Goal: Task Accomplishment & Management: Manage account settings

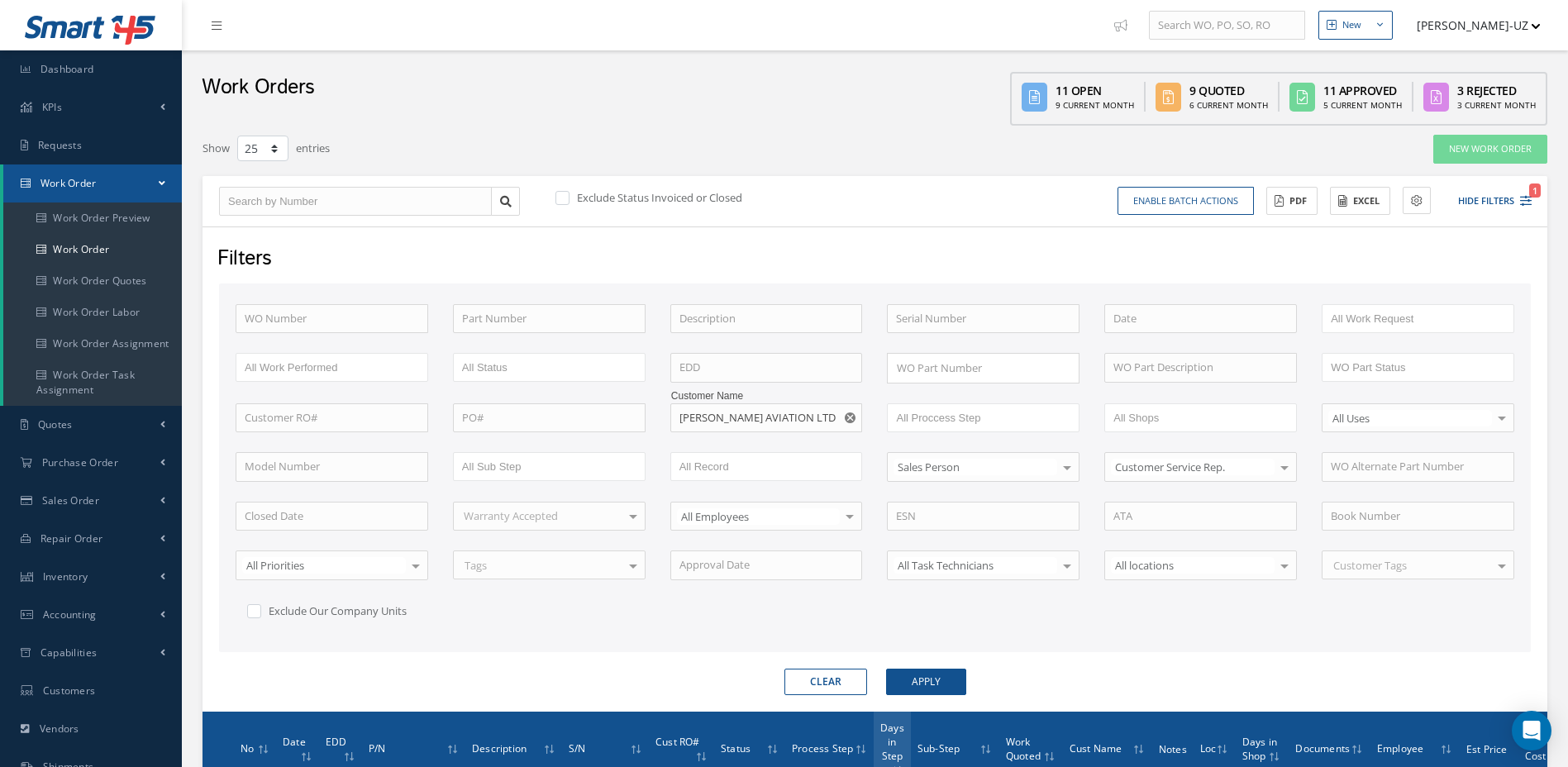
select select "25"
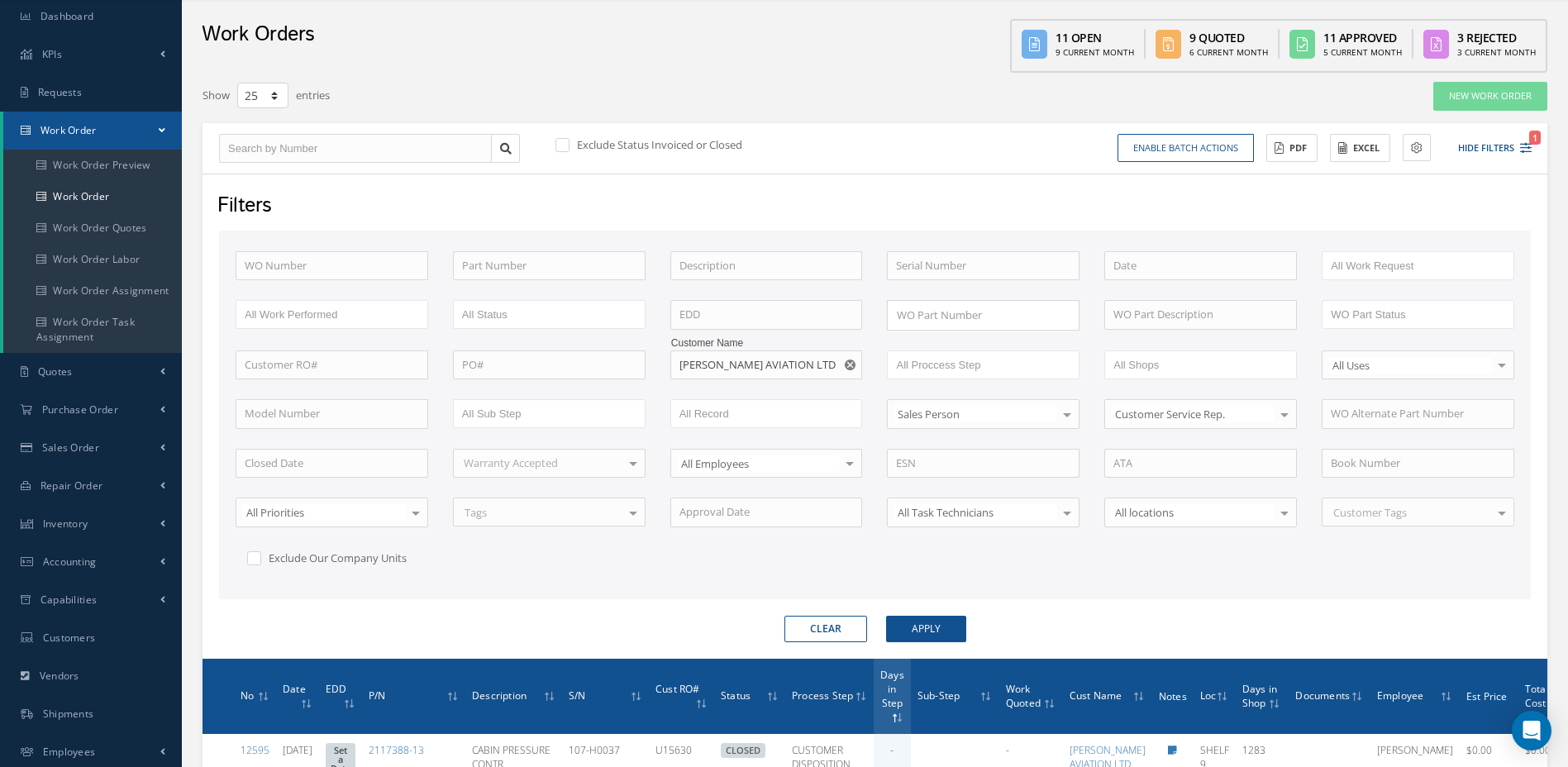
scroll to position [37, 0]
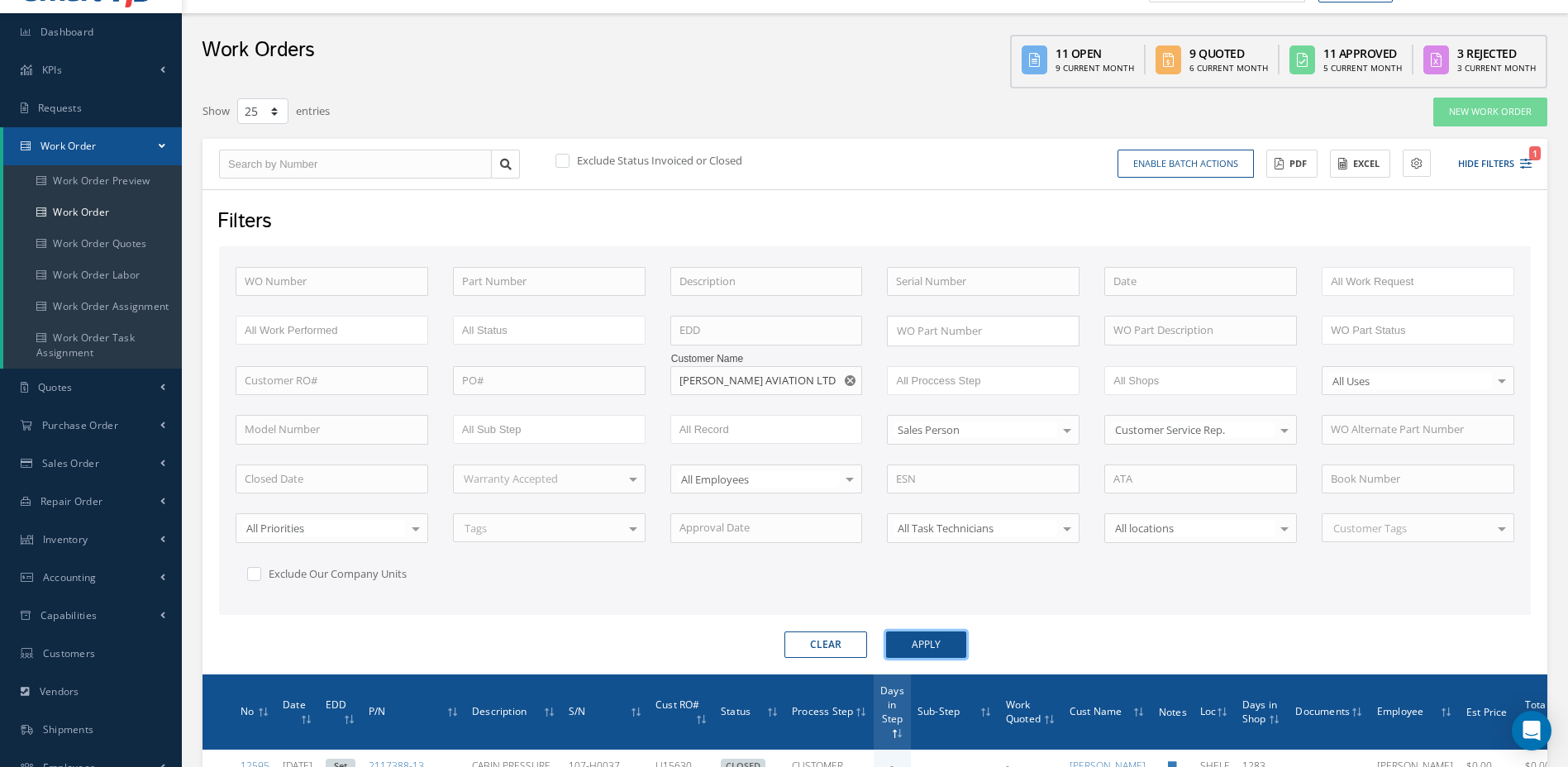
click at [956, 642] on button "Apply" at bounding box center [926, 644] width 80 height 26
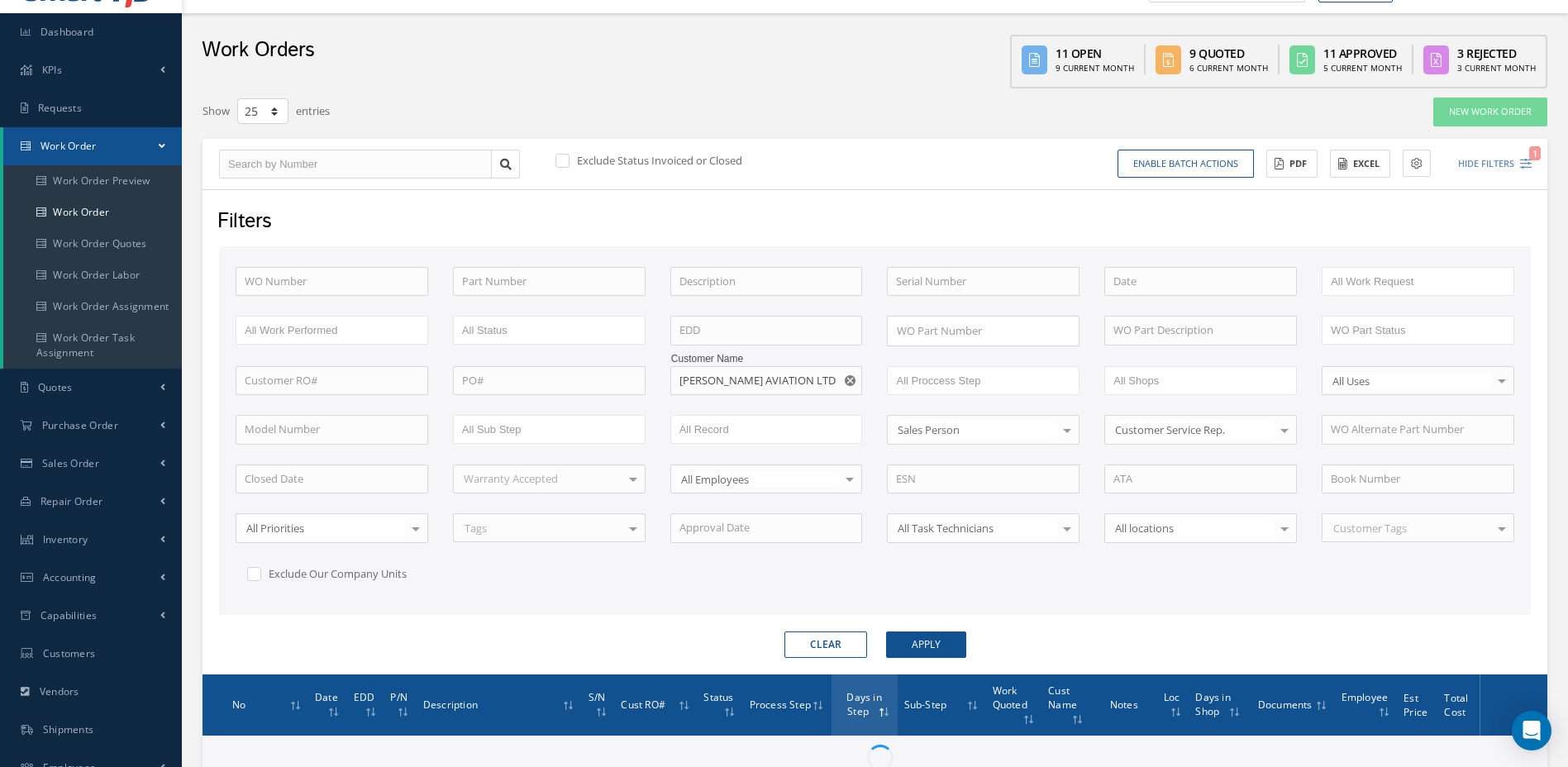
click at [1094, 584] on div "WO Number Part Number Description Serial Number - BENCH CHECK CALIBRATION INSPE…" at bounding box center [875, 436] width 1304 height 340
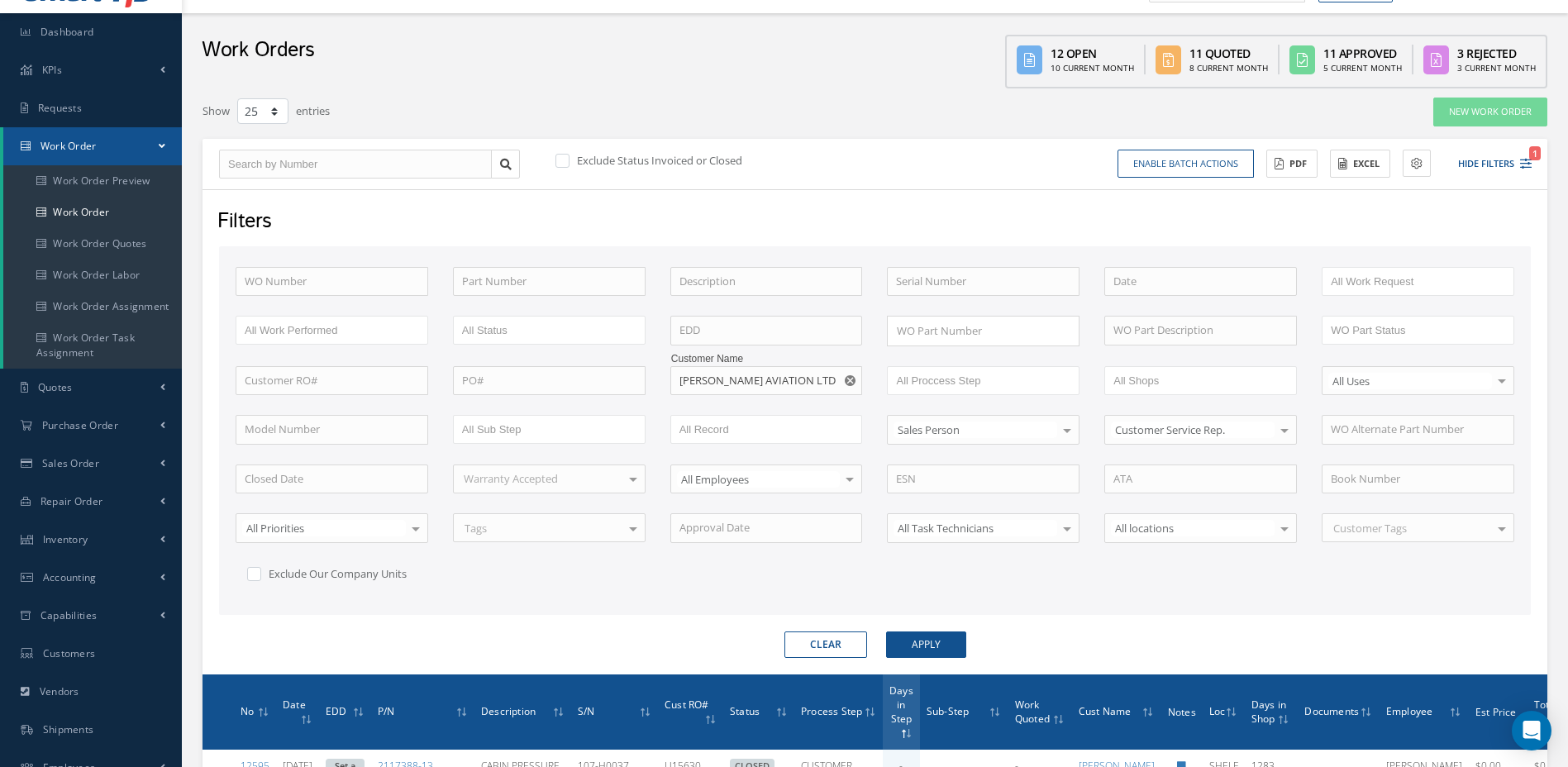
click at [1099, 579] on div "WO Number Part Number Description Serial Number - BENCH CHECK CALIBRATION INSPE…" at bounding box center [875, 436] width 1304 height 340
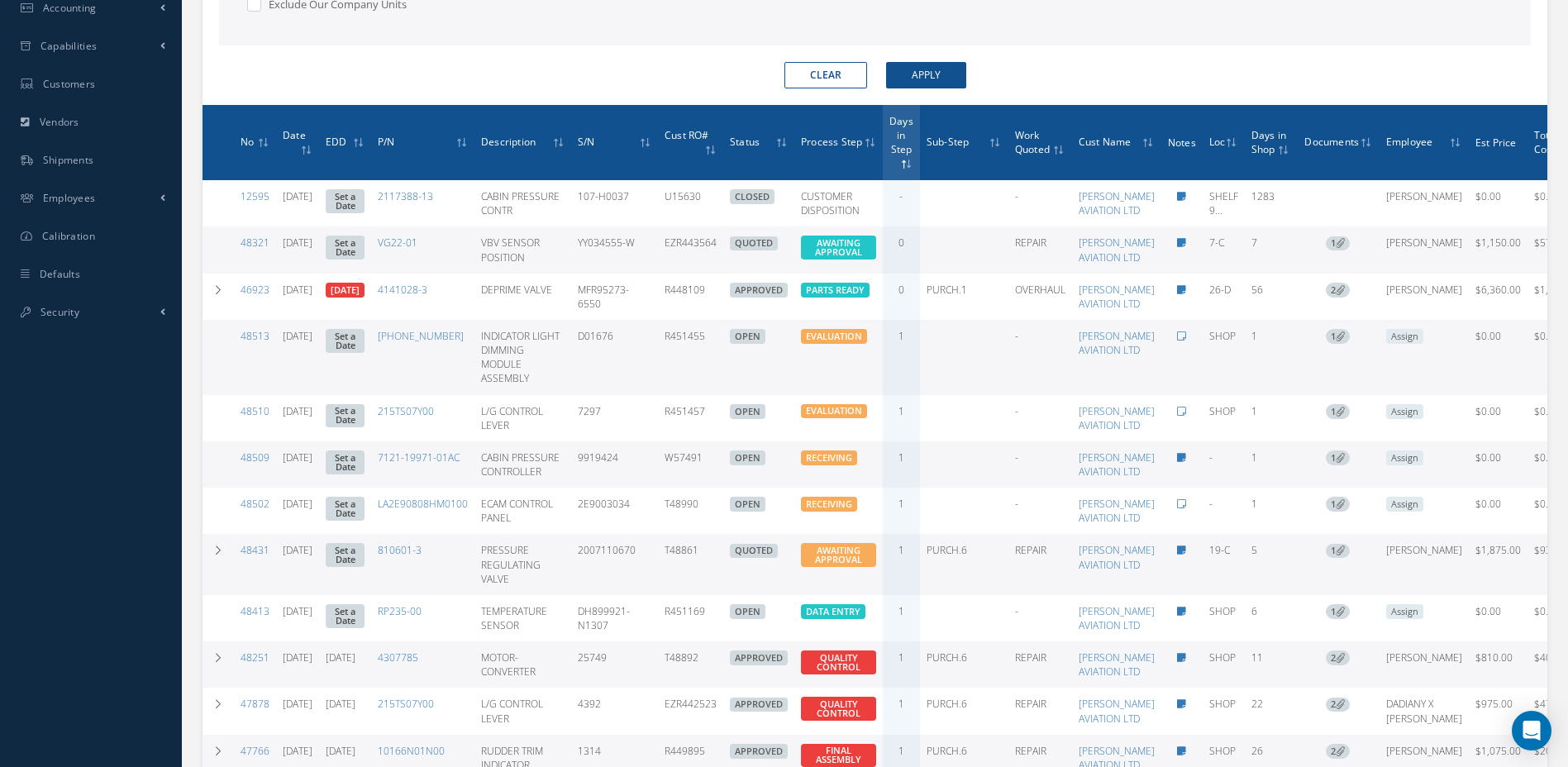
scroll to position [555, 0]
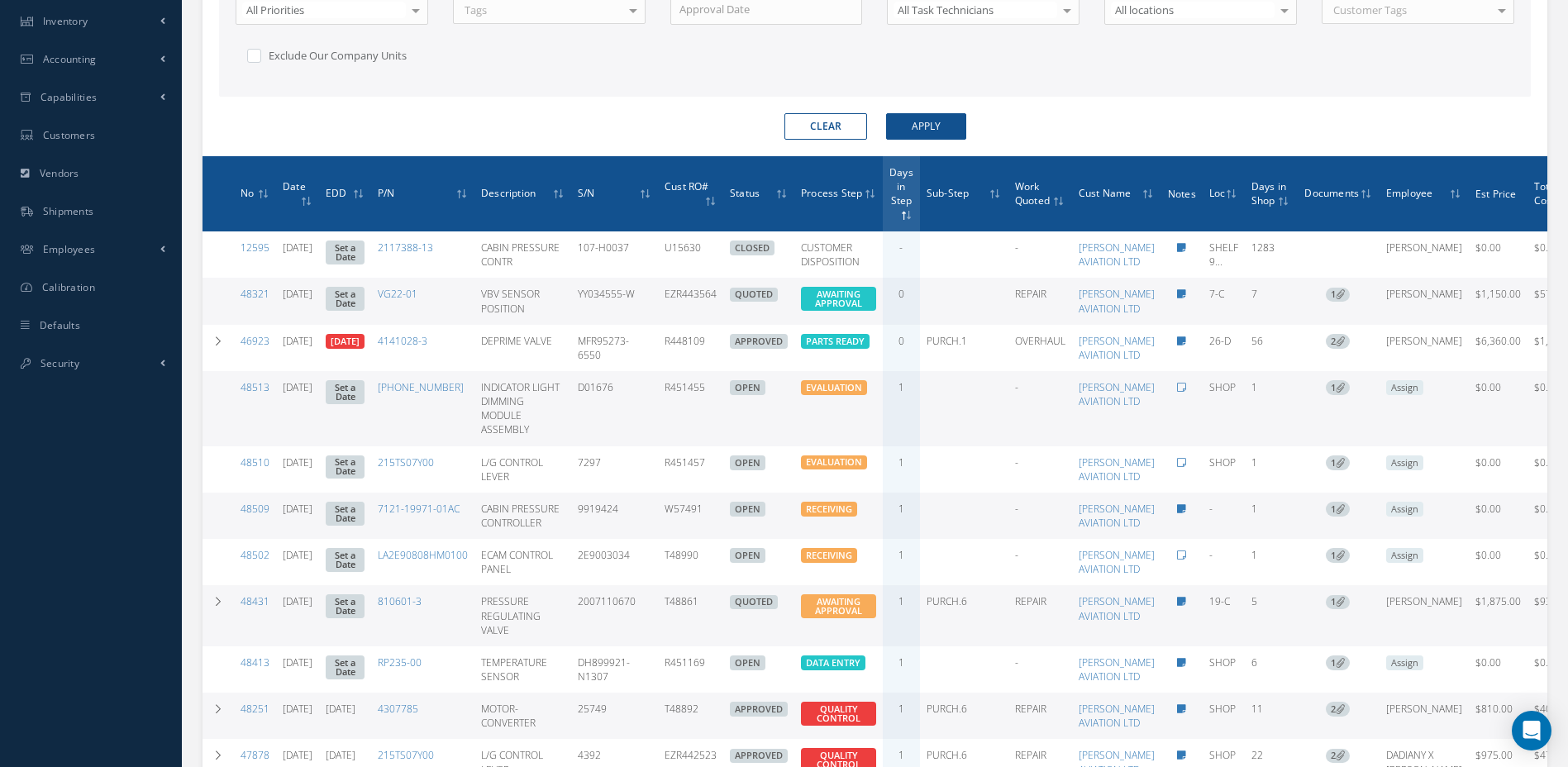
click at [914, 216] on span at bounding box center [908, 214] width 12 height 15
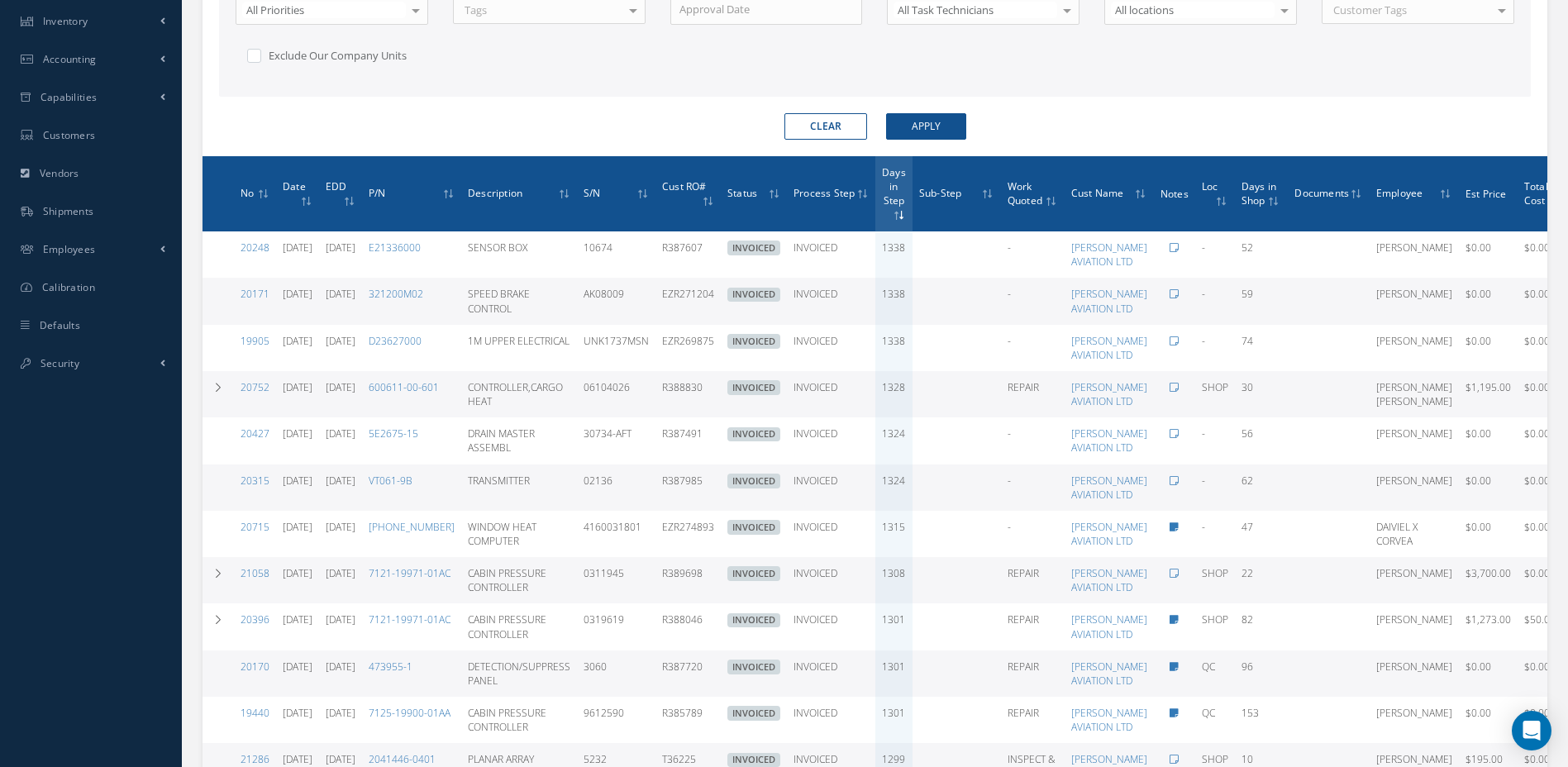
click at [925, 205] on th "Sub-Step" at bounding box center [957, 194] width 88 height 76
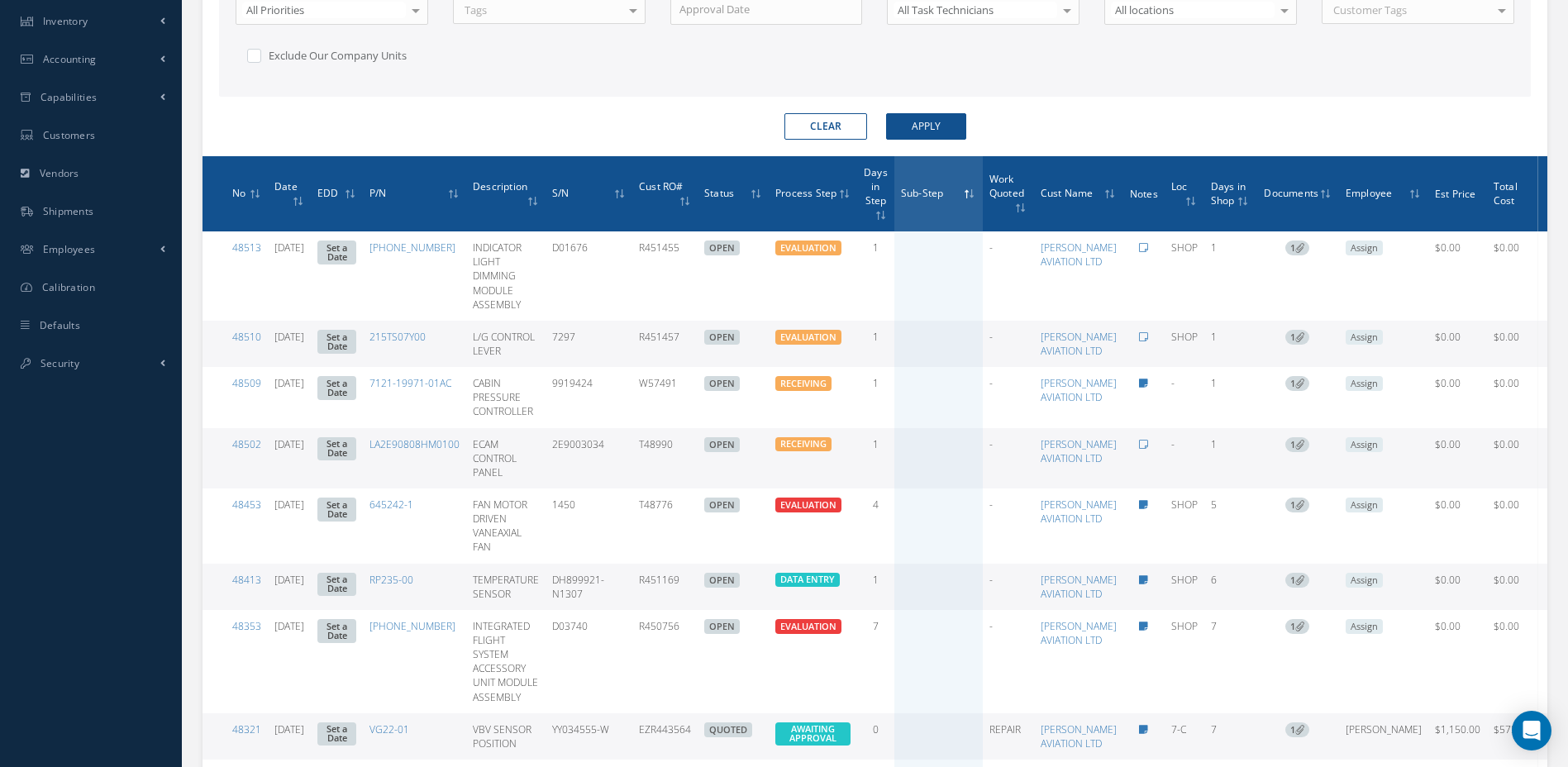
click at [888, 198] on span "Days in Step" at bounding box center [876, 185] width 24 height 44
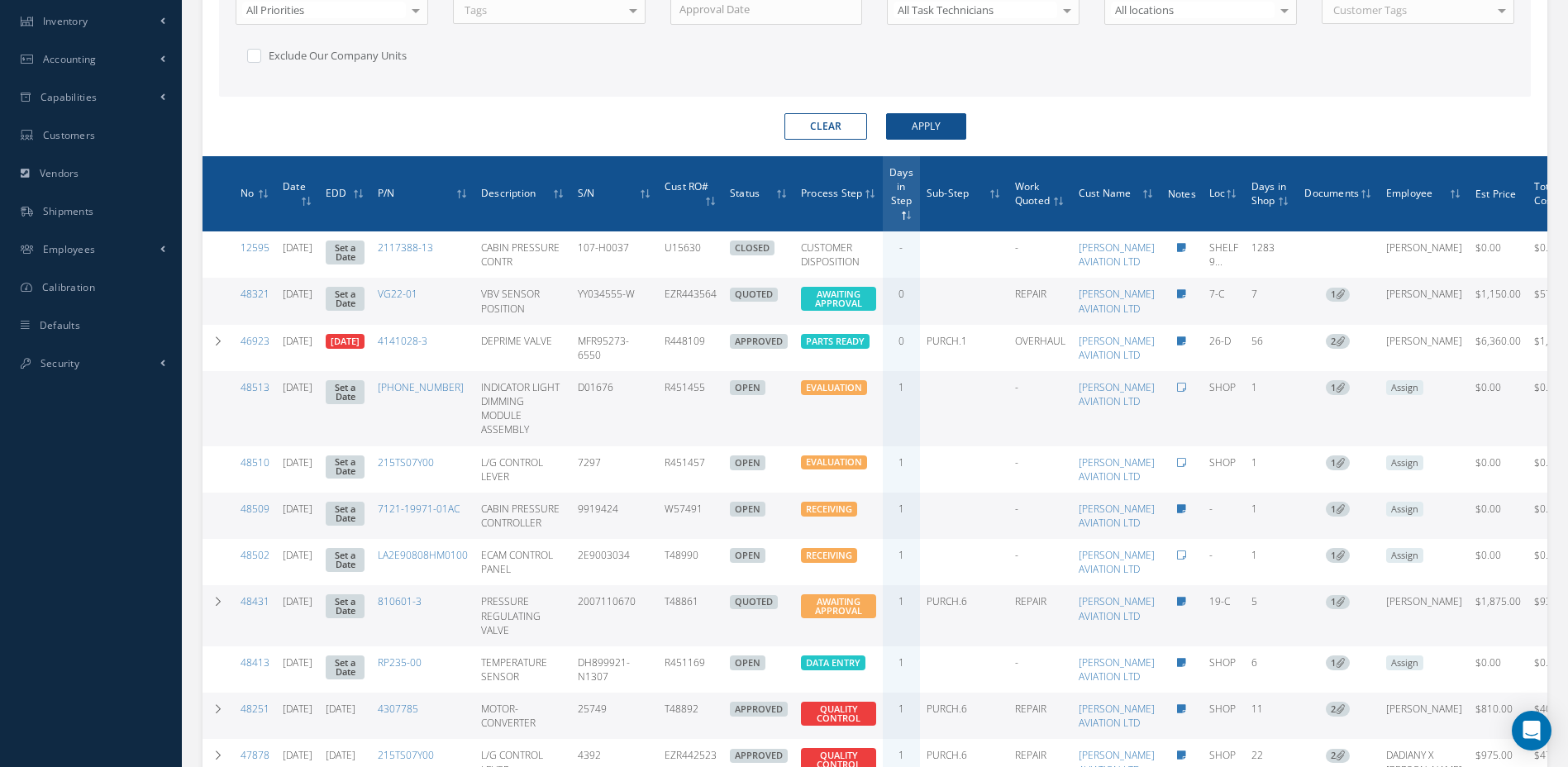
drag, startPoint x: 748, startPoint y: 478, endPoint x: 702, endPoint y: 477, distance: 46.0
click at [702, 447] on td "R451455" at bounding box center [690, 408] width 65 height 75
copy td "R451455"
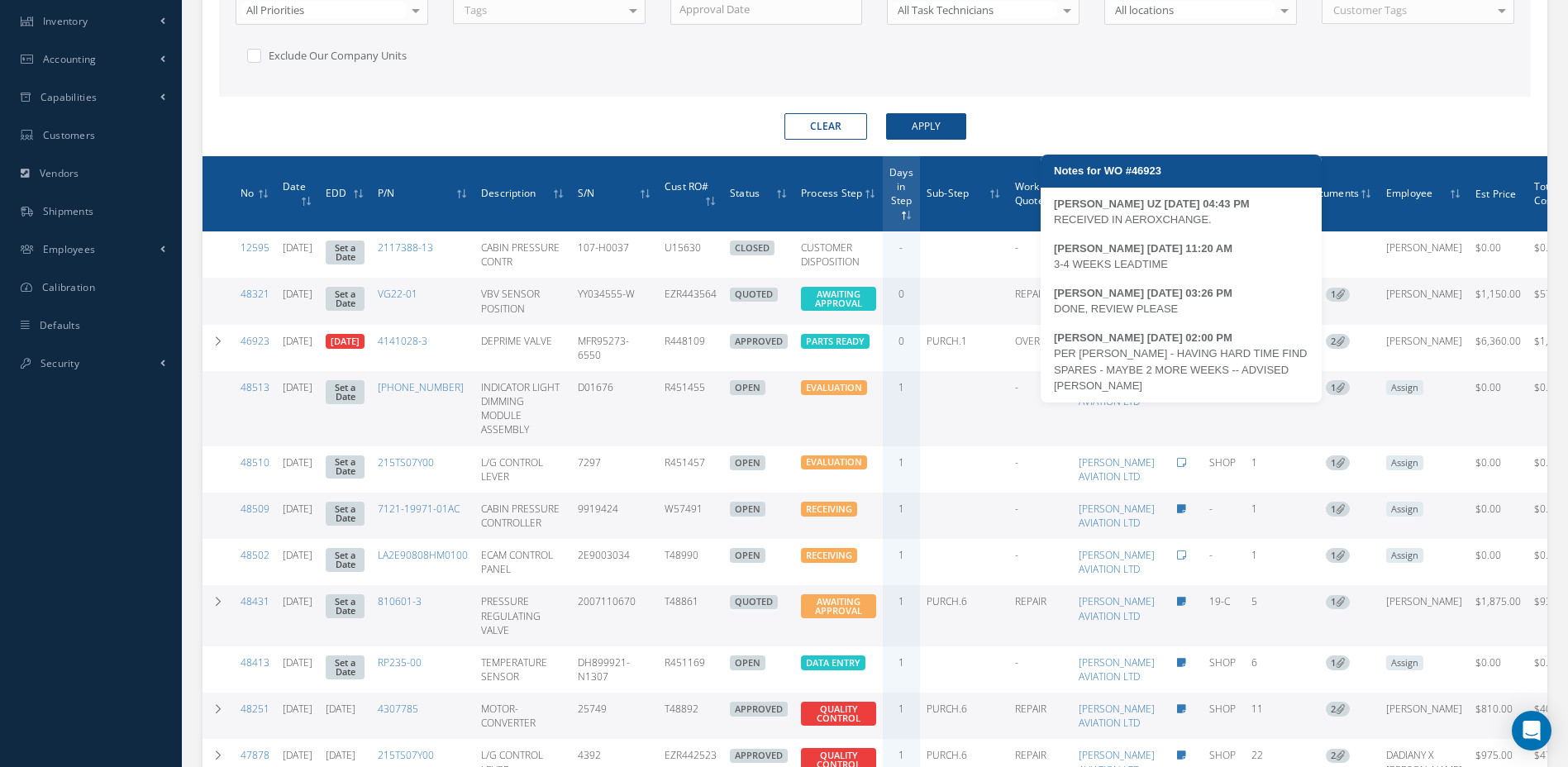
drag, startPoint x: 1219, startPoint y: 220, endPoint x: 1054, endPoint y: 220, distance: 165.0
click at [1054, 220] on div "RECEIVED IN AEROXCHANGE." at bounding box center [1181, 220] width 254 height 17
copy div "RECEIVED IN AEROXCHANGE."
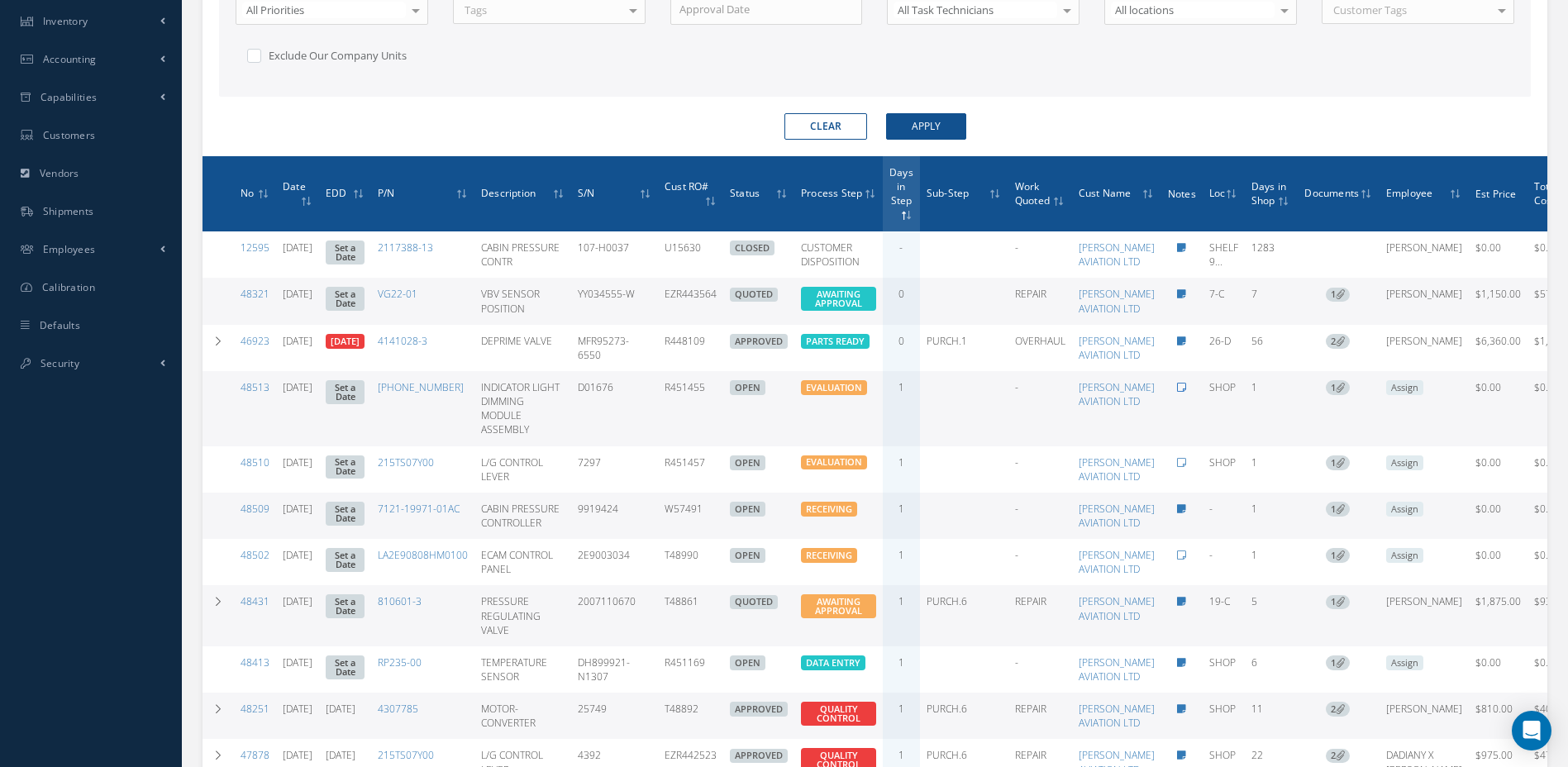
click at [1181, 393] on icon at bounding box center [1181, 387] width 9 height 10
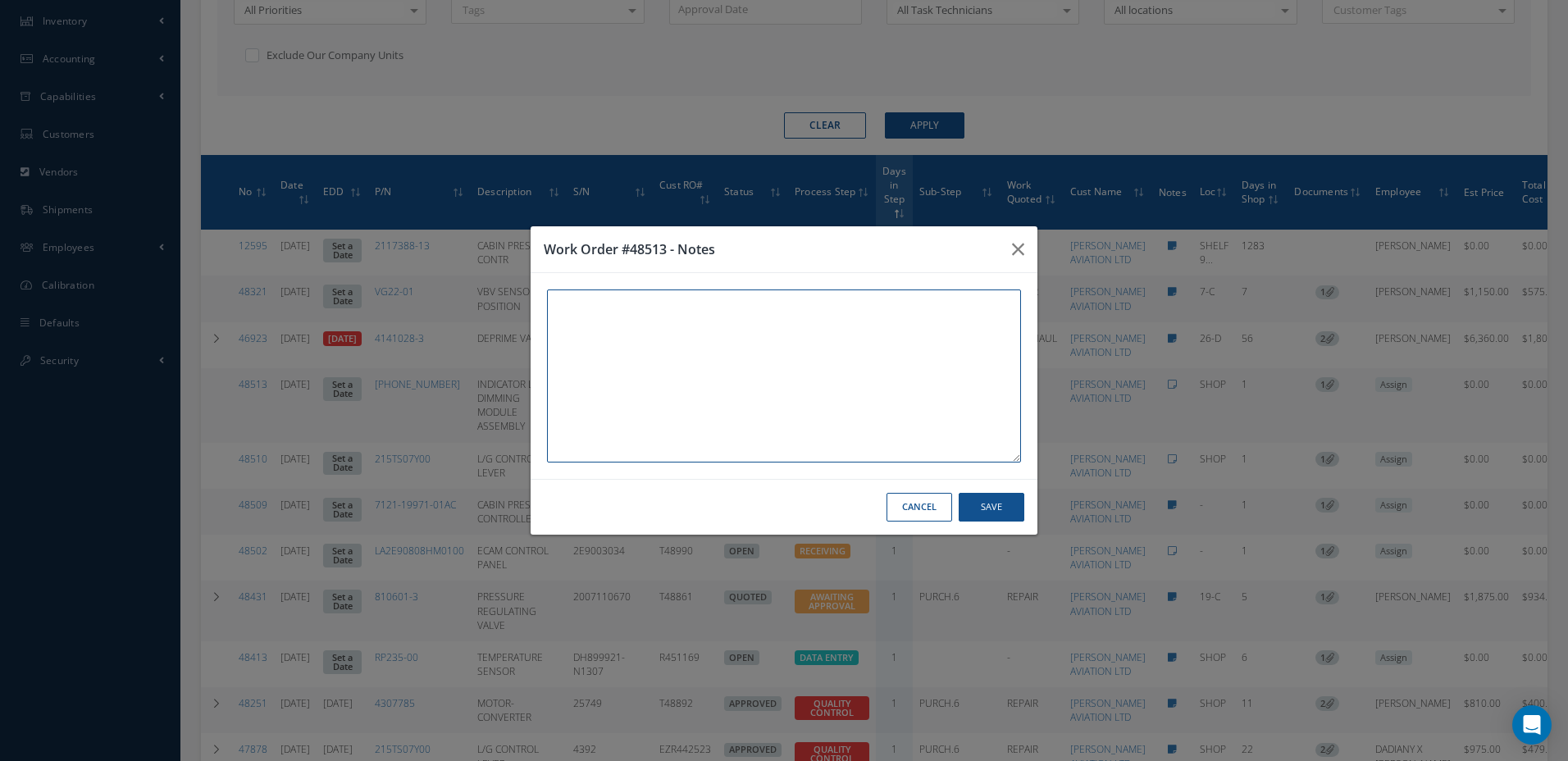
paste textarea "RECEIVED IN AEROXCHANGE."
type textarea "RECEIVED IN AEROXCHANGE."
click at [995, 506] on button "Save" at bounding box center [992, 507] width 66 height 29
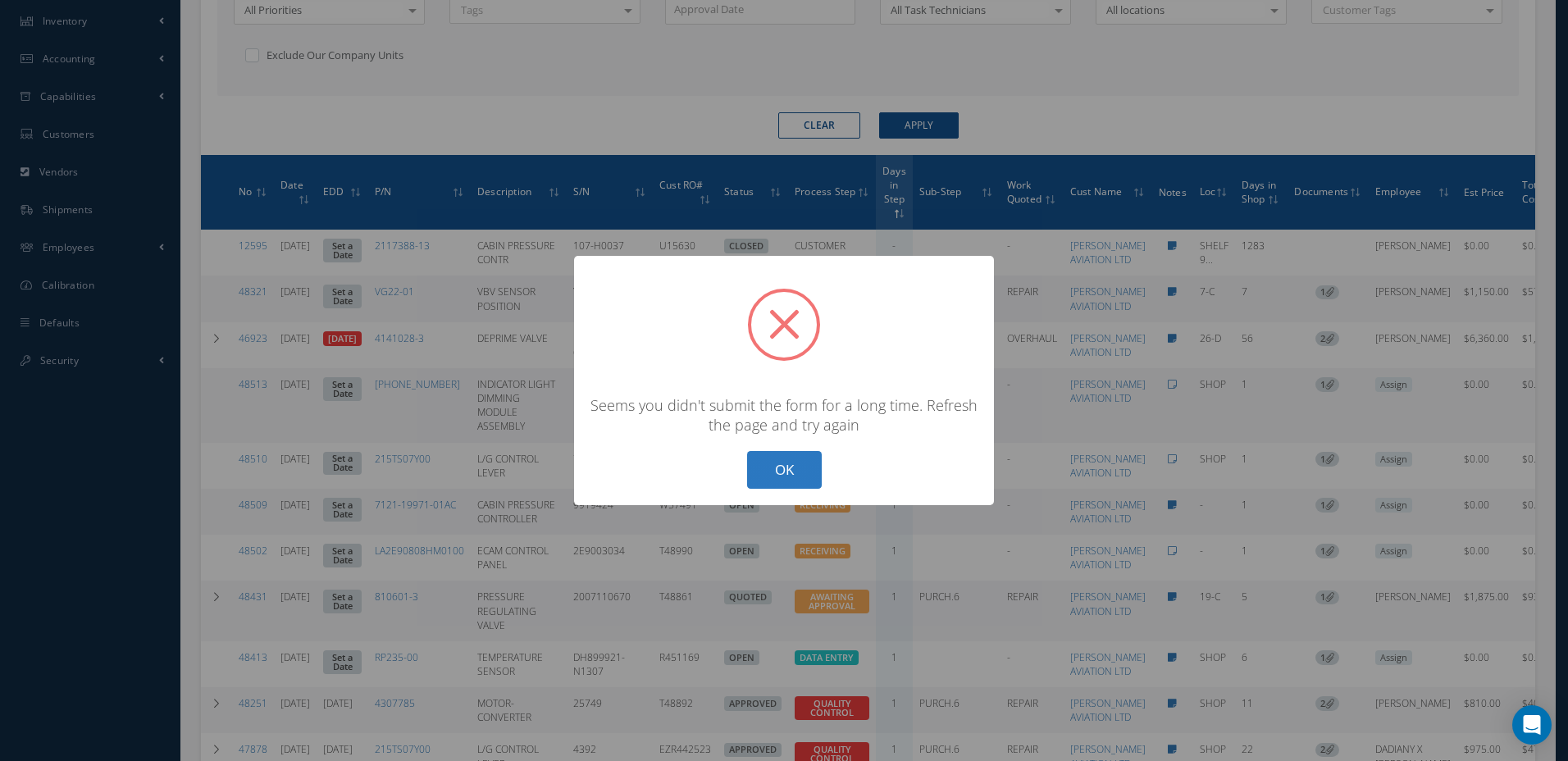
click at [777, 466] on button "OK" at bounding box center [784, 470] width 74 height 39
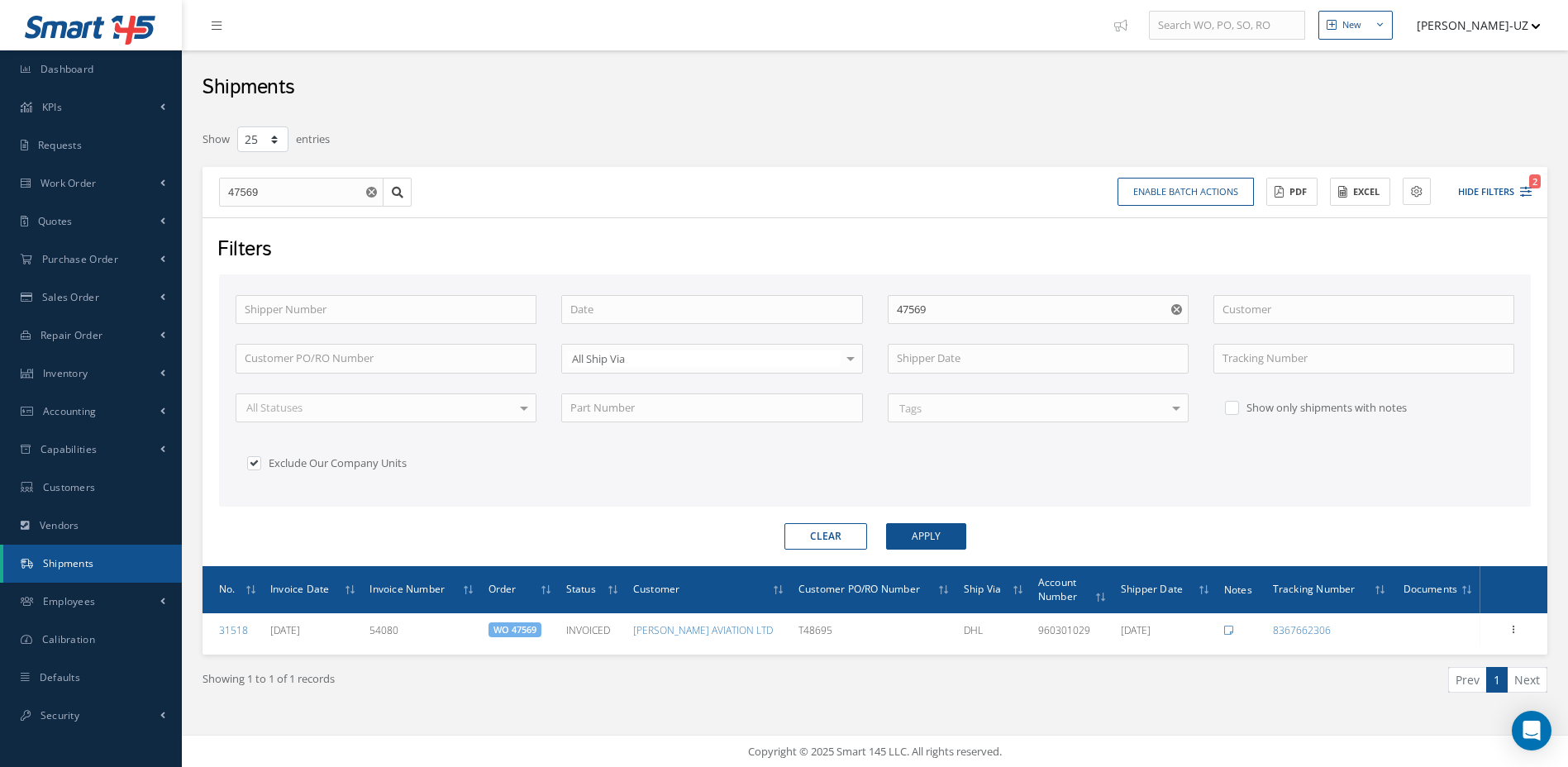
select select "25"
click at [371, 196] on use "Reset" at bounding box center [372, 192] width 11 height 11
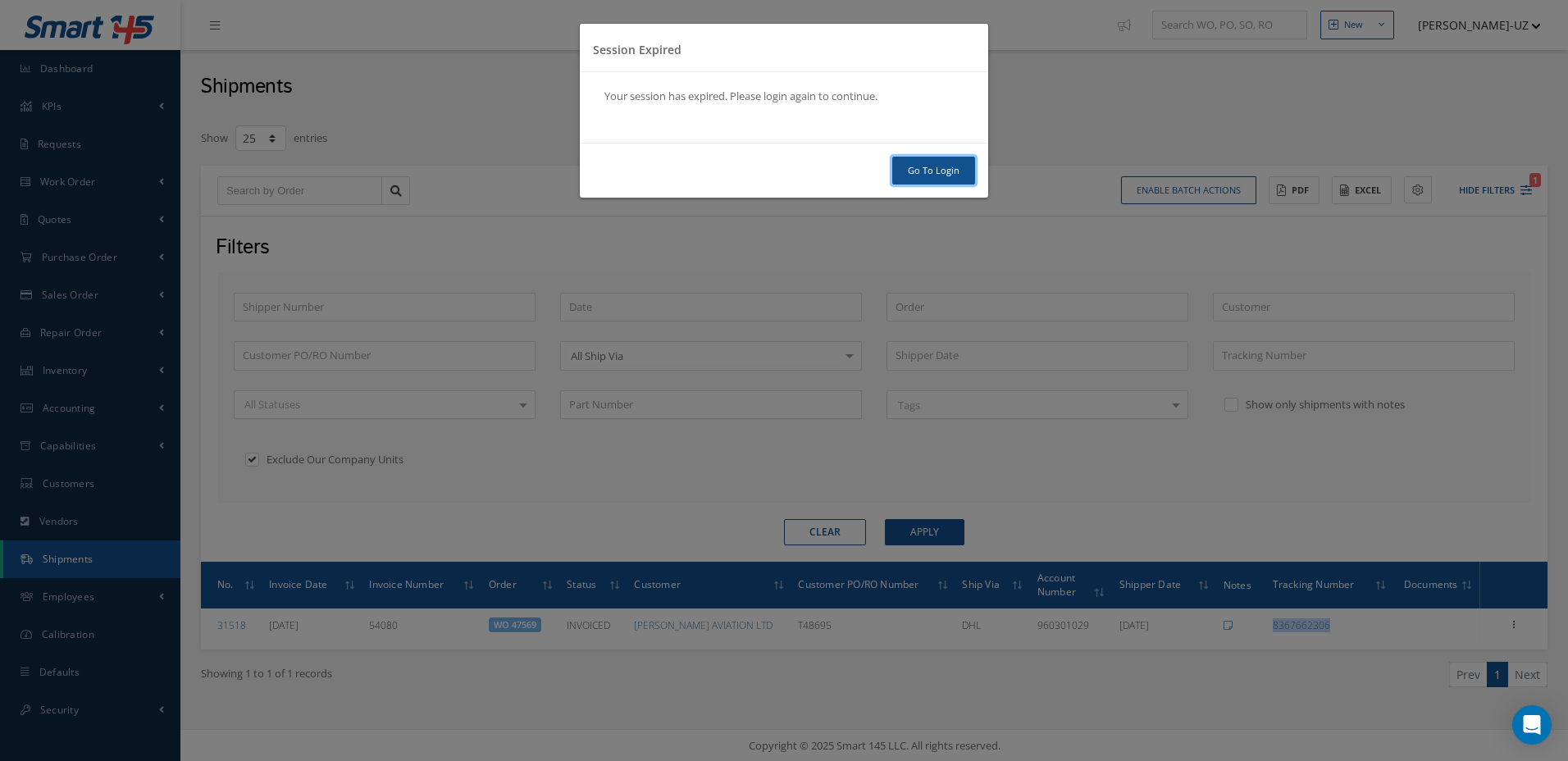
click at [957, 178] on link "Go To Login" at bounding box center [934, 171] width 83 height 29
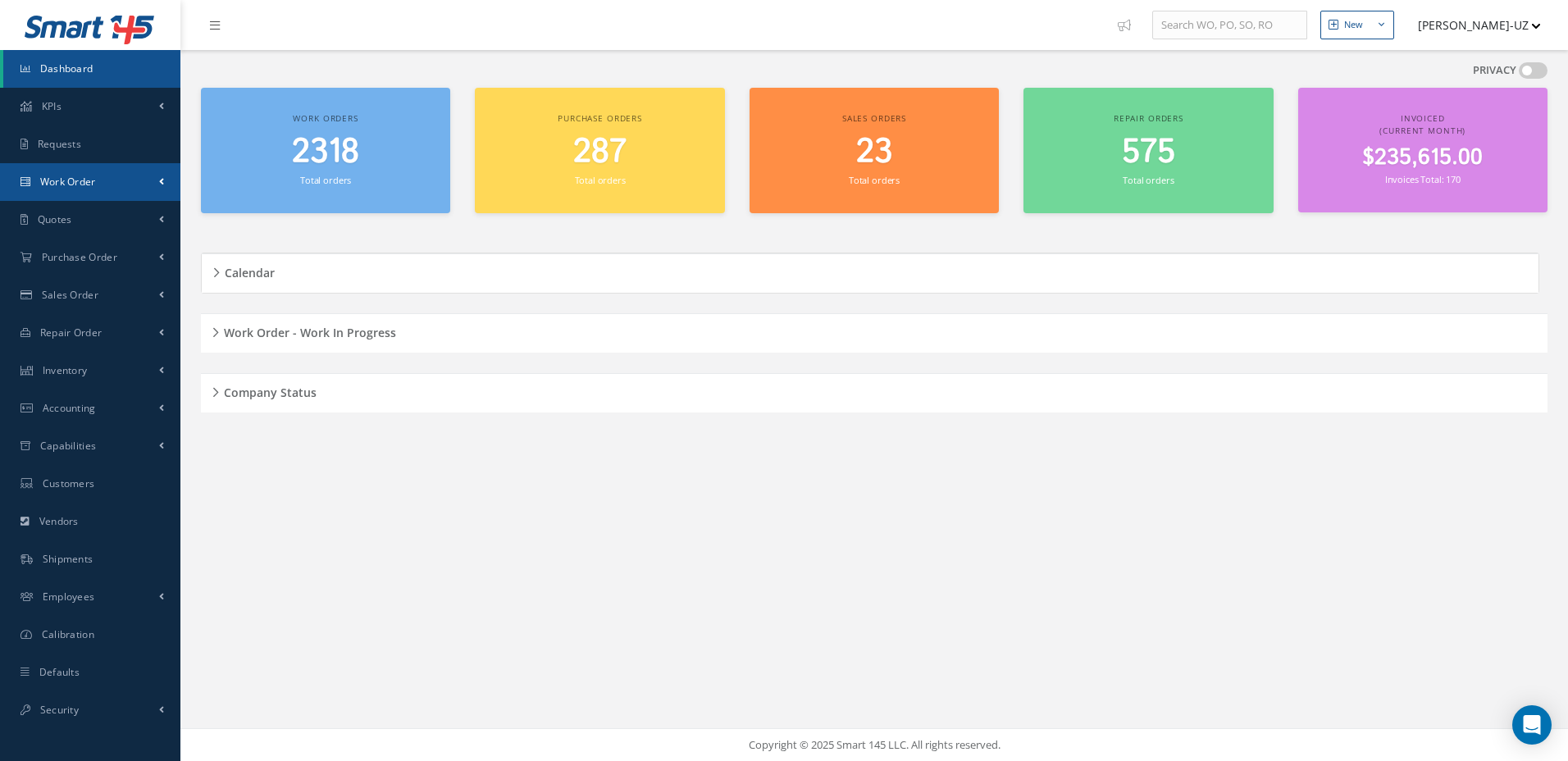
click at [67, 187] on span "Work Order" at bounding box center [68, 181] width 56 height 14
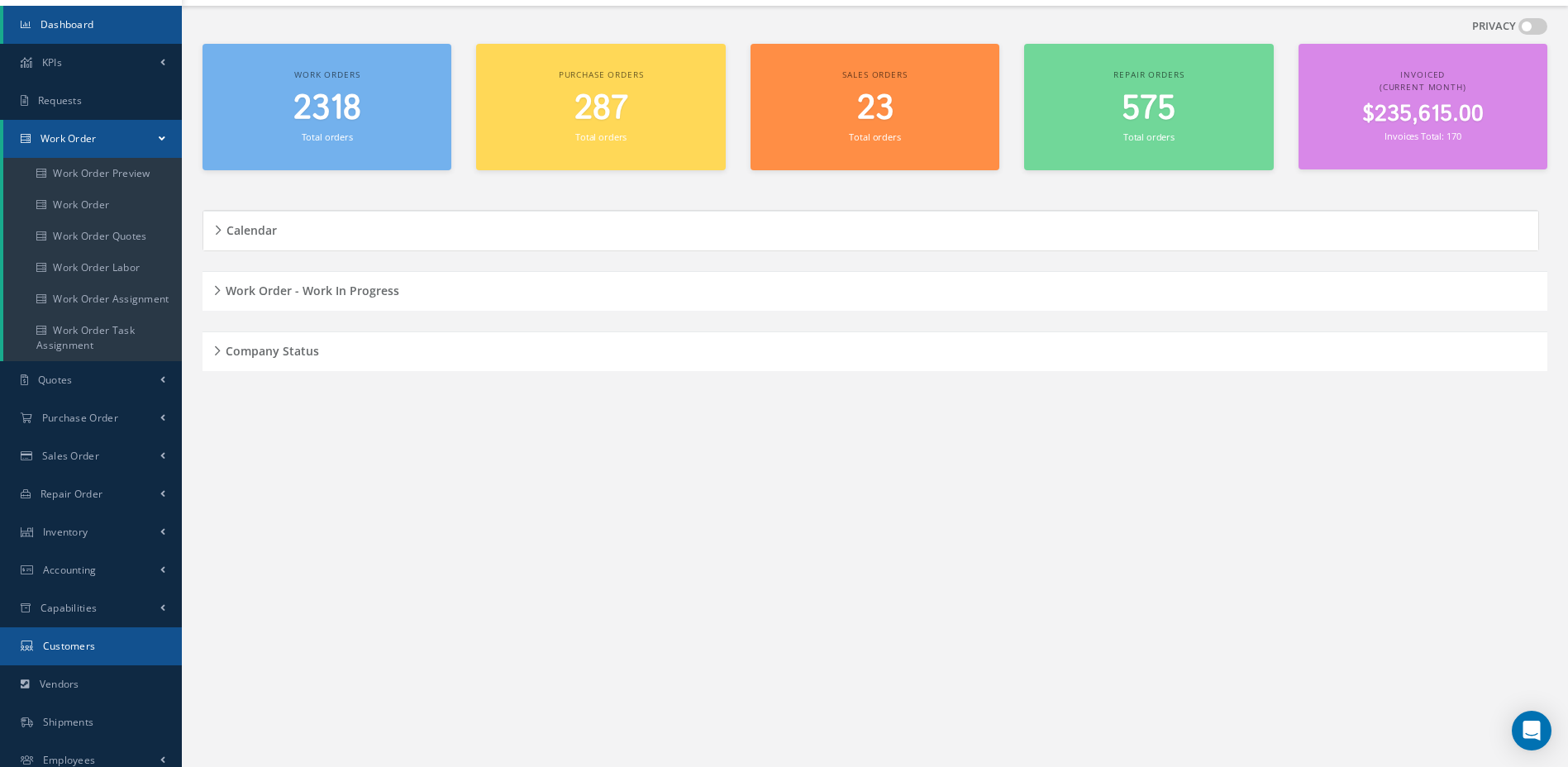
scroll to position [83, 0]
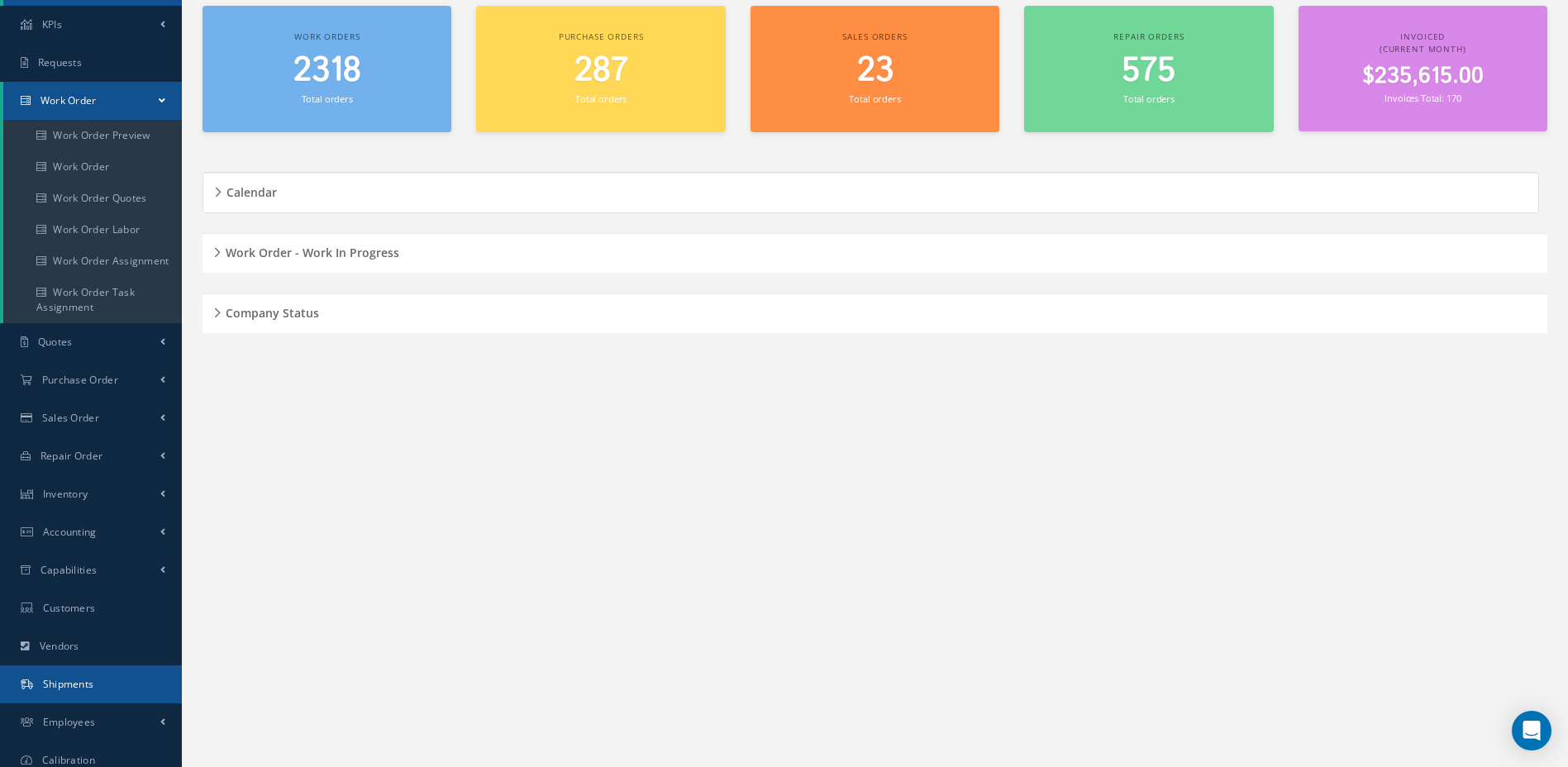
click at [83, 684] on span "Shipments" at bounding box center [69, 684] width 51 height 14
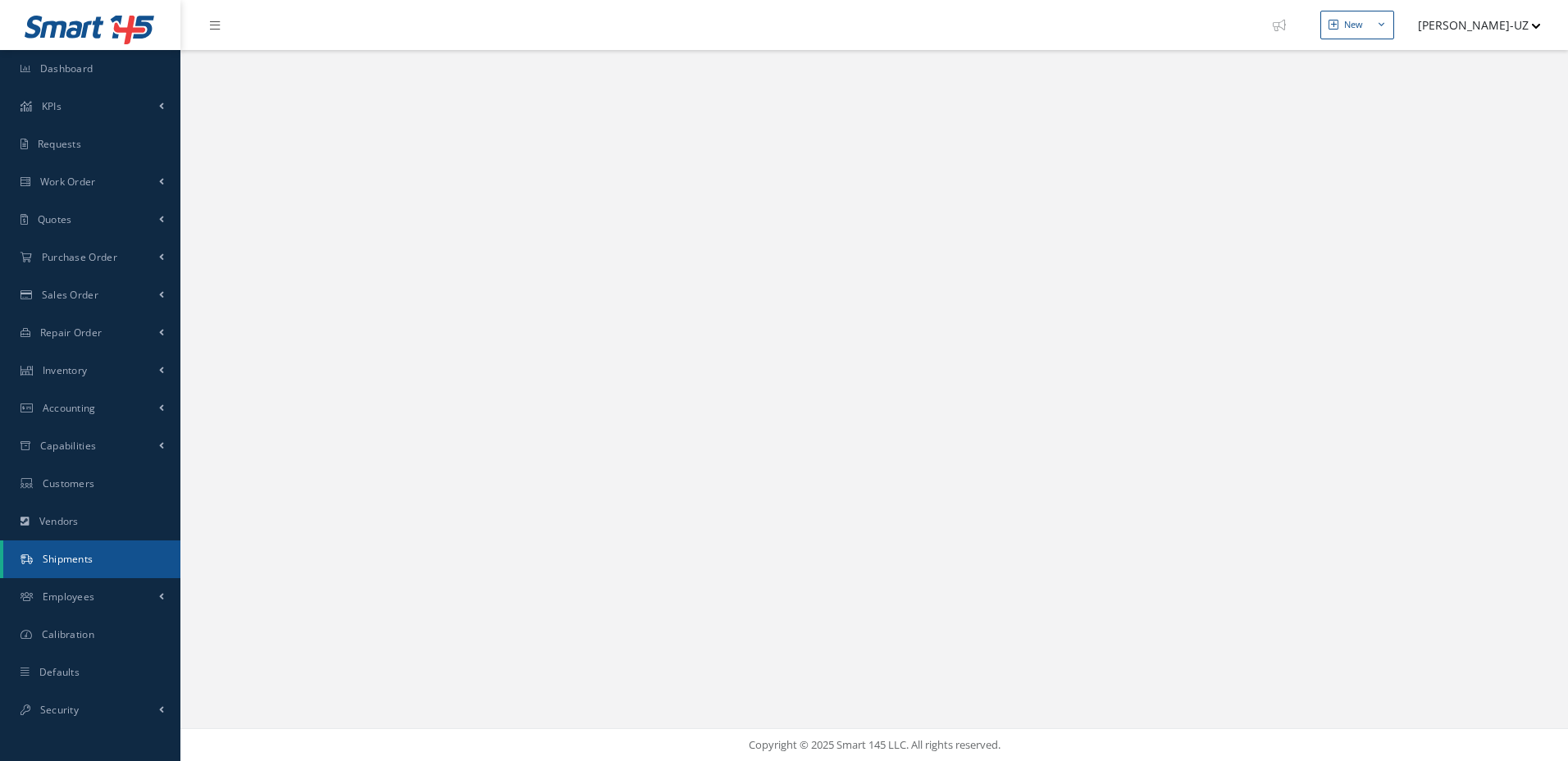
select select "25"
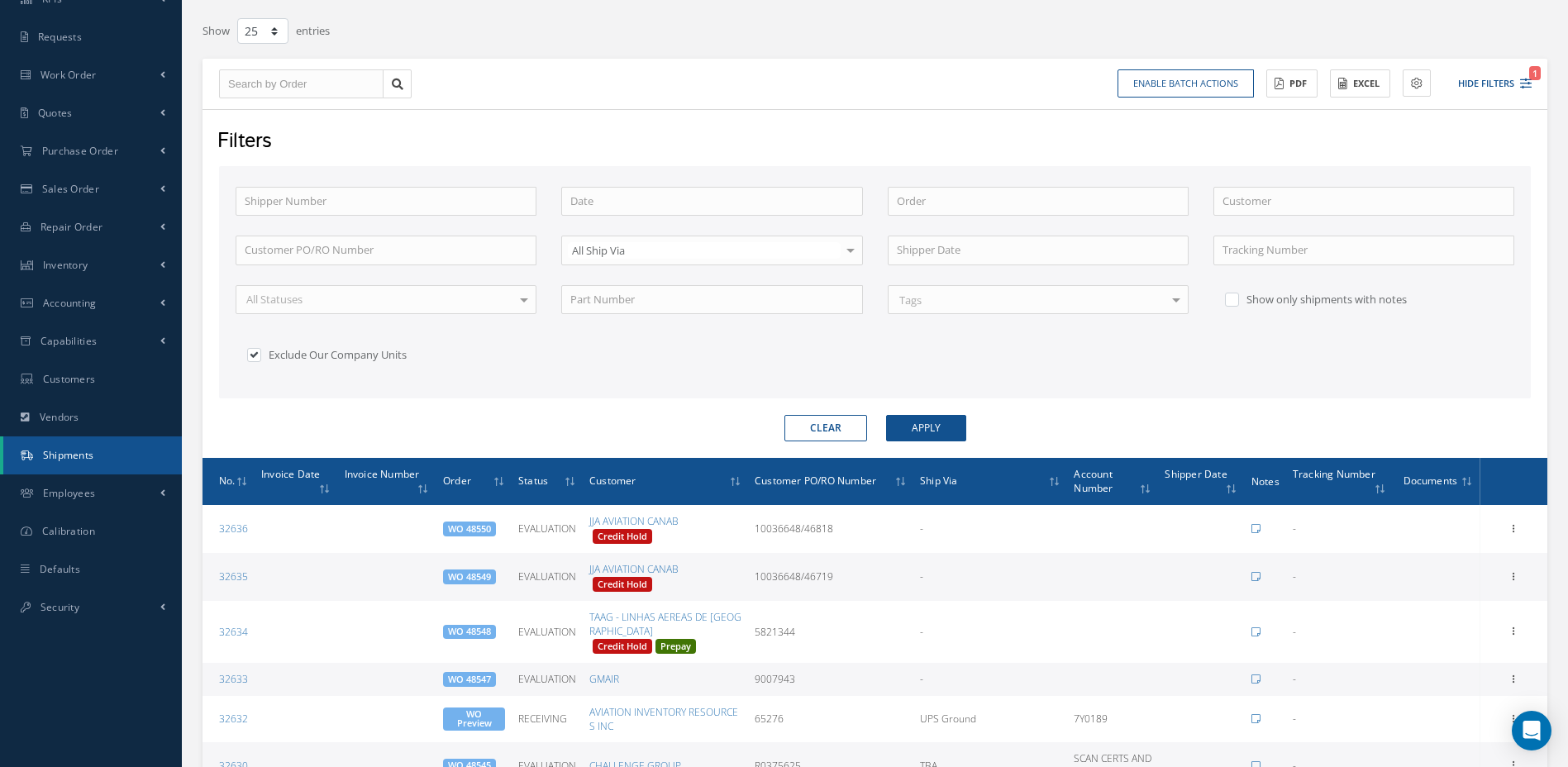
scroll to position [83, 0]
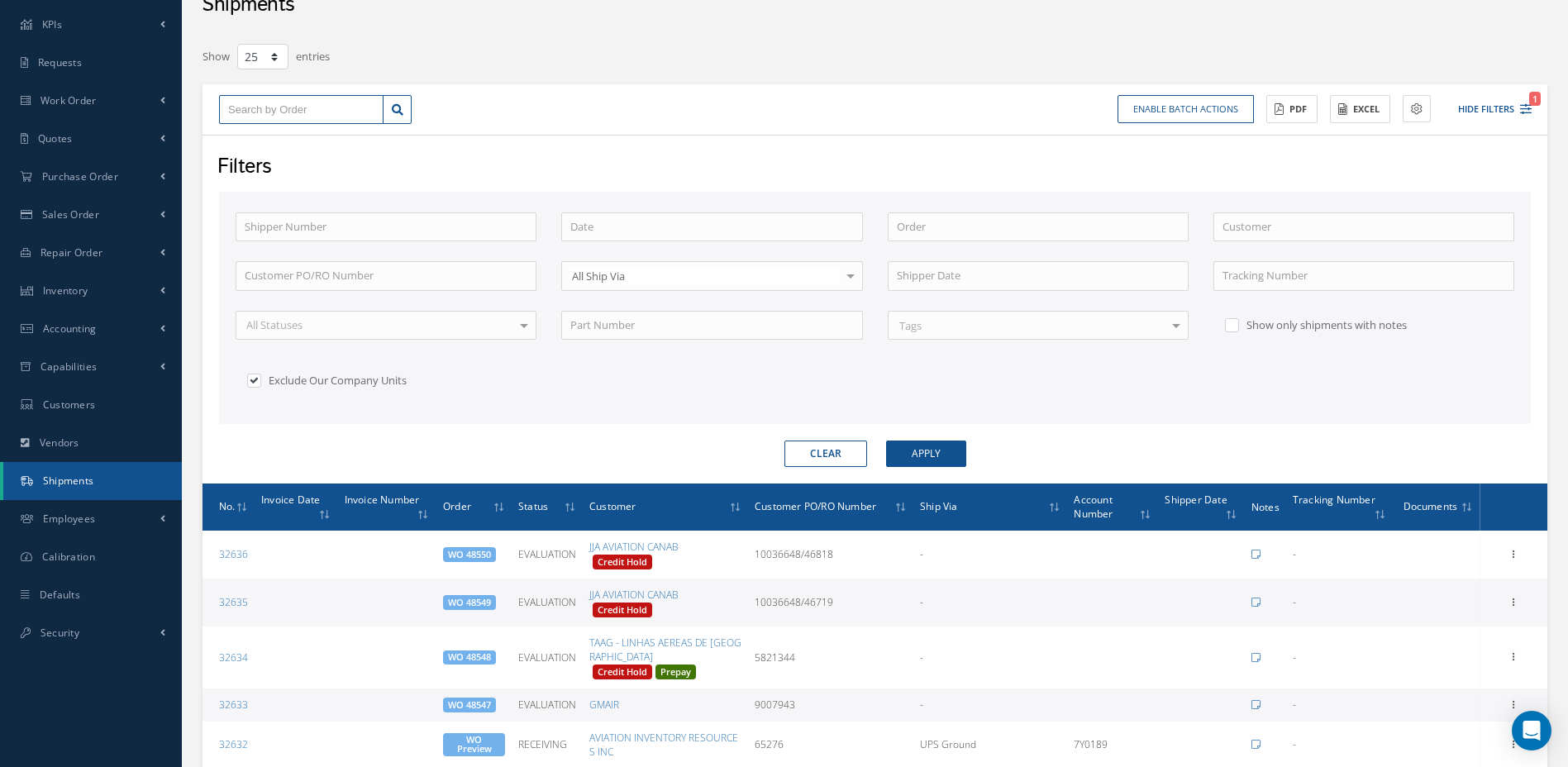
click at [332, 112] on input "text" at bounding box center [301, 110] width 164 height 30
type input "4"
type input "47"
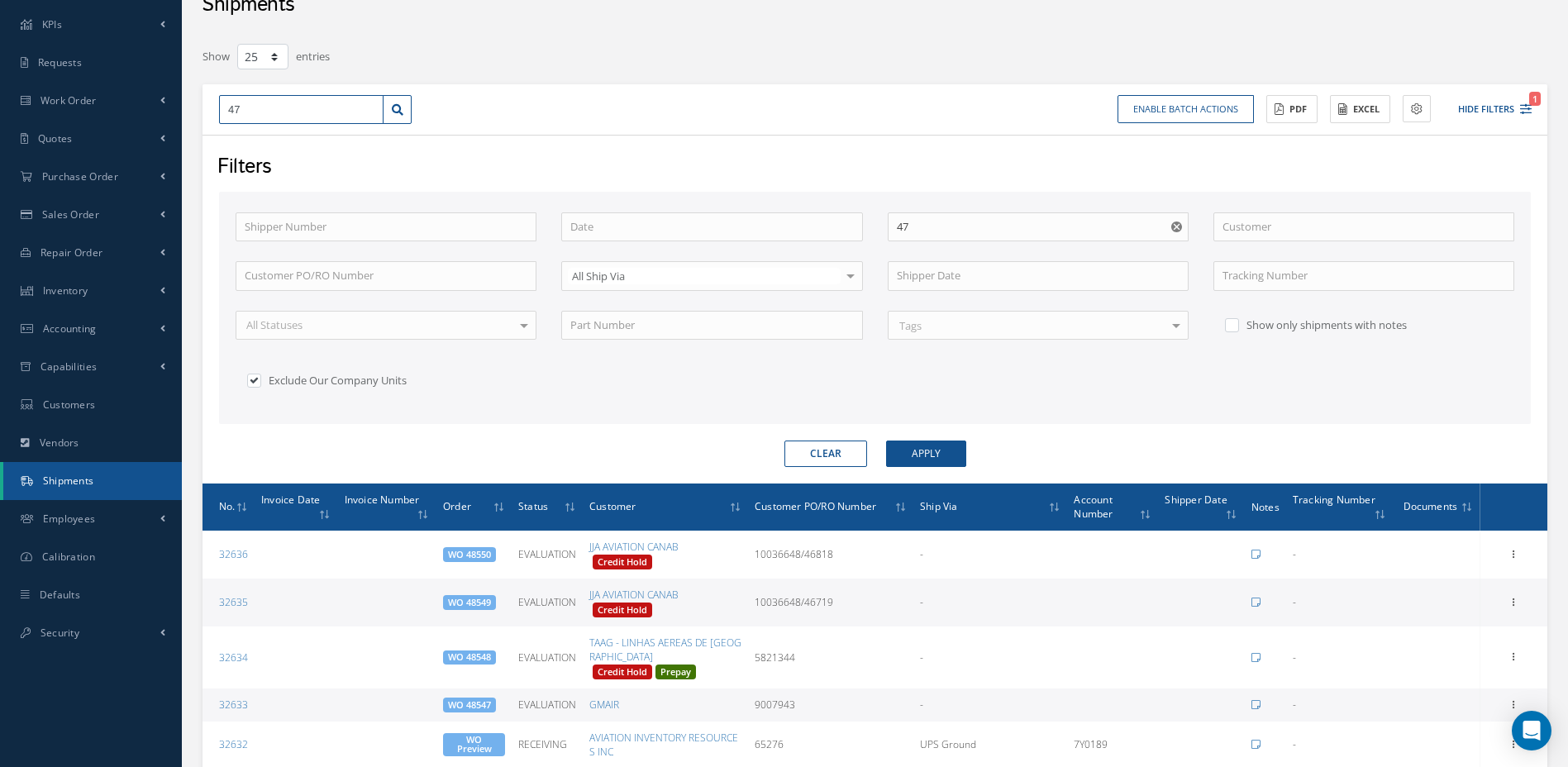
type input "477"
type input "4773"
type input "47736"
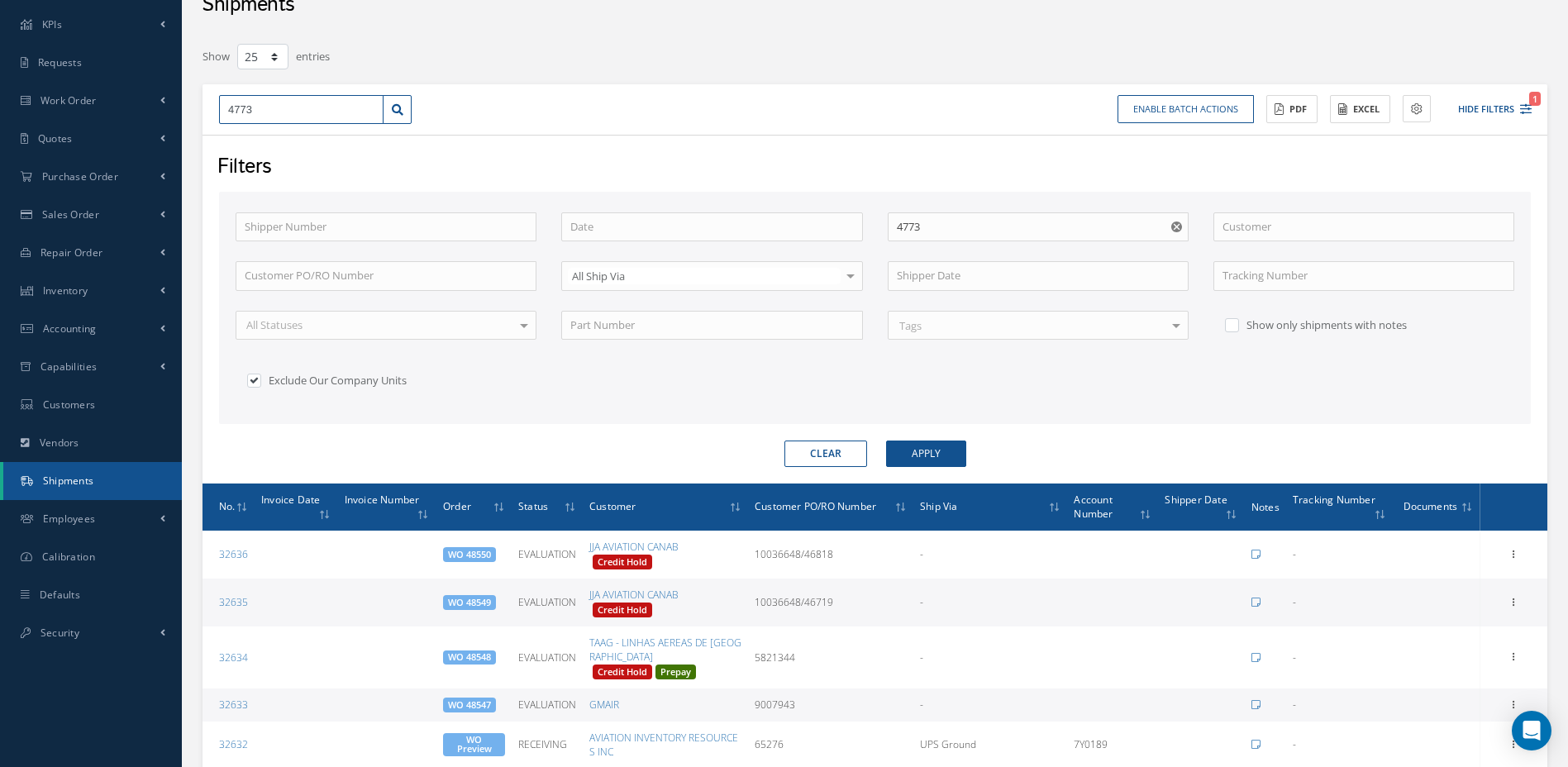
type input "47736"
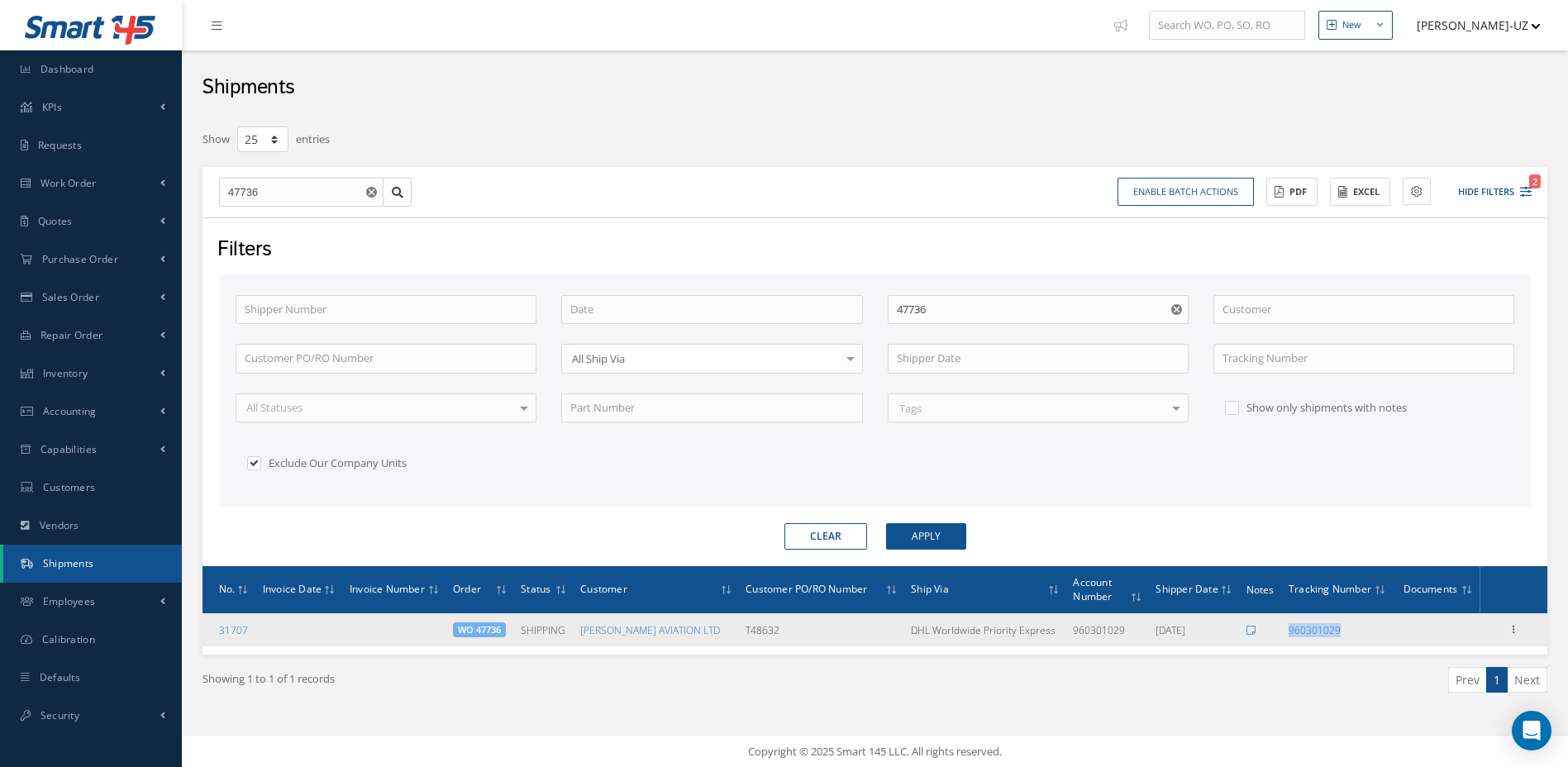
drag, startPoint x: 1359, startPoint y: 637, endPoint x: 1289, endPoint y: 642, distance: 70.2
click at [1289, 642] on td "960301029" at bounding box center [1338, 629] width 111 height 33
copy link "960301029"
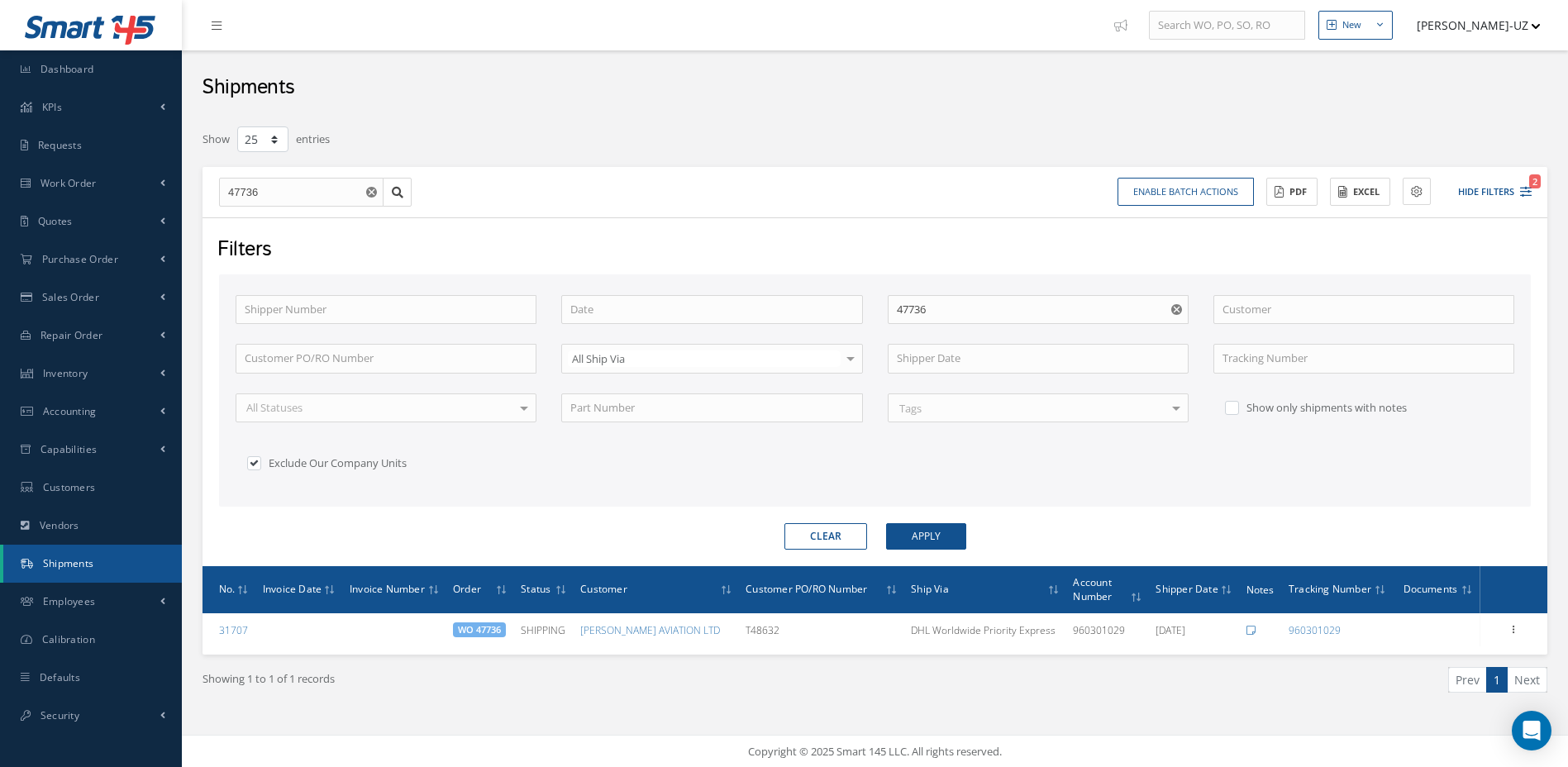
click at [751, 660] on div "Showing 1 to 1 of 1 records Prev 1 Next" at bounding box center [875, 695] width 1370 height 80
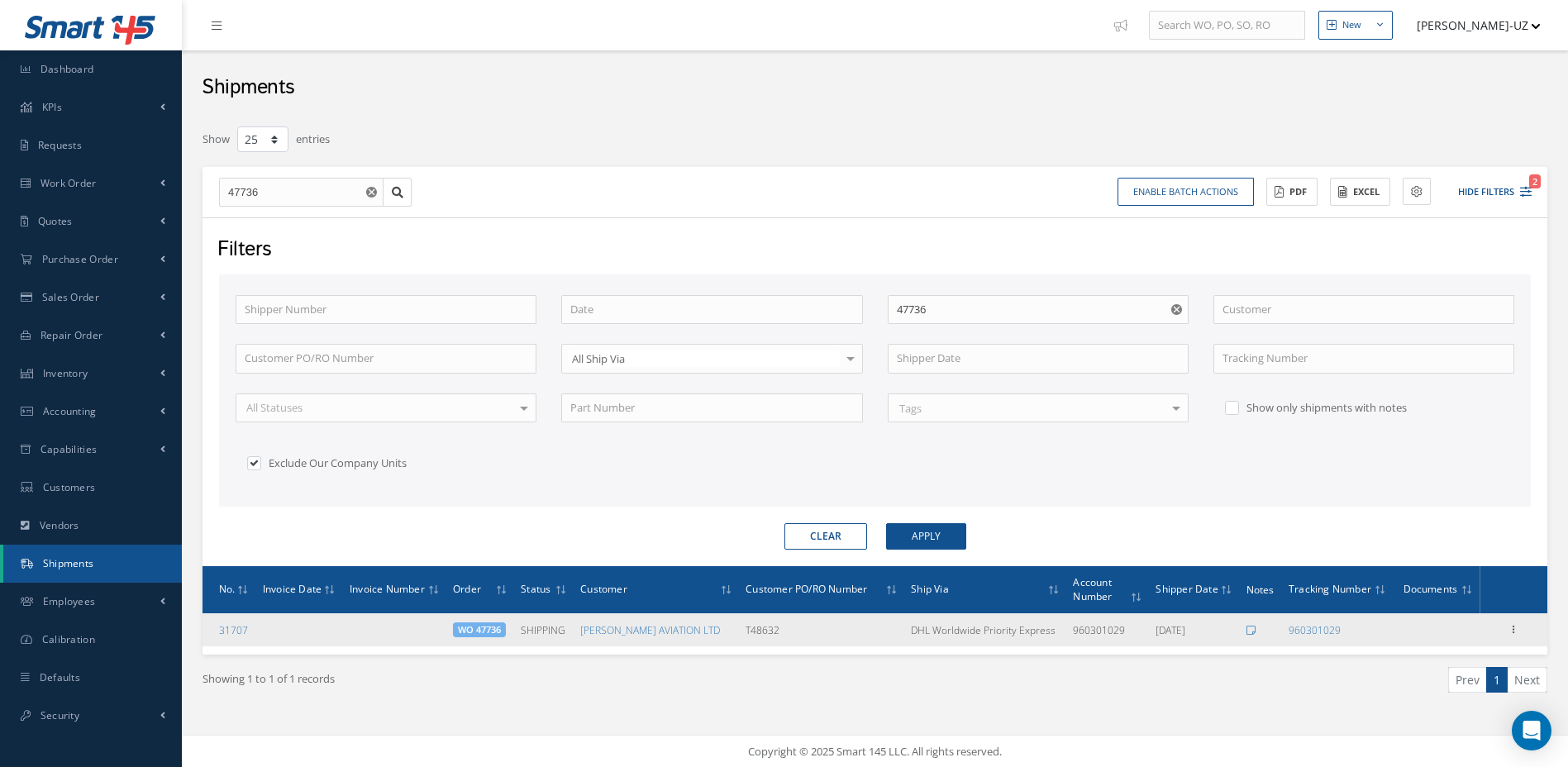
drag, startPoint x: 813, startPoint y: 630, endPoint x: 745, endPoint y: 631, distance: 68.0
click at [745, 631] on td "T48632" at bounding box center [821, 629] width 165 height 33
copy td "T48632"
click at [491, 632] on span "WO 47736" at bounding box center [479, 629] width 53 height 15
drag, startPoint x: 1391, startPoint y: 648, endPoint x: 1288, endPoint y: 639, distance: 103.4
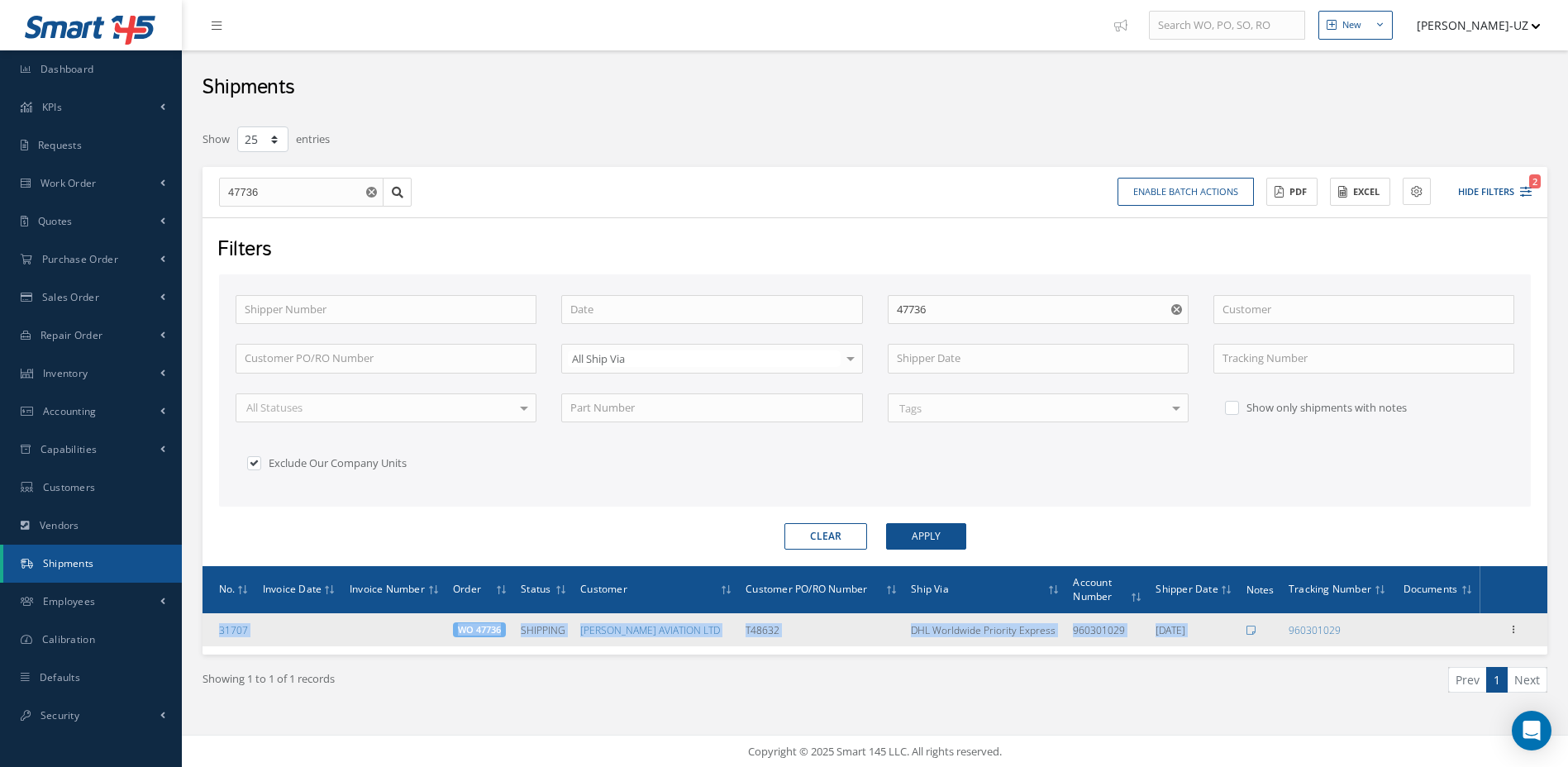
click at [1288, 639] on div "No. Invoice Date Invoice Number Order Status Customer Customer PO/RO Number Shi…" at bounding box center [875, 610] width 1346 height 88
copy table "No. Invoice Date Invoice Number Order Status Customer Customer PO/RO Number Shi…"
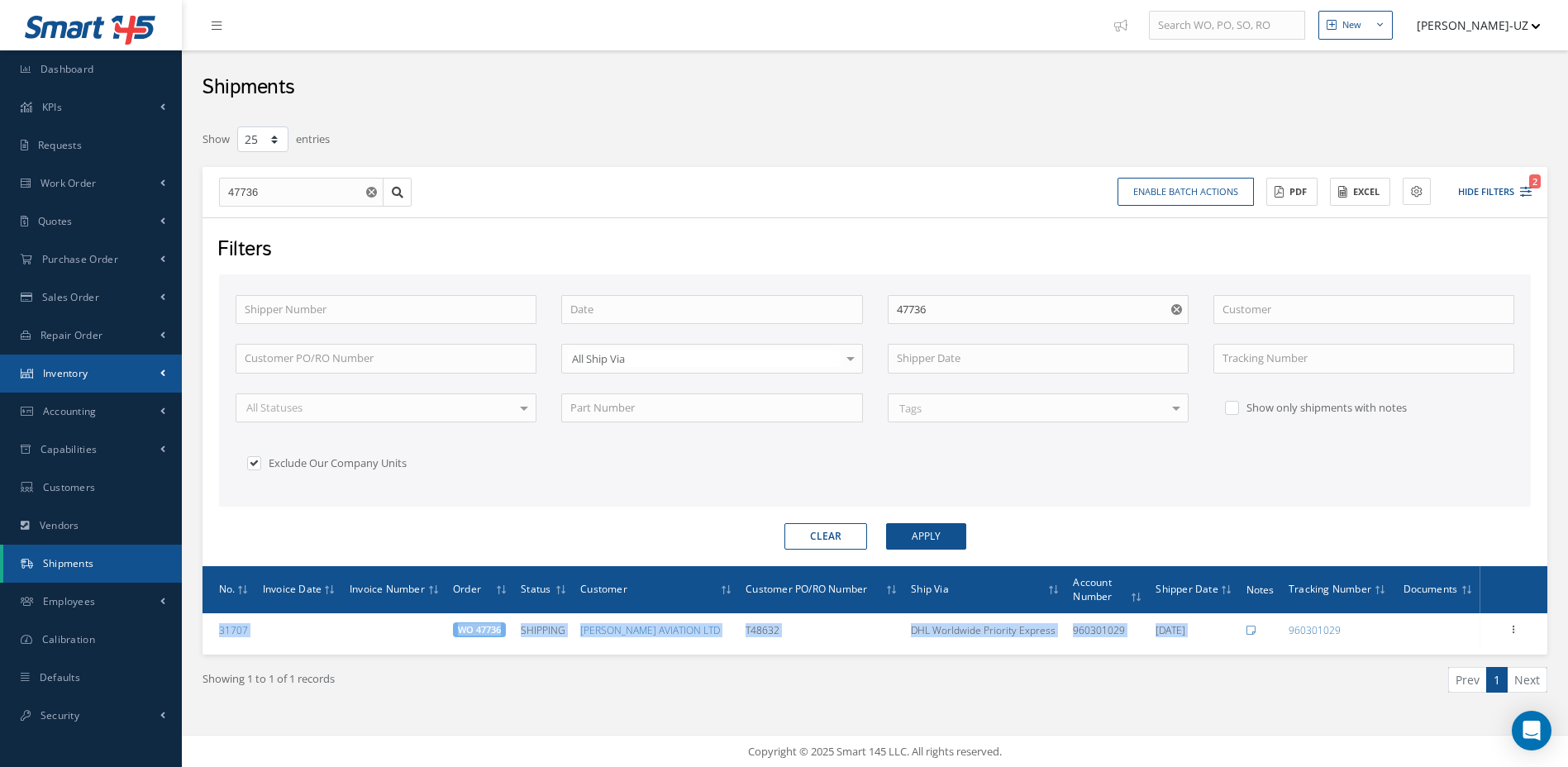
click at [164, 371] on span at bounding box center [163, 373] width 5 height 14
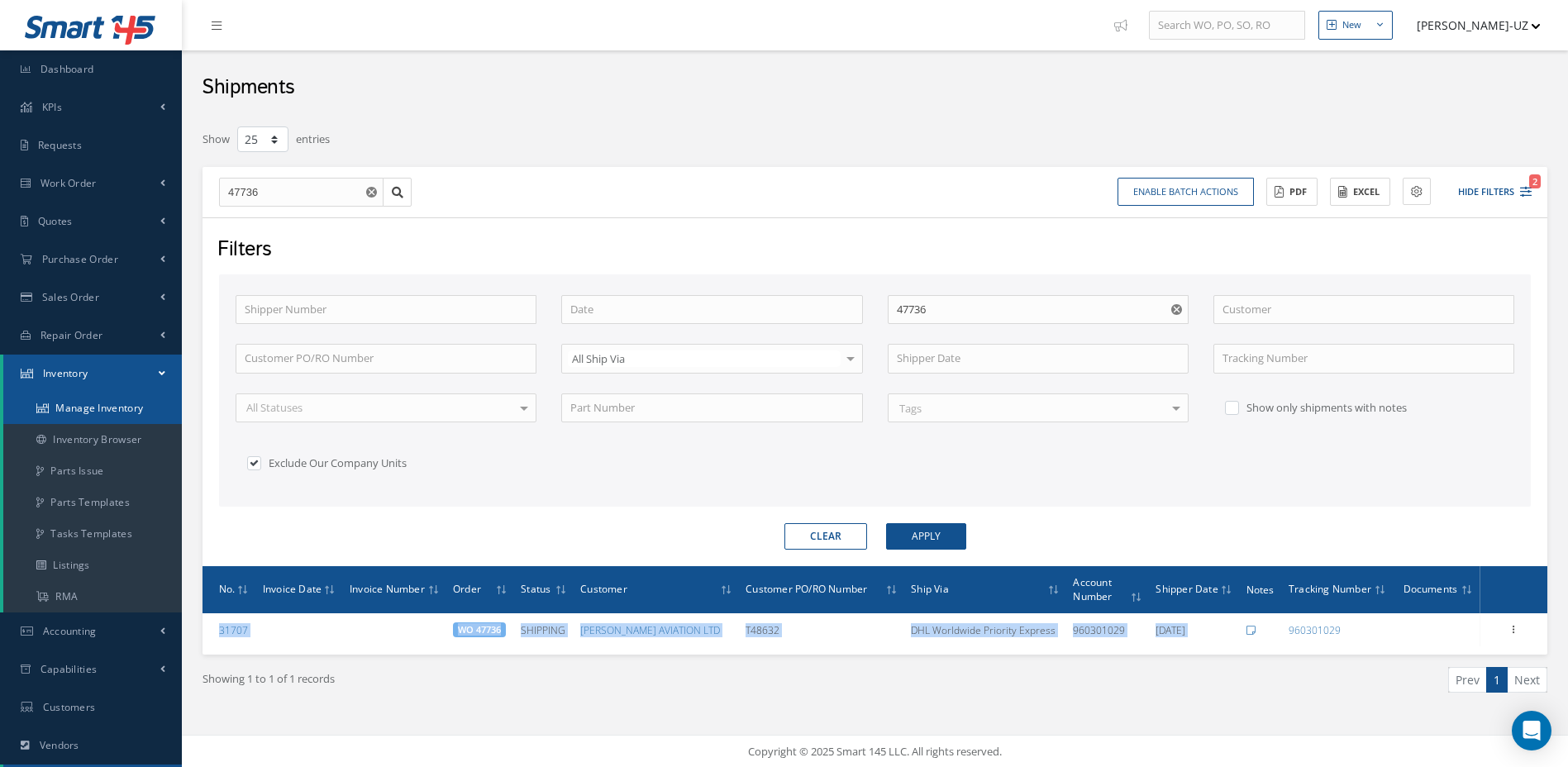
click at [131, 412] on link "Manage Inventory" at bounding box center [93, 409] width 178 height 32
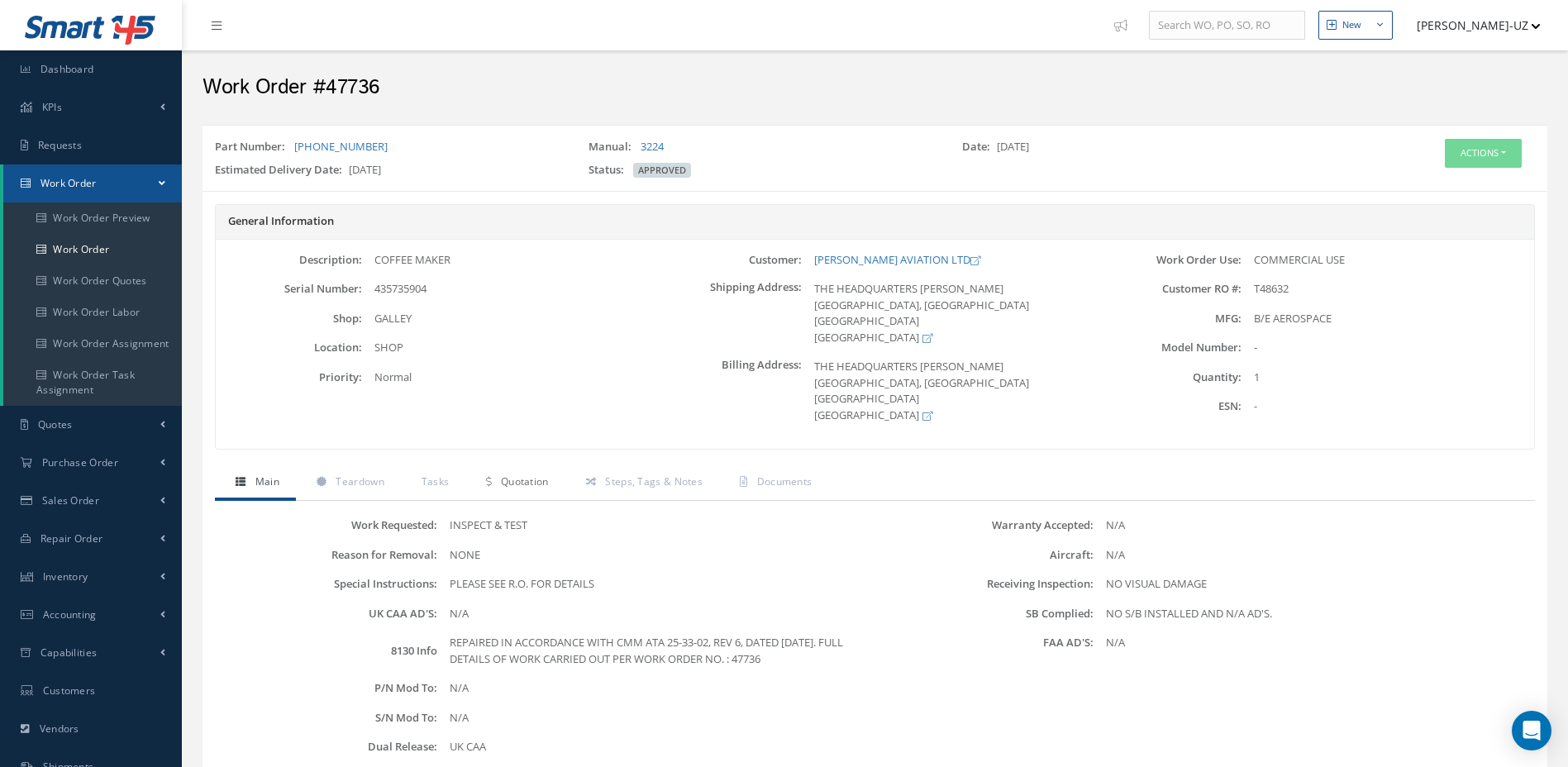
click at [527, 475] on span "Quotation" at bounding box center [524, 482] width 48 height 14
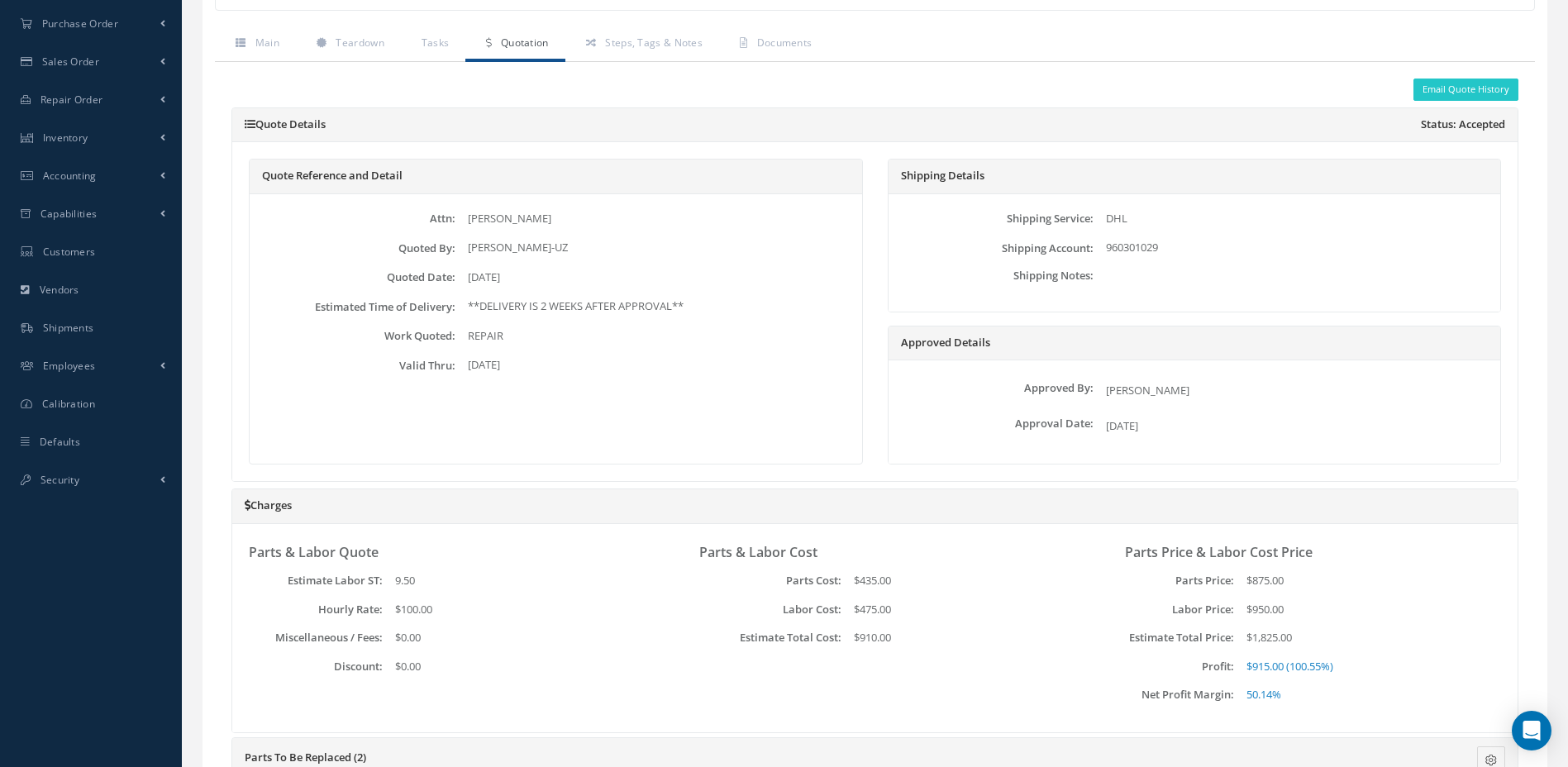
scroll to position [426, 0]
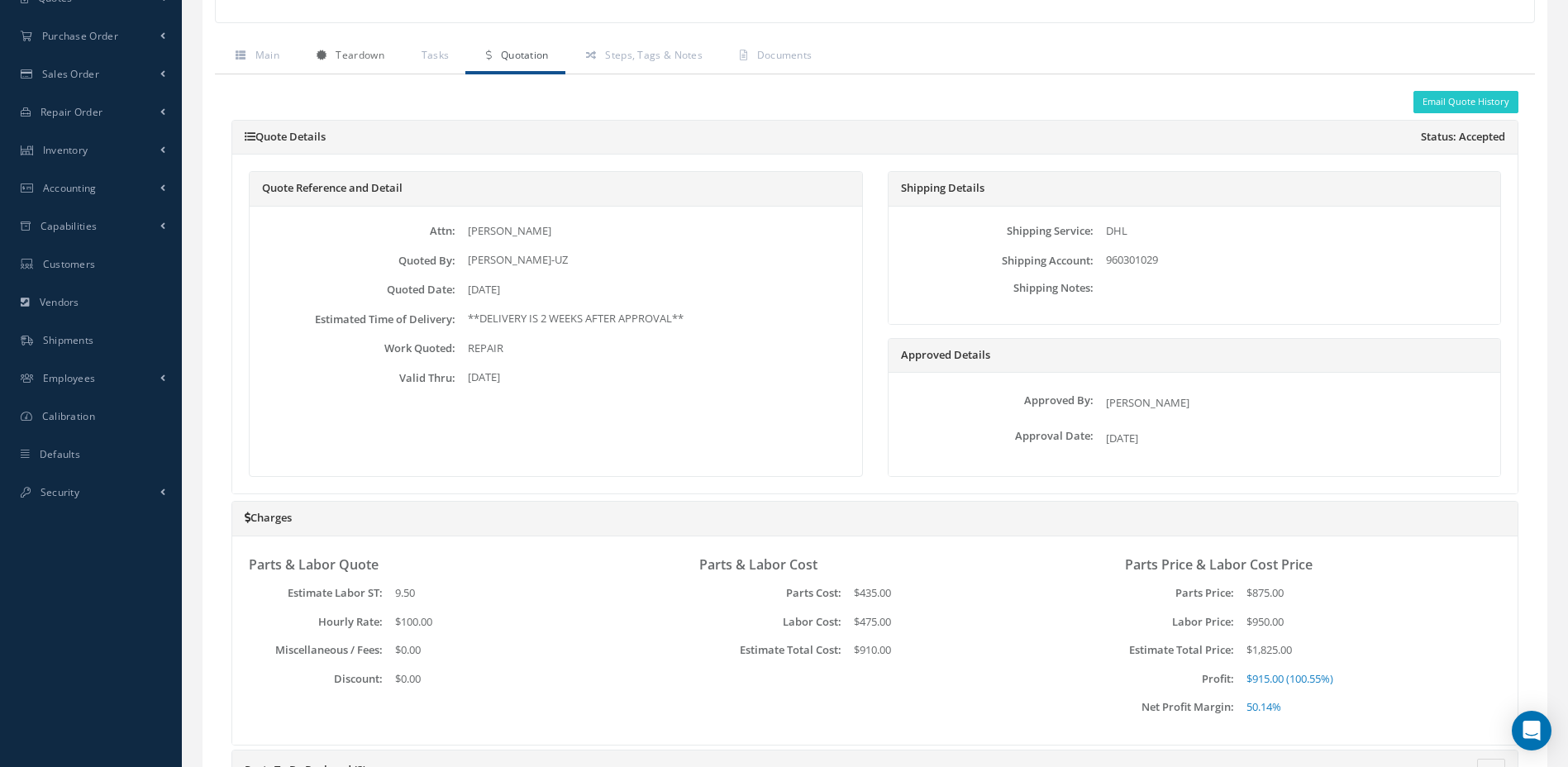
click at [377, 53] on span "Teardown" at bounding box center [359, 55] width 48 height 14
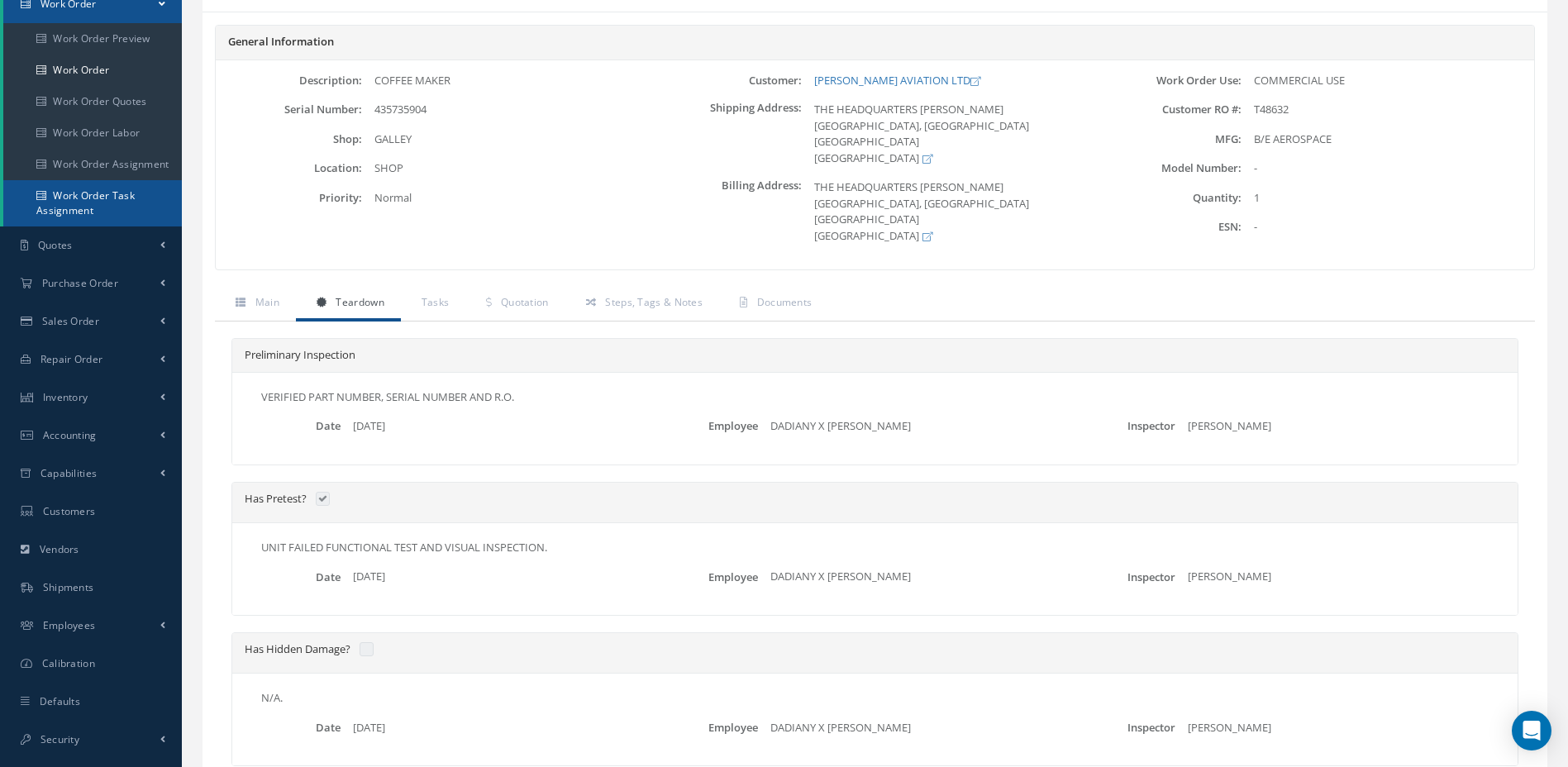
scroll to position [178, 0]
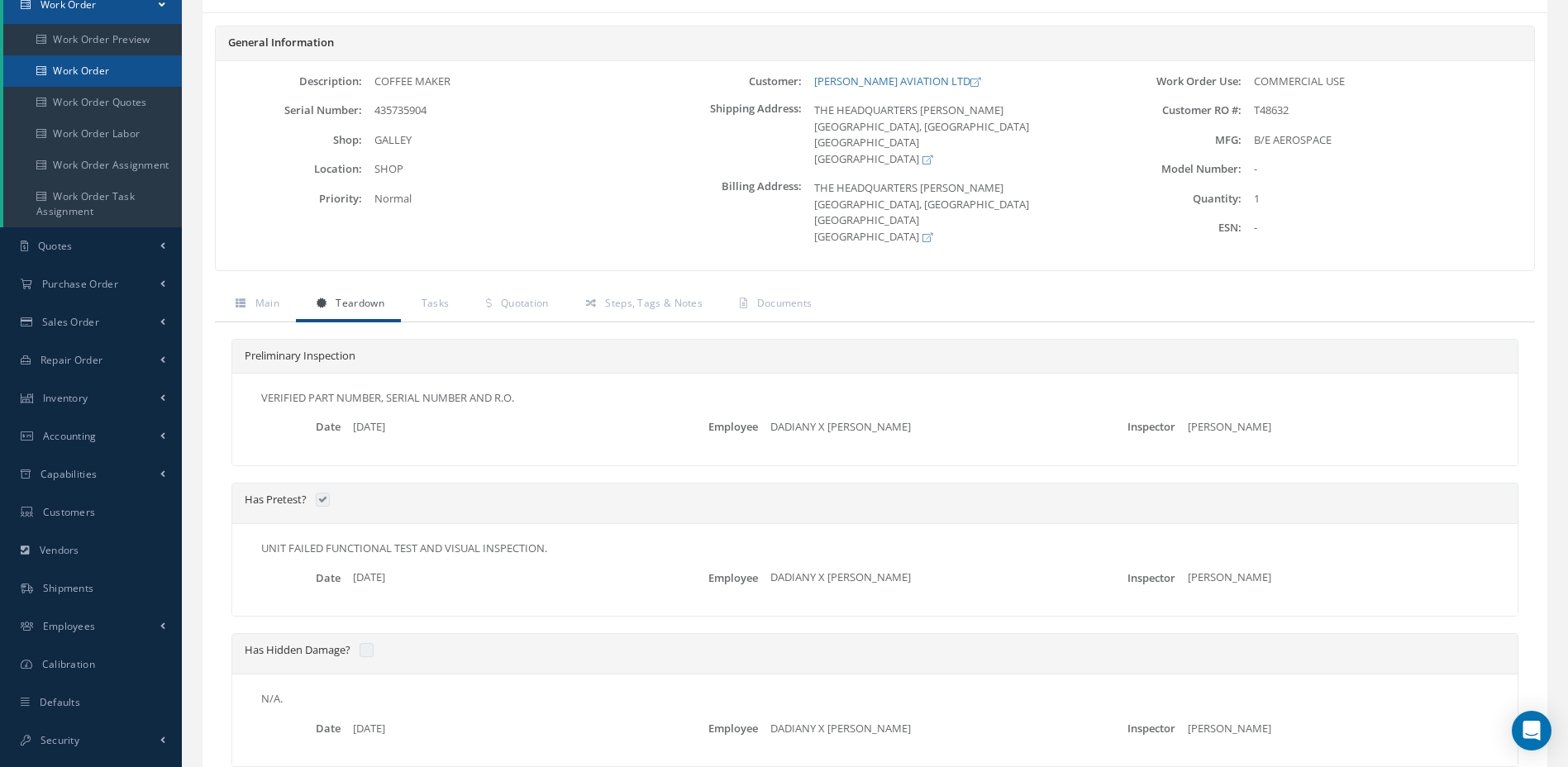
click at [95, 71] on link "Work Order" at bounding box center [93, 71] width 178 height 32
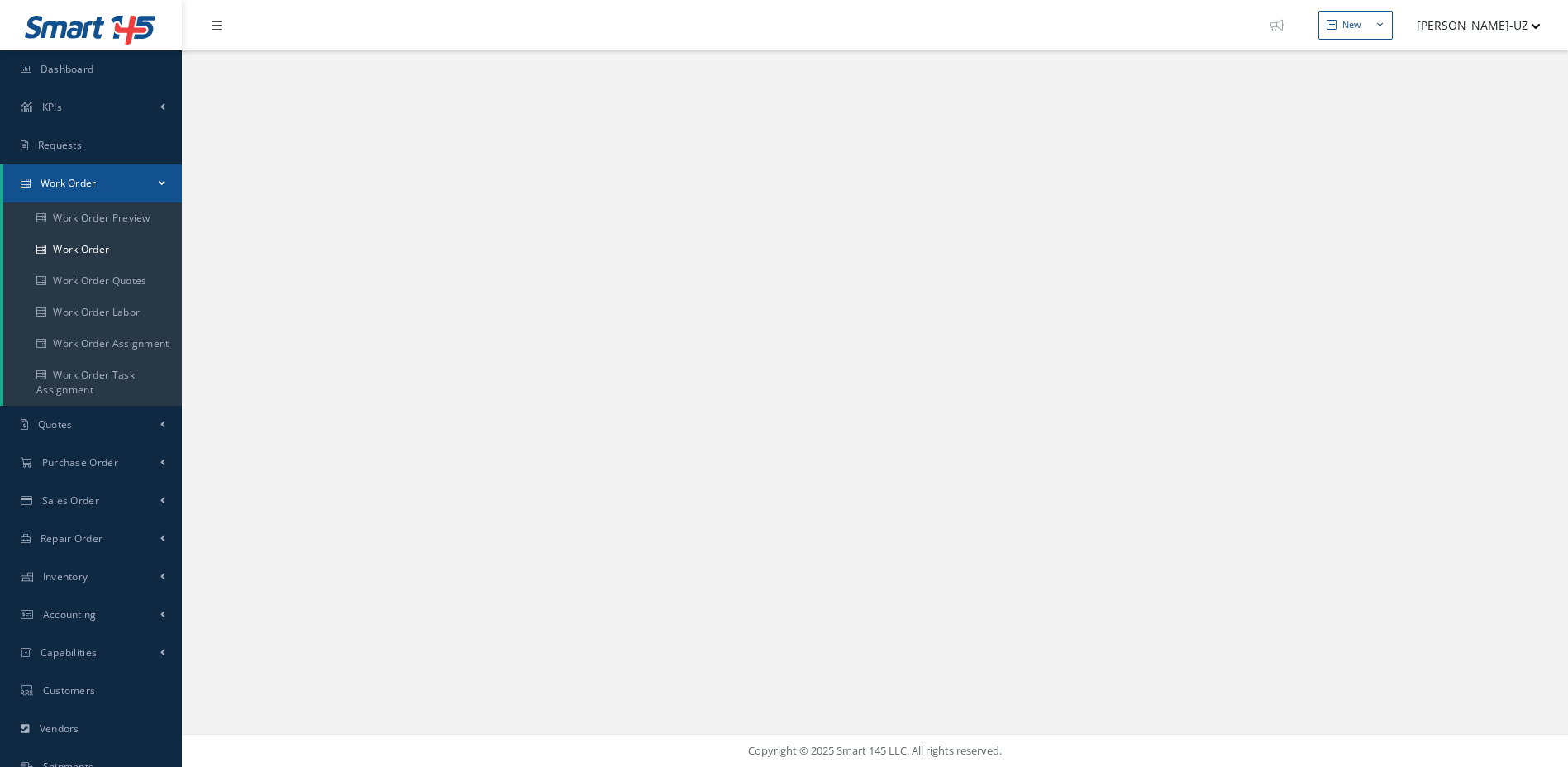
select select "25"
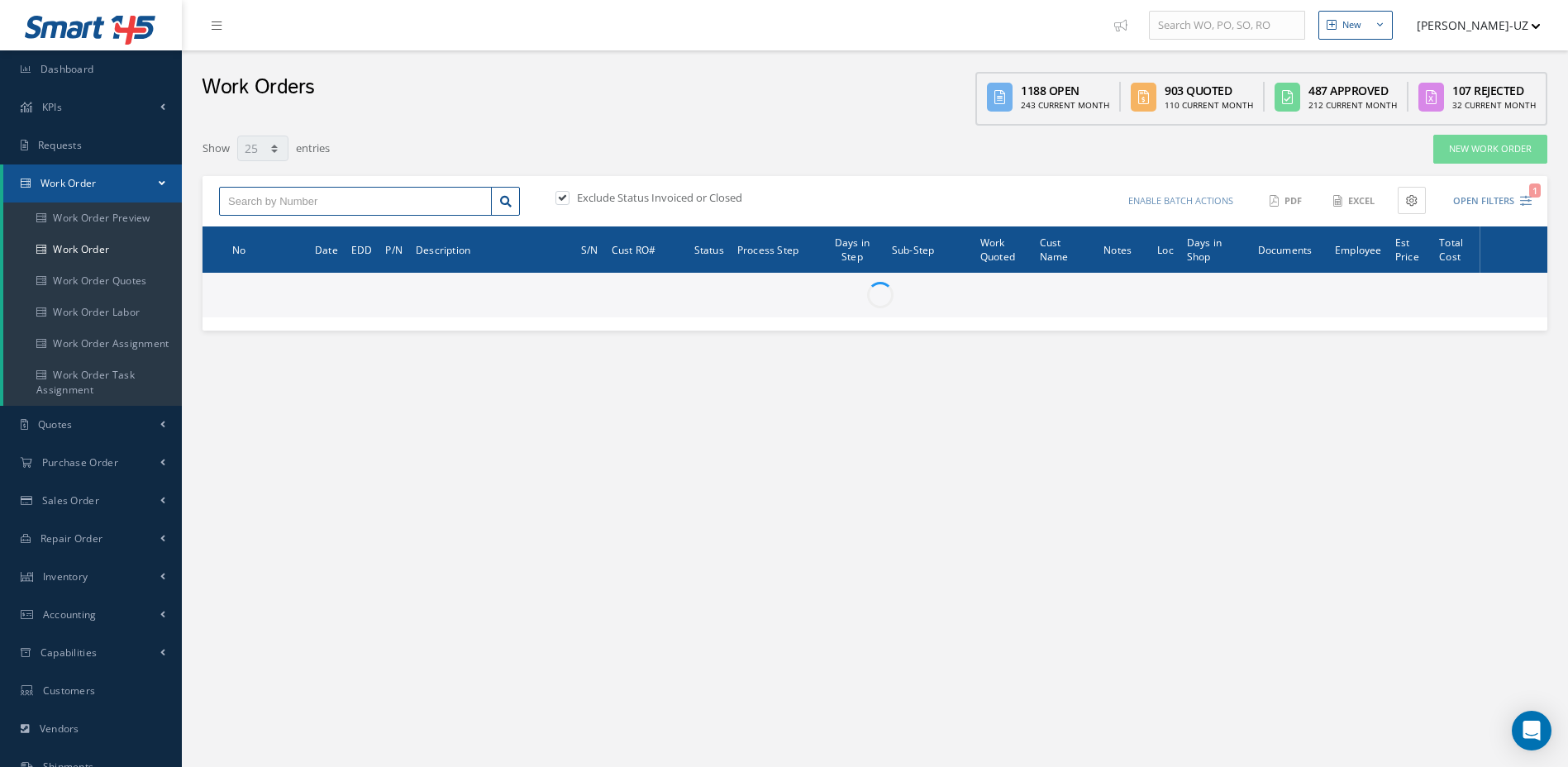
click at [329, 202] on input "text" at bounding box center [355, 202] width 273 height 30
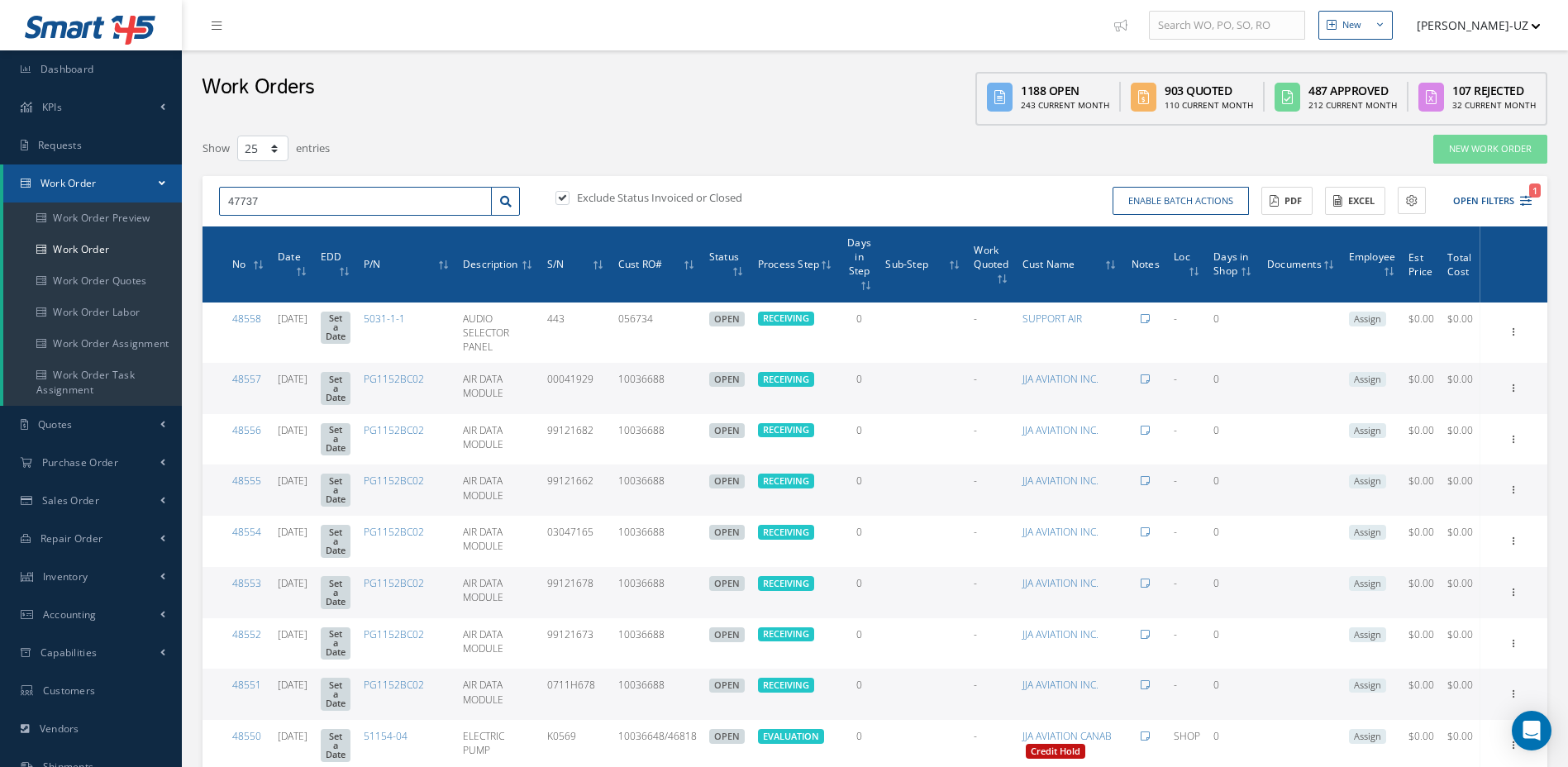
type input "47737"
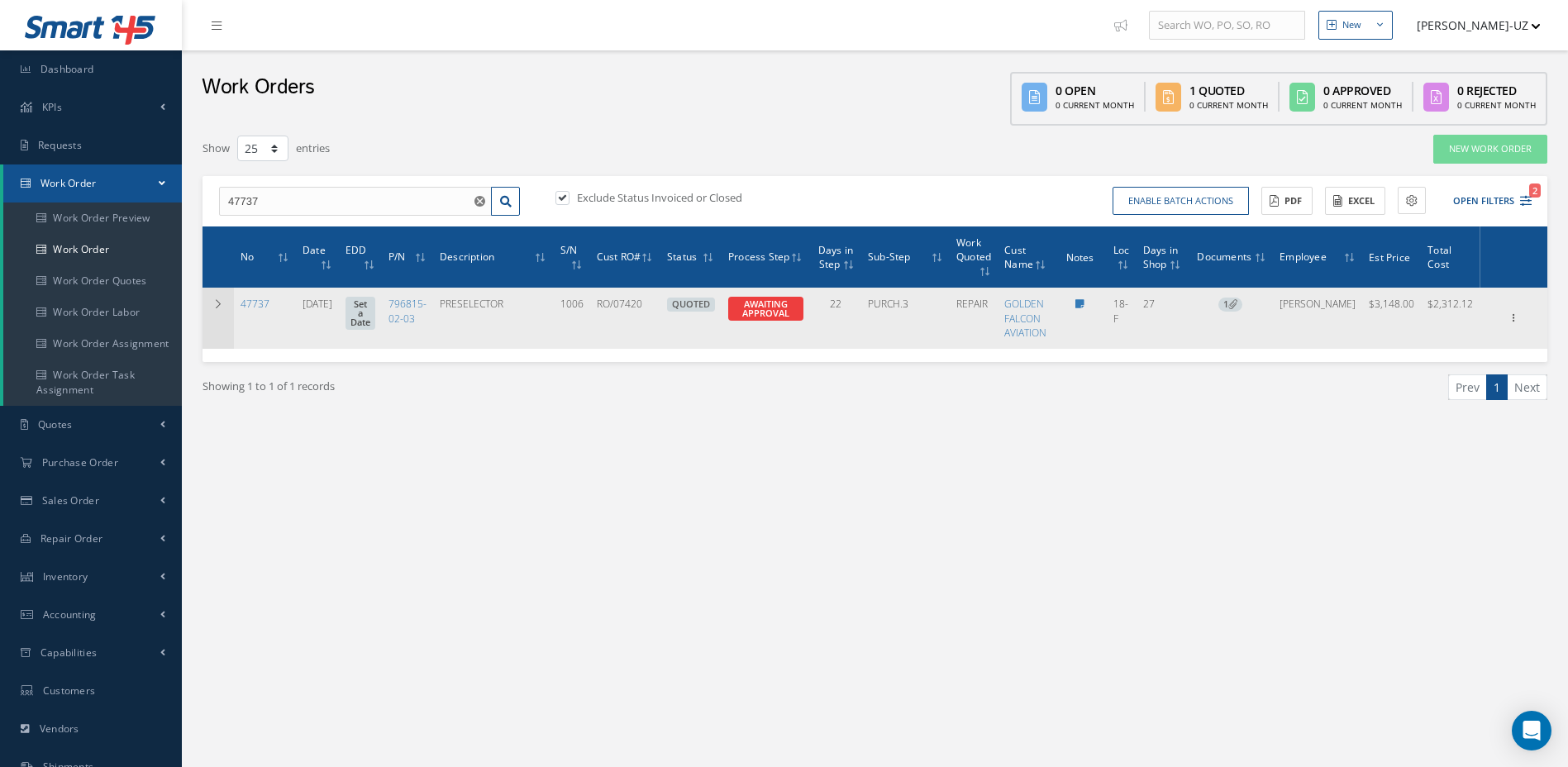
click at [215, 306] on icon at bounding box center [218, 304] width 11 height 10
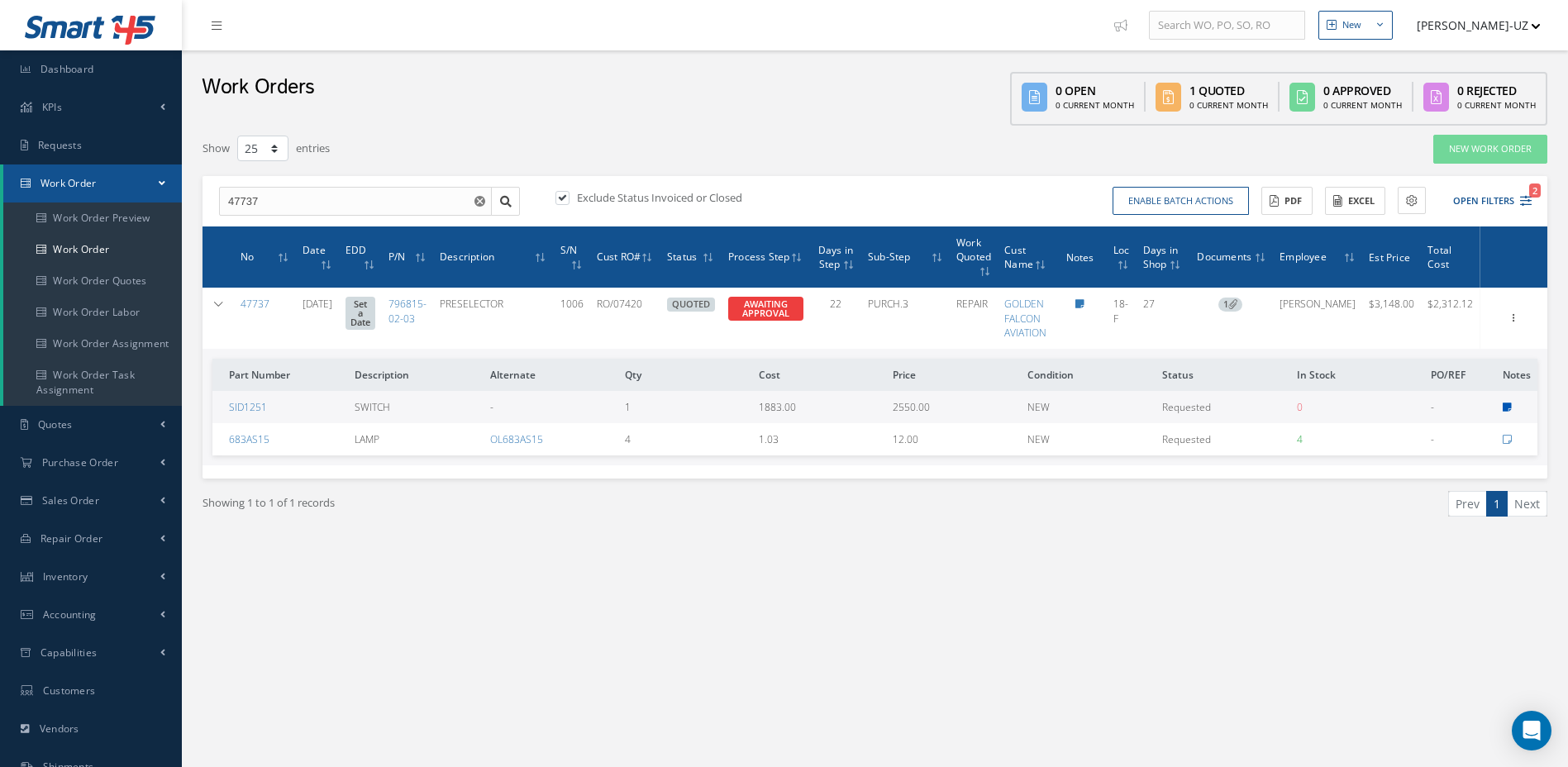
click at [1507, 408] on icon at bounding box center [1507, 407] width 9 height 10
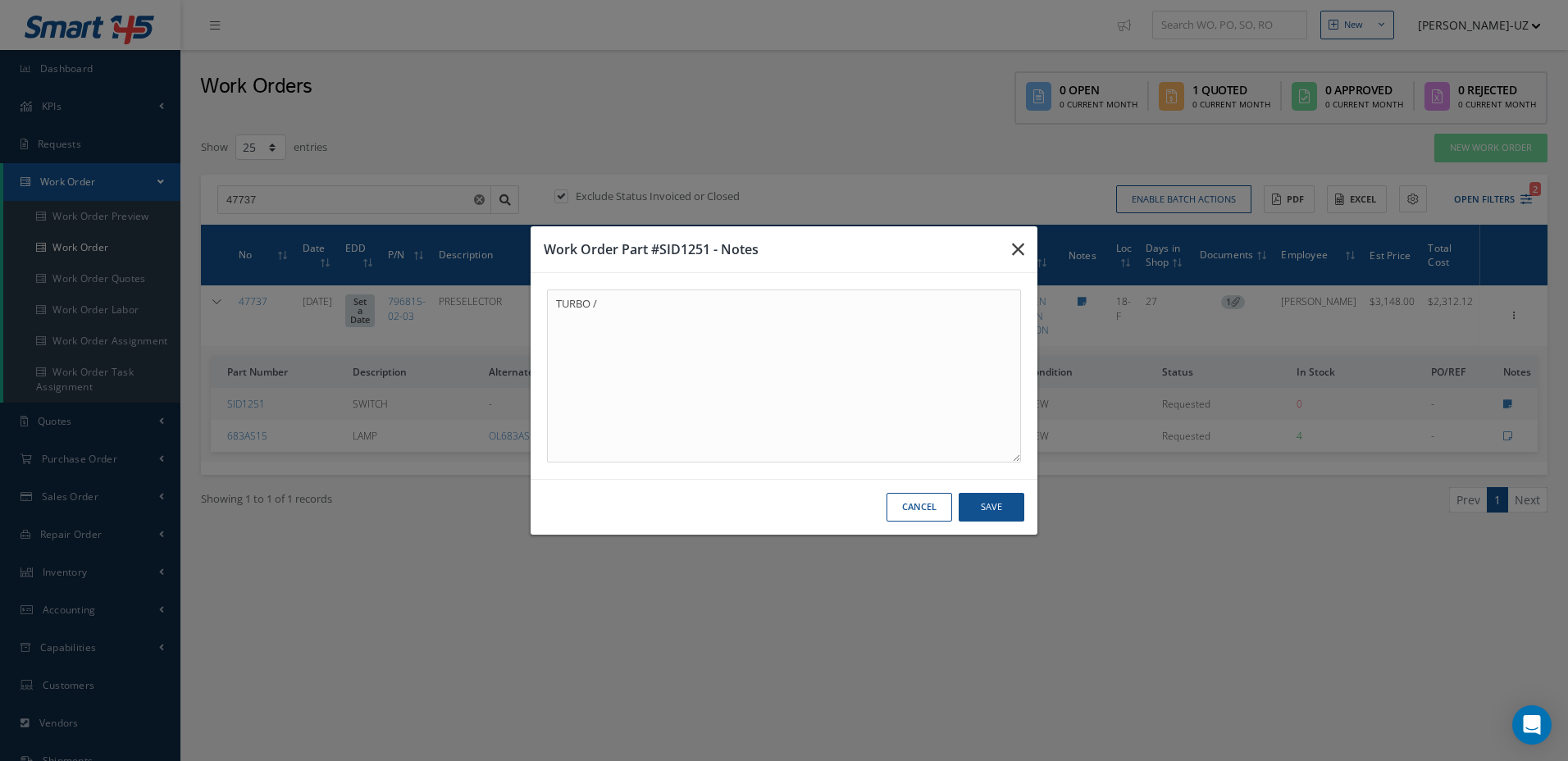
click at [1023, 243] on icon "button" at bounding box center [1019, 249] width 12 height 19
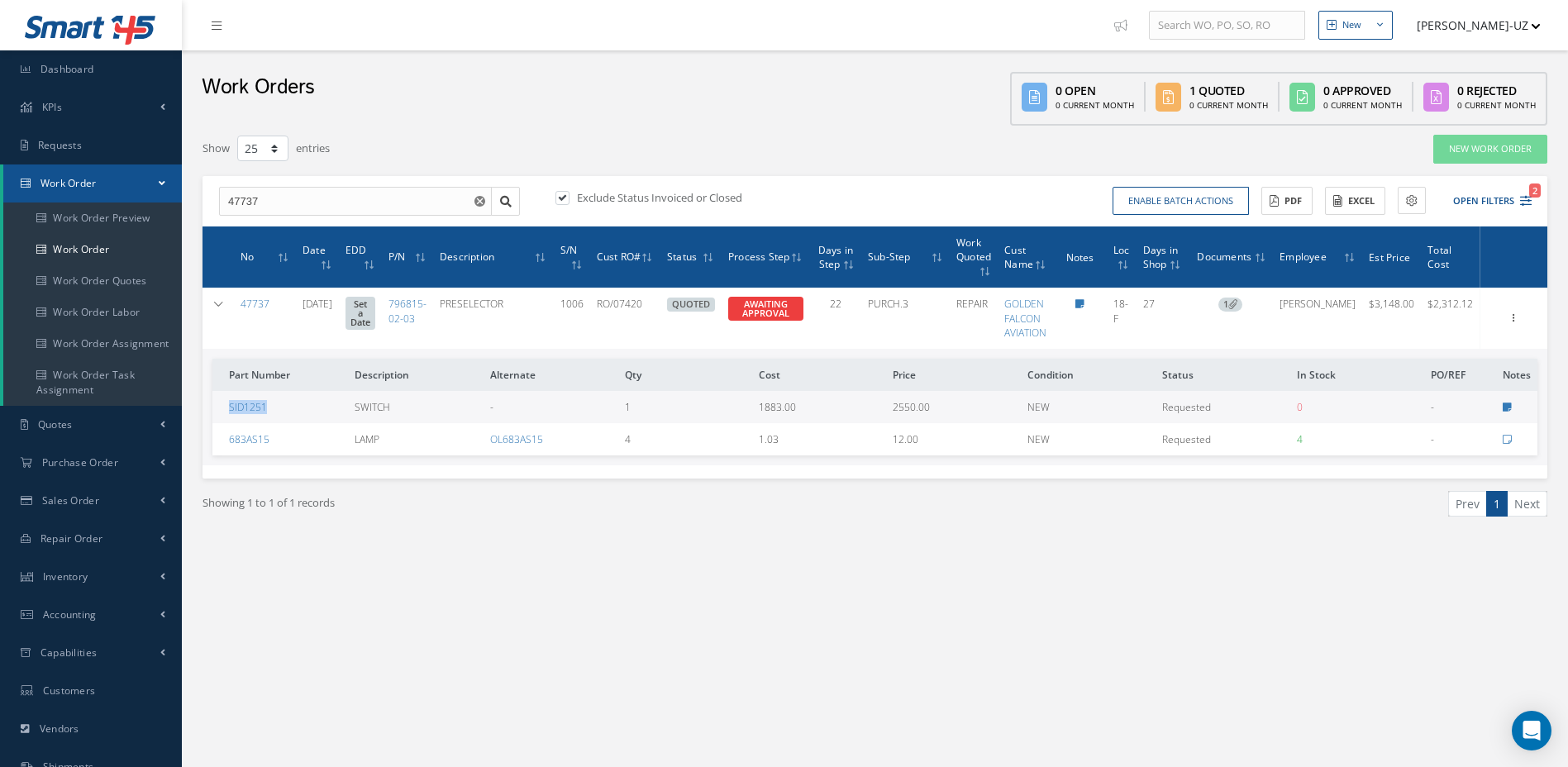
drag, startPoint x: 305, startPoint y: 406, endPoint x: 221, endPoint y: 408, distance: 84.0
click at [221, 408] on td "SID1251" at bounding box center [281, 407] width 136 height 33
copy link "SID1251"
click at [1085, 302] on icon at bounding box center [1080, 304] width 9 height 10
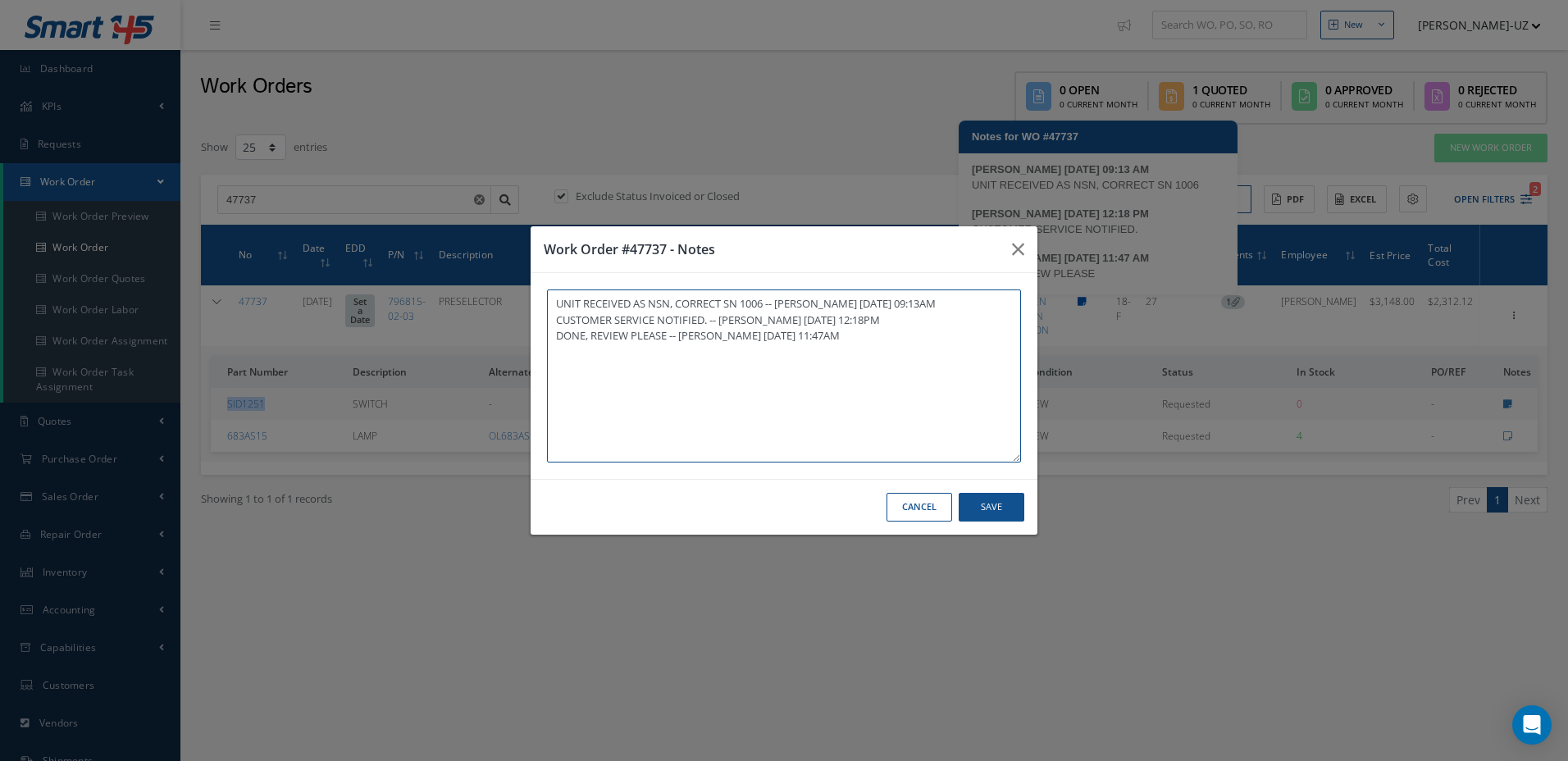
type textarea "UNIT RECEIVED AS NSN, CORRECT SN 1006 -- LUIS DEL RIO 07/16/2025 09:13AM CUSTOM…"
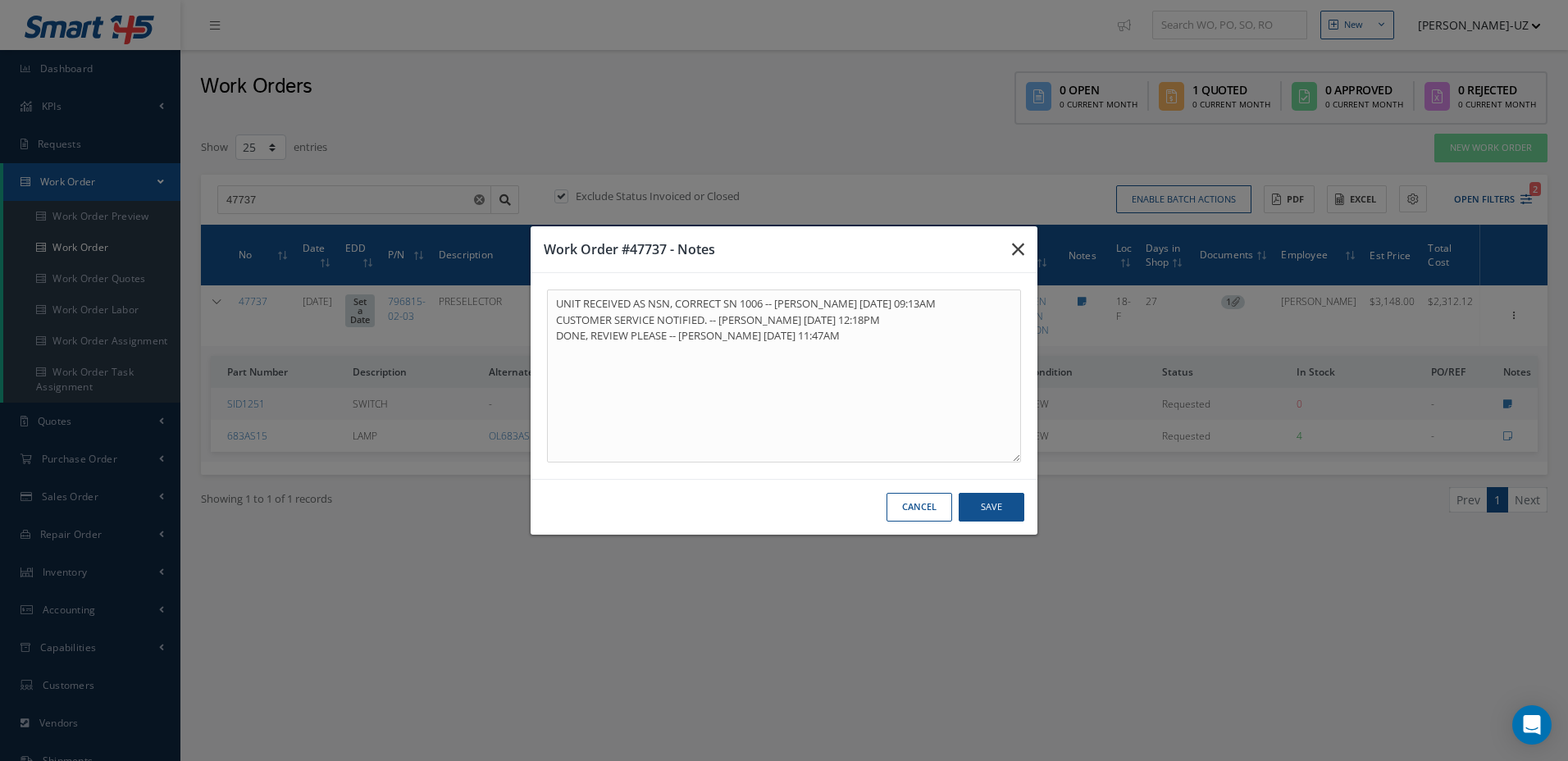
click at [1021, 254] on icon "button" at bounding box center [1019, 249] width 12 height 19
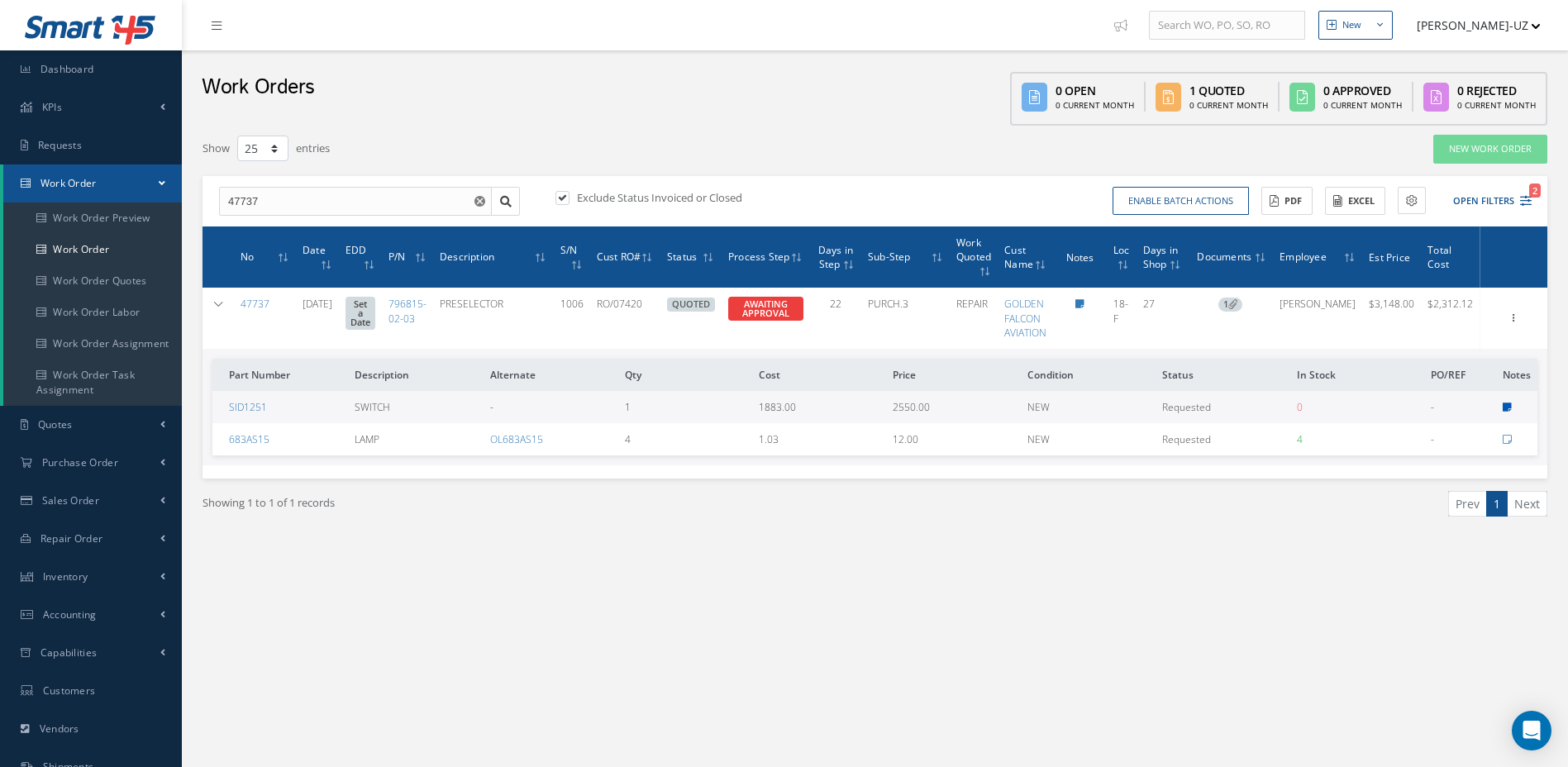
click at [1511, 412] on link at bounding box center [1507, 407] width 9 height 14
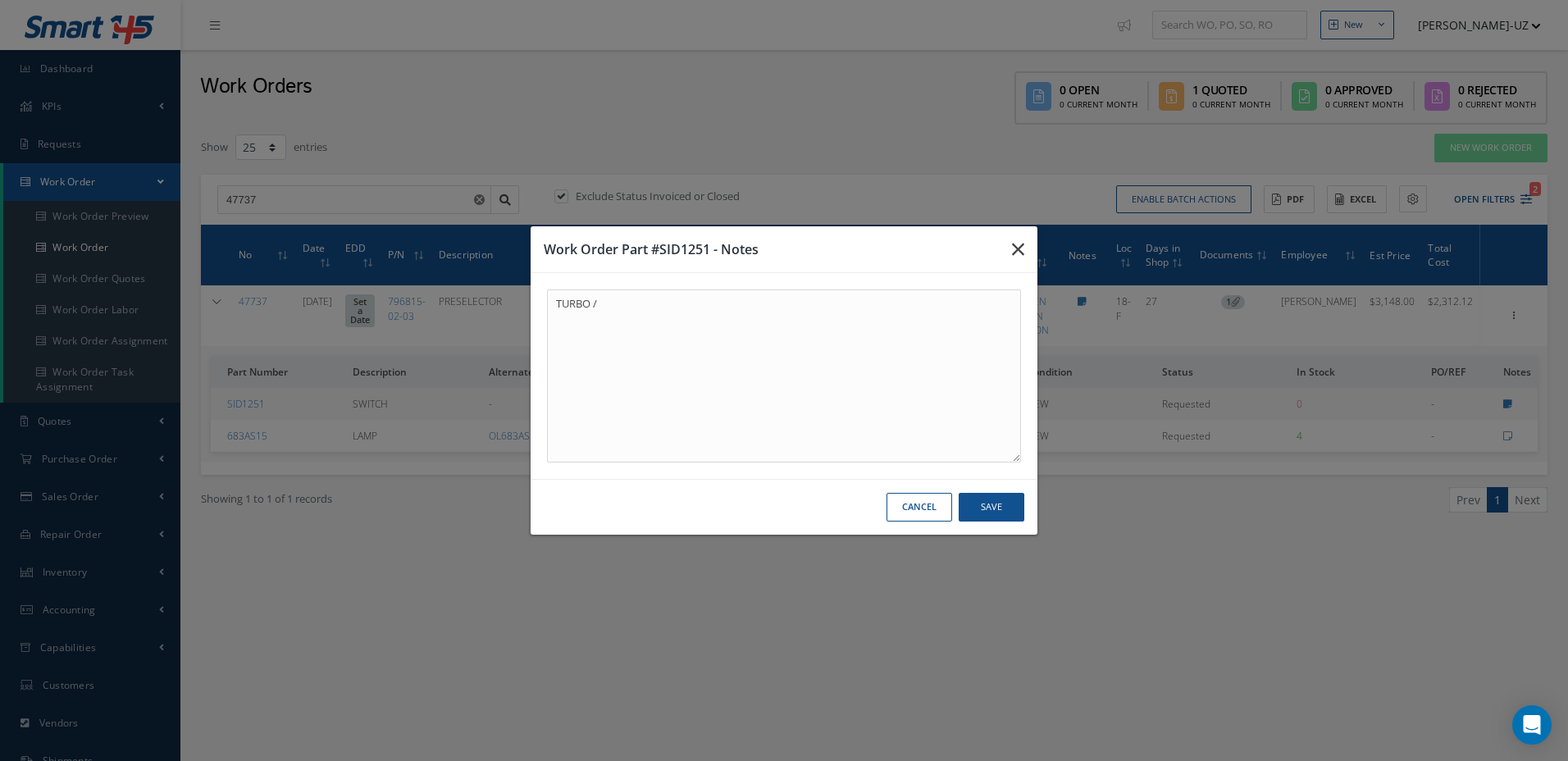
click at [1029, 259] on button "button" at bounding box center [1019, 249] width 39 height 46
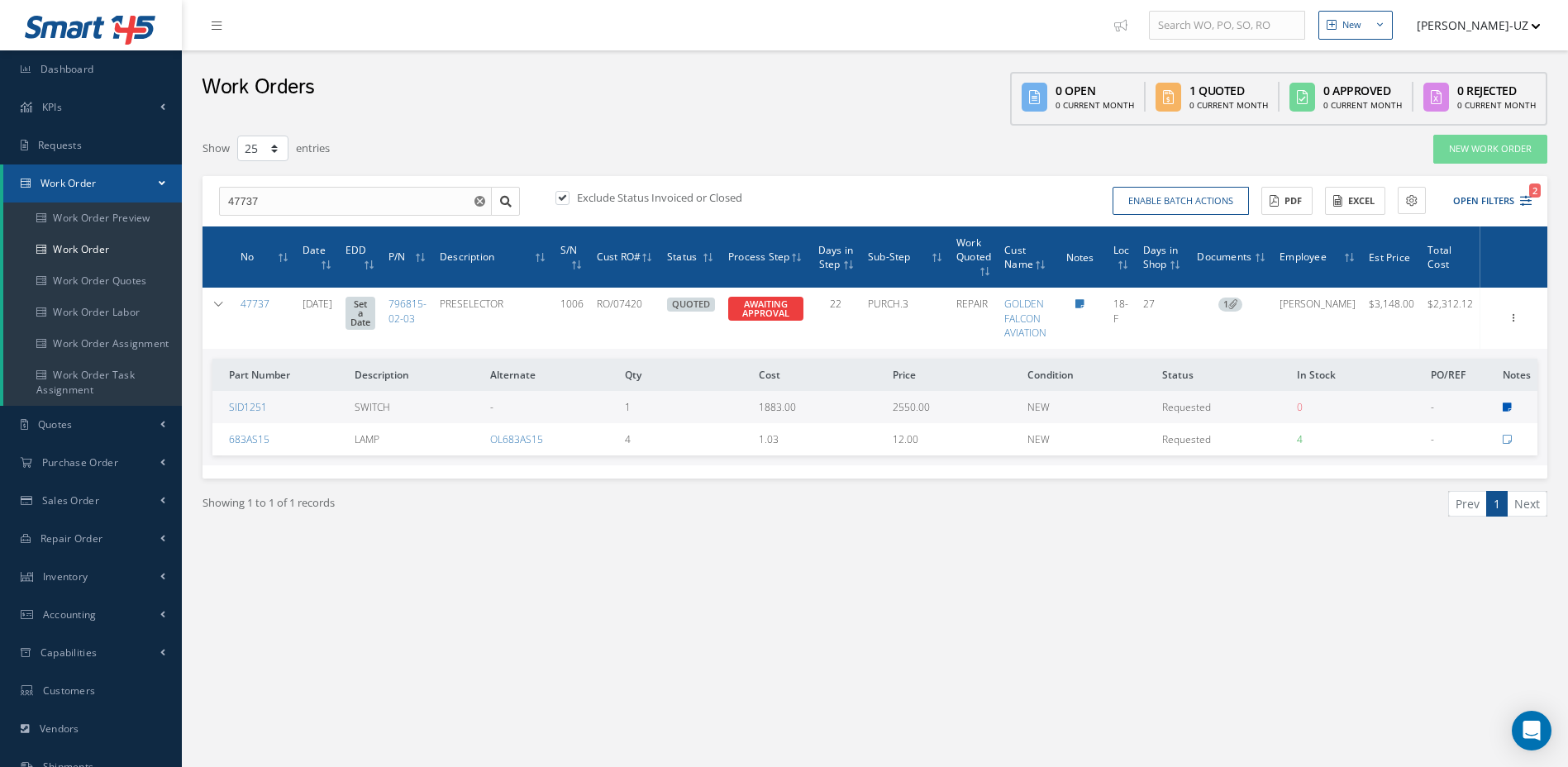
click at [1508, 406] on icon at bounding box center [1507, 407] width 9 height 10
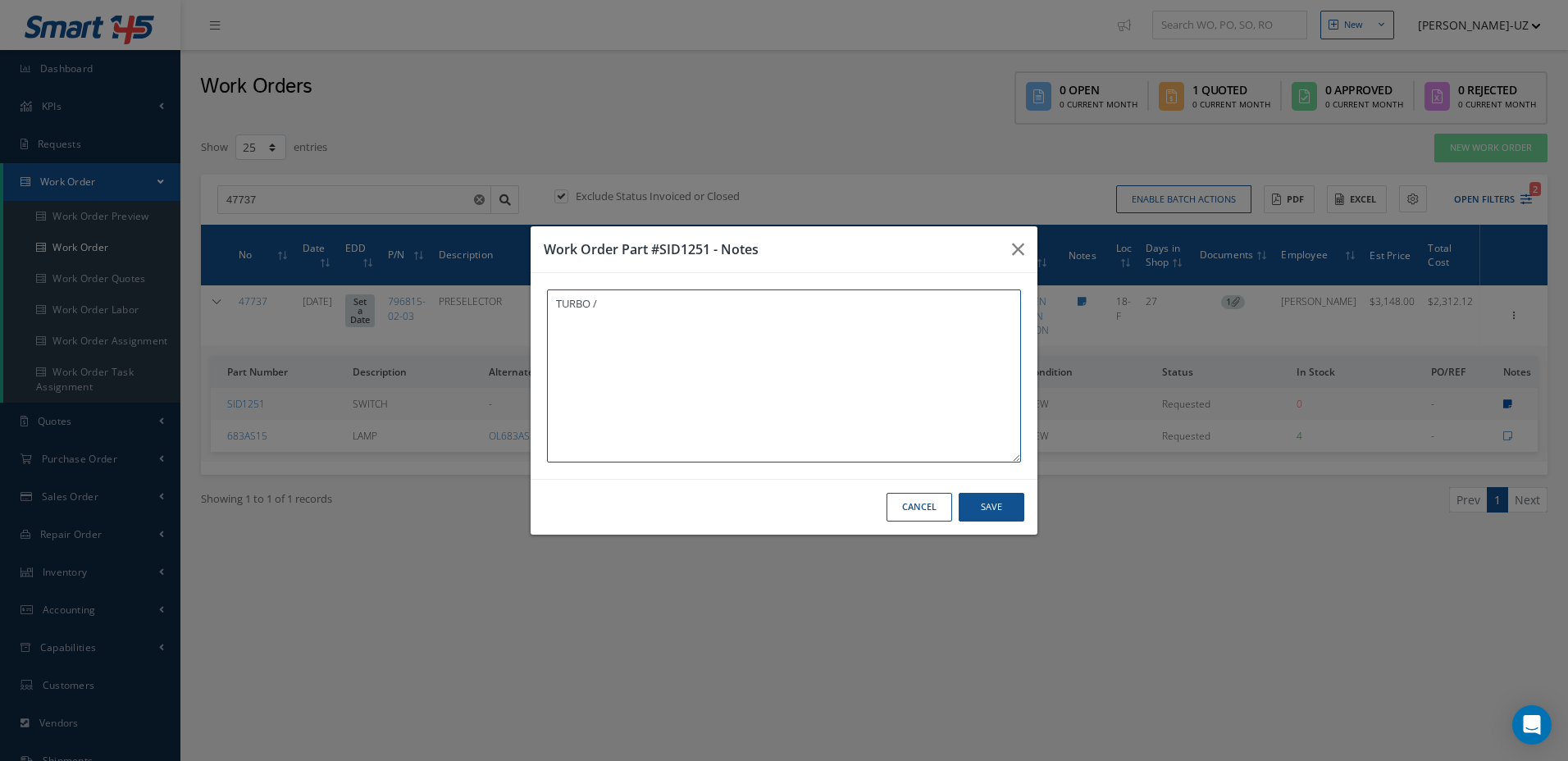
type textarea "TURBO /"
drag, startPoint x: 1021, startPoint y: 253, endPoint x: 972, endPoint y: 213, distance: 63.3
click at [1021, 253] on icon "button" at bounding box center [1019, 249] width 12 height 19
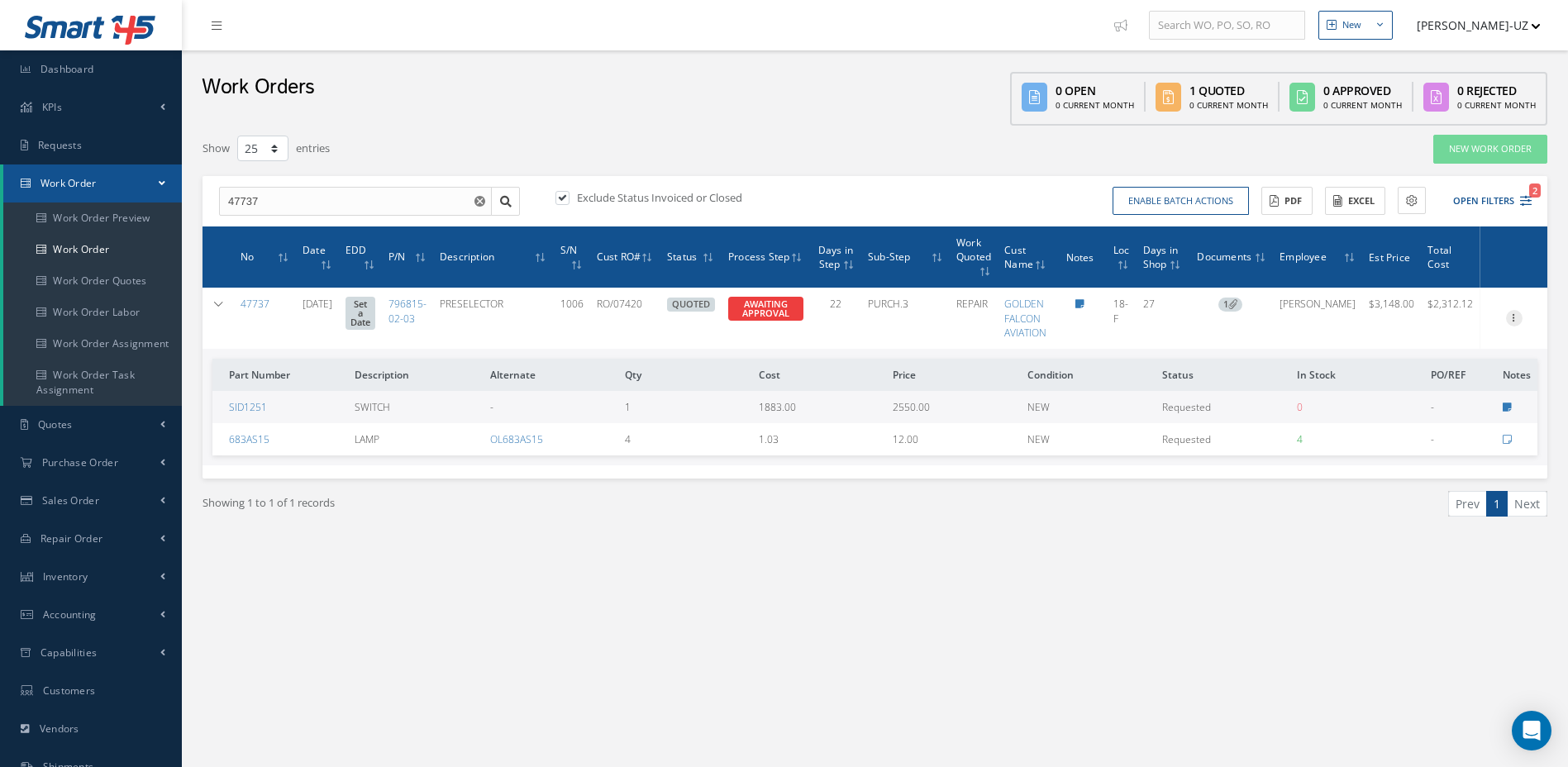
click at [1512, 315] on icon at bounding box center [1514, 316] width 17 height 13
click at [1412, 342] on link "Edit" at bounding box center [1438, 350] width 131 height 21
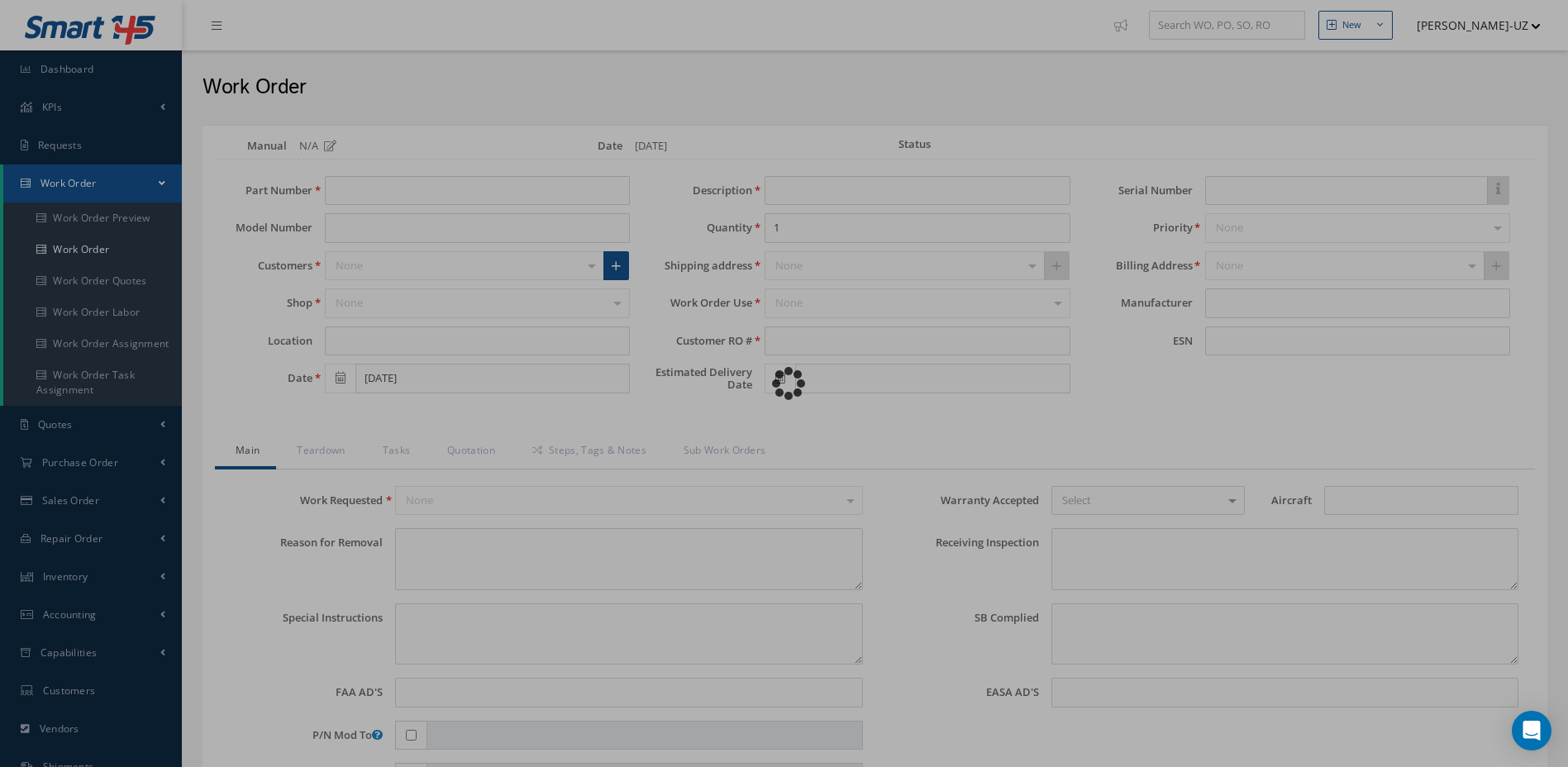
type input "796815-02-03"
type input "18-F"
type input "07/16/2025"
type input "PRESELECTOR"
type input "RO/07420"
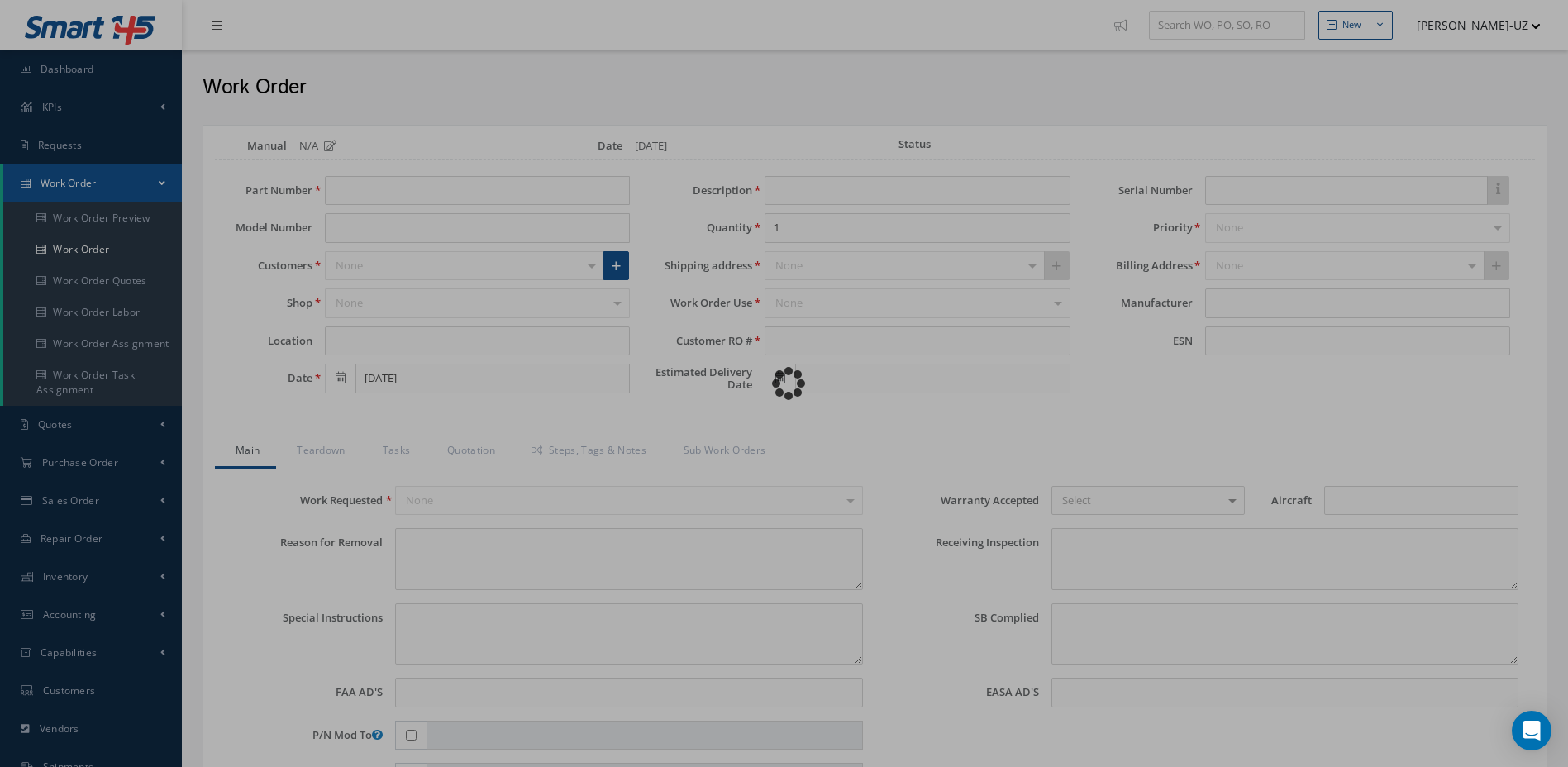
type input "1006"
type textarea "UNIT RECEIVED AS NSN, CORRECT SN 1006"
type textarea "PLEASE SEE R.O. FOR DETAILS"
type textarea "NO VISUAL DAMAGE"
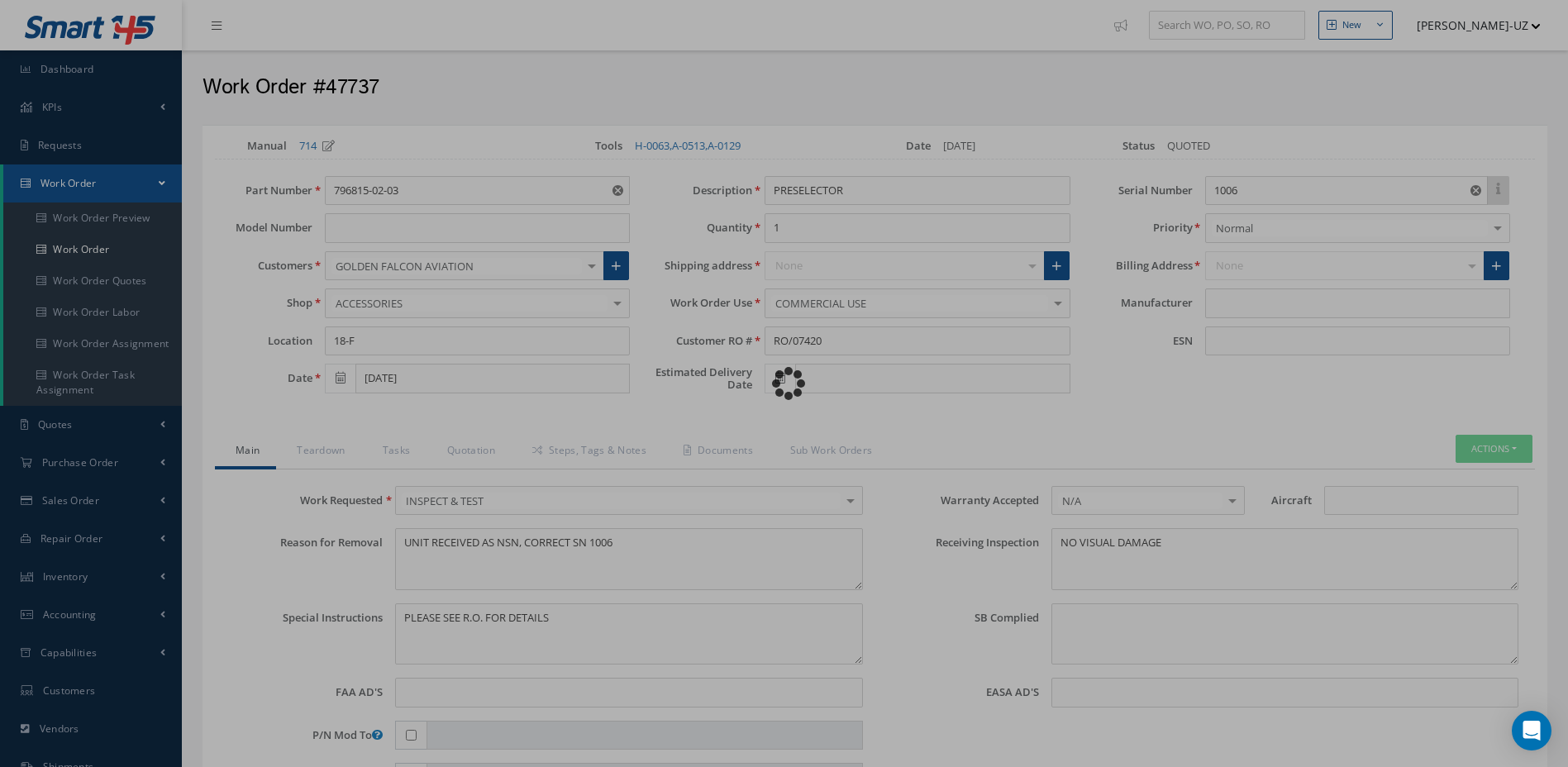
click at [785, 384] on div "Loading…" at bounding box center [785, 384] width 0 height 0
type input "GE AVIATION"
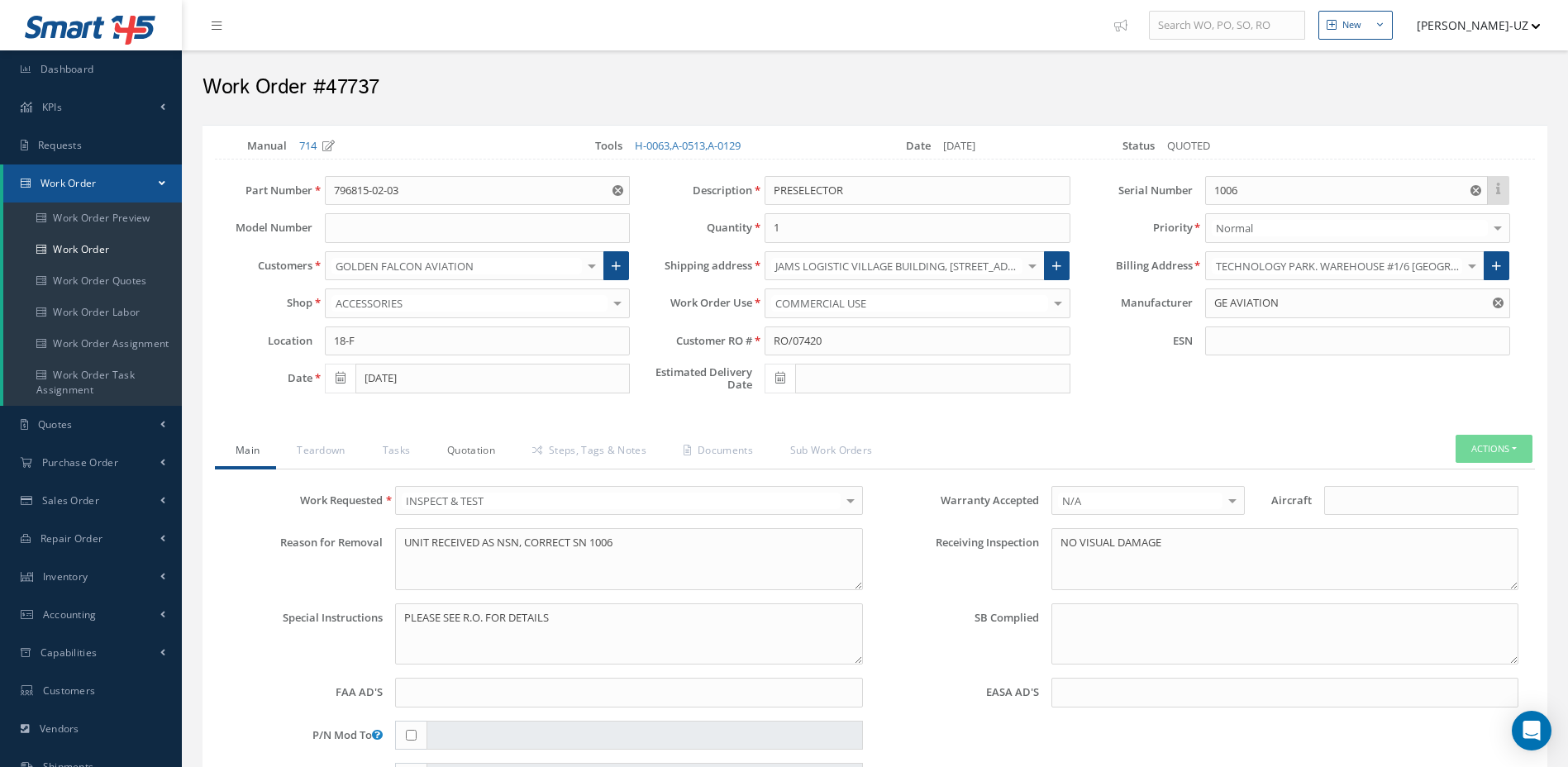
click at [457, 452] on link "Quotation" at bounding box center [469, 452] width 85 height 34
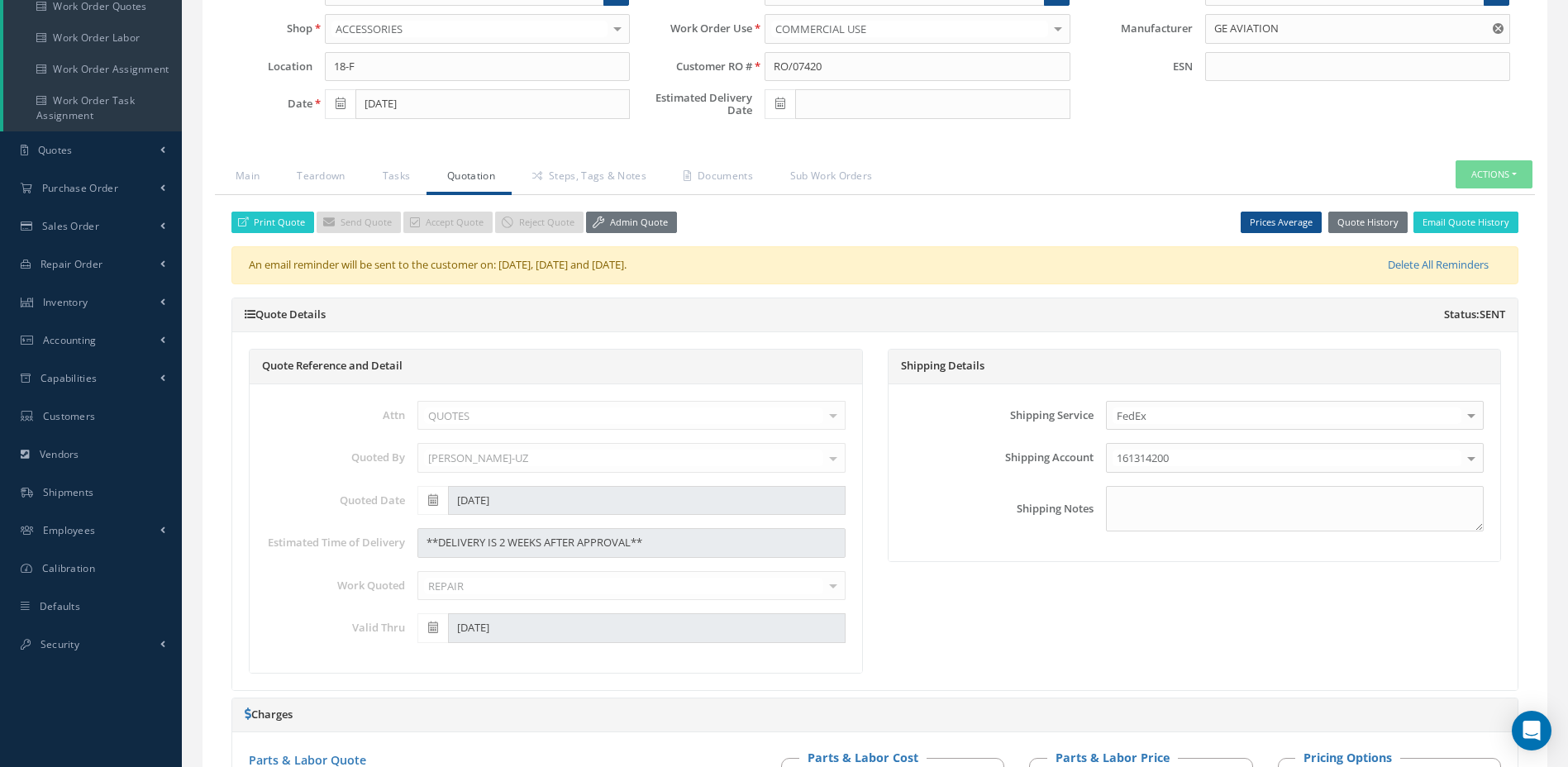
scroll to position [151, 0]
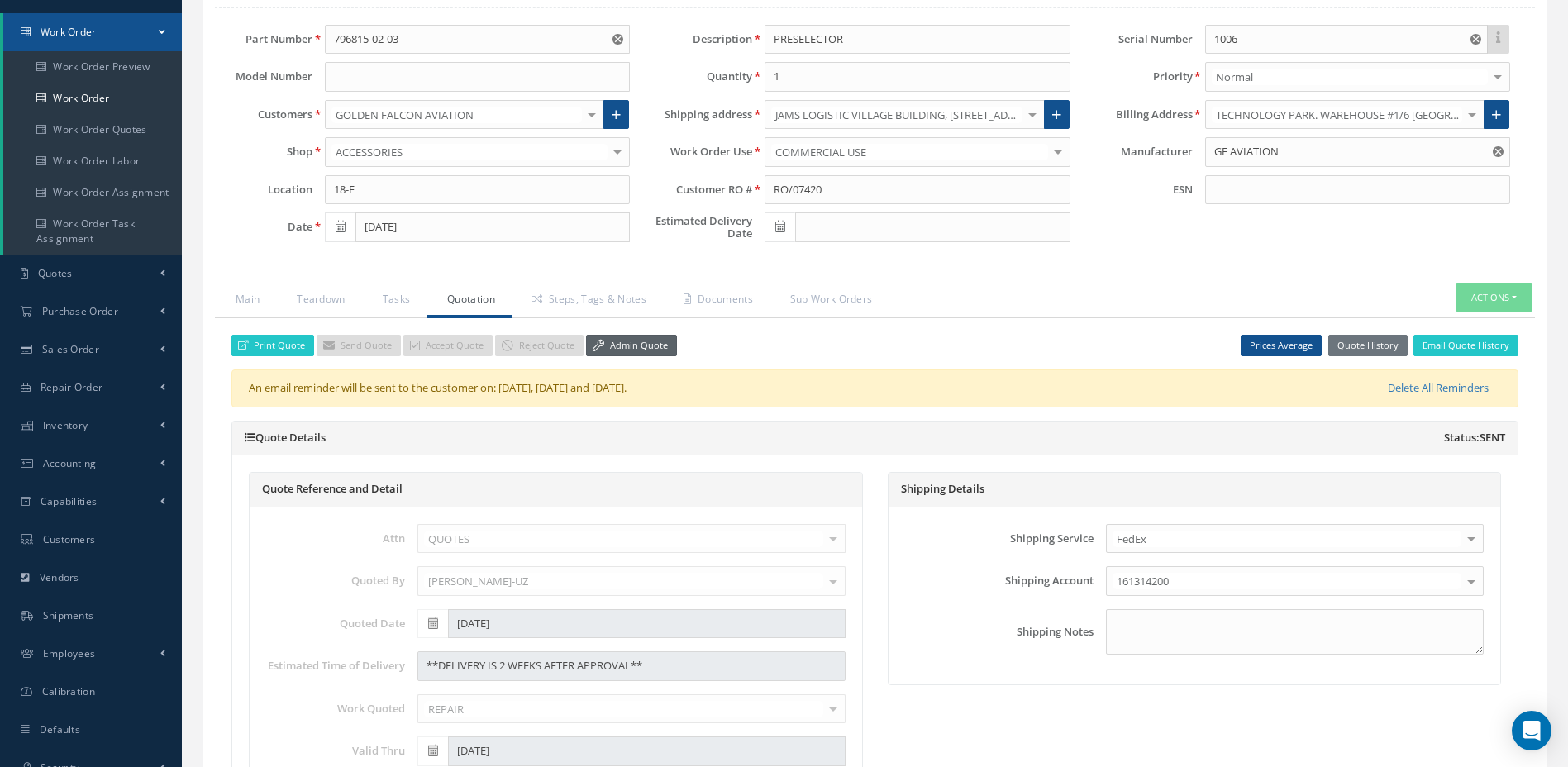
click at [618, 348] on link "Admin Quote" at bounding box center [631, 345] width 91 height 22
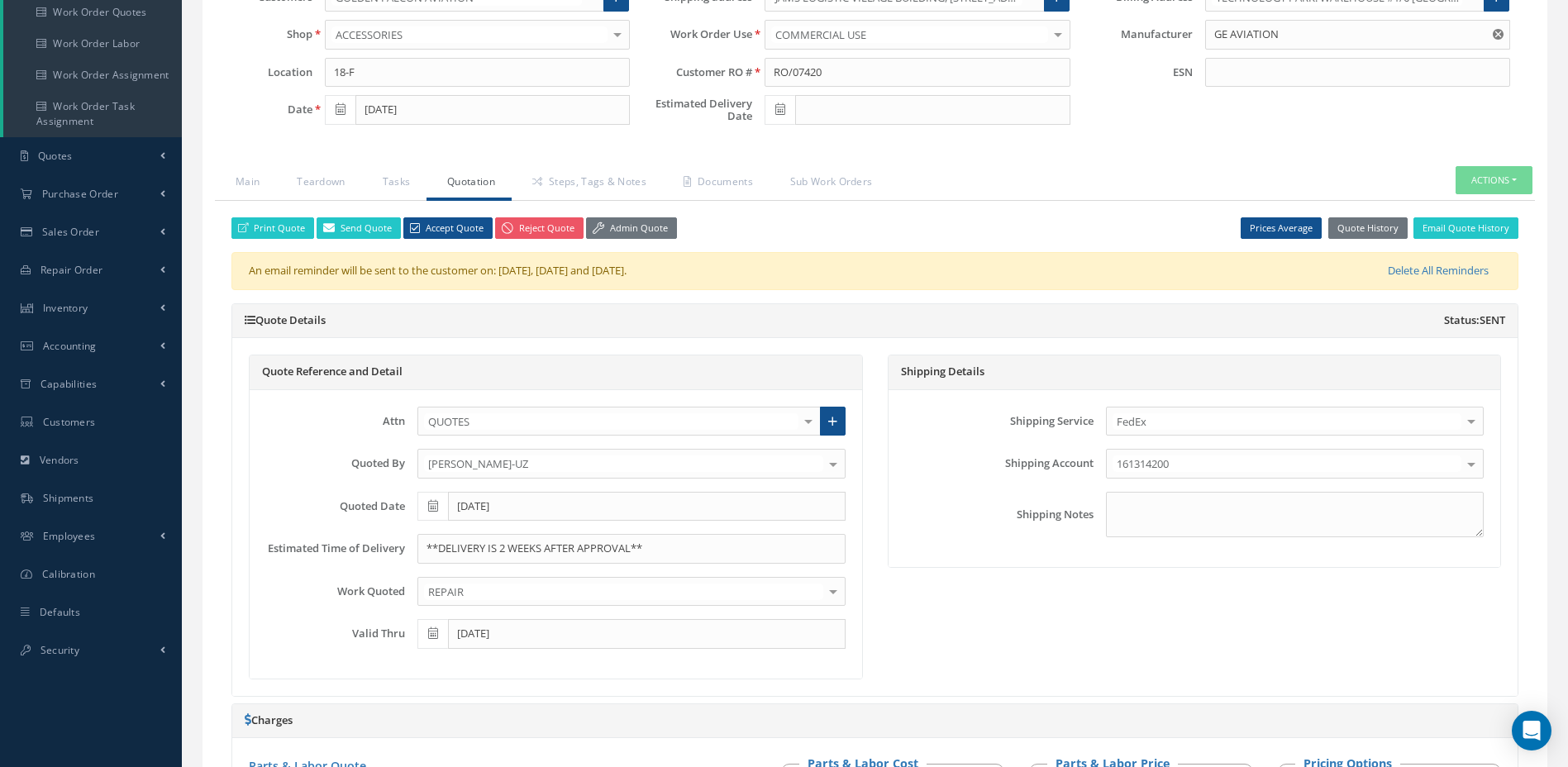
scroll to position [0, 0]
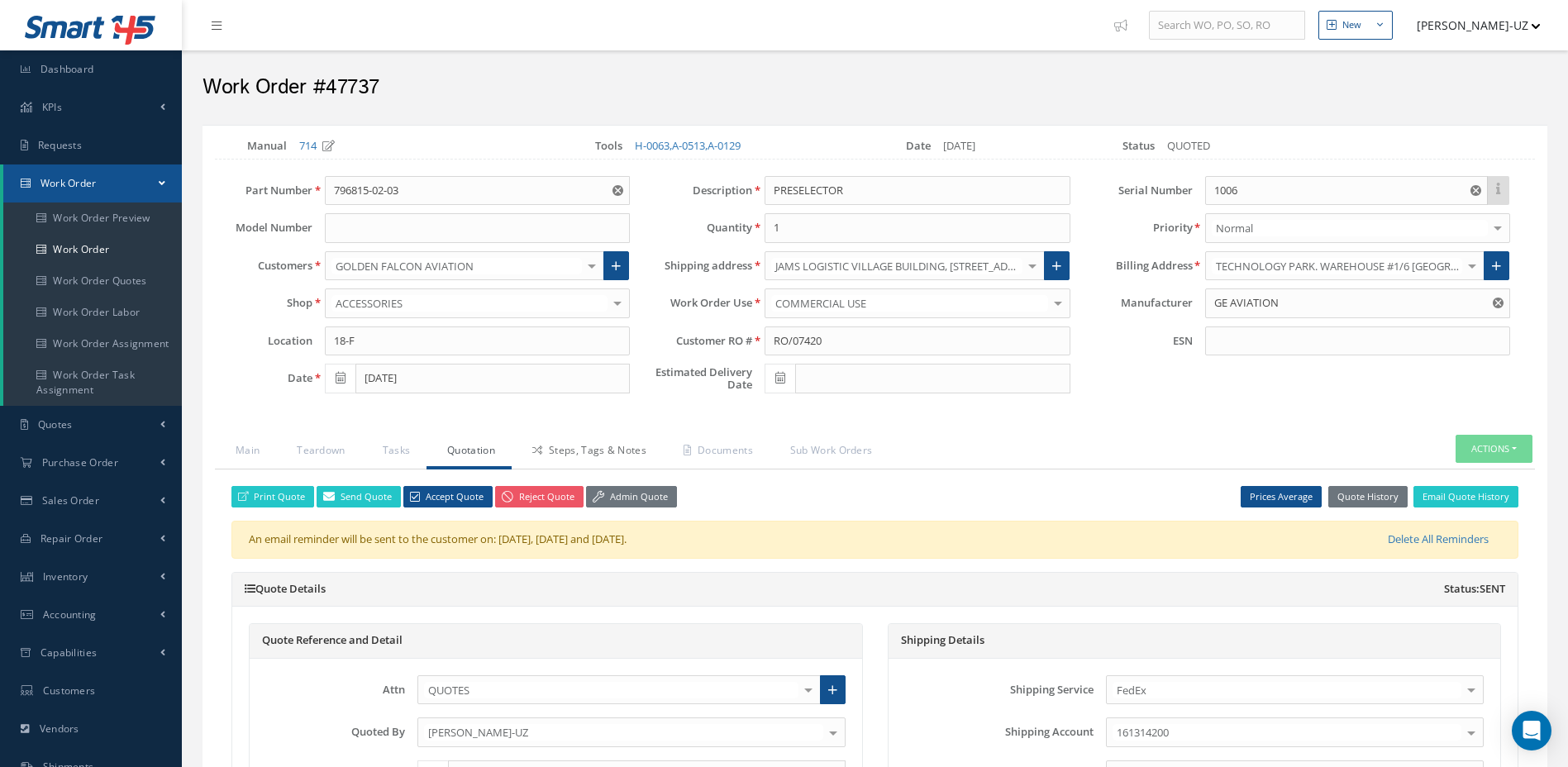
click at [641, 446] on link "Steps, Tags & Notes" at bounding box center [587, 452] width 151 height 34
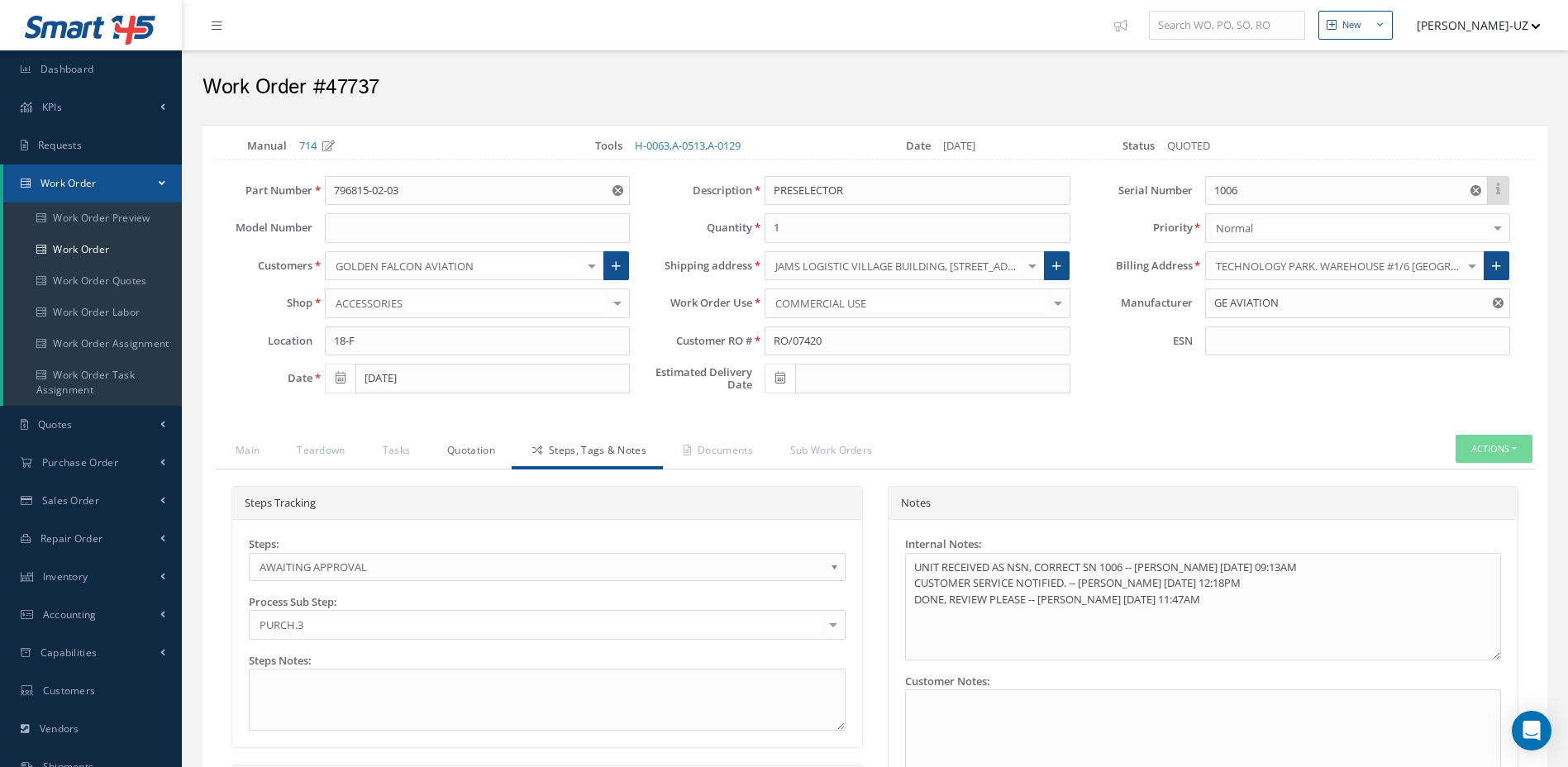
click at [471, 454] on link "Quotation" at bounding box center [469, 452] width 85 height 34
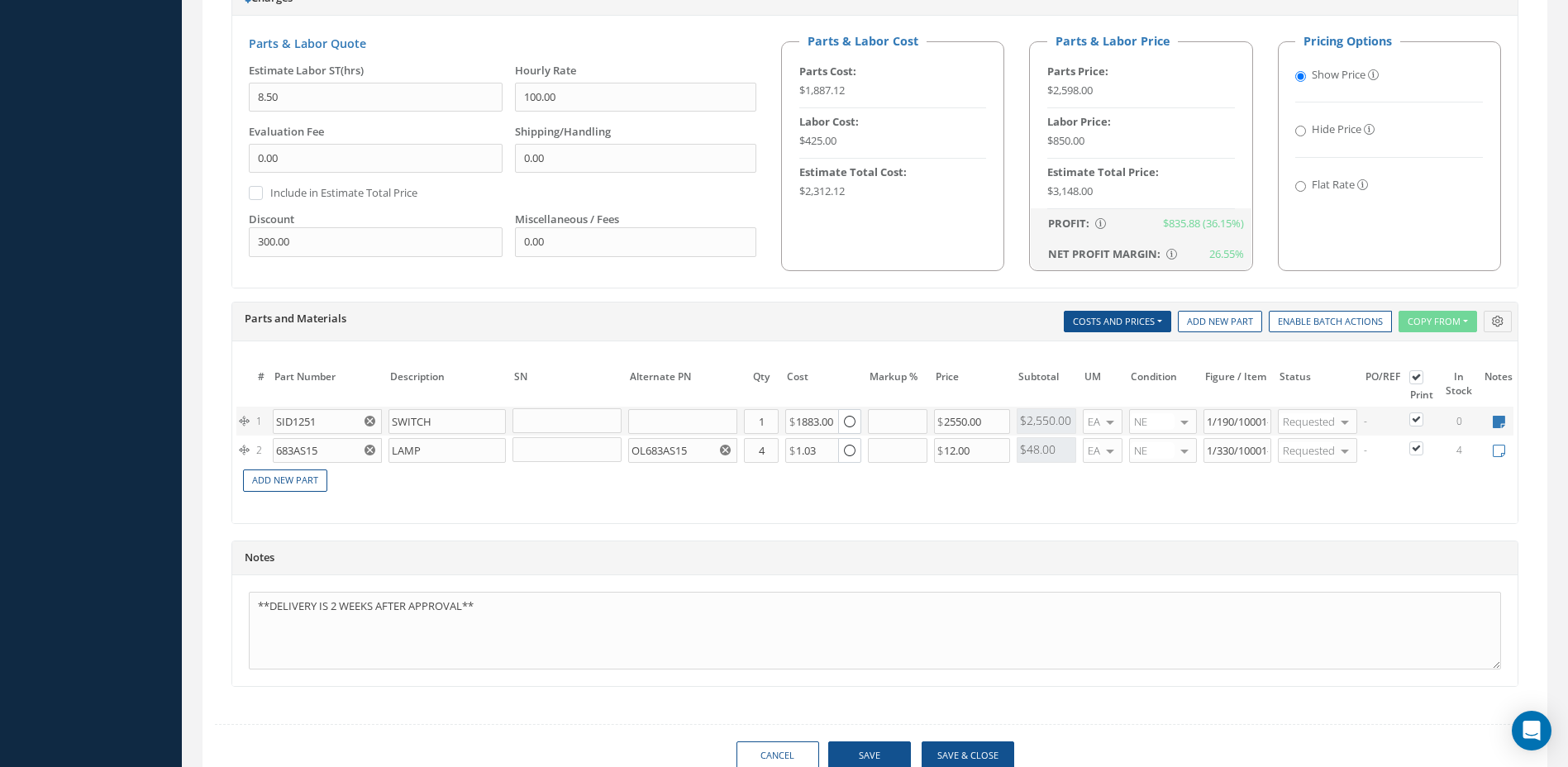
scroll to position [992, 0]
click at [1497, 419] on icon at bounding box center [1499, 421] width 12 height 14
type textarea "TURBO /"
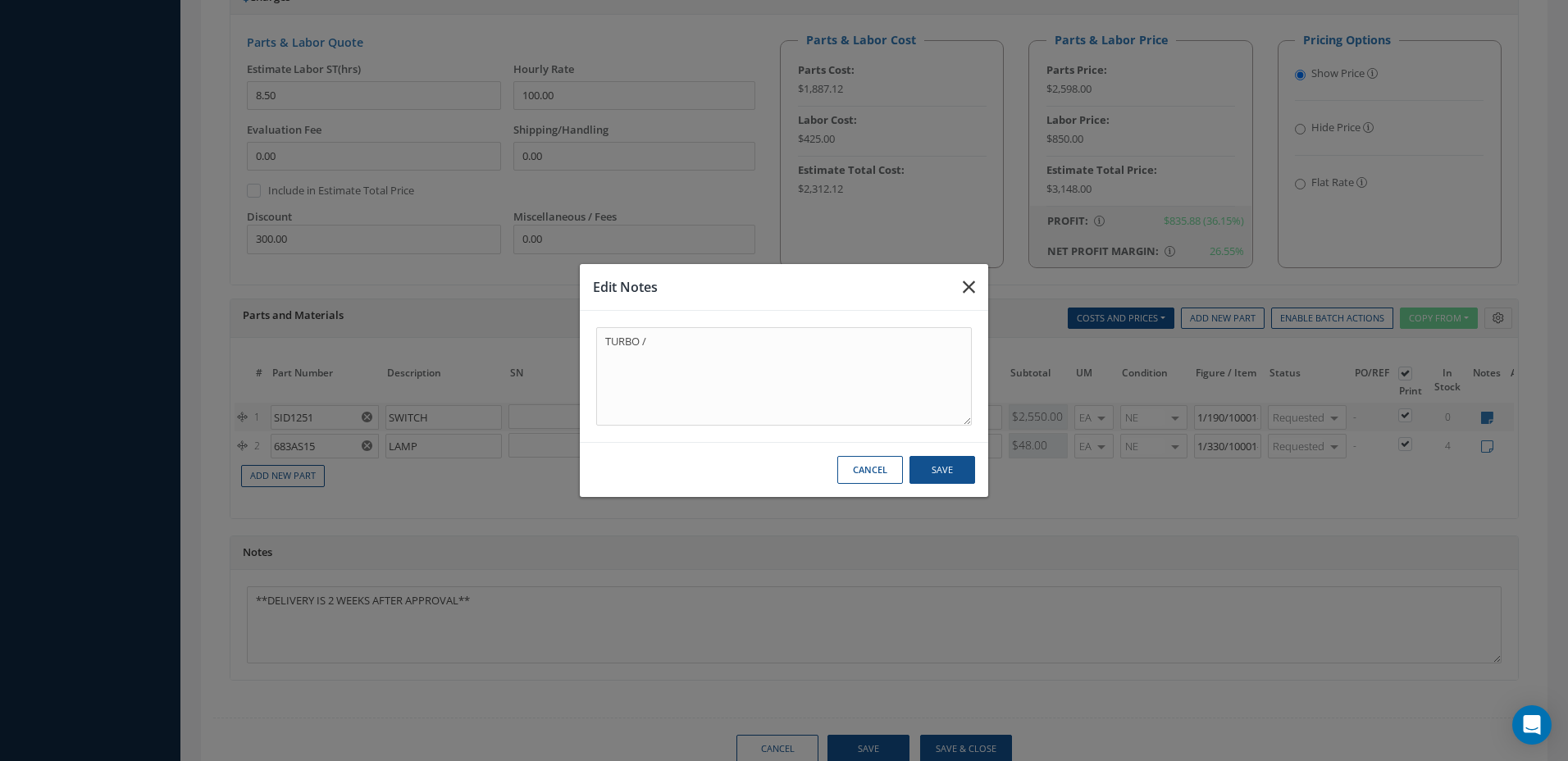
click at [973, 292] on icon "button" at bounding box center [969, 287] width 12 height 19
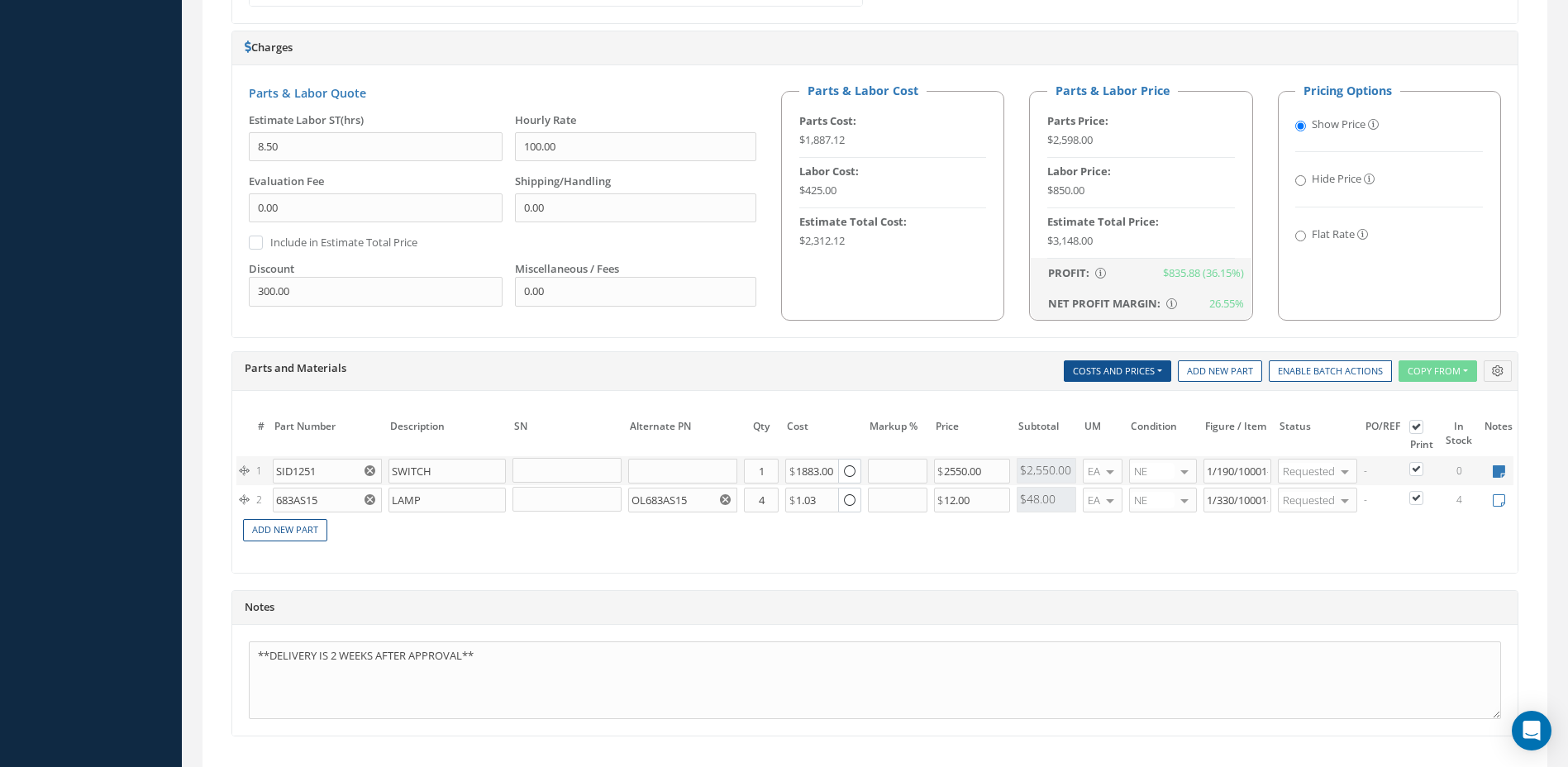
scroll to position [1072, 0]
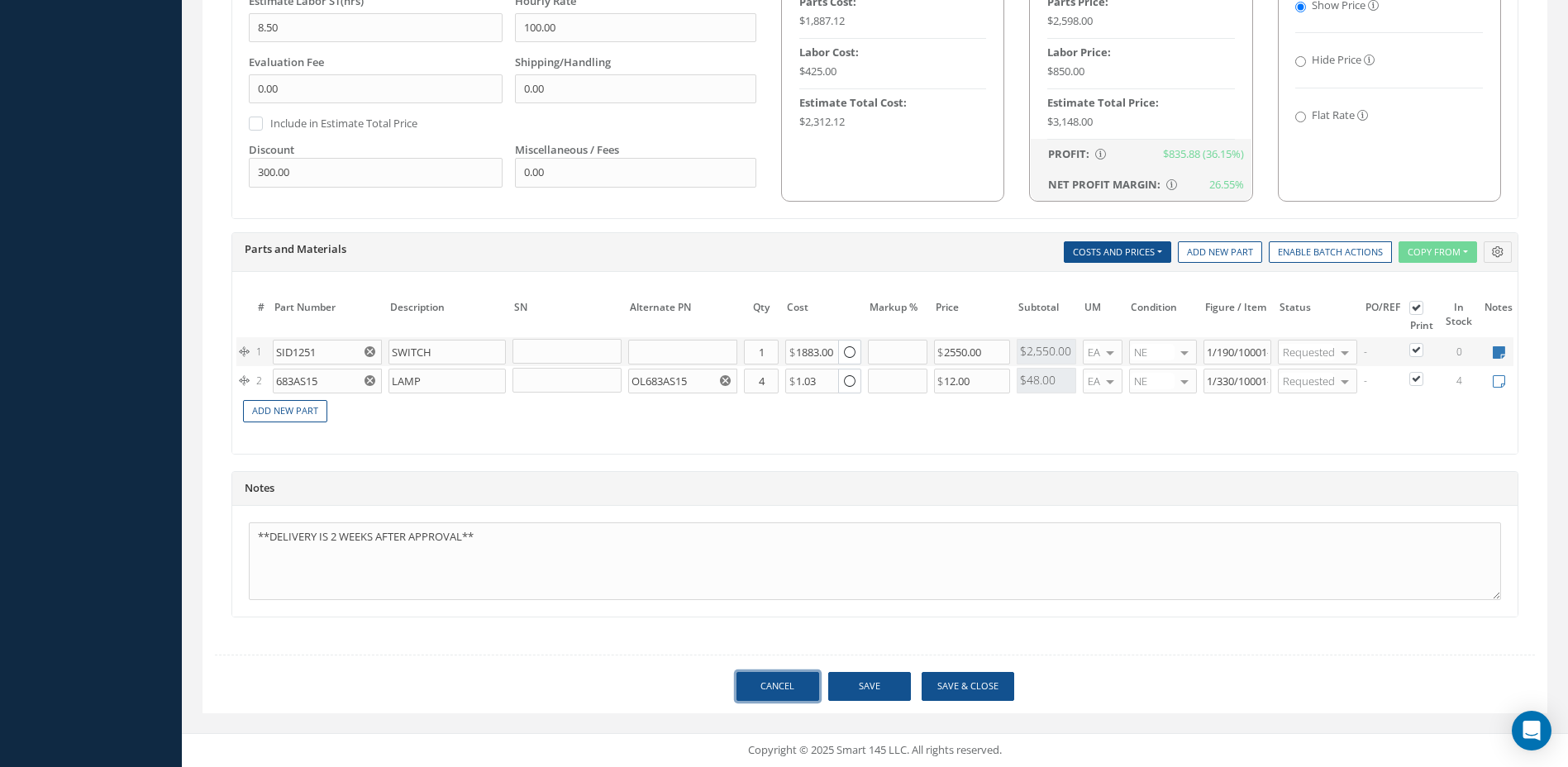
click at [806, 683] on link "Cancel" at bounding box center [778, 686] width 83 height 29
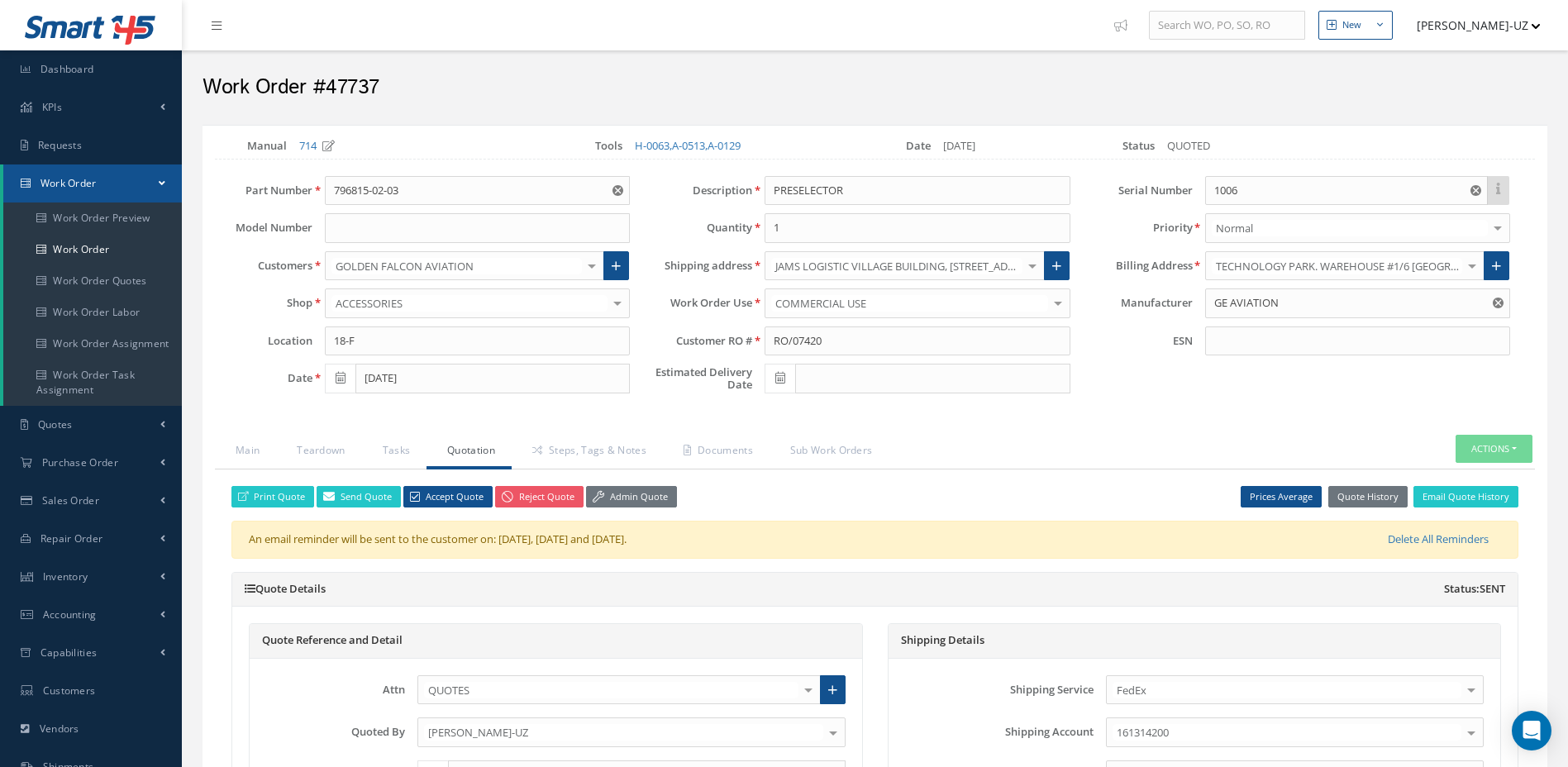
select select "25"
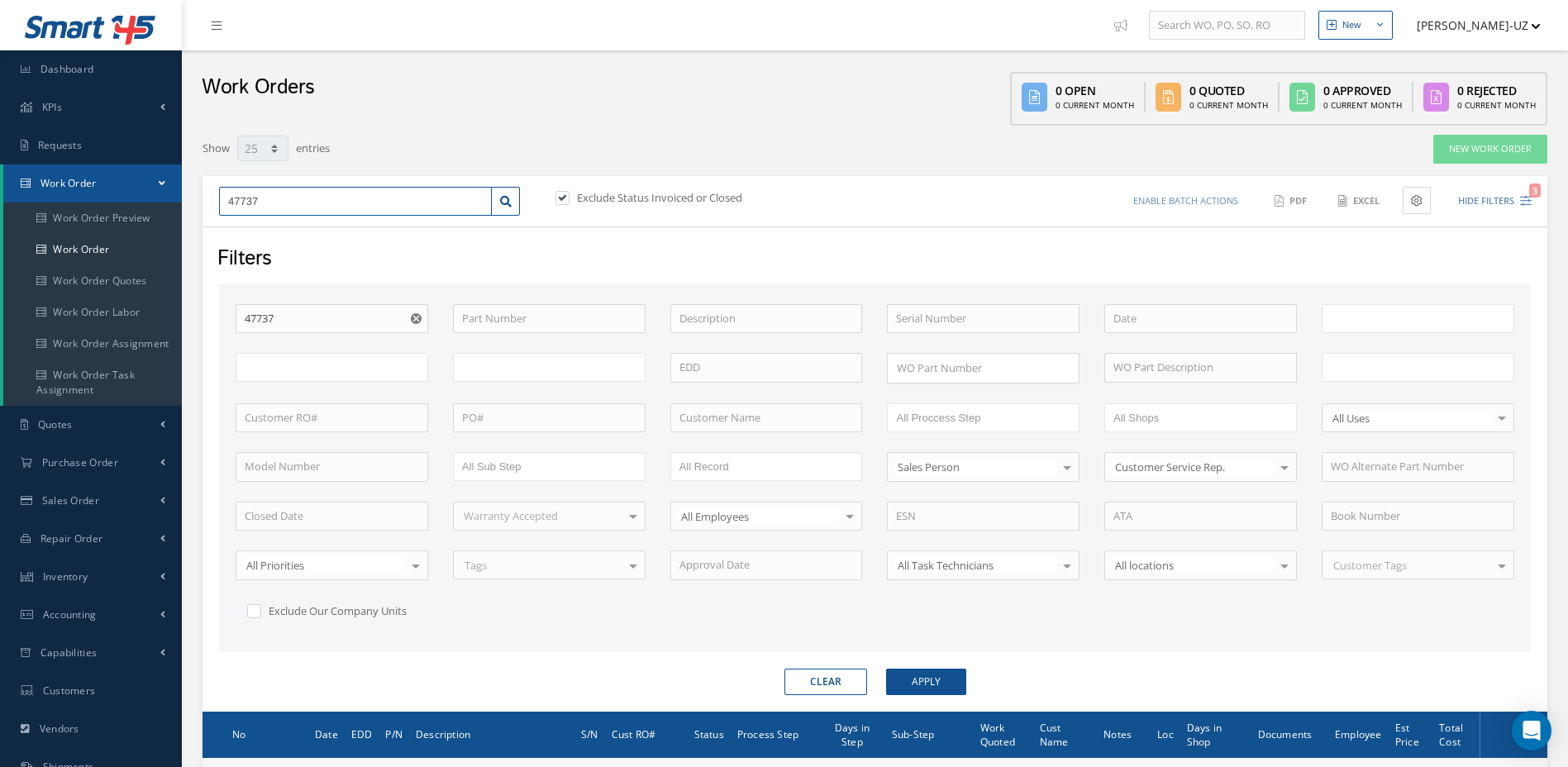
drag, startPoint x: 259, startPoint y: 203, endPoint x: 222, endPoint y: 203, distance: 37.0
click at [222, 203] on input "47737" at bounding box center [355, 202] width 273 height 30
type input "All Work Request"
type input "All Work Performed"
type input "All Status"
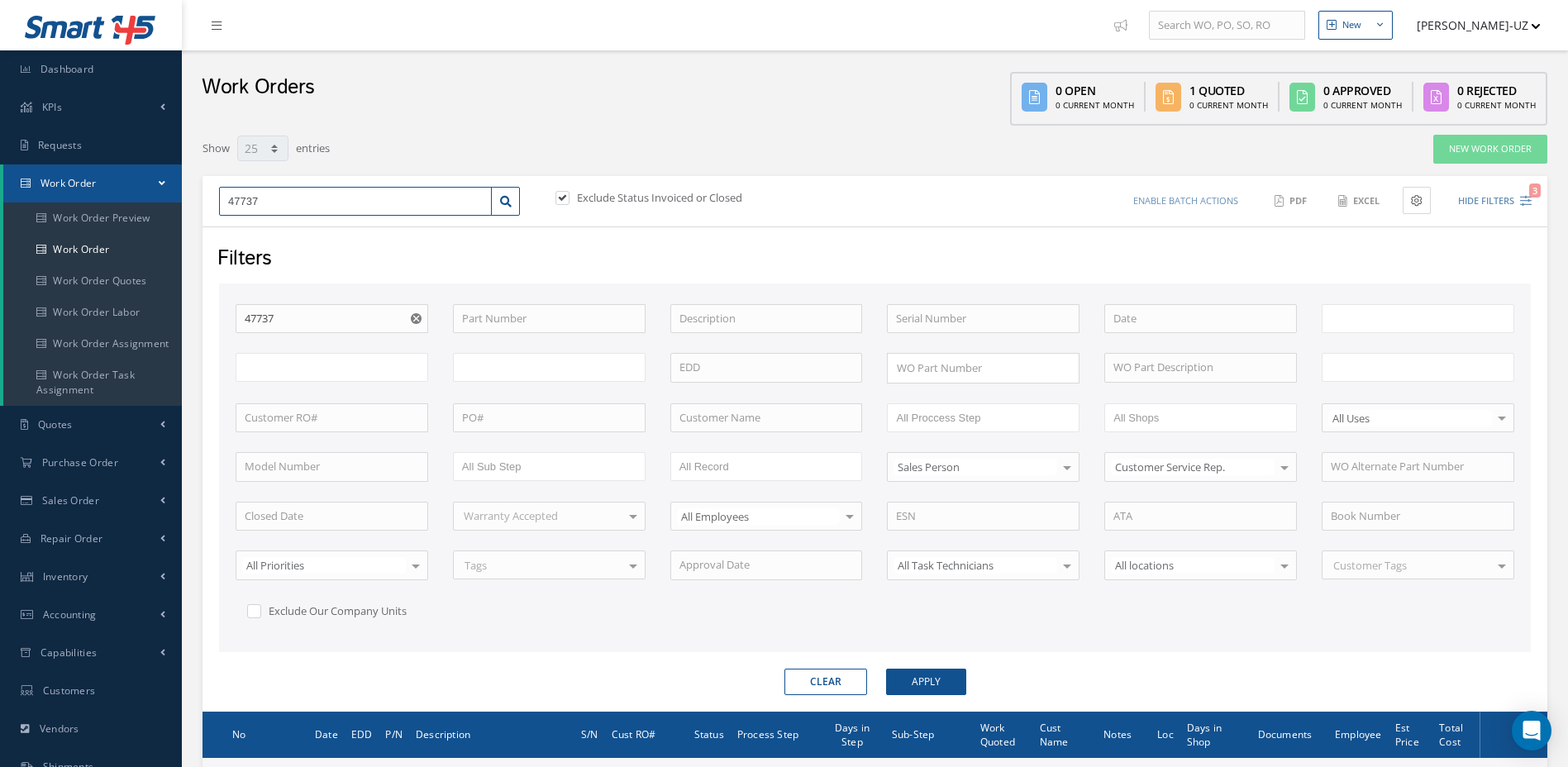
type input "WO Part Status"
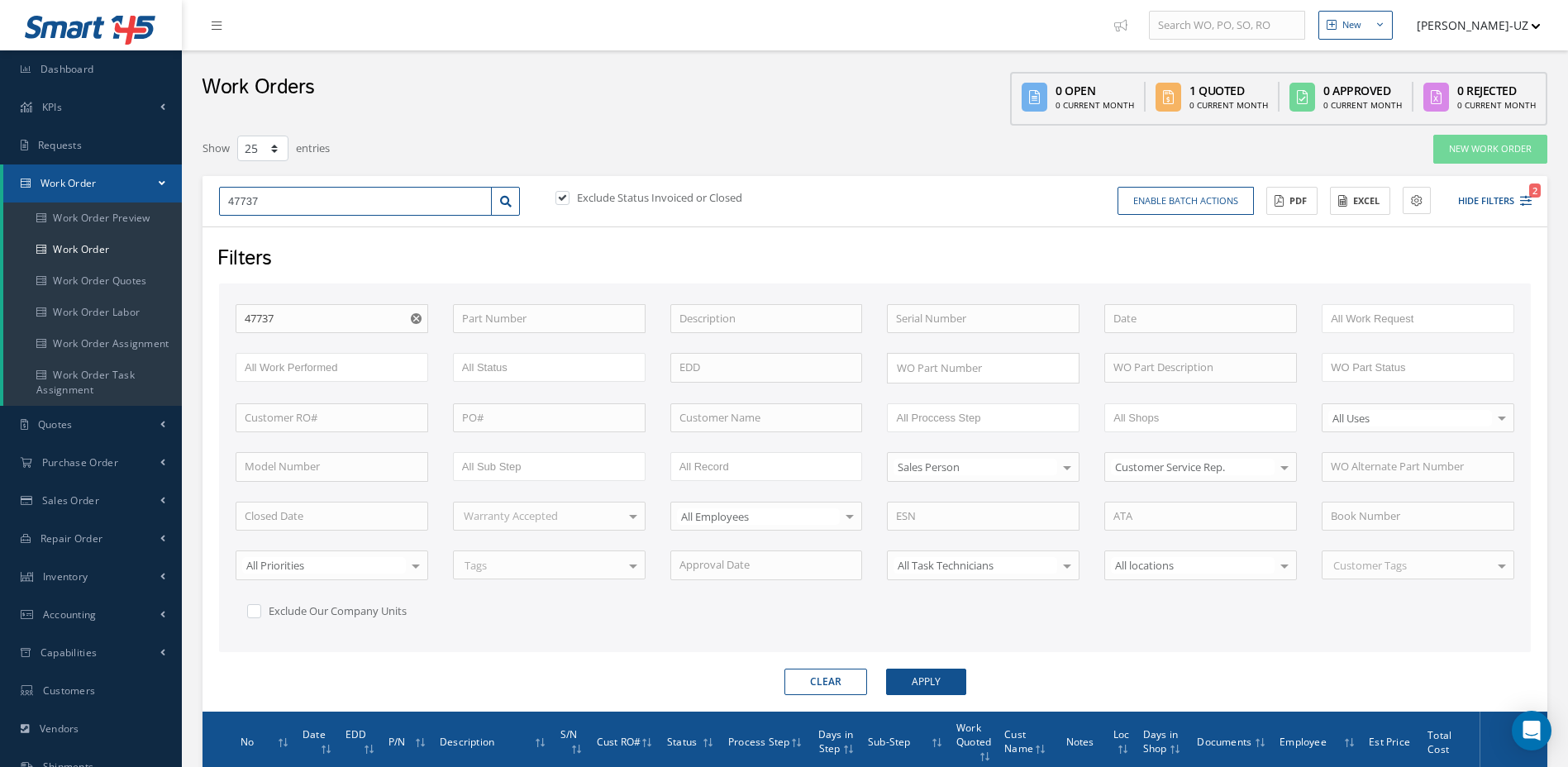
type input "4"
type input "48"
type input "481"
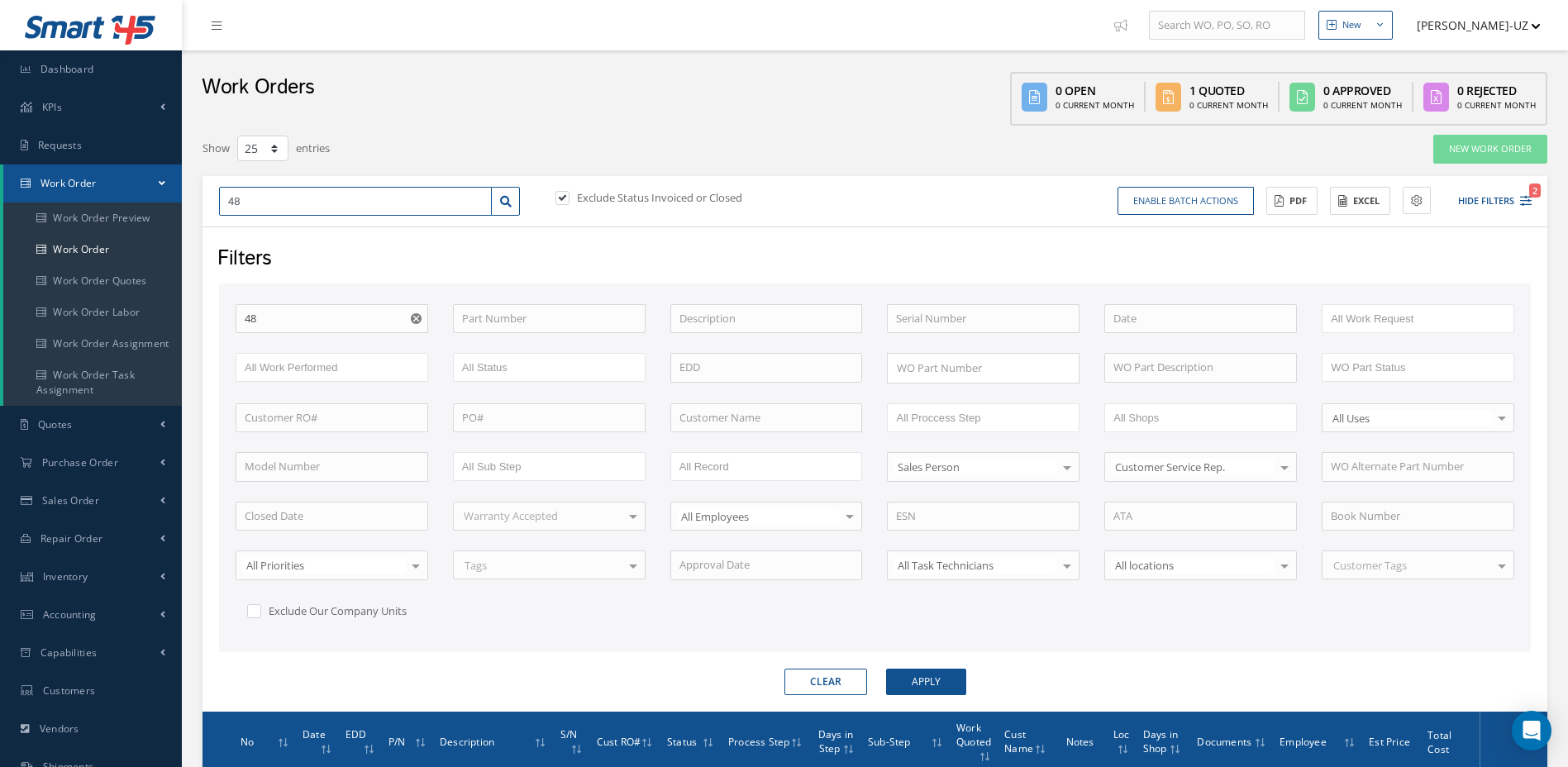
type input "481"
type input "4816"
type input "48169"
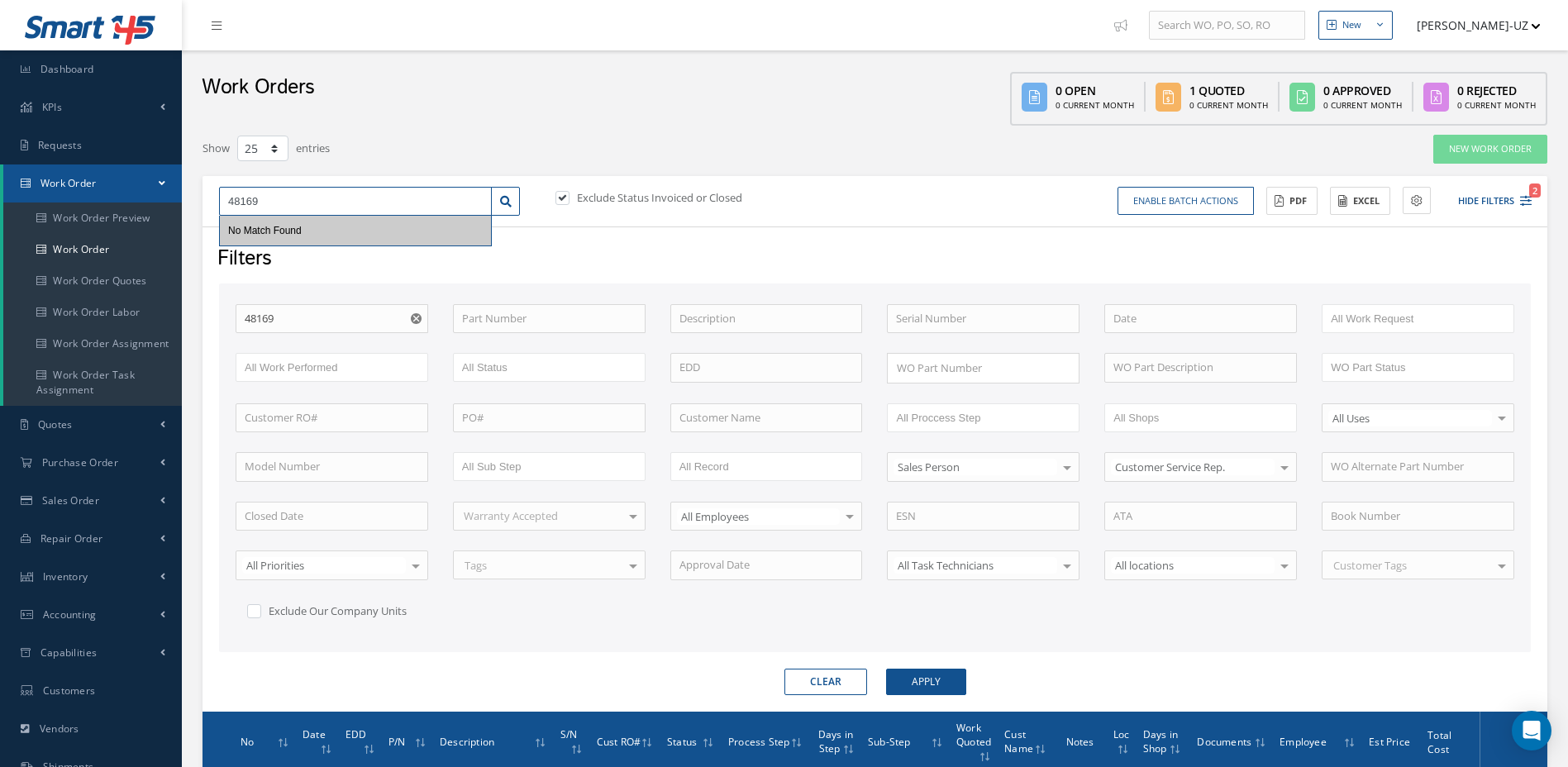
type input "48169"
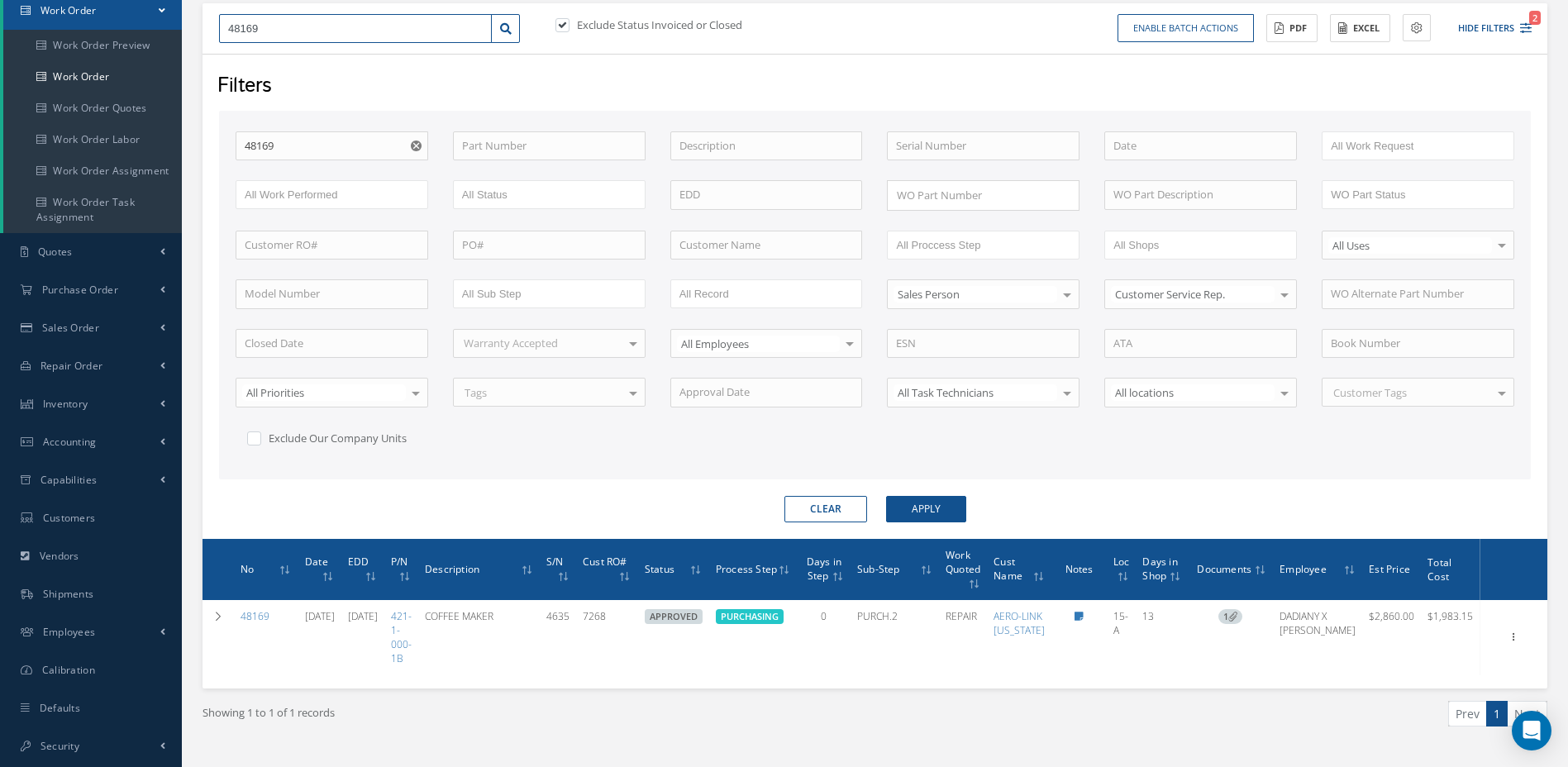
scroll to position [207, 0]
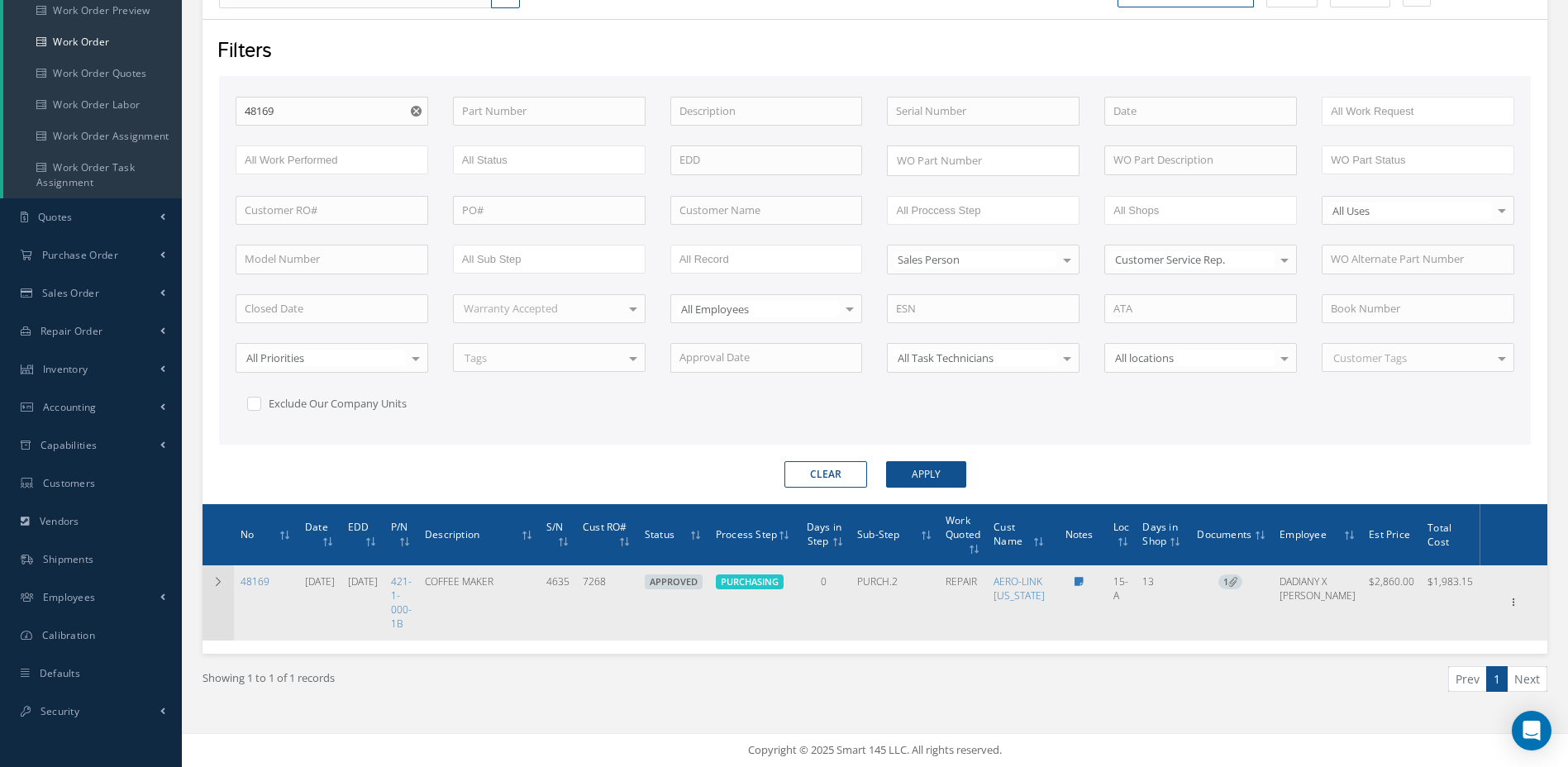
click at [215, 583] on icon at bounding box center [218, 582] width 11 height 10
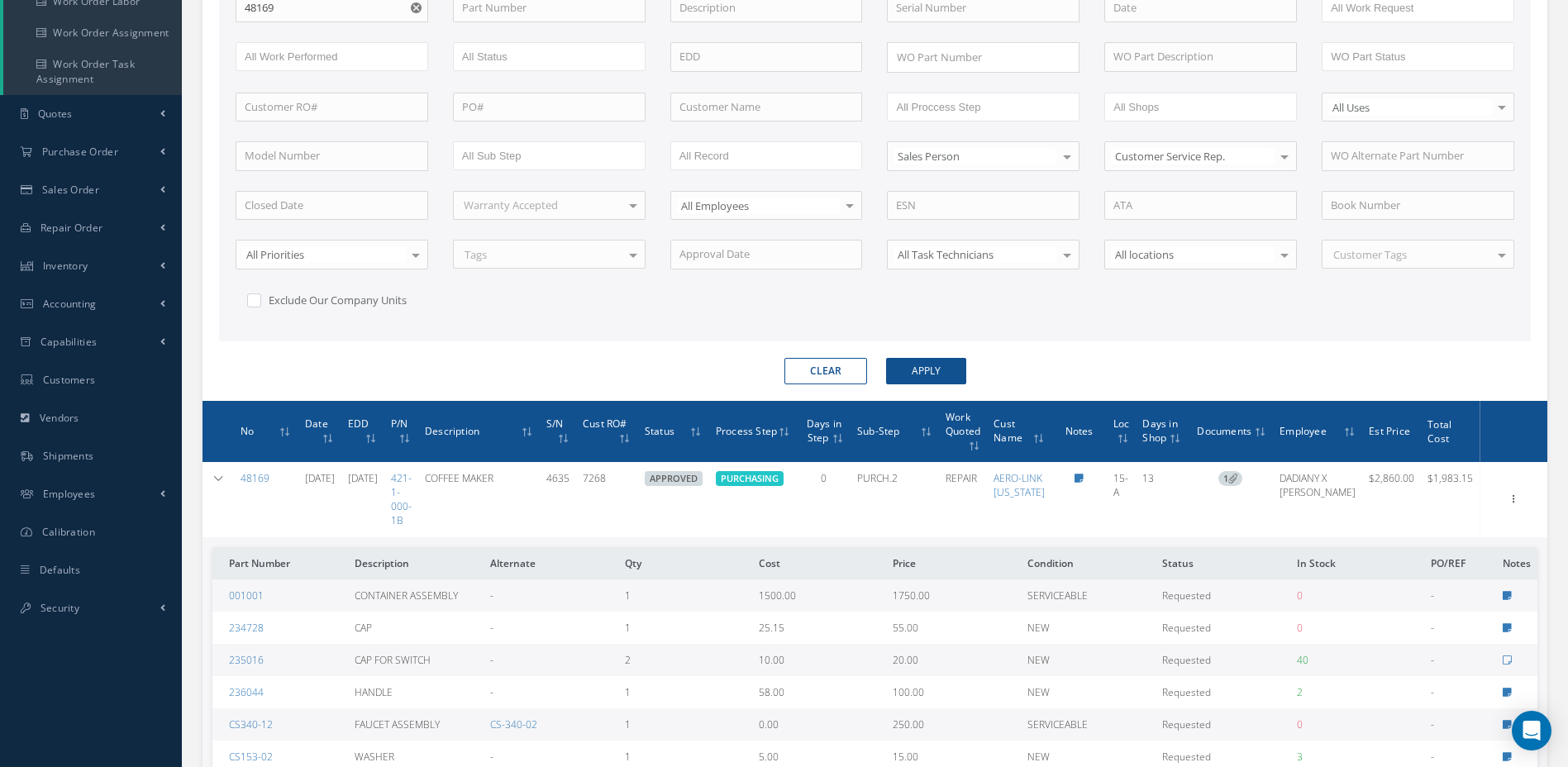
scroll to position [371, 0]
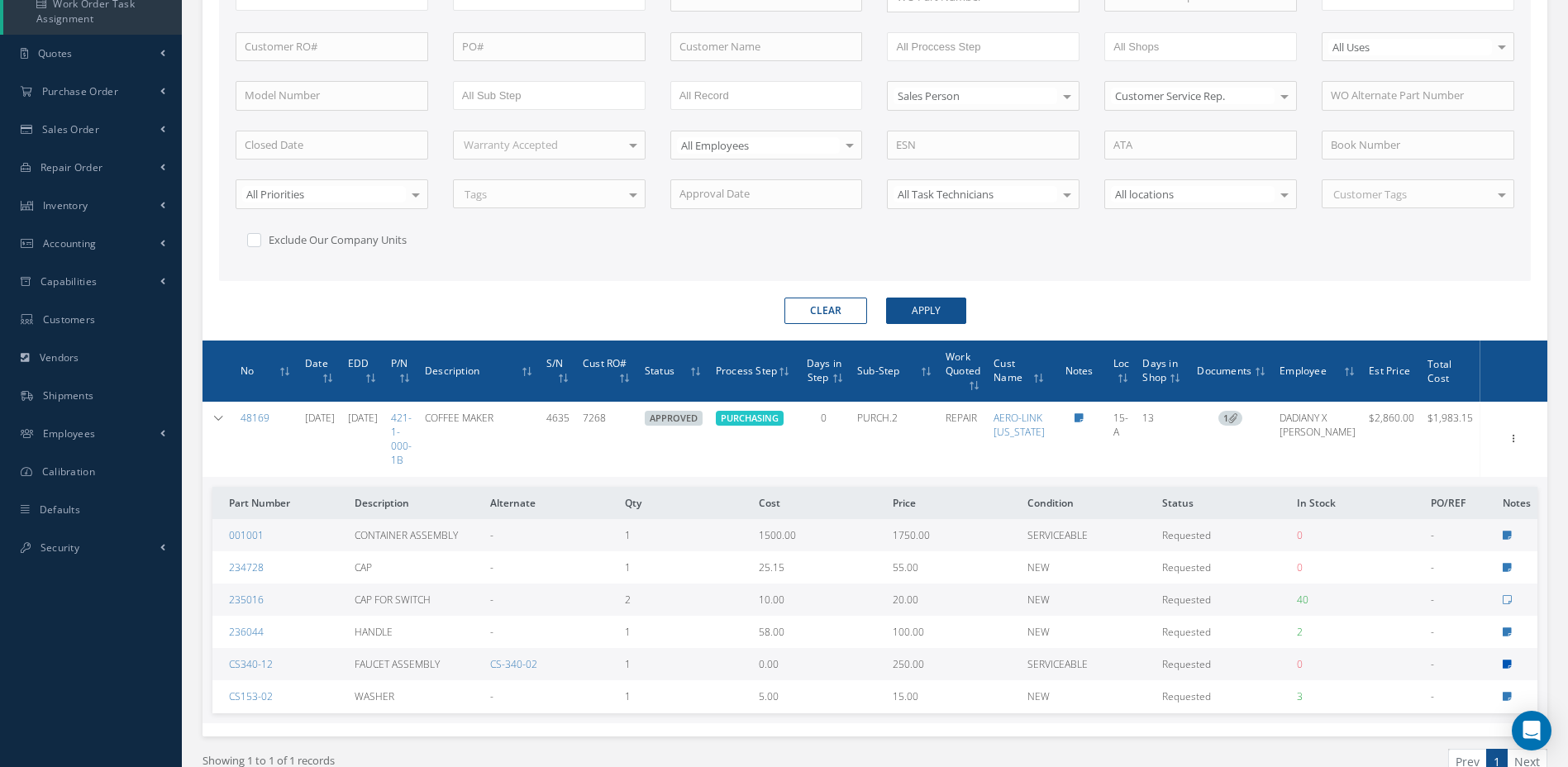
click at [1503, 664] on icon at bounding box center [1507, 664] width 9 height 10
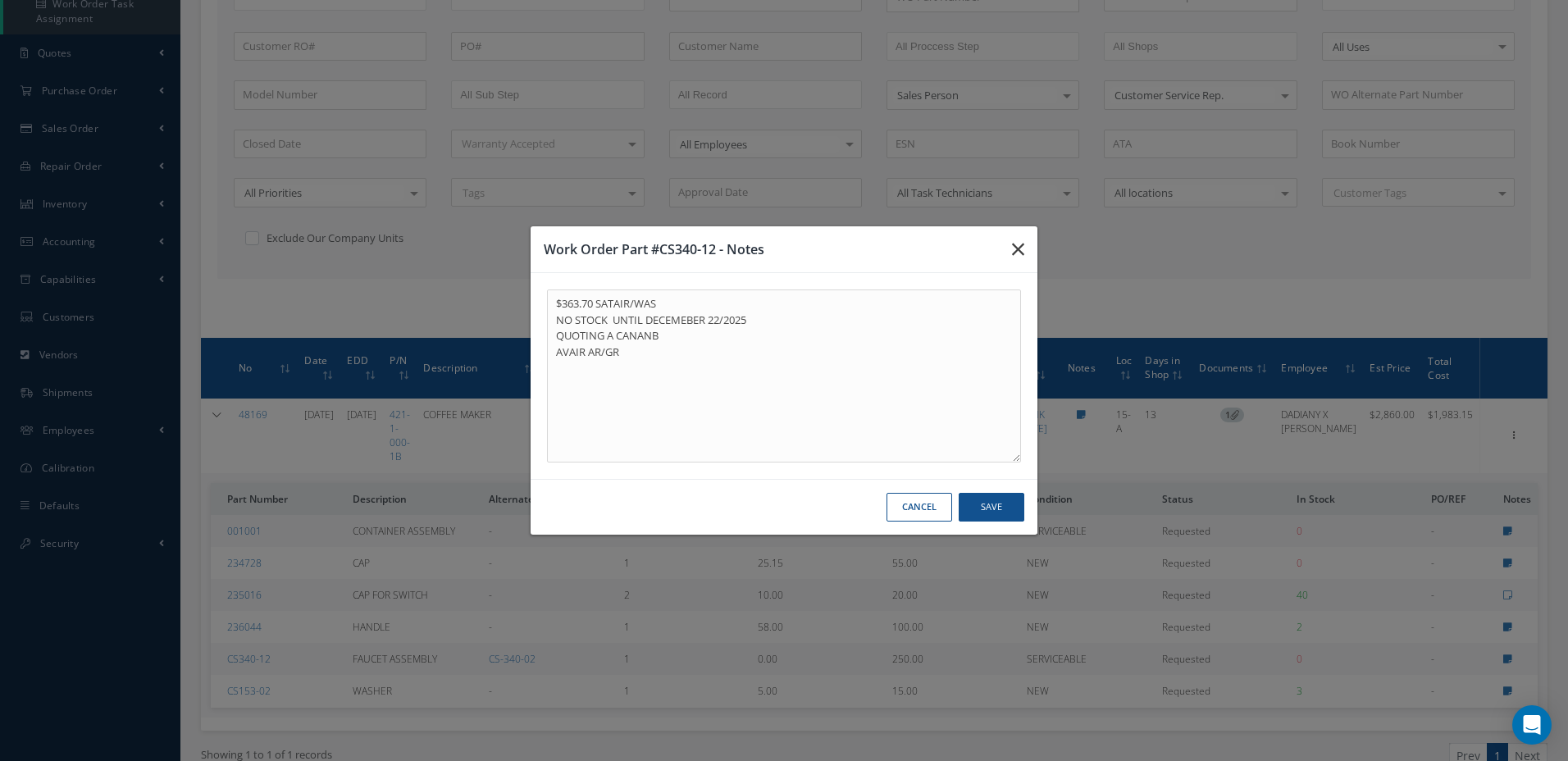
click at [1026, 248] on button "button" at bounding box center [1019, 249] width 39 height 46
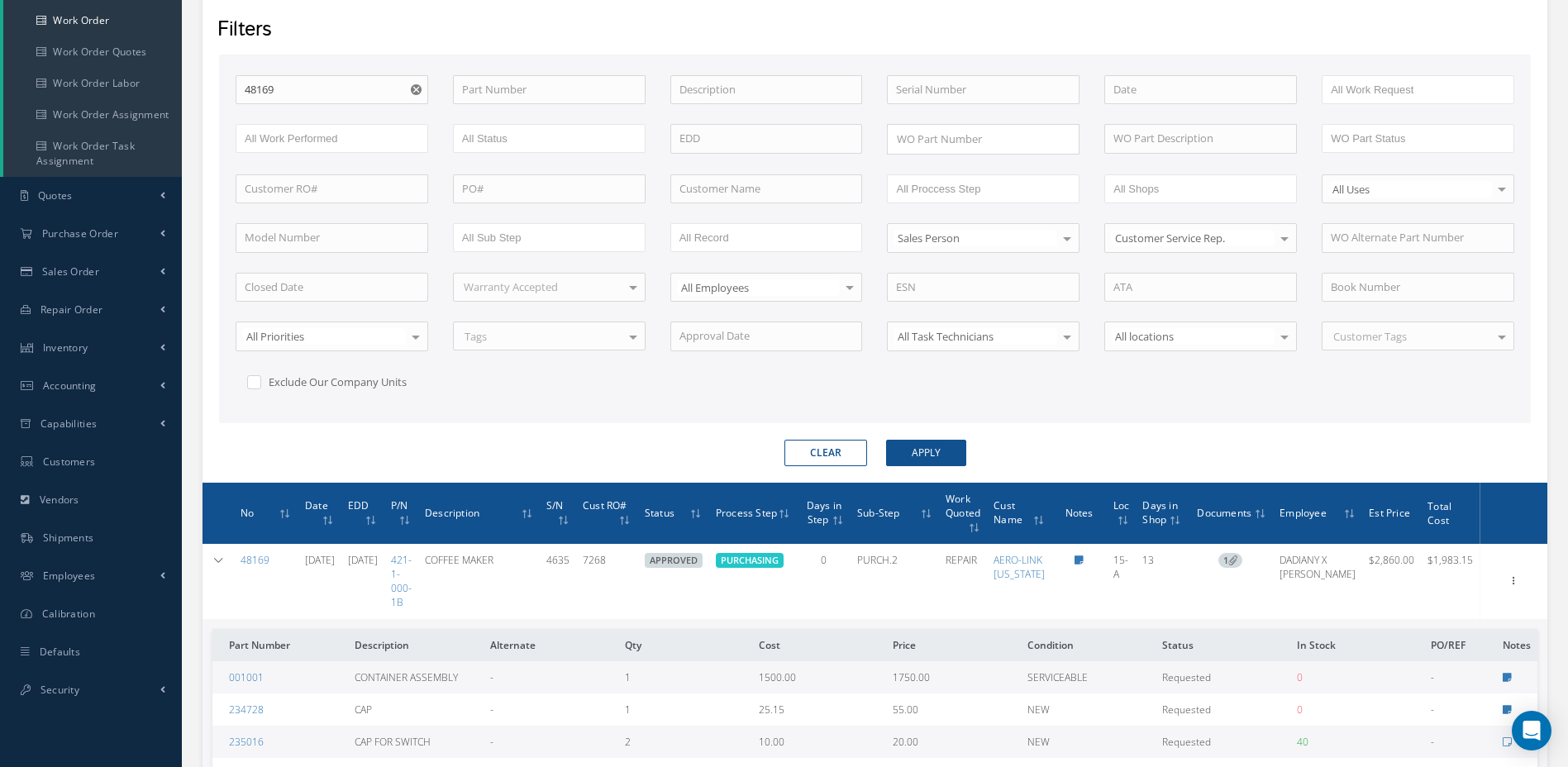
scroll to position [206, 0]
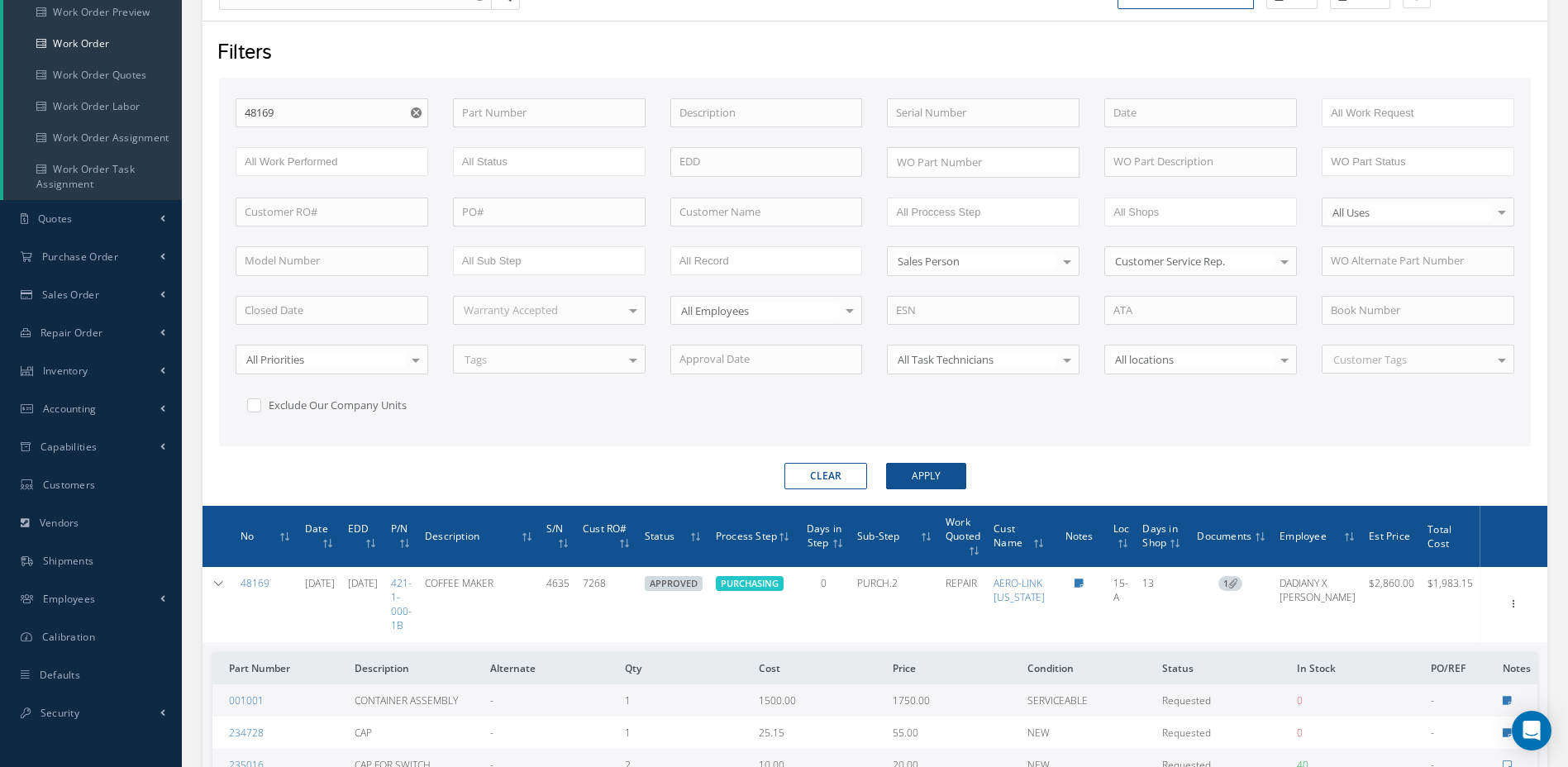
click at [1269, 424] on div "WO Number 48169 Part Number Description Serial Number - BENCH CHECK CALIBRATION…" at bounding box center [875, 267] width 1304 height 340
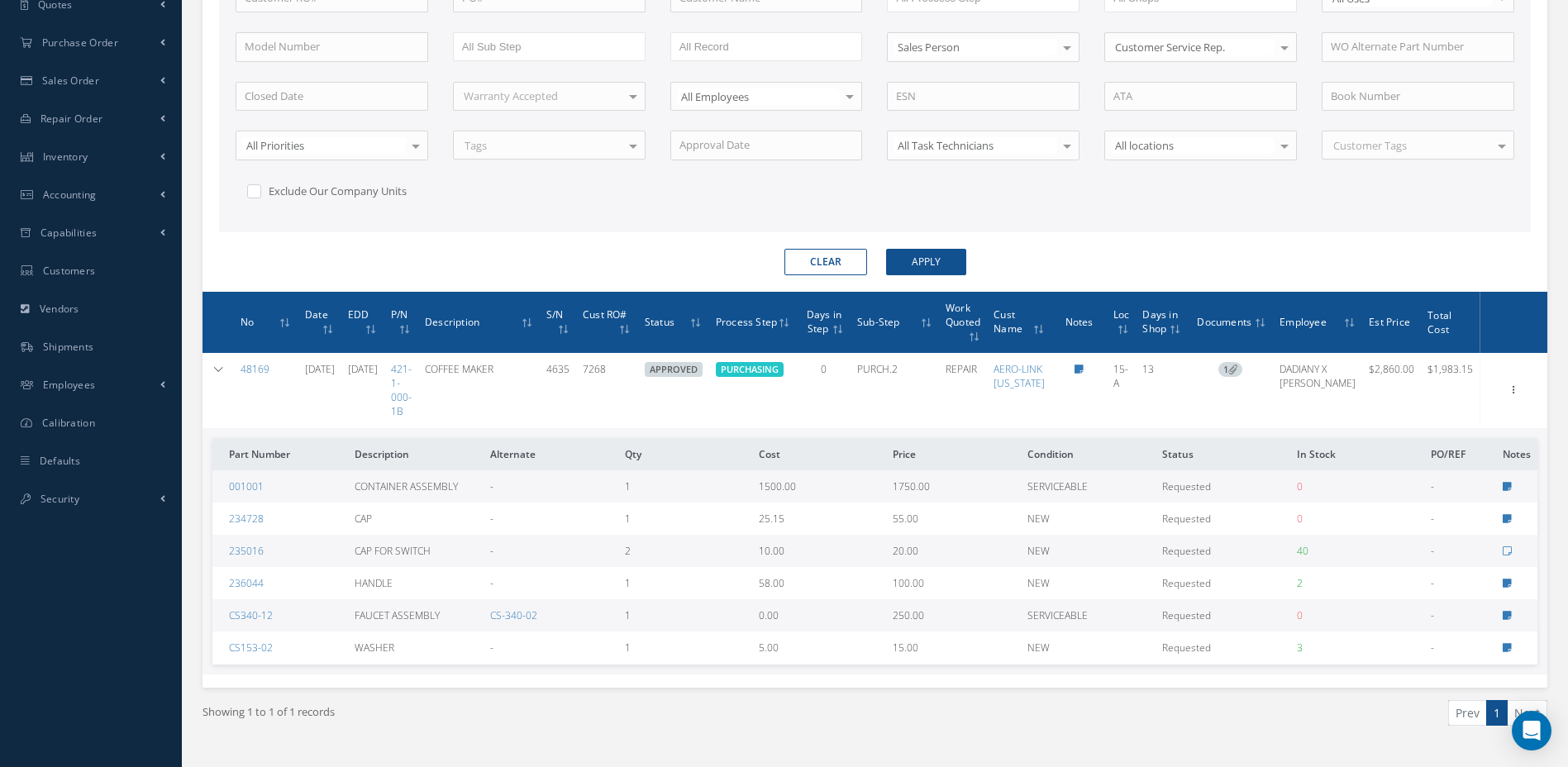
scroll to position [454, 0]
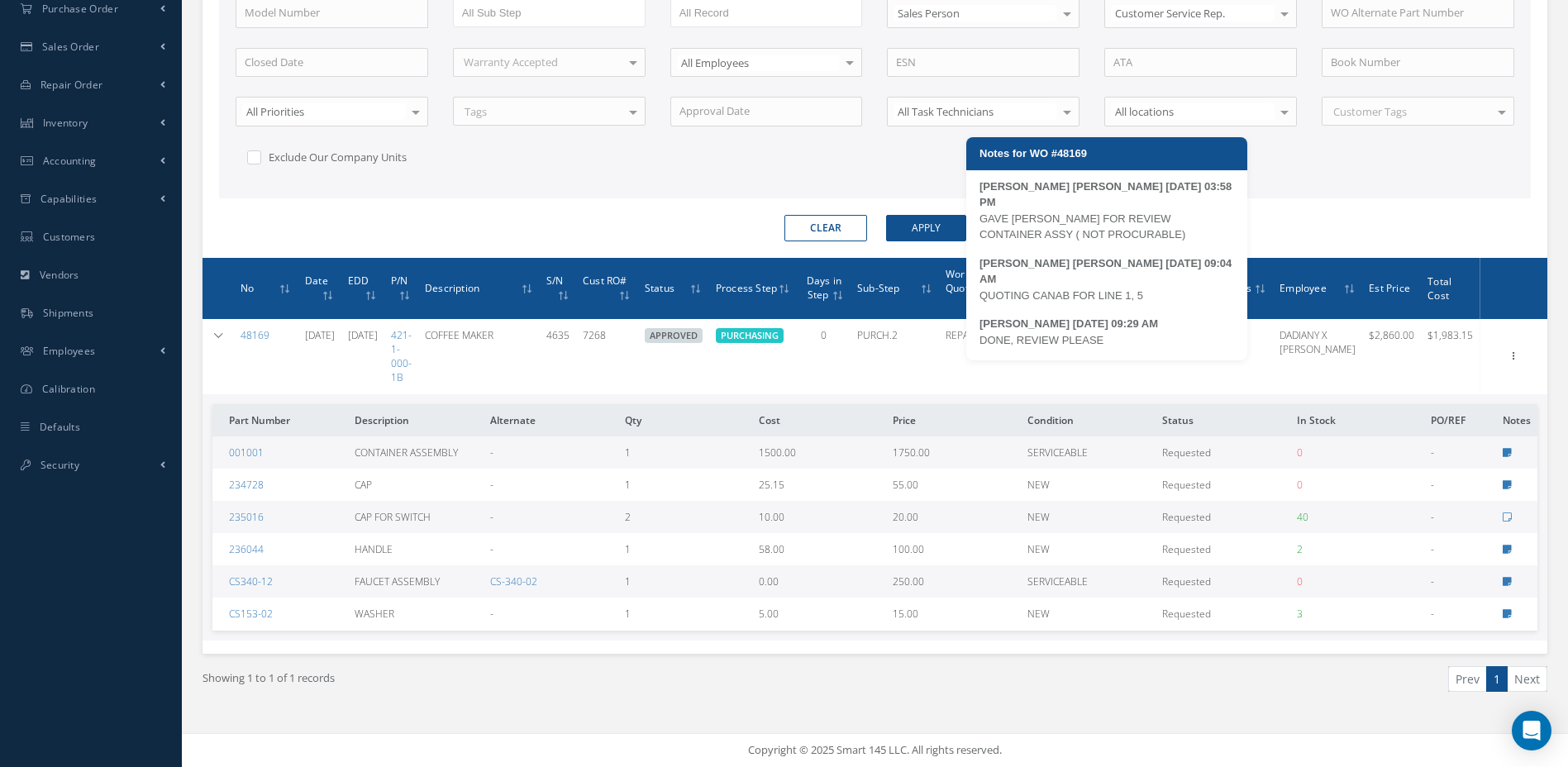
click at [1084, 335] on icon at bounding box center [1079, 335] width 9 height 10
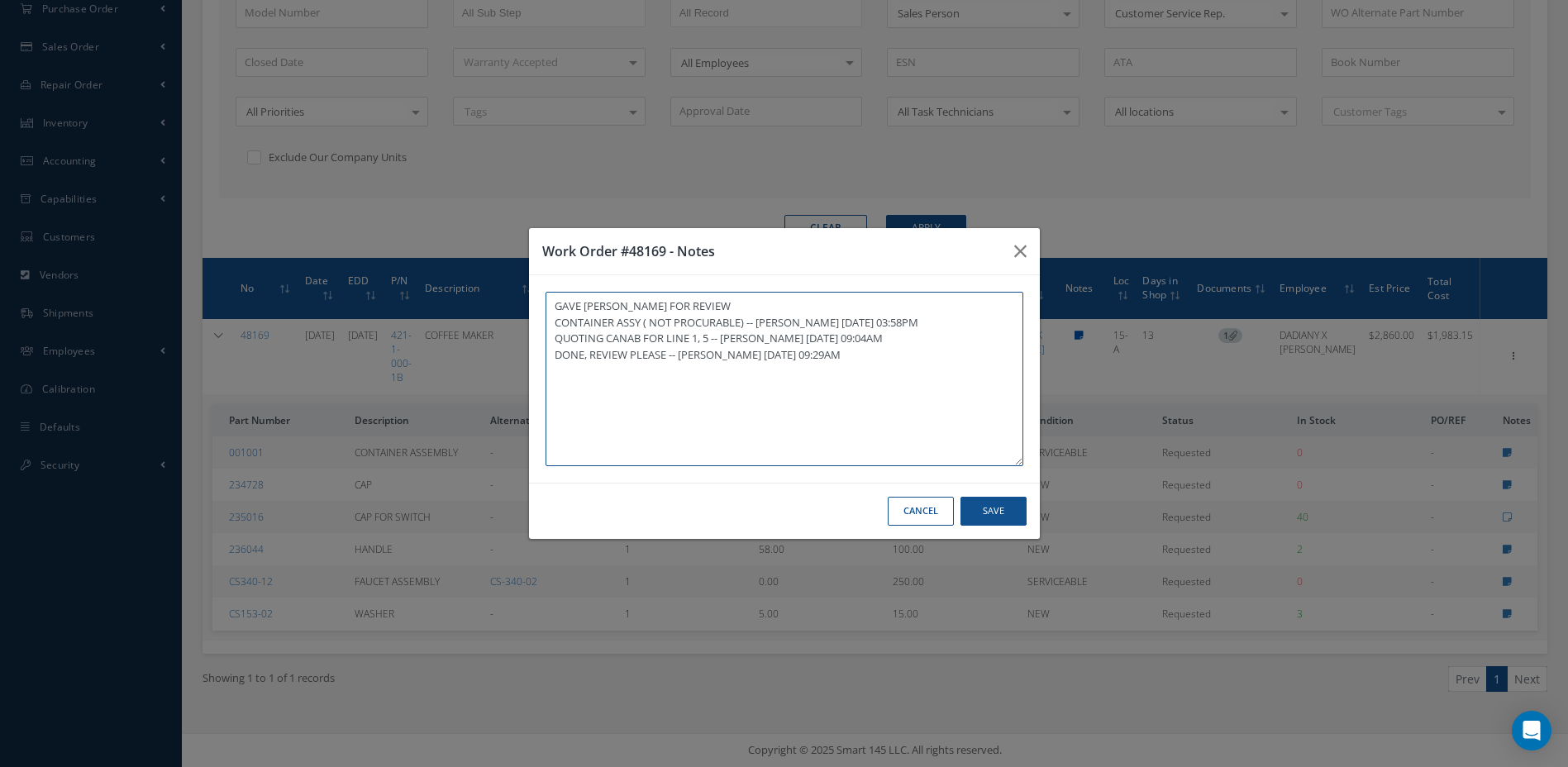
type textarea "GAVE KARINA M.R. FOR REVIEW CONTAINER ASSY ( NOT PROCURABLE) -- MAUREEN OJEDA-M…"
click at [1026, 252] on icon "button" at bounding box center [1027, 251] width 12 height 19
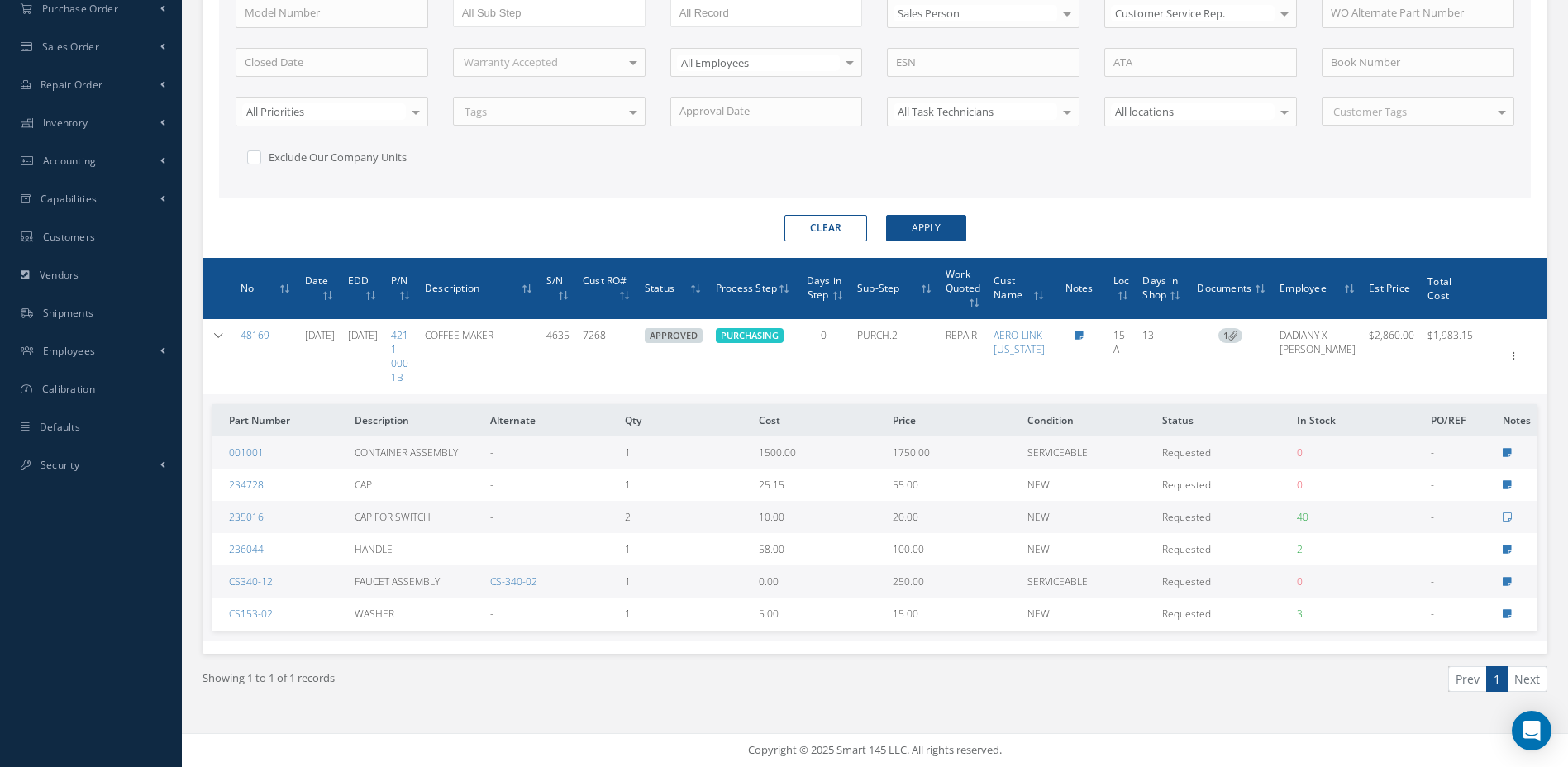
click at [1503, 357] on div "Show Edit Invoicing Close Part Issue Send By Email Sub Work Orders Documents Pr…" at bounding box center [1514, 356] width 62 height 19
click at [1515, 359] on icon at bounding box center [1514, 354] width 17 height 13
click at [1432, 391] on link "Edit" at bounding box center [1438, 388] width 131 height 21
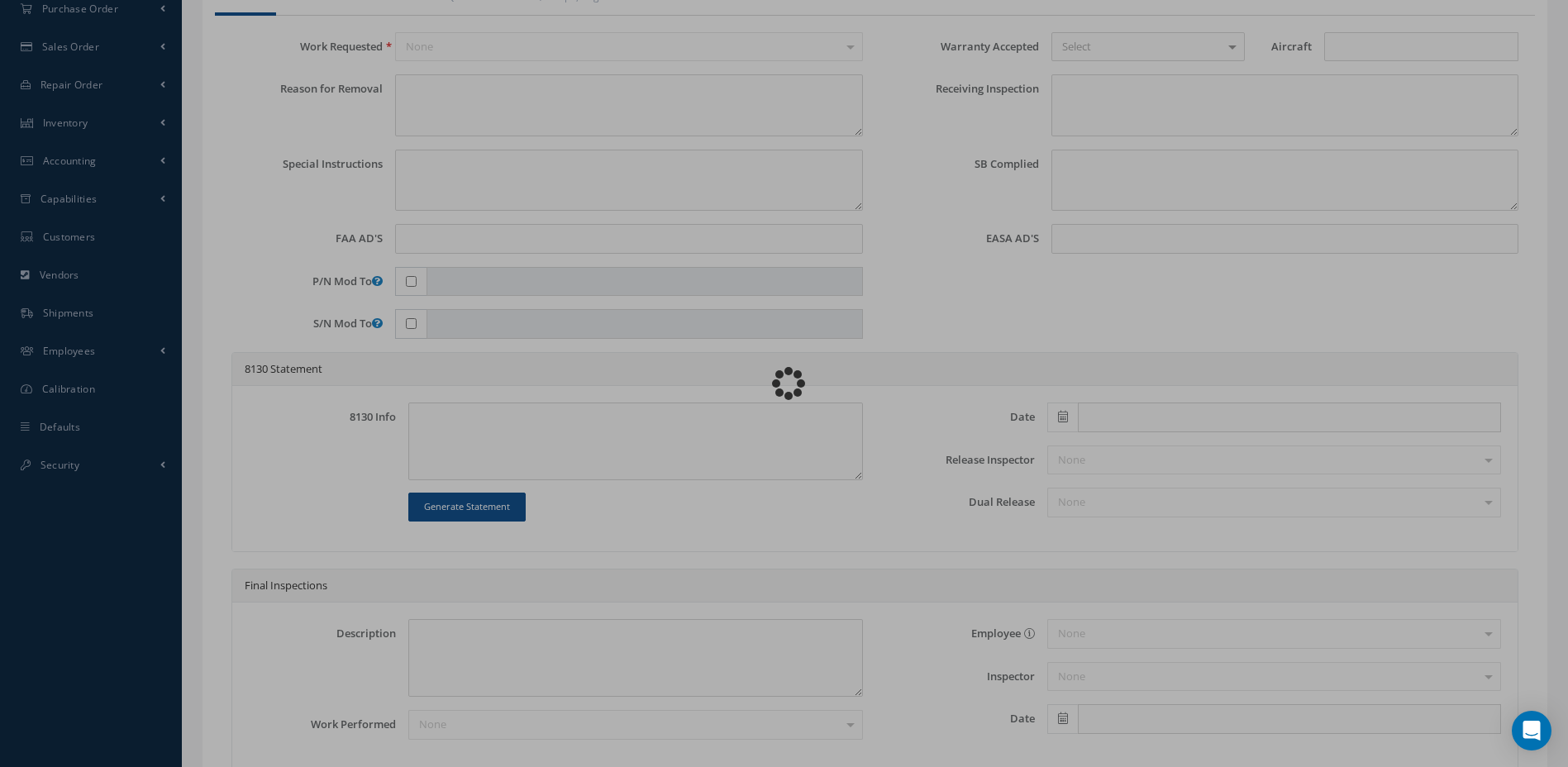
type input "421-1-000-1B"
type input "15-A"
type input "[DATE]"
type input "COFFEE MAKER"
type input "7268"
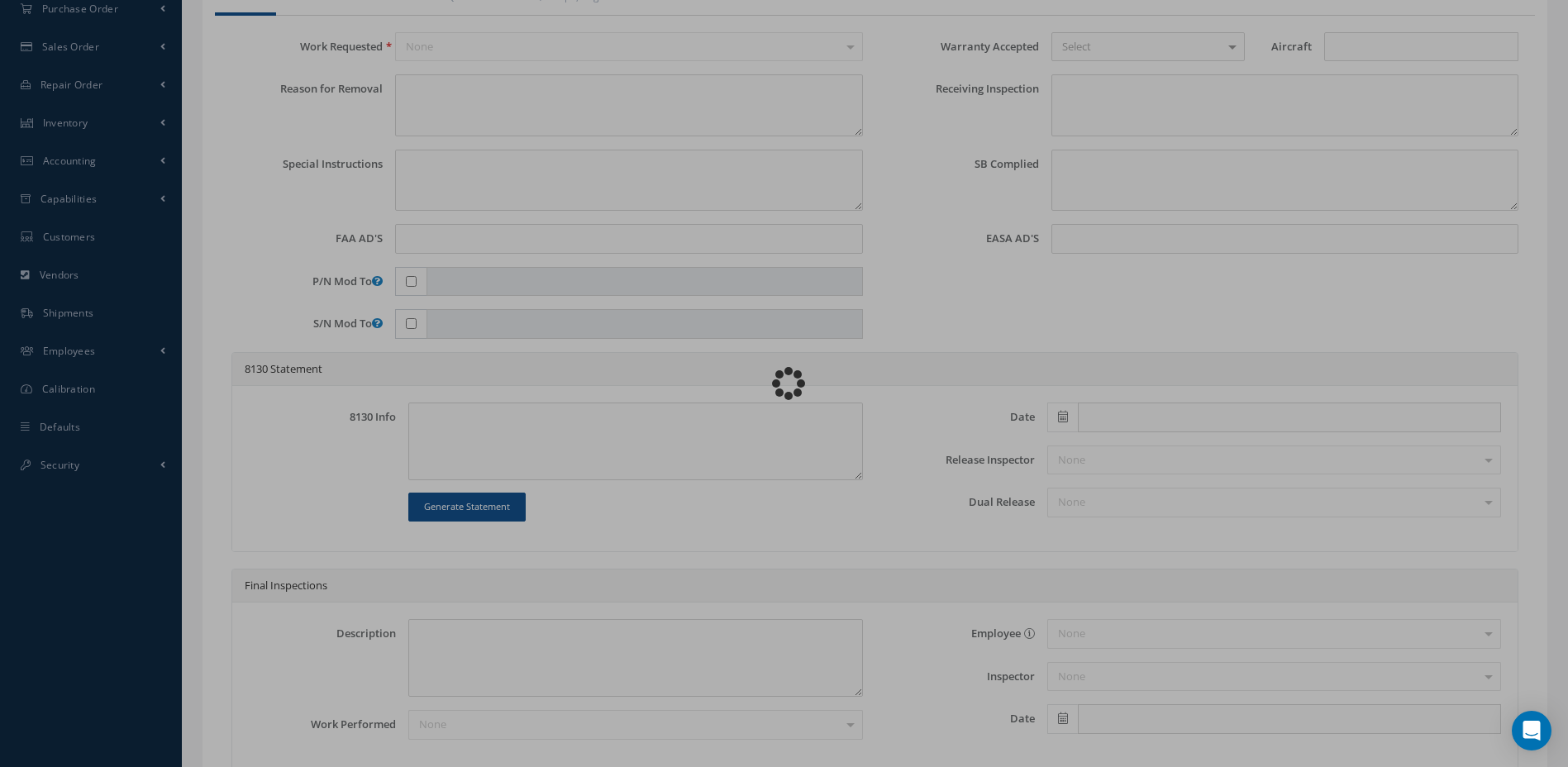
type input "[DATE]"
type input "4635"
type textarea "NONE"
type textarea "PLEASE SEE R.O. FOR DETAILS"
type textarea "NO VISUAL DAMAGE"
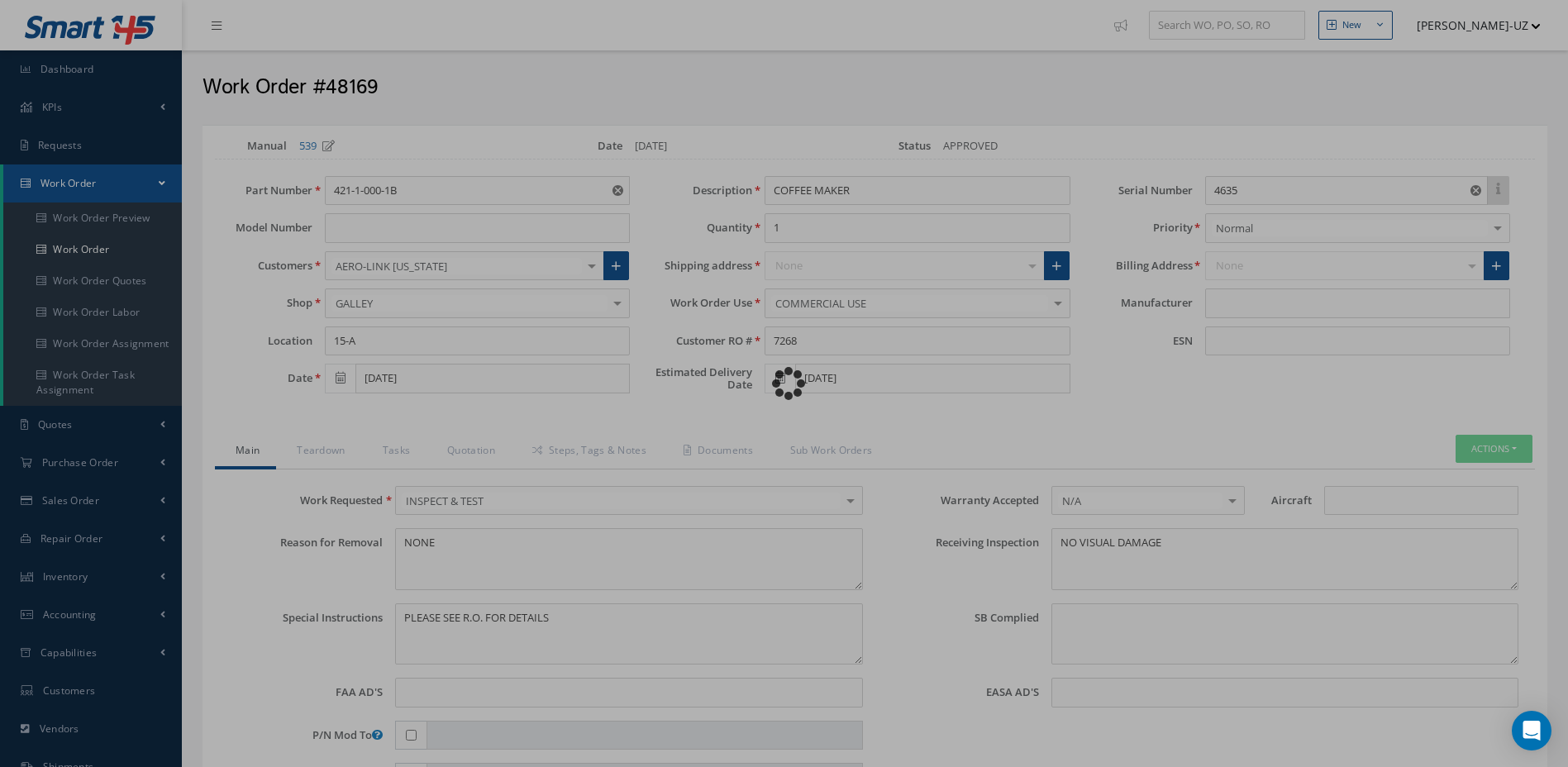
click at [455, 453] on div "Loading… Manual 539 Date 07/30/2025 Status APPROVED Part Number 421-1-000-1B Mo…" at bounding box center [875, 721] width 1346 height 1194
type input "B/E AEROESPACE"
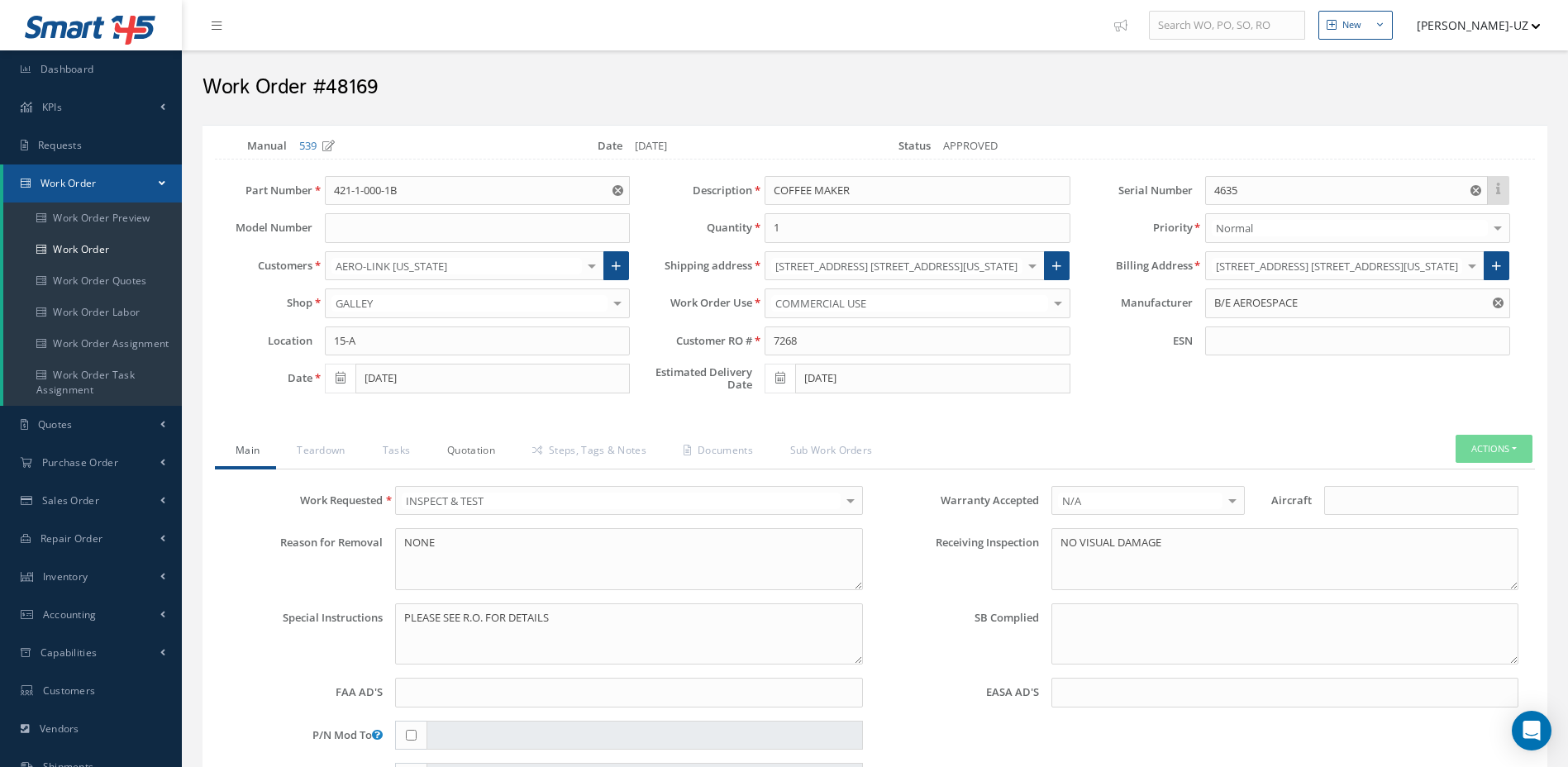
click at [473, 455] on link "Quotation" at bounding box center [469, 452] width 85 height 34
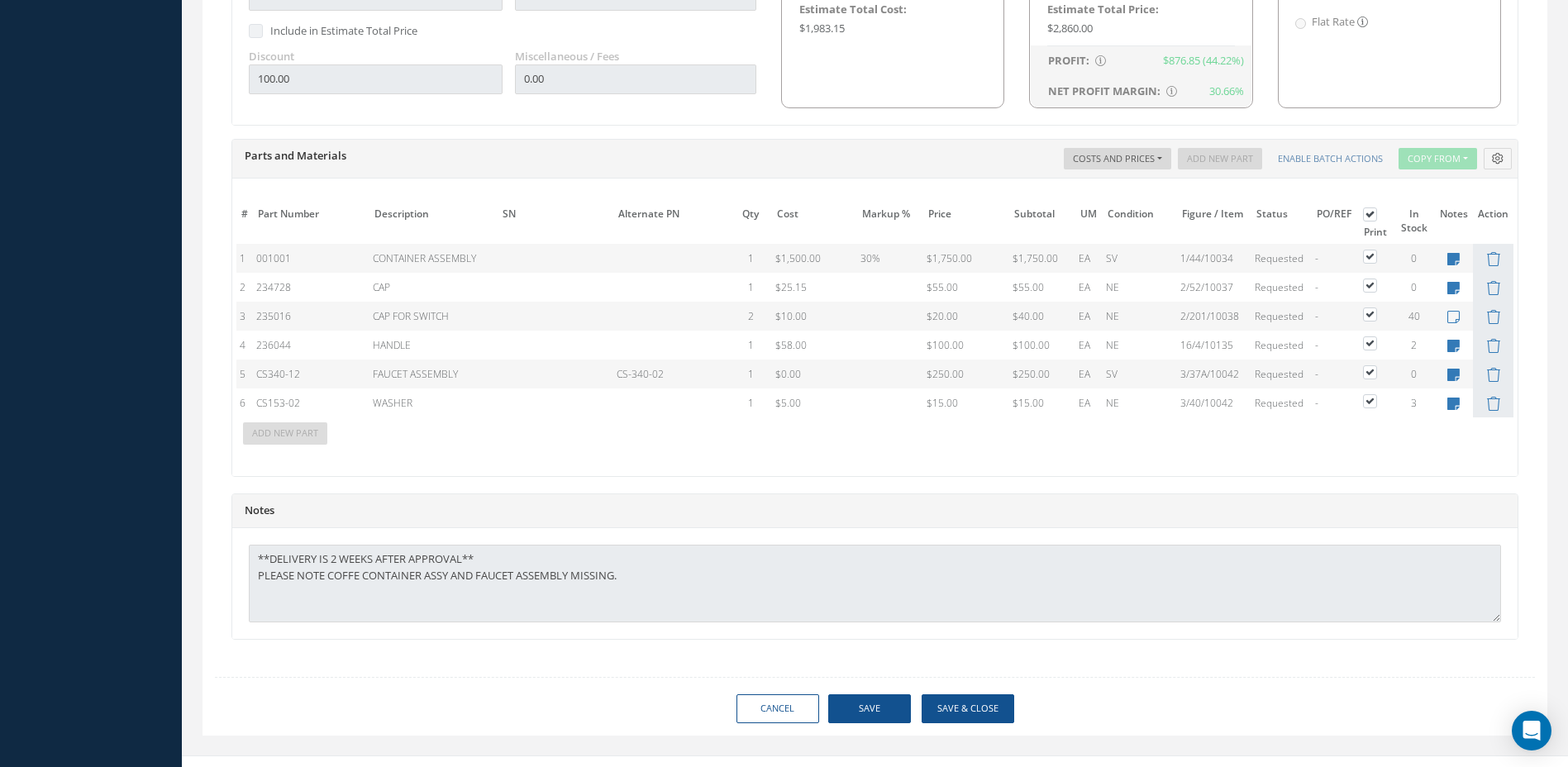
scroll to position [1164, 0]
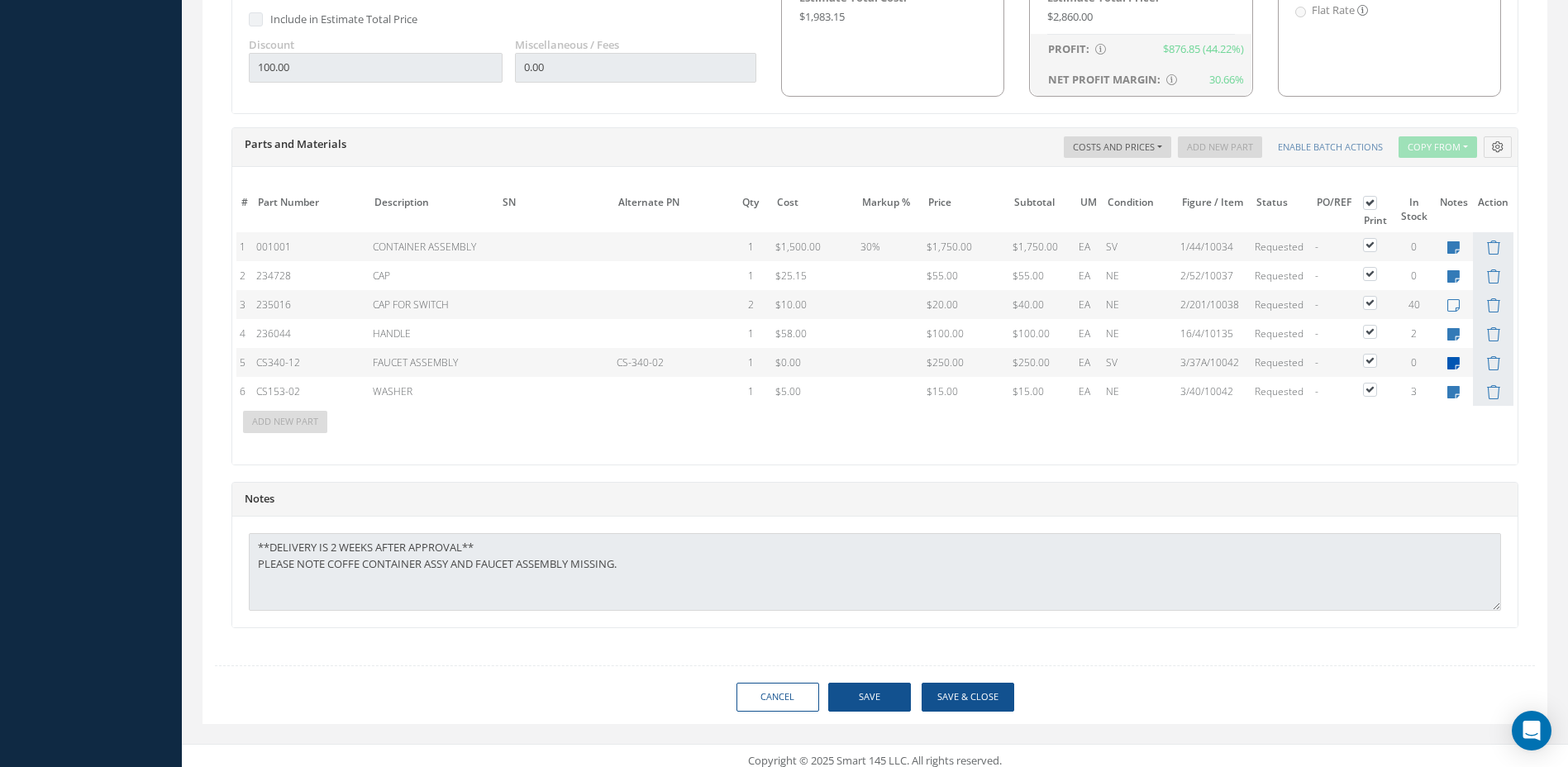
click at [1452, 363] on icon at bounding box center [1454, 364] width 12 height 14
type textarea "$363.70 SATAIR/WAS NO STOCK UNTIL DECEMEBER 22/2025 QUOTING A CANANB AVAIR AR/GR"
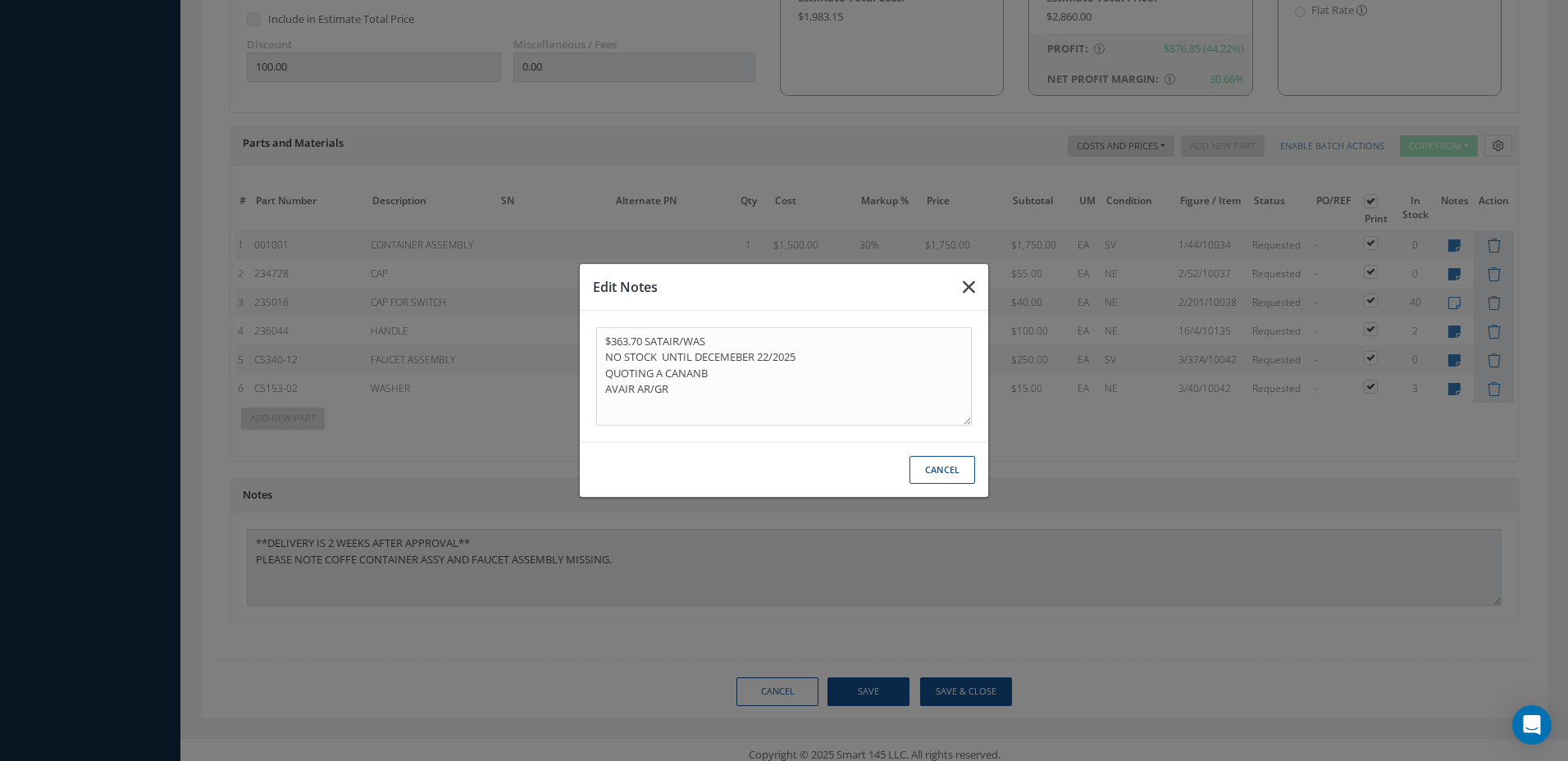
click at [971, 291] on icon "button" at bounding box center [969, 287] width 12 height 19
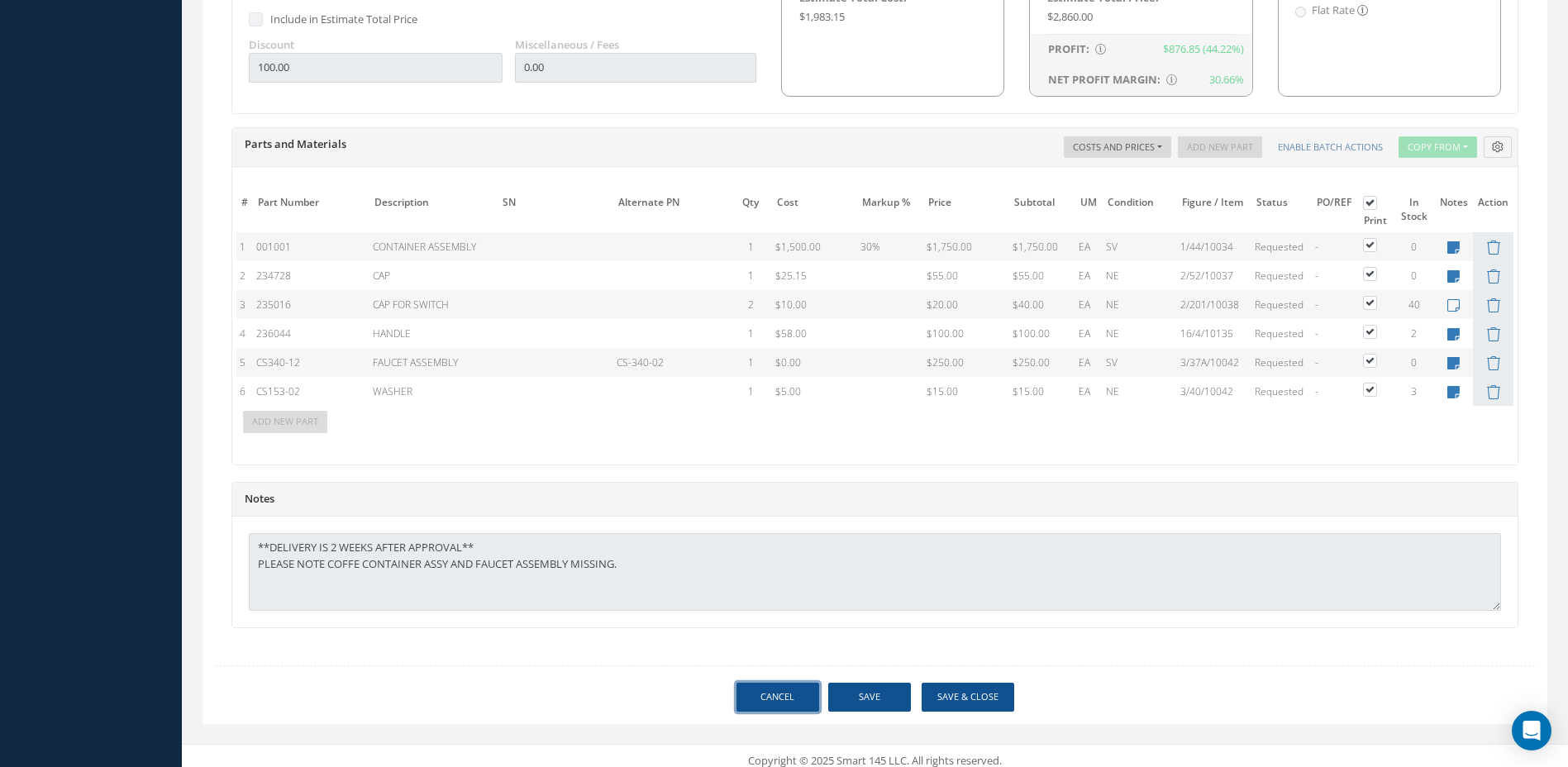
click at [776, 698] on link "Cancel" at bounding box center [778, 696] width 83 height 29
select select "25"
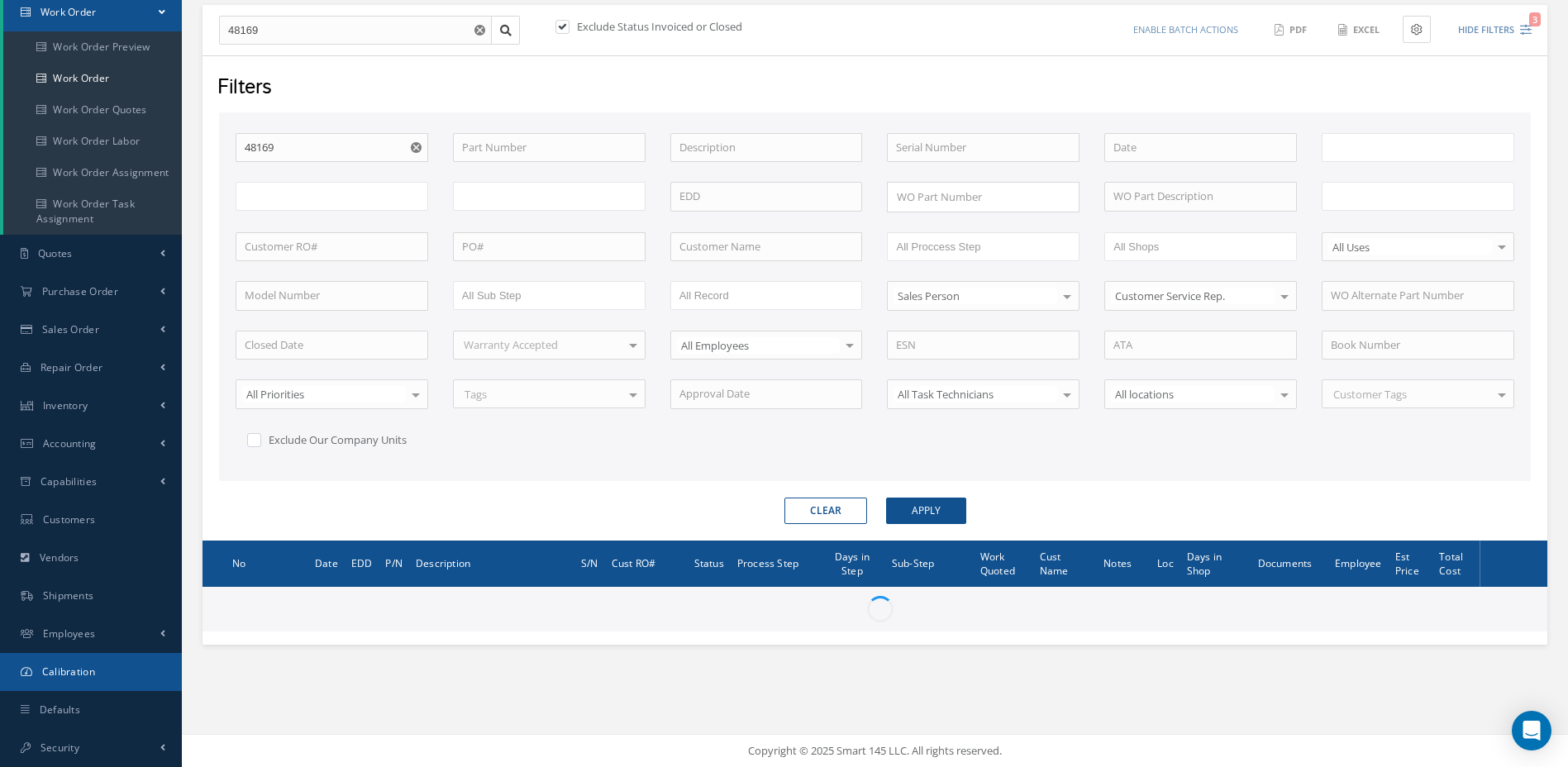
scroll to position [171, 0]
type input "All Work Request"
type input "All Work Performed"
type input "All Status"
type input "WO Part Status"
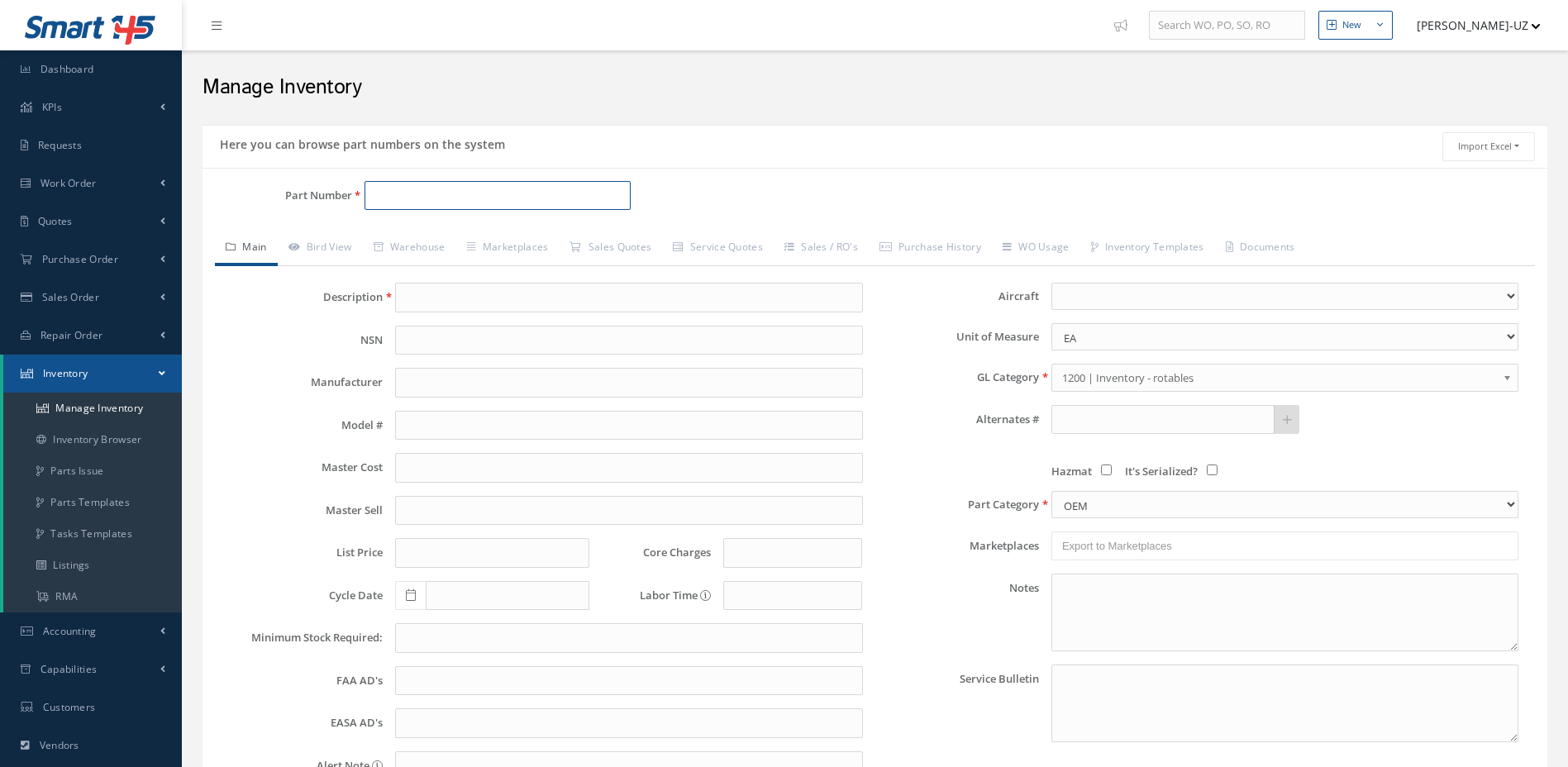
click at [385, 201] on input "Part Number" at bounding box center [498, 196] width 267 height 30
paste input "SID1251"
type input "SID1251"
type input "SWITCH"
click at [476, 245] on icon at bounding box center [471, 246] width 9 height 10
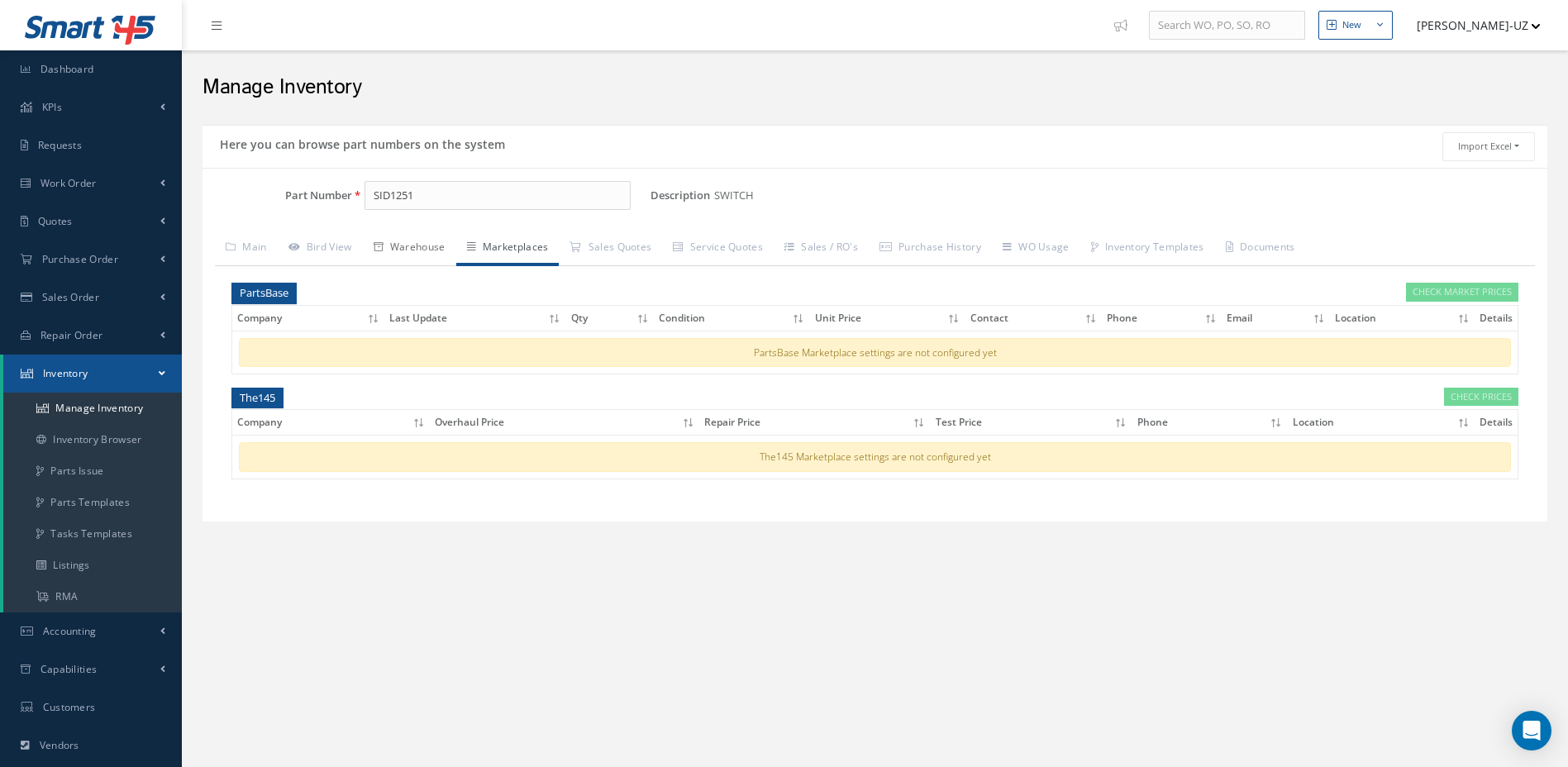
click at [445, 247] on link "Warehouse" at bounding box center [410, 248] width 94 height 34
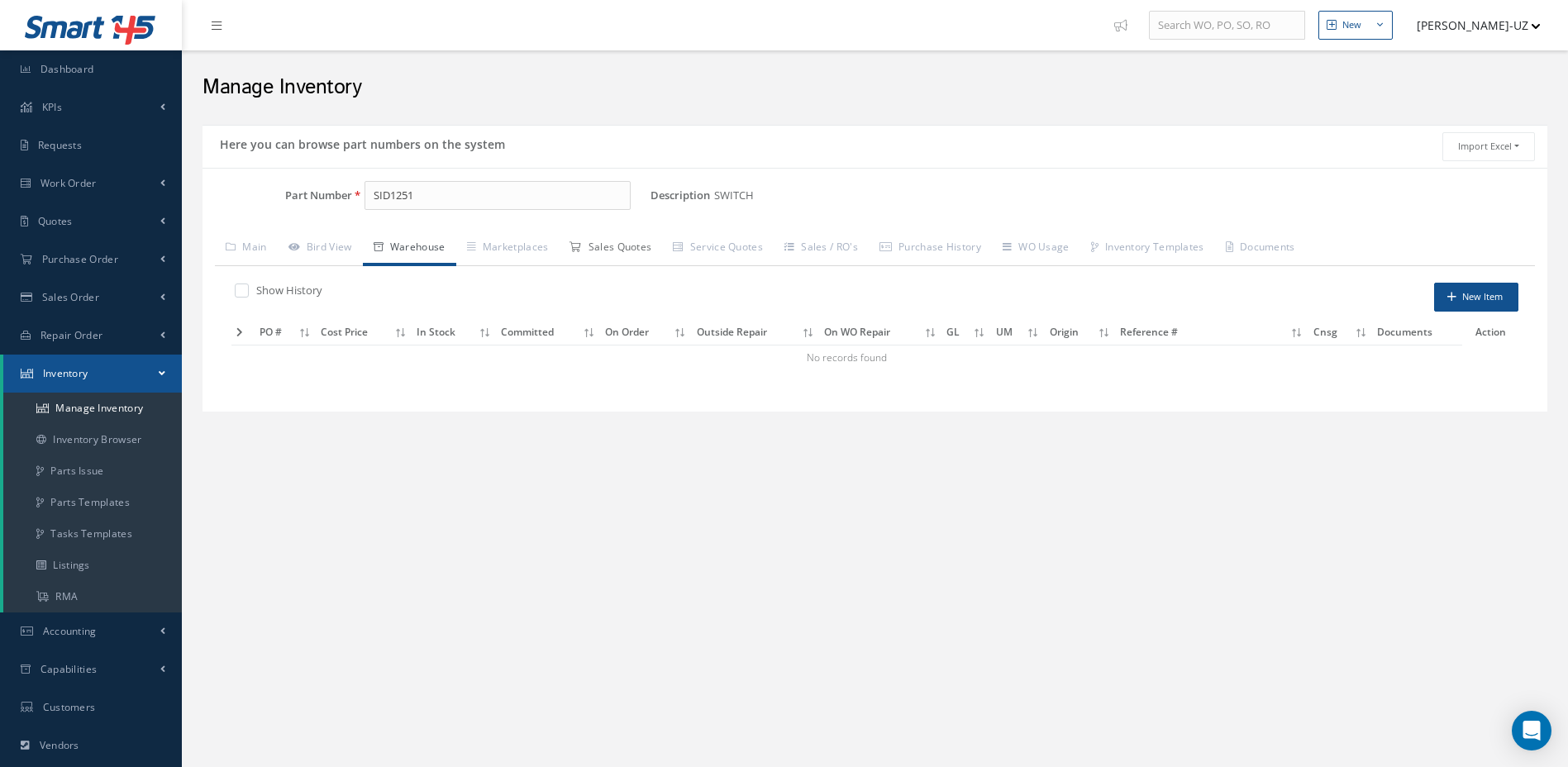
click at [609, 254] on link "Sales Quotes" at bounding box center [610, 248] width 103 height 34
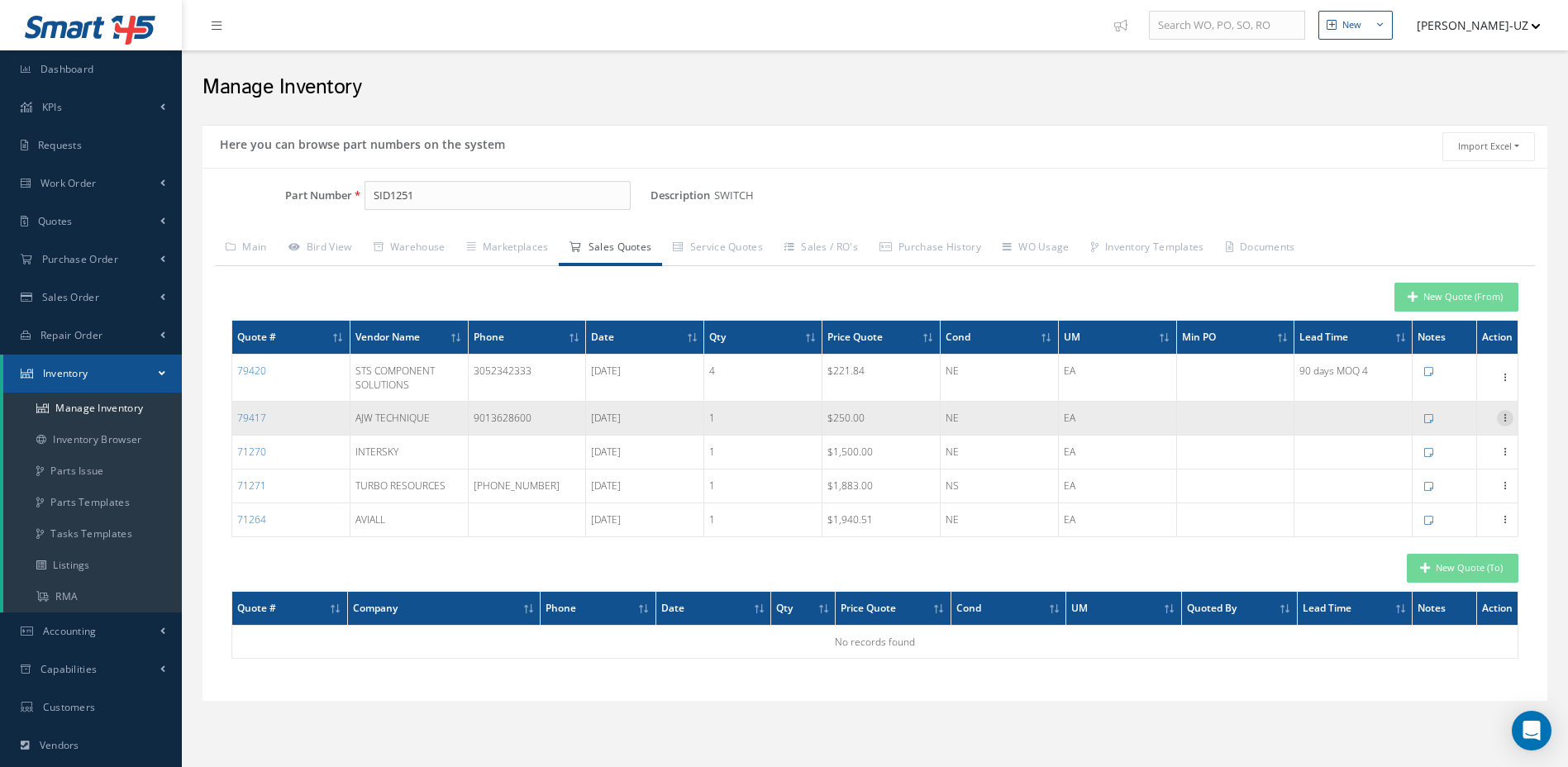
click at [1502, 417] on icon at bounding box center [1505, 416] width 17 height 13
click at [1393, 433] on link "Edit" at bounding box center [1429, 429] width 131 height 21
type input "AJW TECHNIQUE"
type input "9013628600"
type input "SWITCH"
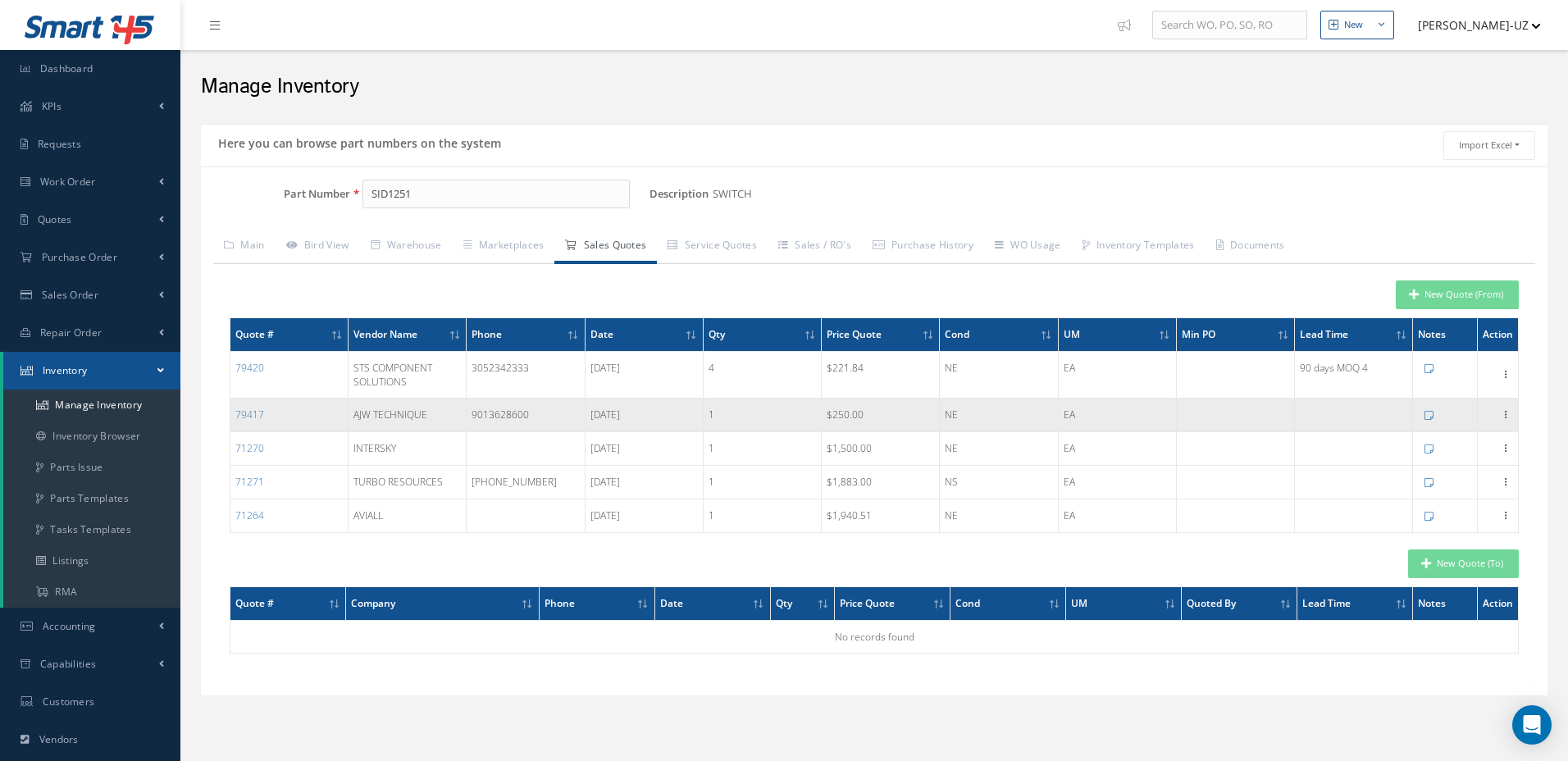
type input "1"
type input "[DATE]"
type input "250.0000"
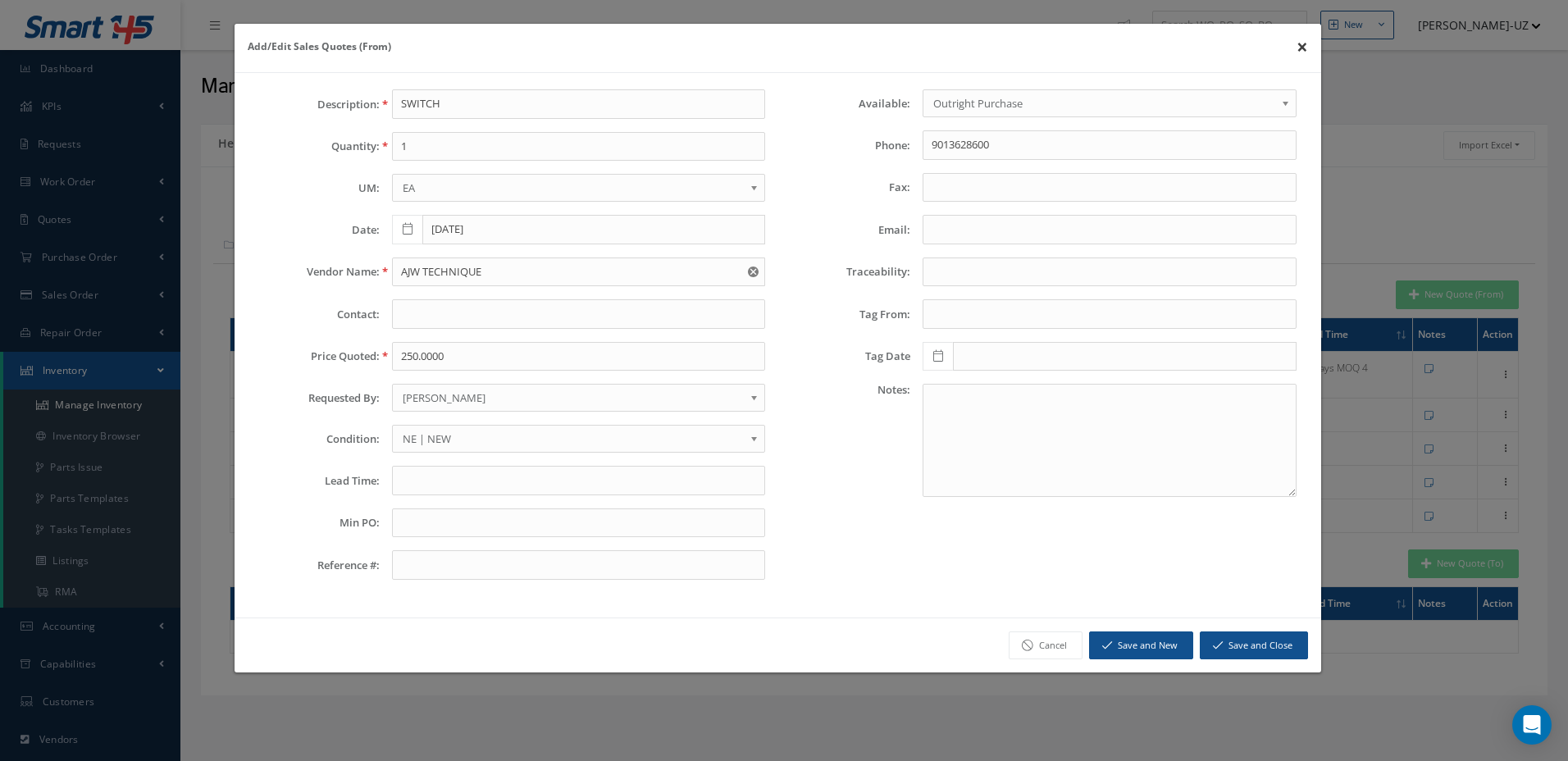
click at [1308, 53] on button "×" at bounding box center [1303, 46] width 38 height 46
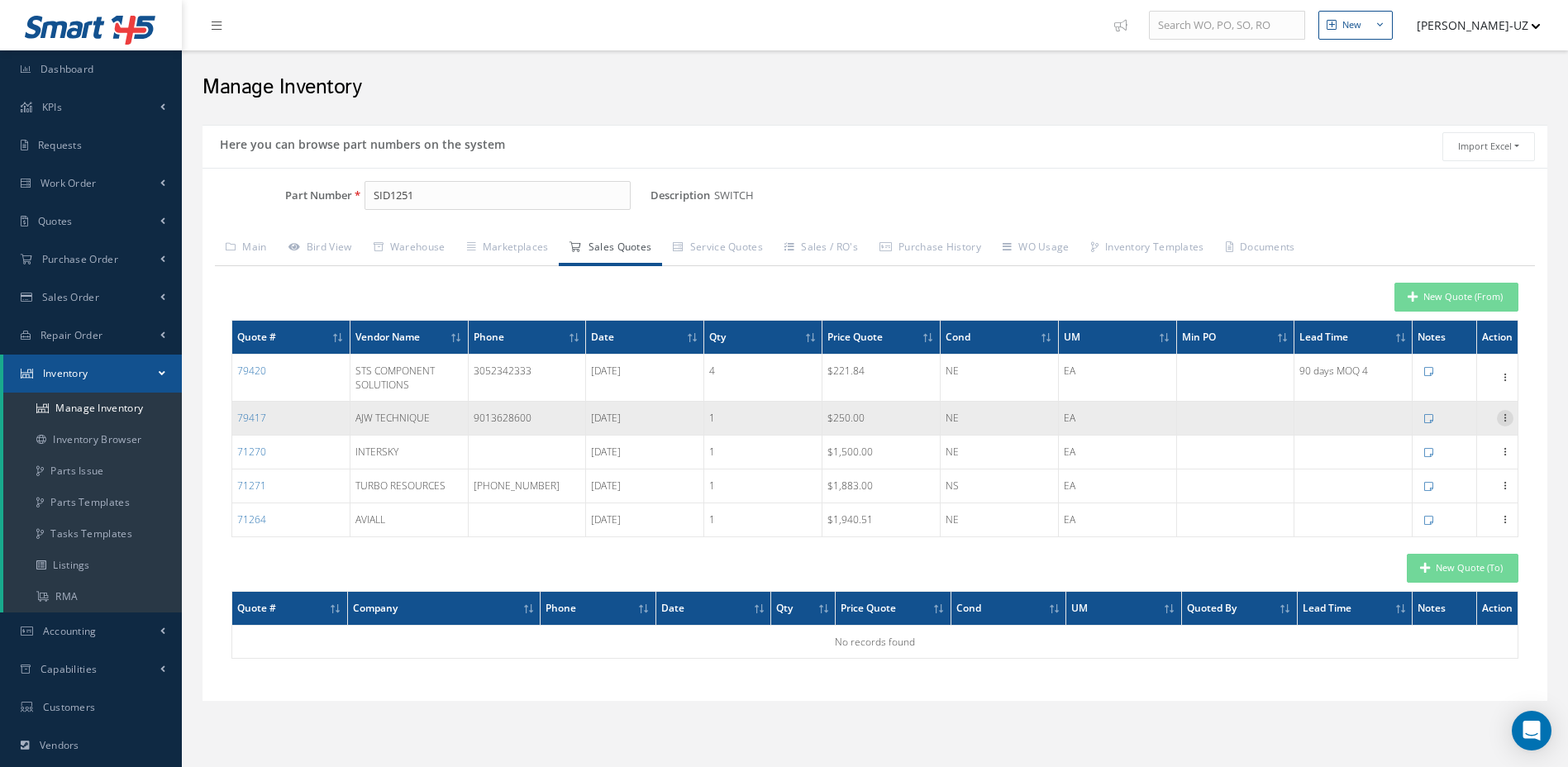
click at [1504, 416] on icon at bounding box center [1505, 416] width 17 height 13
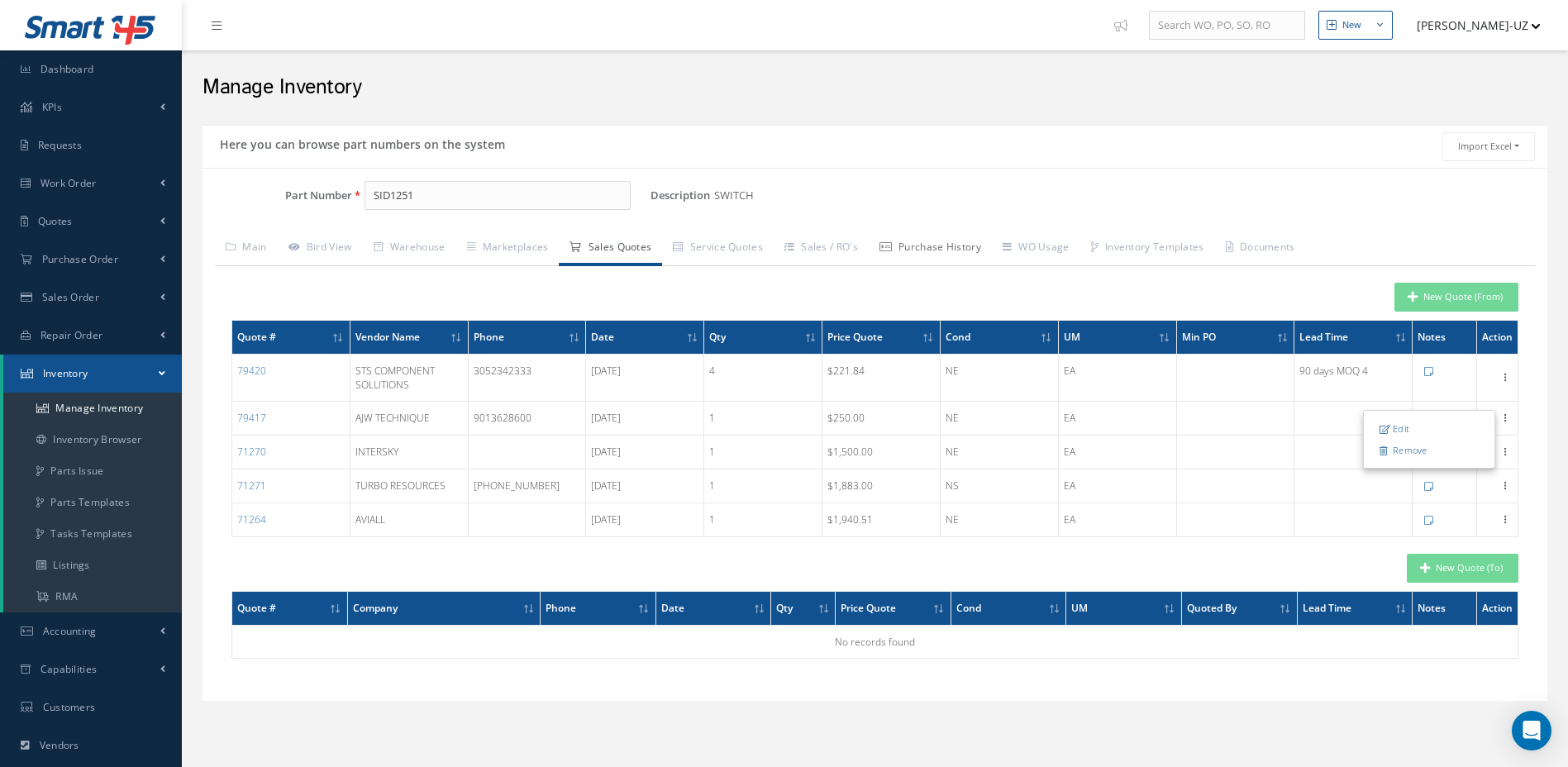
click at [992, 247] on link "Purchase History" at bounding box center [931, 248] width 124 height 34
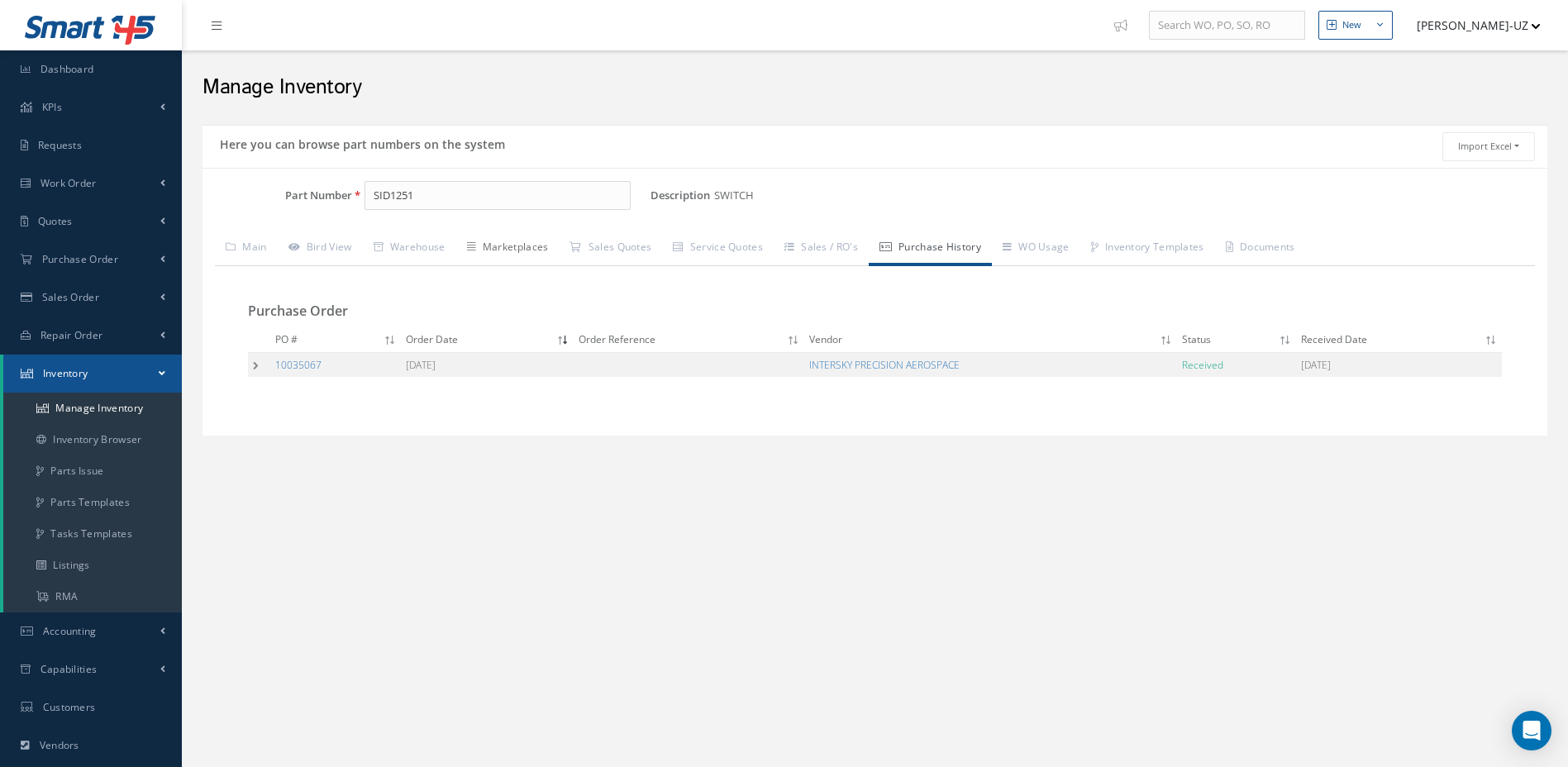
click at [545, 252] on link "Marketplaces" at bounding box center [508, 248] width 103 height 34
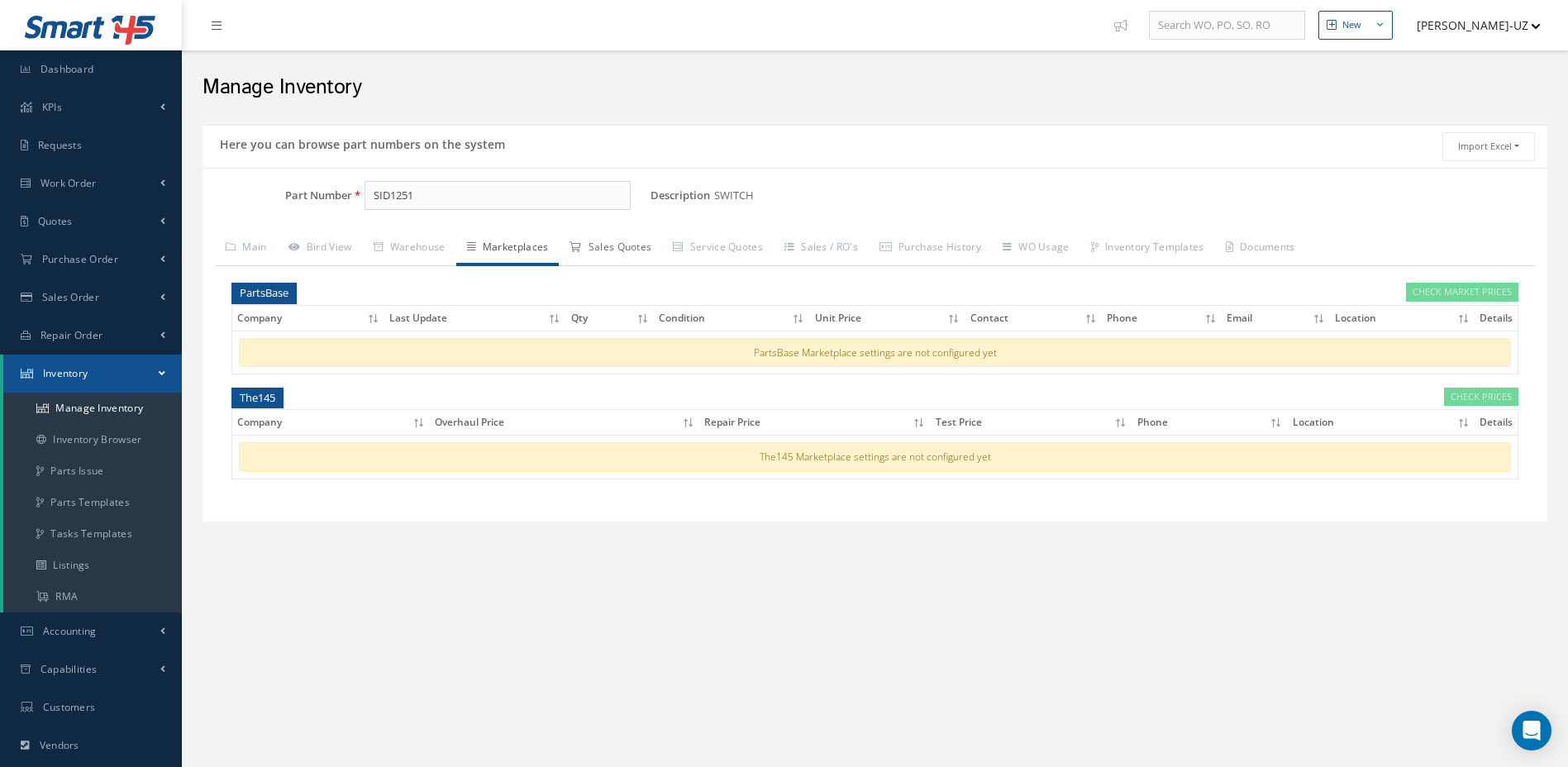
click at [608, 260] on link "Sales Quotes" at bounding box center [610, 248] width 103 height 34
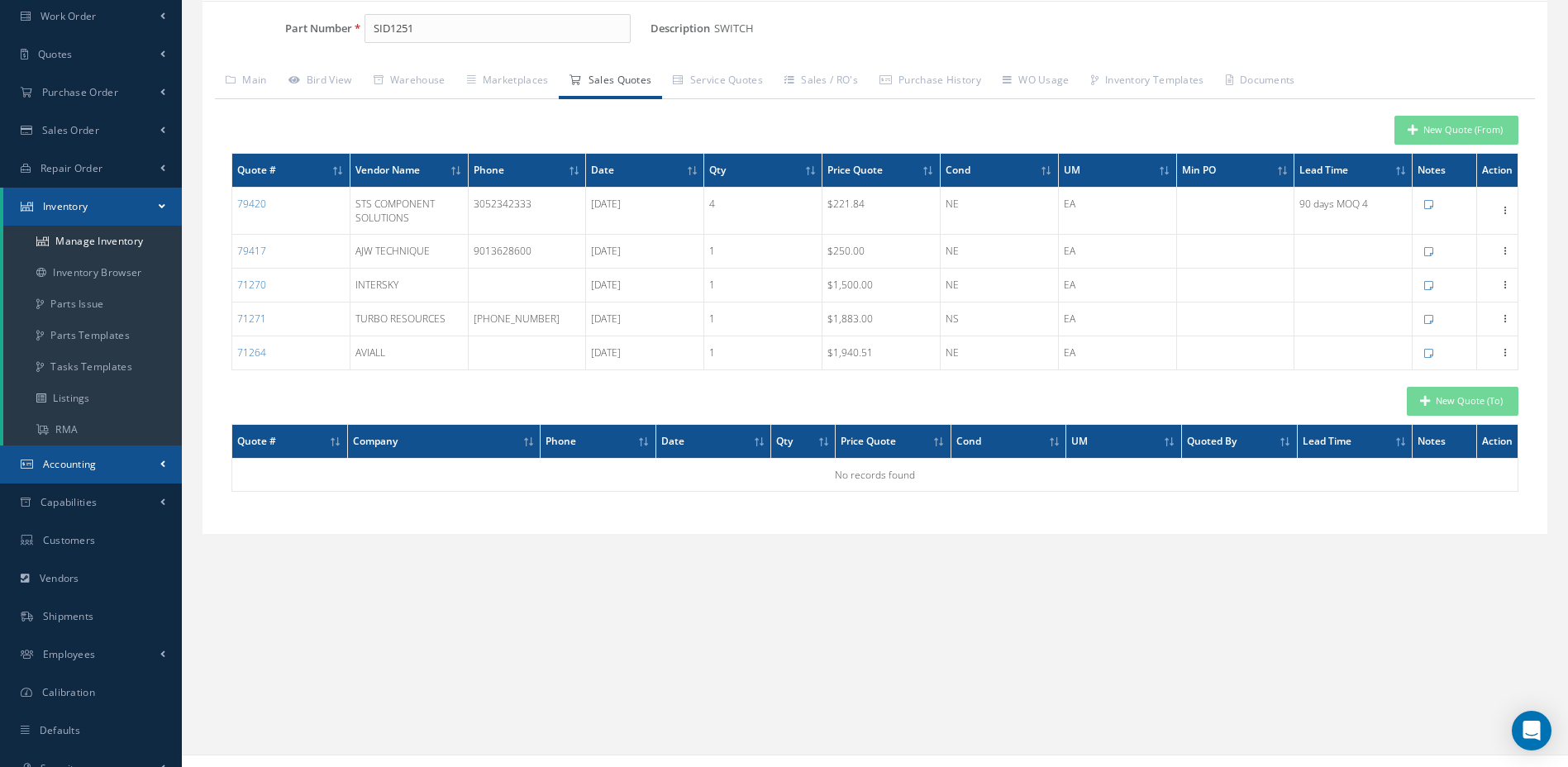
scroll to position [188, 0]
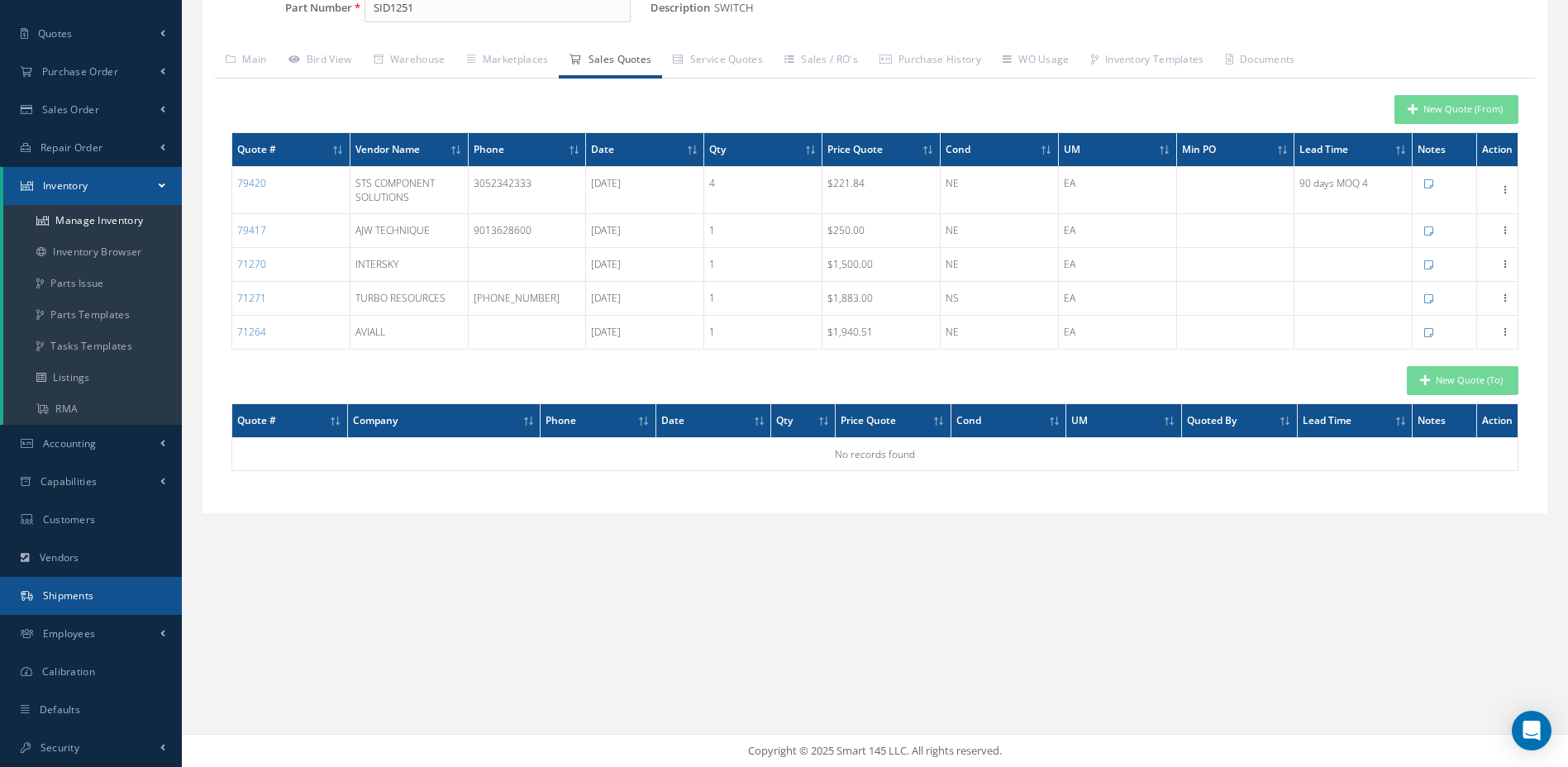
click at [86, 599] on span "Shipments" at bounding box center [69, 596] width 51 height 14
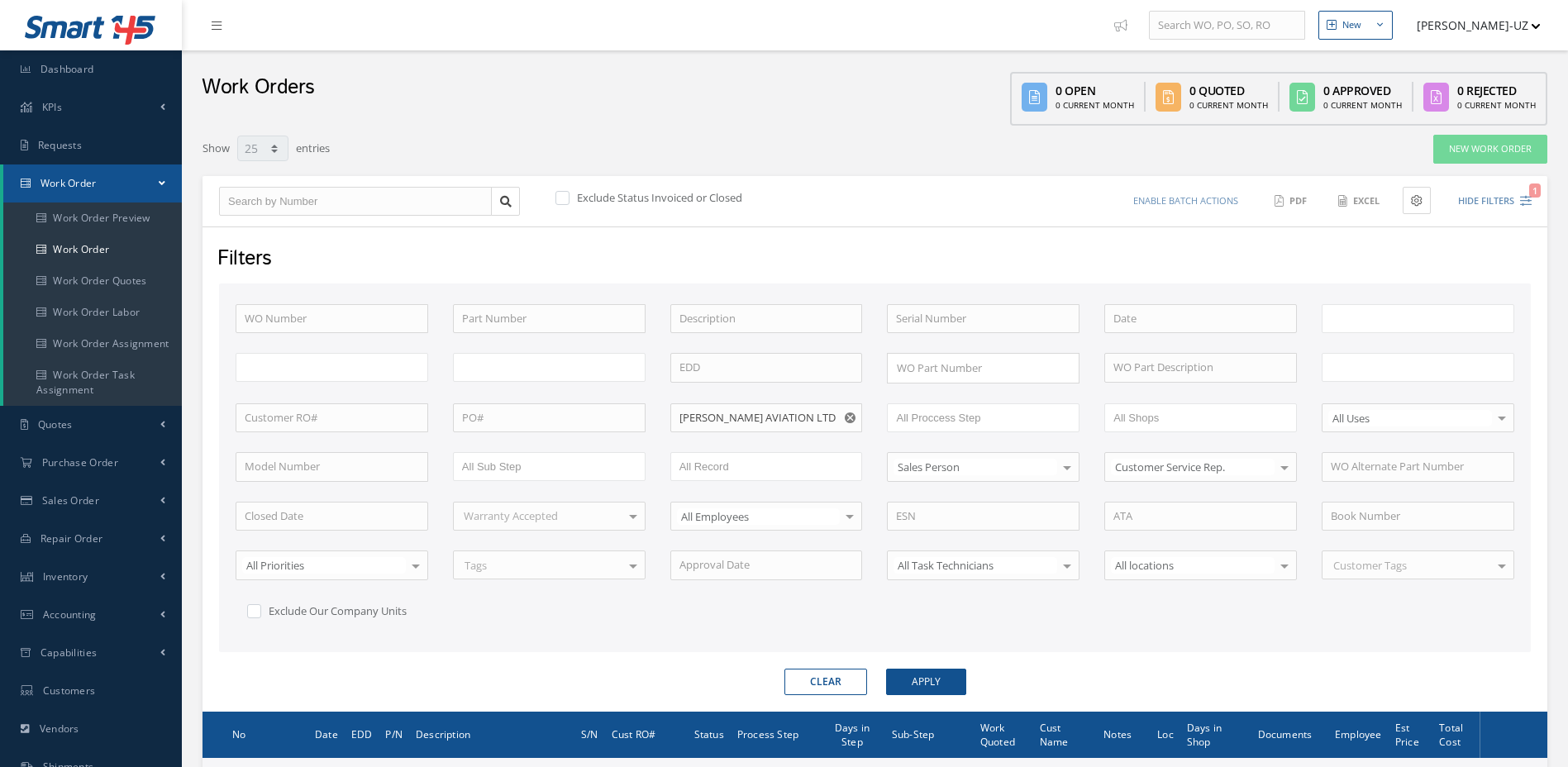
select select "25"
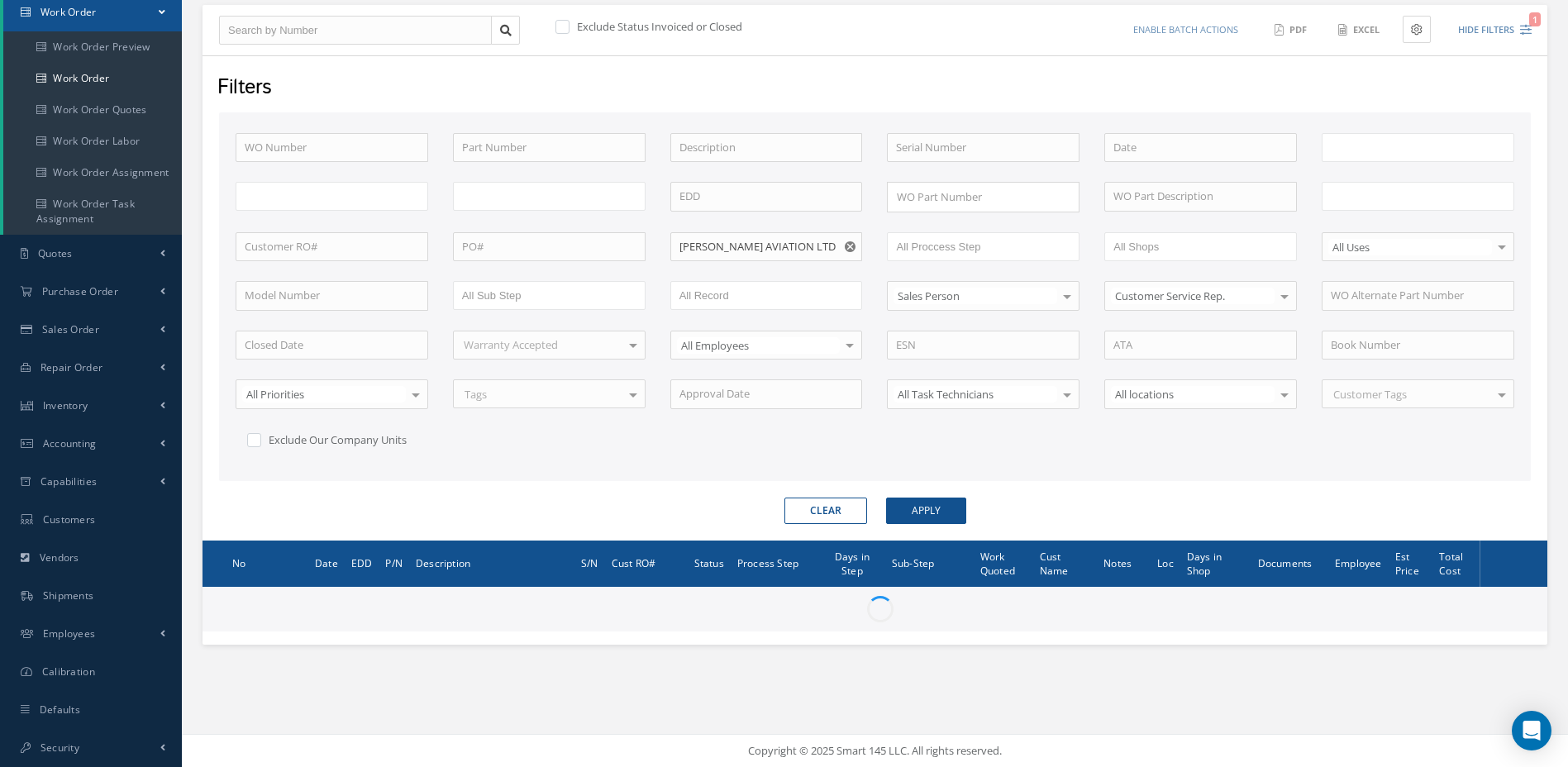
type input "All Work Request"
type input "All Work Performed"
type input "All Status"
type input "WO Part Status"
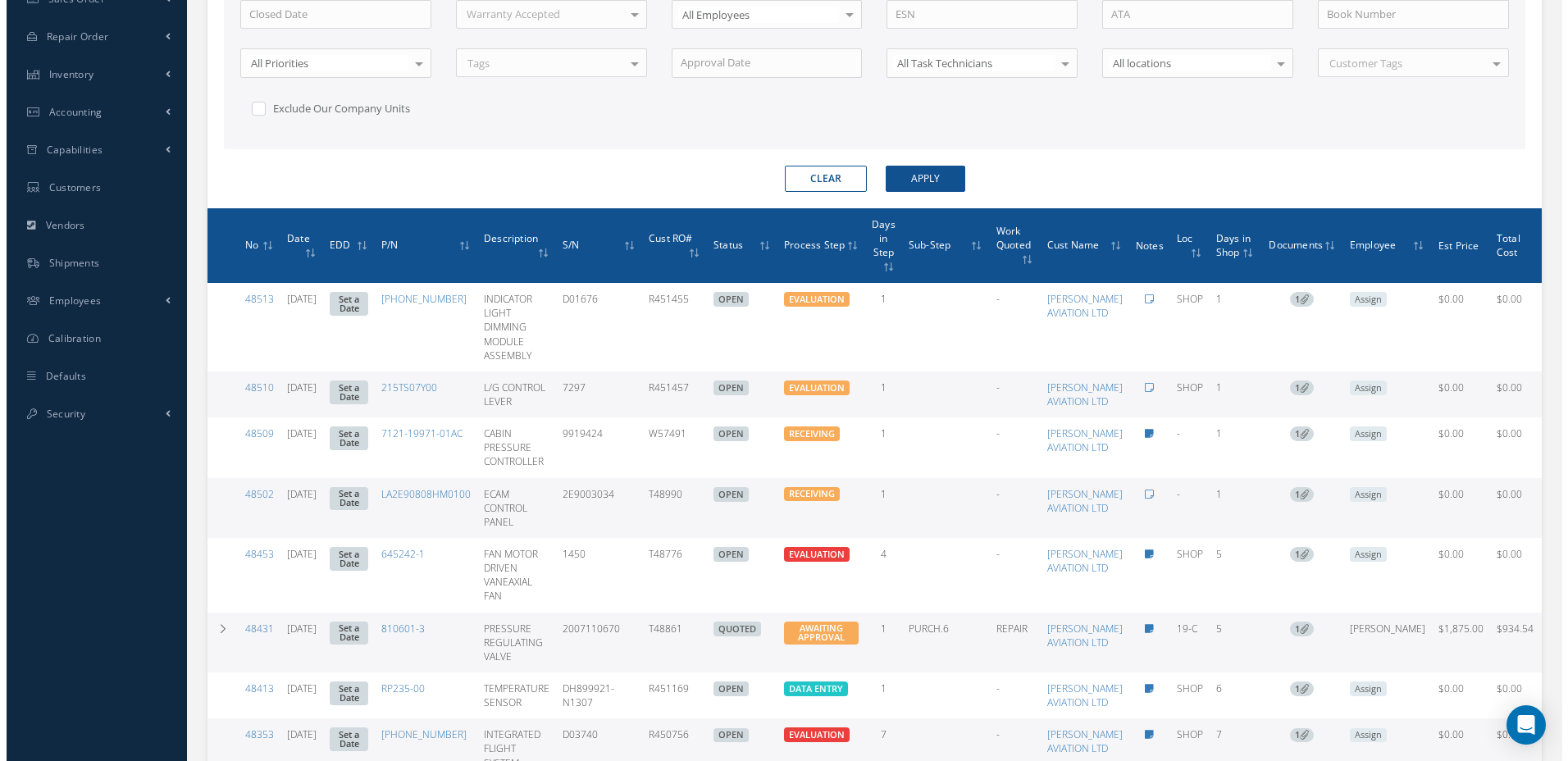
scroll to position [533, 0]
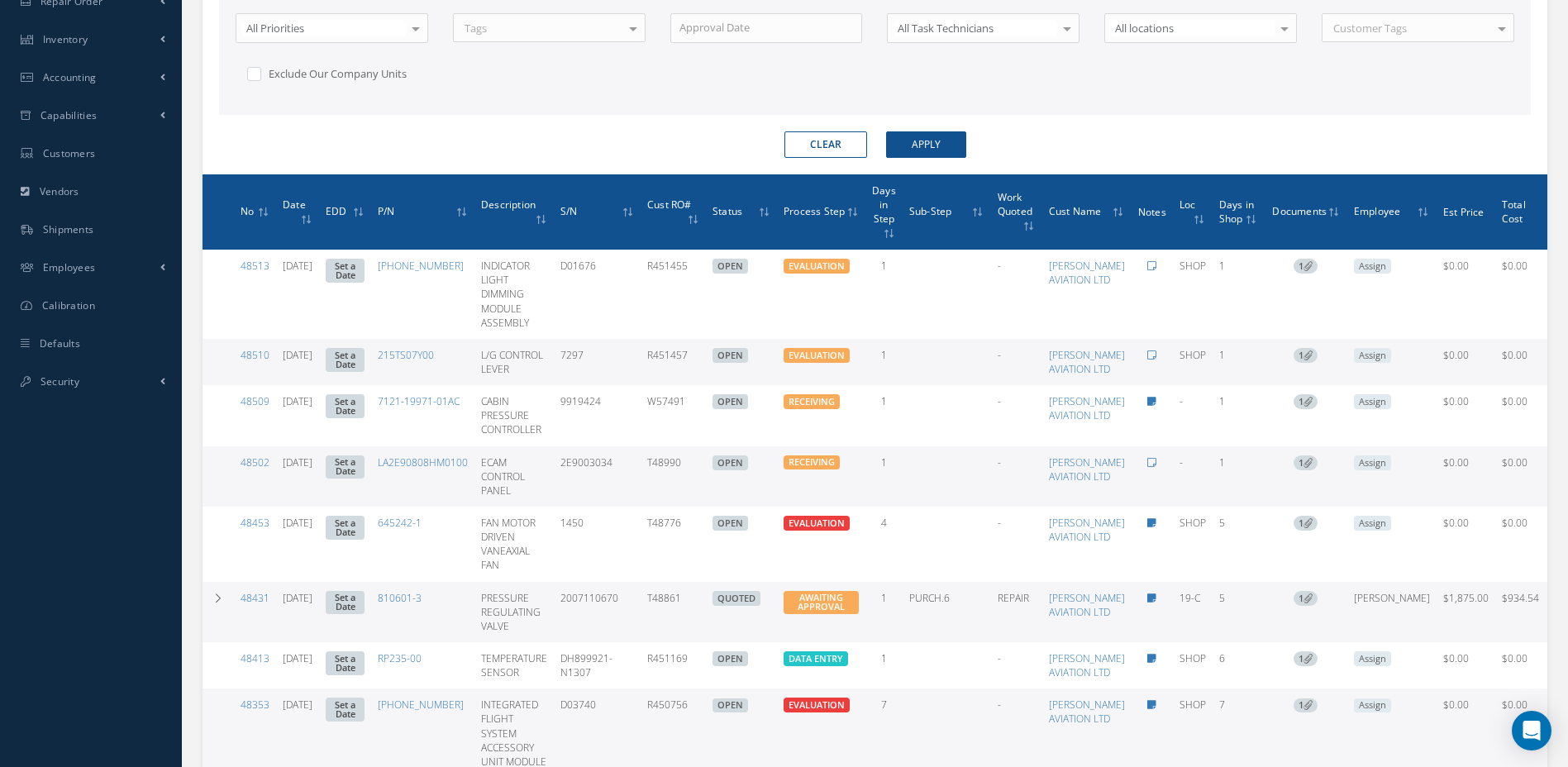
click at [1153, 266] on icon at bounding box center [1152, 266] width 9 height 10
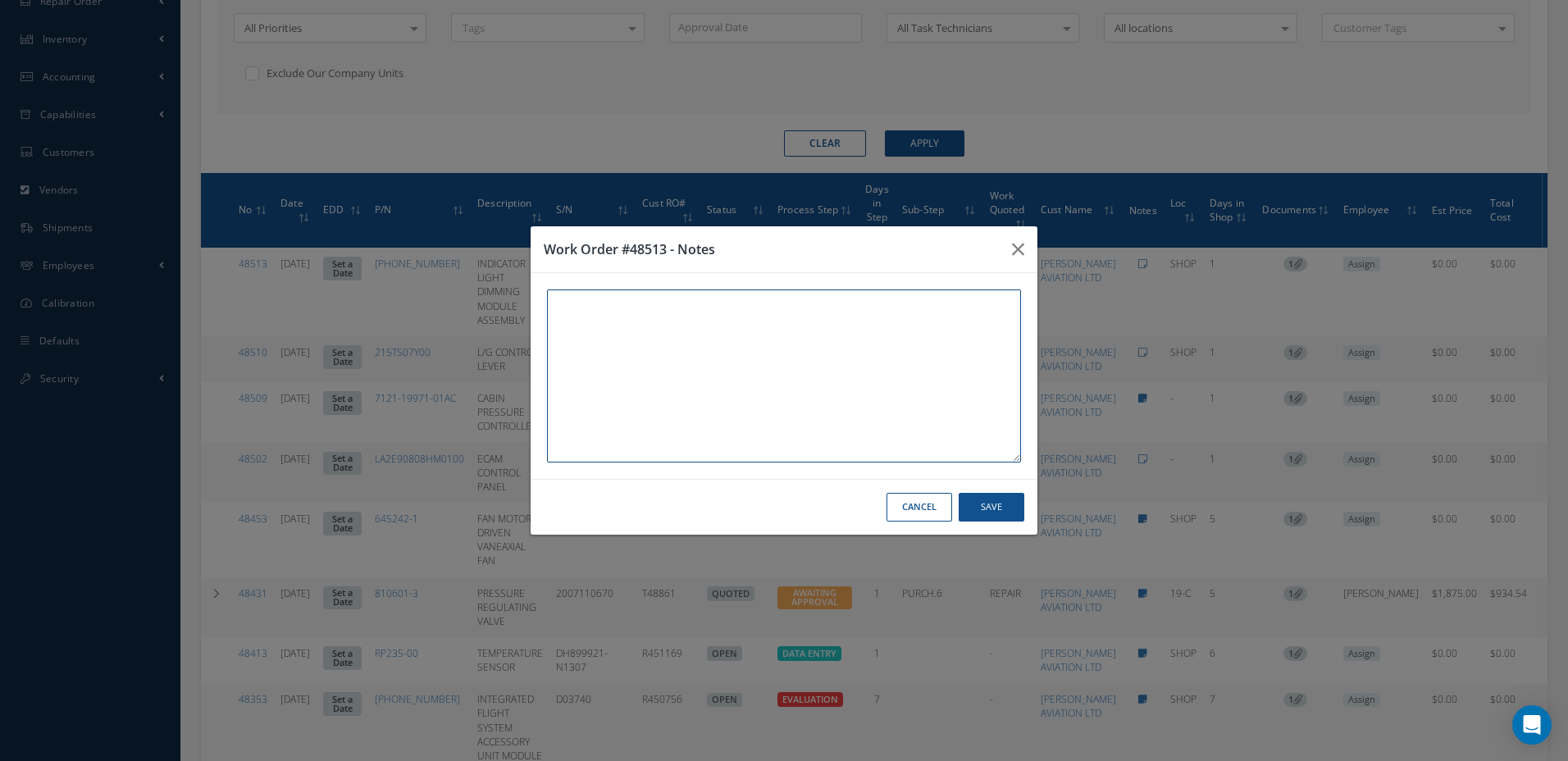
paste textarea "RECEIVED IN AEROXCHANGE."
click at [1008, 508] on button "Save" at bounding box center [992, 507] width 66 height 29
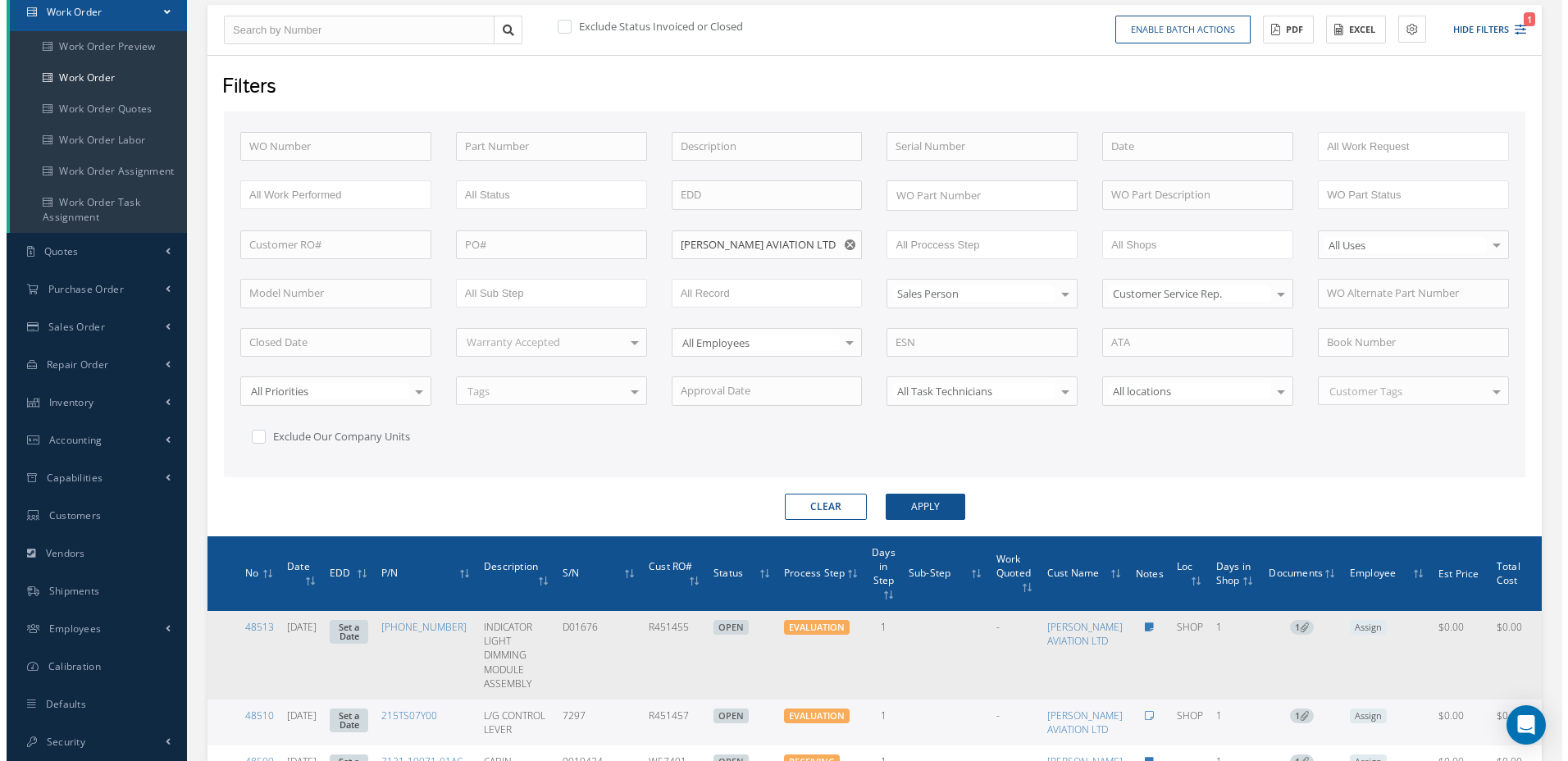
scroll to position [334, 0]
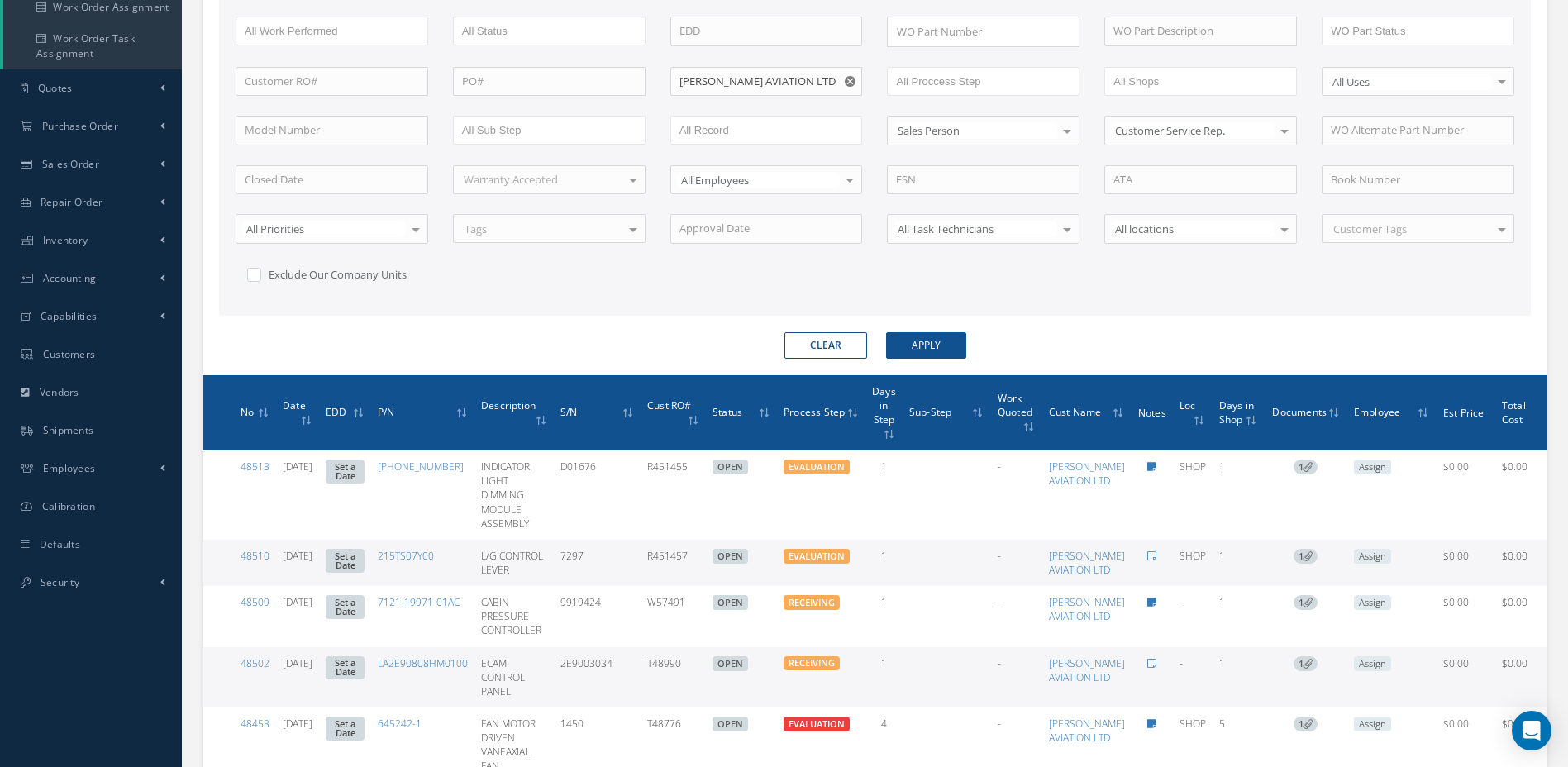
drag, startPoint x: 735, startPoint y: 560, endPoint x: 674, endPoint y: 559, distance: 61.0
click at [674, 559] on tr "48510 08/11/2025 Set a Date 215TS07Y00 L/G CONTROL LEVER 7297 R451457 OPEN EVAL…" at bounding box center [891, 562] width 1377 height 46
copy tr "R451457"
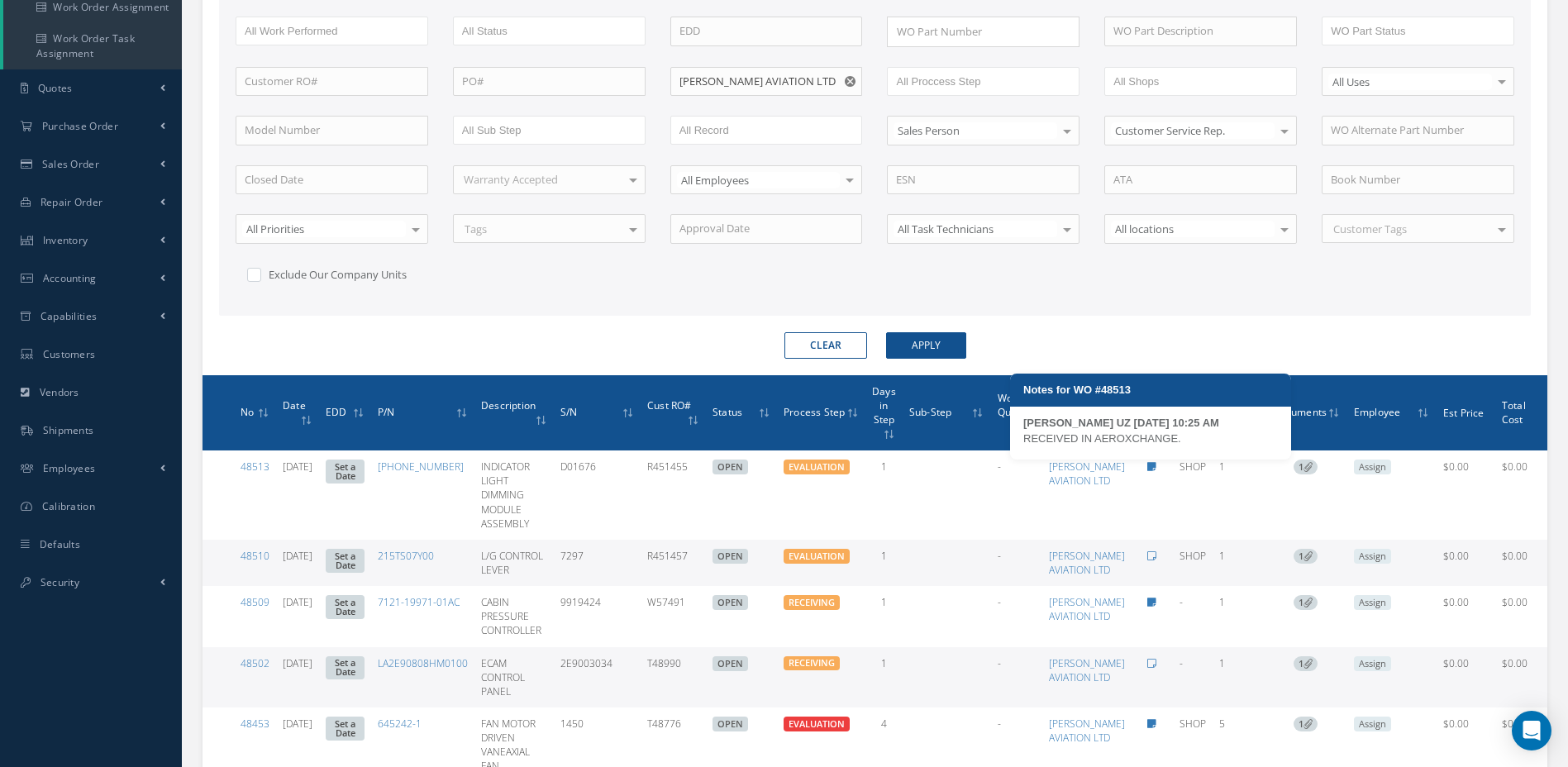
drag, startPoint x: 1189, startPoint y: 440, endPoint x: 1013, endPoint y: 444, distance: 176.0
click at [1013, 444] on div "MARIA PERDOMO UZ 08/12/2025 10:25 AM RECEIVED IN AEROXCHANGE." at bounding box center [1150, 437] width 281 height 45
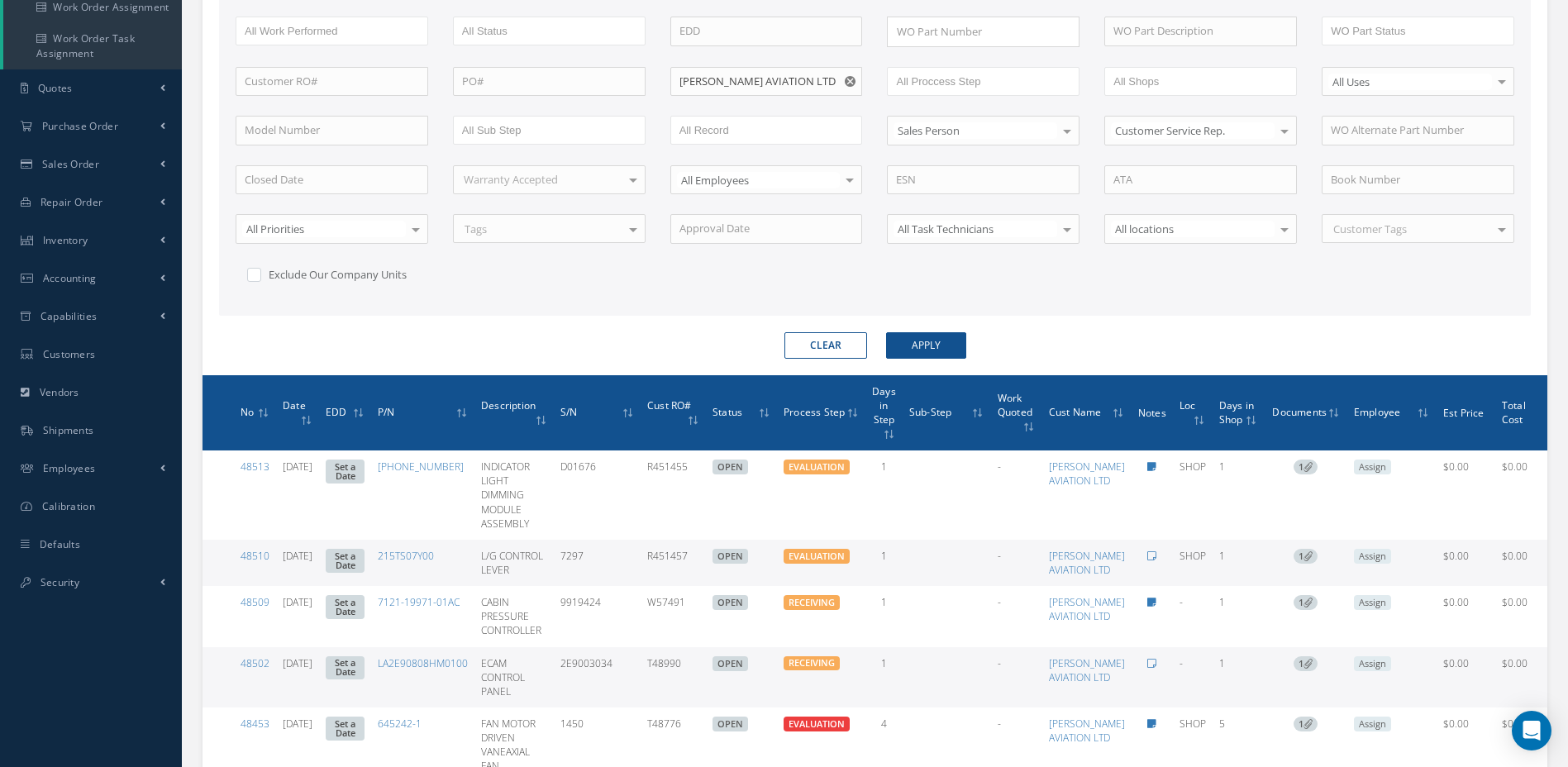
copy div "RECEIVED IN AEROXCHANGE."
click at [1156, 557] on icon at bounding box center [1152, 556] width 9 height 10
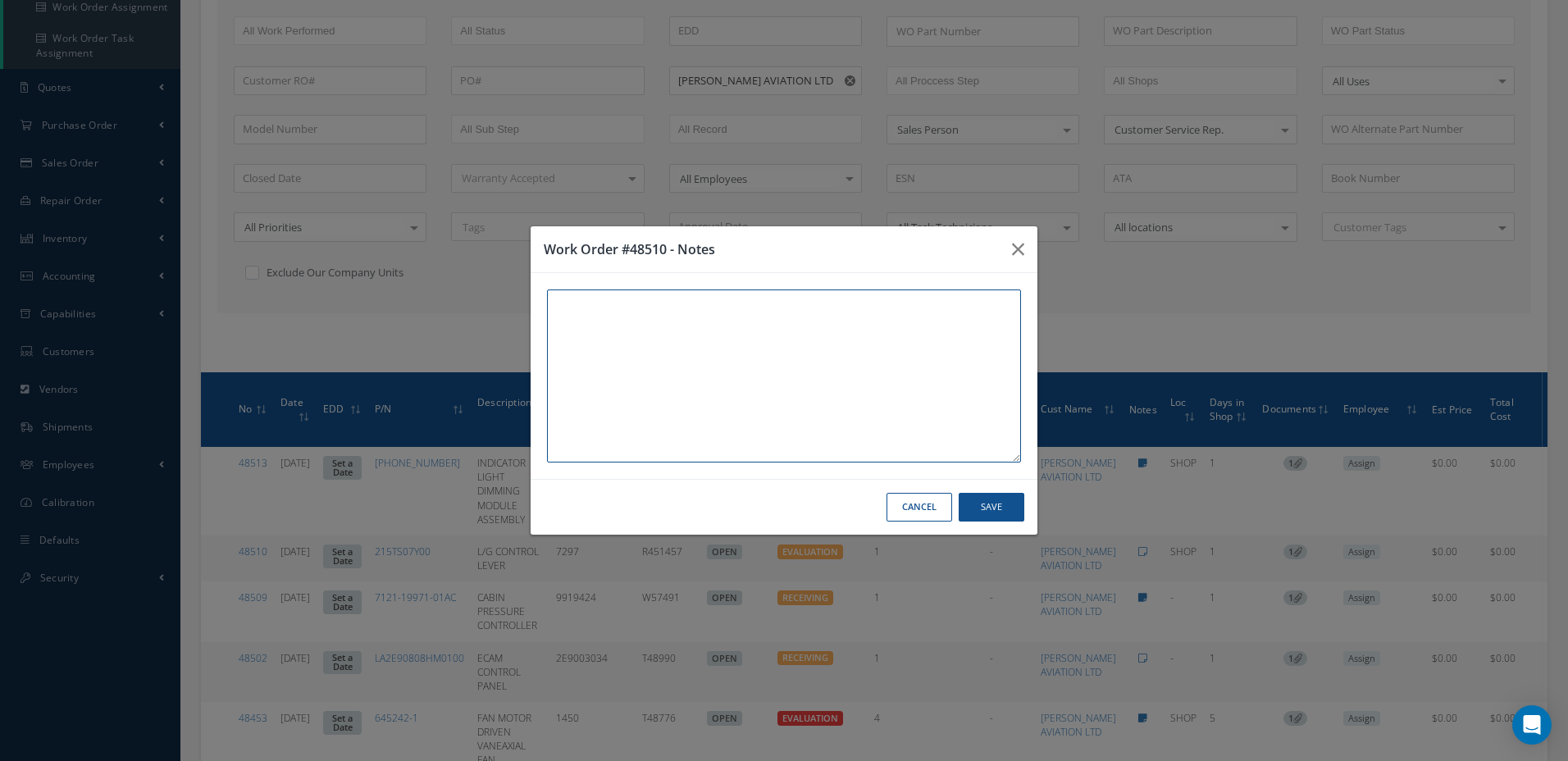
paste textarea "R451457"
type textarea "R451457"
drag, startPoint x: 615, startPoint y: 305, endPoint x: 557, endPoint y: 302, distance: 58.1
click at [557, 302] on textarea "R451457" at bounding box center [784, 377] width 474 height 173
click at [1031, 243] on button "button" at bounding box center [1019, 249] width 39 height 46
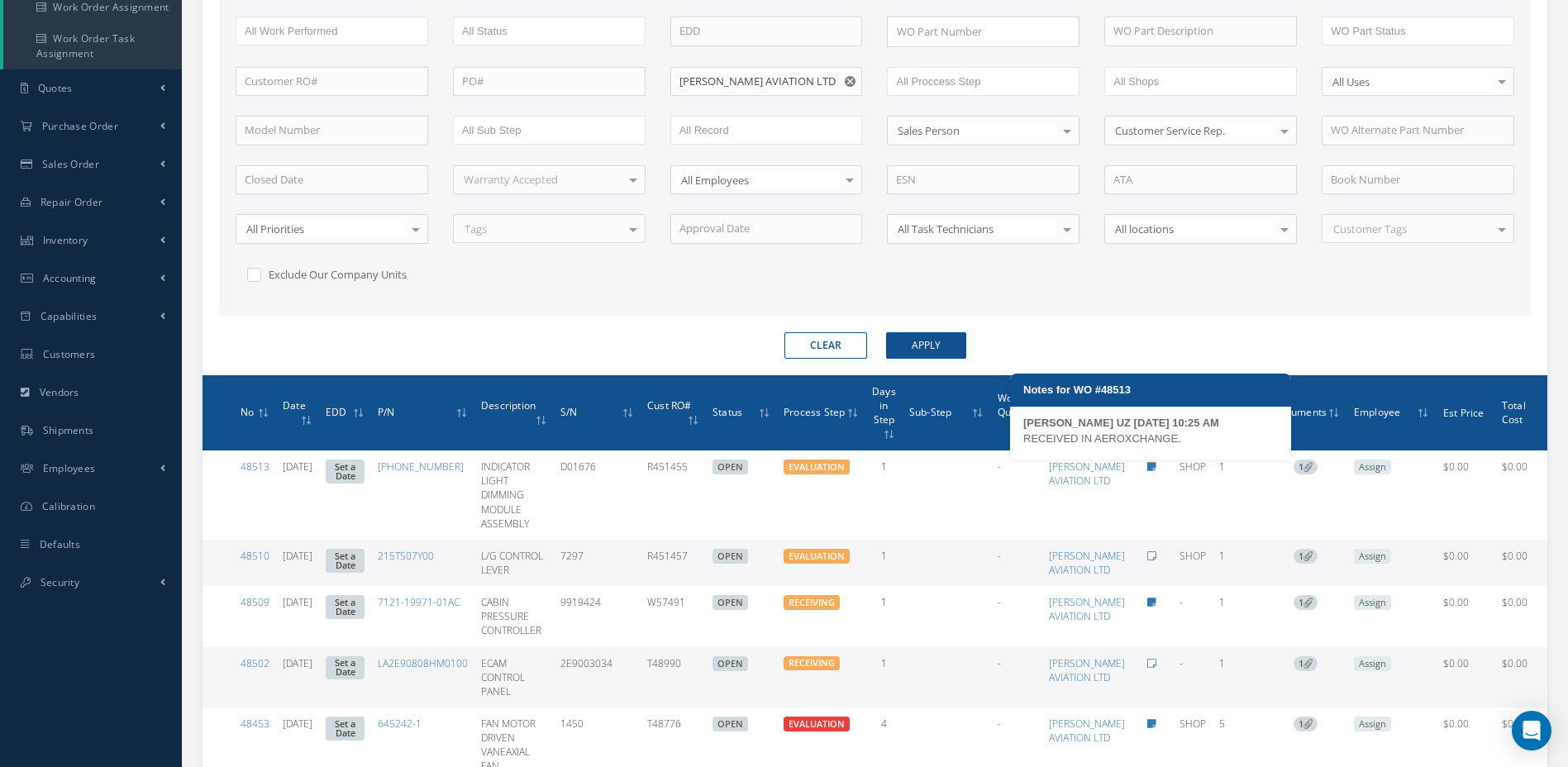
drag, startPoint x: 1180, startPoint y: 435, endPoint x: 1015, endPoint y: 435, distance: 165.0
click at [1015, 435] on div "MARIA PERDOMO UZ 08/12/2025 10:25 AM RECEIVED IN AEROXCHANGE." at bounding box center [1150, 437] width 281 height 45
copy div "RECEIVED IN AEROXCHANGE."
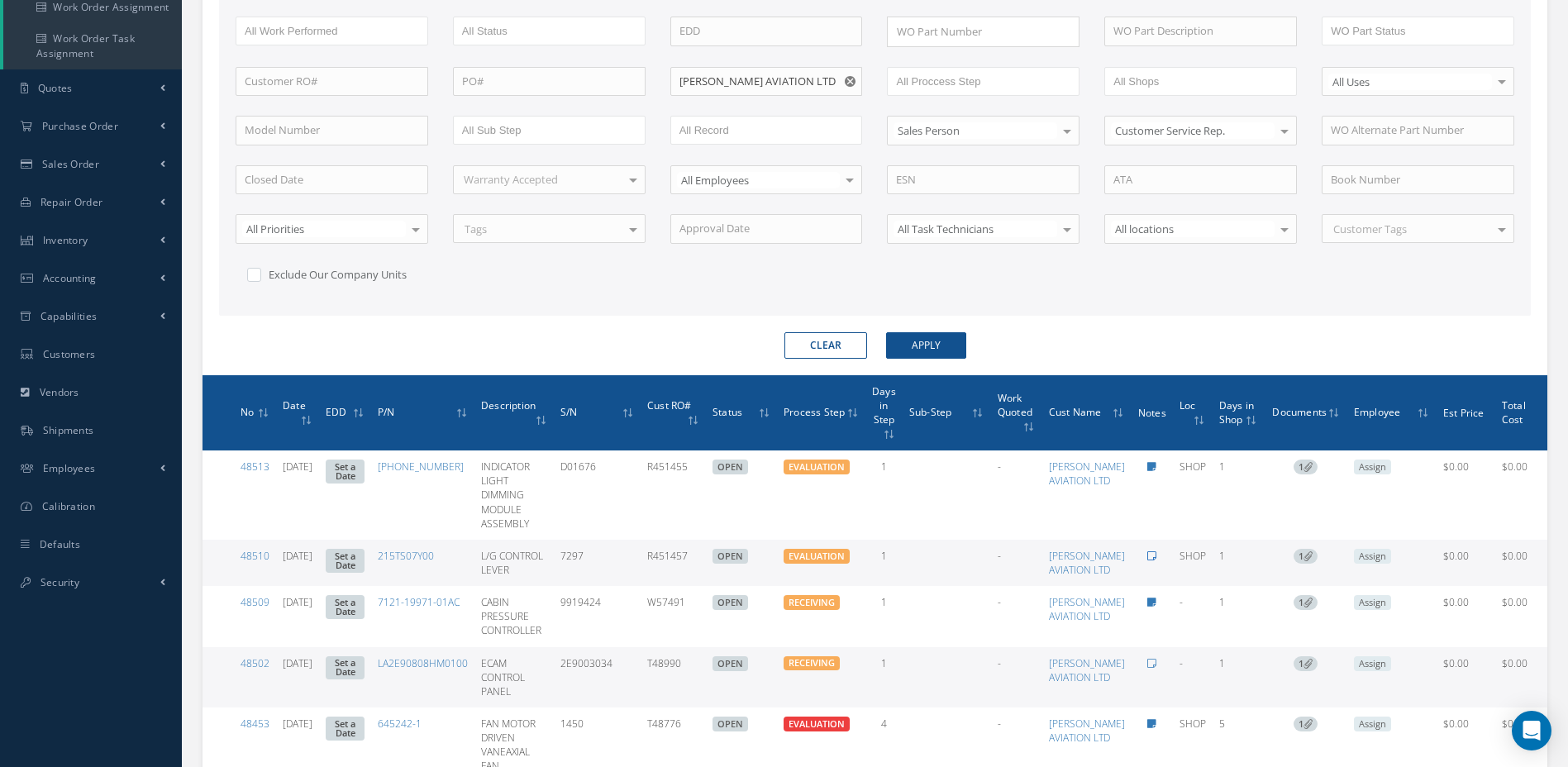
click at [1156, 557] on icon at bounding box center [1152, 556] width 9 height 10
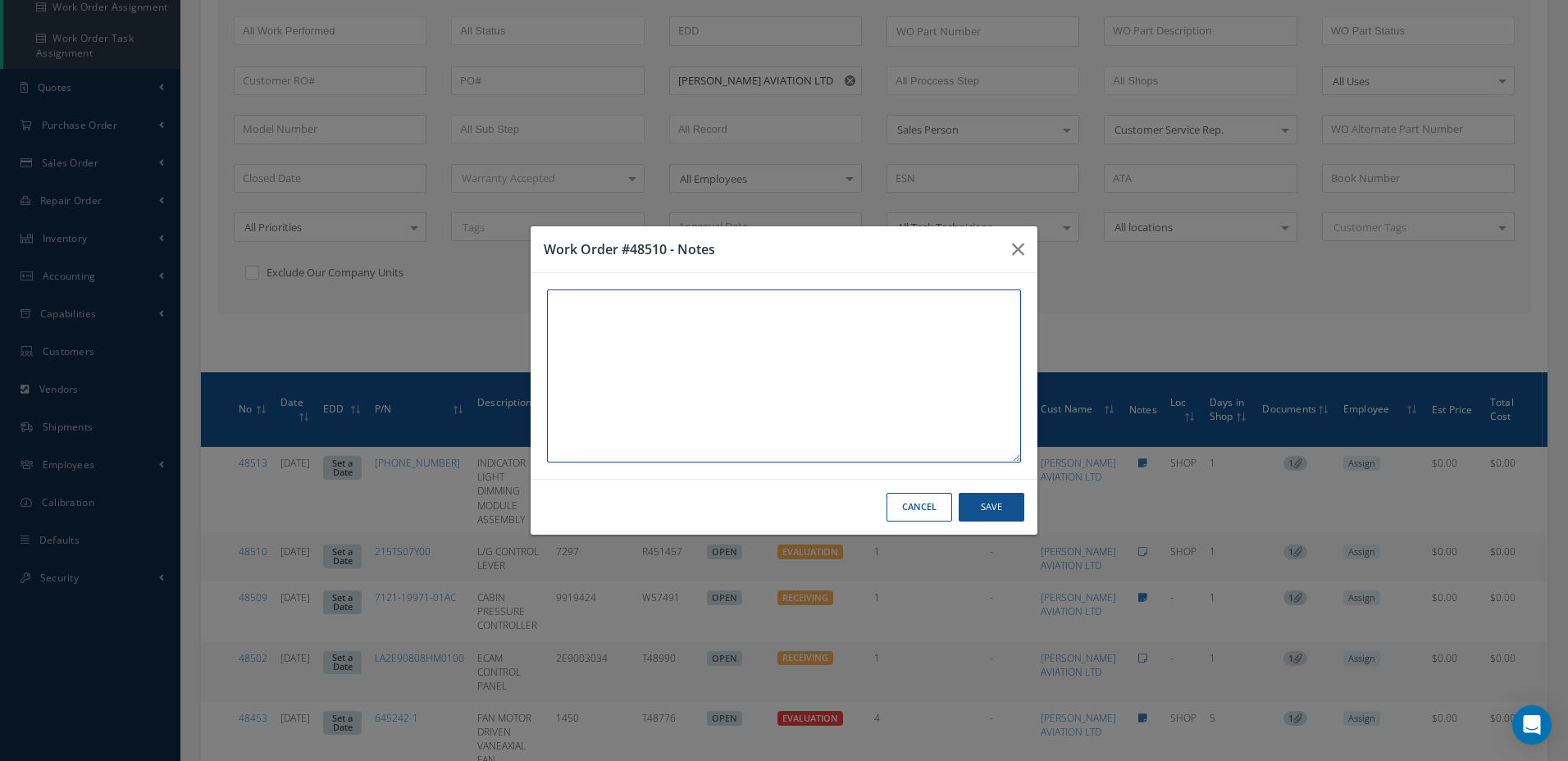
paste textarea "RECEIVED IN AEROXCHANGE."
drag, startPoint x: 976, startPoint y: 506, endPoint x: 1050, endPoint y: 492, distance: 75.3
click at [976, 506] on button "Save" at bounding box center [992, 507] width 66 height 29
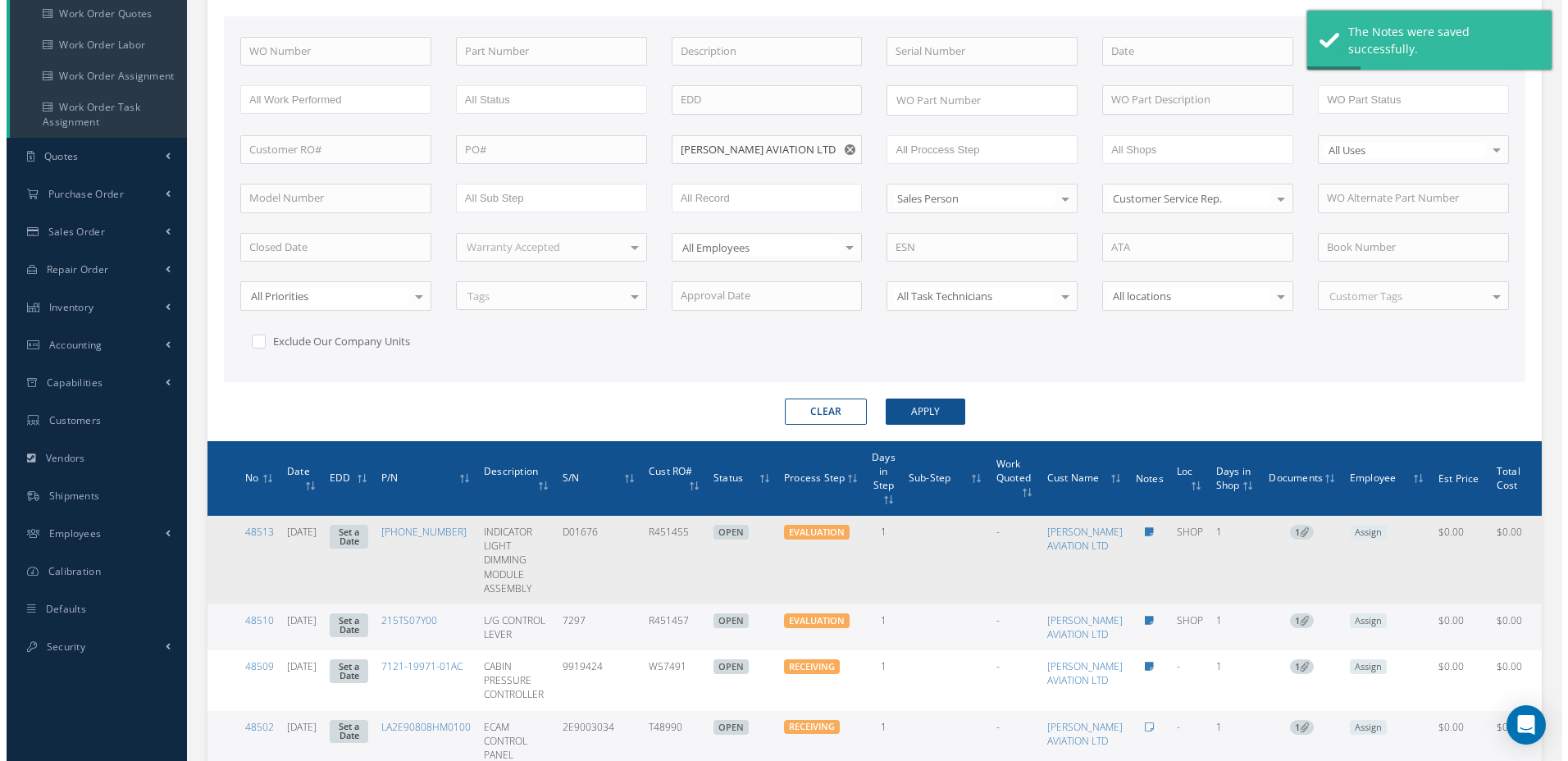
scroll to position [410, 0]
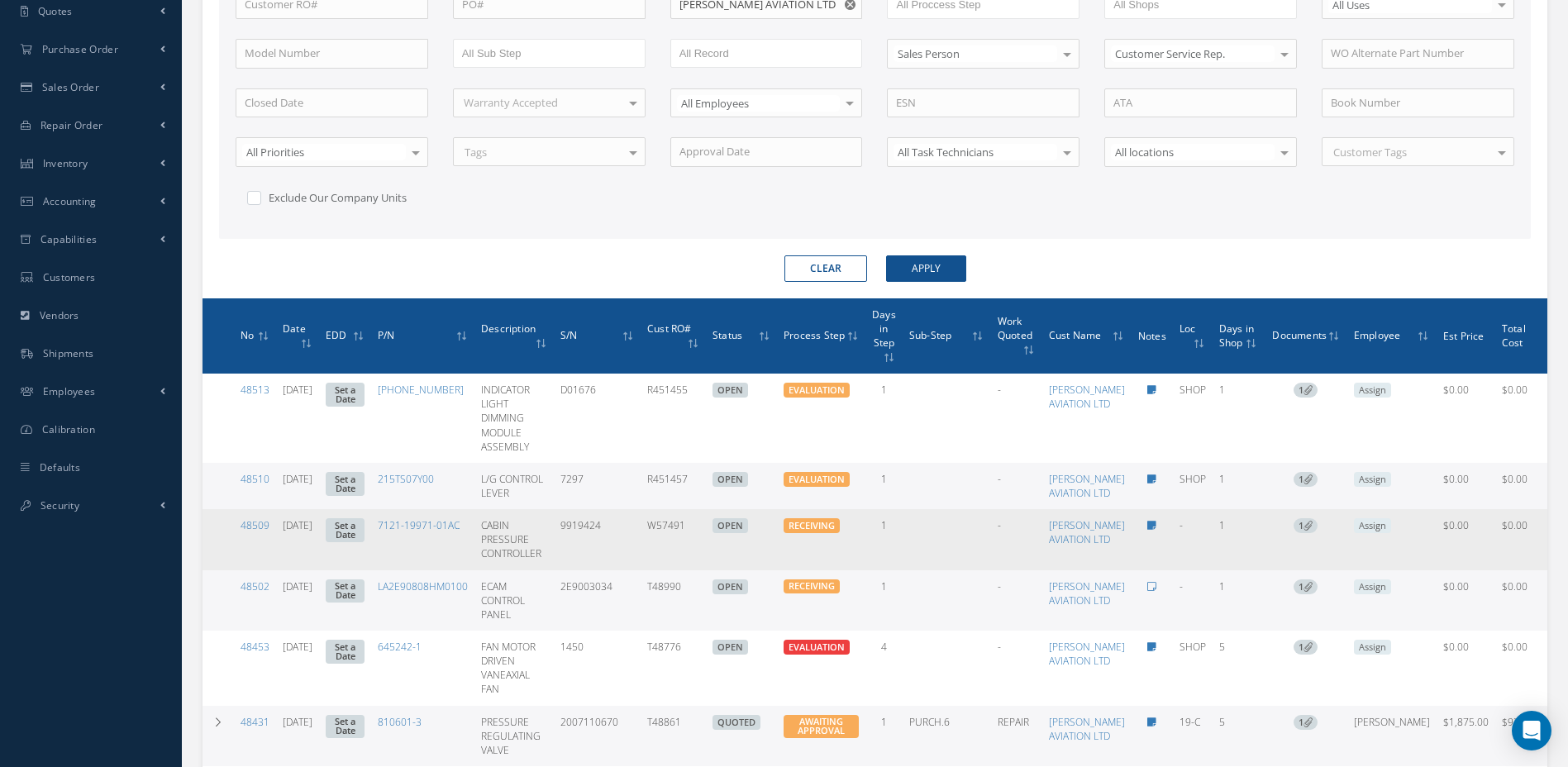
drag, startPoint x: 730, startPoint y: 557, endPoint x: 687, endPoint y: 559, distance: 43.0
click at [687, 559] on td "W57491" at bounding box center [674, 539] width 65 height 60
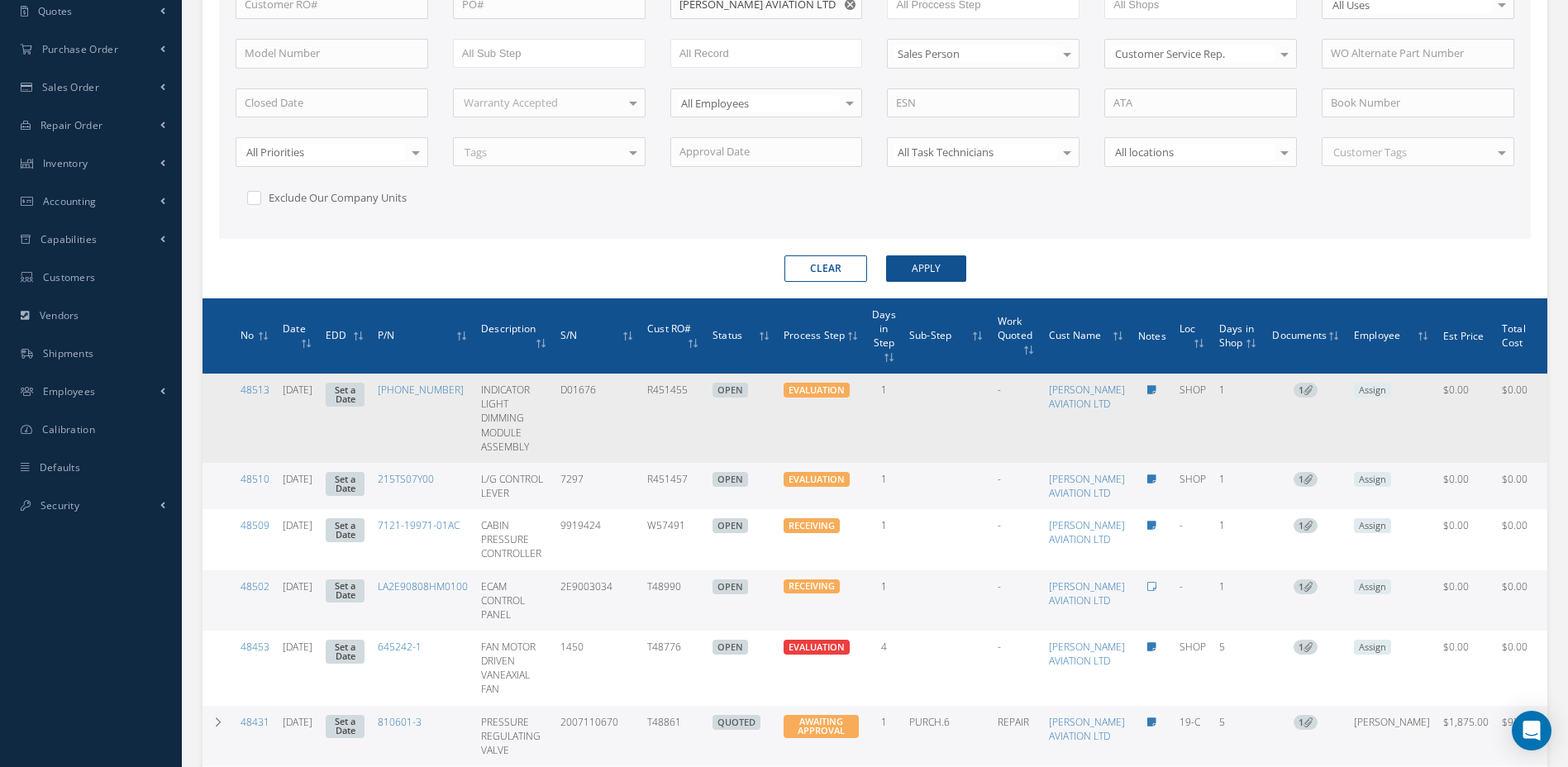
copy td "W57491"
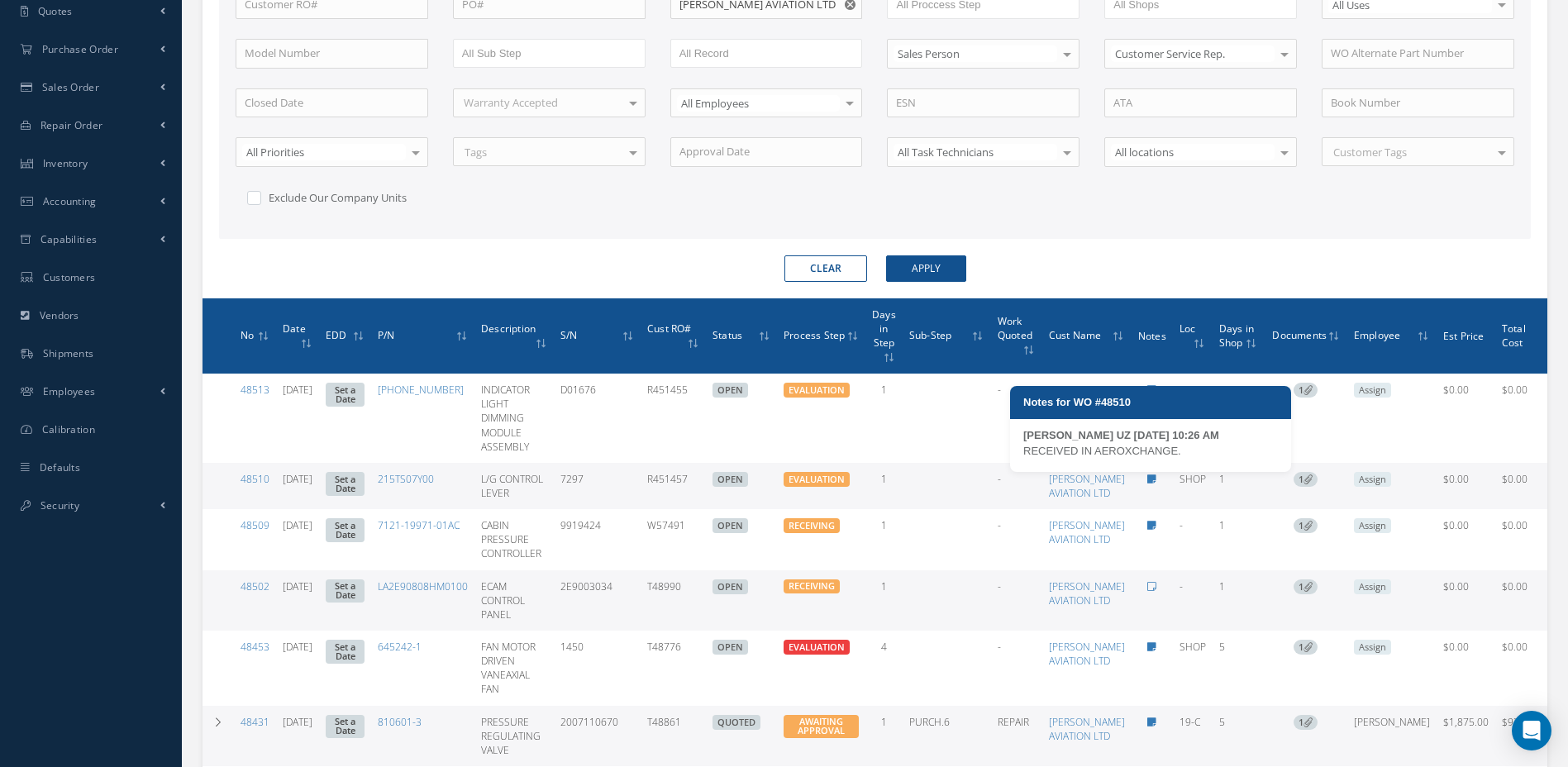
drag, startPoint x: 1181, startPoint y: 452, endPoint x: 1022, endPoint y: 448, distance: 159.1
click at [1022, 448] on div "MARIA PERDOMO UZ 08/12/2025 10:26 AM RECEIVED IN AEROXCHANGE." at bounding box center [1150, 449] width 281 height 45
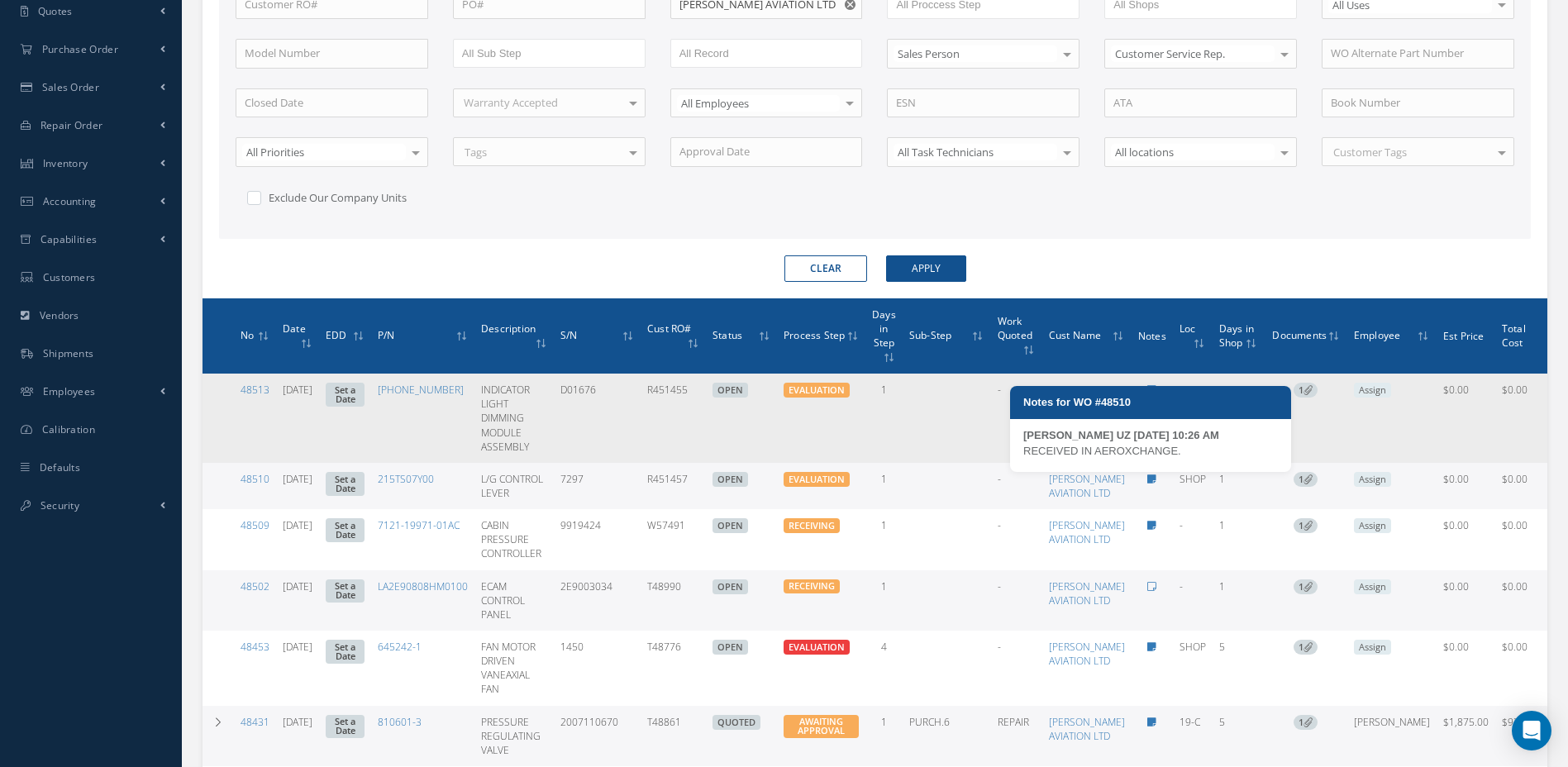
copy div "RECEIVED IN AEROXCHANGE."
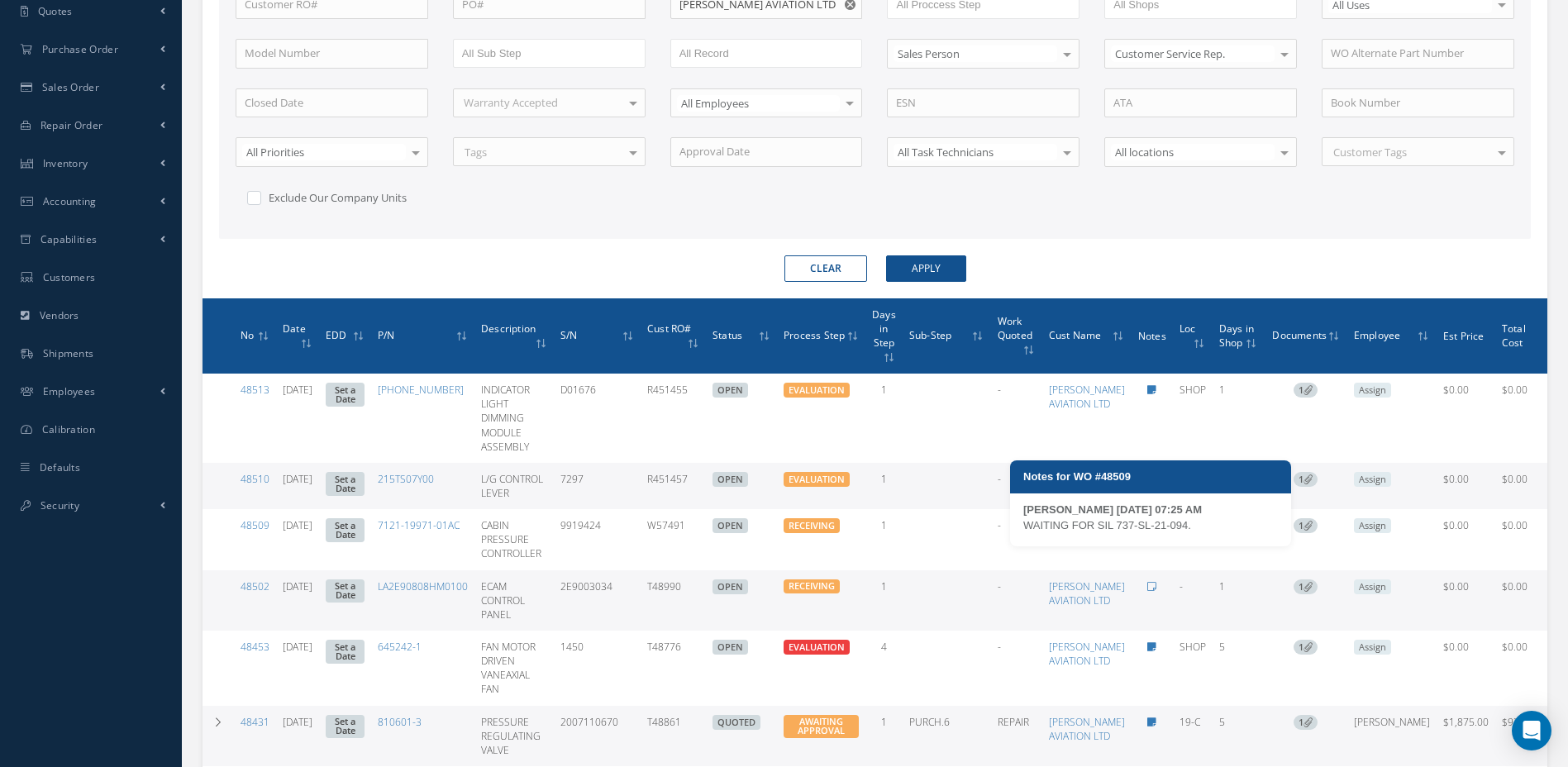
click at [1198, 527] on div "WAITING FOR SIL 737-SL-21-094." at bounding box center [1150, 525] width 254 height 17
click at [1199, 519] on div "WAITING FOR SIL 737-SL-21-094." at bounding box center [1150, 525] width 254 height 17
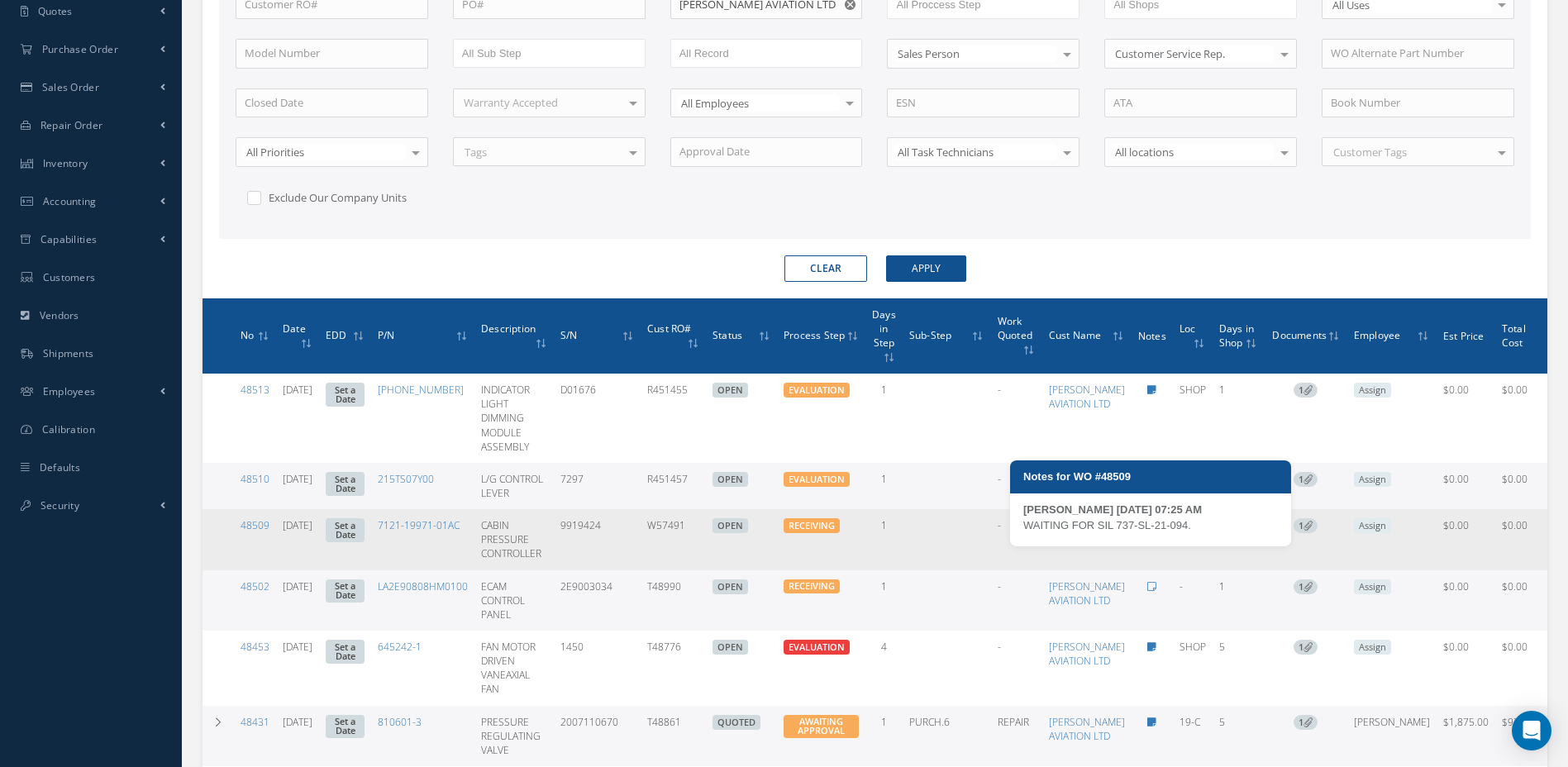
click at [1156, 530] on icon at bounding box center [1152, 525] width 9 height 10
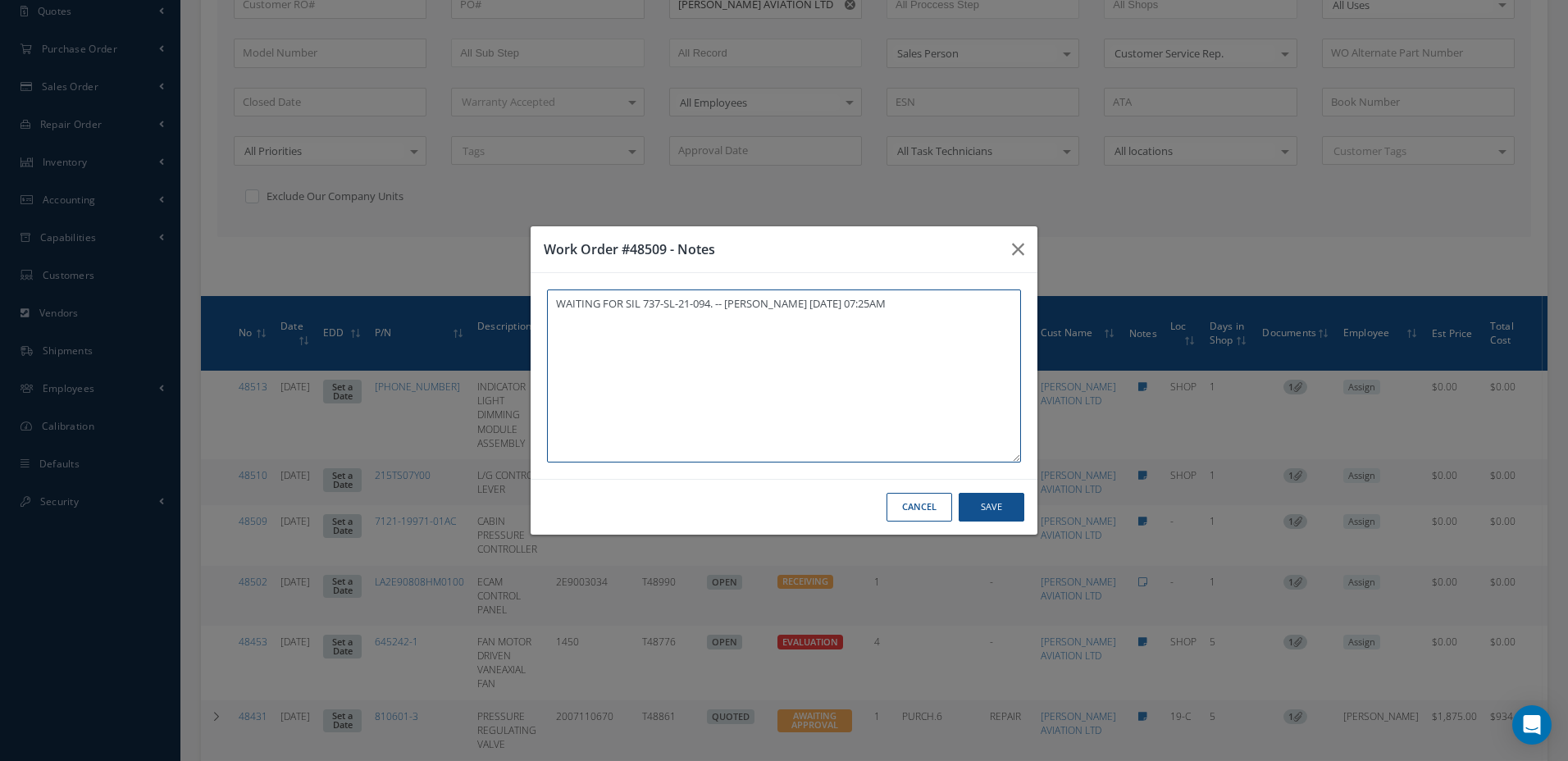
paste textarea "W57491"
drag, startPoint x: 604, startPoint y: 322, endPoint x: 542, endPoint y: 316, distance: 62.3
click at [542, 316] on div "WAITING FOR SIL 737-SL-21-094. -- MARCOS FERRER 08/12/2025 07:25AM W57491 WAITI…" at bounding box center [784, 376] width 507 height 206
click at [1021, 251] on icon "button" at bounding box center [1019, 249] width 12 height 19
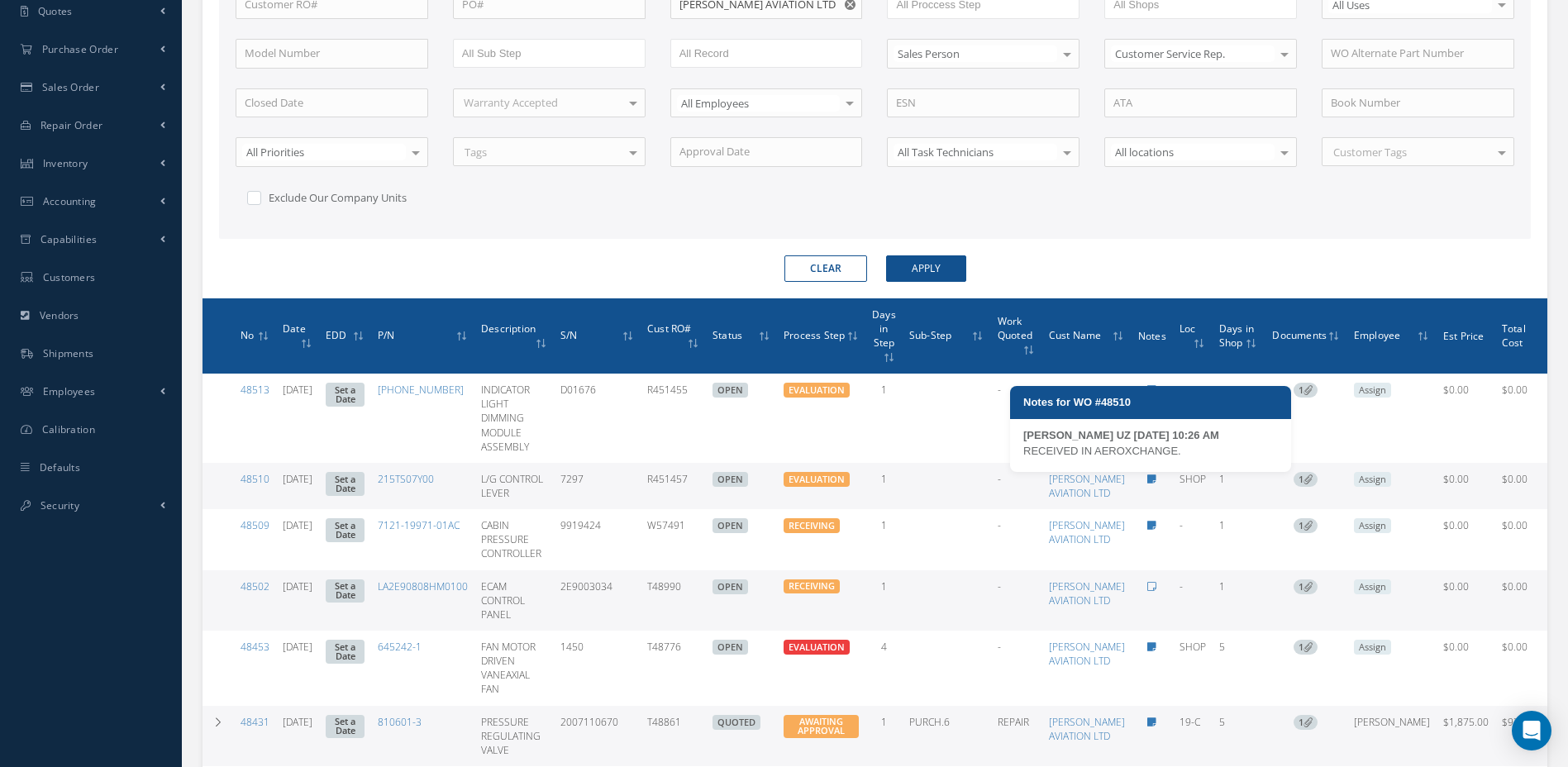
drag, startPoint x: 1185, startPoint y: 447, endPoint x: 1026, endPoint y: 449, distance: 159.0
click at [1026, 449] on div "RECEIVED IN AEROXCHANGE." at bounding box center [1150, 451] width 254 height 17
copy div "RECEIVED IN AEROXCHANGE."
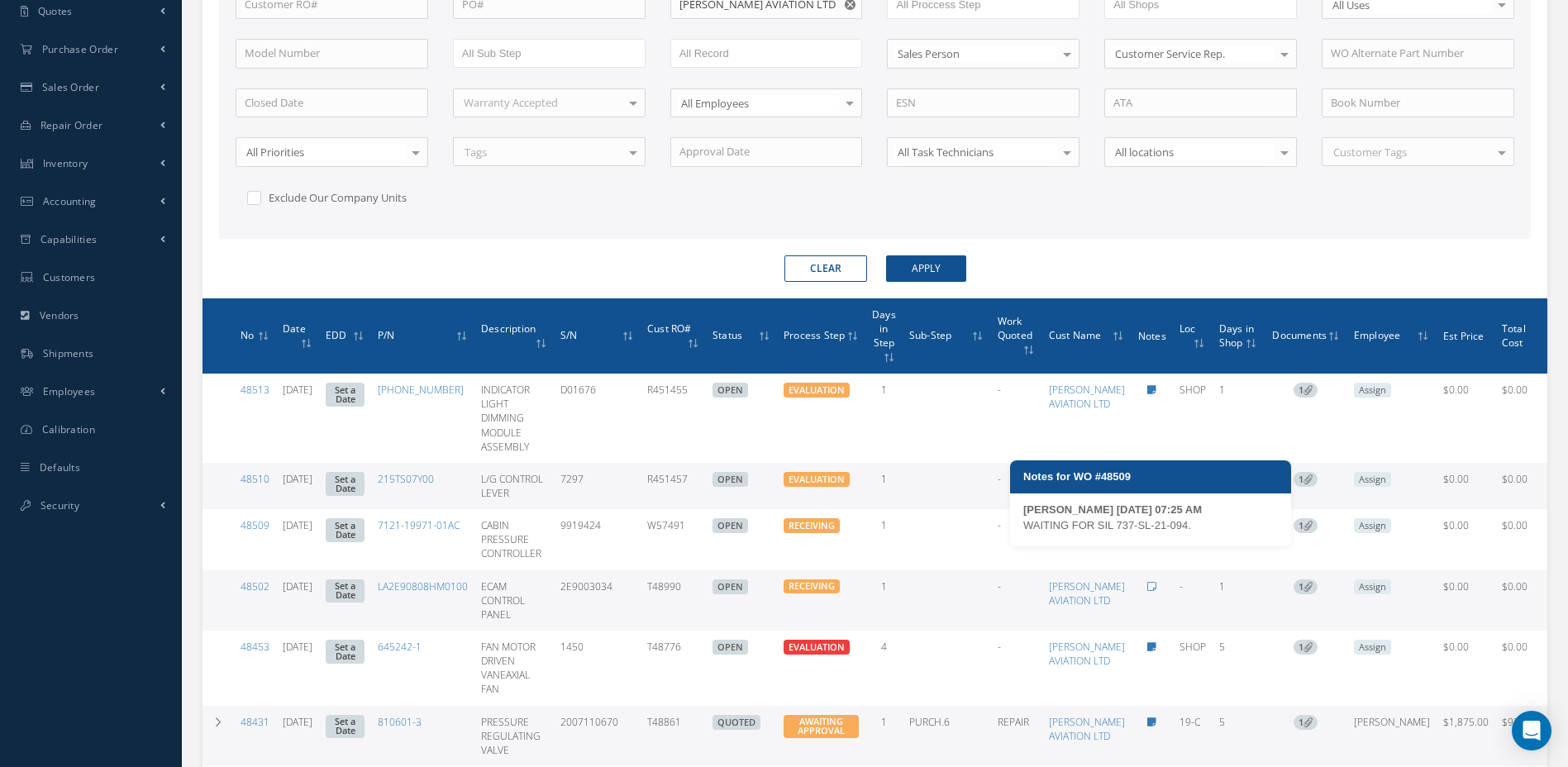
click at [1187, 529] on div "WAITING FOR SIL 737-SL-21-094." at bounding box center [1150, 525] width 254 height 17
click at [1195, 521] on div "WAITING FOR SIL 737-SL-21-094." at bounding box center [1150, 525] width 254 height 17
click at [1194, 489] on div "Notes for WO #48509" at bounding box center [1150, 477] width 281 height 33
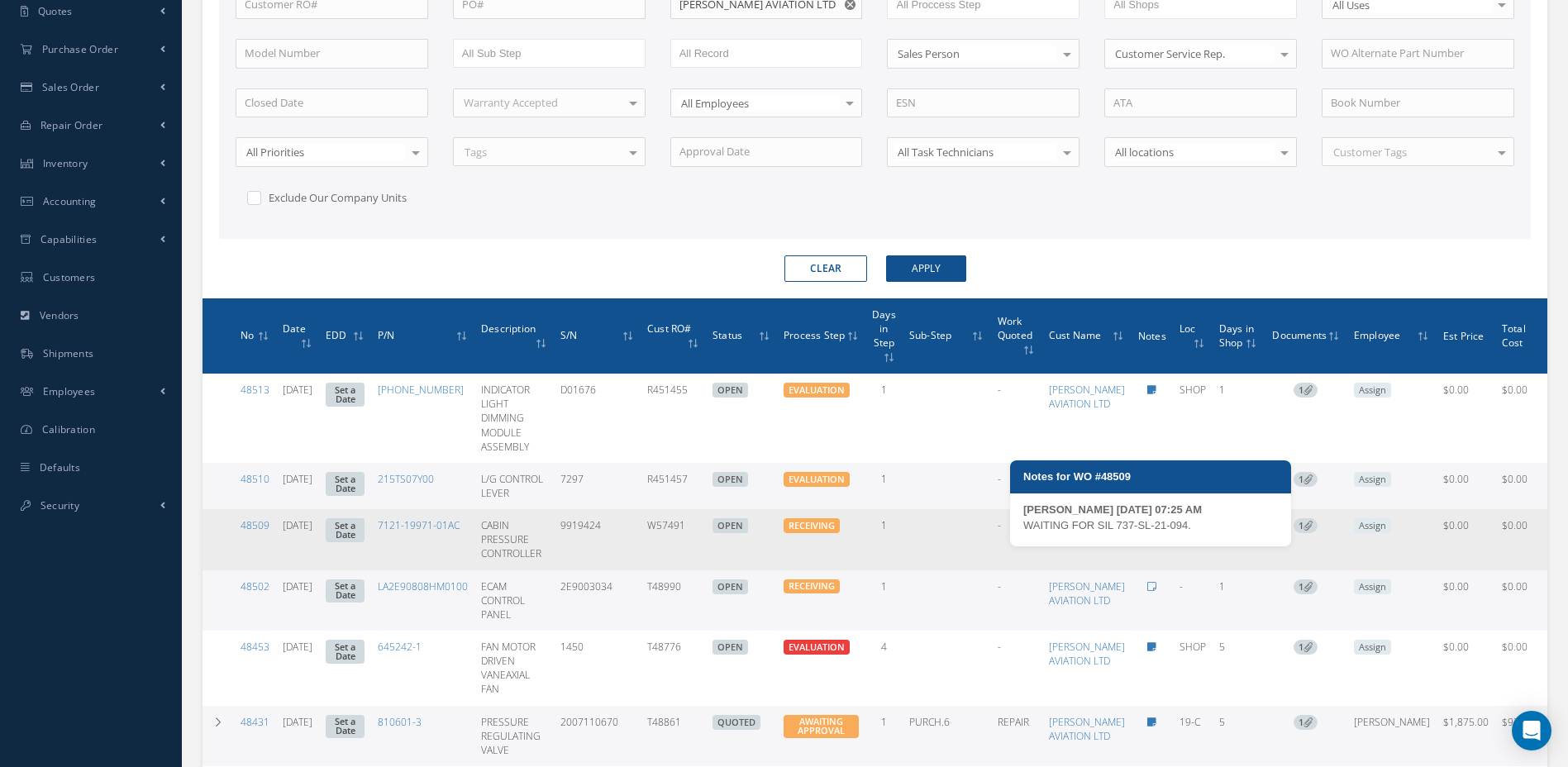
click at [1156, 530] on icon at bounding box center [1152, 525] width 9 height 10
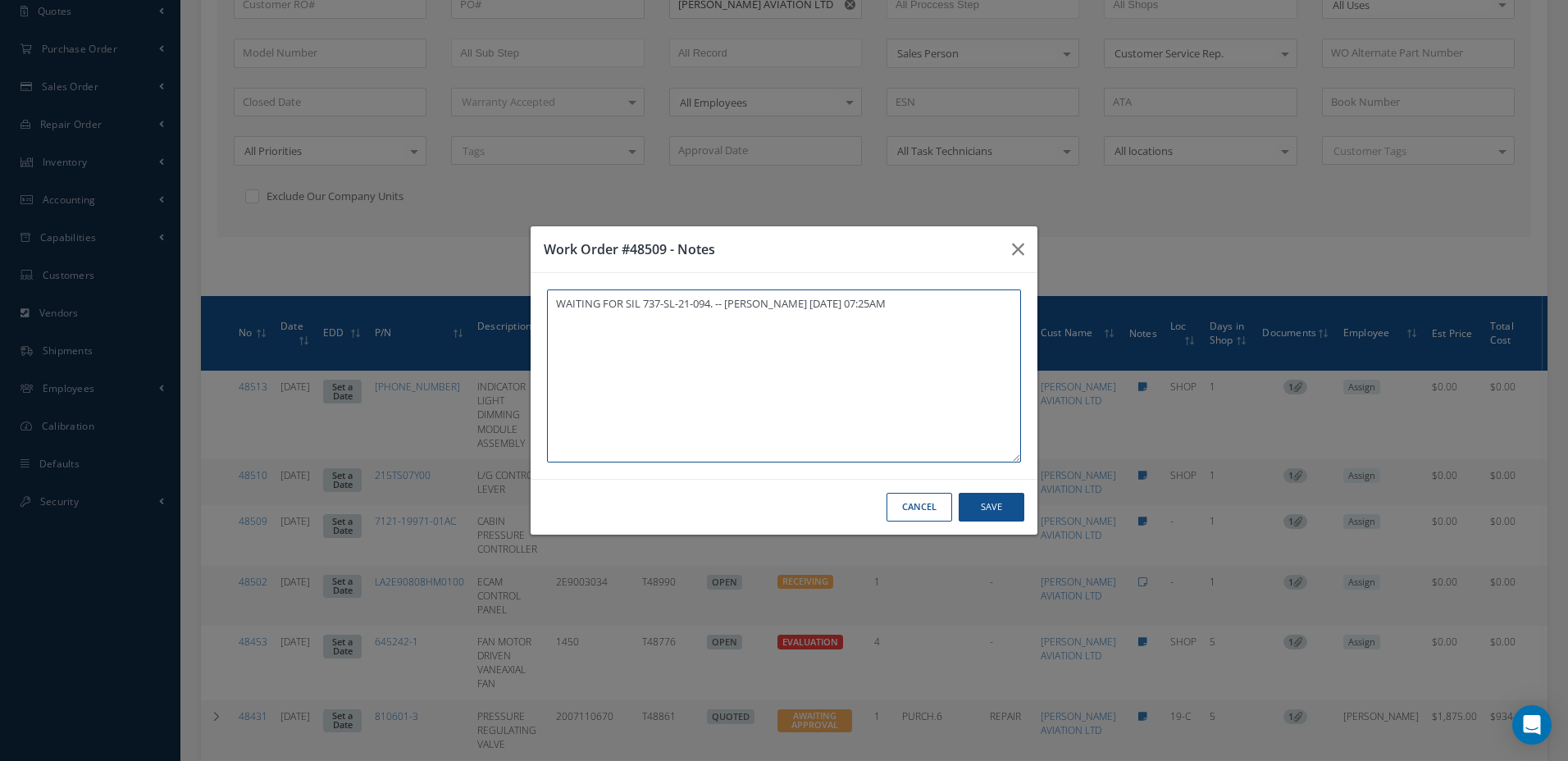
paste textarea "RECEIVED IN AEROXCHANGE."
click at [1008, 509] on button "Save" at bounding box center [992, 507] width 66 height 29
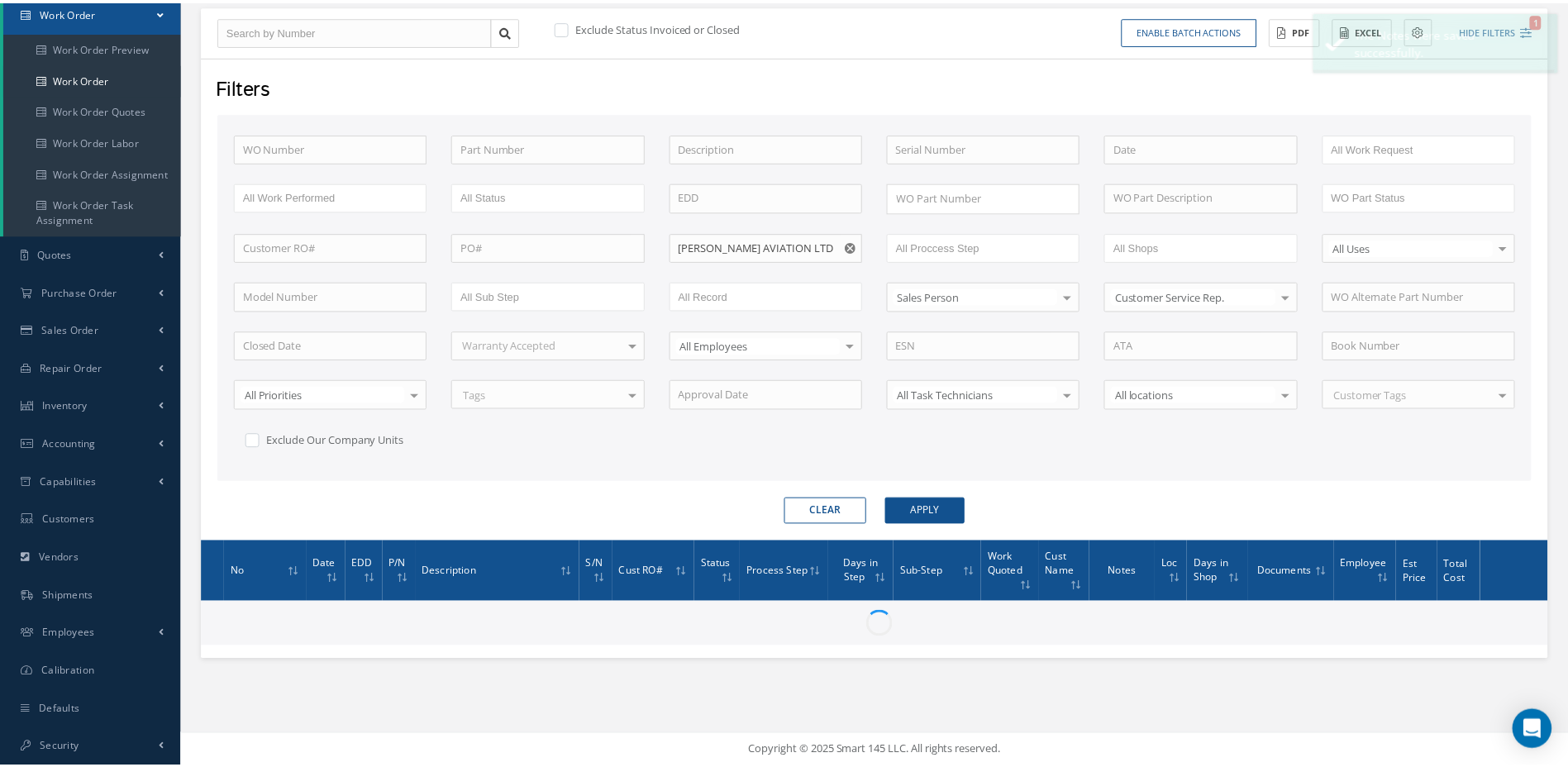
scroll to position [171, 0]
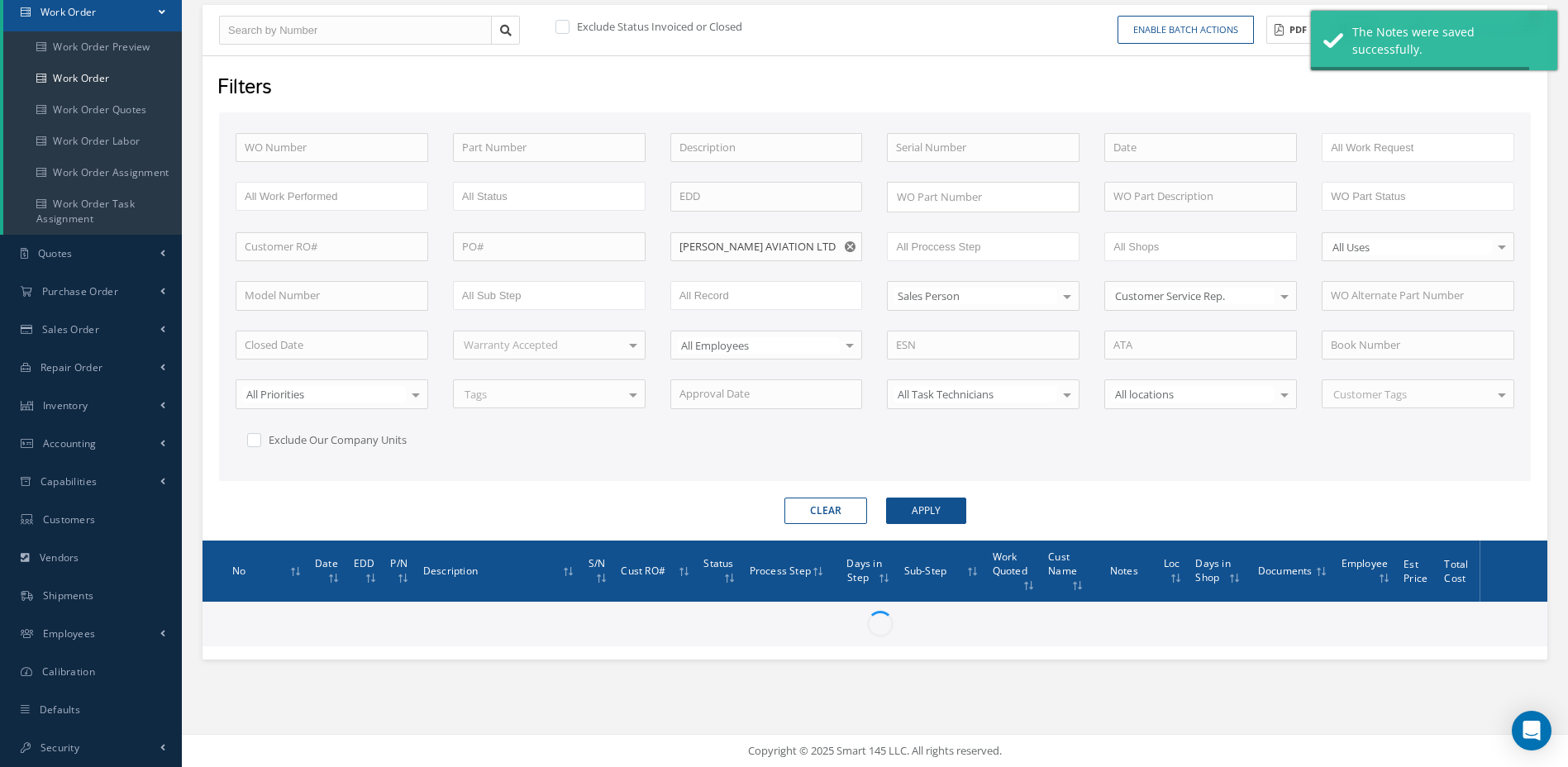
click at [1126, 473] on div "WO Number Part Number Description Serial Number - BENCH CHECK CALIBRATION INSPE…" at bounding box center [875, 297] width 1312 height 369
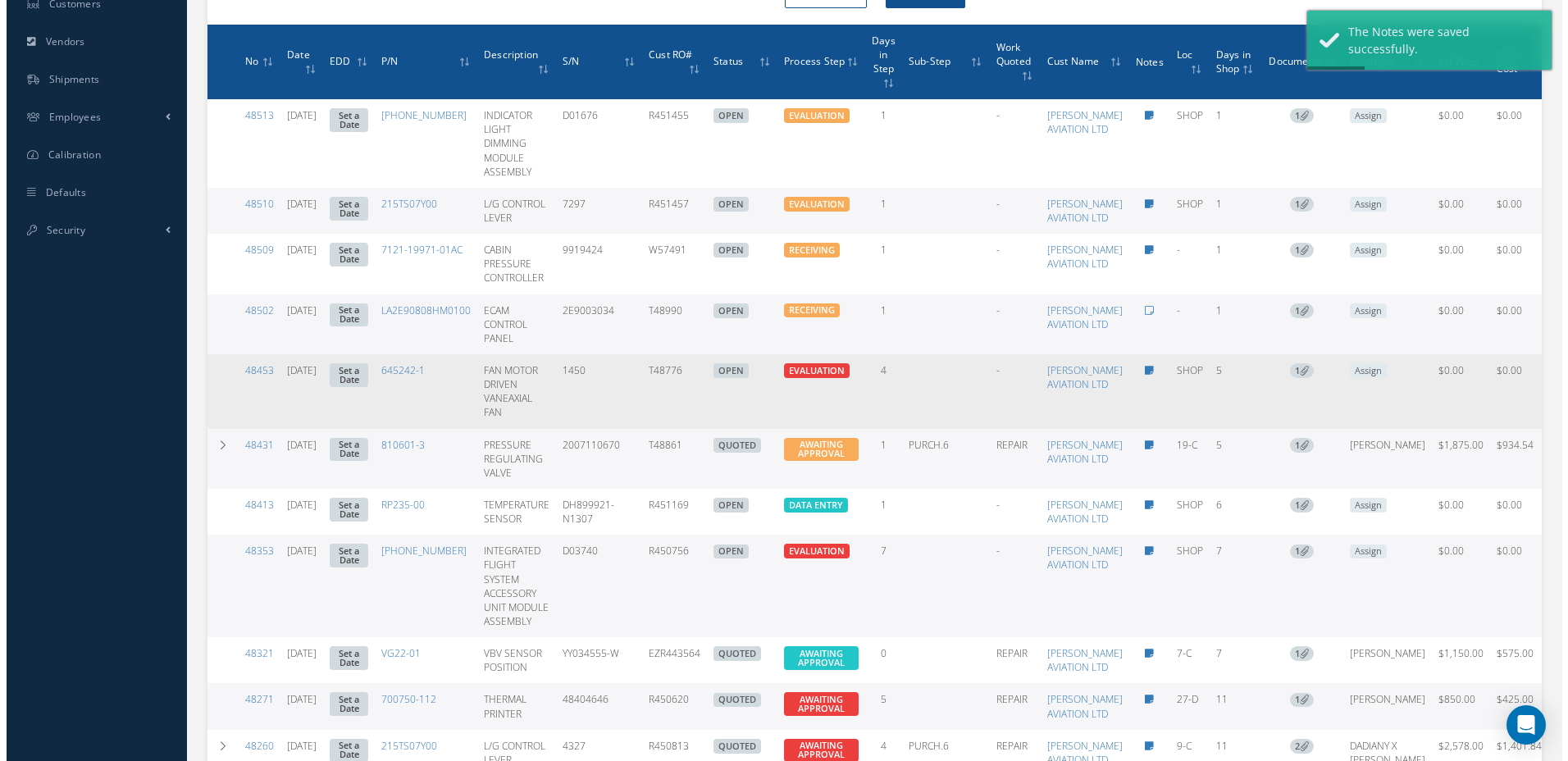
scroll to position [656, 0]
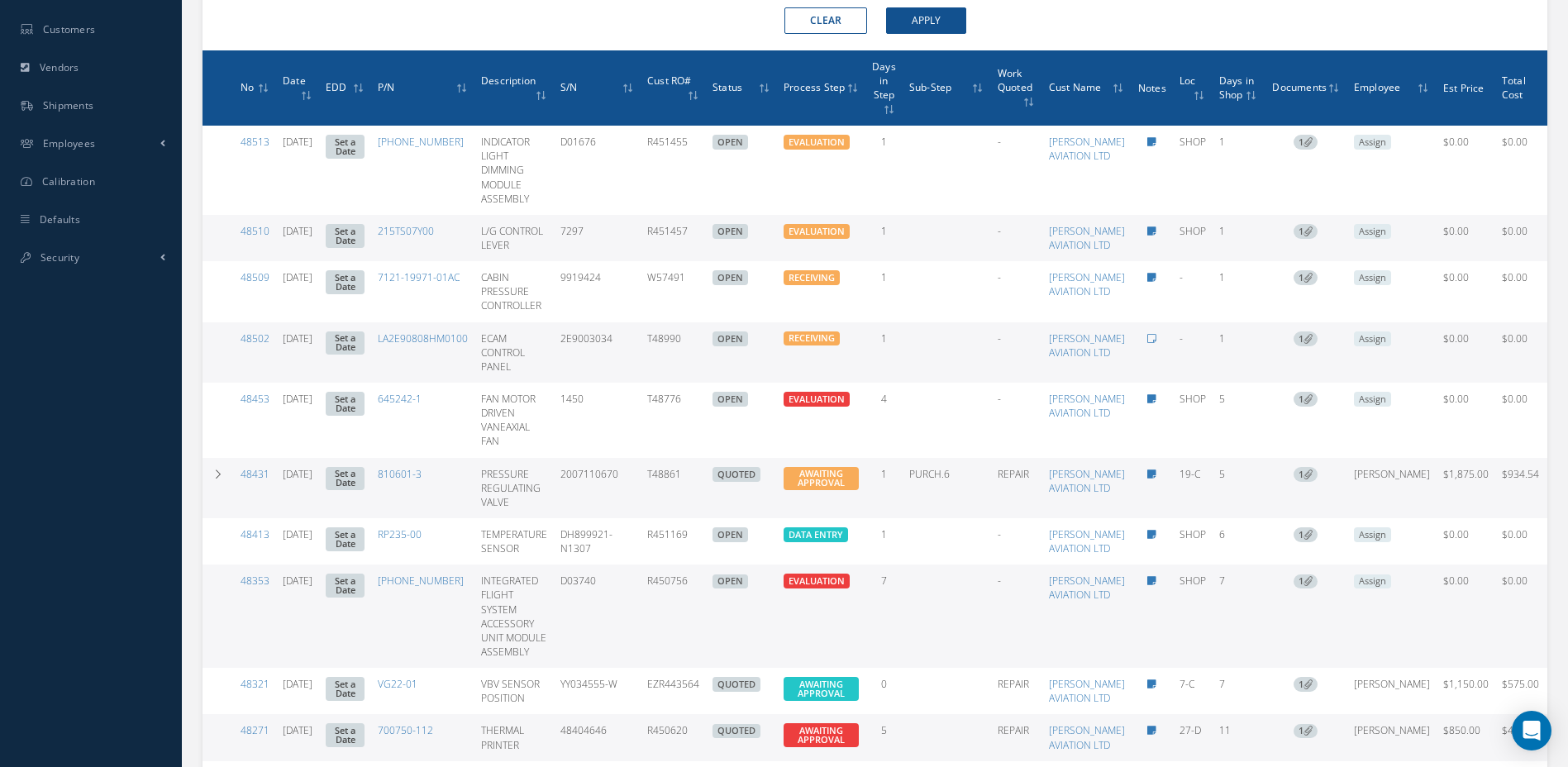
drag, startPoint x: 728, startPoint y: 381, endPoint x: 675, endPoint y: 383, distance: 53.0
click at [675, 383] on tr "48502 08/11/2025 Set a Date LA2E90808HM0100 ECAM CONTROL PANEL 2E9003034 T48990…" at bounding box center [891, 352] width 1377 height 60
copy tr "T48990"
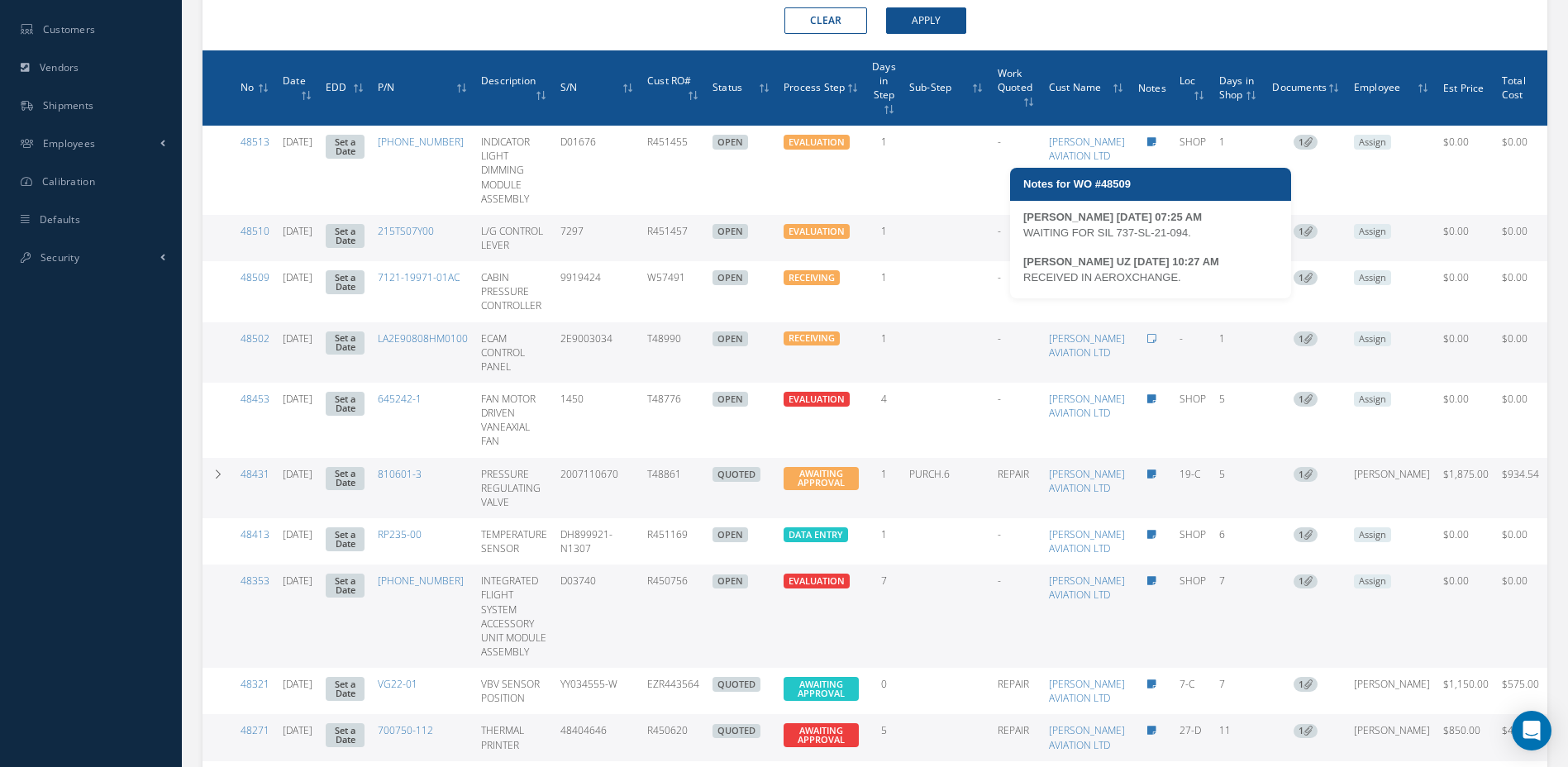
drag, startPoint x: 1180, startPoint y: 278, endPoint x: 1021, endPoint y: 273, distance: 159.1
click at [1021, 273] on div "MARCOS FERRER 08/12/2025 07:25 AM WAITING FOR SIL 737-SL-21-094. MARIA PERDOMO …" at bounding box center [1150, 253] width 281 height 89
copy div "RECEIVED IN AEROXCHANGE."
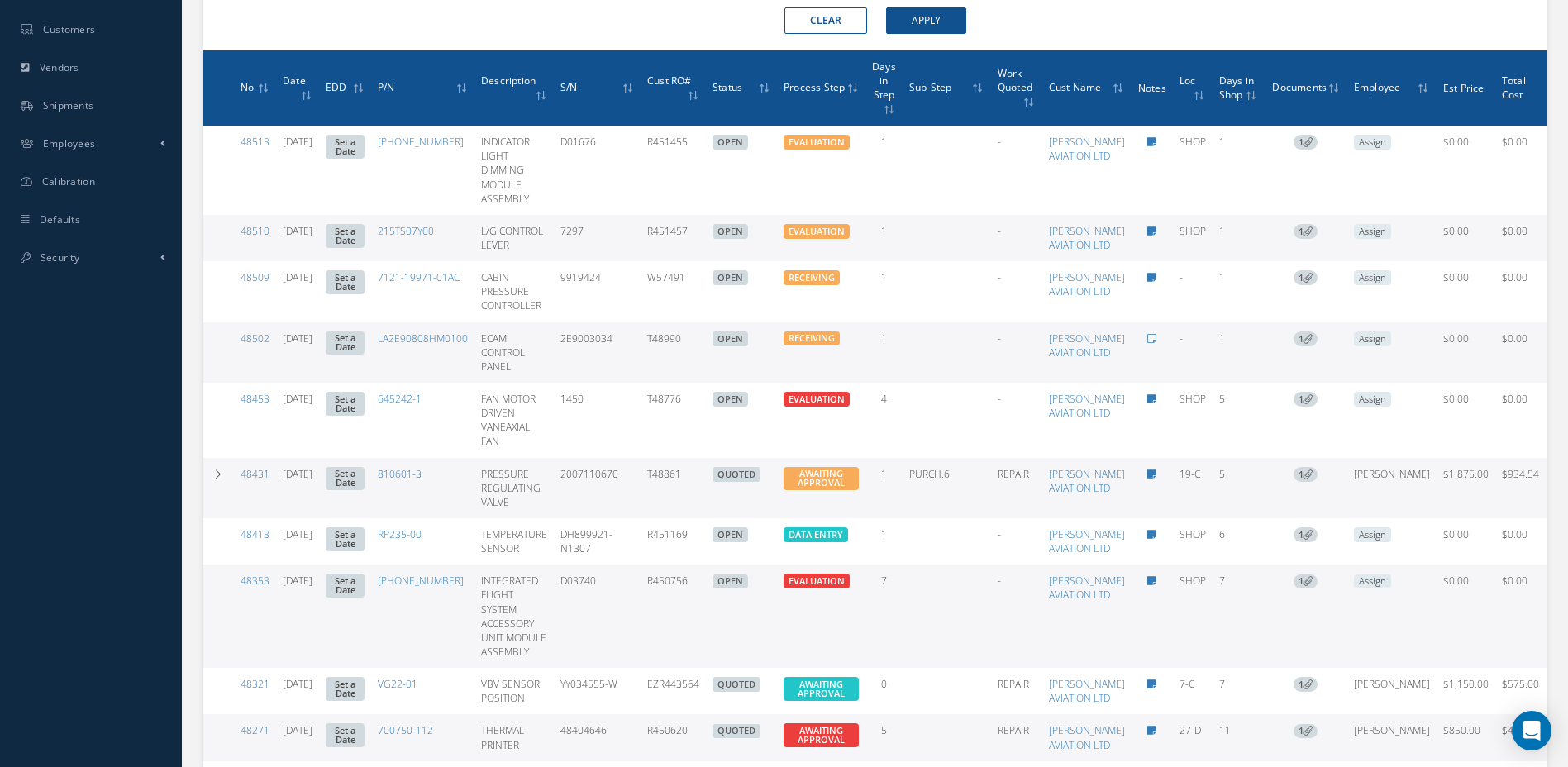
click at [1153, 344] on icon at bounding box center [1152, 338] width 9 height 10
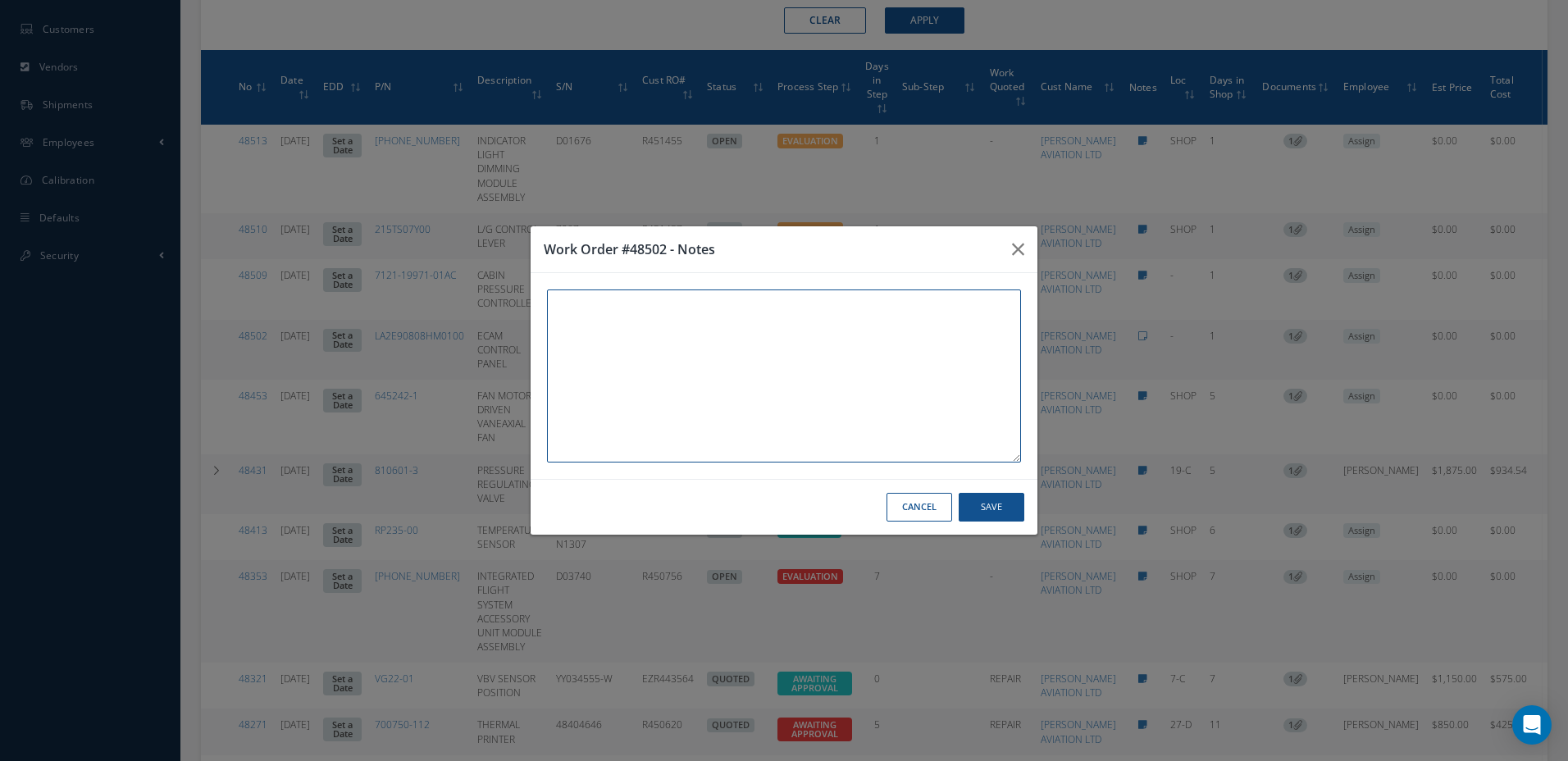
paste textarea "RECEIVED IN AEROXCHANGE."
type textarea "RECEIVED IN AEROXCHANGE."
click at [1007, 512] on button "Save" at bounding box center [992, 507] width 66 height 29
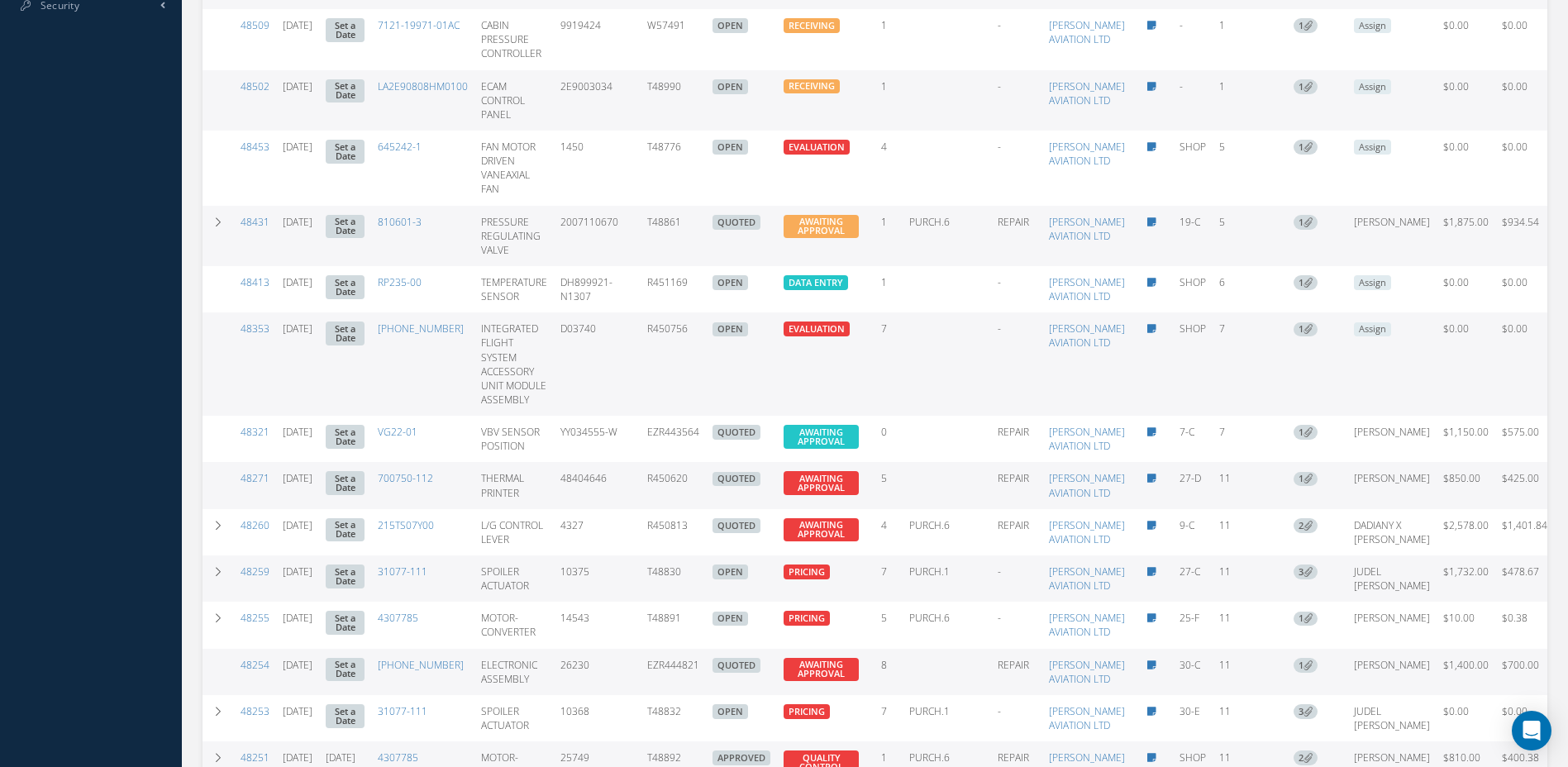
scroll to position [915, 0]
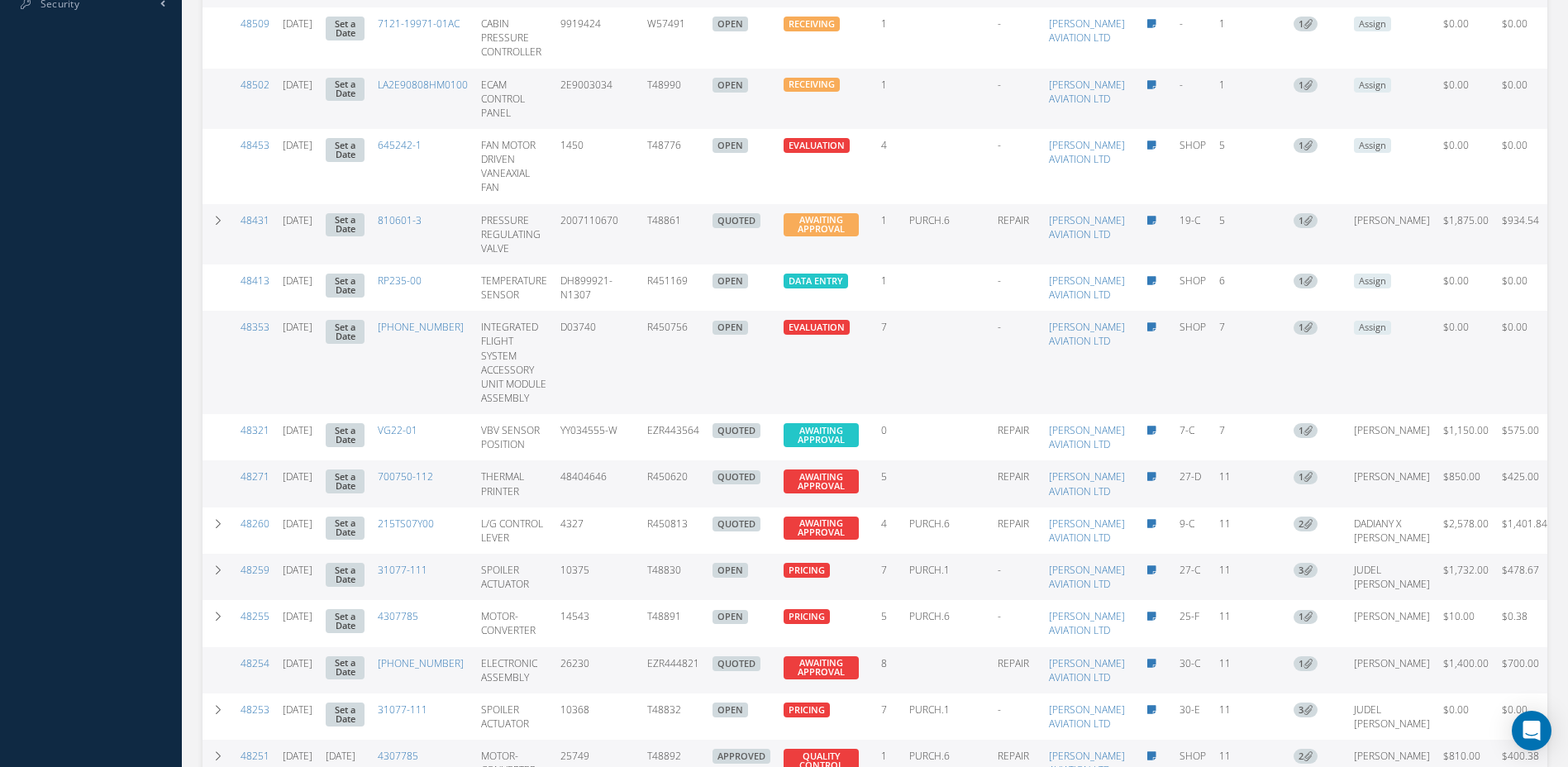
drag, startPoint x: 732, startPoint y: 431, endPoint x: 687, endPoint y: 430, distance: 45.0
click at [687, 414] on td "R450756" at bounding box center [674, 362] width 65 height 103
copy td "R450756"
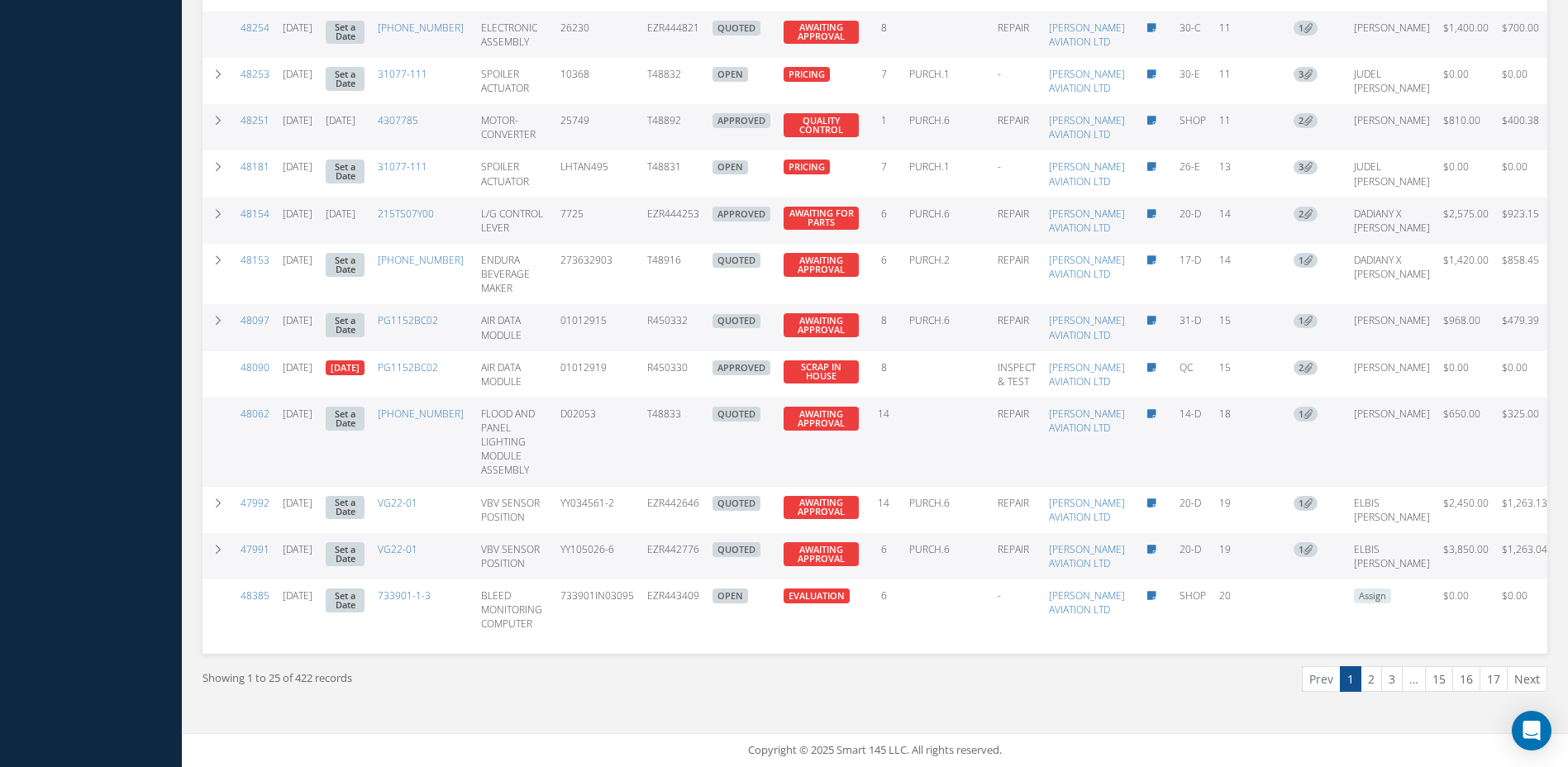
scroll to position [2087, 0]
click at [1372, 675] on link "2" at bounding box center [1371, 679] width 21 height 26
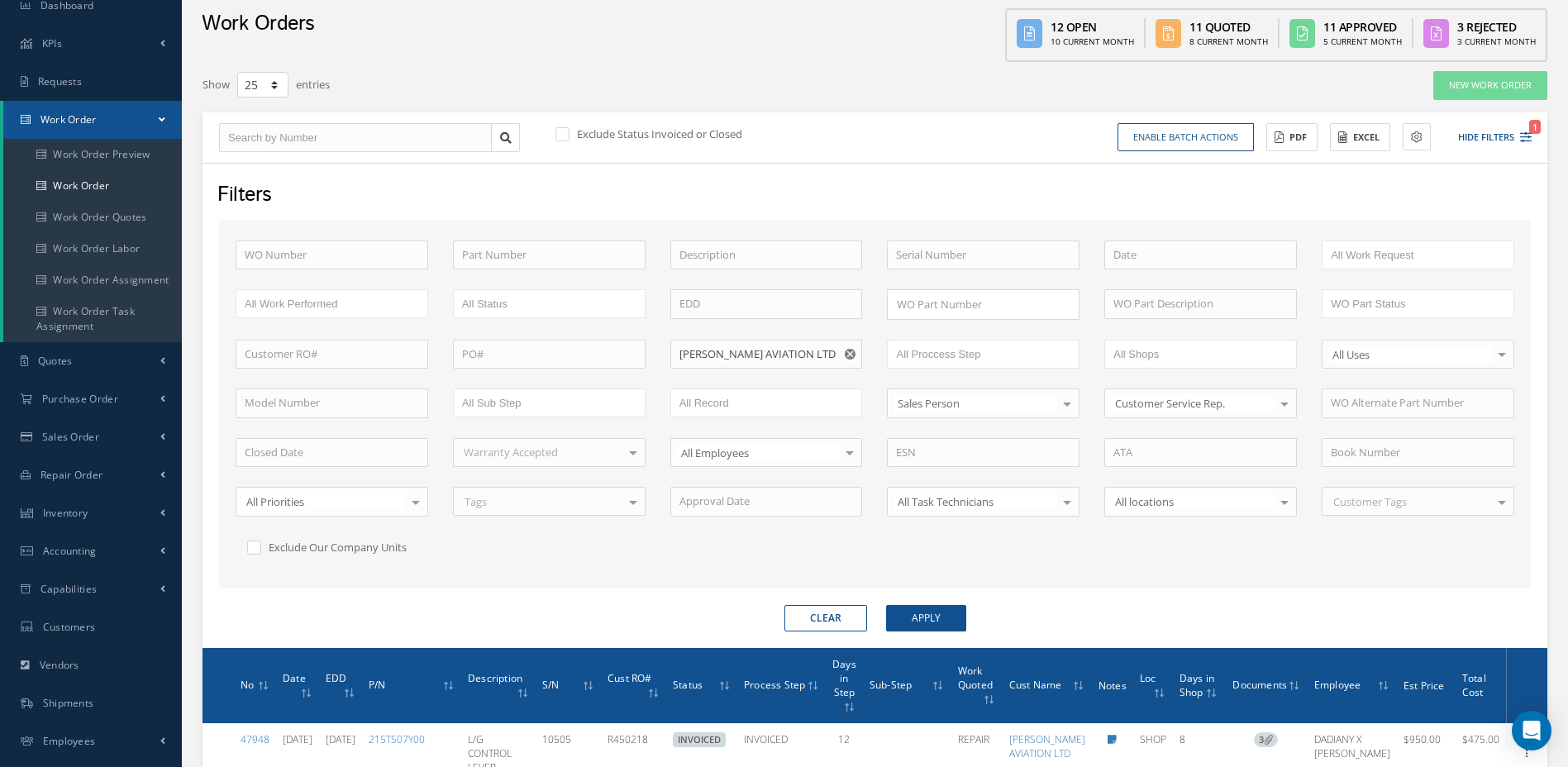
scroll to position [33, 0]
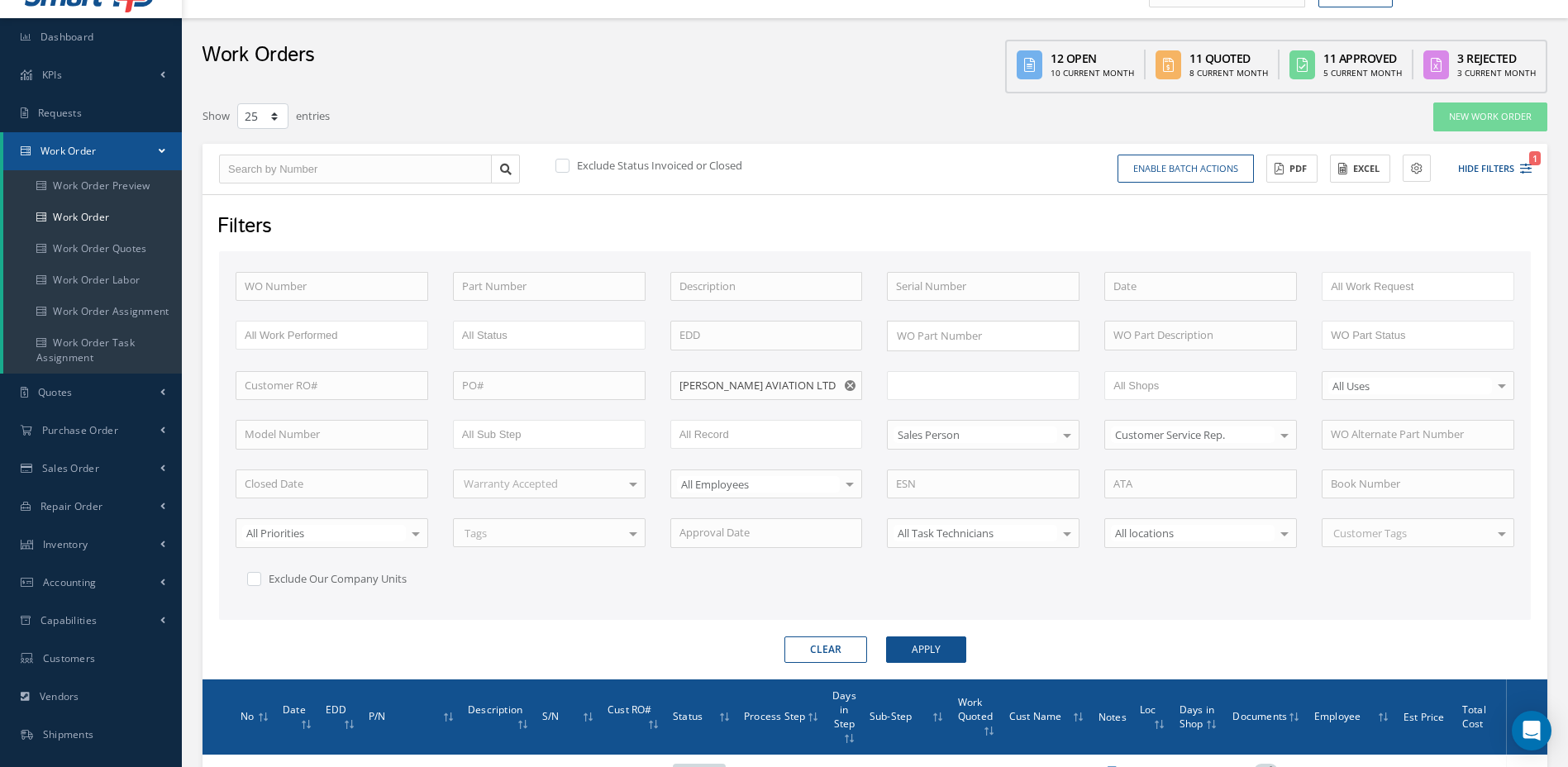
click at [961, 387] on input "text" at bounding box center [948, 385] width 105 height 20
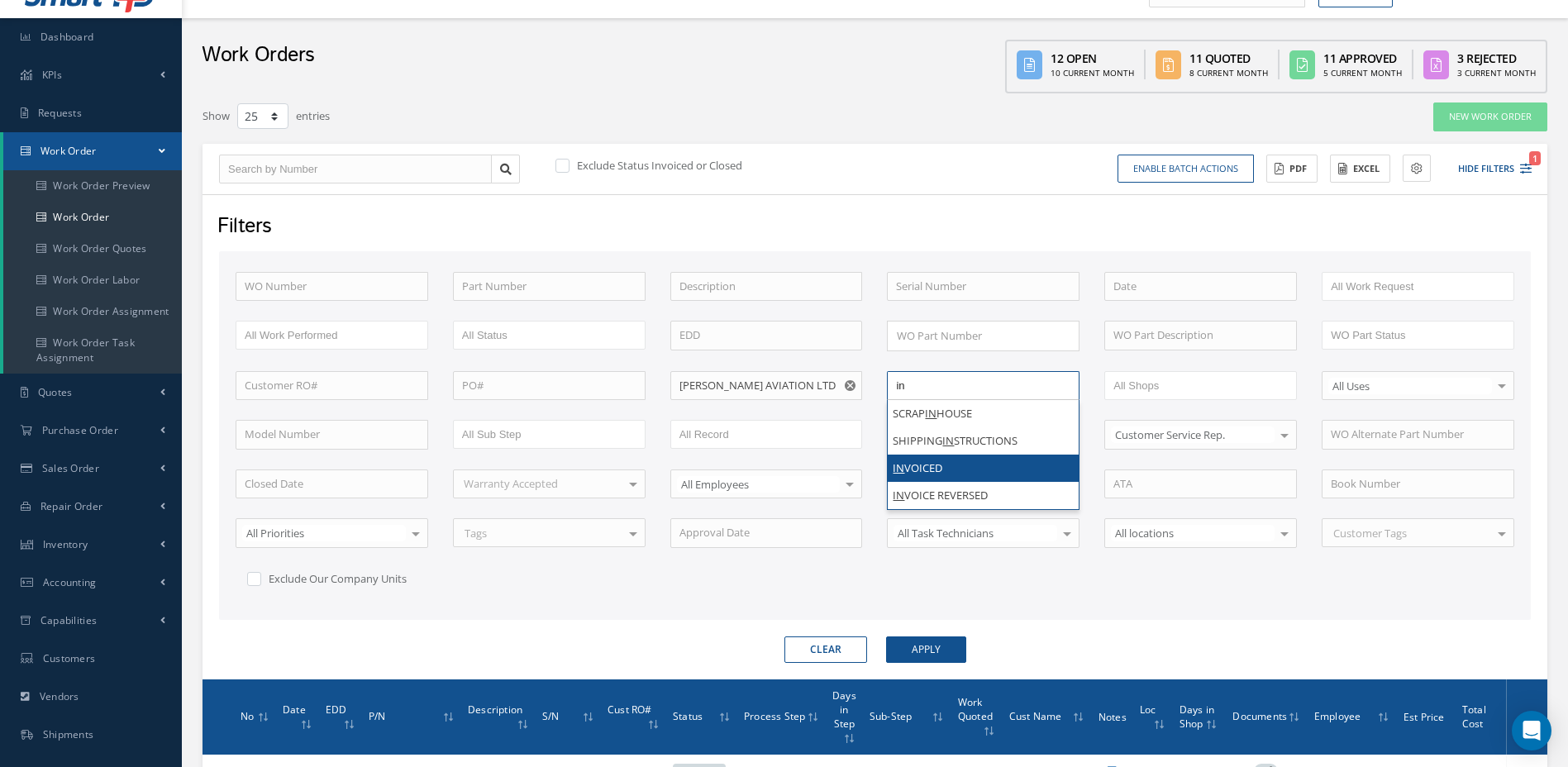
type input "in"
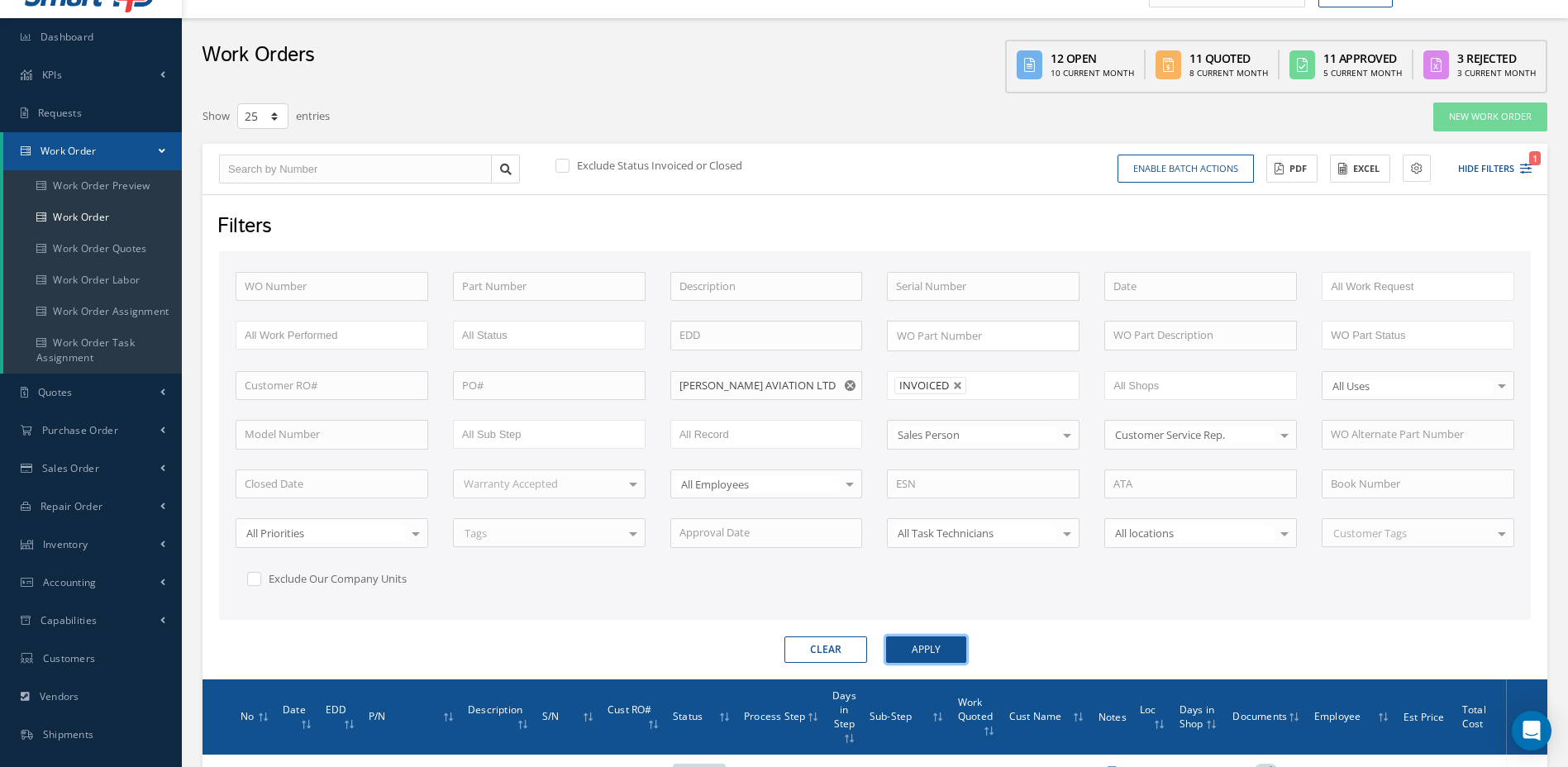
drag, startPoint x: 935, startPoint y: 646, endPoint x: 953, endPoint y: 643, distance: 18.2
click at [936, 646] on button "Apply" at bounding box center [926, 650] width 80 height 26
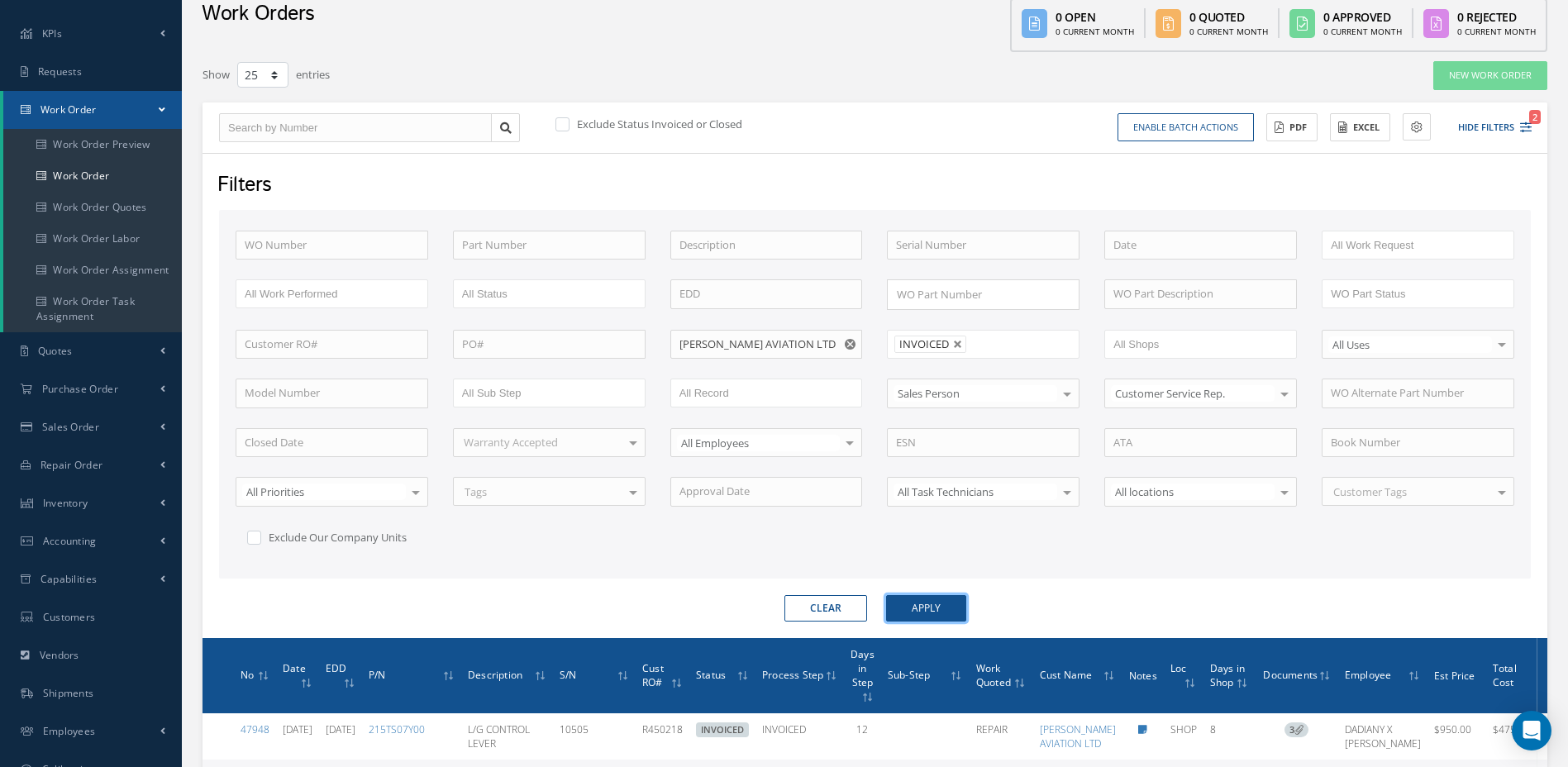
scroll to position [19, 0]
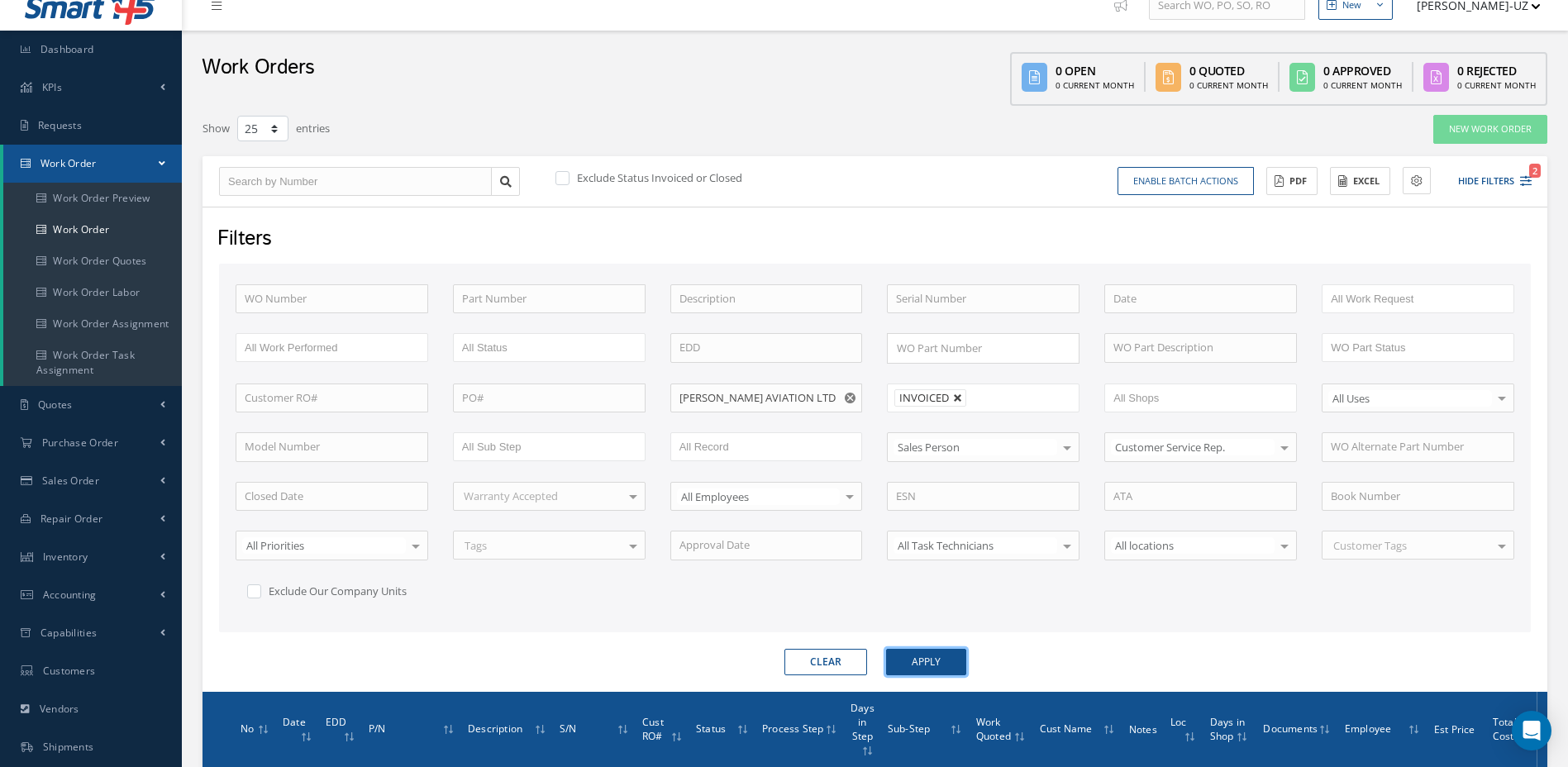
click at [957, 397] on link at bounding box center [958, 398] width 10 height 10
type input "All Proccess Step"
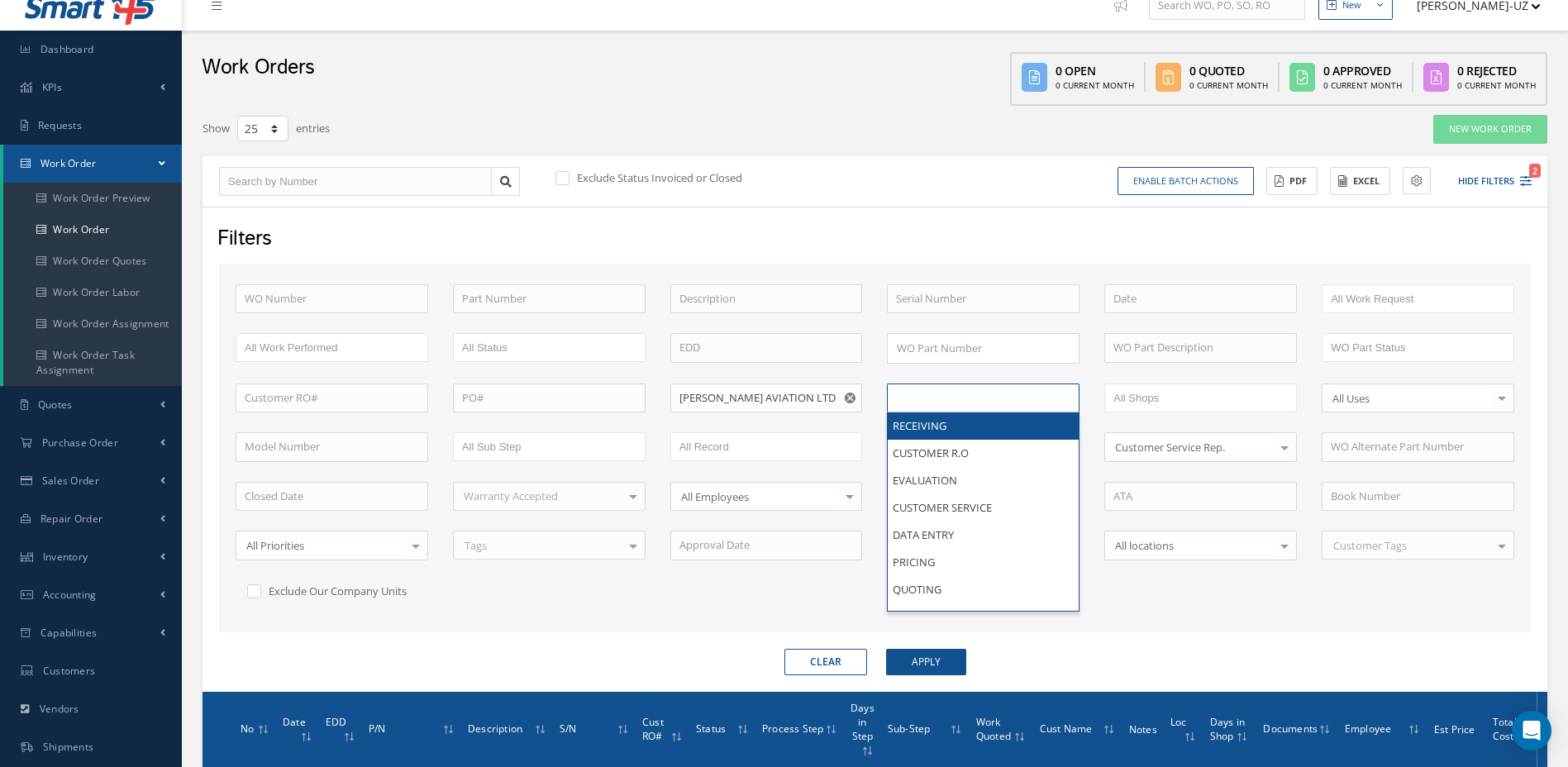
click at [957, 397] on input "text" at bounding box center [948, 397] width 105 height 20
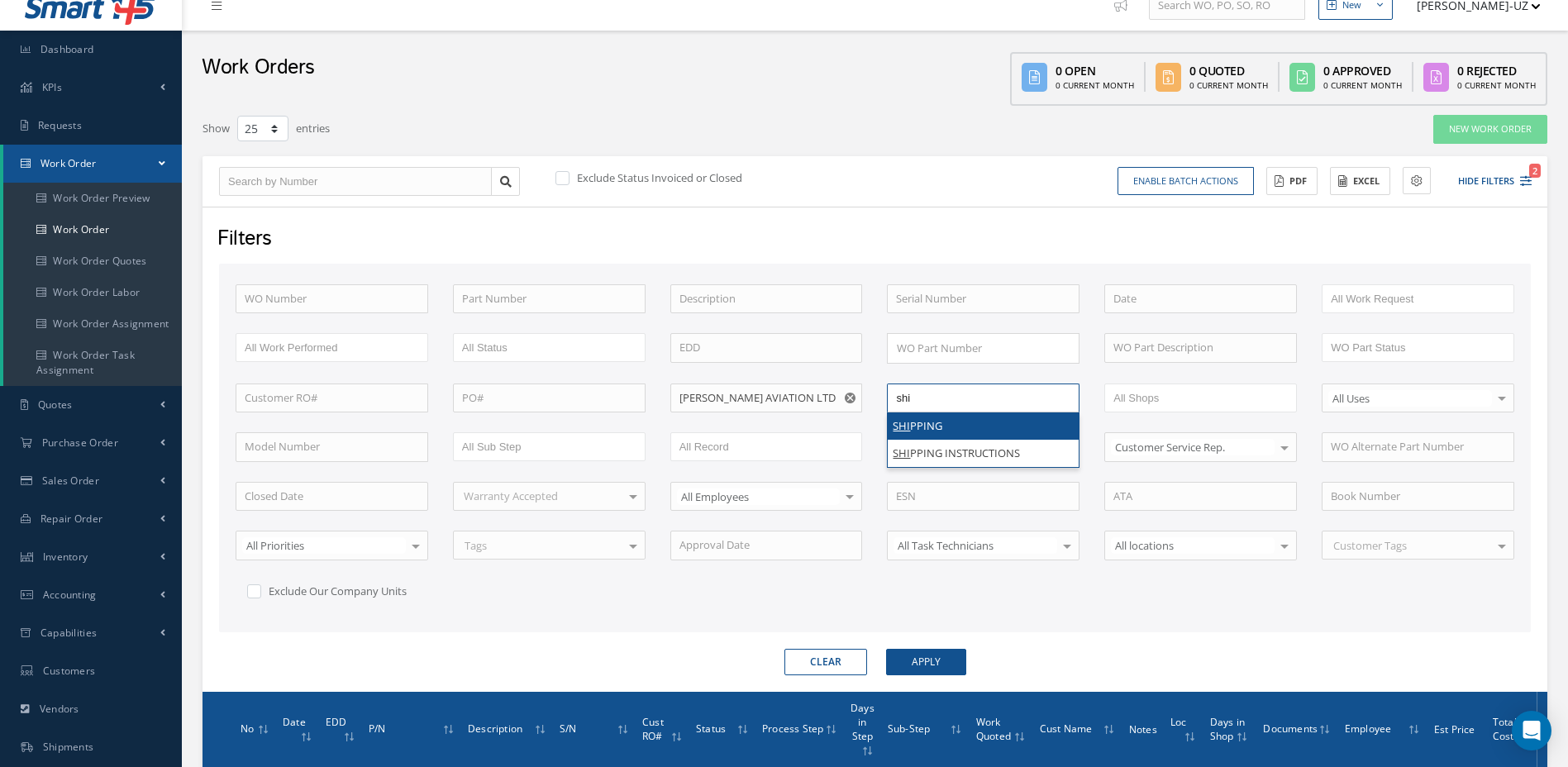
type input "shi"
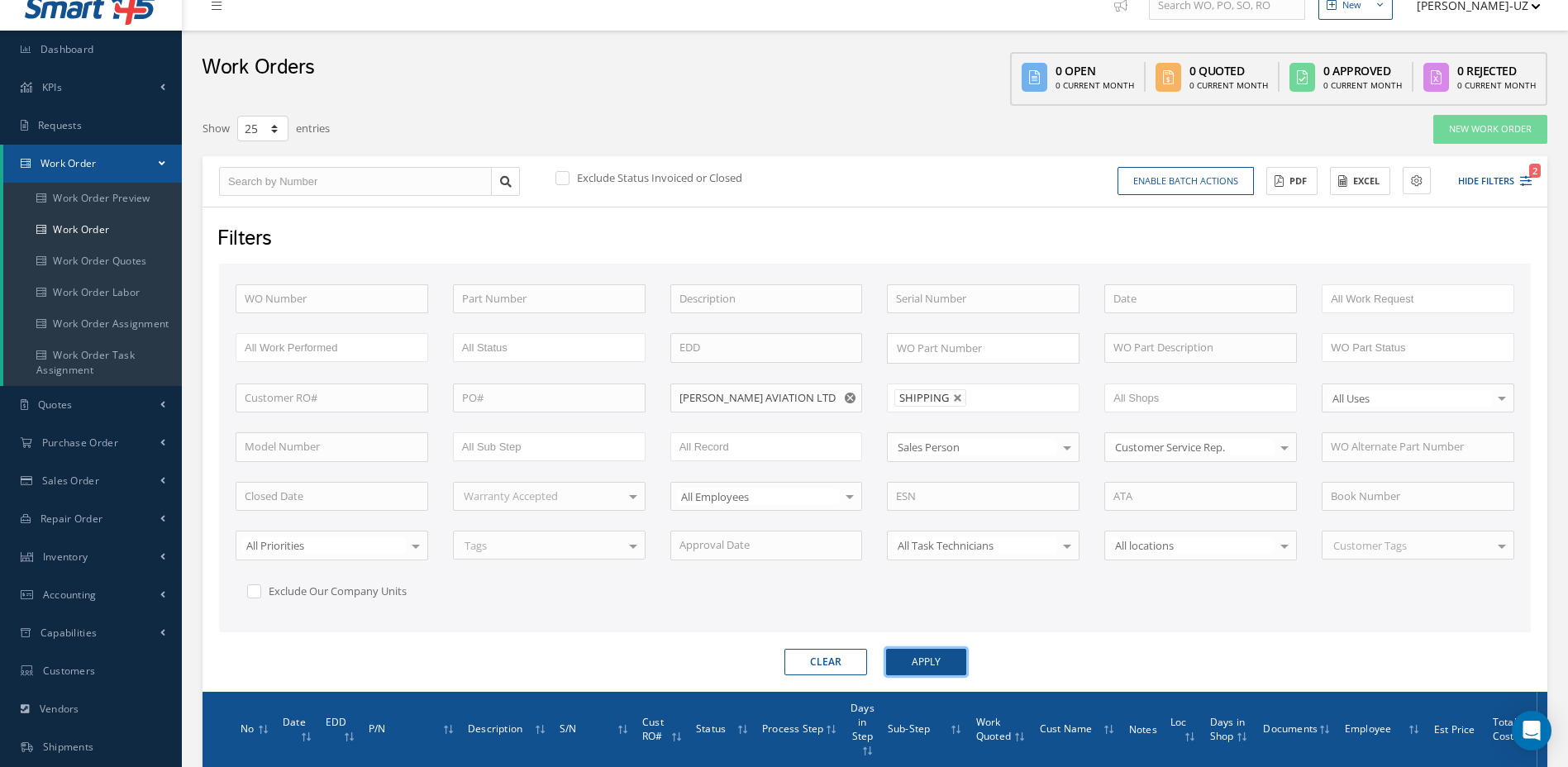
click at [943, 664] on button "Apply" at bounding box center [926, 662] width 80 height 26
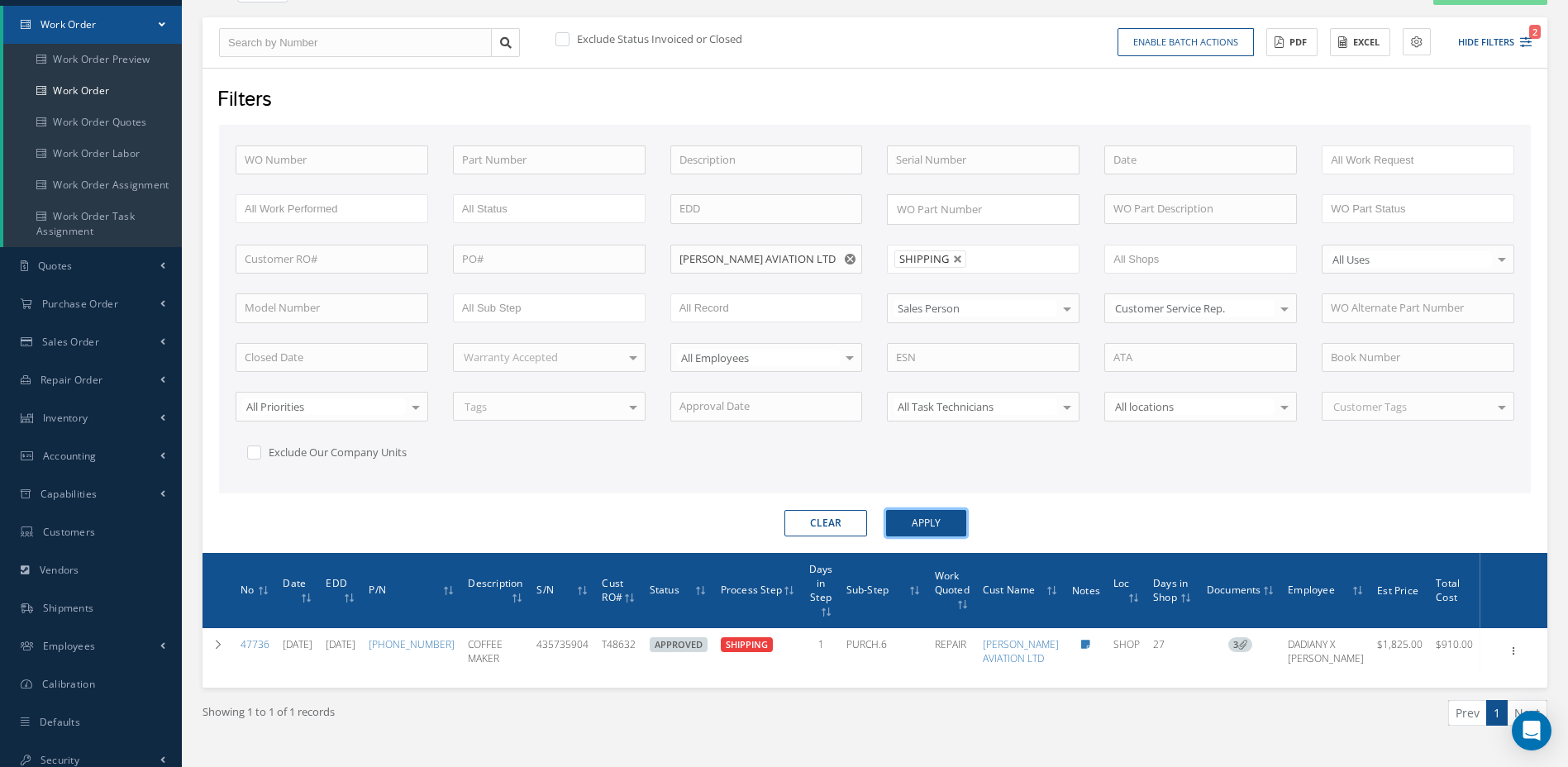
scroll to position [162, 0]
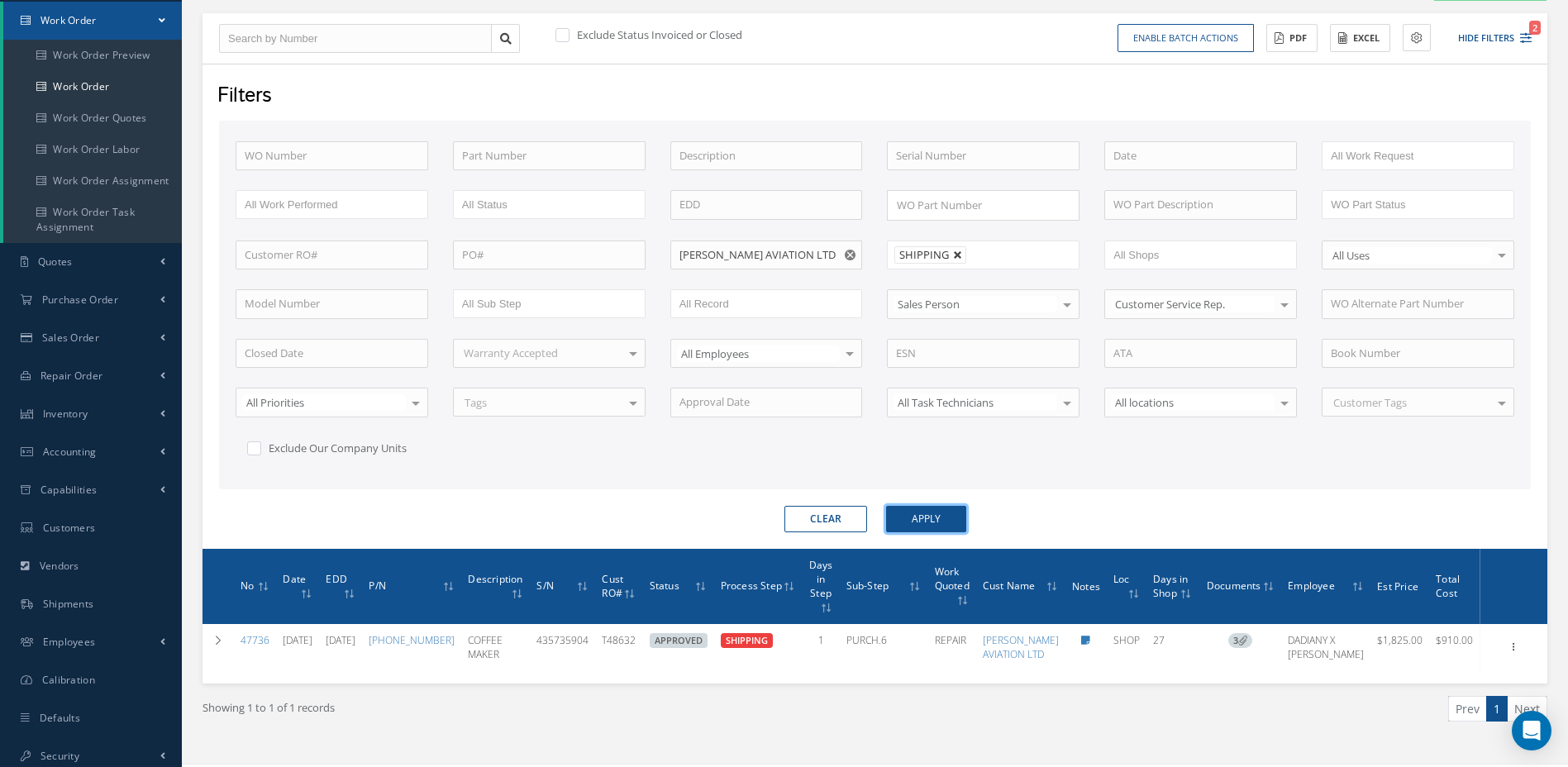
click at [959, 259] on link at bounding box center [958, 255] width 10 height 10
type input "All Proccess Step"
click at [927, 522] on button "Apply" at bounding box center [926, 519] width 80 height 26
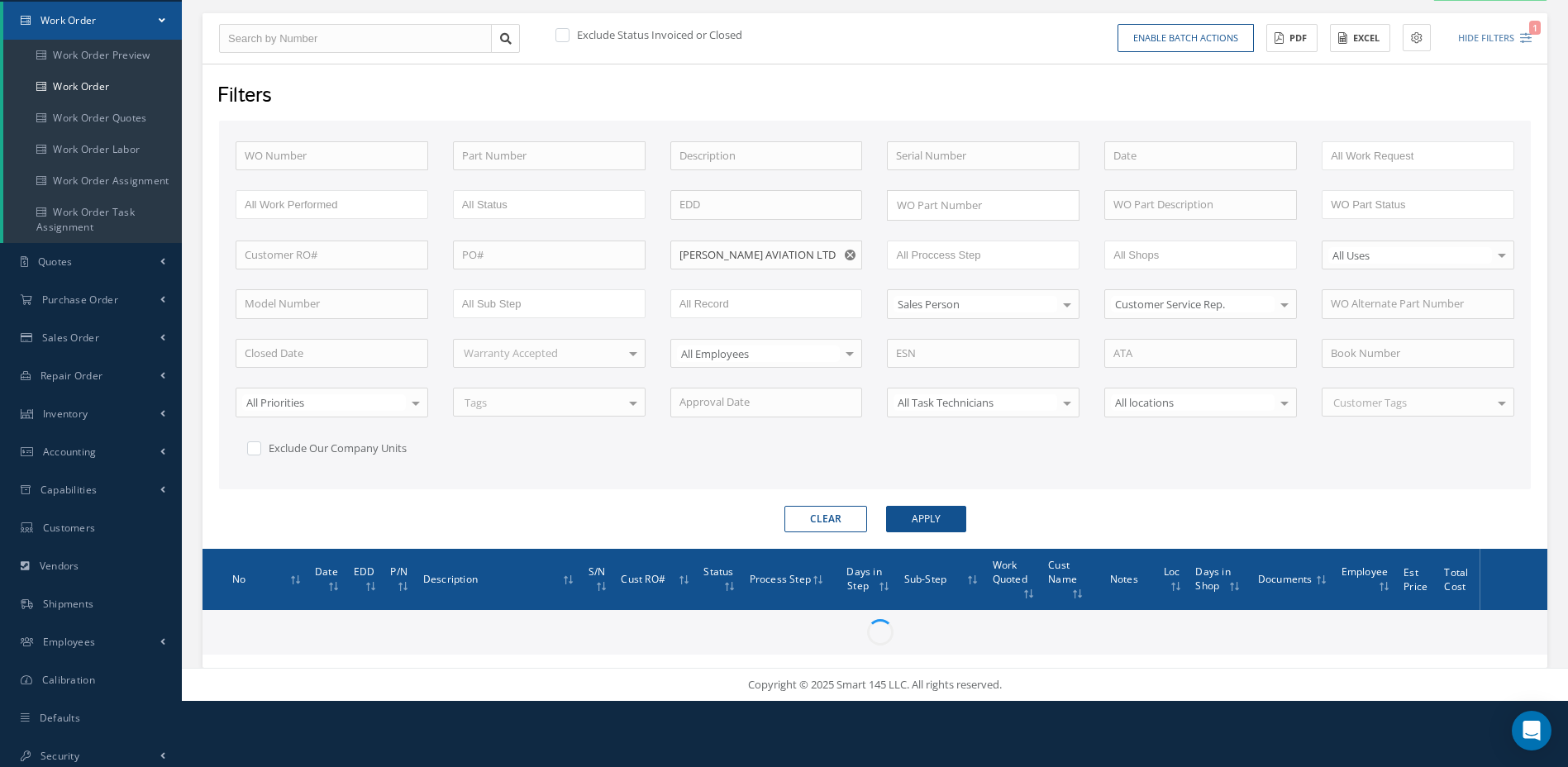
click at [1099, 498] on form "WO Number Part Number Description Serial Number - BENCH CHECK CALIBRATION INSPE…" at bounding box center [875, 327] width 1312 height 411
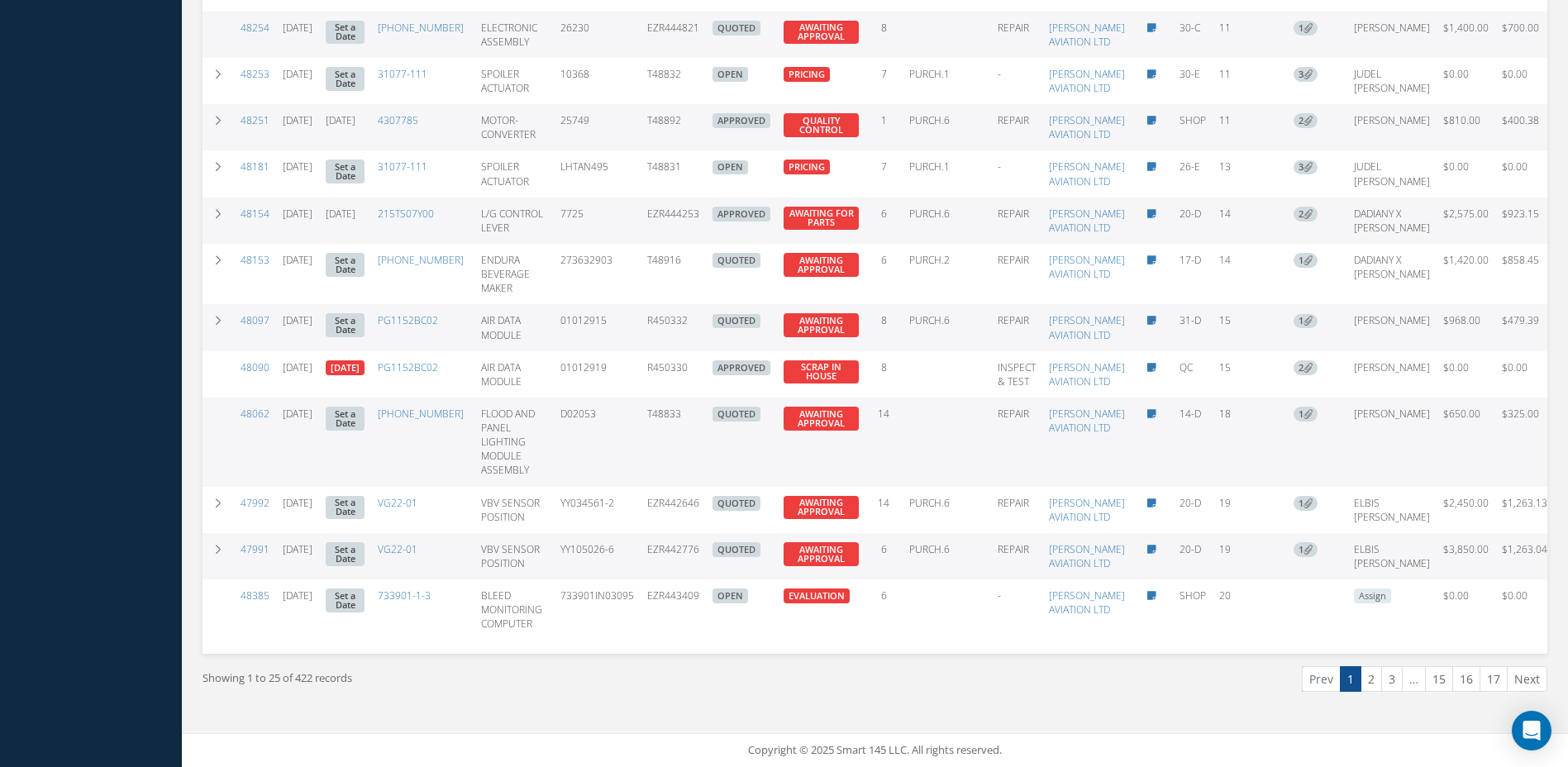
scroll to position [2087, 0]
click at [1374, 675] on link "2" at bounding box center [1371, 679] width 21 height 26
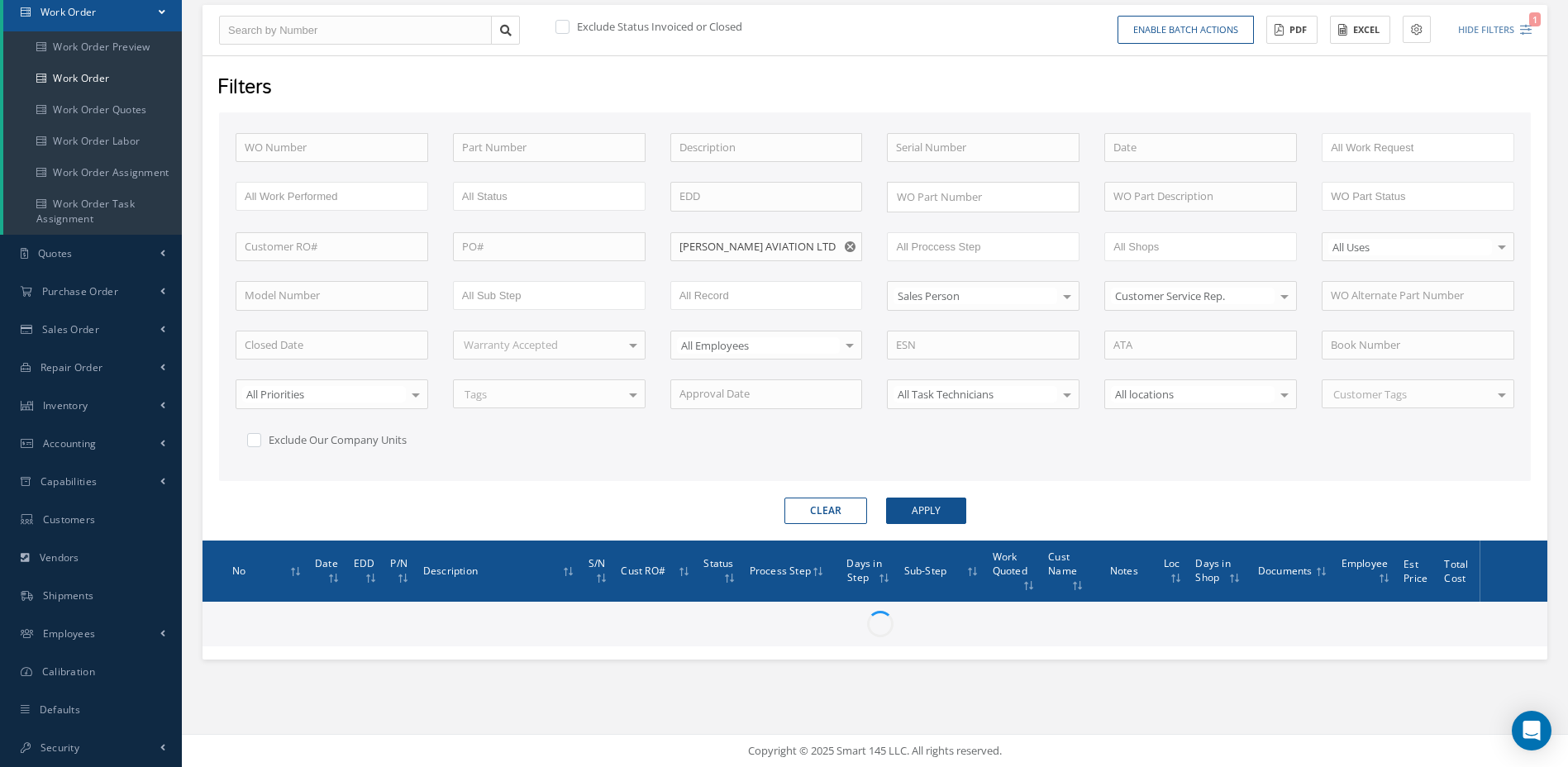
scroll to position [171, 0]
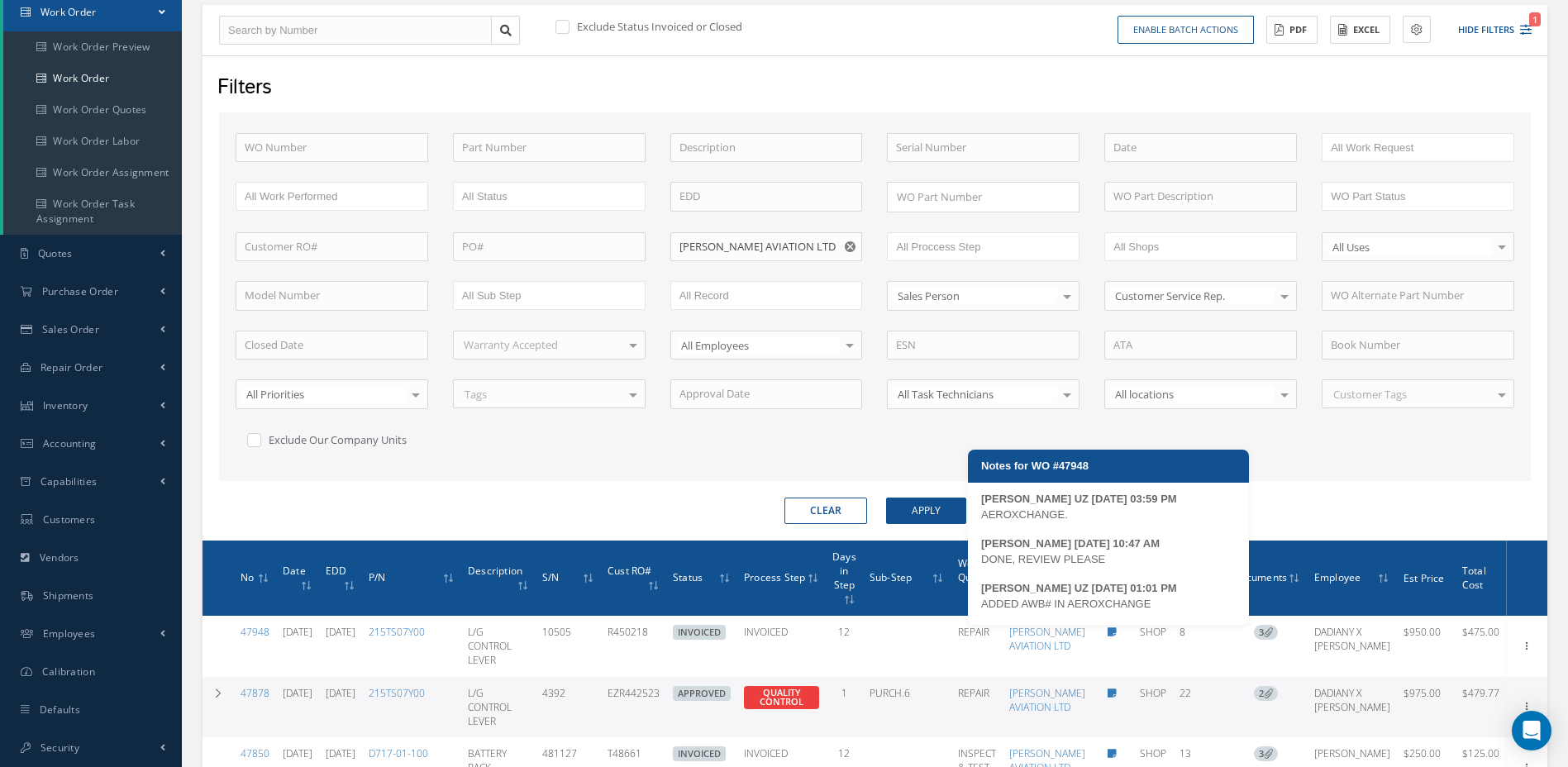
drag, startPoint x: 1152, startPoint y: 605, endPoint x: 976, endPoint y: 605, distance: 176.0
click at [976, 605] on div "MARIA PERDOMO UZ 07/24/2025 03:59 PM AEROXCHANGE. LAURA RODRIGUEZ 07/25/2025 10…" at bounding box center [1109, 558] width 281 height 134
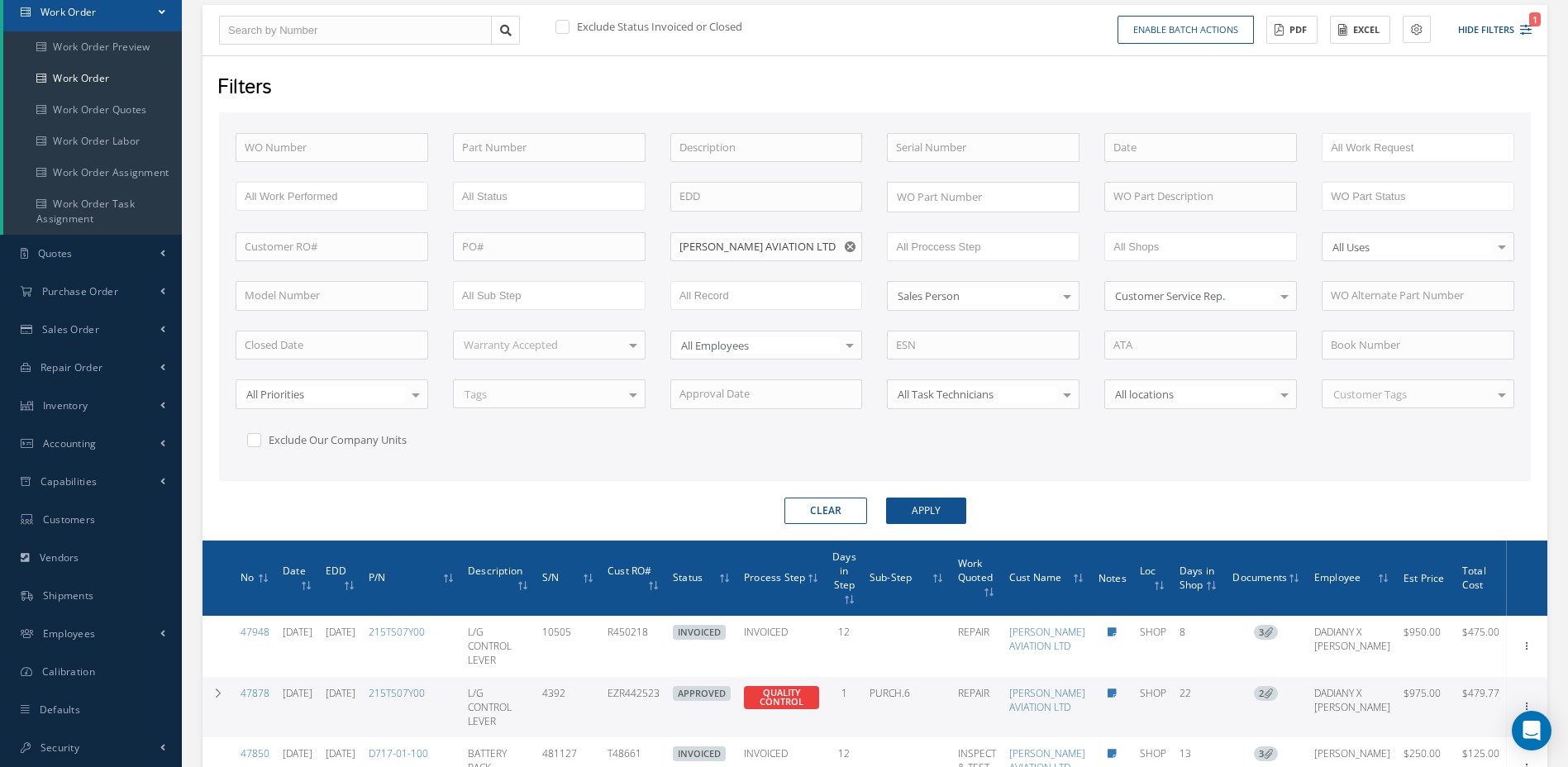
drag, startPoint x: 976, startPoint y: 605, endPoint x: 1112, endPoint y: 631, distance: 138.5
click at [1112, 630] on icon at bounding box center [1112, 632] width 9 height 10
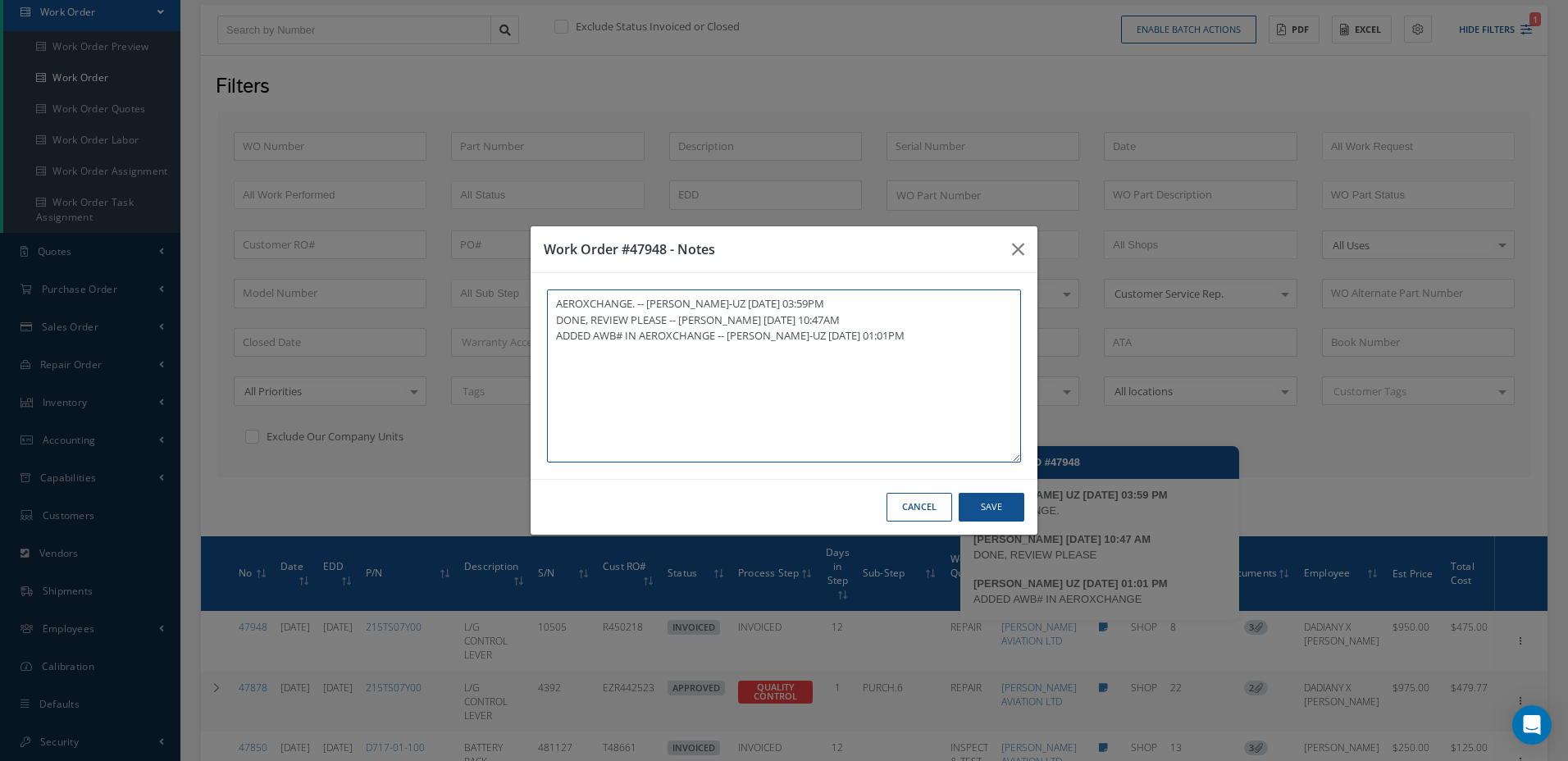
type textarea "AEROXCHANGE. -- MARIA PERDOMO-UZ 07/24/2025 03:59PM DONE, REVIEW PLEASE -- LAUR…"
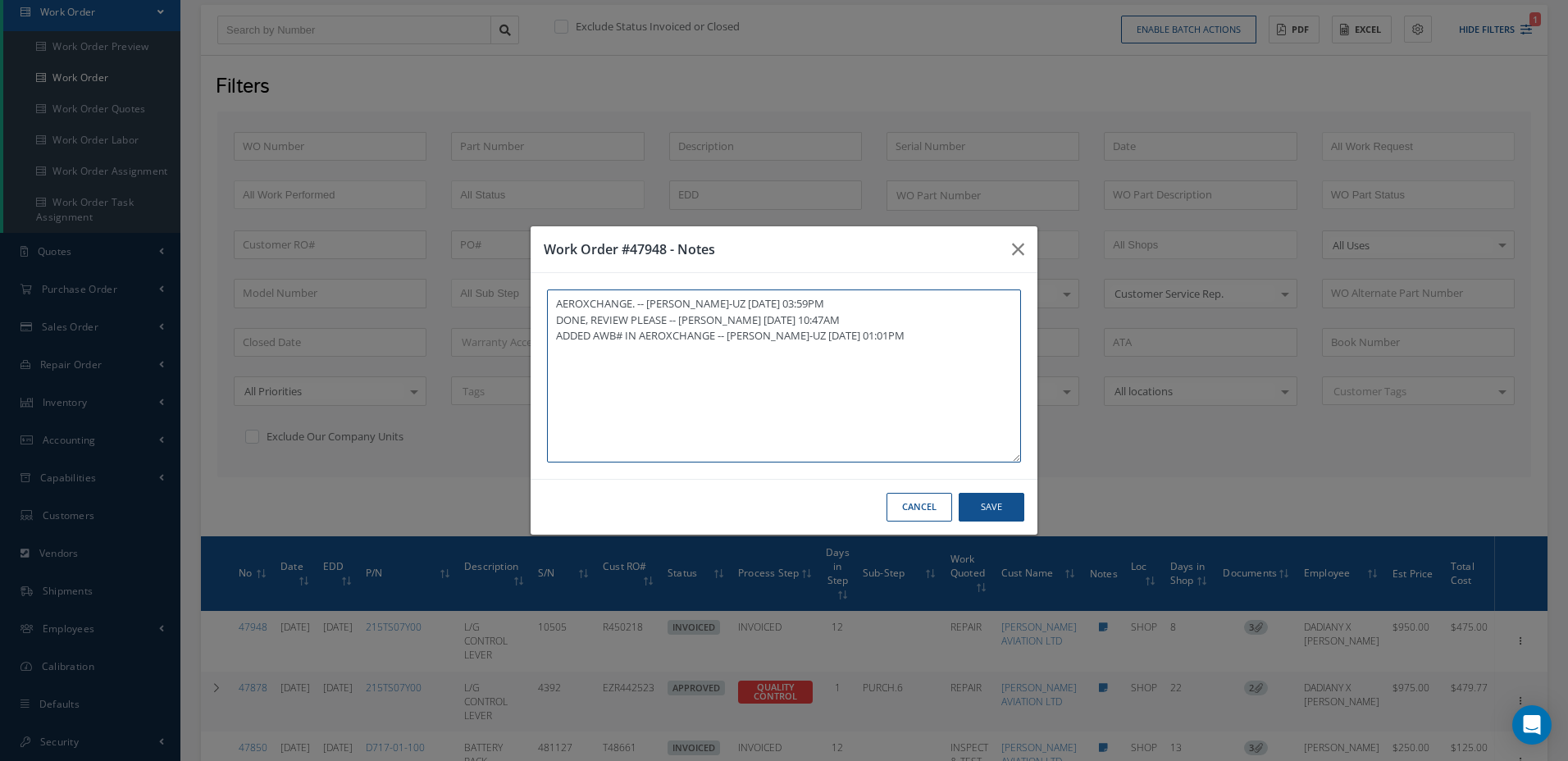
drag, startPoint x: 717, startPoint y: 335, endPoint x: 554, endPoint y: 342, distance: 163.2
click at [554, 342] on textarea "AEROXCHANGE. -- MARIA PERDOMO-UZ 07/24/2025 03:59PM DONE, REVIEW PLEASE -- LAUR…" at bounding box center [784, 377] width 474 height 173
drag, startPoint x: 931, startPoint y: 511, endPoint x: 956, endPoint y: 511, distance: 25.0
click at [931, 511] on button "Cancel" at bounding box center [919, 507] width 66 height 29
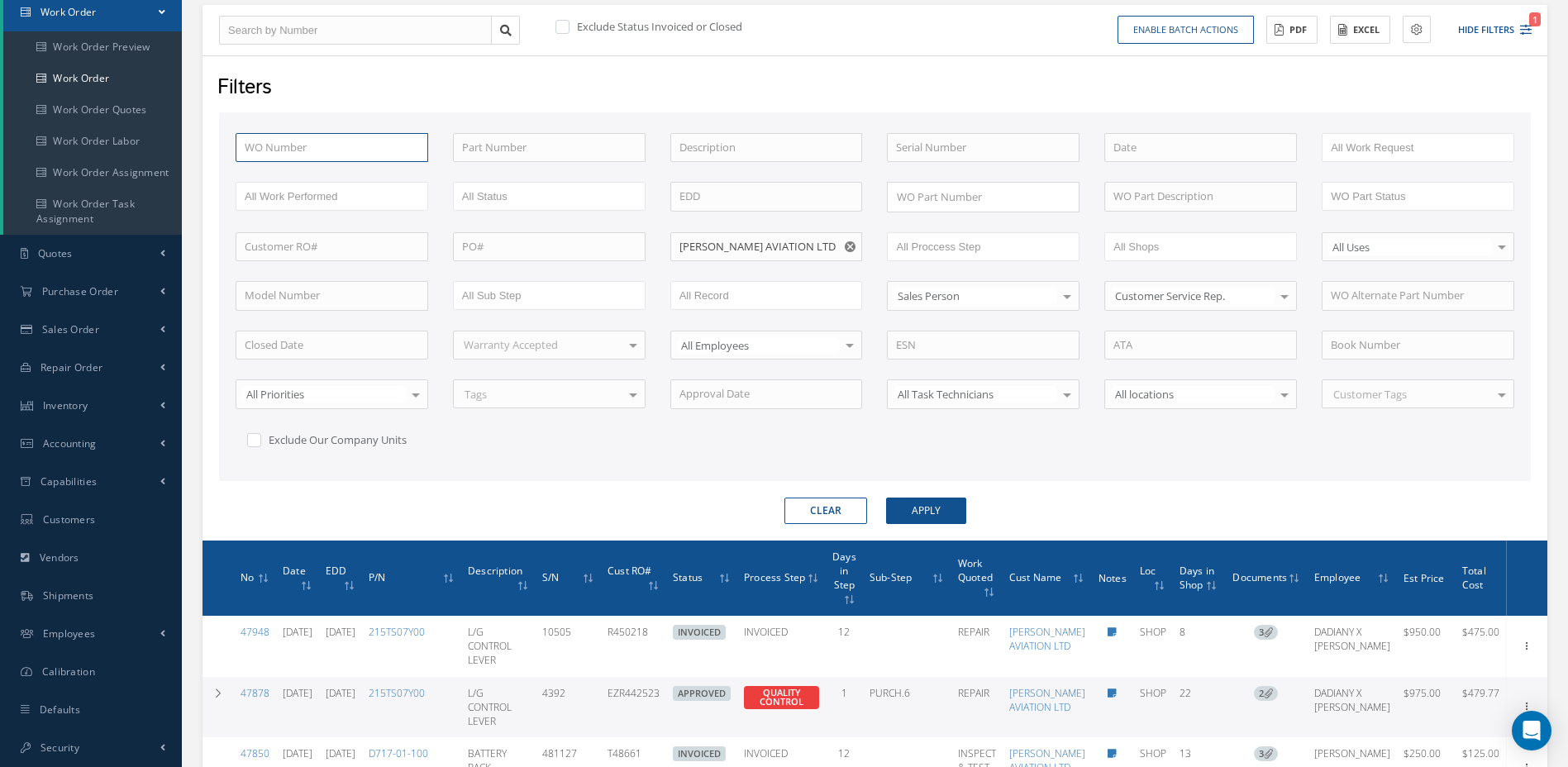
click at [257, 145] on input "text" at bounding box center [332, 148] width 192 height 30
type input "4"
type input "47"
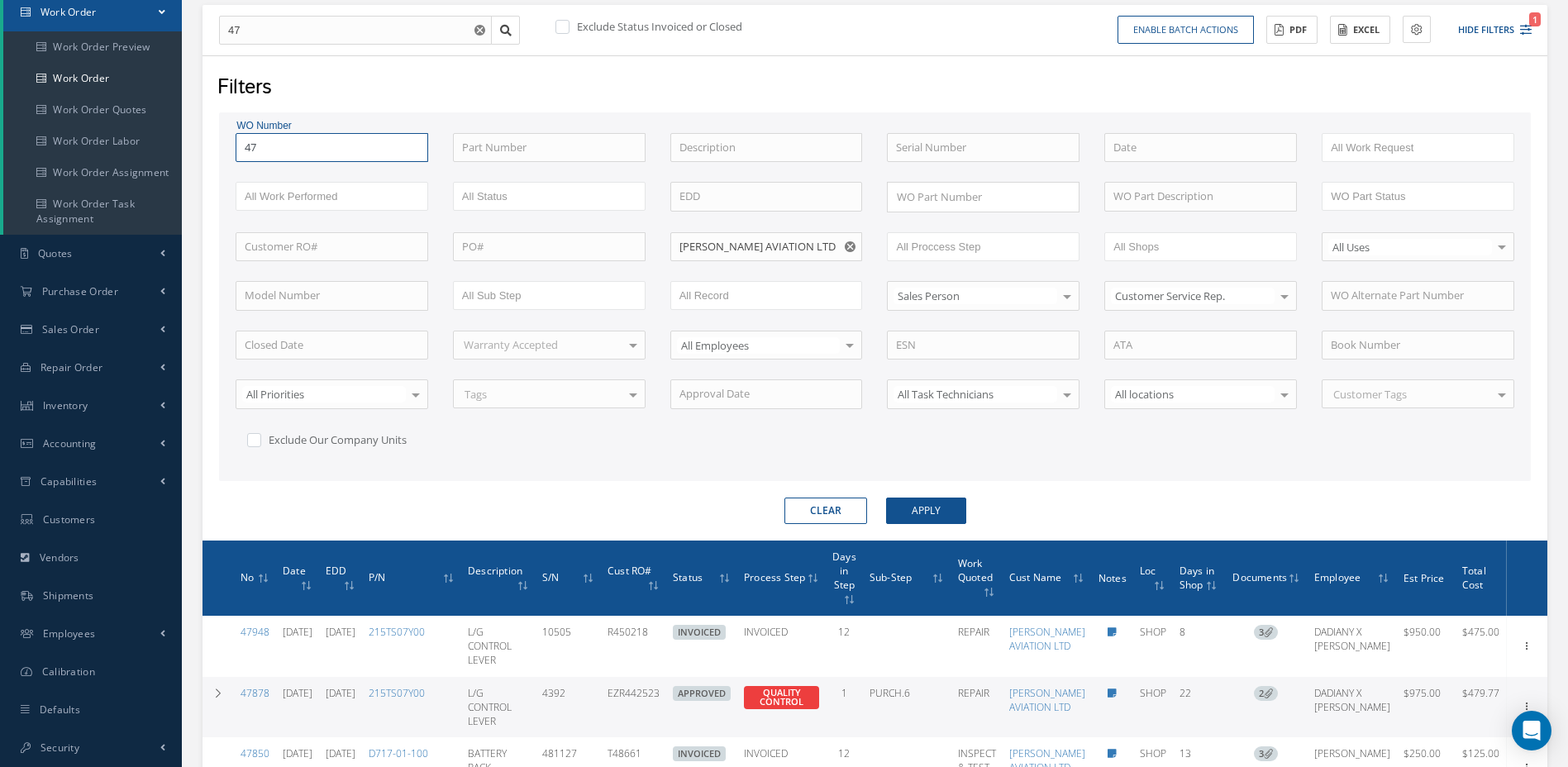
type input "477"
type input "4773"
type input "47736"
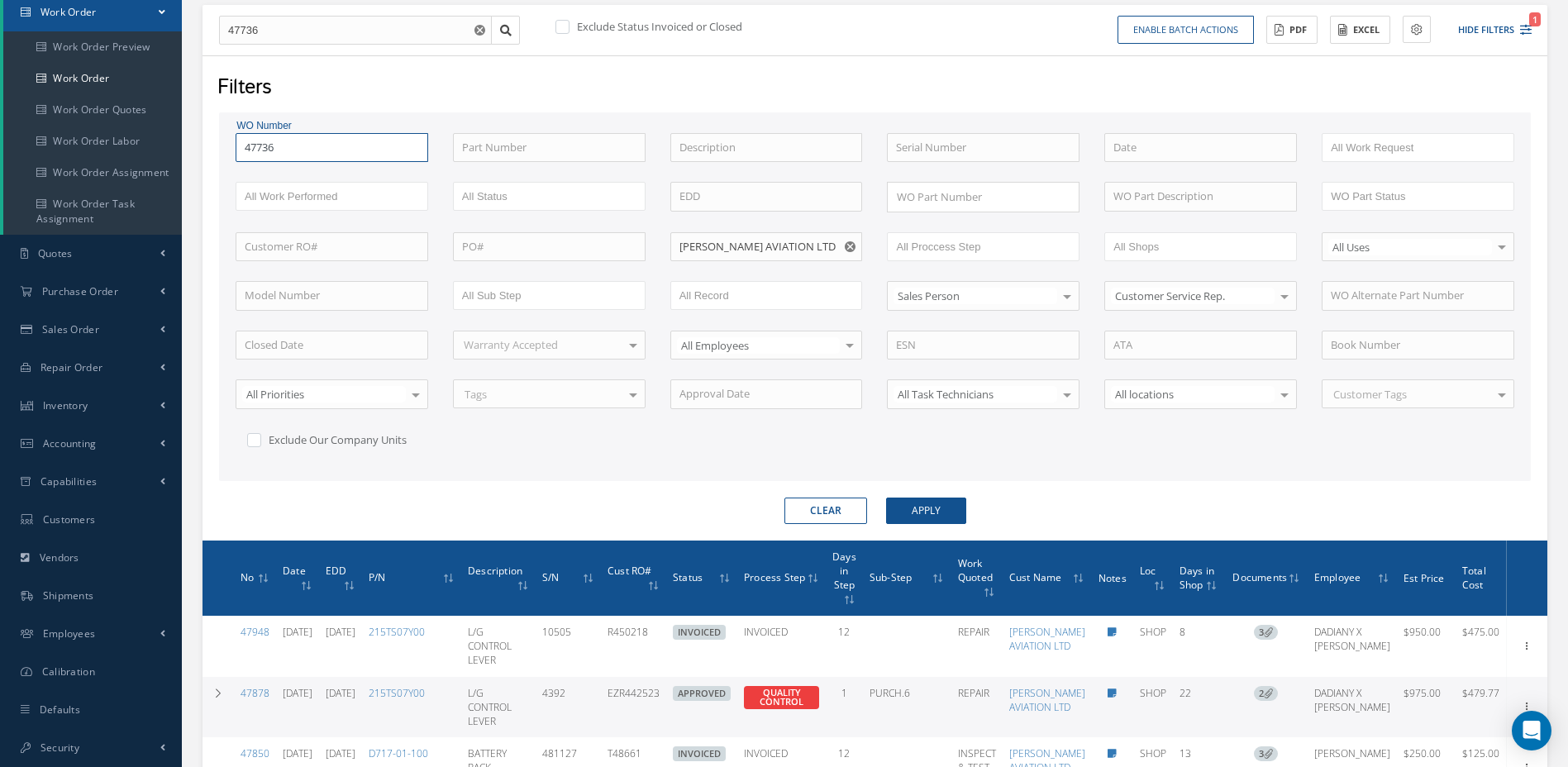
type input "47736"
click at [886, 498] on button "Apply" at bounding box center [926, 511] width 80 height 26
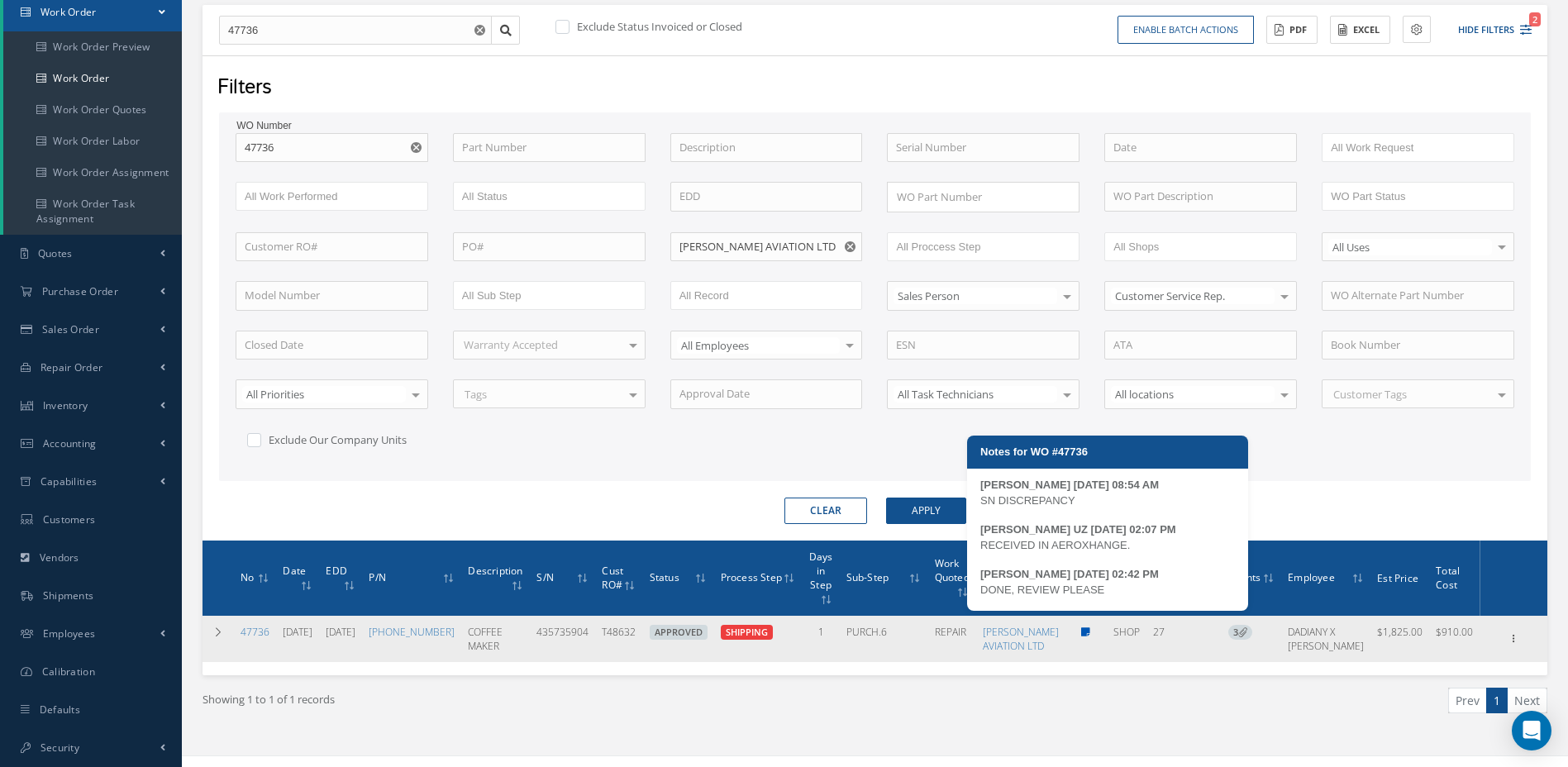
click at [1090, 628] on icon at bounding box center [1086, 632] width 9 height 10
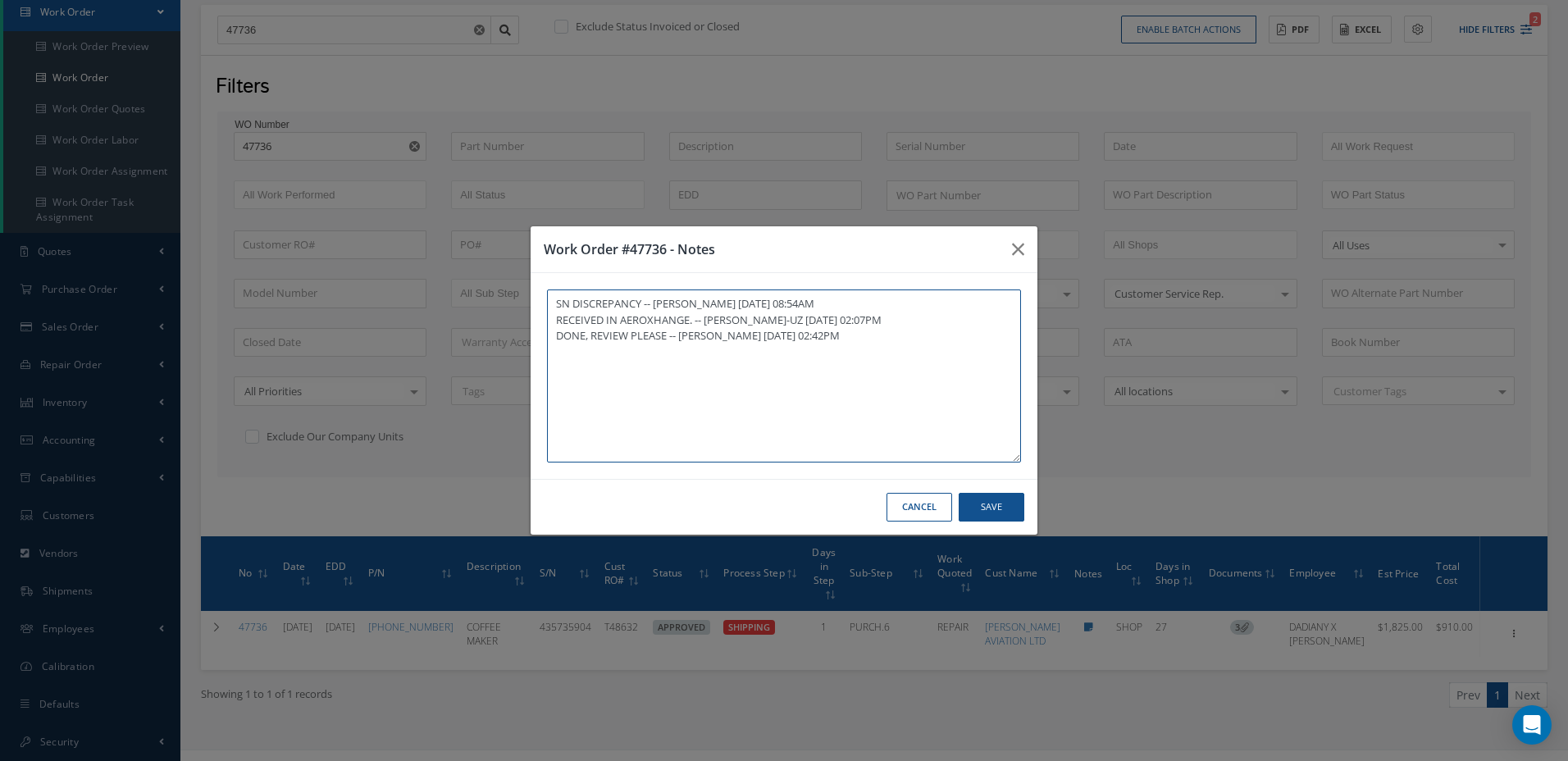
paste textarea "ADDED AWB# IN AEROXCHANGE"
type textarea "SN DISCREPANCY -- MARCOS FERRER 07/16/2025 08:54AM RECEIVED IN AEROXHANGE. -- M…"
click at [1004, 505] on button "Save" at bounding box center [992, 507] width 66 height 29
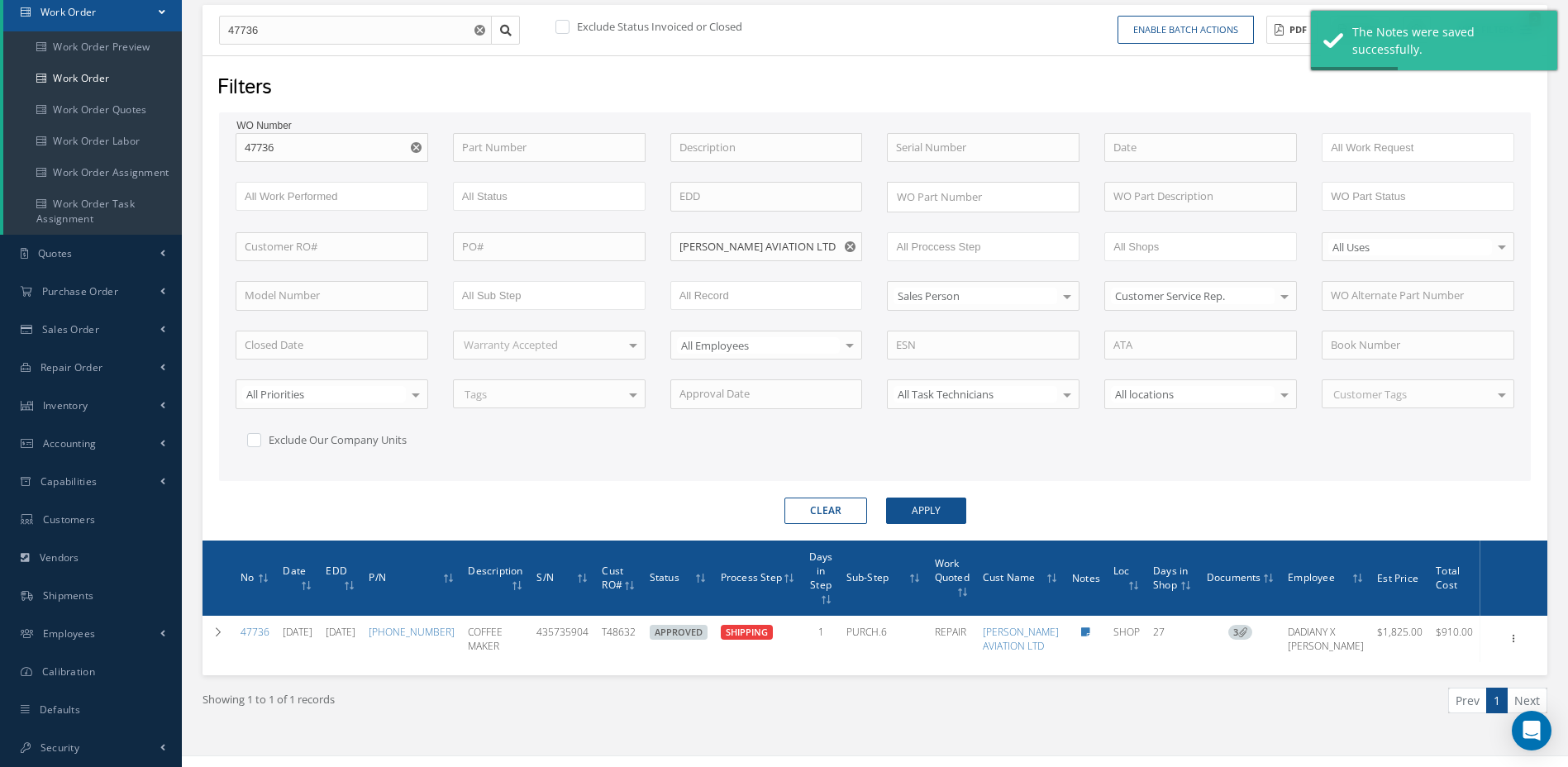
click at [852, 252] on button "button" at bounding box center [851, 247] width 20 height 30
click at [829, 252] on input "text" at bounding box center [766, 247] width 192 height 30
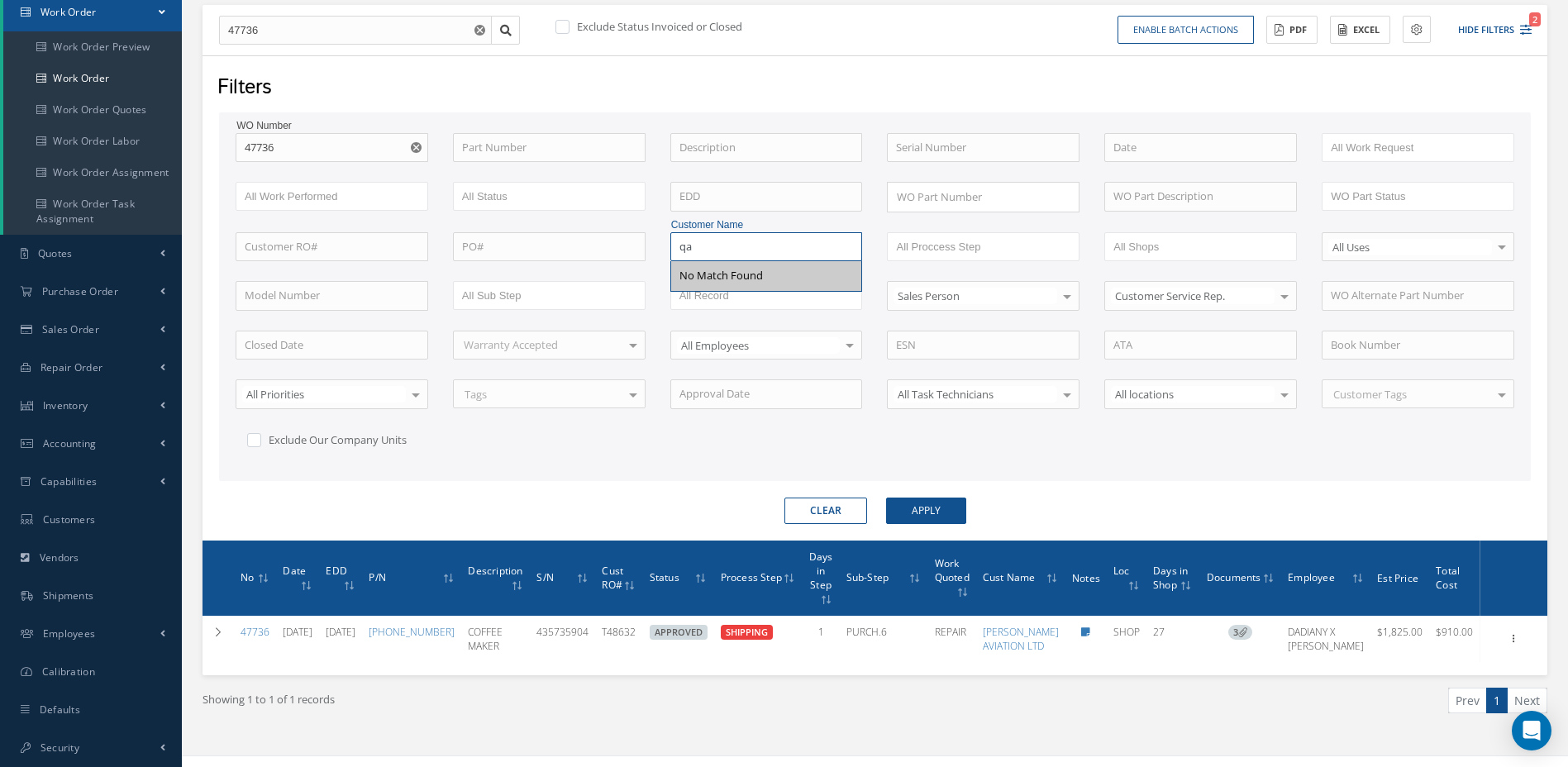
type input "qa"
click at [753, 280] on div "No Match Found" at bounding box center [721, 275] width 84 height 17
click at [758, 243] on input "qa" at bounding box center [766, 247] width 192 height 30
click at [418, 151] on use "Reset" at bounding box center [416, 147] width 11 height 11
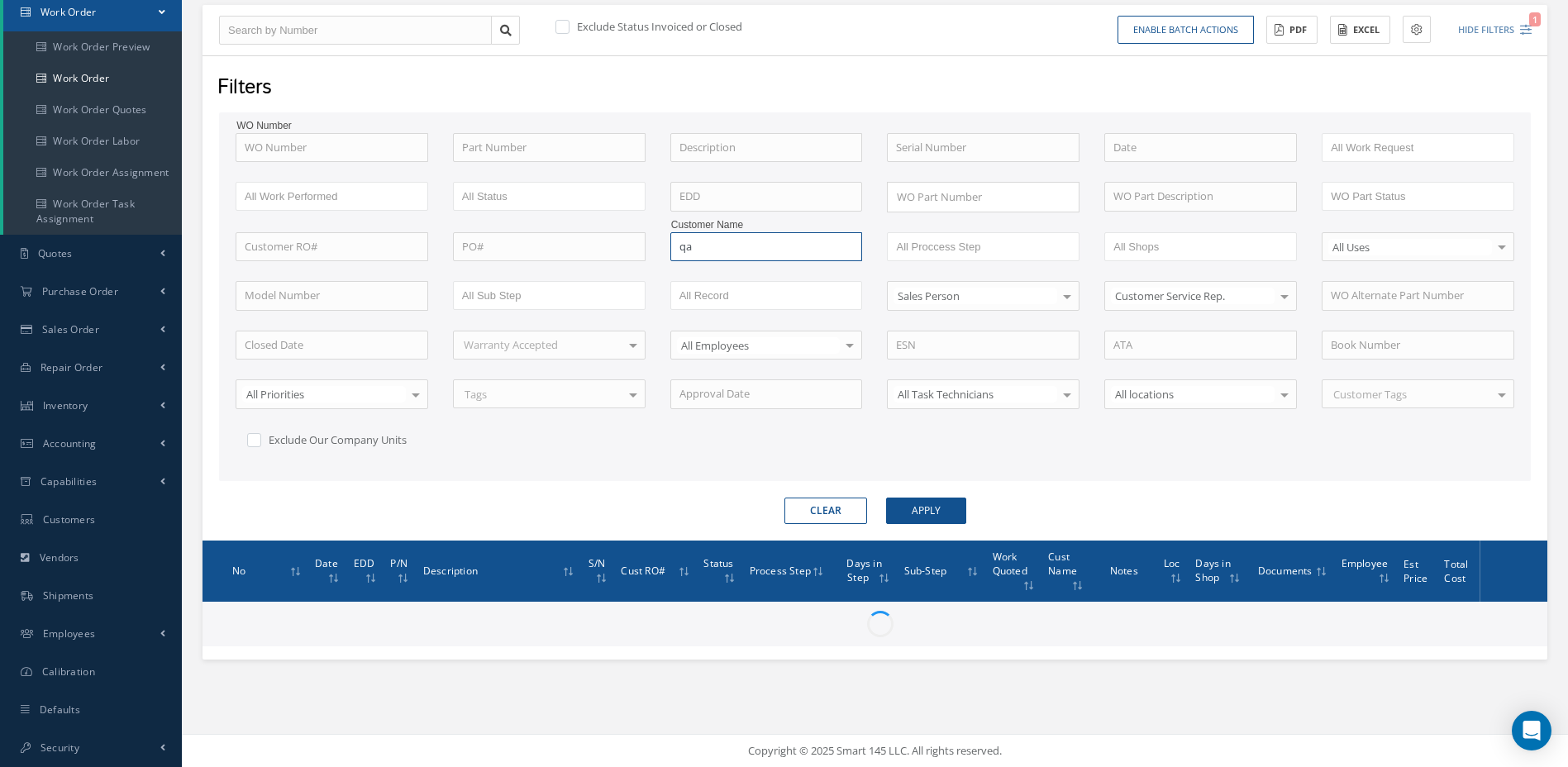
click at [717, 242] on input "qa" at bounding box center [766, 247] width 192 height 30
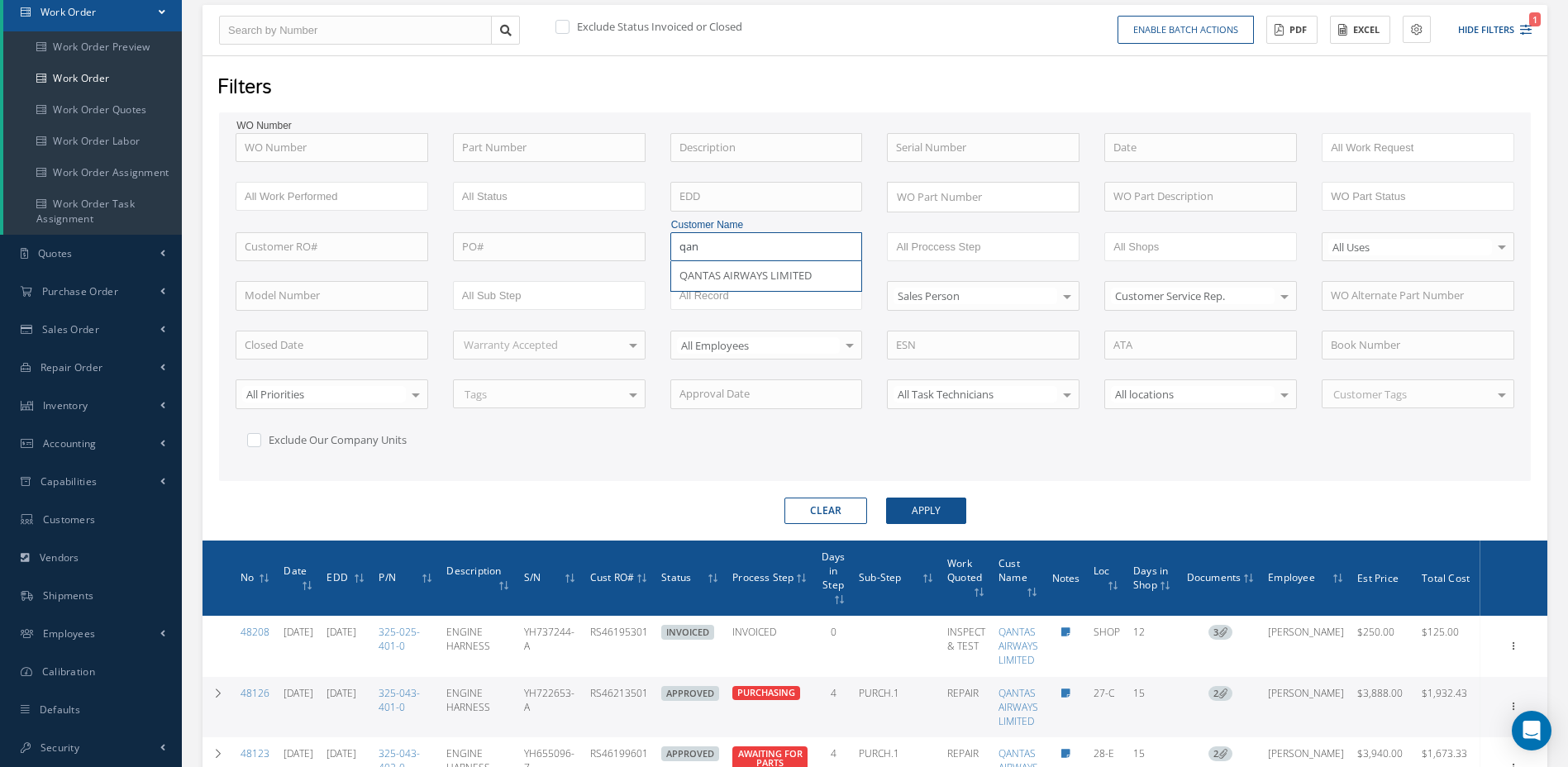
drag, startPoint x: 722, startPoint y: 251, endPoint x: 667, endPoint y: 243, distance: 55.6
click at [667, 243] on div "Customer Name qan QANTAS AIRWAYS LIMITED" at bounding box center [766, 247] width 217 height 30
click at [714, 276] on span "QANTAS AIRWAYS LIMITED" at bounding box center [746, 274] width 132 height 15
type input "QANTAS AIRWAYS LIMITED"
click at [944, 500] on button "Apply" at bounding box center [926, 511] width 80 height 26
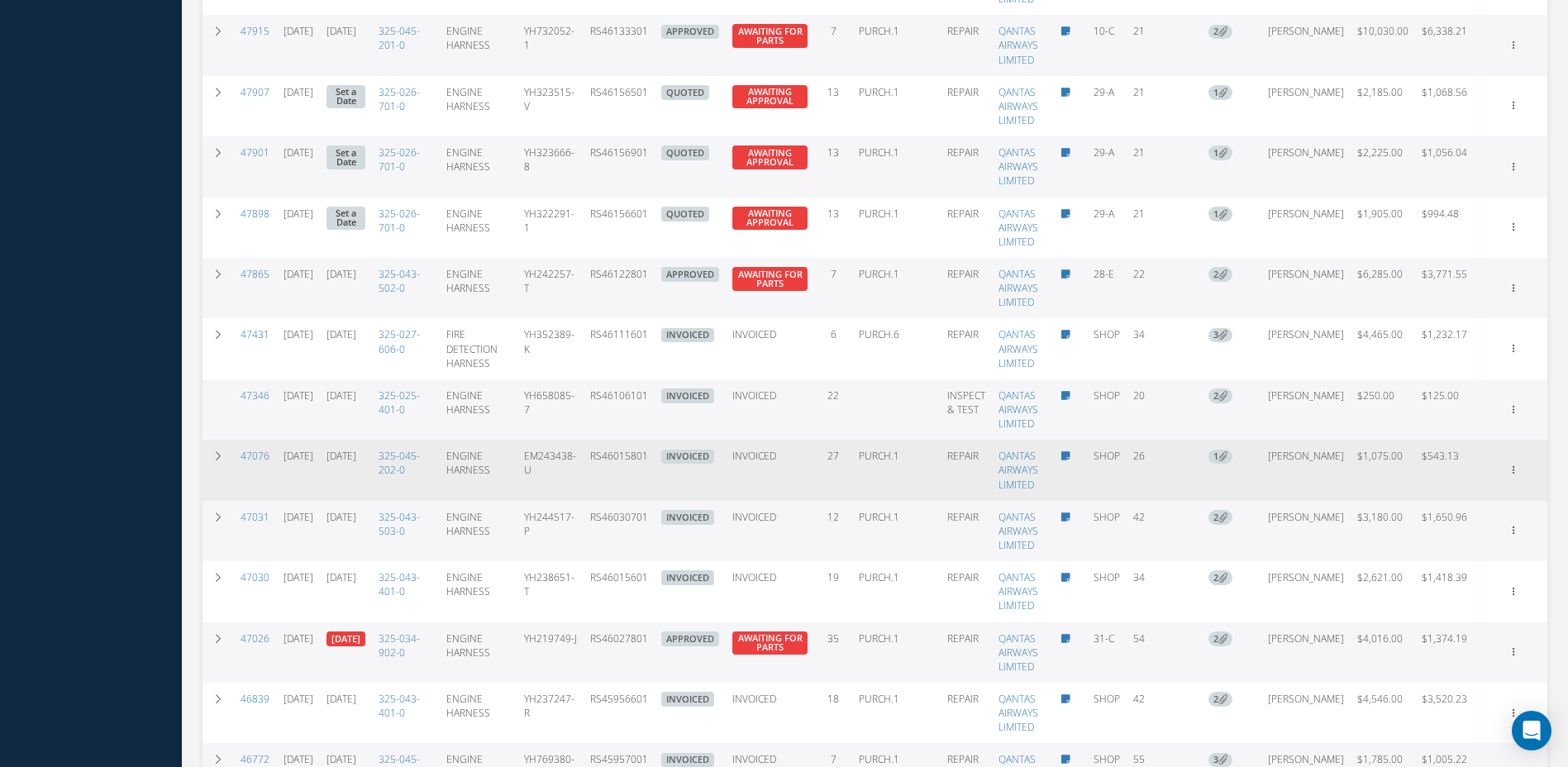
scroll to position [826, 0]
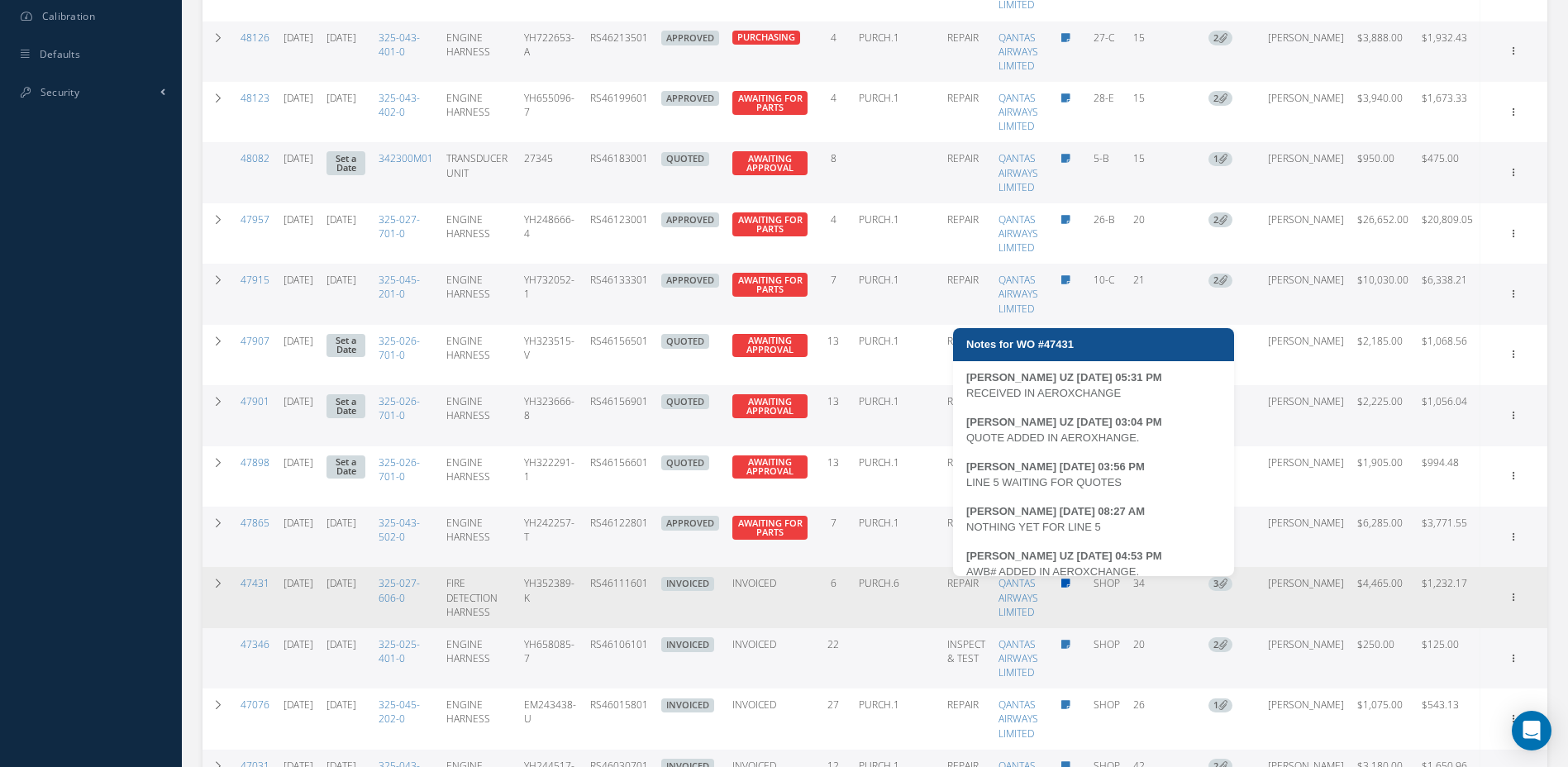
click at [1071, 582] on icon at bounding box center [1066, 583] width 9 height 10
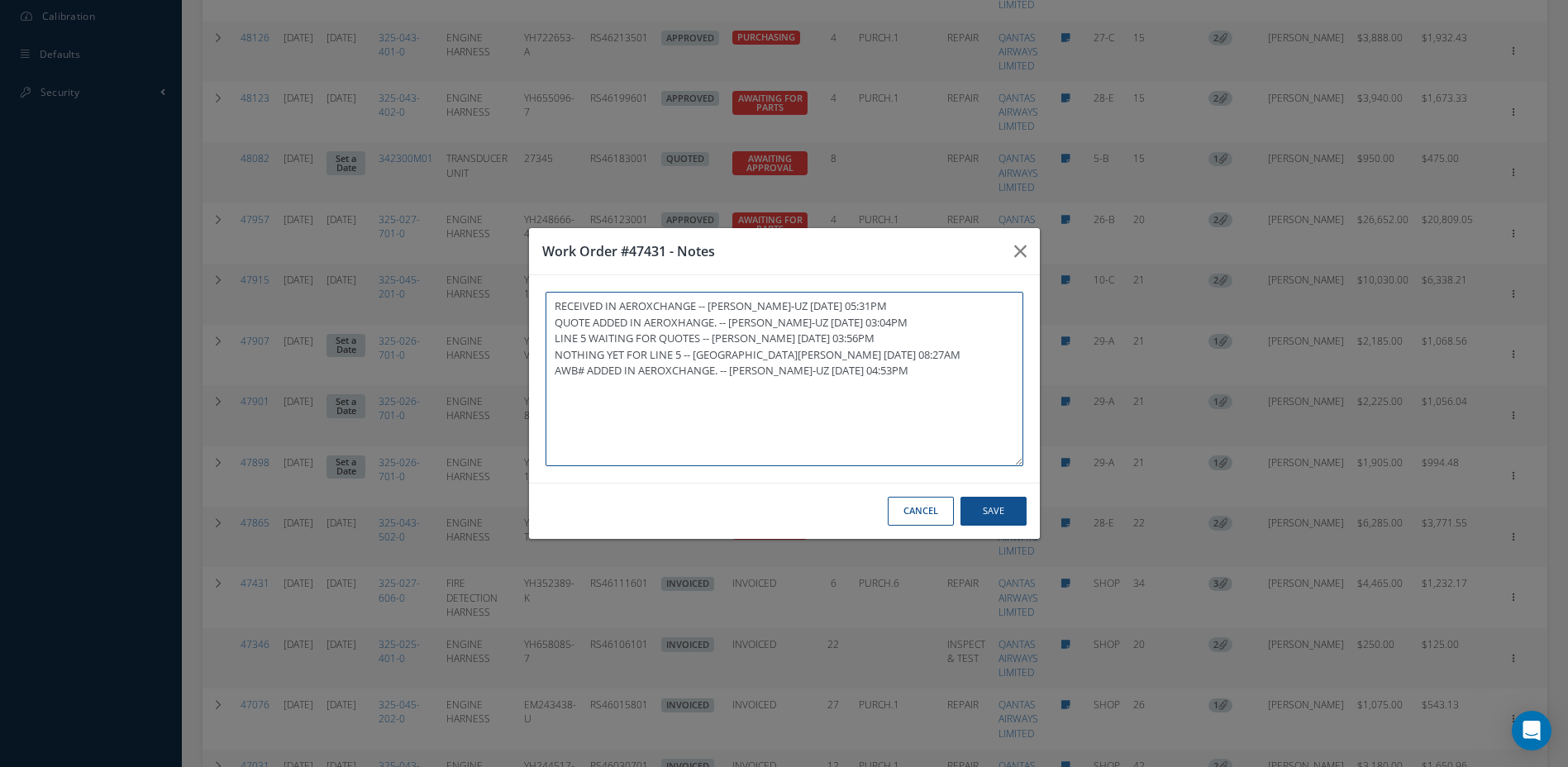
type textarea "RECEIVED IN AEROXCHANGE -- MARIA PERDOMO-UZ 07/07/2025 05:31PM QUOTE ADDED IN A…"
drag, startPoint x: 727, startPoint y: 371, endPoint x: 560, endPoint y: 371, distance: 167.0
click at [560, 371] on textarea "RECEIVED IN AEROXCHANGE -- MARIA PERDOMO-UZ 07/07/2025 05:31PM QUOTE ADDED IN A…" at bounding box center [790, 380] width 478 height 175
click at [1032, 253] on icon "button" at bounding box center [1027, 251] width 12 height 19
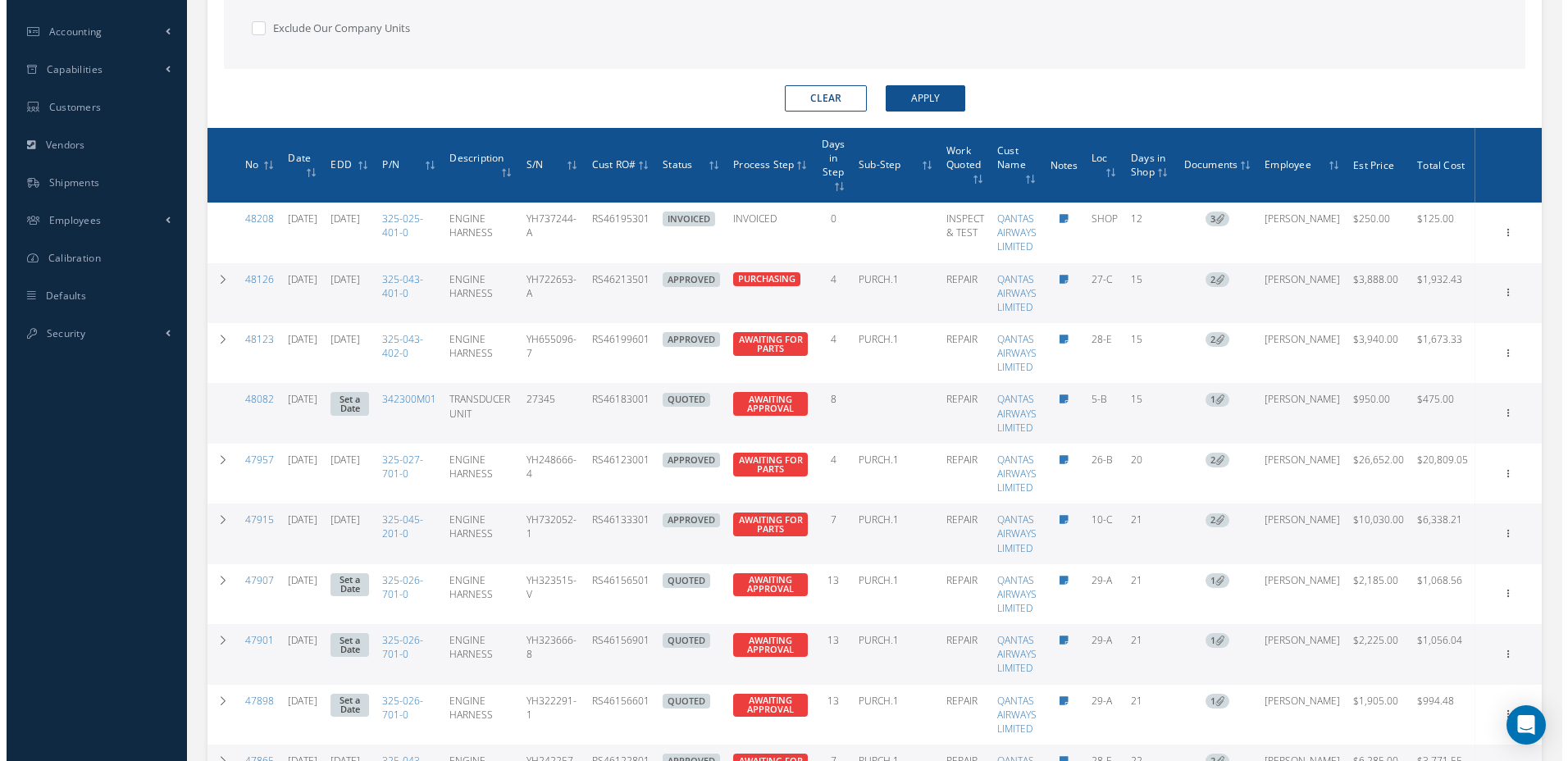
scroll to position [574, 0]
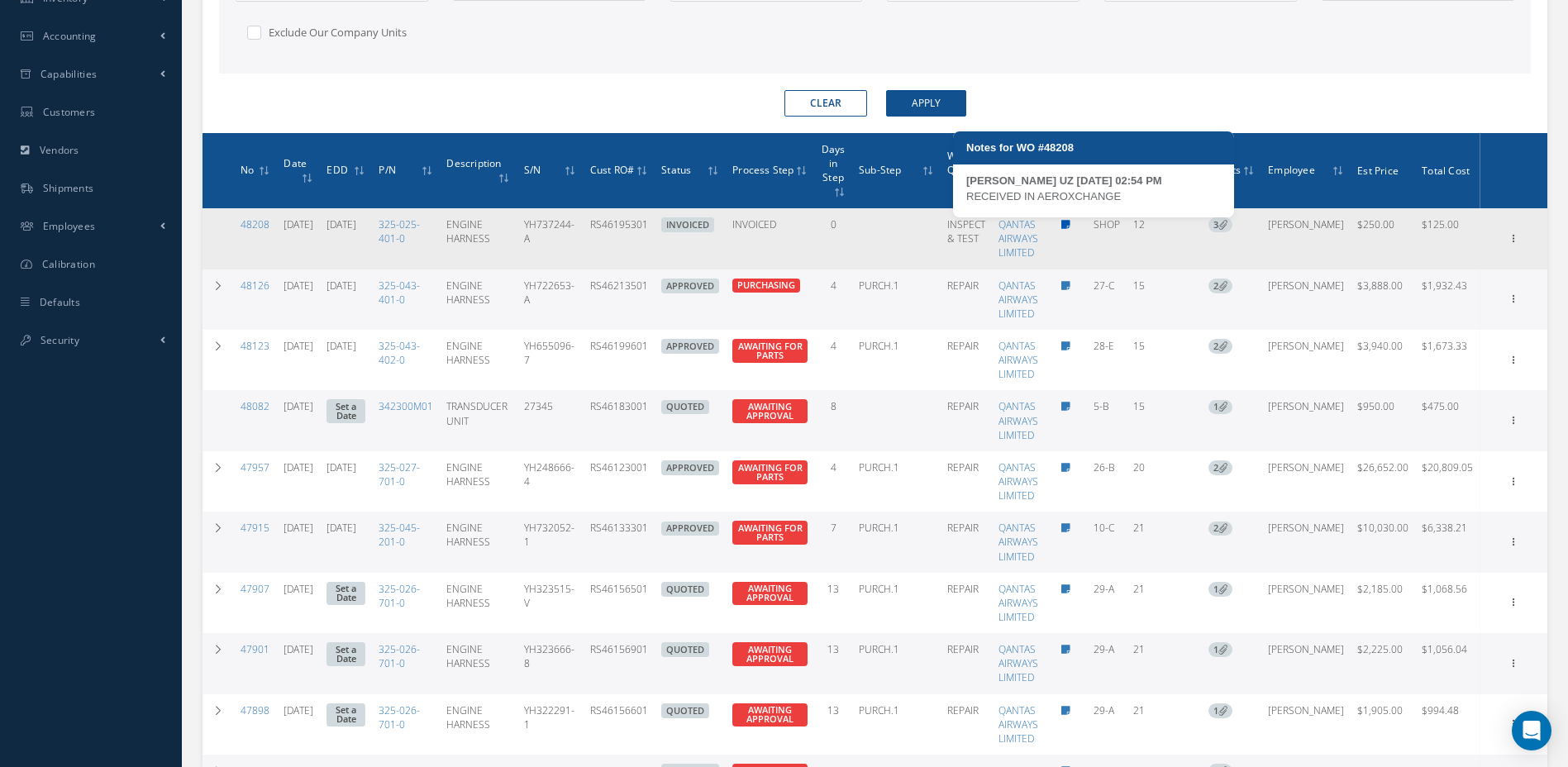
click at [1071, 226] on icon at bounding box center [1066, 224] width 9 height 10
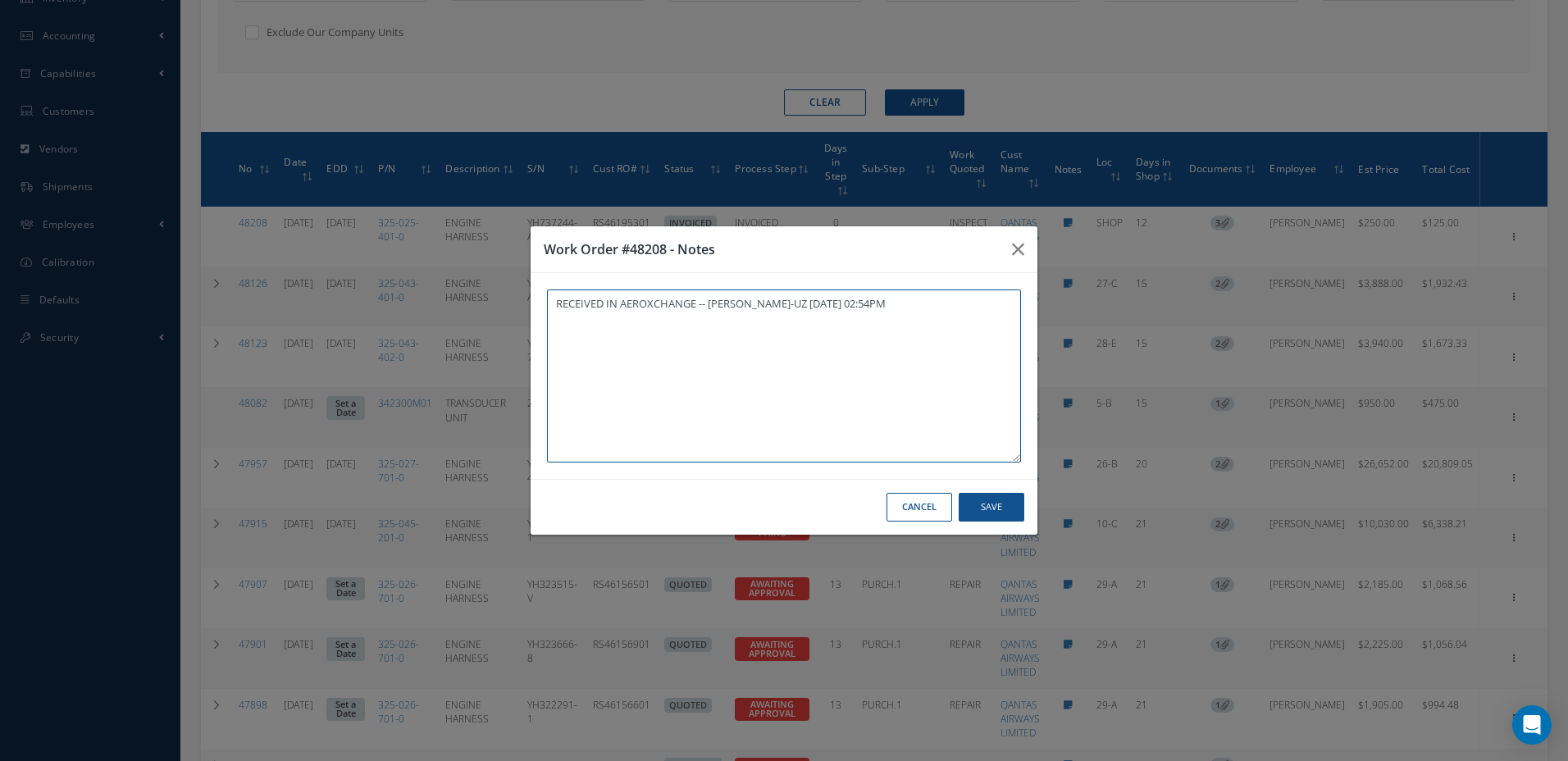
paste textarea "AWB# ADDED IN AEROXCHANGE."
type textarea "RECEIVED IN AEROXCHANGE -- MARIA PERDOMO-UZ 08/04/2025 02:54PM AWB# ADDED IN AE…"
click at [995, 504] on button "Save" at bounding box center [992, 507] width 66 height 29
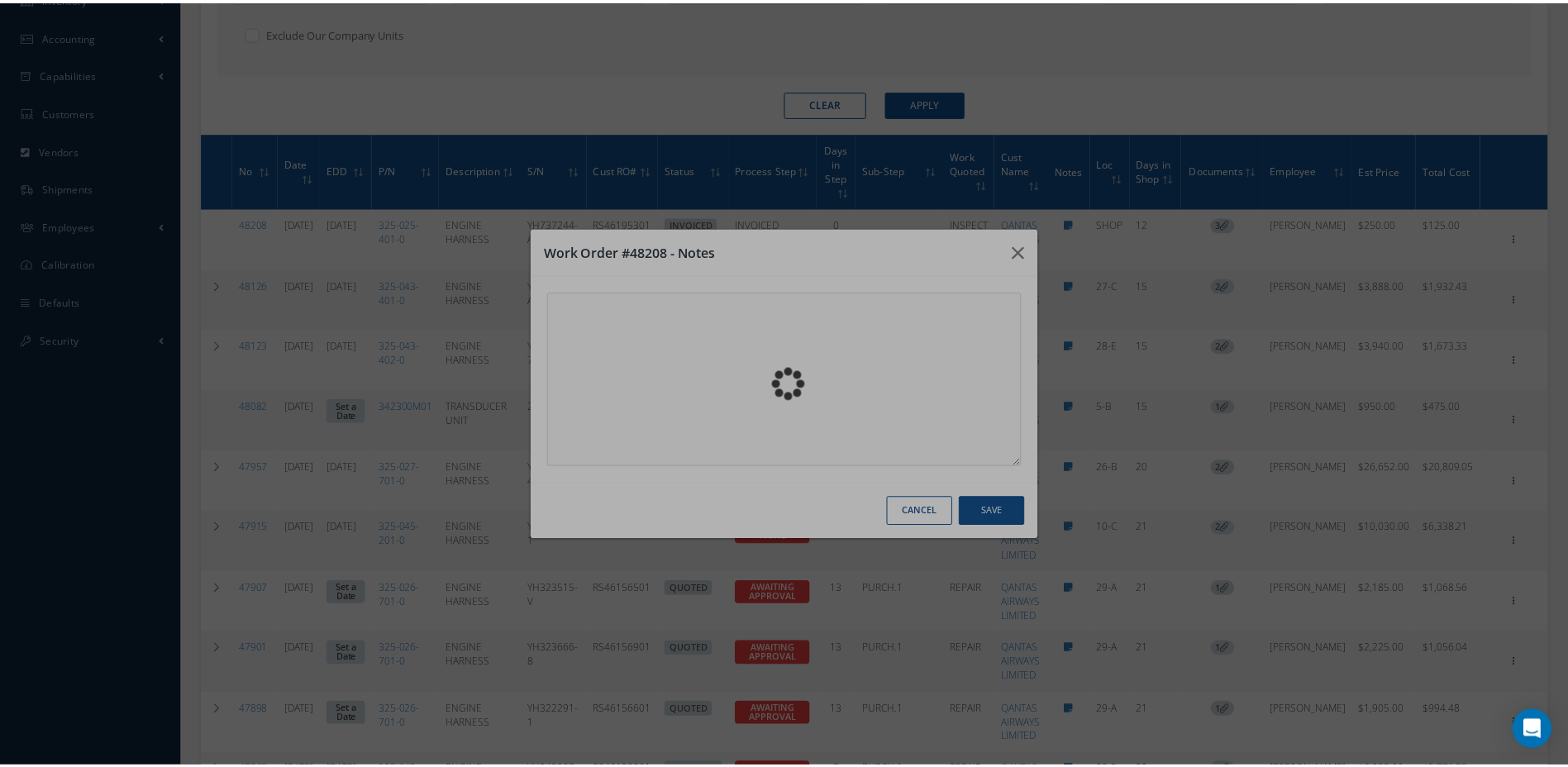
scroll to position [171, 0]
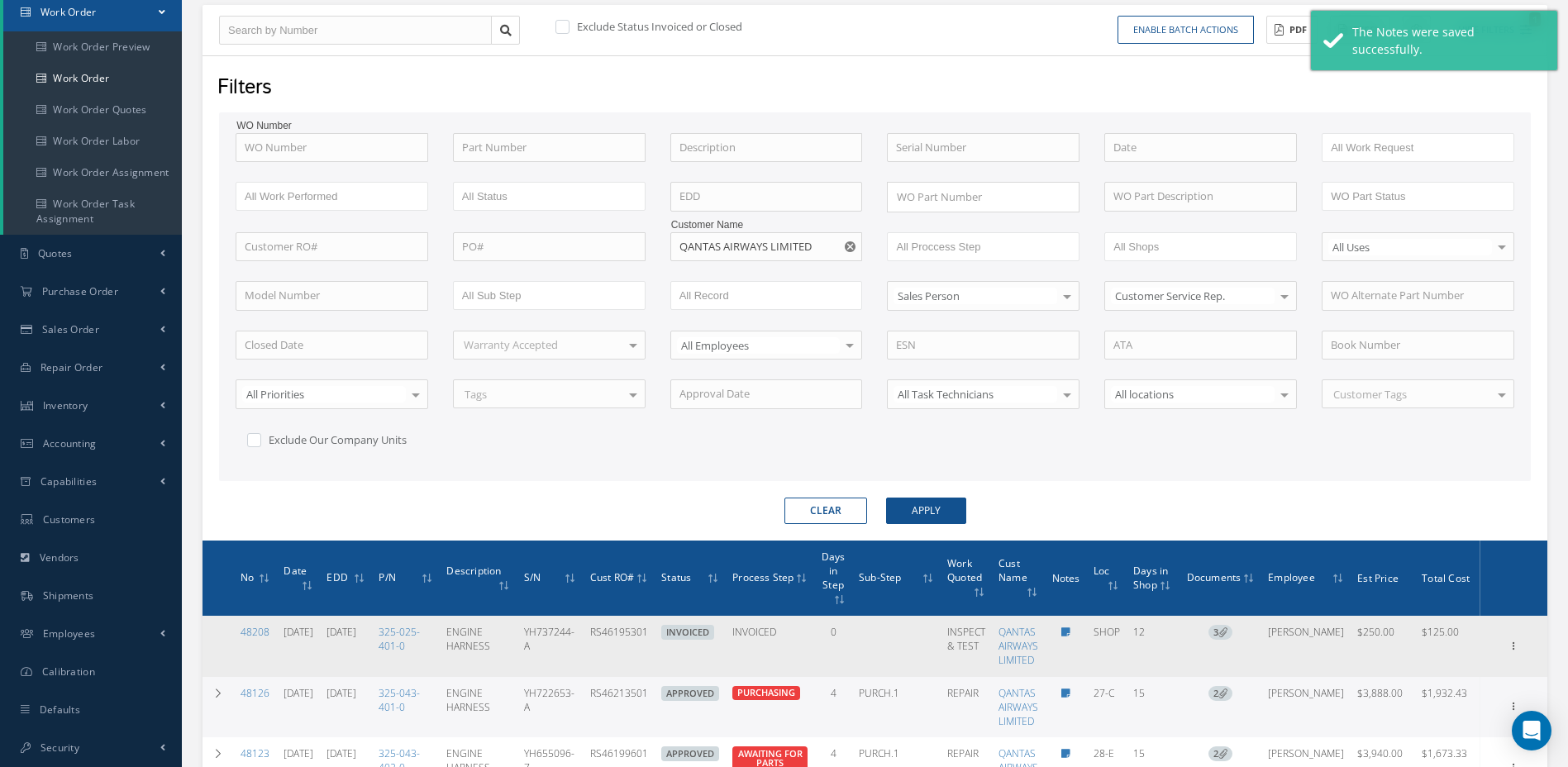
drag, startPoint x: 690, startPoint y: 637, endPoint x: 626, endPoint y: 639, distance: 64.0
click at [626, 639] on tr "48208 07/31/2025 08/12/2025 325-025-401-0 ENGINE HARNESS YH737244-A RS46195301 …" at bounding box center [875, 646] width 1346 height 60
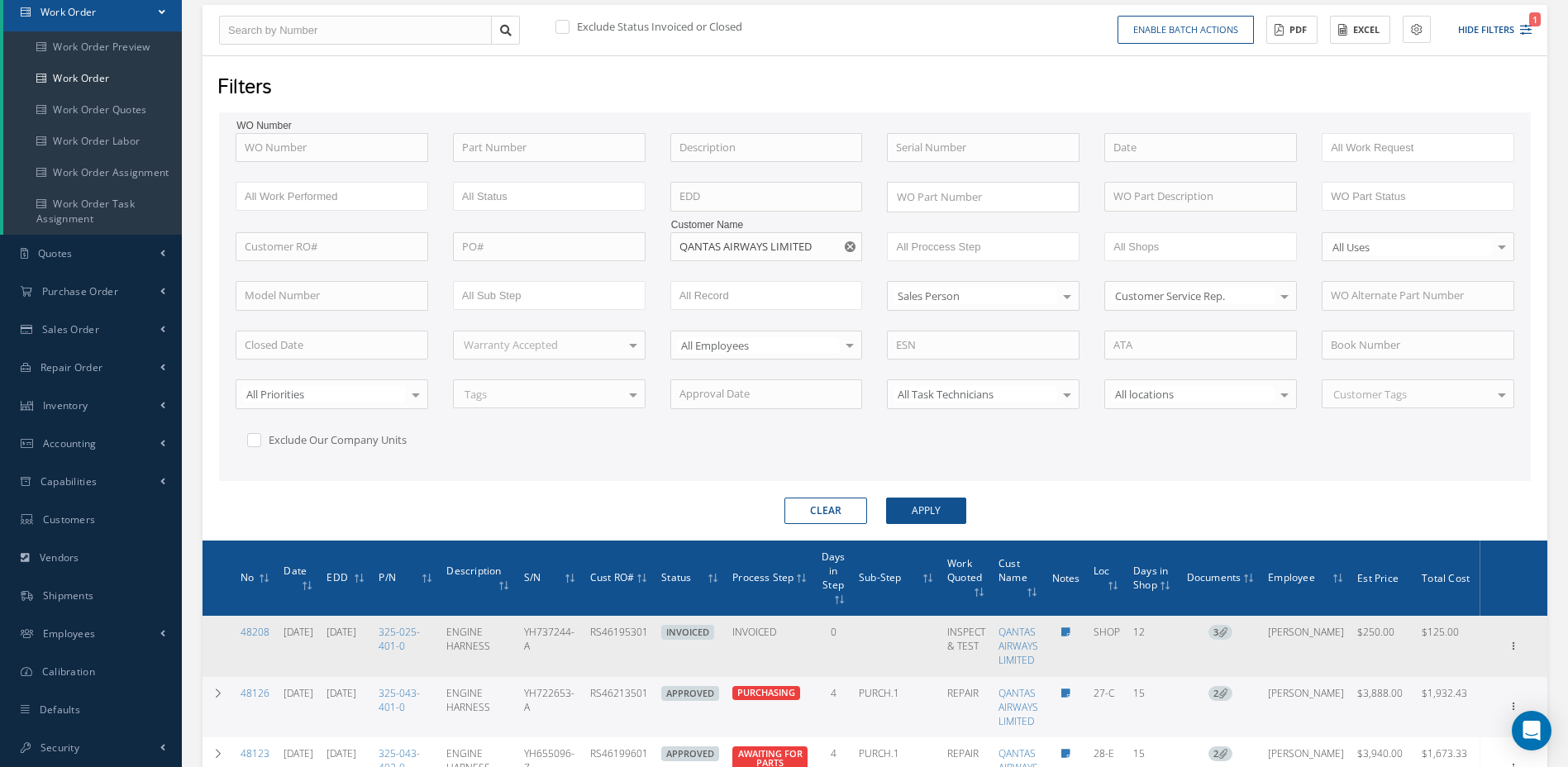
copy td "RS46195301"
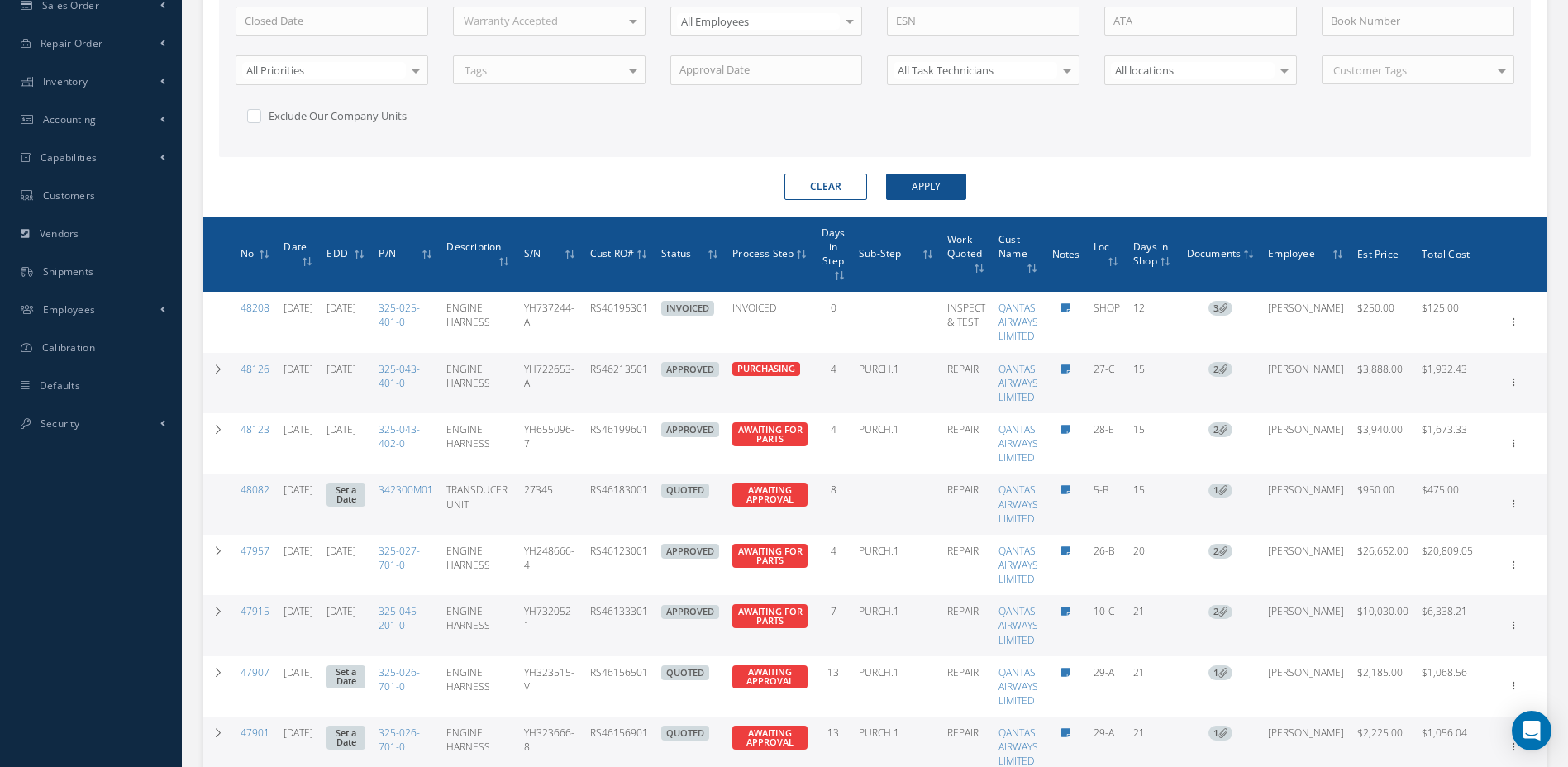
scroll to position [496, 0]
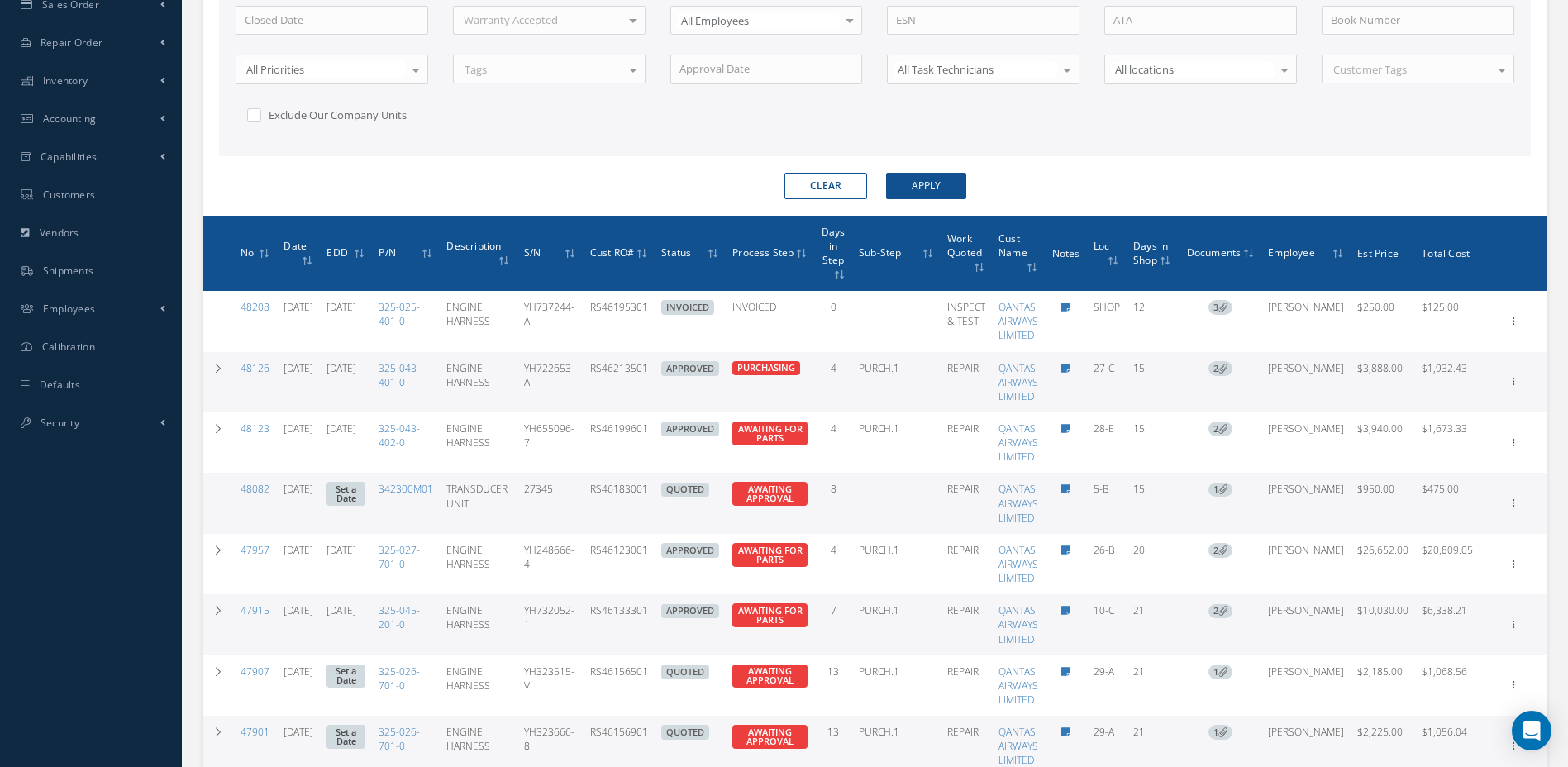
drag, startPoint x: 686, startPoint y: 494, endPoint x: 627, endPoint y: 497, distance: 59.1
click at [627, 497] on td "RS46183001" at bounding box center [619, 503] width 72 height 60
click at [265, 495] on link "48082" at bounding box center [254, 489] width 29 height 14
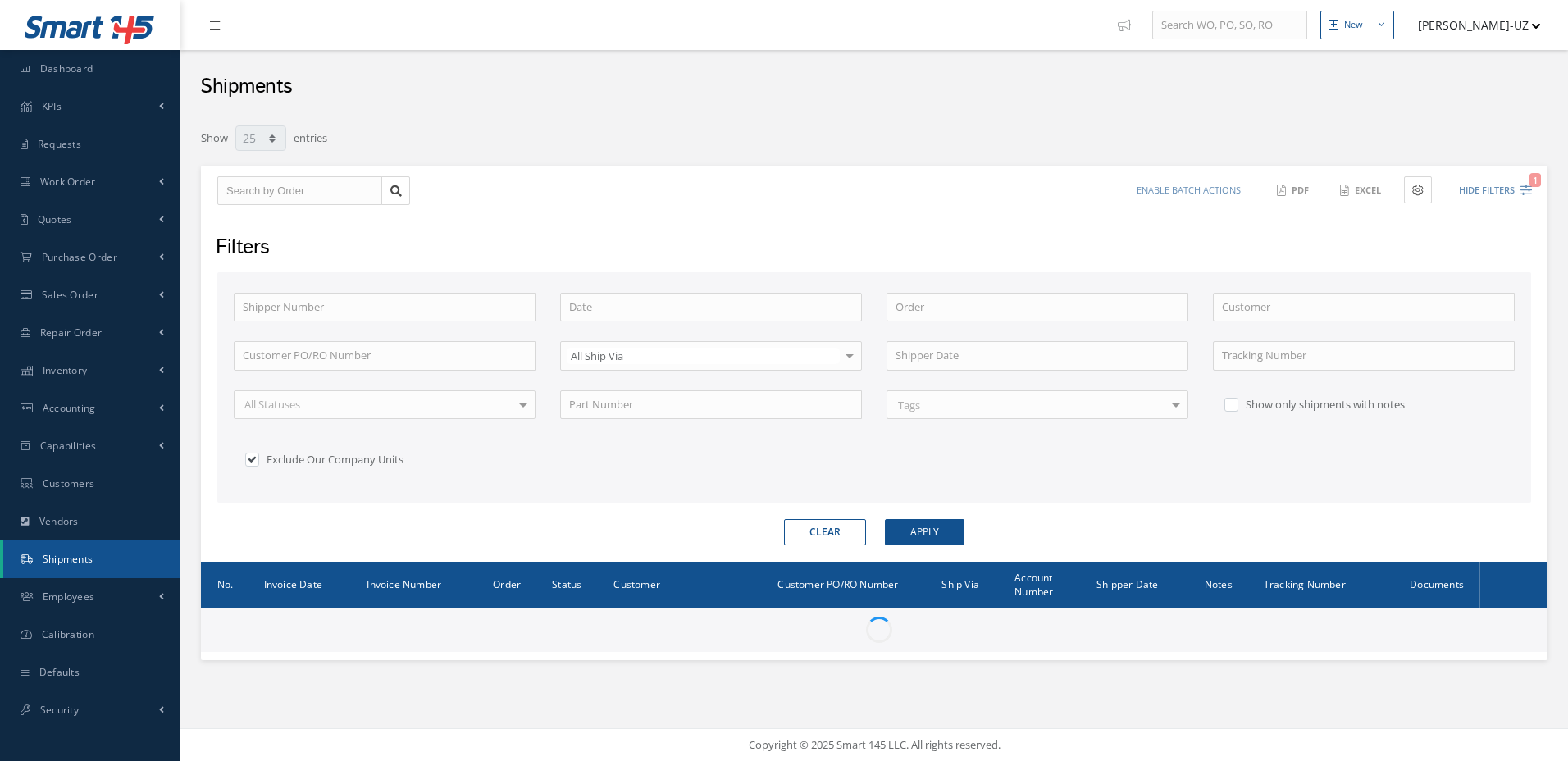
select select "25"
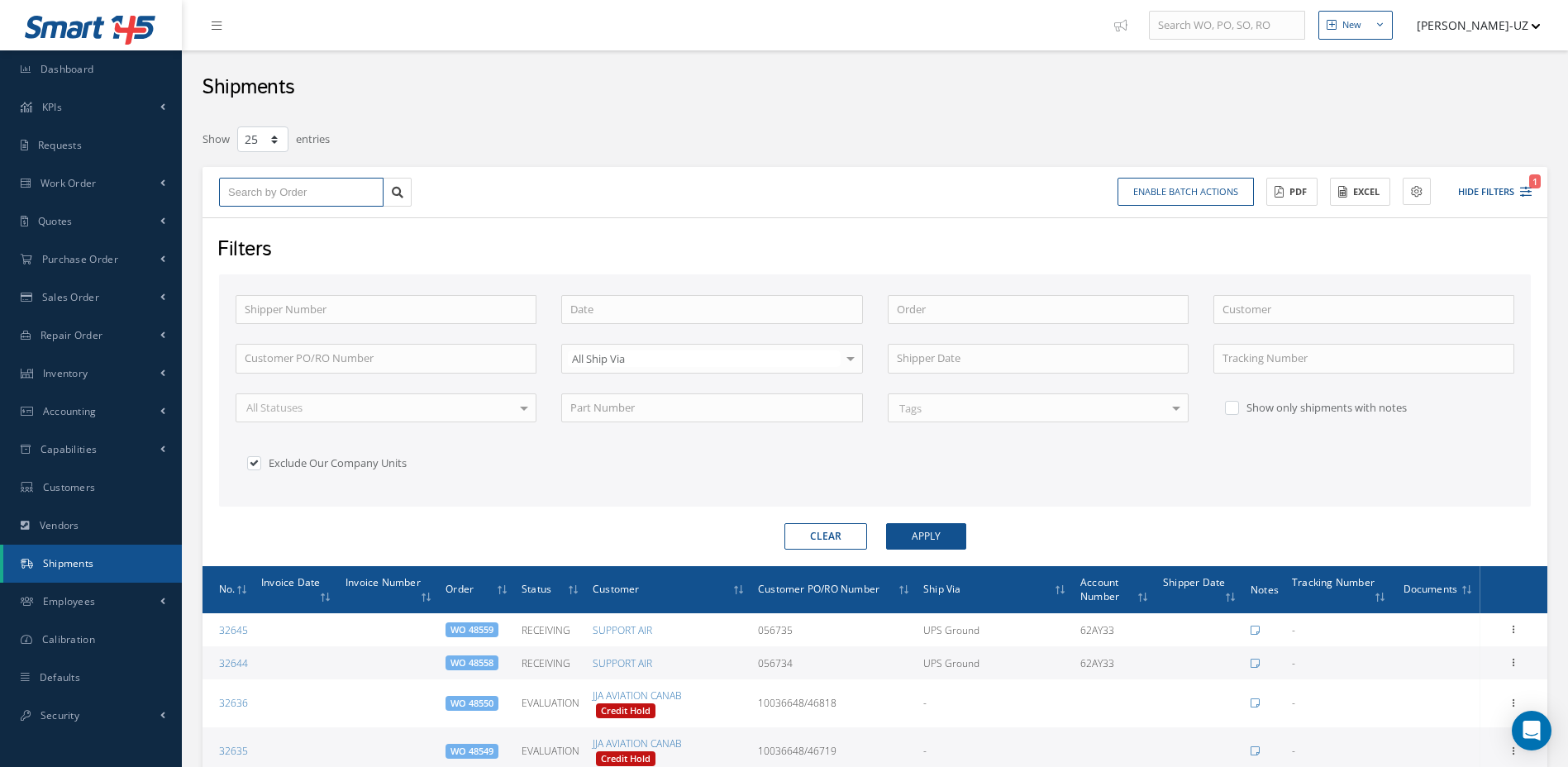
click at [263, 184] on input "text" at bounding box center [301, 192] width 164 height 30
type input "4"
type input "47"
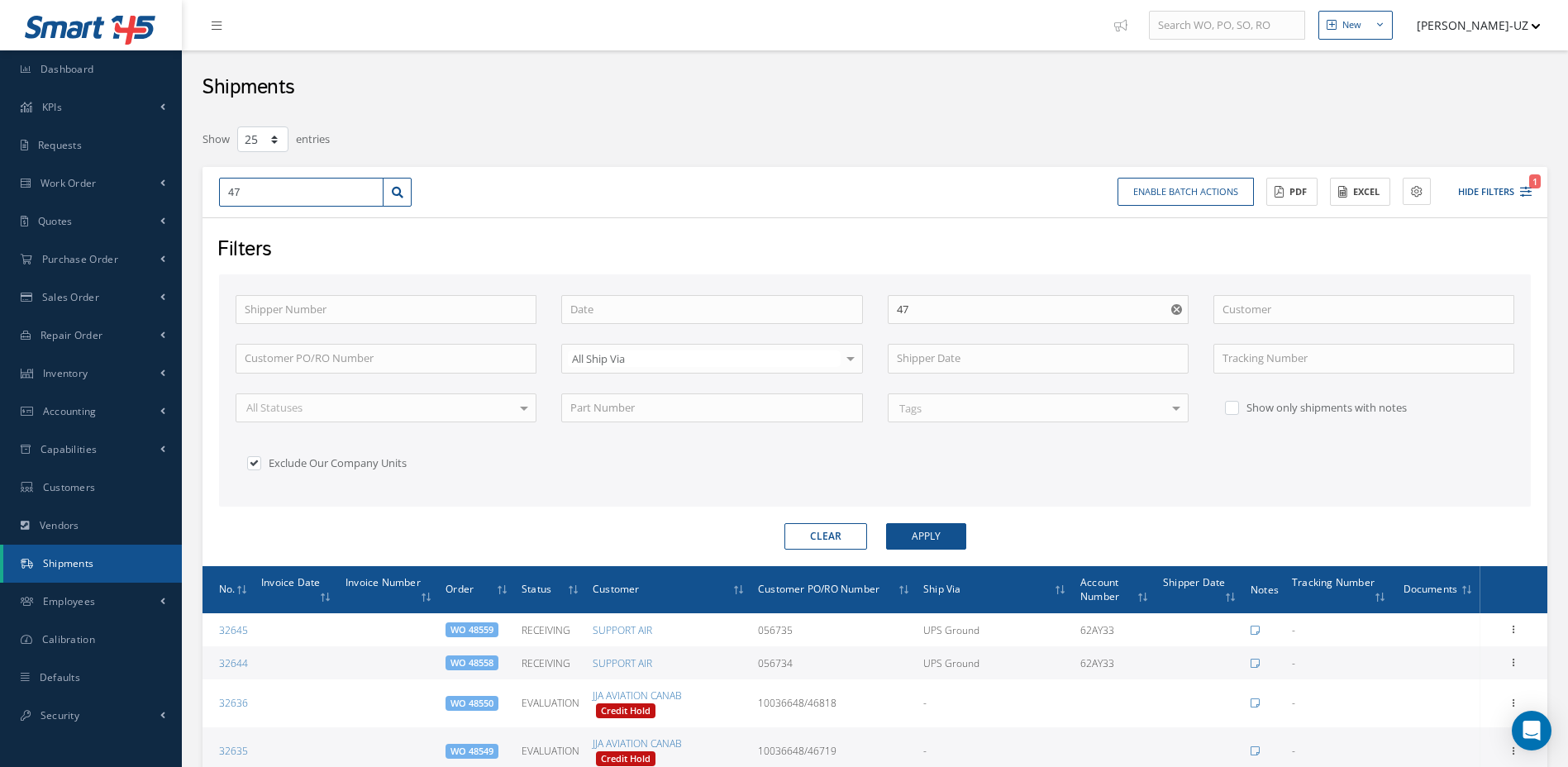
type input "477"
type input "4773"
type input "47736"
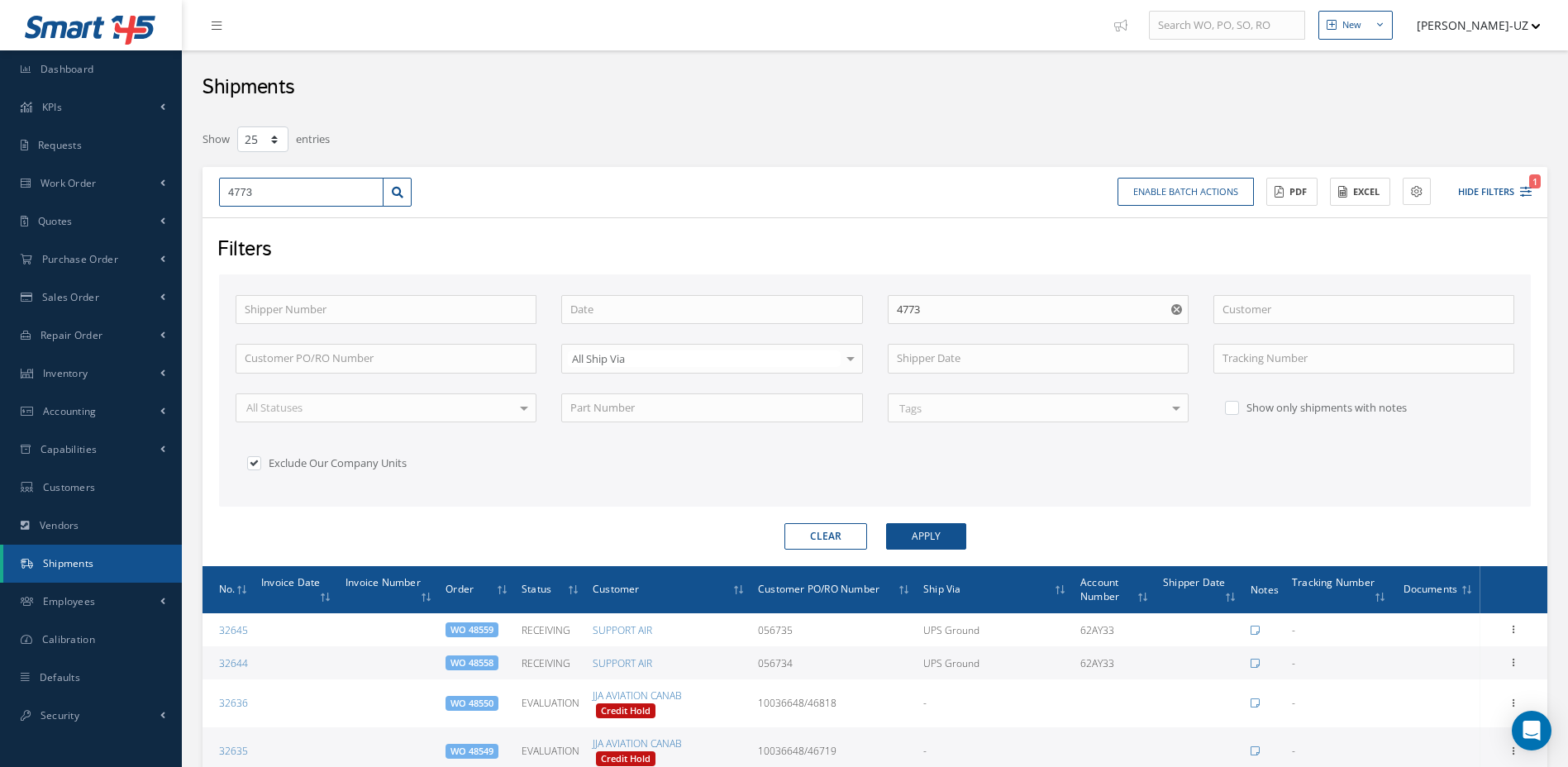
type input "47736"
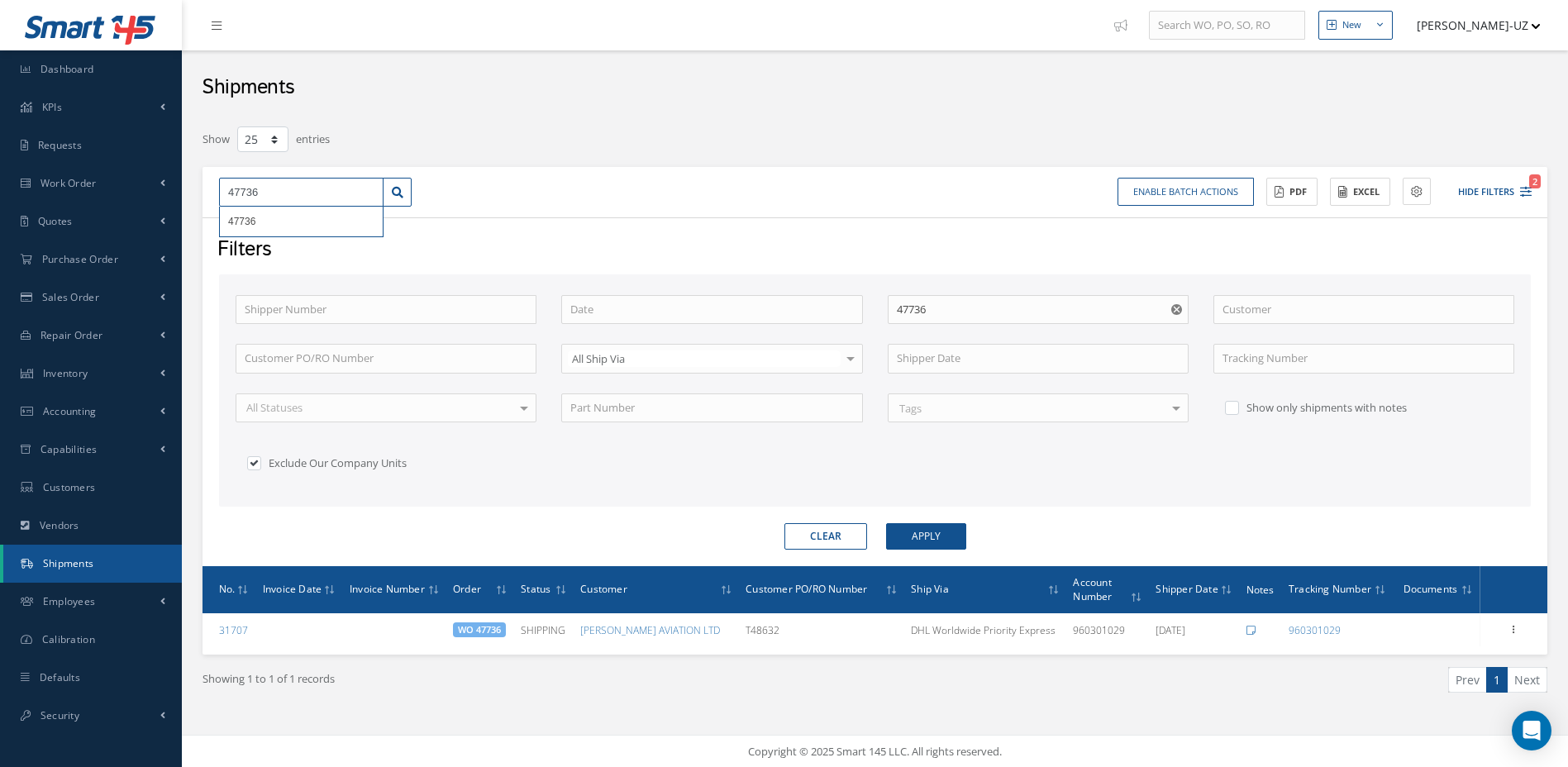
drag, startPoint x: 271, startPoint y: 193, endPoint x: 229, endPoint y: 182, distance: 43.4
click at [232, 188] on input "47736" at bounding box center [301, 192] width 164 height 30
type input "48"
type input "482"
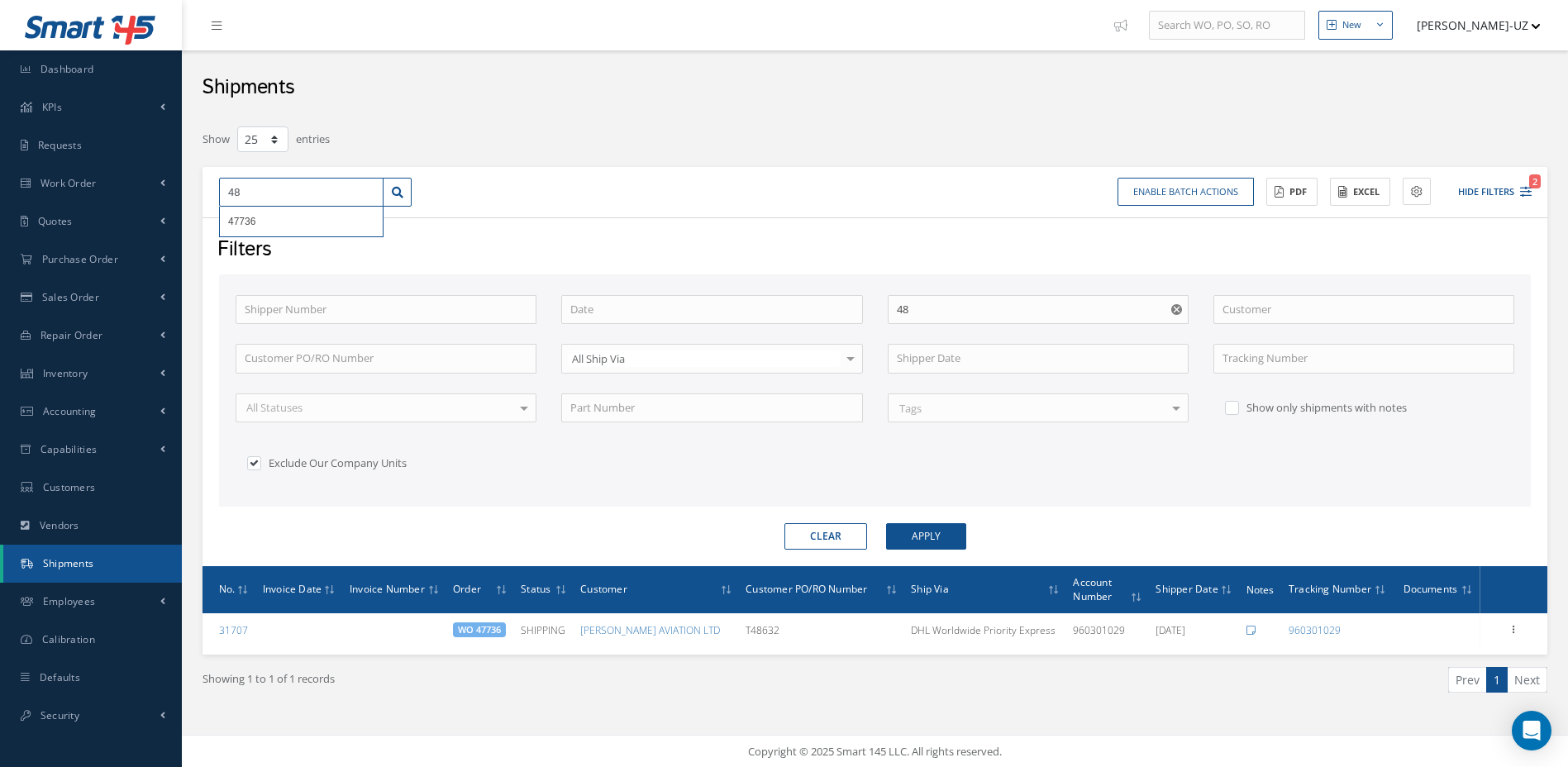
type input "482"
type input "4820"
type input "48208"
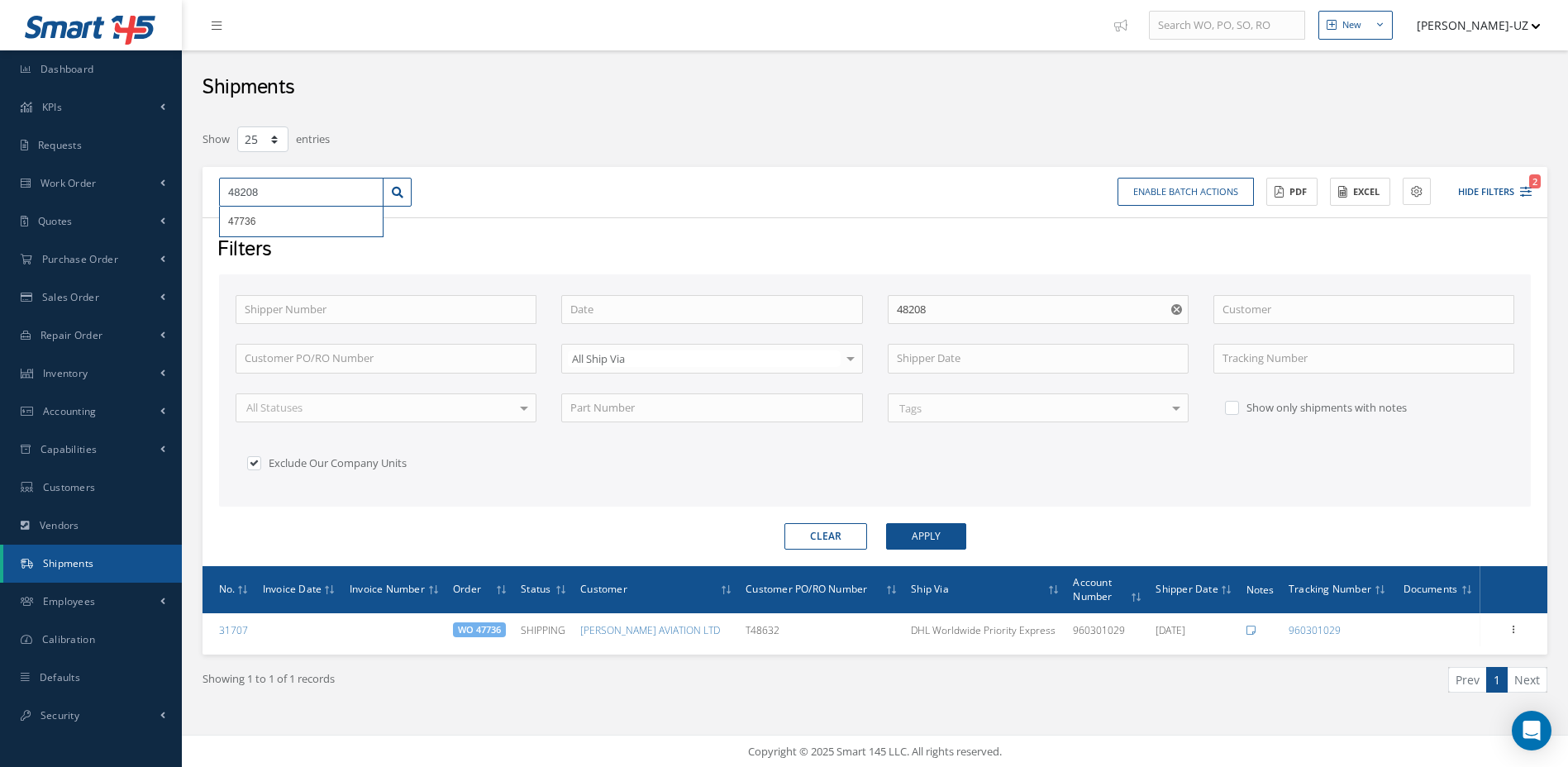
type input "48208"
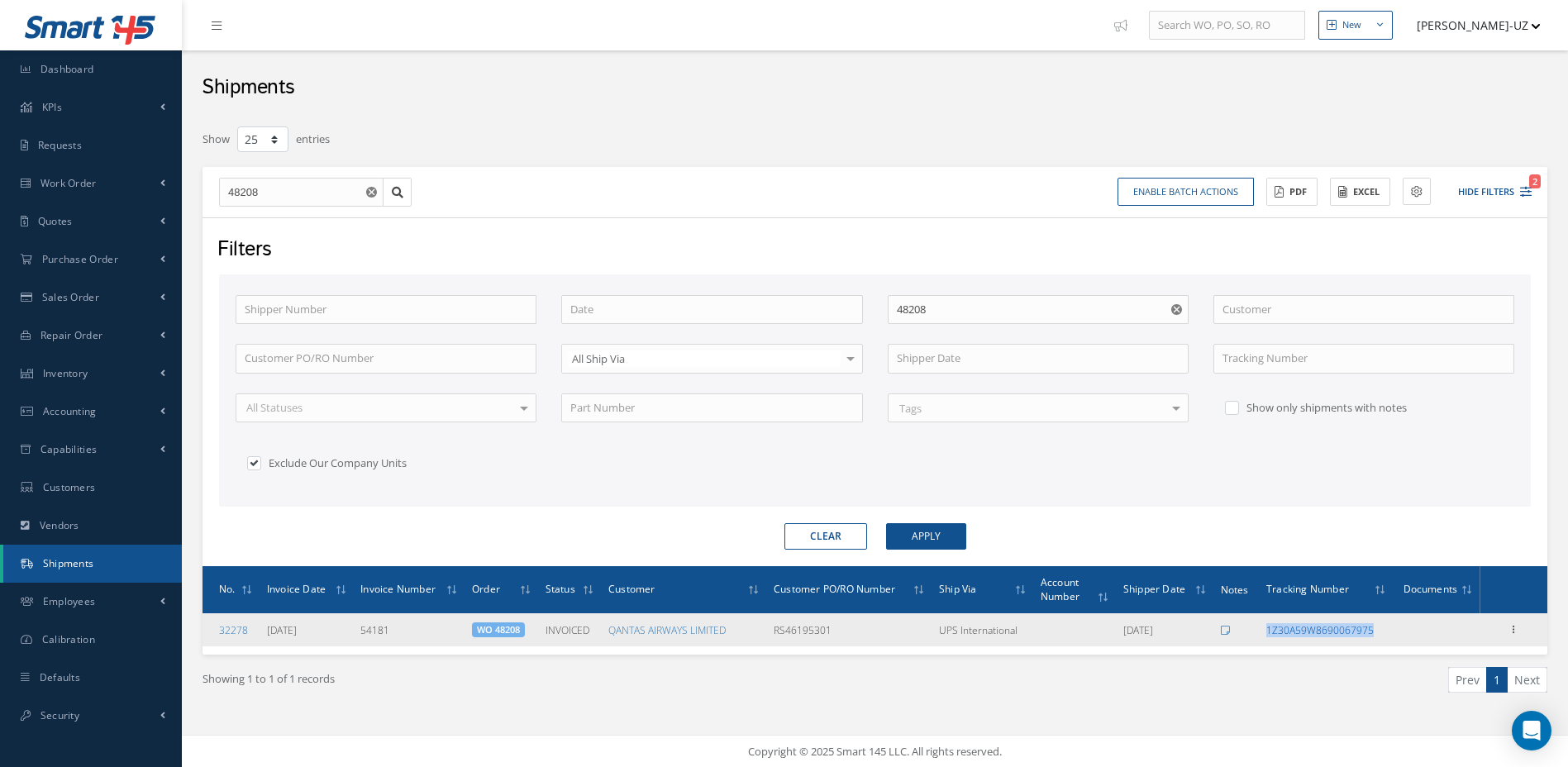
drag, startPoint x: 1404, startPoint y: 637, endPoint x: 1269, endPoint y: 635, distance: 135.0
click at [1269, 635] on tr "32278 08/12/2025 54181 WO 48208 INVOICED QANTAS AIRWAYS LIMITED RS46195301 UPS …" at bounding box center [875, 629] width 1346 height 33
copy link "1Z30A59W8690067975"
click at [1392, 632] on td "1Z30A59W8690067975" at bounding box center [1327, 629] width 134 height 33
drag, startPoint x: 1392, startPoint y: 632, endPoint x: 1268, endPoint y: 637, distance: 124.1
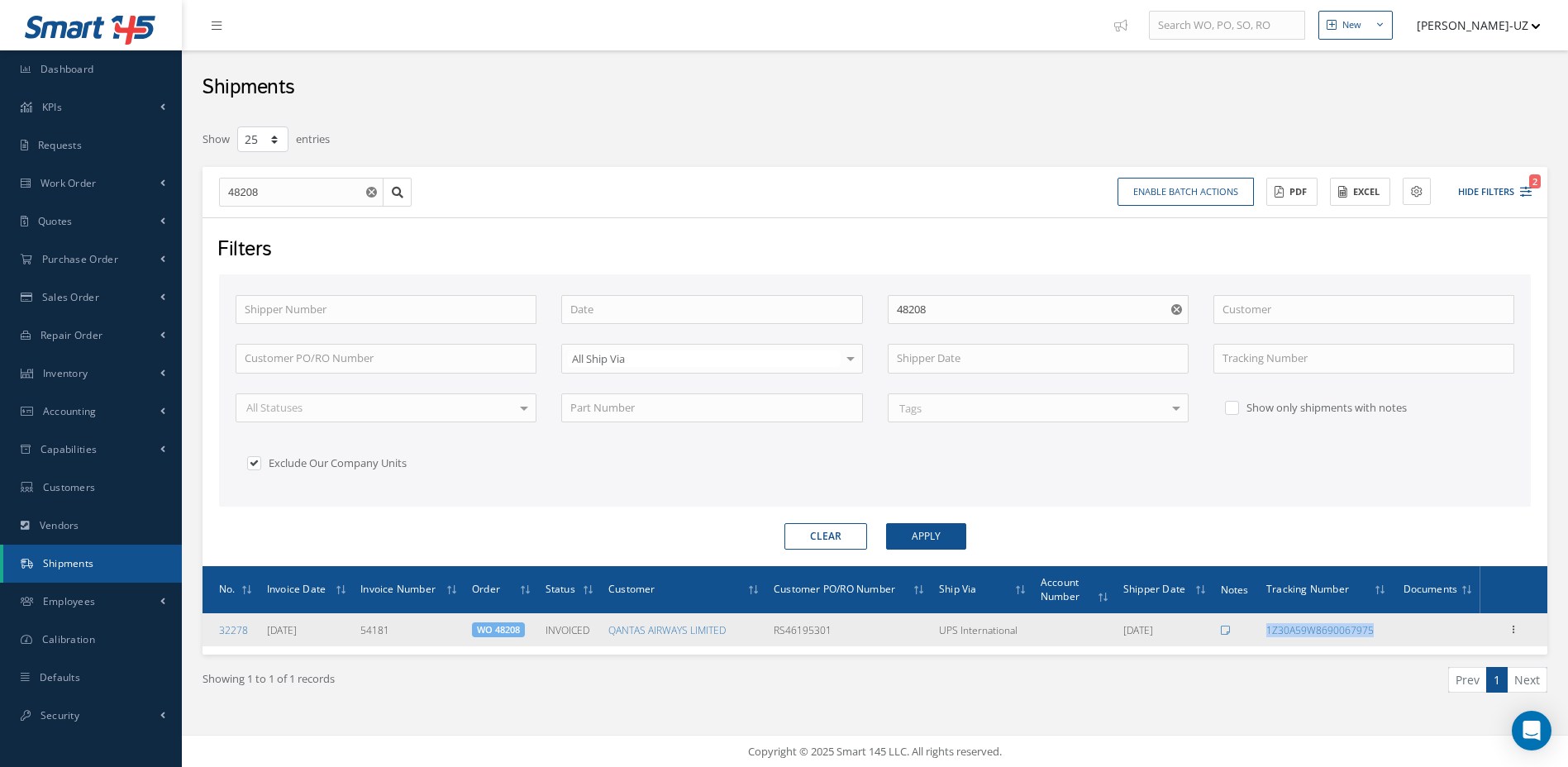
click at [1268, 637] on td "1Z30A59W8690067975" at bounding box center [1327, 629] width 134 height 33
copy link "1Z30A59W8690067975"
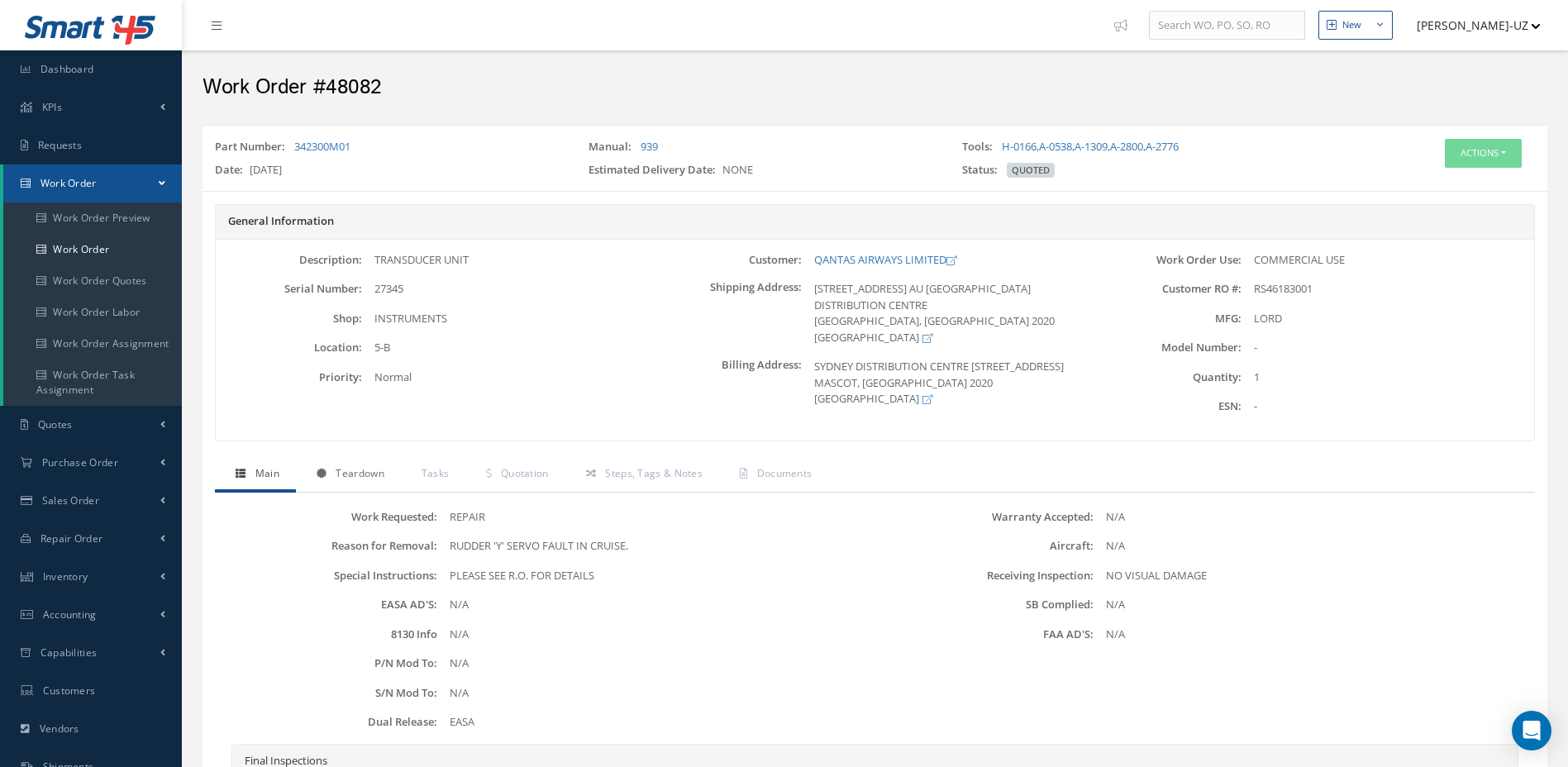
click at [362, 480] on span "Teardown" at bounding box center [359, 473] width 48 height 14
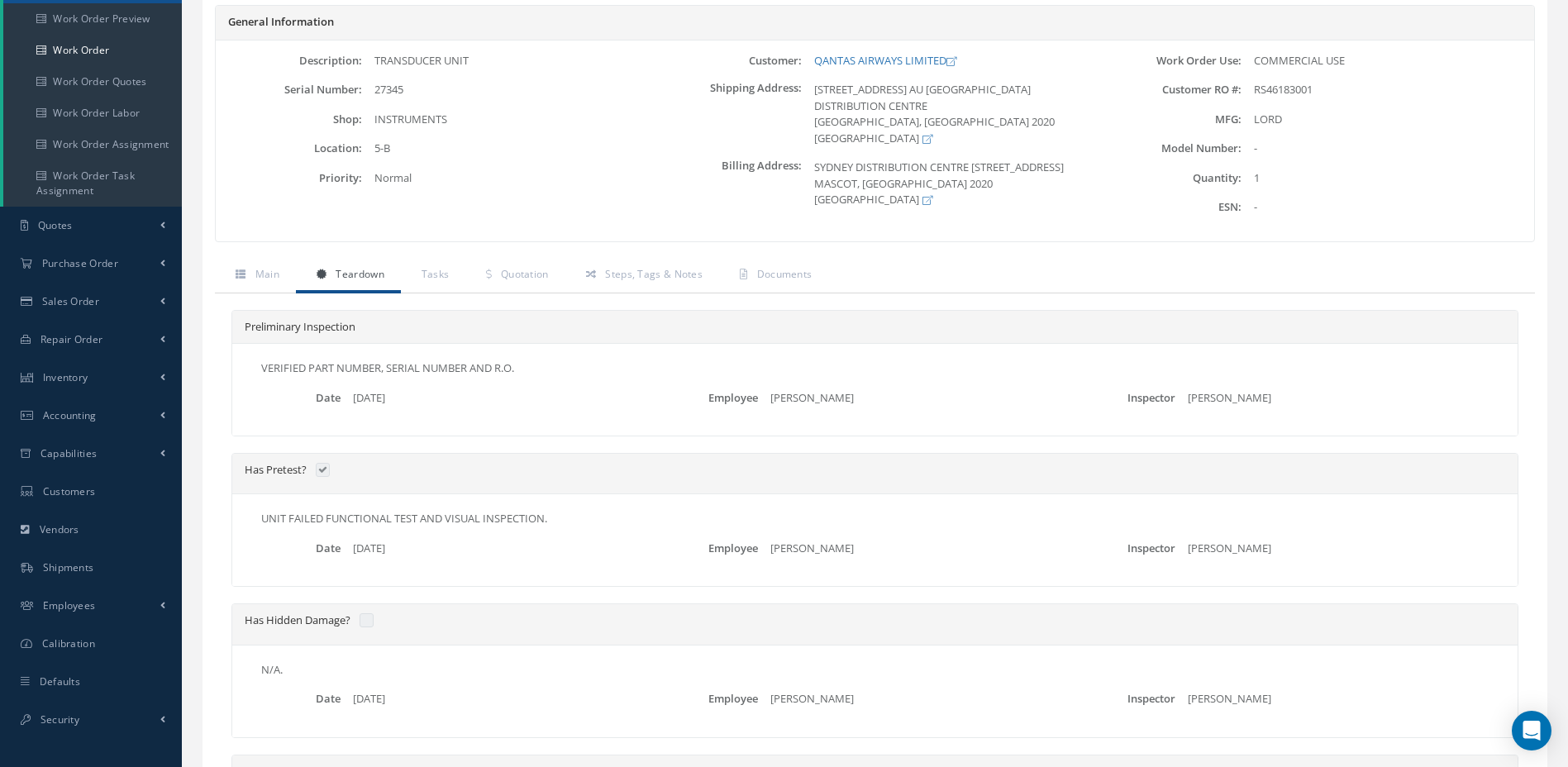
scroll to position [165, 0]
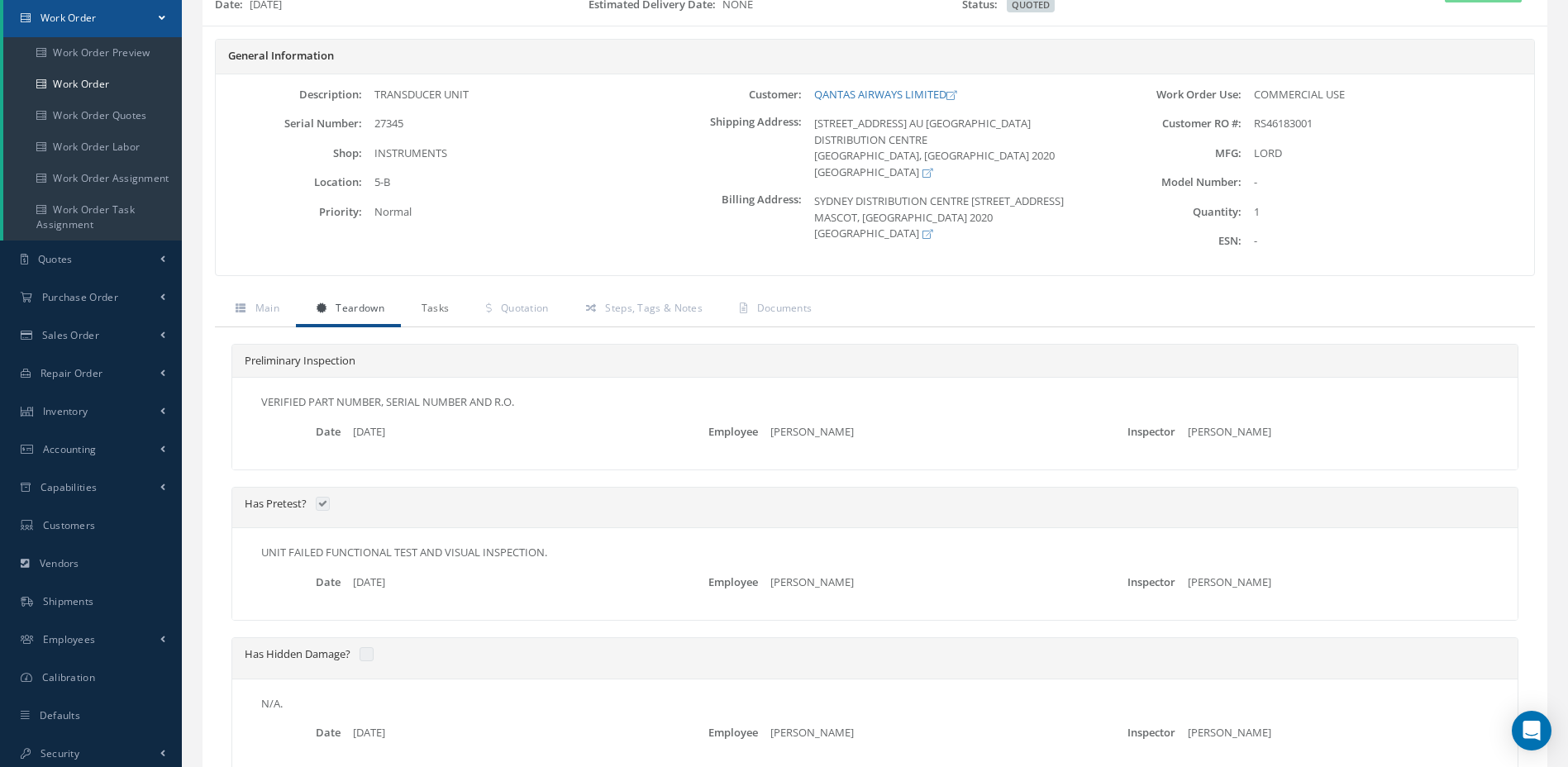
click at [431, 312] on span "Tasks" at bounding box center [436, 308] width 28 height 14
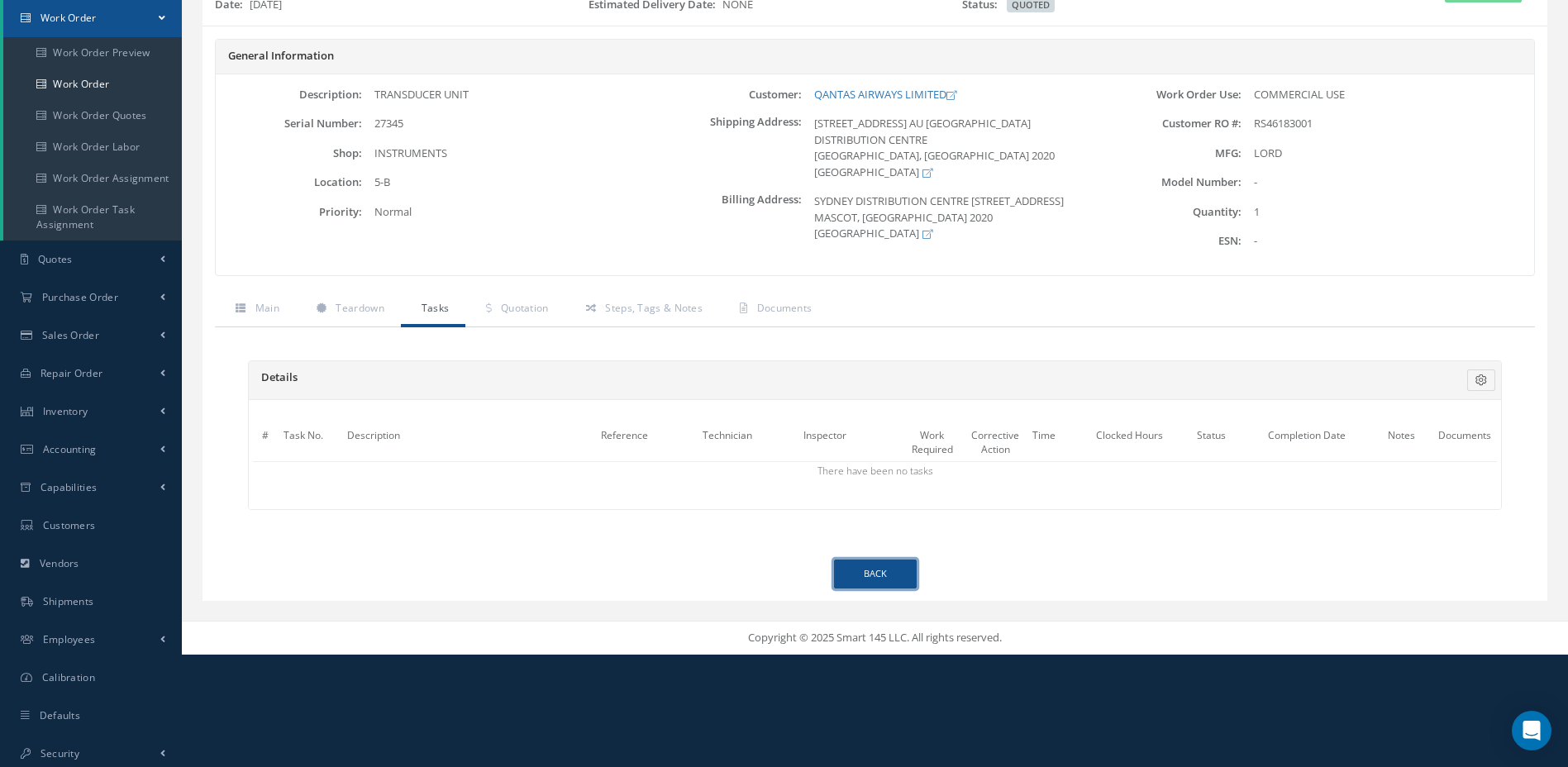
click at [878, 582] on link "Back" at bounding box center [876, 574] width 83 height 29
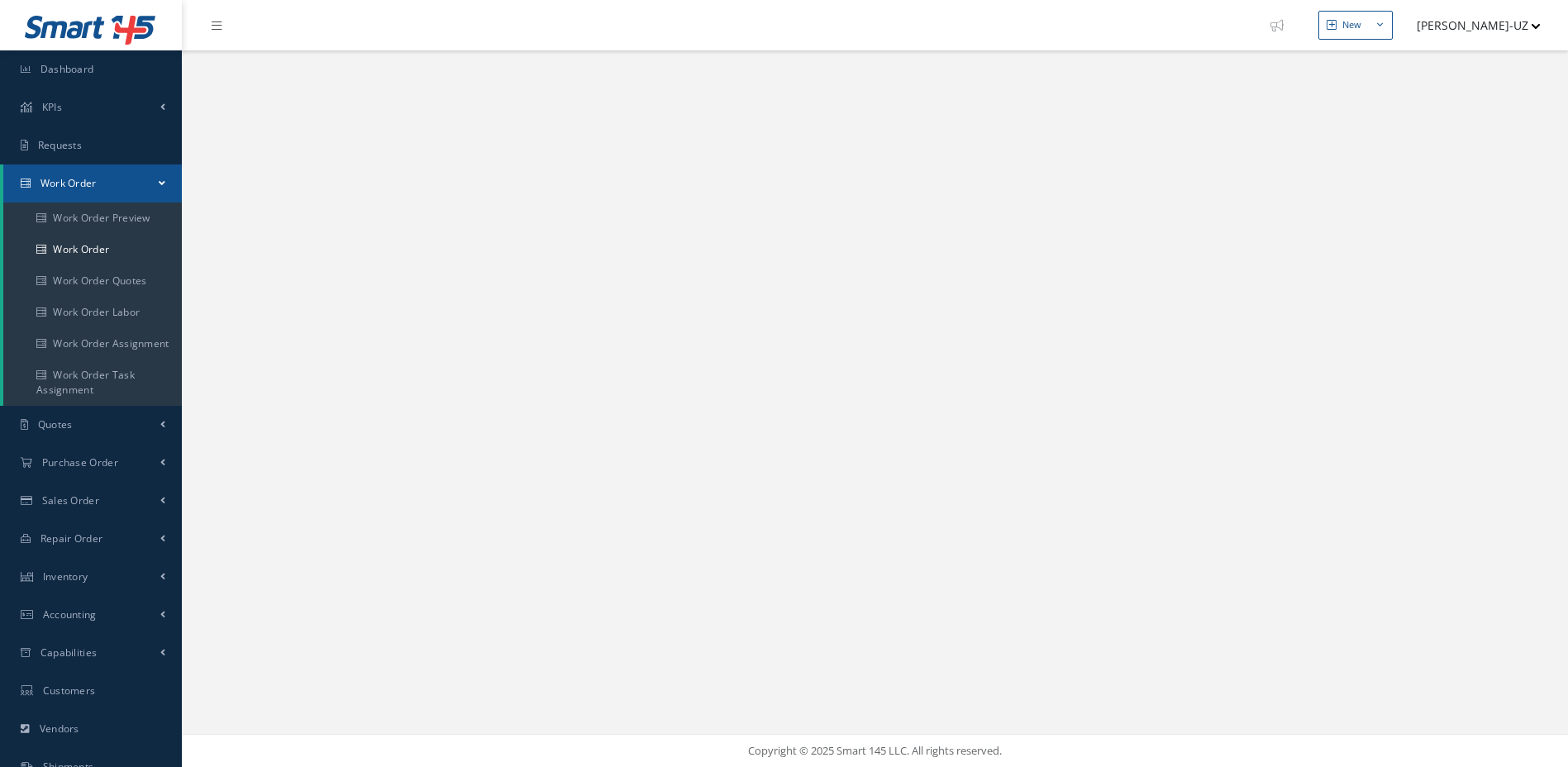
select select "25"
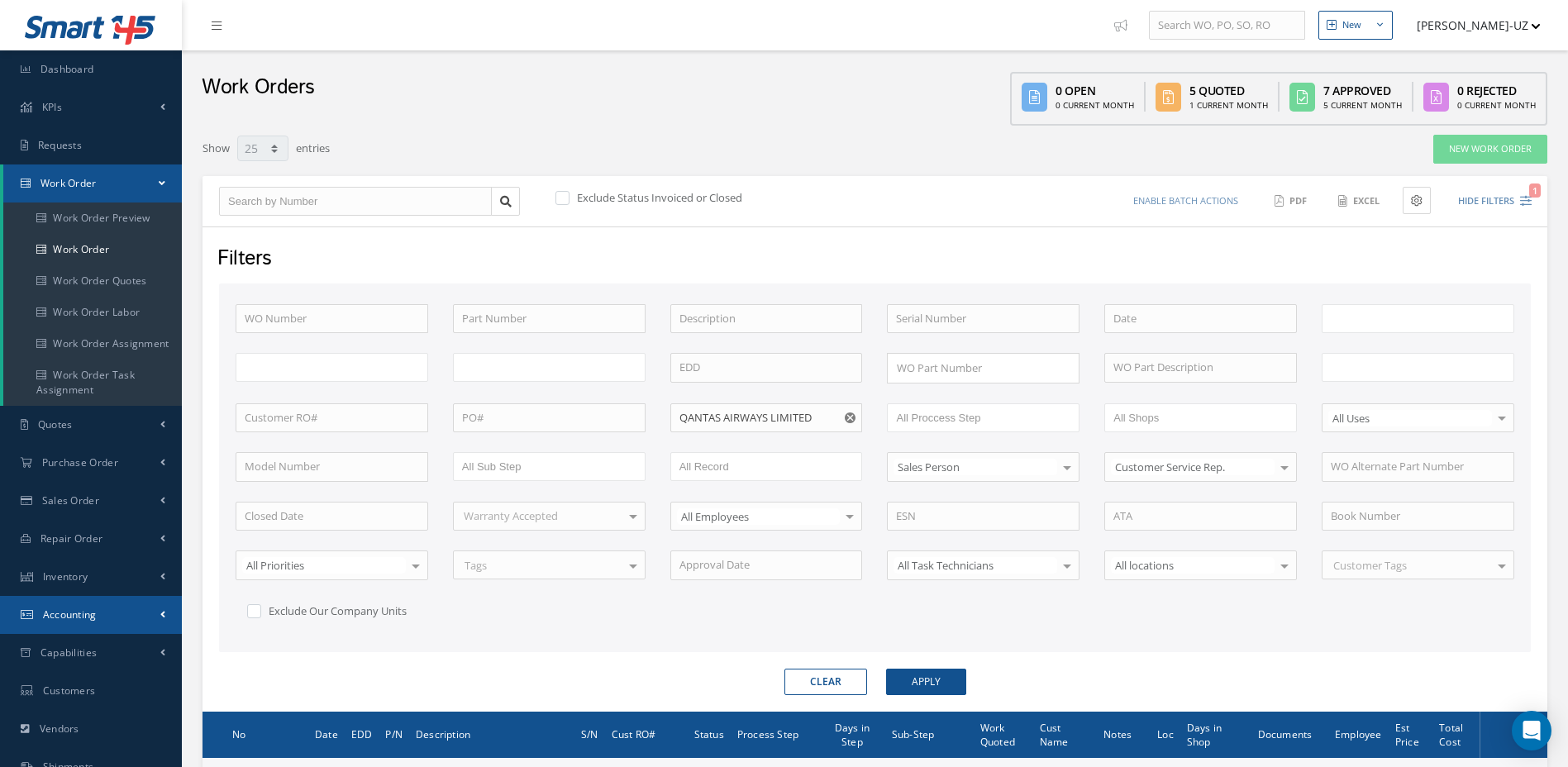
type input "All Work Request"
type input "All Work Performed"
type input "All Status"
type input "WO Part Status"
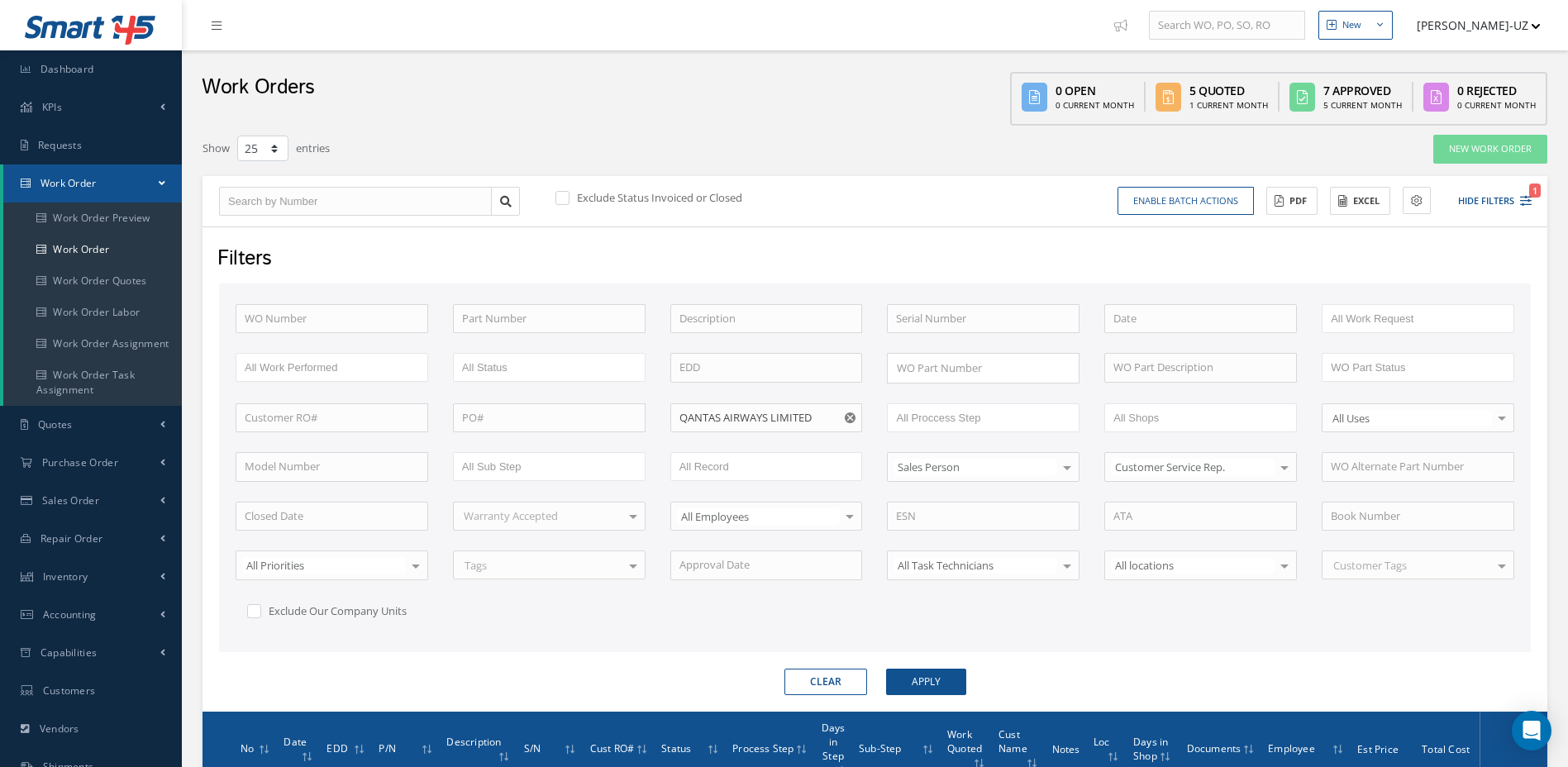
click at [1045, 611] on div "WO Number Part Number Description Serial Number - BENCH CHECK CALIBRATION INSPE…" at bounding box center [875, 474] width 1304 height 340
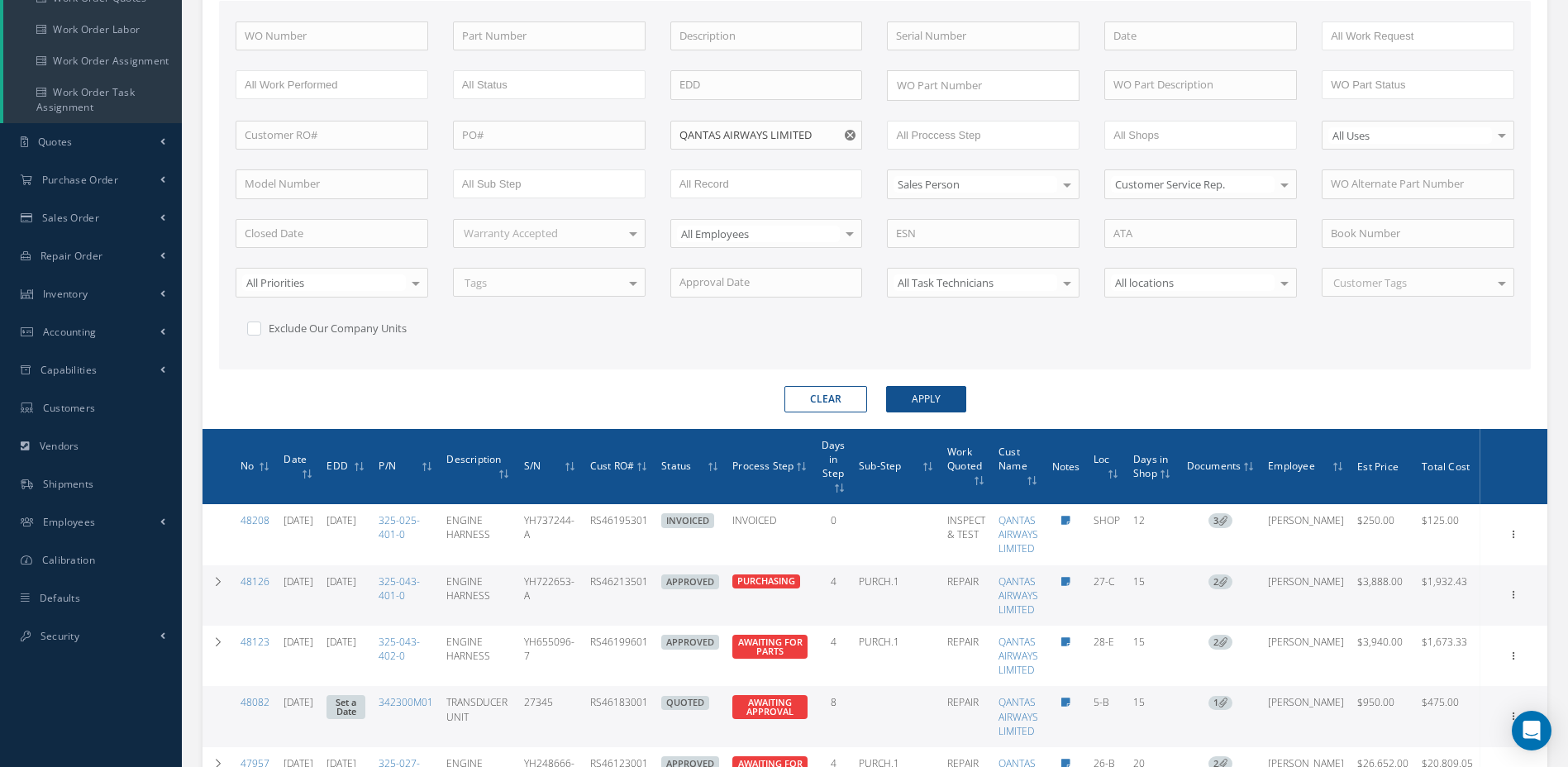
scroll to position [331, 0]
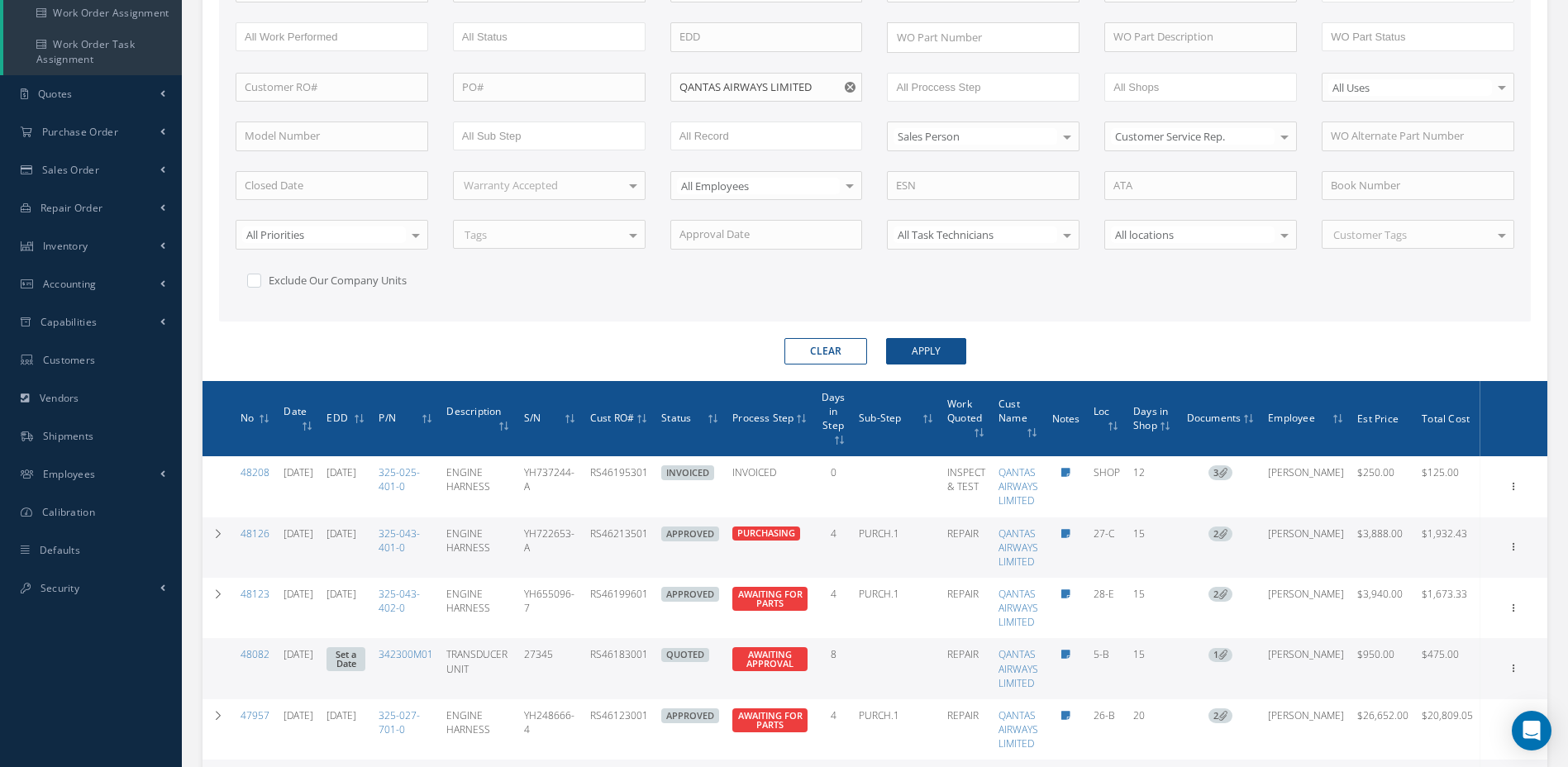
drag, startPoint x: 1519, startPoint y: 672, endPoint x: 1508, endPoint y: 672, distance: 11.0
click at [1519, 492] on icon at bounding box center [1514, 485] width 17 height 13
click at [1522, 665] on icon at bounding box center [1514, 666] width 17 height 13
click at [1516, 492] on icon at bounding box center [1514, 485] width 17 height 13
click at [1437, 704] on link "Edit" at bounding box center [1438, 701] width 131 height 21
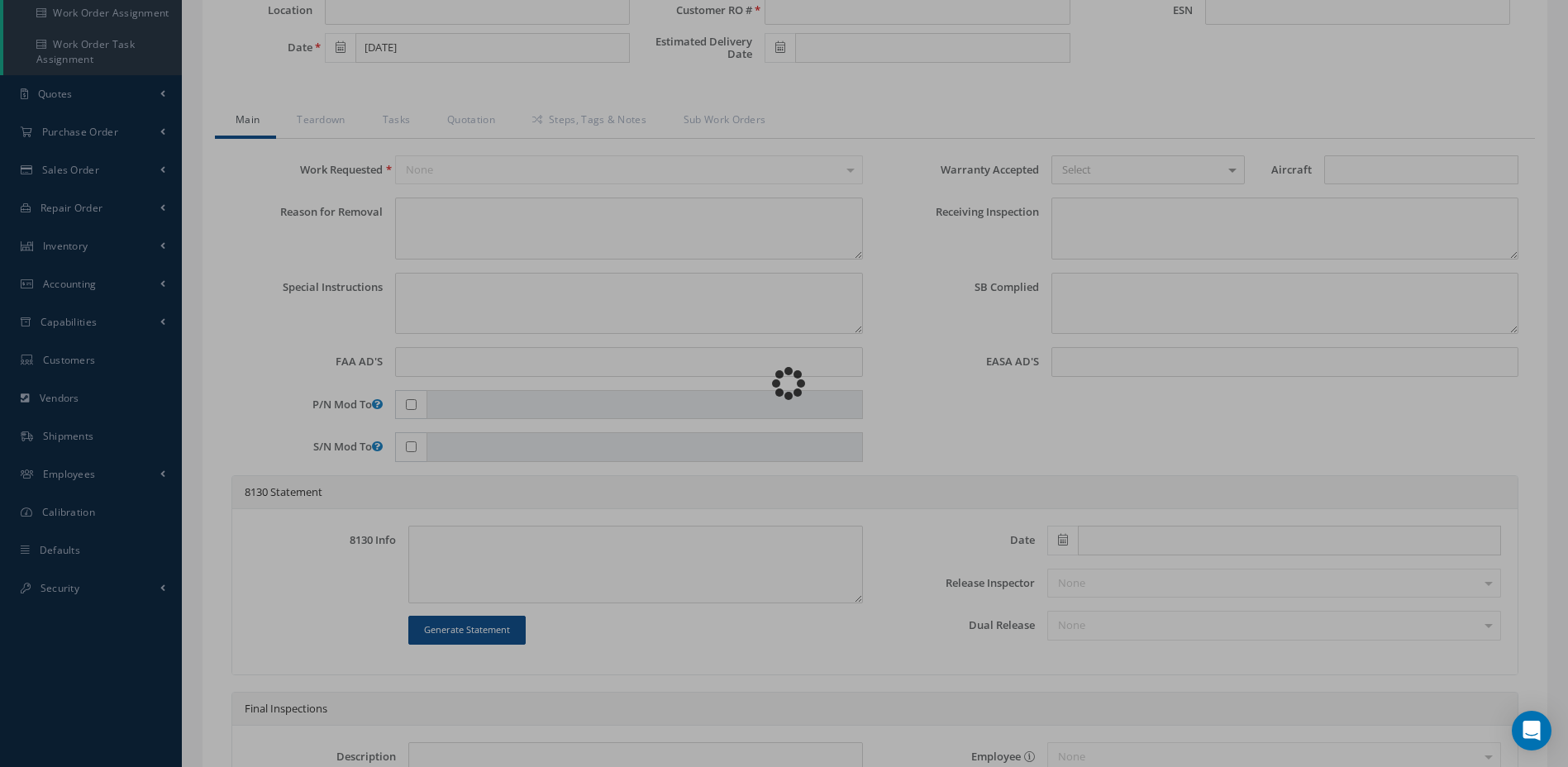
type input "342300M01"
type input "5-B"
type input "[DATE]"
type input "TRANSDUCER UNIT"
type input "RS46183001"
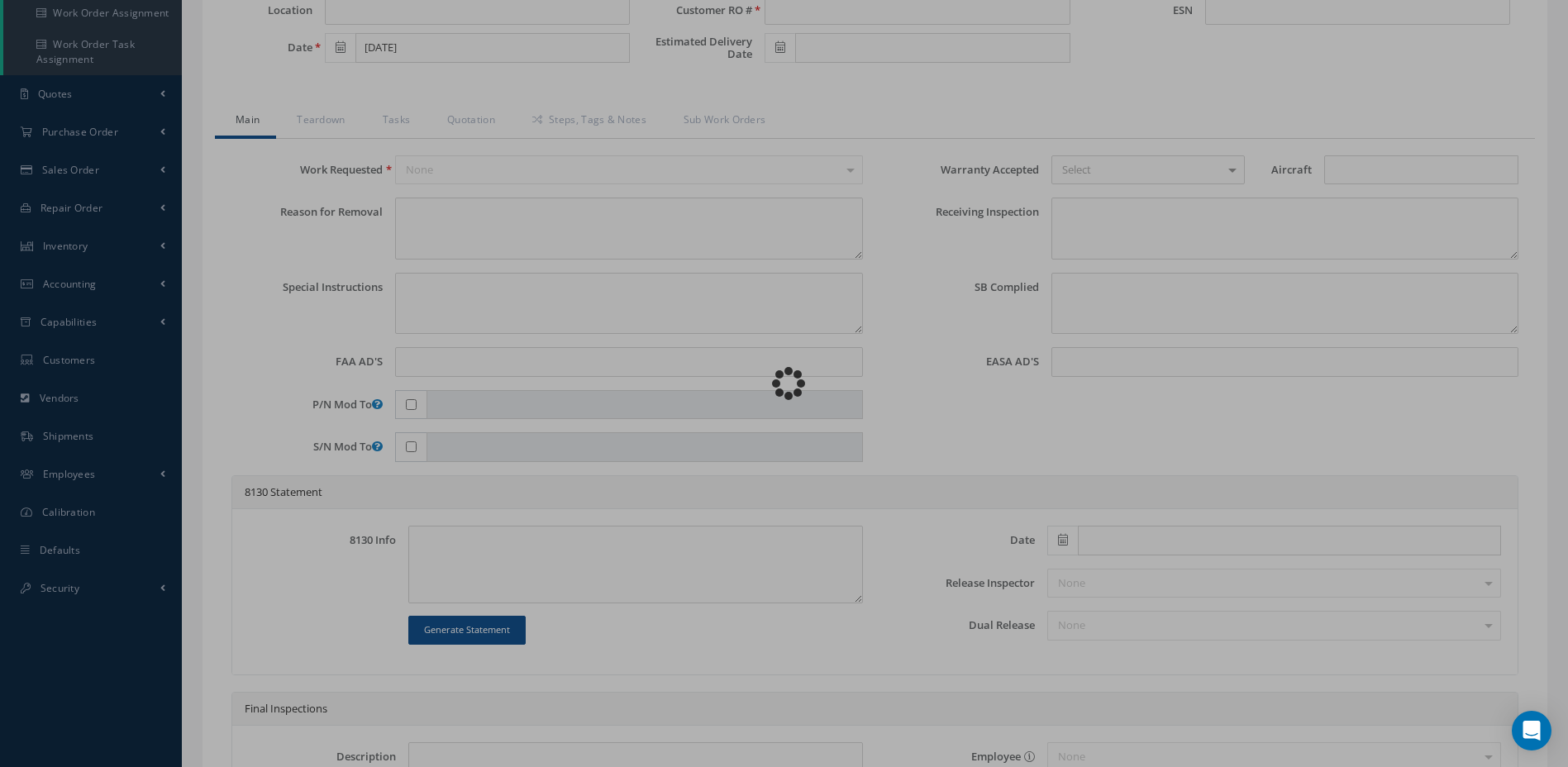
type input "27345"
type textarea "RUDDER 'Y' SERVO FAULT IN CRUISE."
type textarea "PLEASE SEE R.O. FOR DETAILS"
type textarea "NO VISUAL DAMAGE"
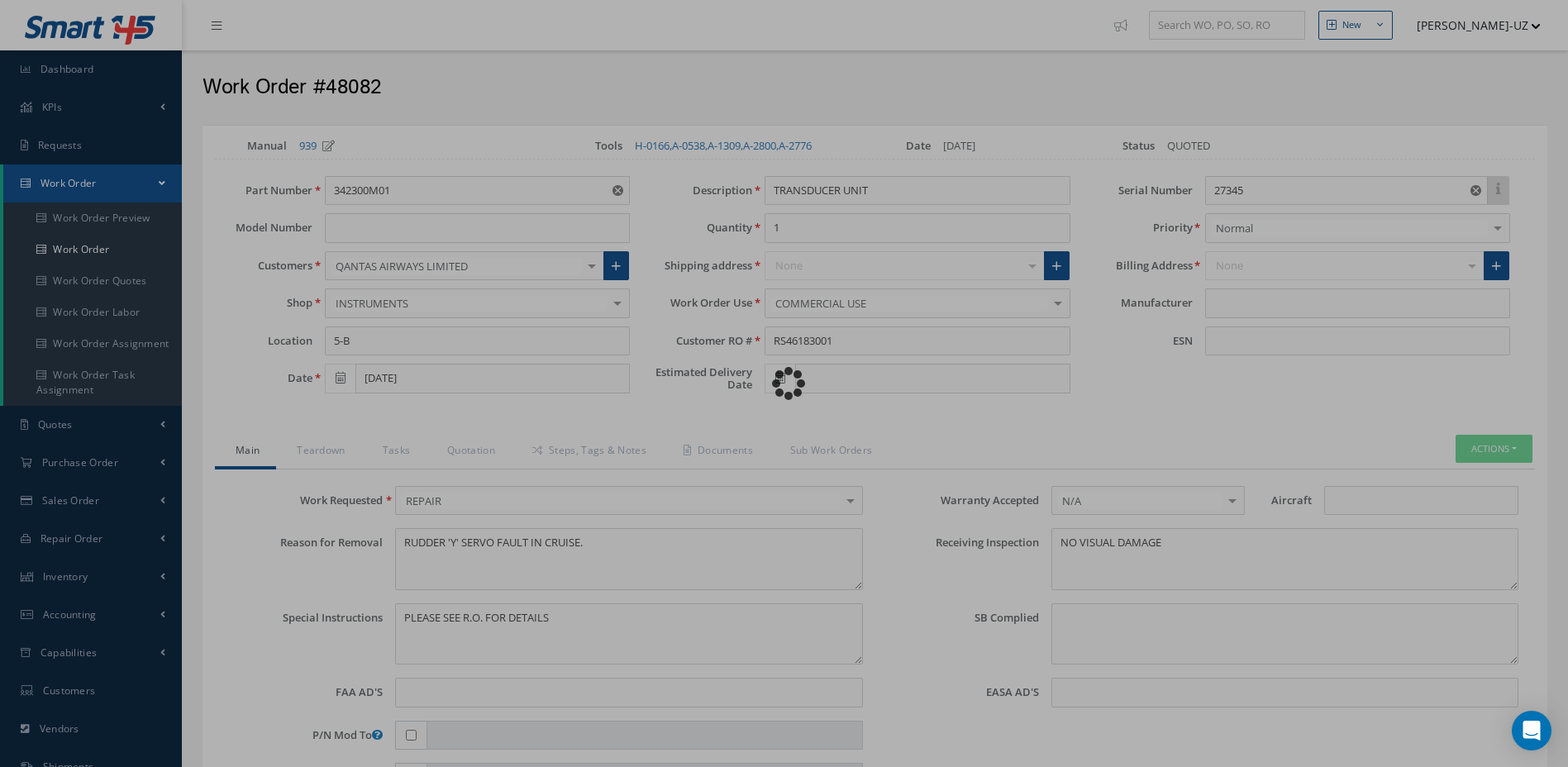
type input "LORD"
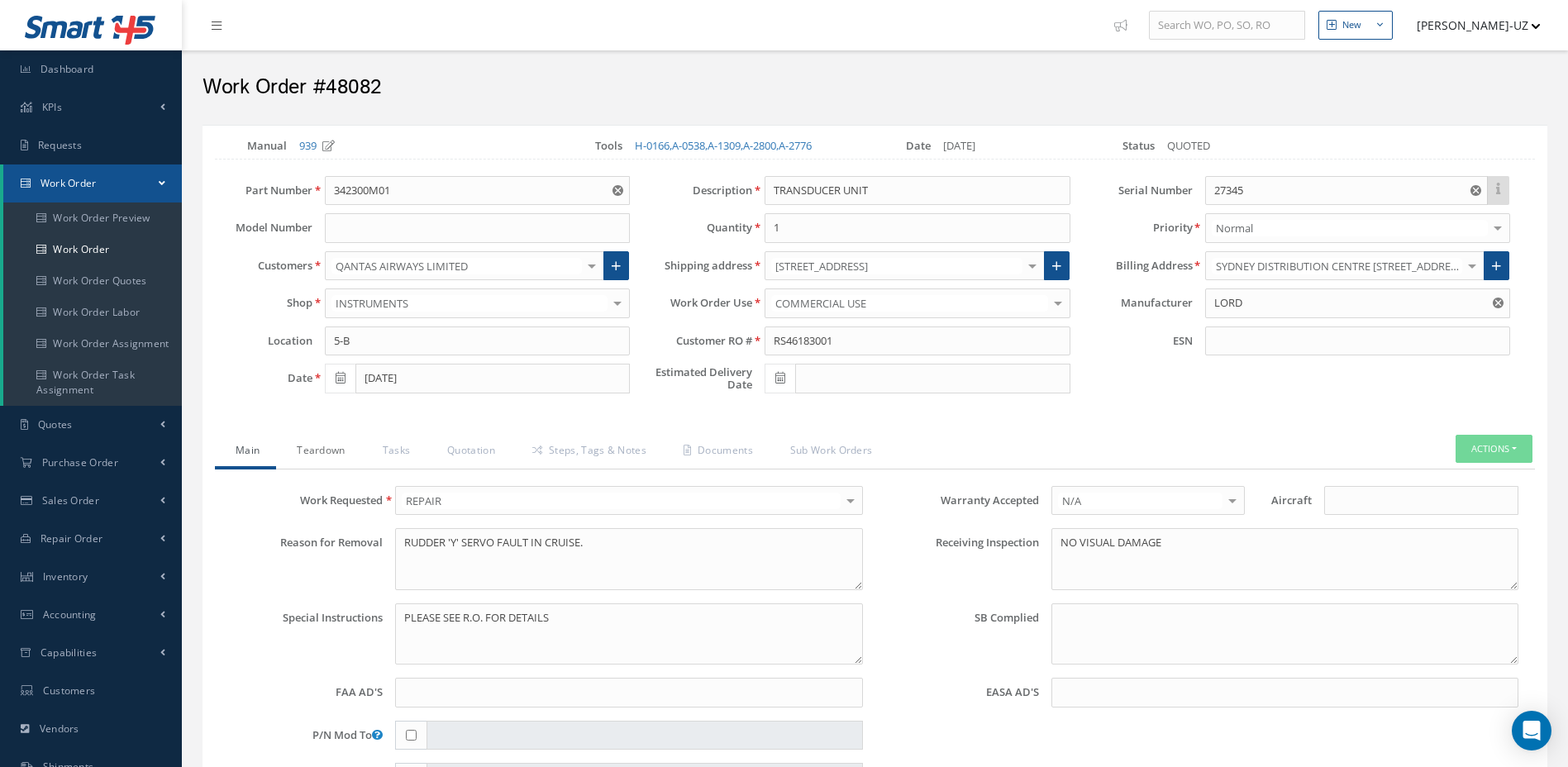
click at [351, 448] on link "Teardown" at bounding box center [319, 452] width 85 height 34
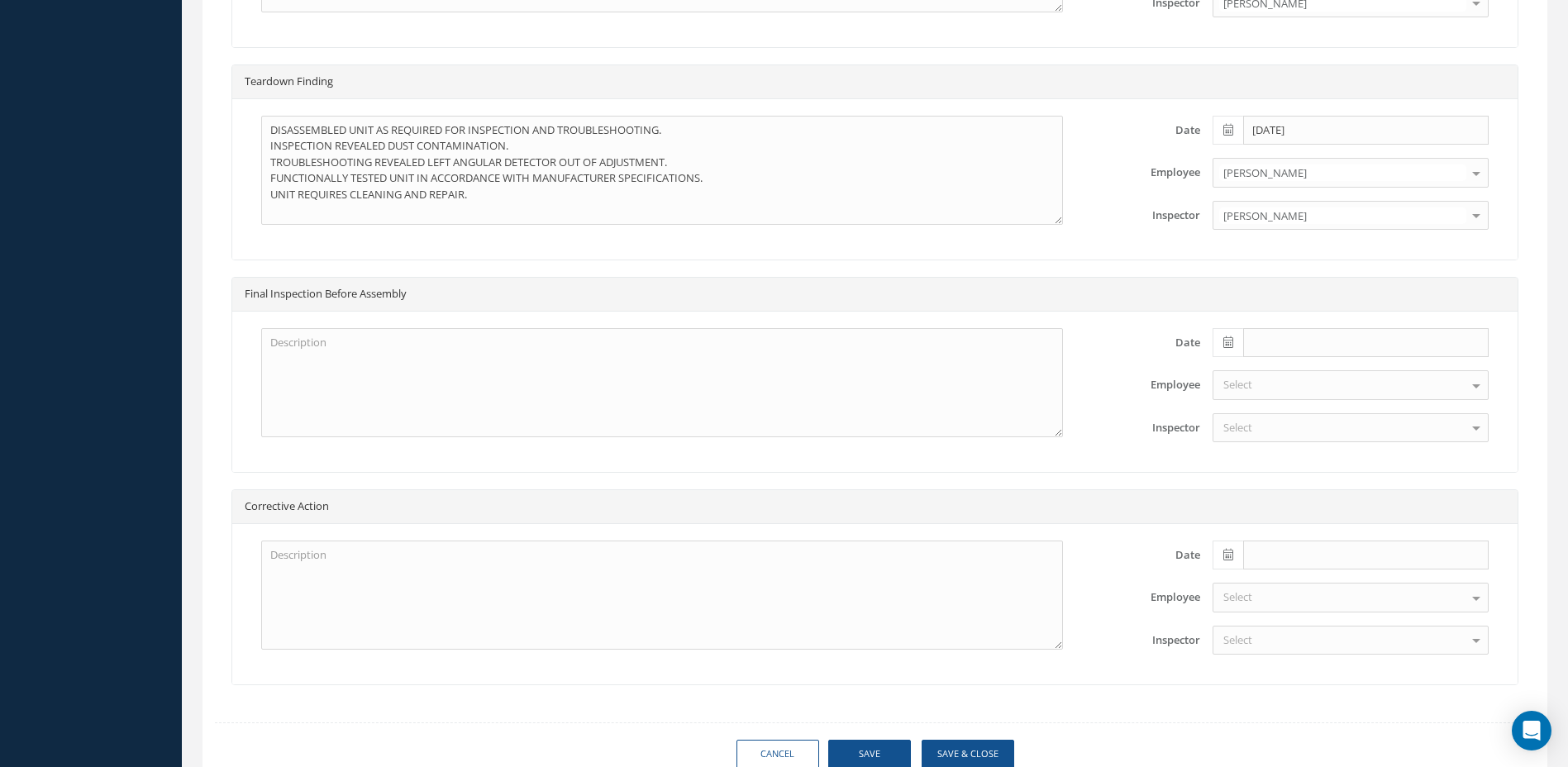
scroll to position [1140, 0]
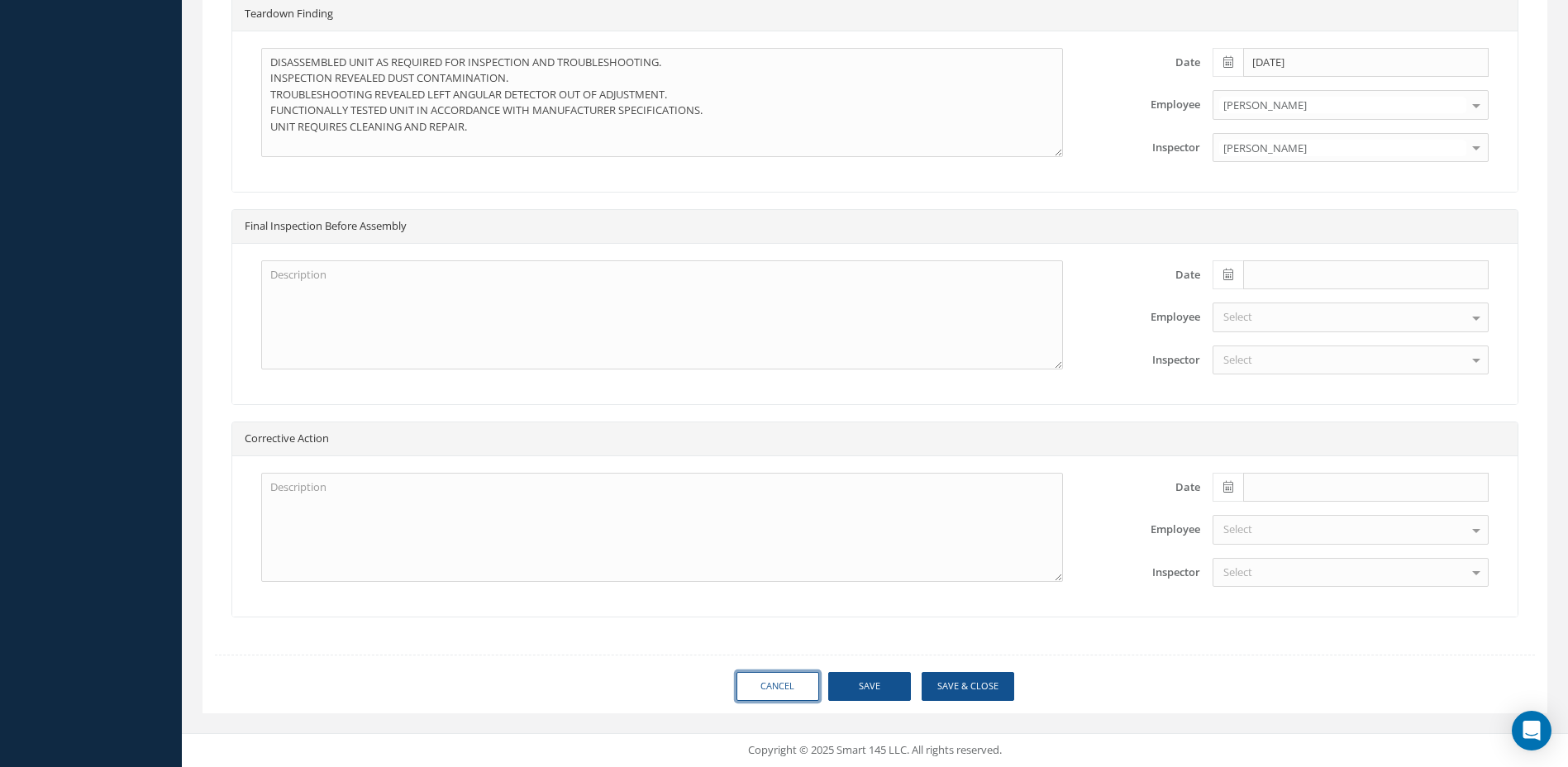
drag, startPoint x: 779, startPoint y: 681, endPoint x: 734, endPoint y: 681, distance: 45.0
click at [780, 682] on link "Cancel" at bounding box center [778, 686] width 83 height 29
select select "25"
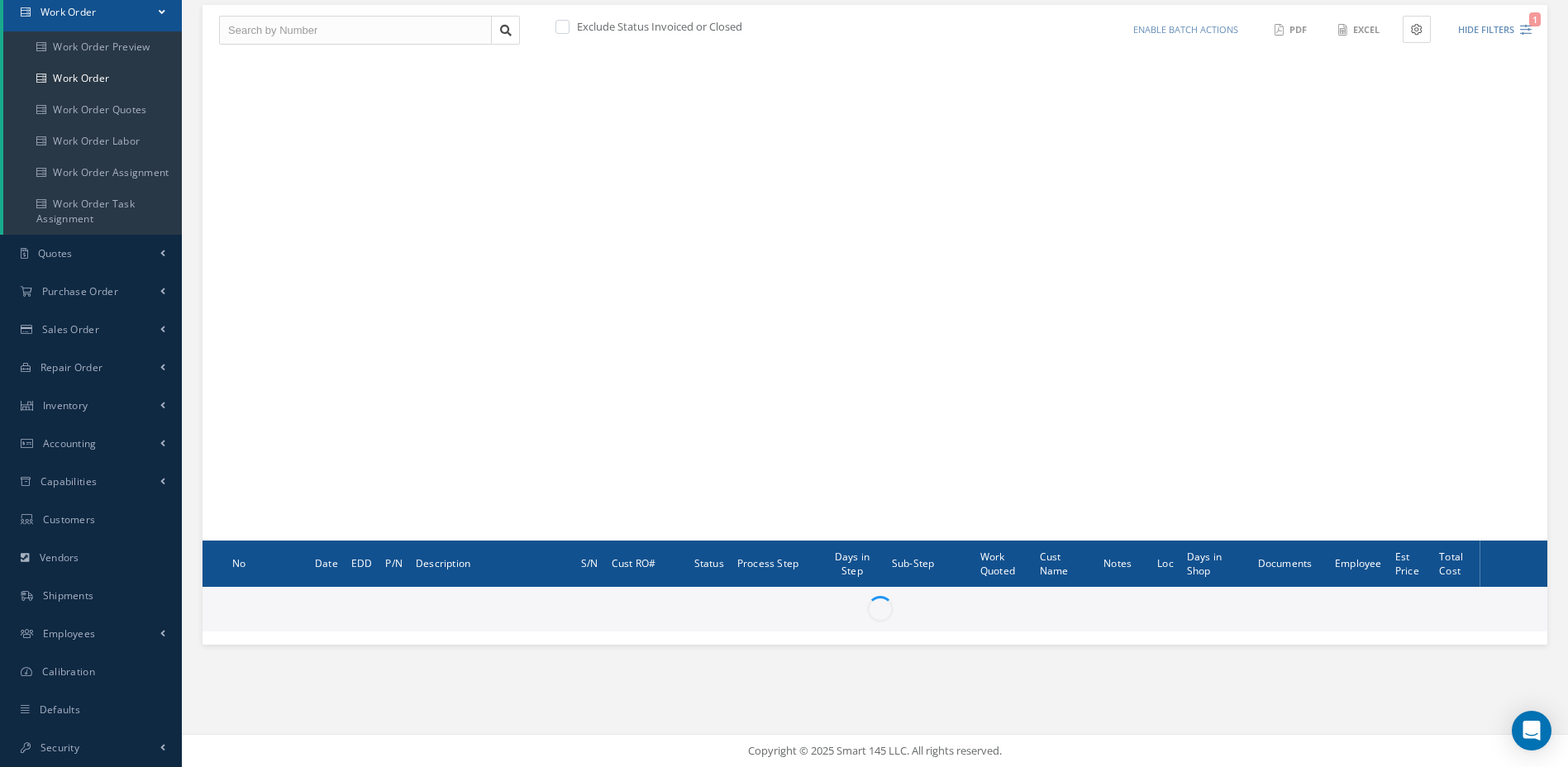
scroll to position [171, 0]
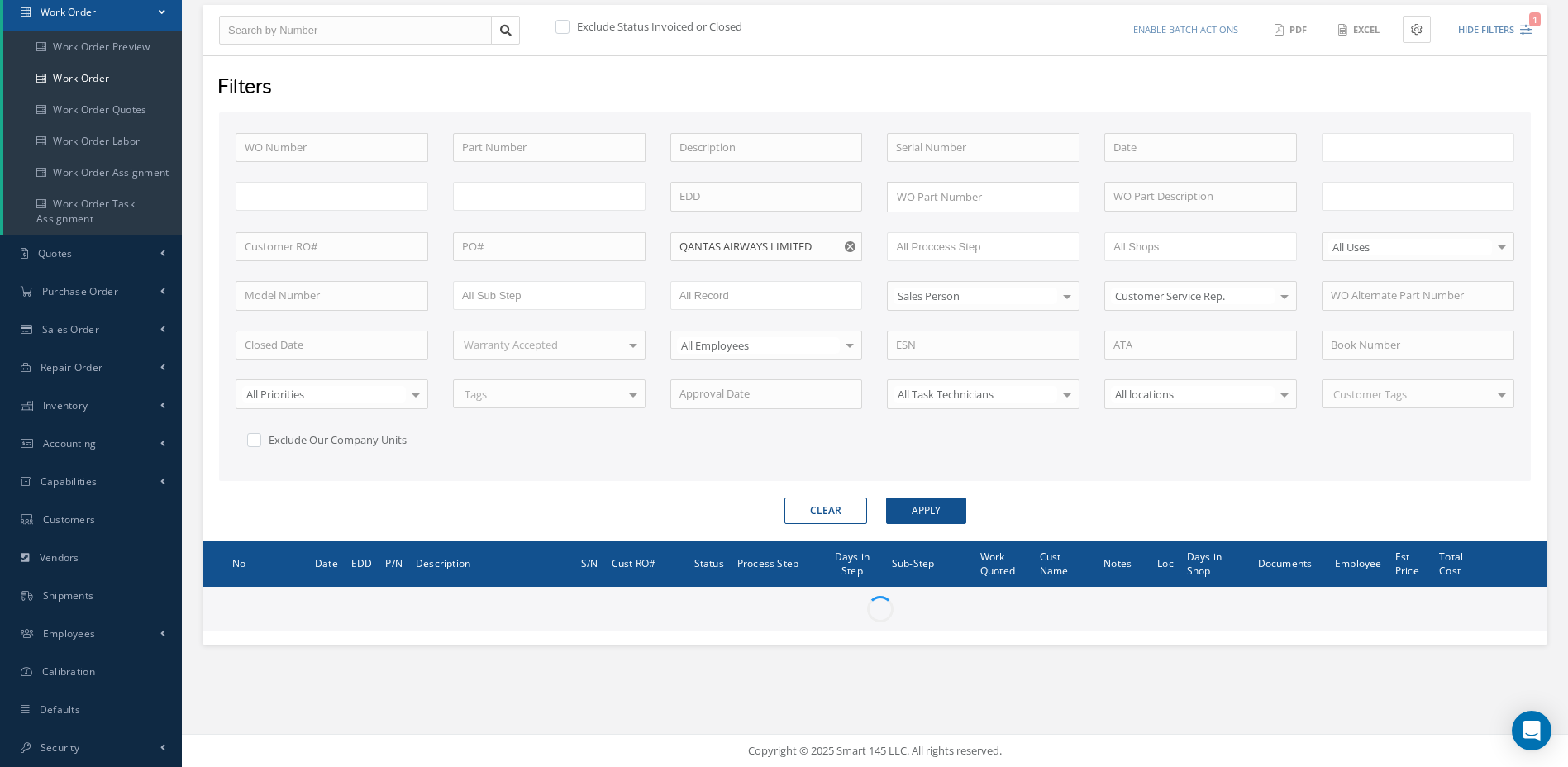
click at [1155, 478] on div "WO Number Part Number Description Serial Number WO Part Number × Loading... WO …" at bounding box center [875, 297] width 1312 height 369
type input "All Work Request"
type input "All Work Performed"
type input "All Status"
type input "WO Part Status"
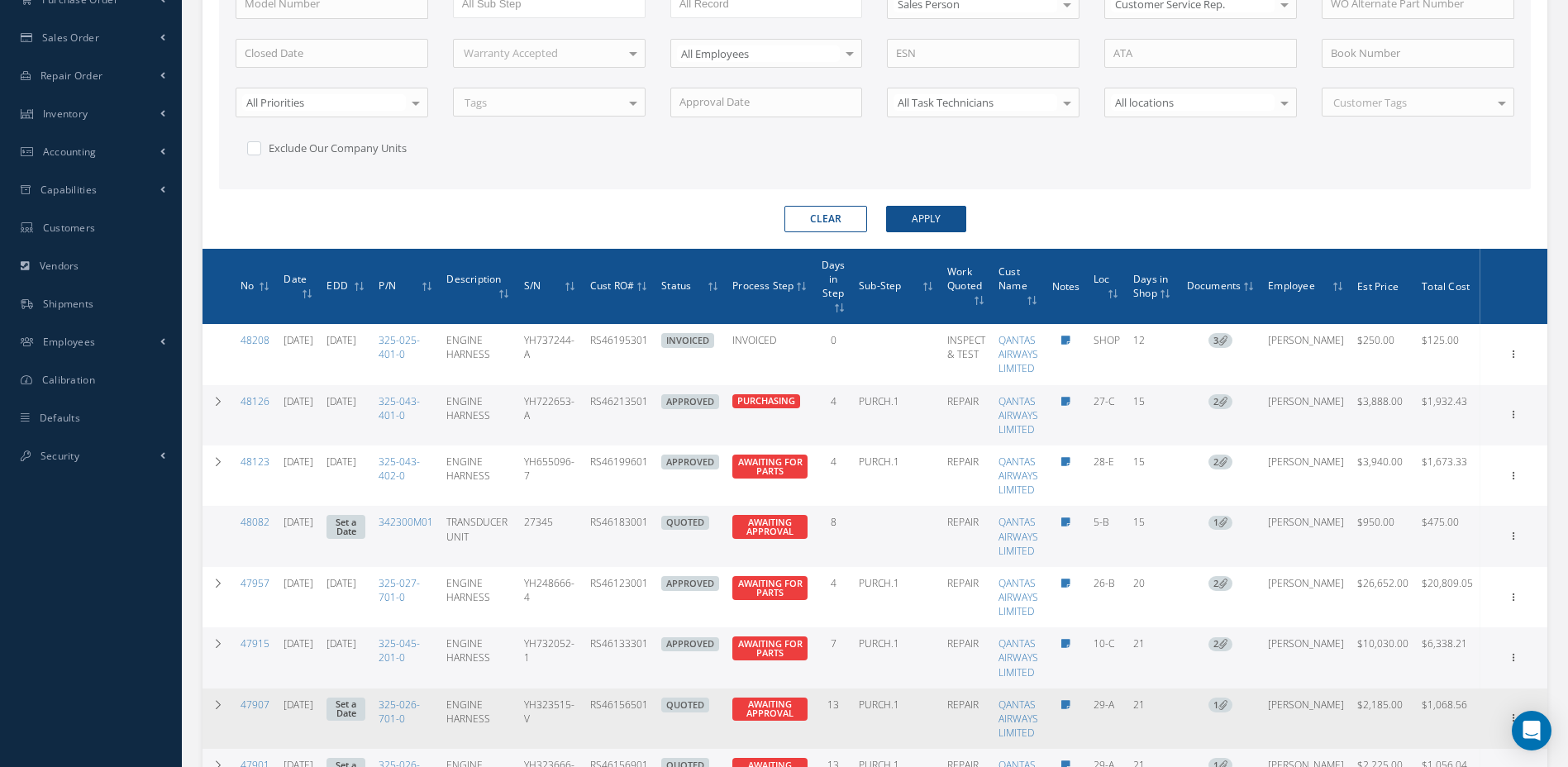
scroll to position [501, 0]
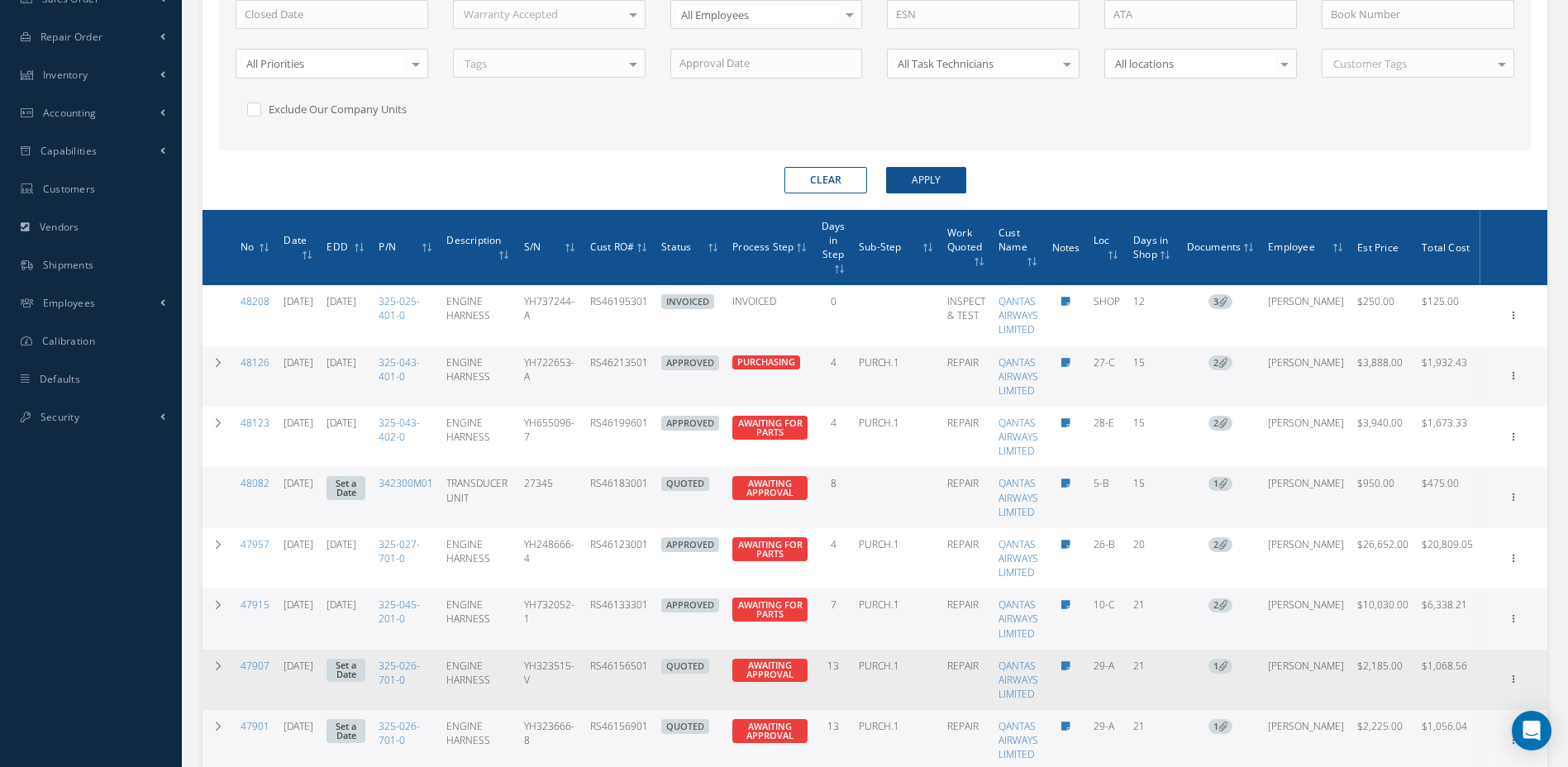
drag, startPoint x: 688, startPoint y: 672, endPoint x: 623, endPoint y: 675, distance: 65.1
click at [623, 675] on td "RS46156501" at bounding box center [619, 680] width 72 height 60
copy td "RS46156501"
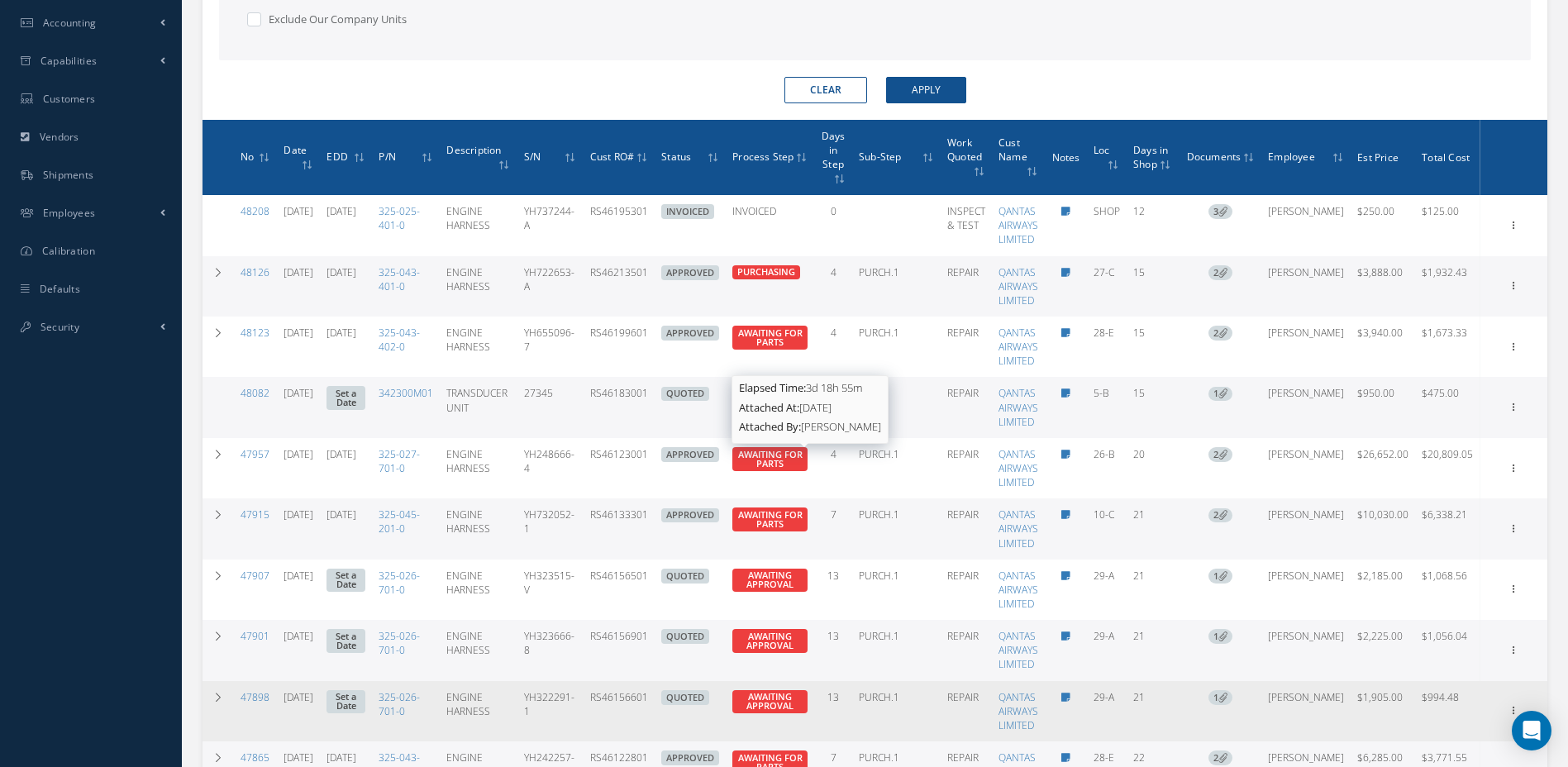
scroll to position [749, 0]
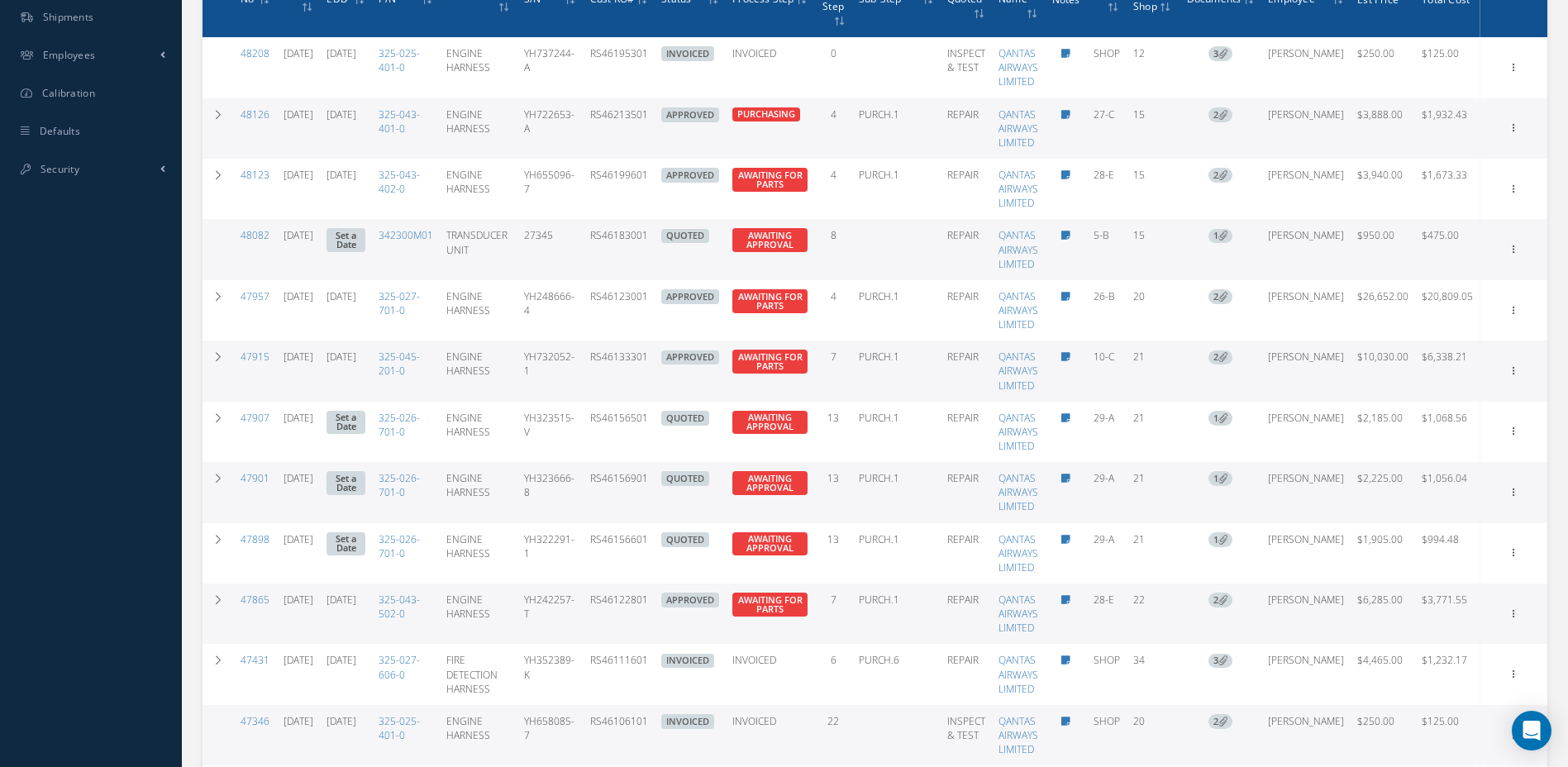
drag, startPoint x: 682, startPoint y: 483, endPoint x: 627, endPoint y: 487, distance: 55.1
click at [627, 487] on td "RS46156901" at bounding box center [619, 492] width 72 height 60
copy td "RS46156901"
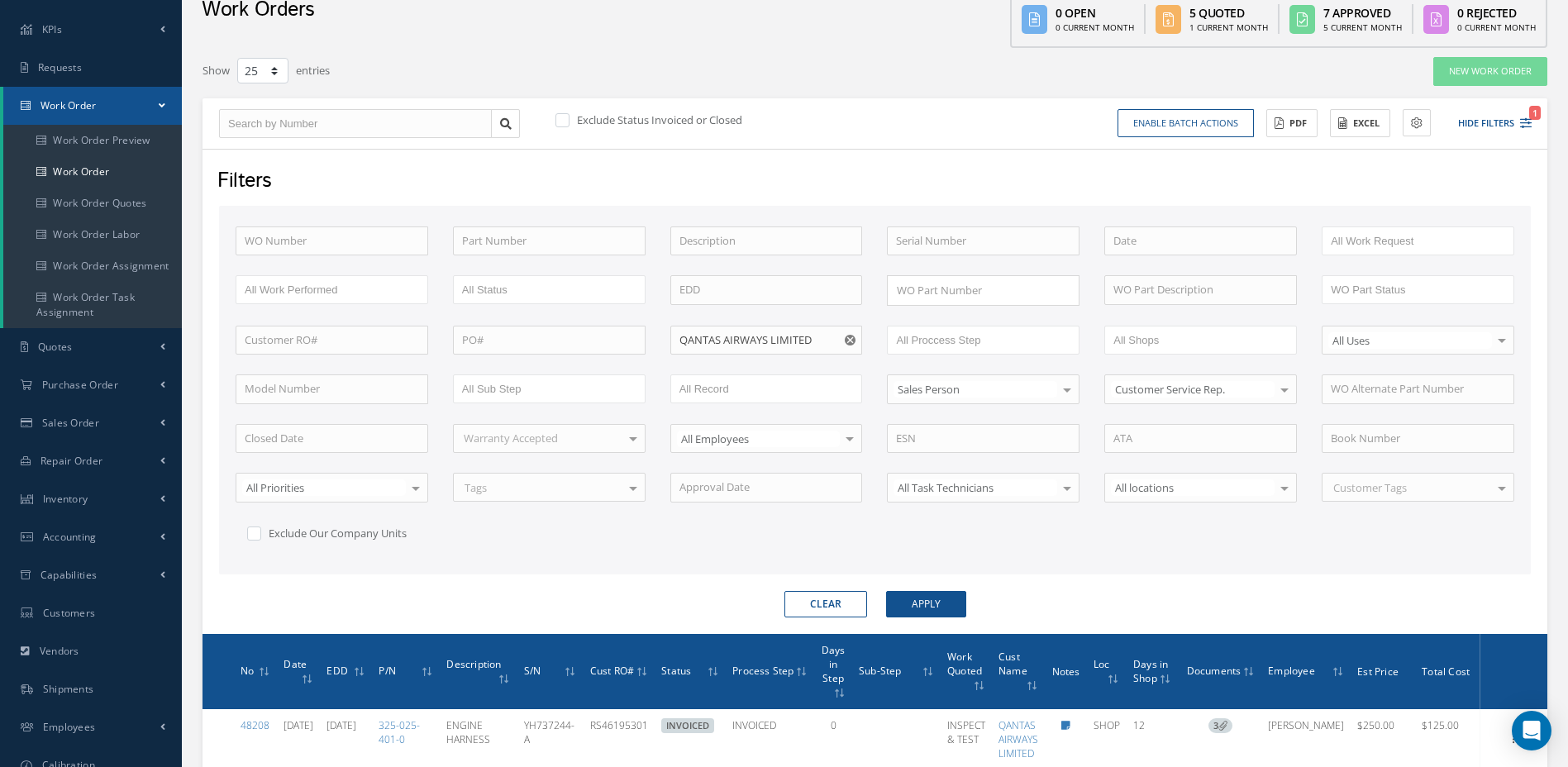
scroll to position [74, 0]
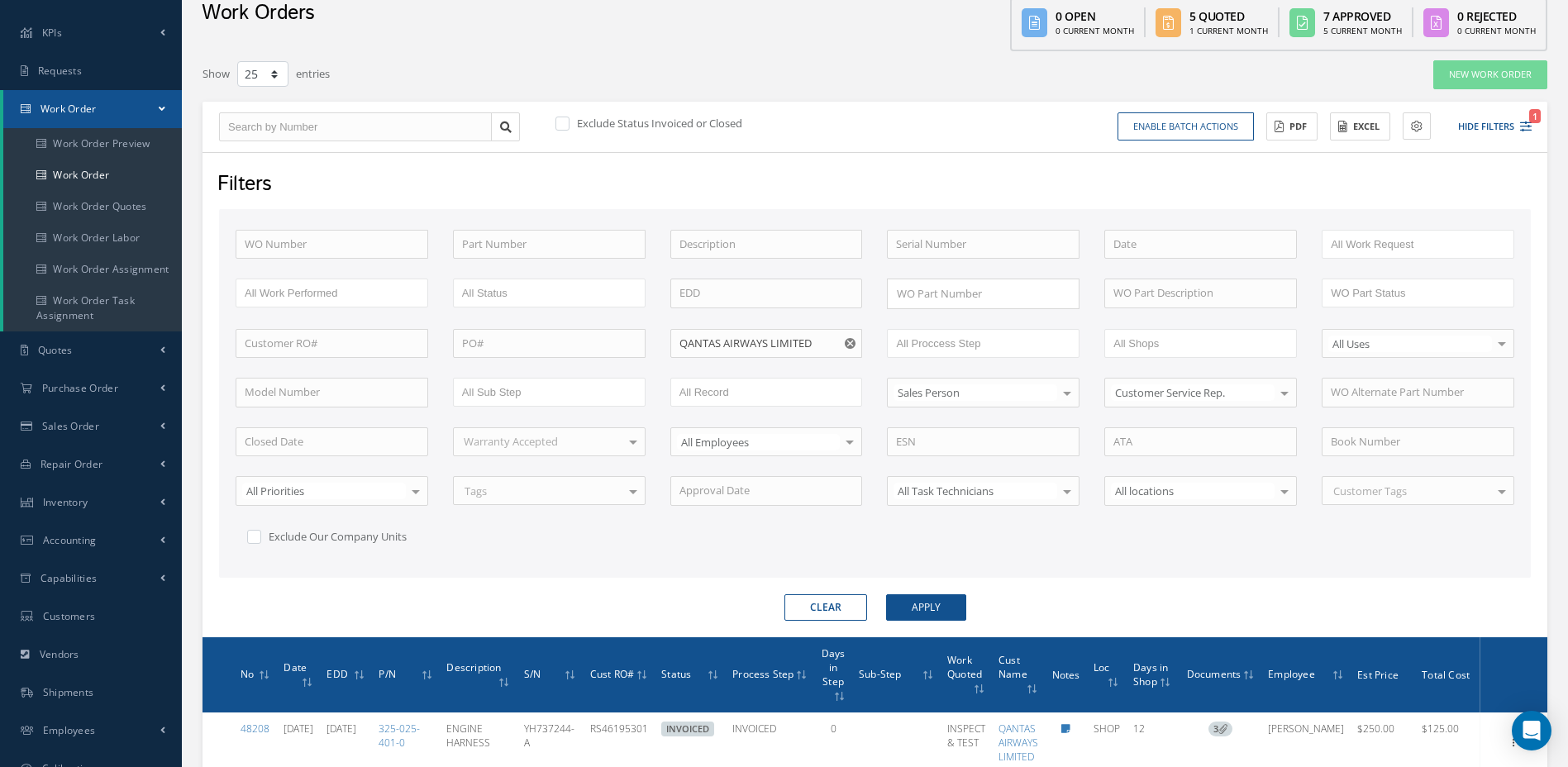
click at [840, 696] on icon at bounding box center [838, 696] width 5 height 10
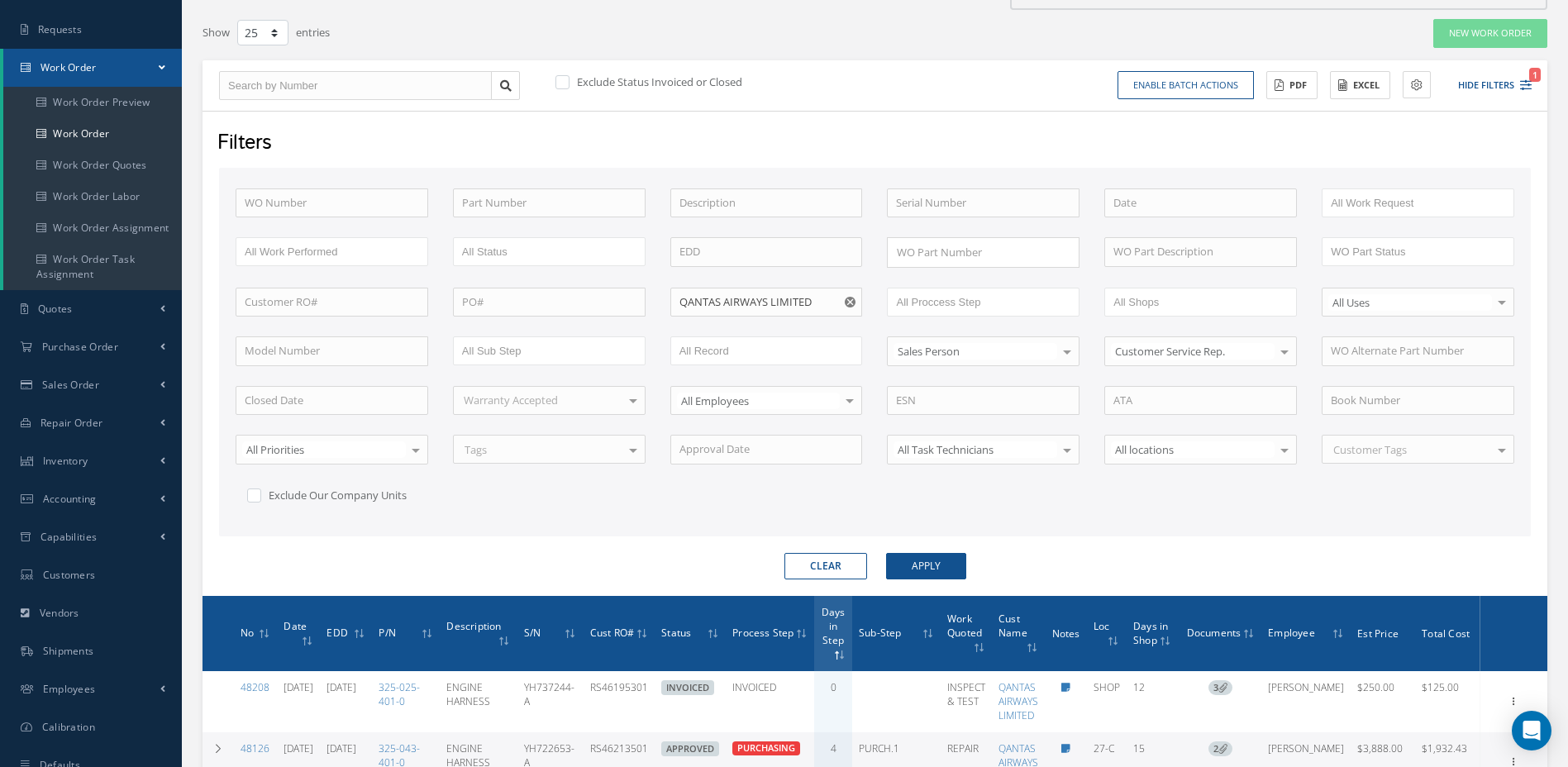
scroll to position [108, 0]
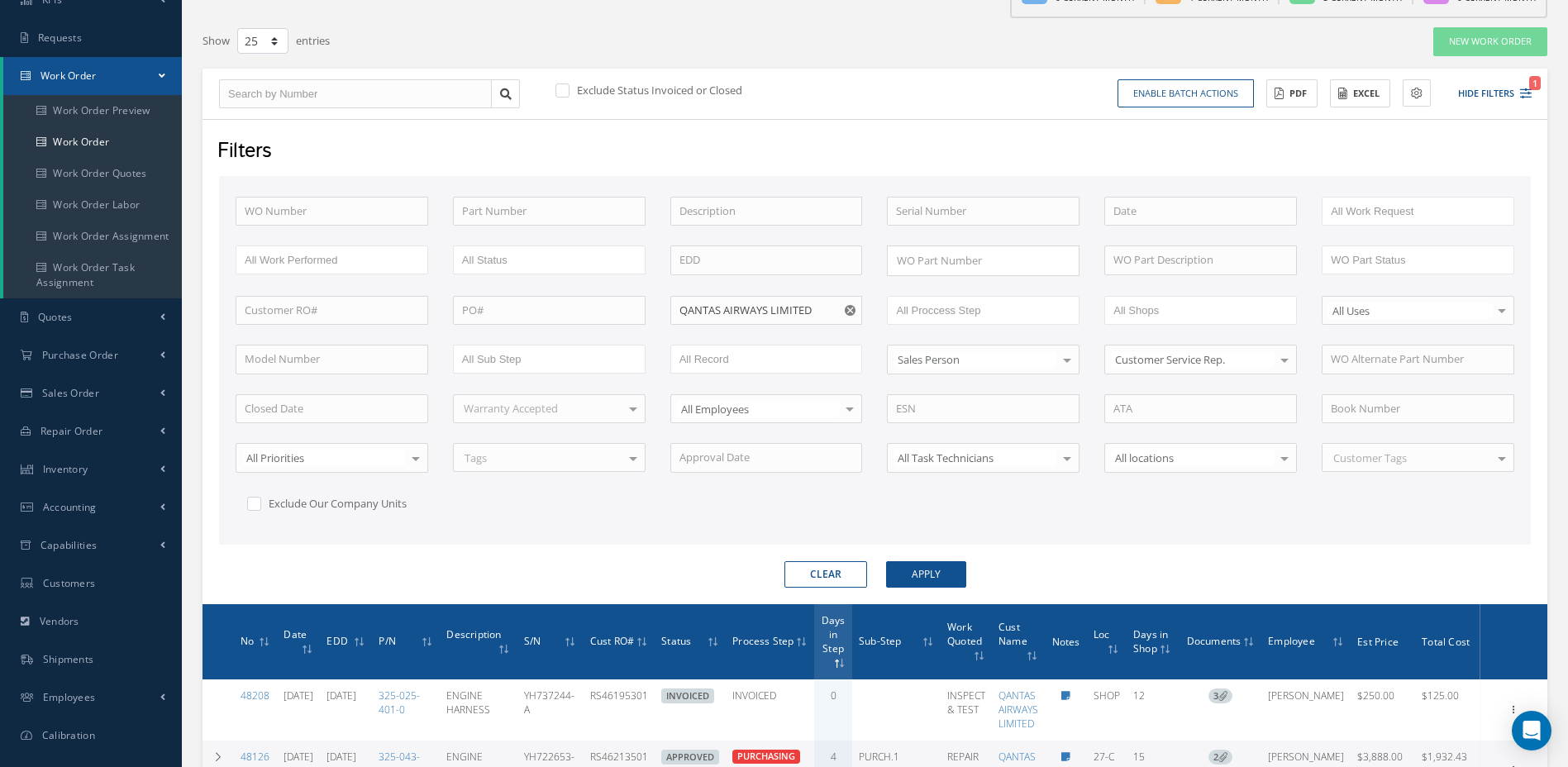
click at [854, 312] on use "Reset" at bounding box center [850, 311] width 11 height 11
click at [817, 318] on input "text" at bounding box center [766, 311] width 192 height 30
click at [708, 333] on span "UNITED PARCEL SERVICE CO." at bounding box center [750, 339] width 141 height 15
type input "UNITED PARCEL SERVICE CO."
click at [916, 578] on button "Apply" at bounding box center [926, 575] width 80 height 26
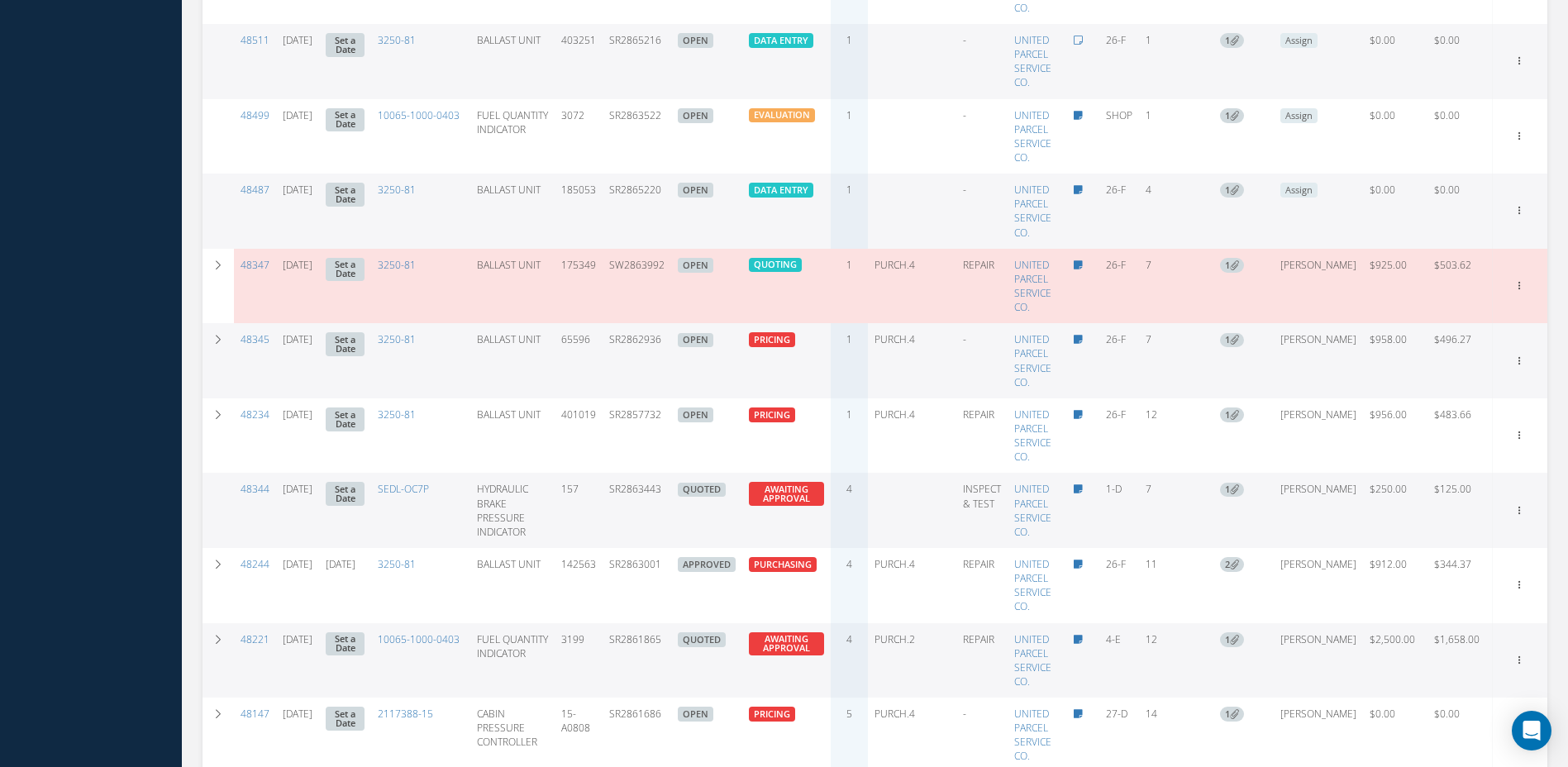
scroll to position [1147, 0]
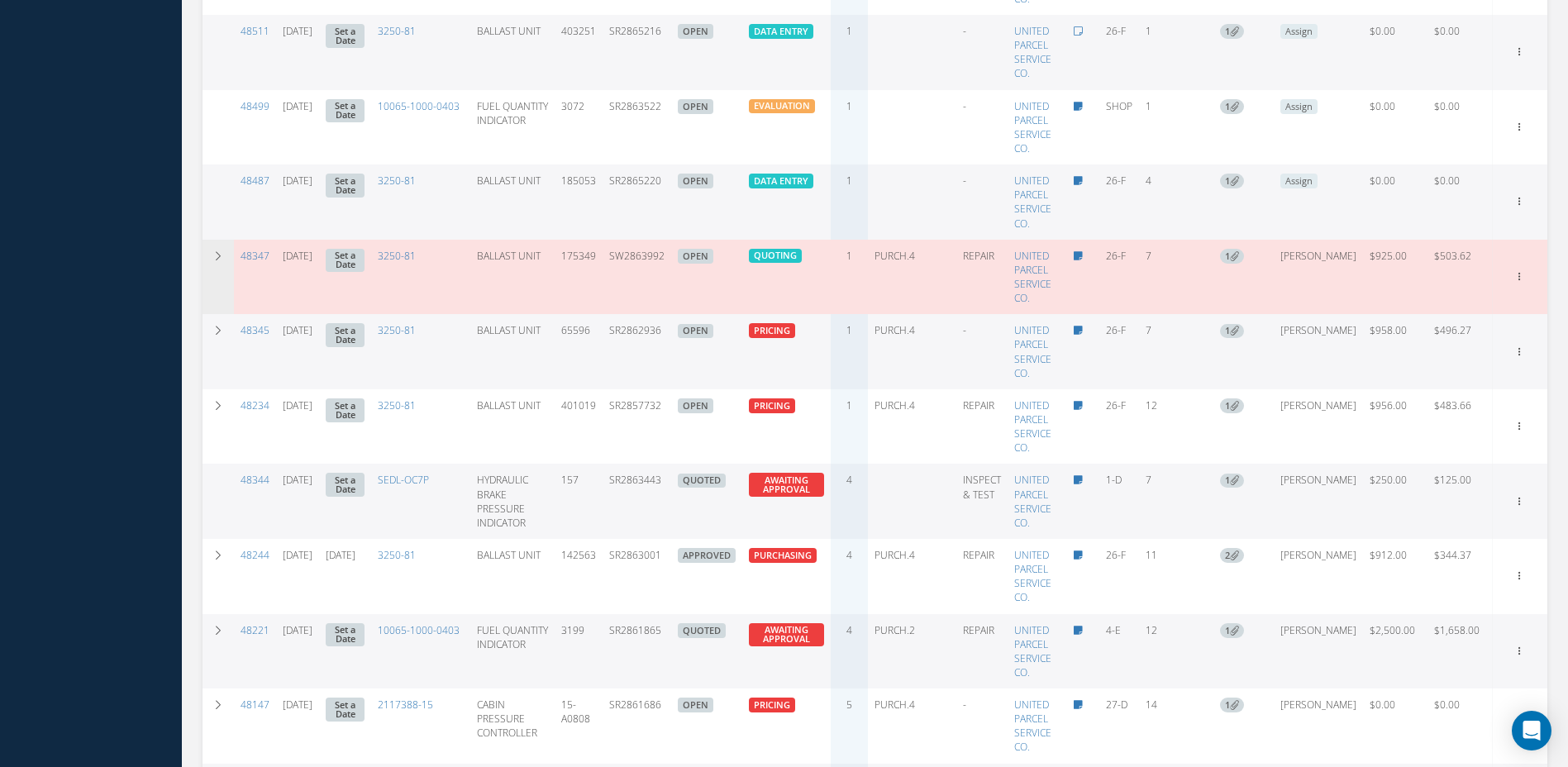
drag, startPoint x: 682, startPoint y: 267, endPoint x: 619, endPoint y: 269, distance: 63.0
click at [619, 269] on tr "48347 [DATE] Set a Date 3250-81 BALLAST UNIT 175349 SW2863992 OPEN Elapsed Time…" at bounding box center [875, 277] width 1346 height 75
copy td "SW2863992"
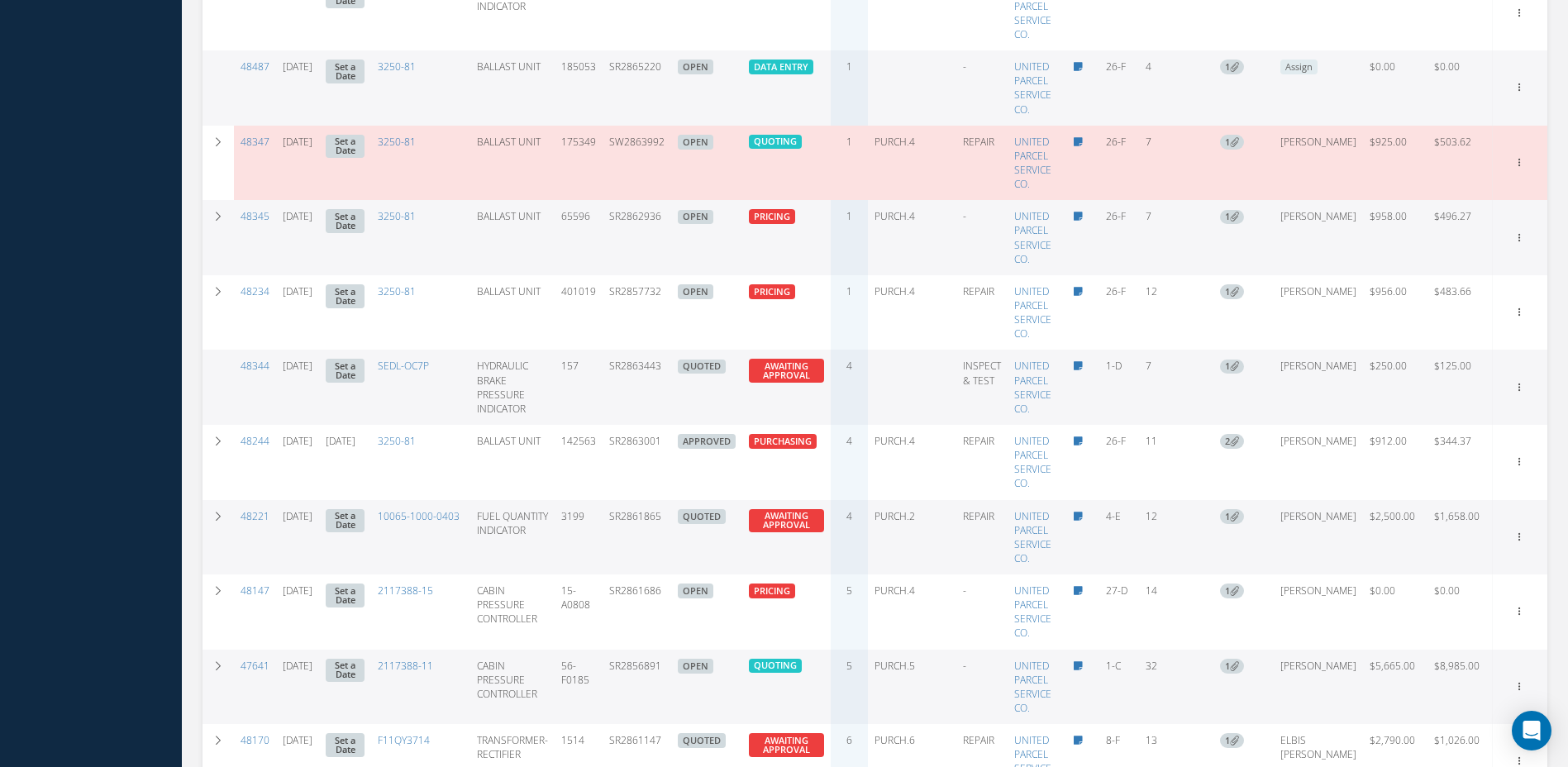
scroll to position [1264, 0]
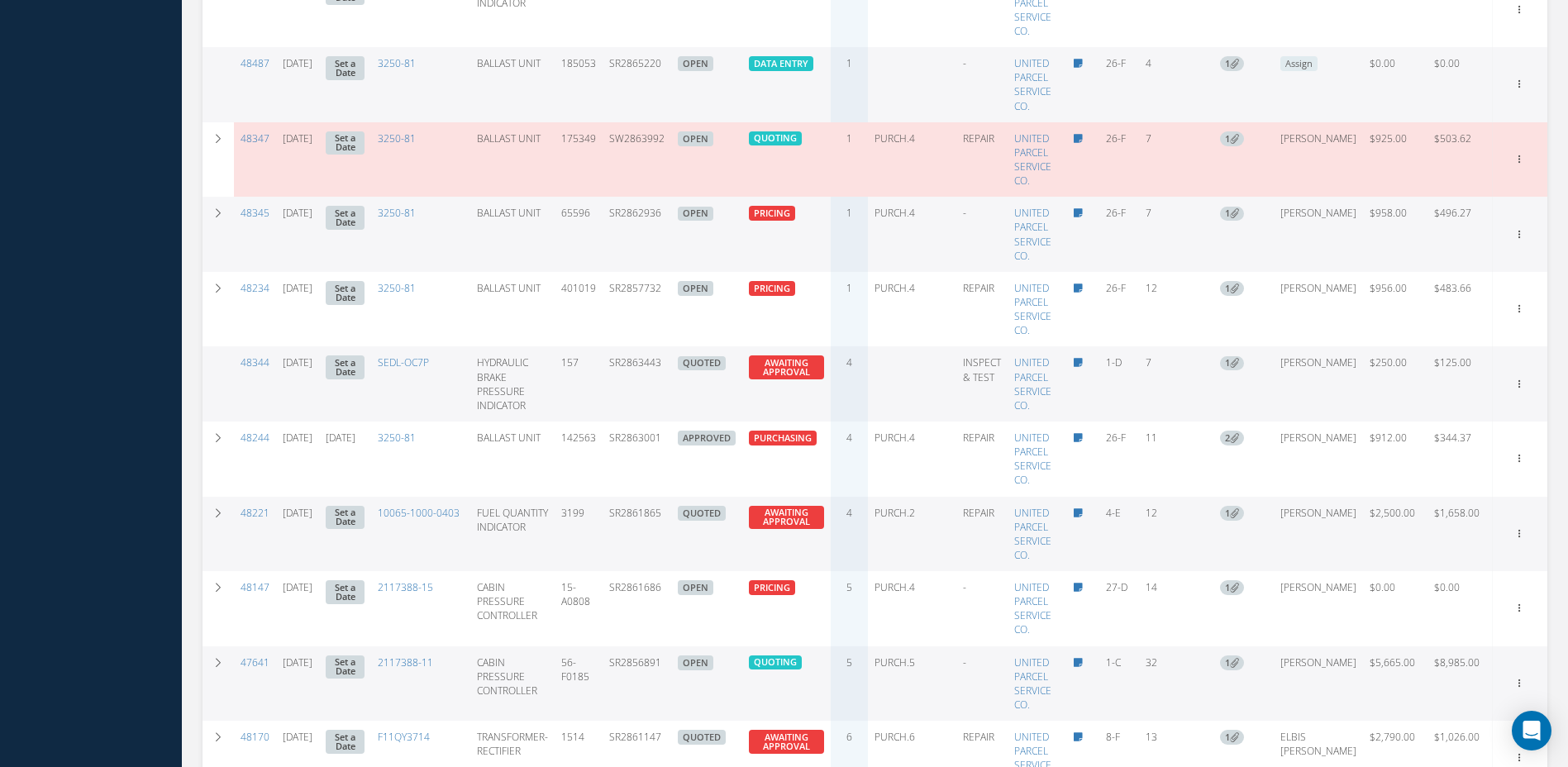
drag, startPoint x: 680, startPoint y: 371, endPoint x: 624, endPoint y: 371, distance: 56.0
click at [624, 371] on td "SR2863443" at bounding box center [637, 383] width 69 height 75
copy td "SR2863443"
click at [1422, 412] on link "Edit" at bounding box center [1444, 416] width 131 height 21
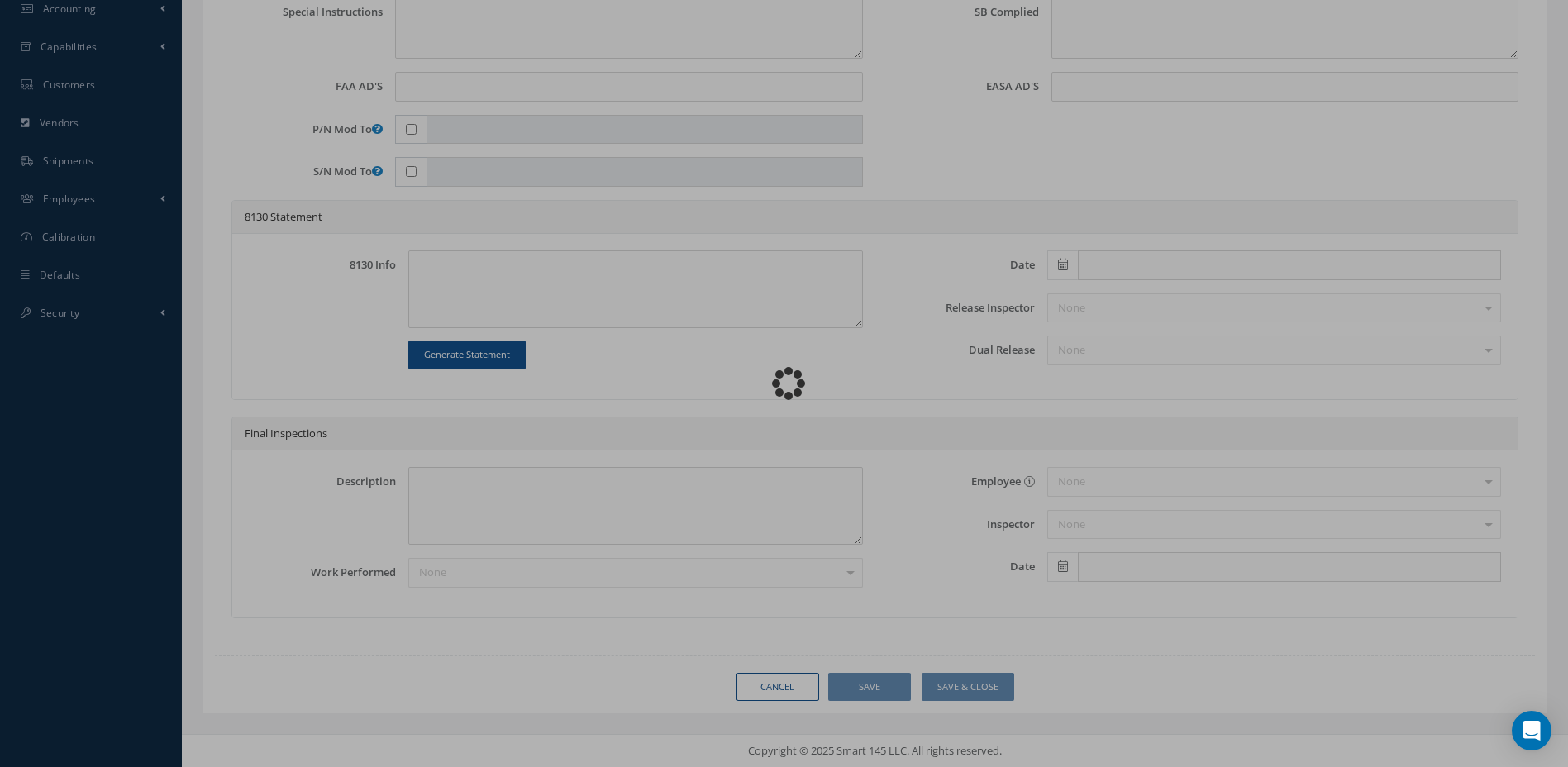
scroll to position [605, 0]
type input "SEDL-OC7P"
type input "1-D"
type input "[DATE]"
type input "HYDRAULIC BRAKE PRESSURE INDICATOR"
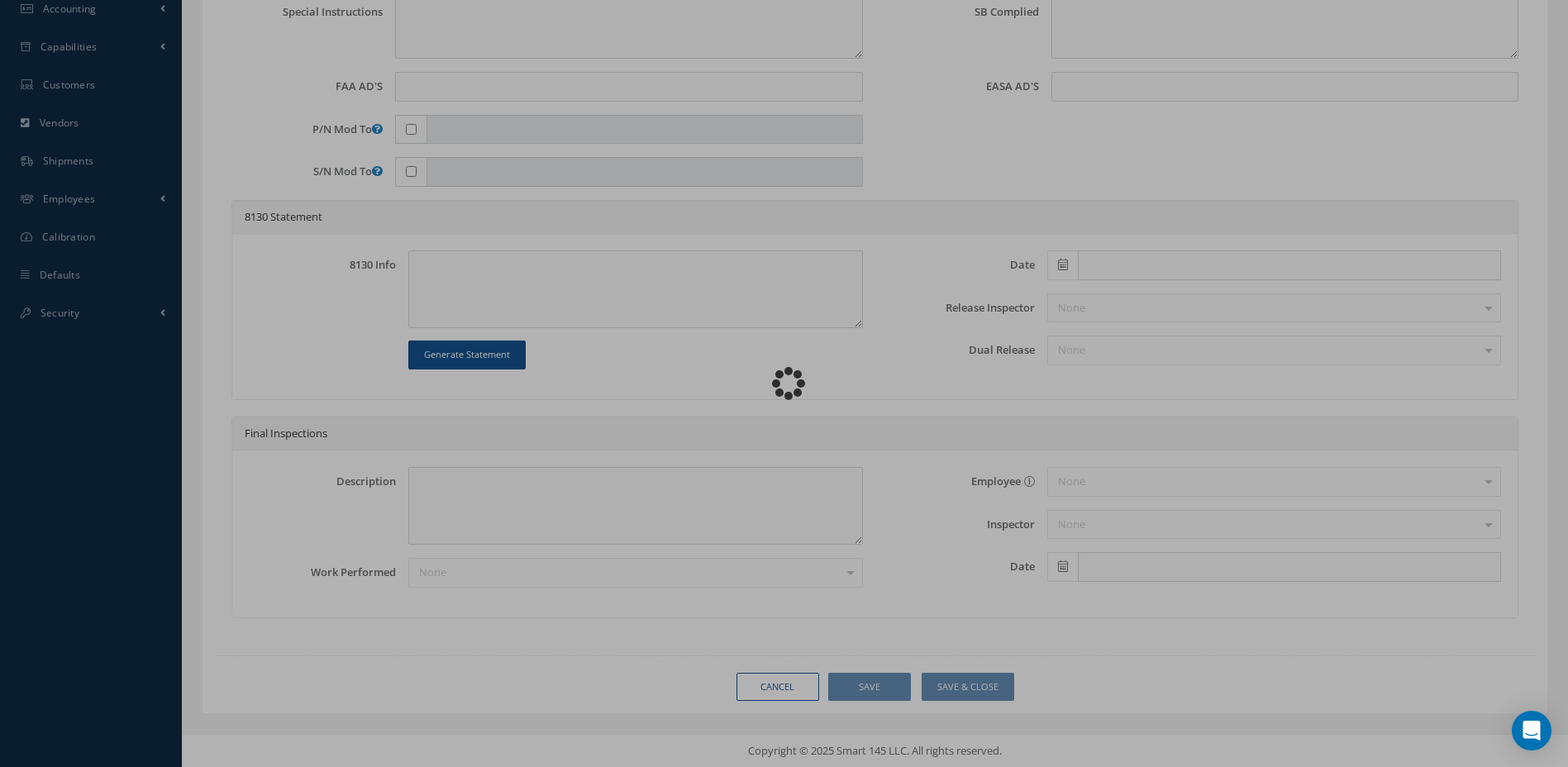
type input "SR2863443"
type input "157"
type textarea "ON PREFLIGHT #1 HYD ACCUMULATOR PRESSURE READS "0" REPEAT ITEM FROM [DATE]."
type textarea "PLEASE SEE R.O. FOR DETAILS"
type textarea "NO VISUAL DAMAGE"
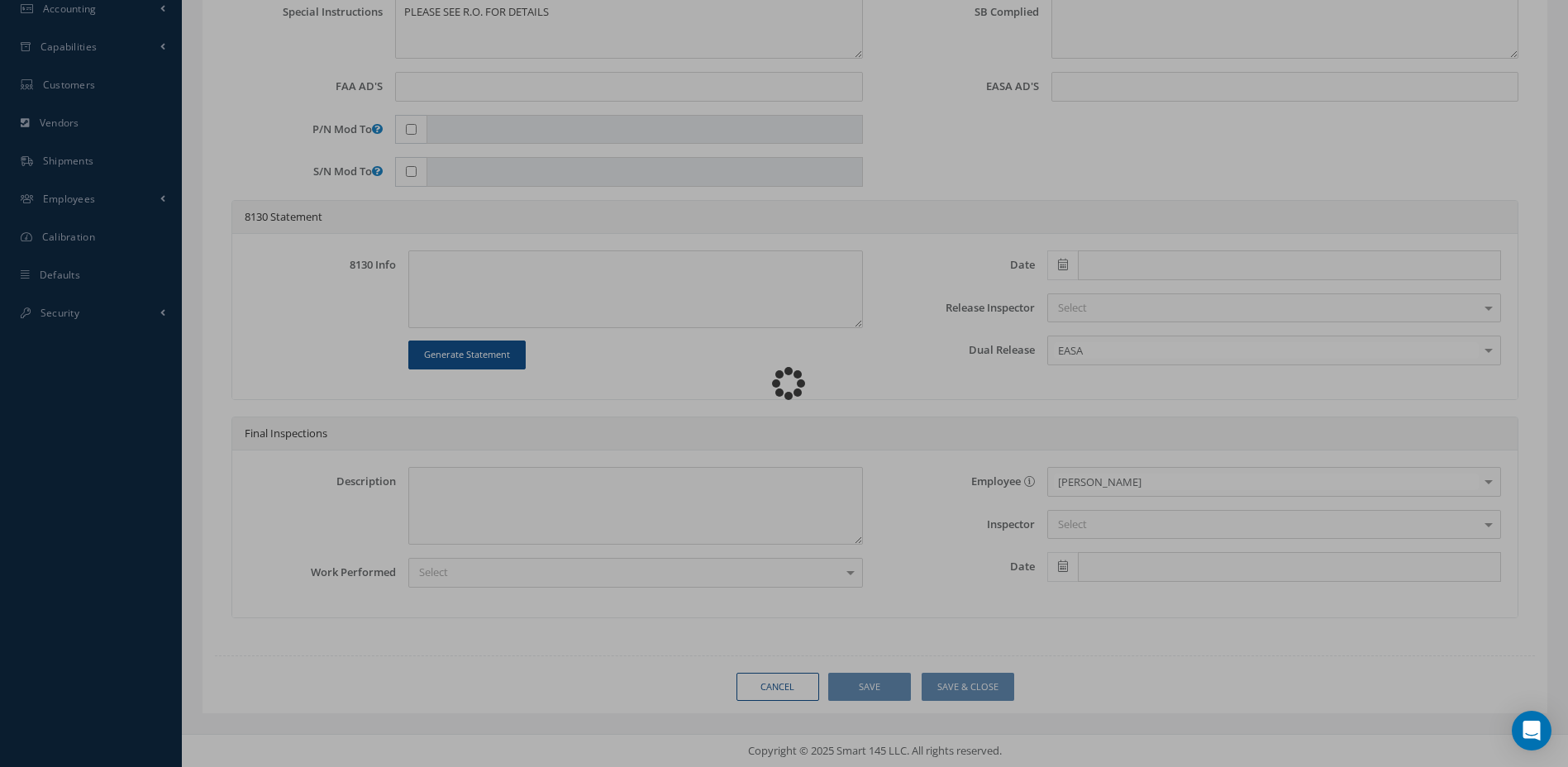
scroll to position [0, 0]
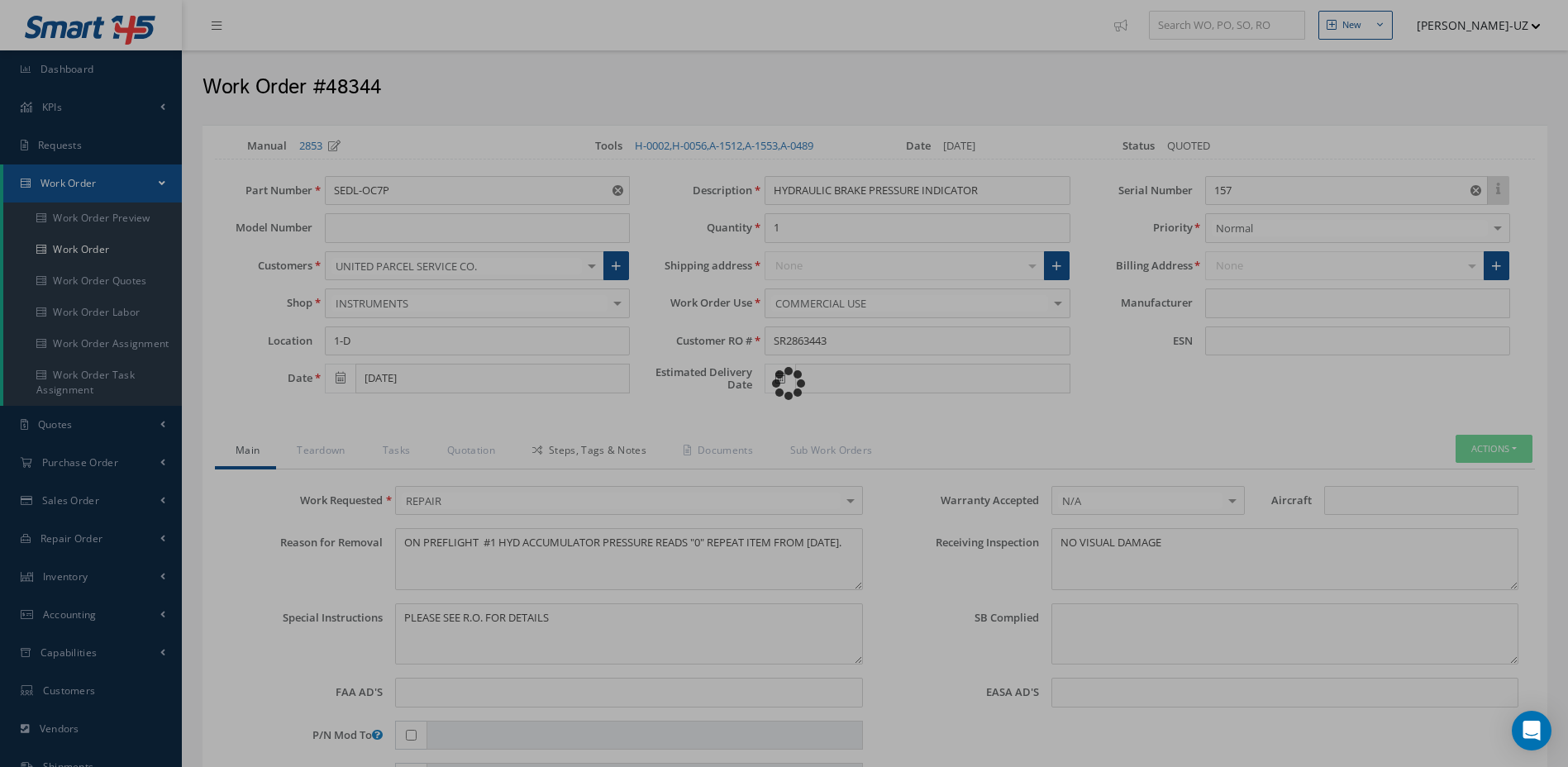
type input "AMETEK"
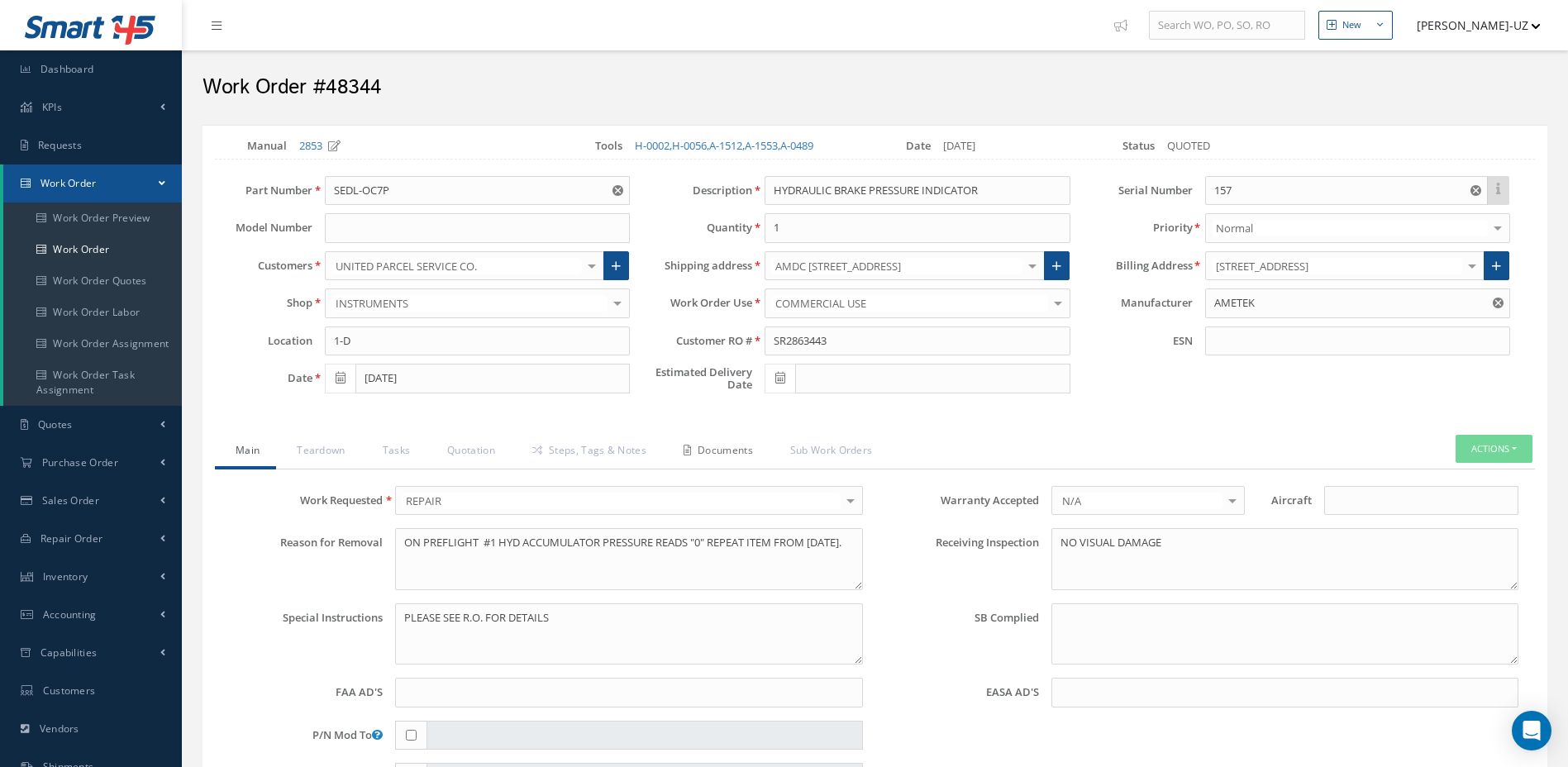
click at [707, 459] on link "Documents" at bounding box center [716, 452] width 107 height 34
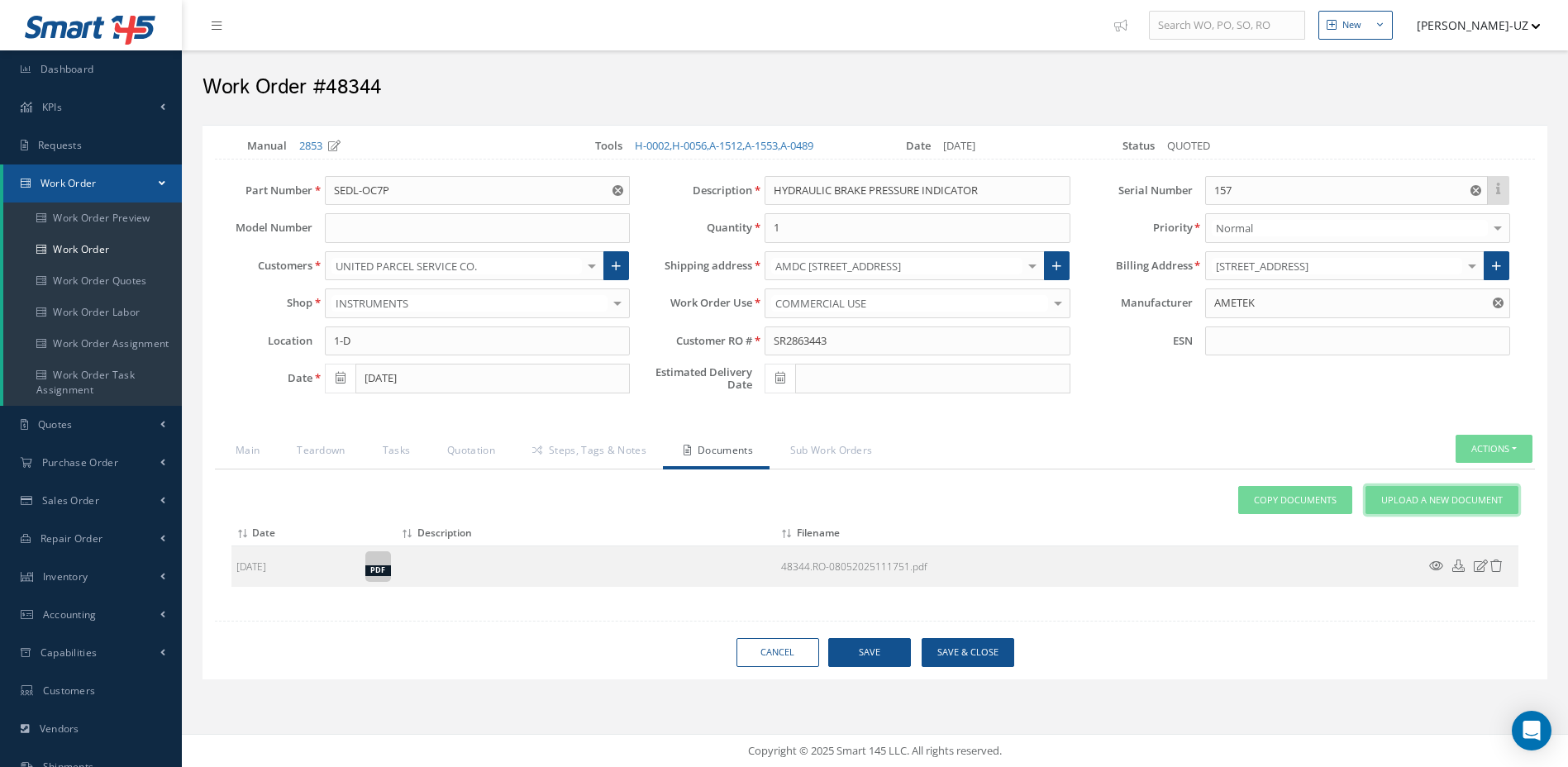
click at [1416, 507] on link "Upload a New Document" at bounding box center [1442, 500] width 153 height 29
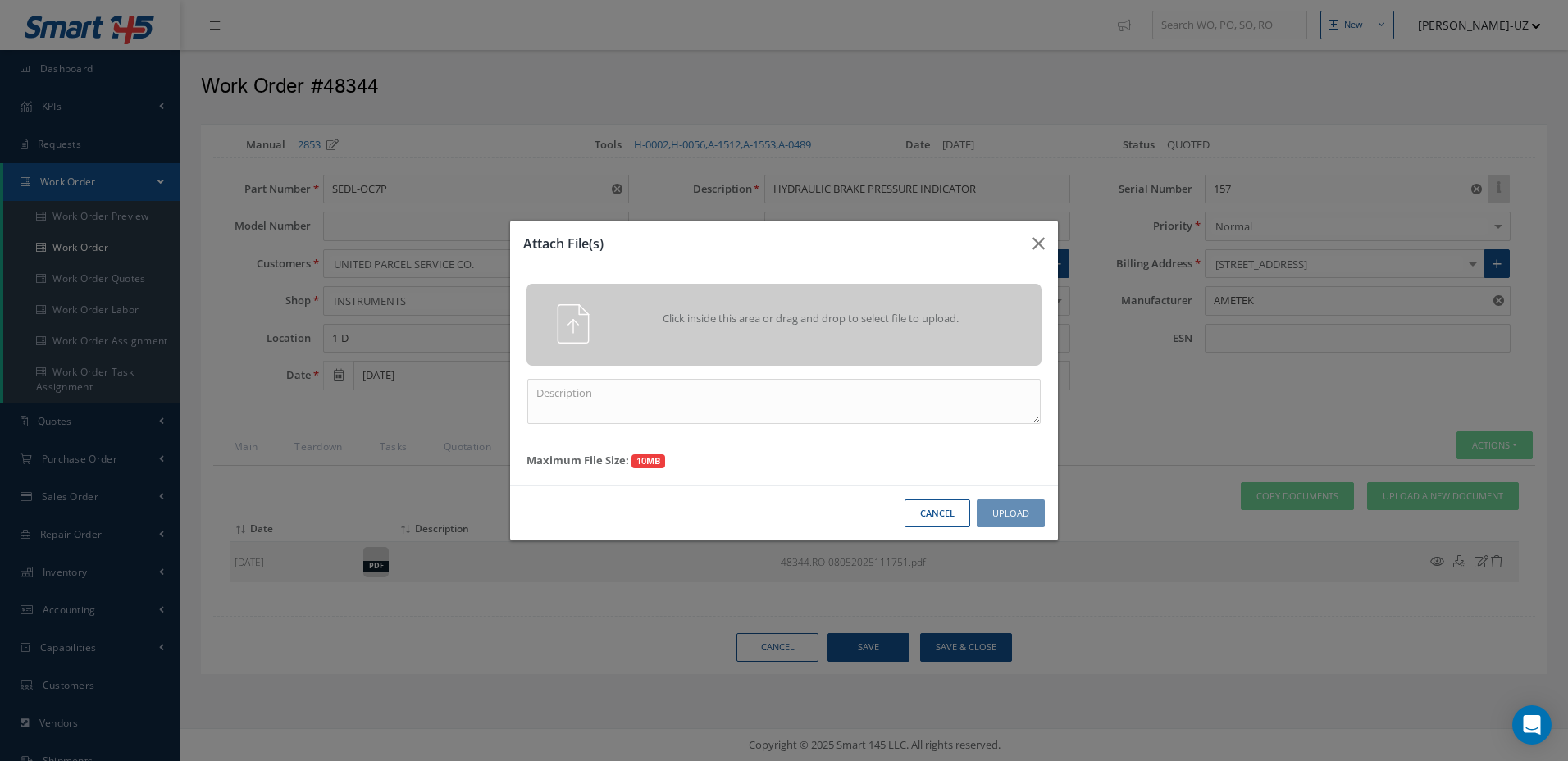
click at [976, 336] on div "Click inside this area or drag and drop to select file to upload." at bounding box center [807, 320] width 406 height 32
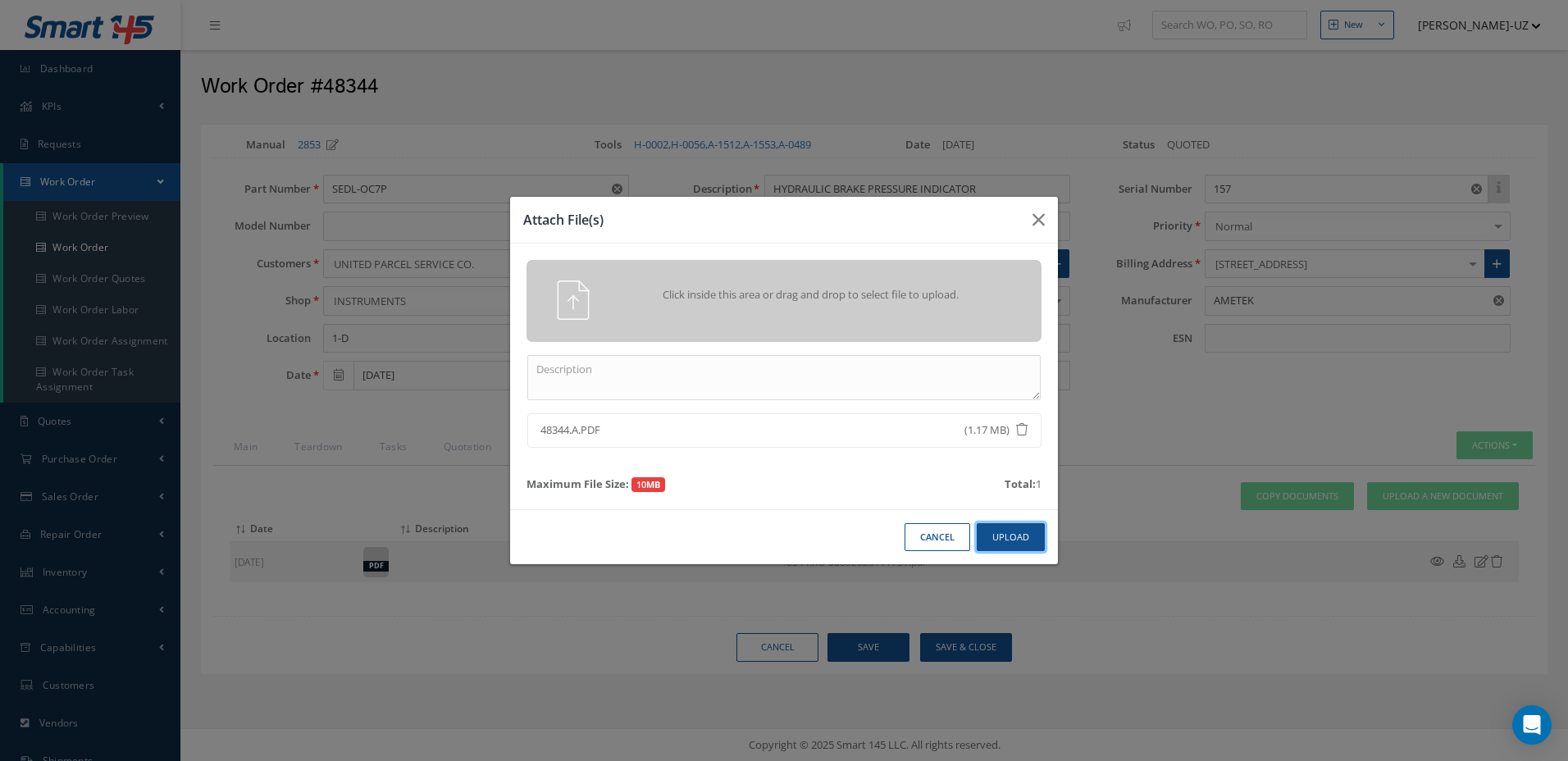
click at [1019, 533] on button "Upload" at bounding box center [1011, 537] width 68 height 29
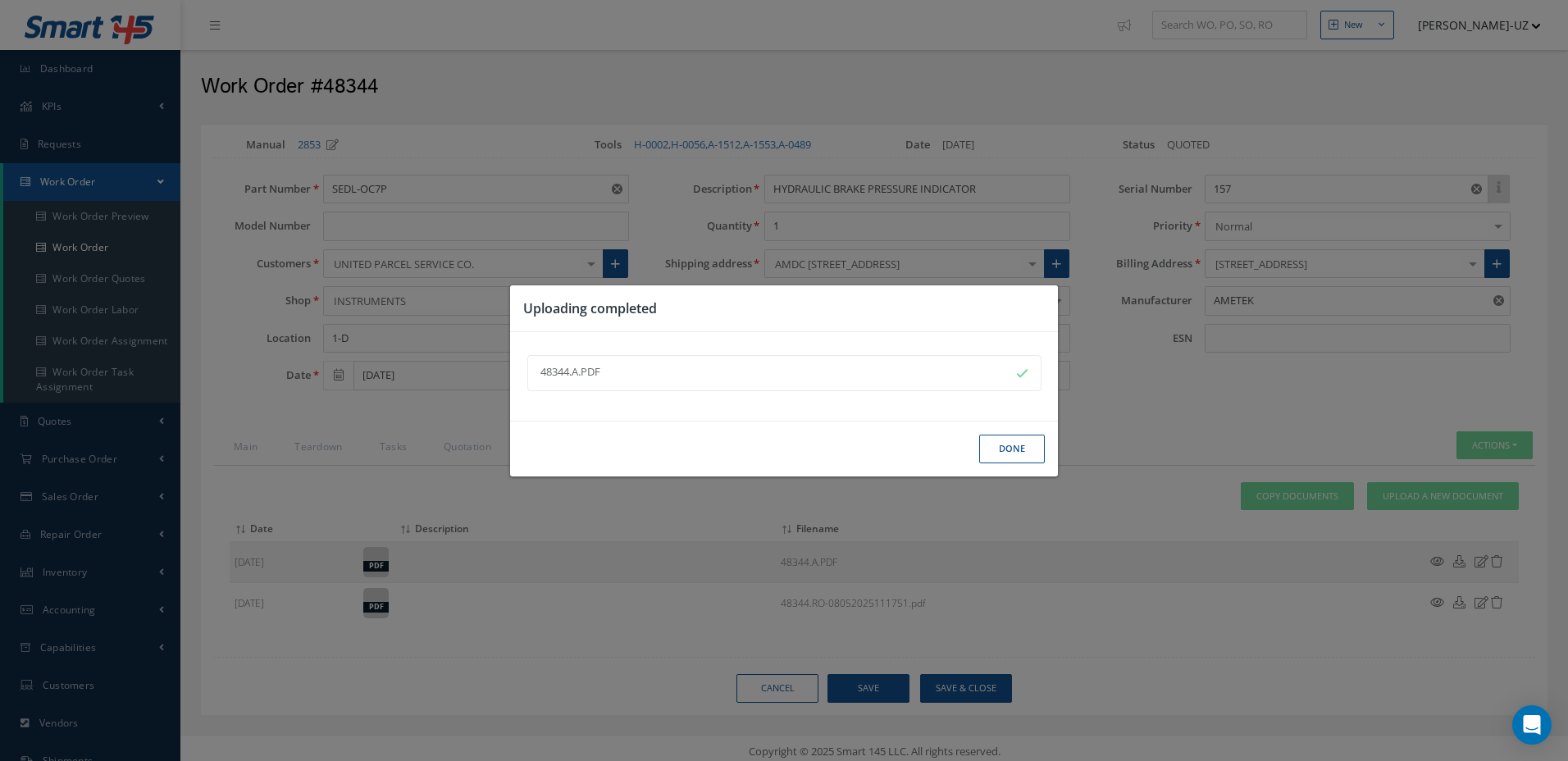
click at [1011, 456] on button "Done" at bounding box center [1012, 448] width 66 height 29
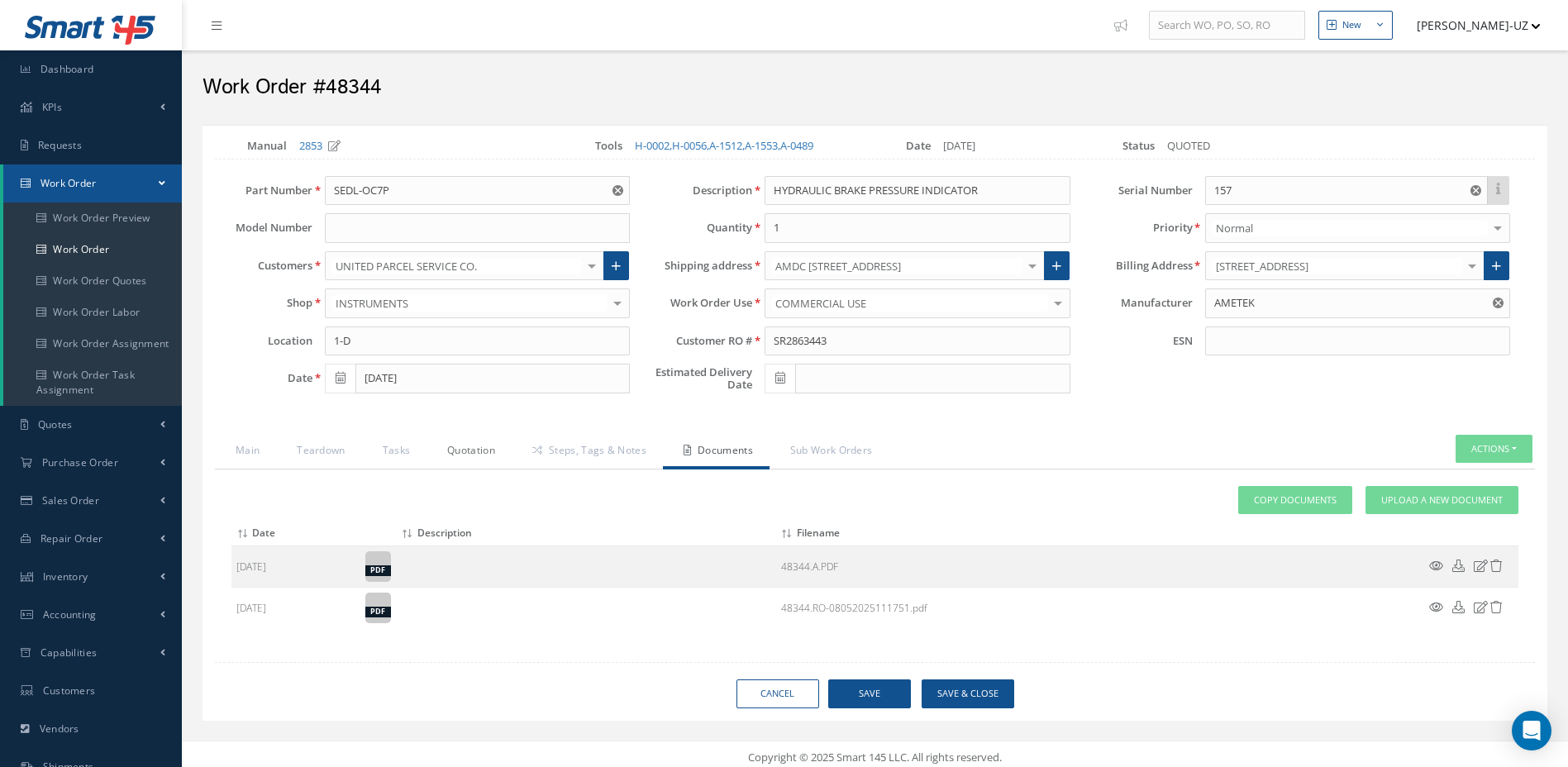
click at [448, 447] on link "Quotation" at bounding box center [469, 452] width 85 height 34
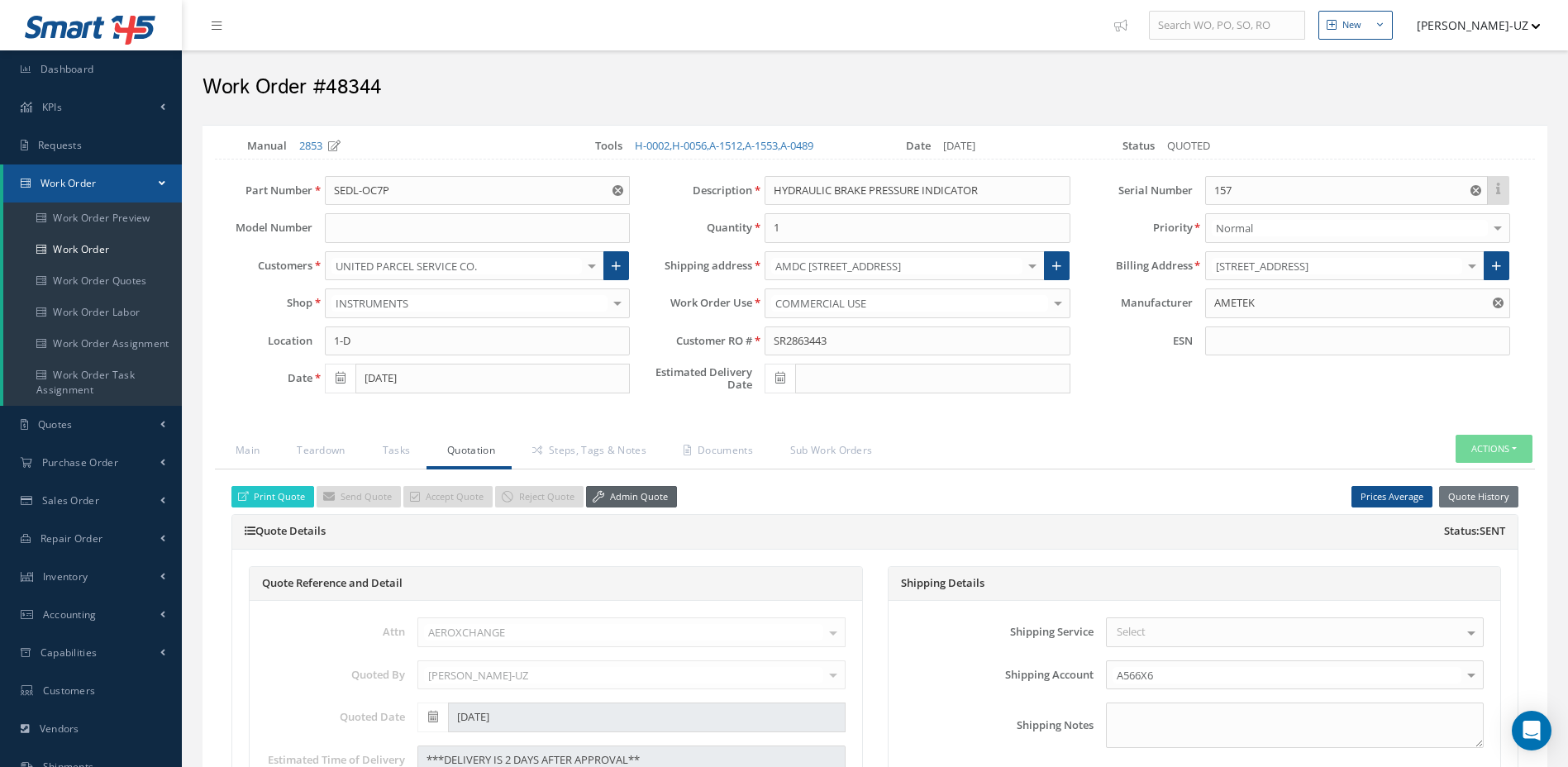
click at [649, 497] on link "Admin Quote" at bounding box center [631, 497] width 91 height 22
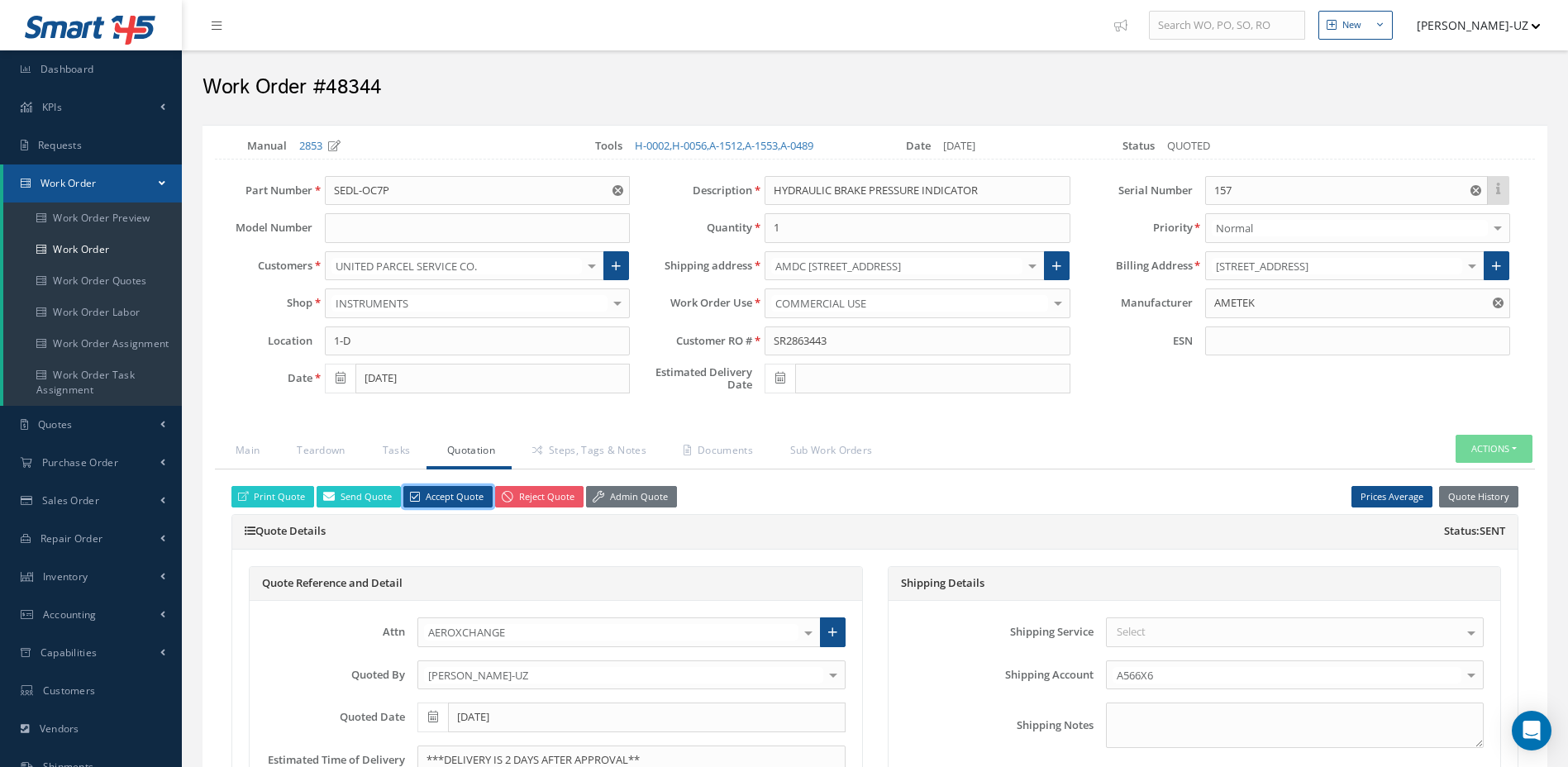
click at [457, 500] on link "Accept Quote" at bounding box center [448, 497] width 89 height 22
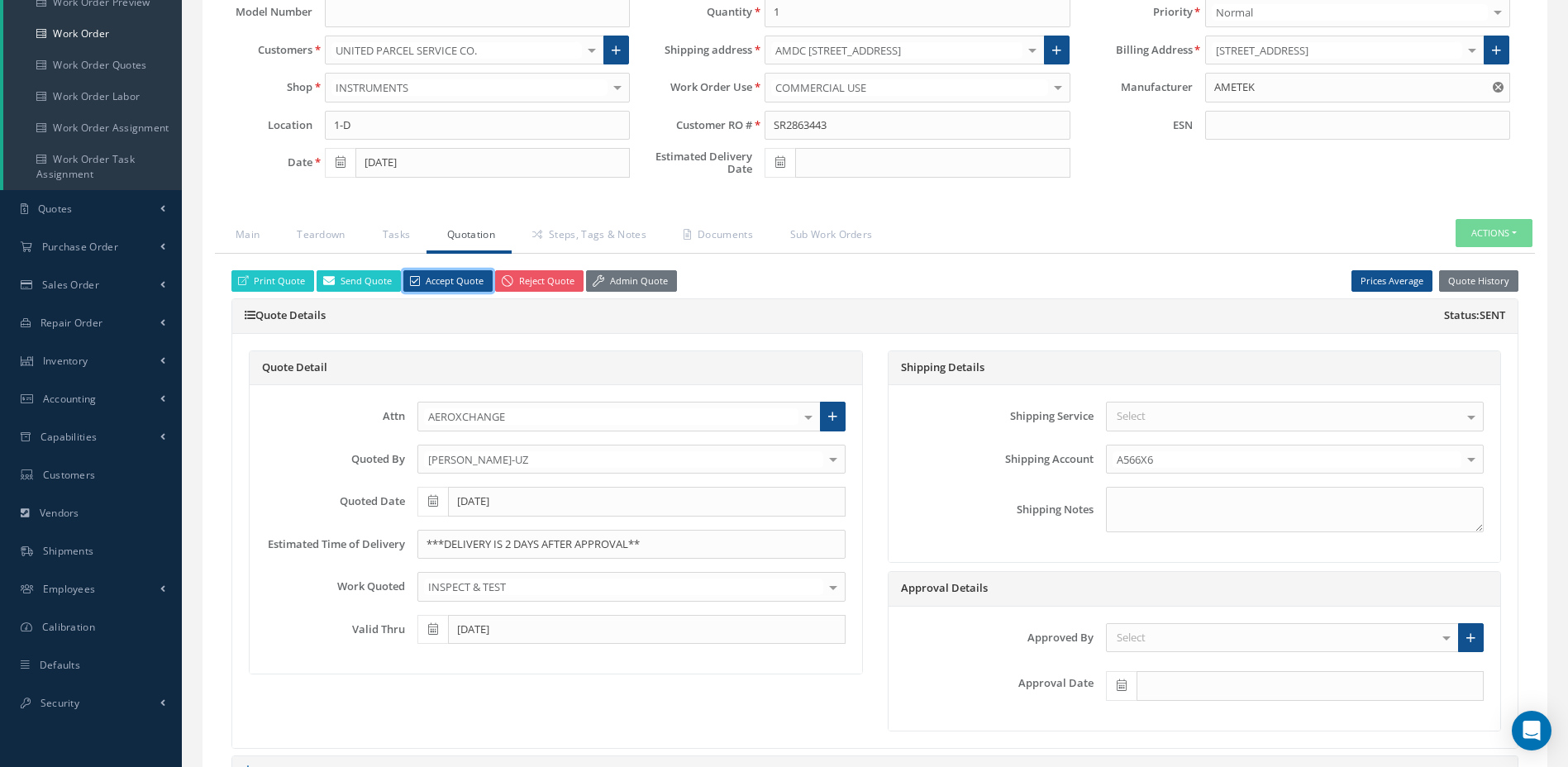
scroll to position [248, 0]
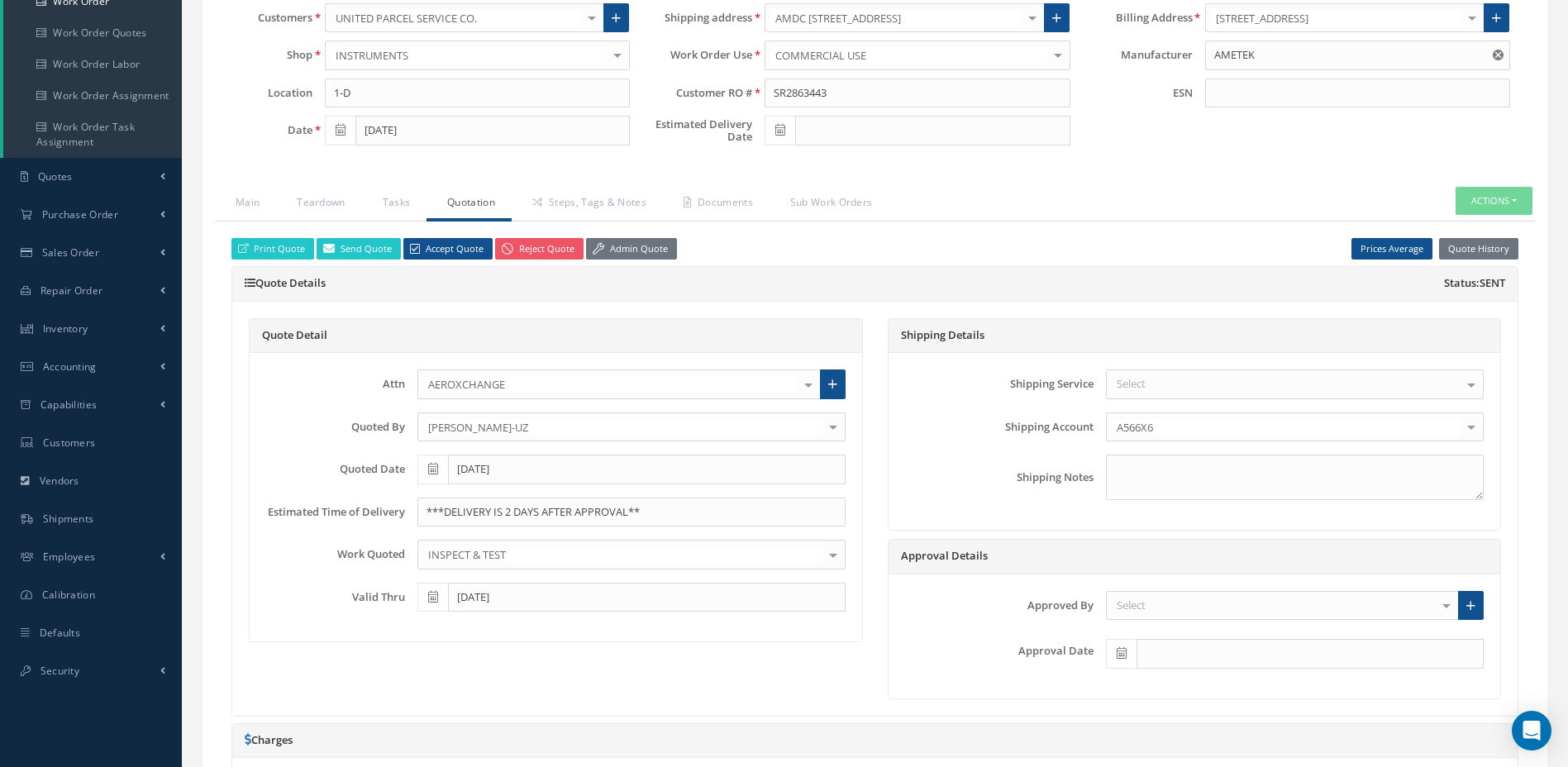
click at [1165, 601] on div "Select" at bounding box center [1283, 606] width 353 height 30
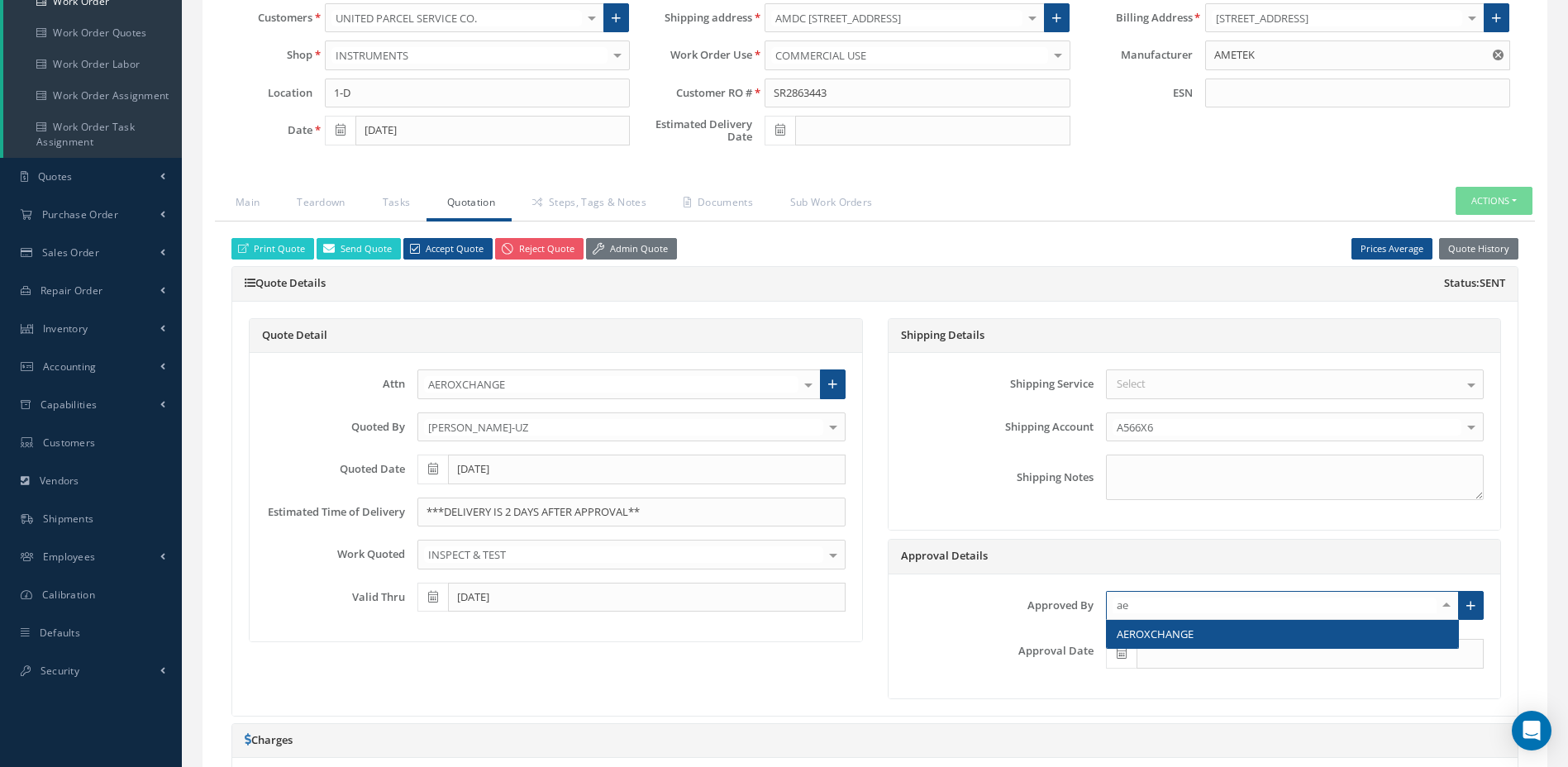
type input "aer"
click at [1154, 639] on span "AEROXCHANGE" at bounding box center [1155, 634] width 77 height 15
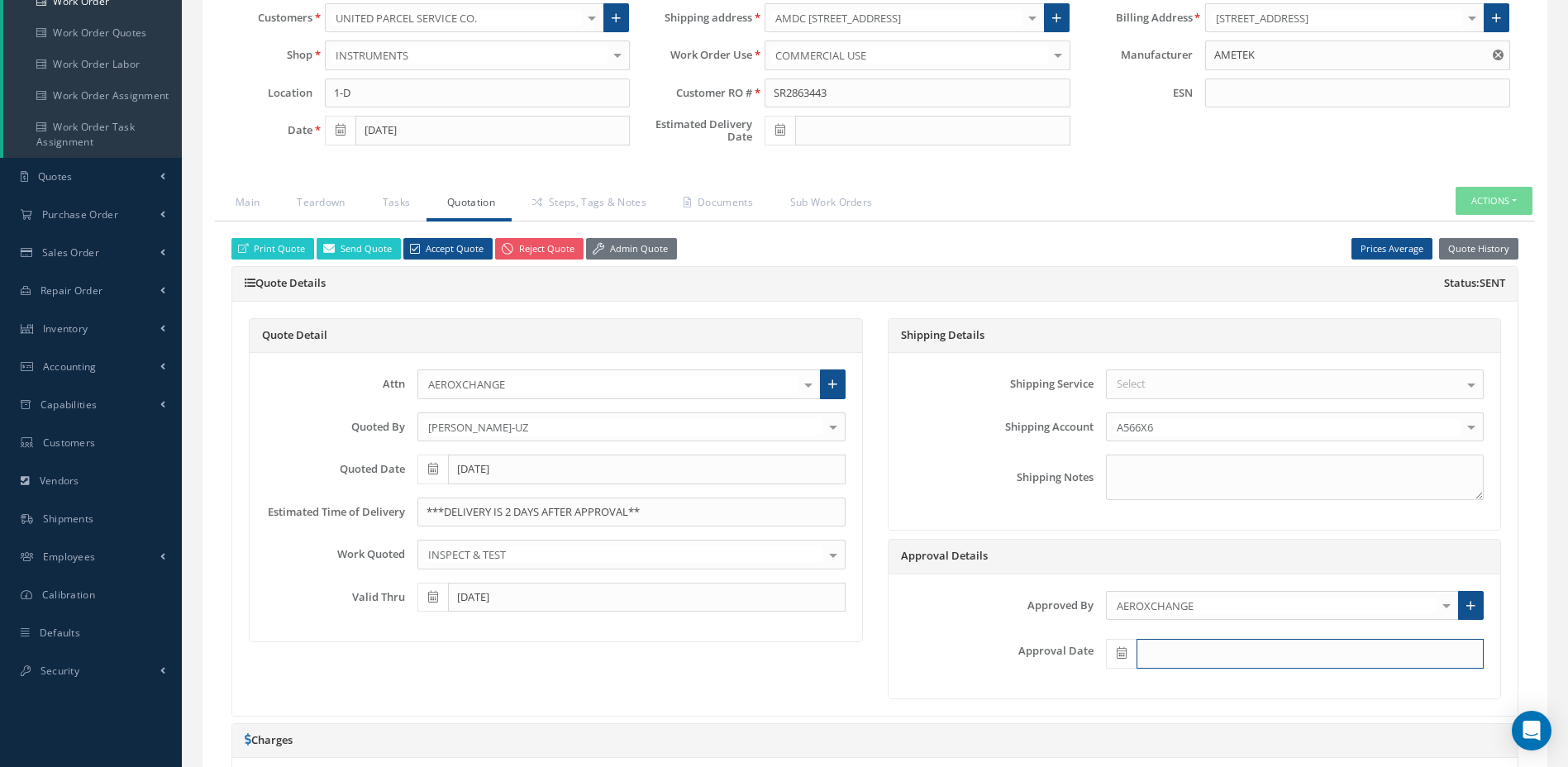
click at [1270, 653] on input "text" at bounding box center [1310, 654] width 347 height 30
click at [1197, 625] on th "[DATE]" at bounding box center [1193, 628] width 174 height 25
type input "[DATE]"
click at [785, 138] on span at bounding box center [780, 131] width 31 height 30
click at [876, 260] on td "14" at bounding box center [877, 259] width 25 height 25
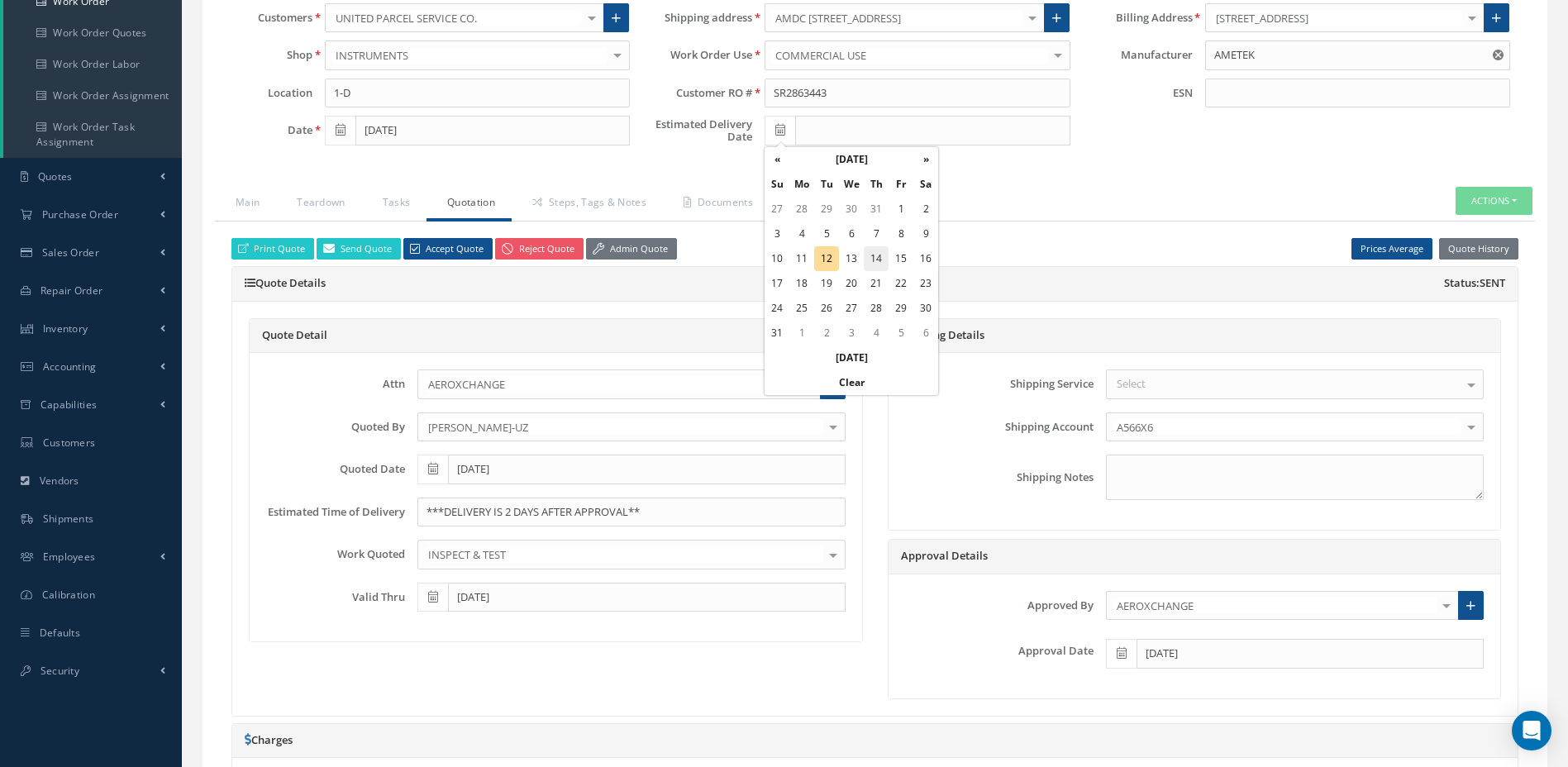
type input "[DATE]"
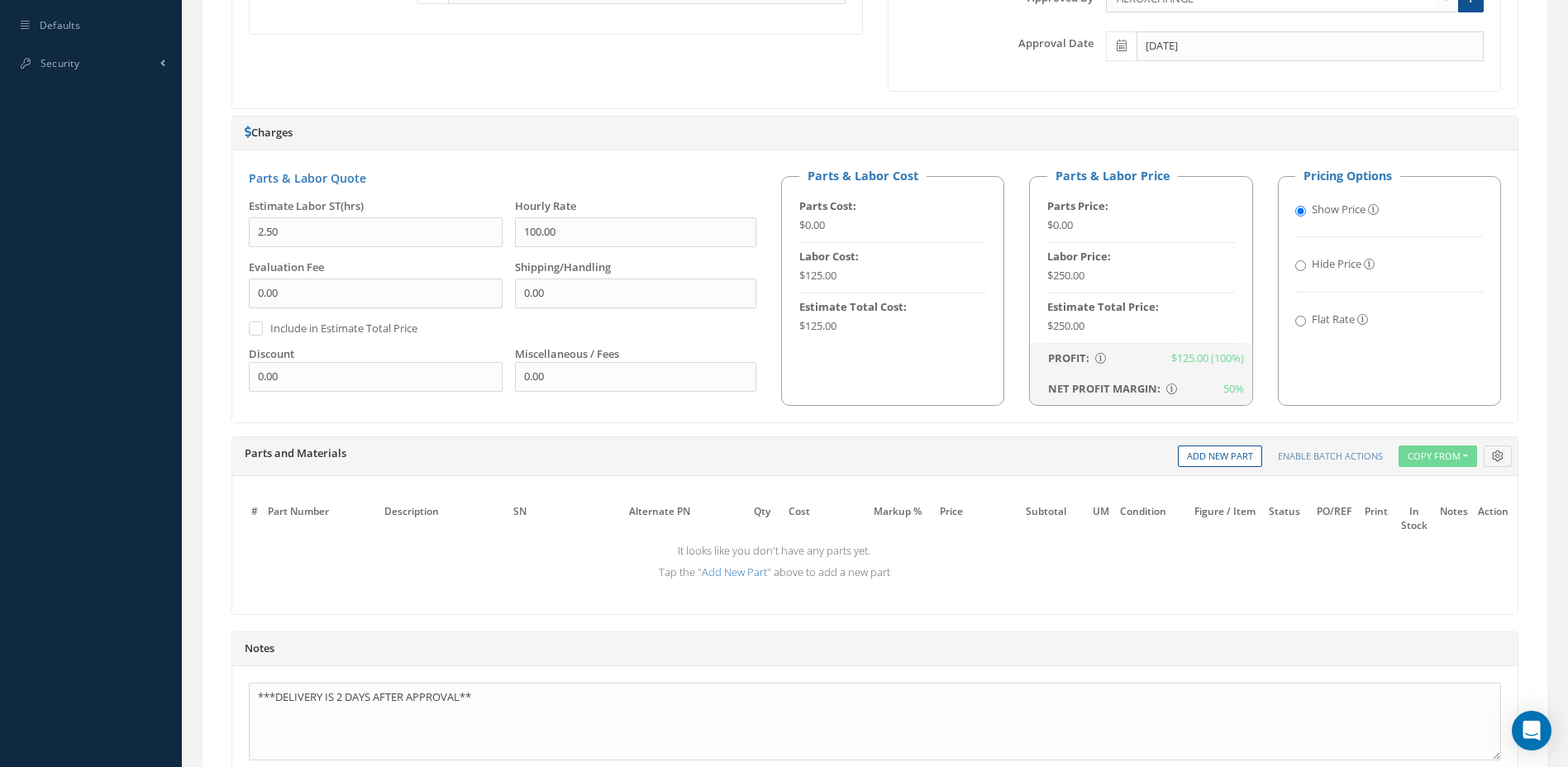
scroll to position [1016, 0]
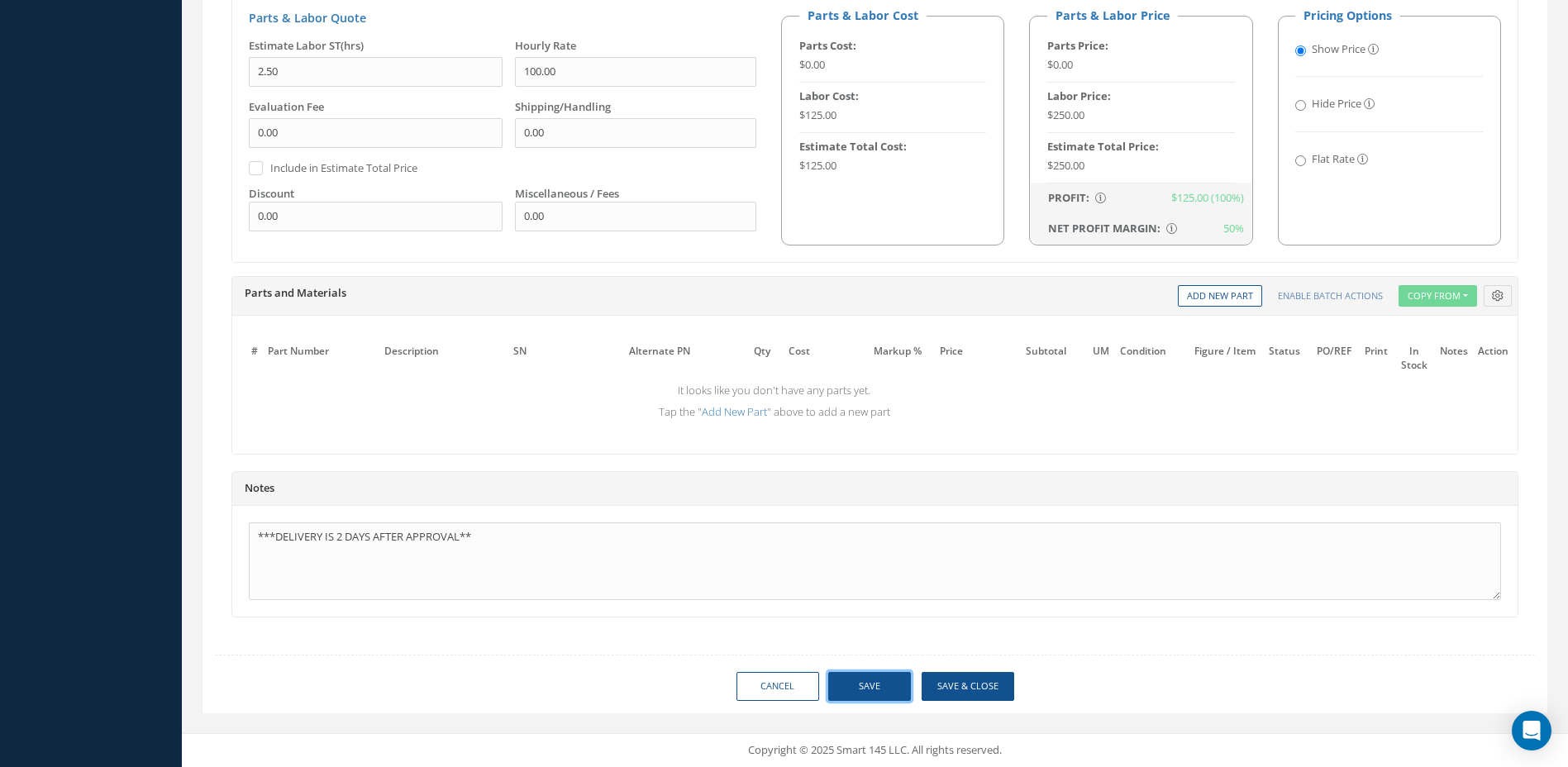
click at [876, 685] on button "Save" at bounding box center [870, 686] width 83 height 29
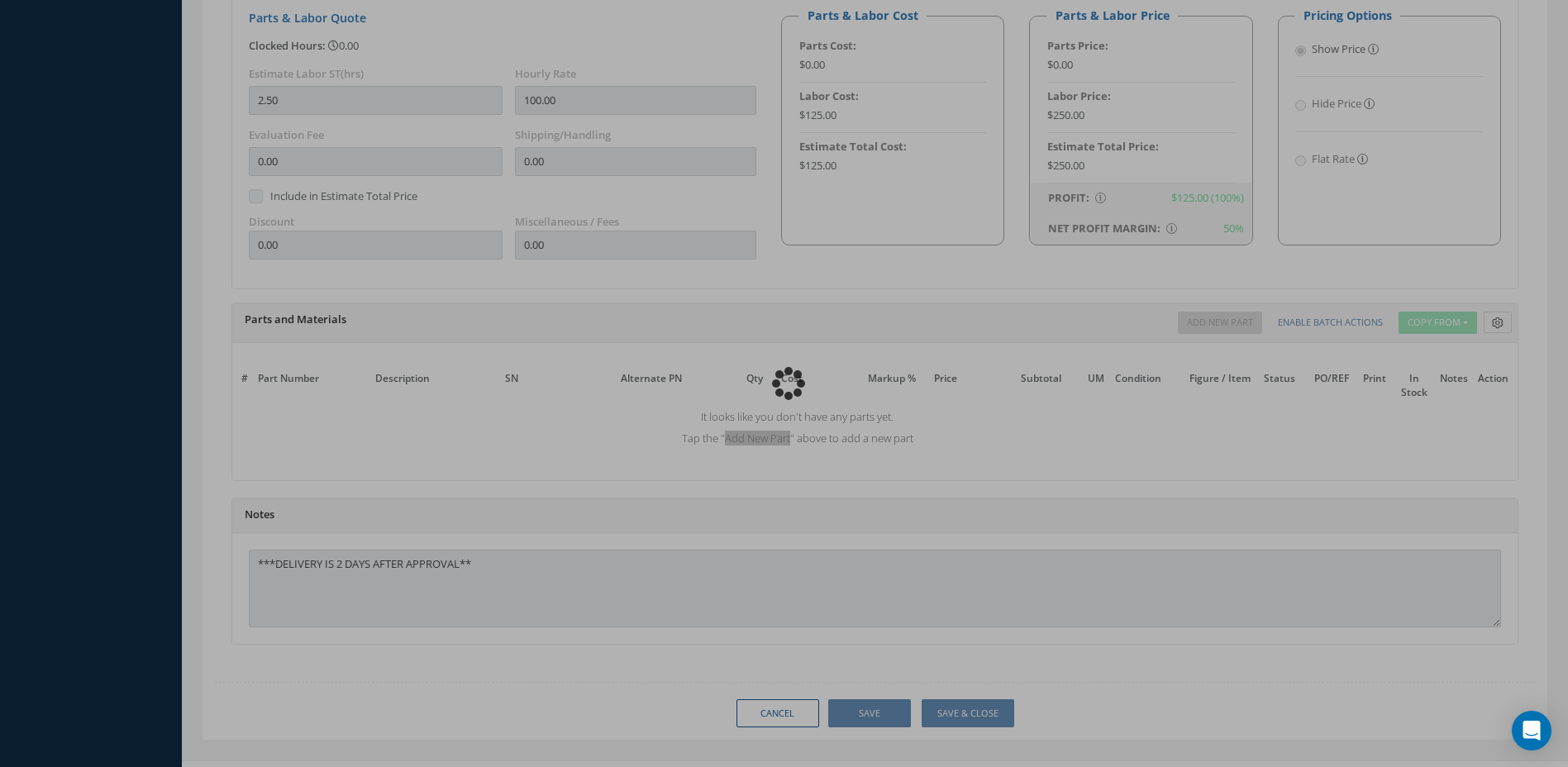
type input "AMETEK"
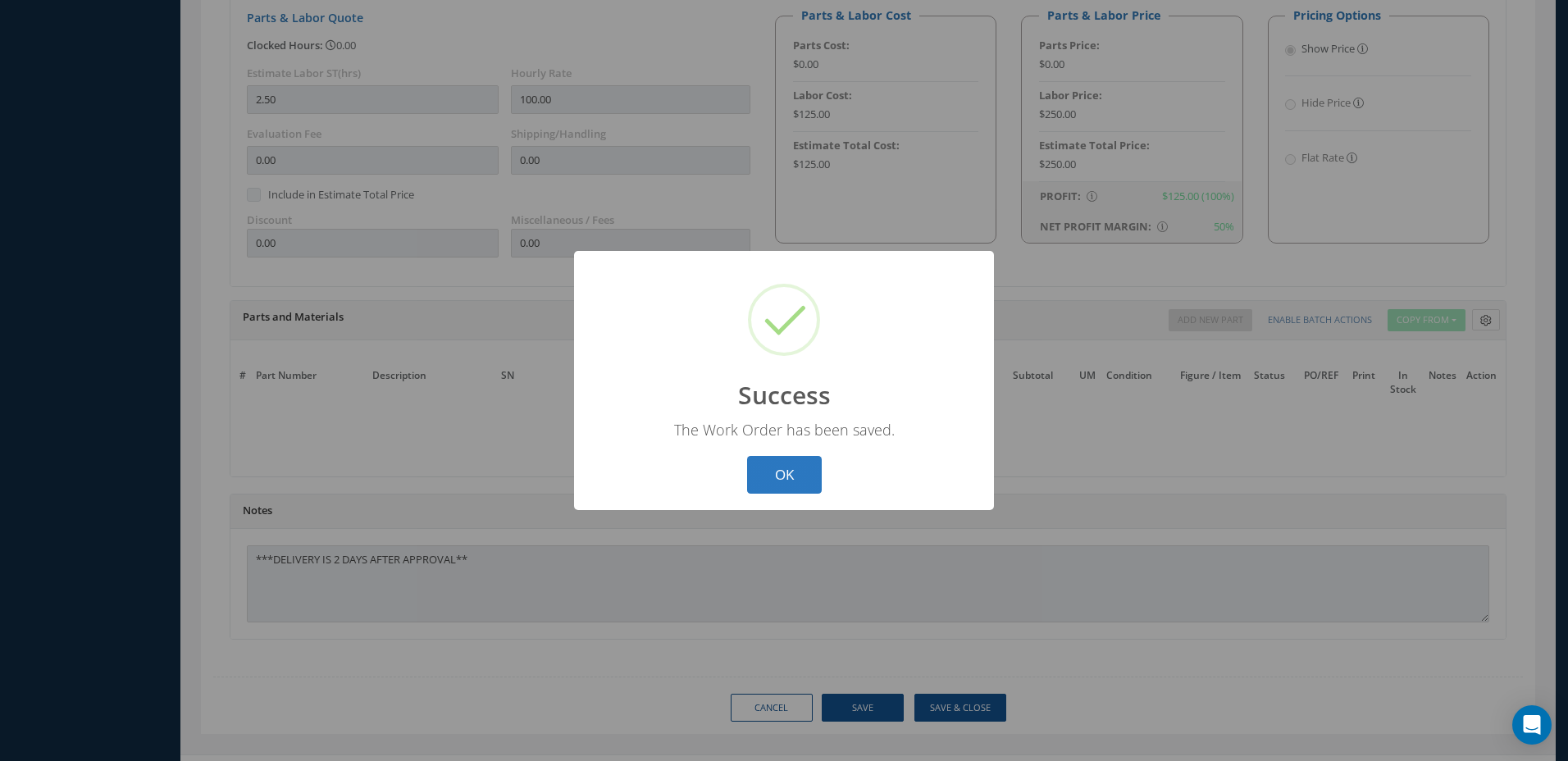
click at [787, 480] on button "OK" at bounding box center [784, 476] width 74 height 39
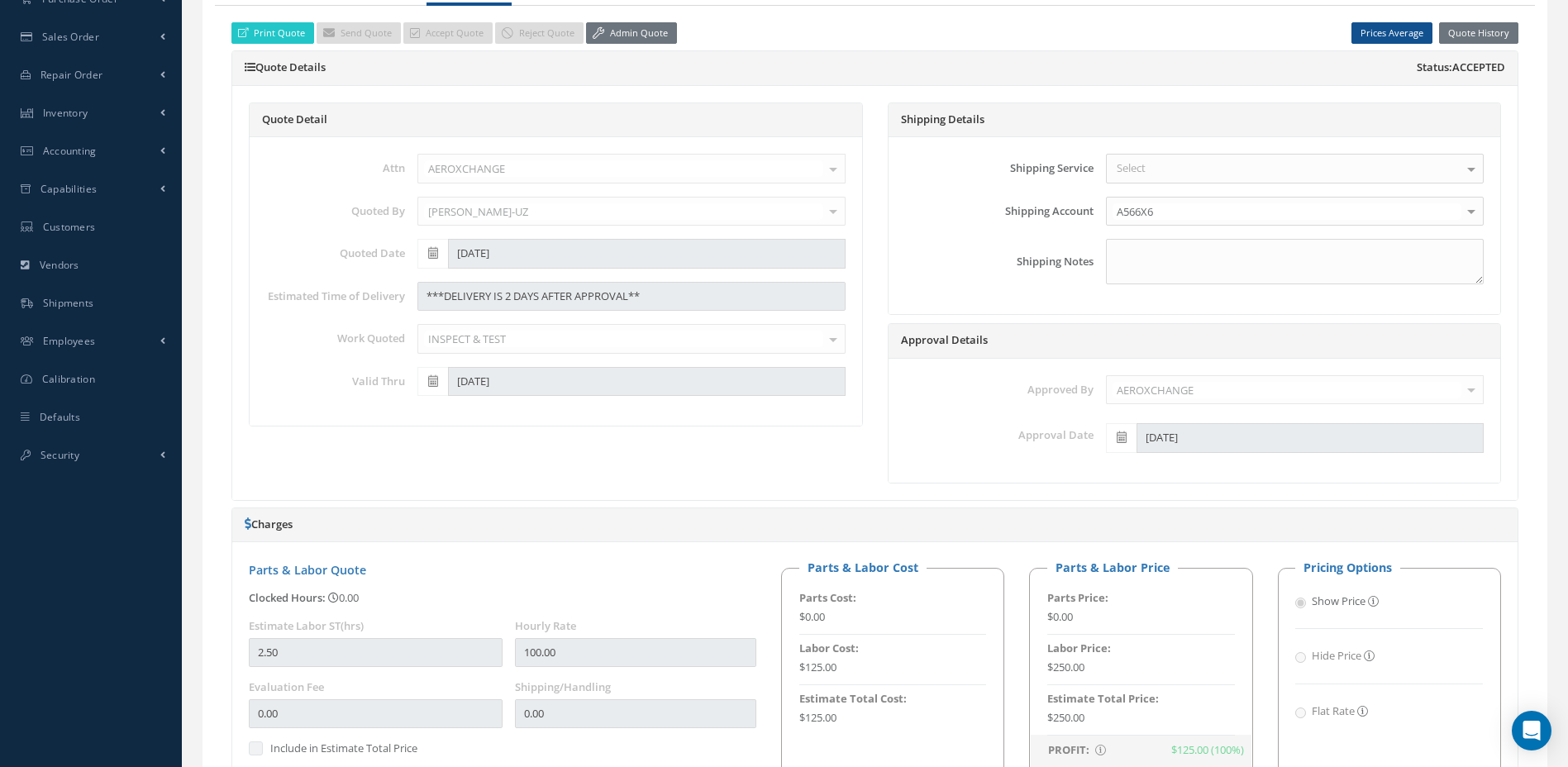
scroll to position [133, 0]
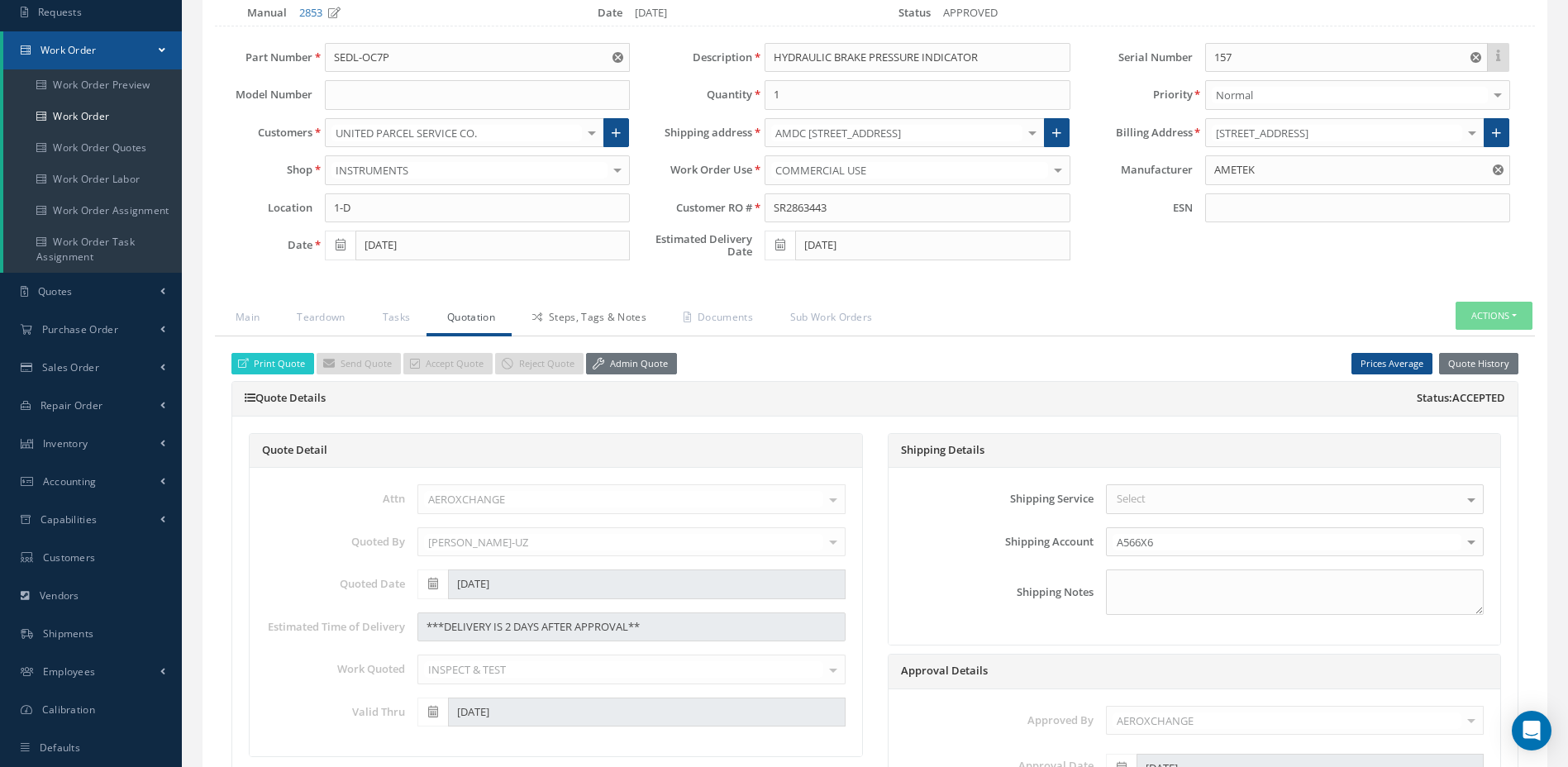
click at [560, 329] on link "Steps, Tags & Notes" at bounding box center [587, 319] width 151 height 34
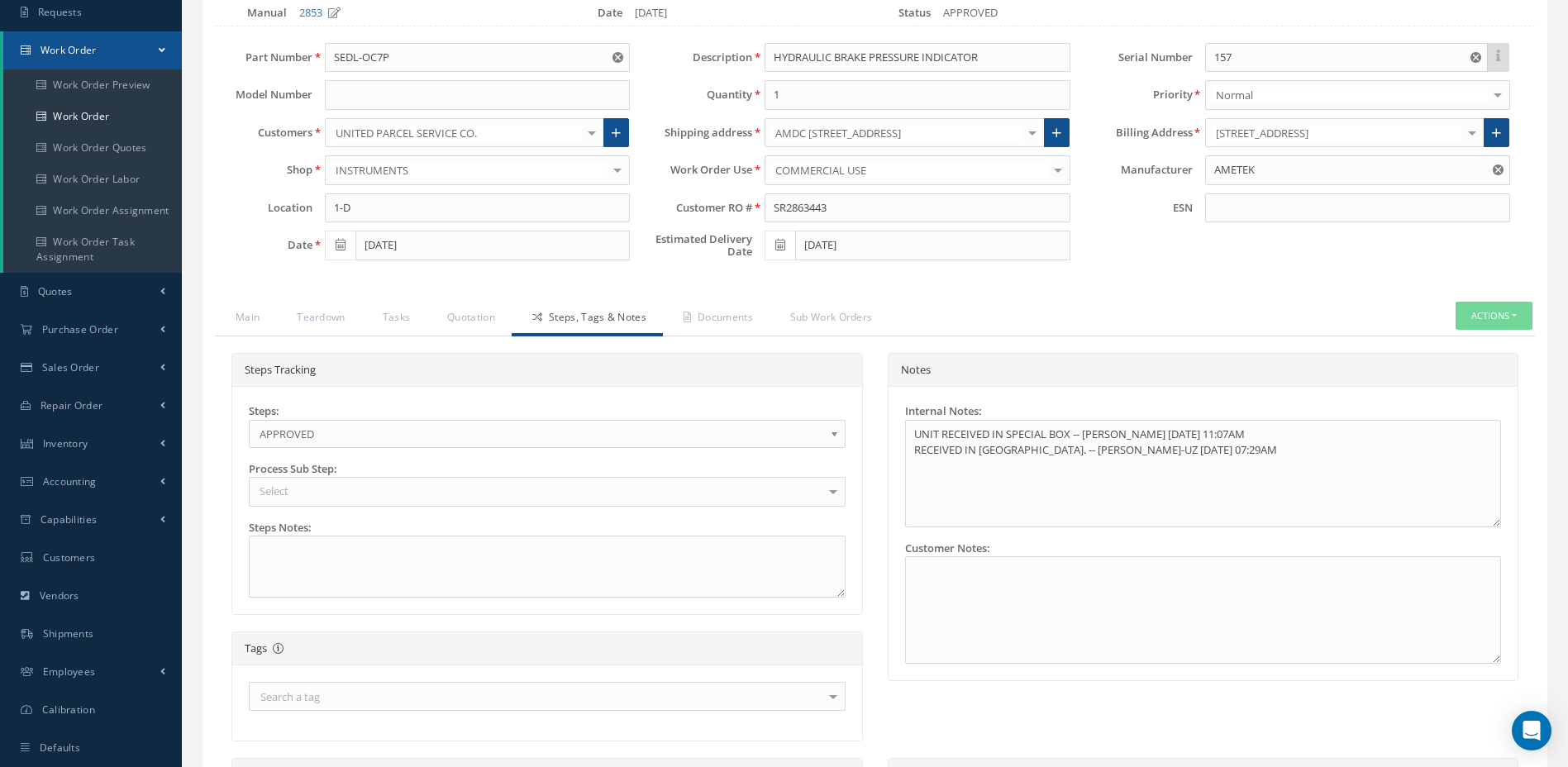
click at [520, 433] on span "APPROVED" at bounding box center [542, 433] width 565 height 19
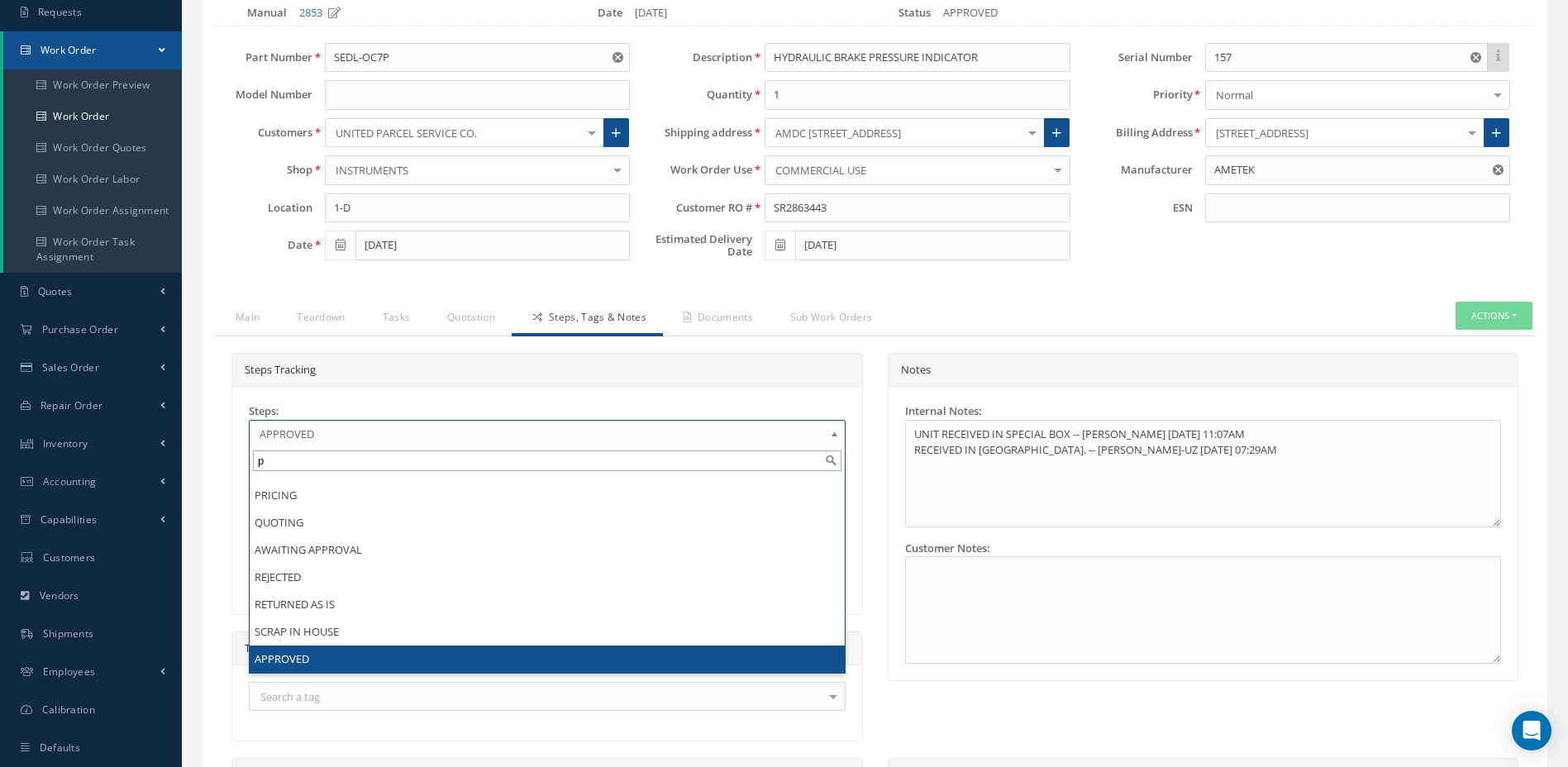
scroll to position [0, 0]
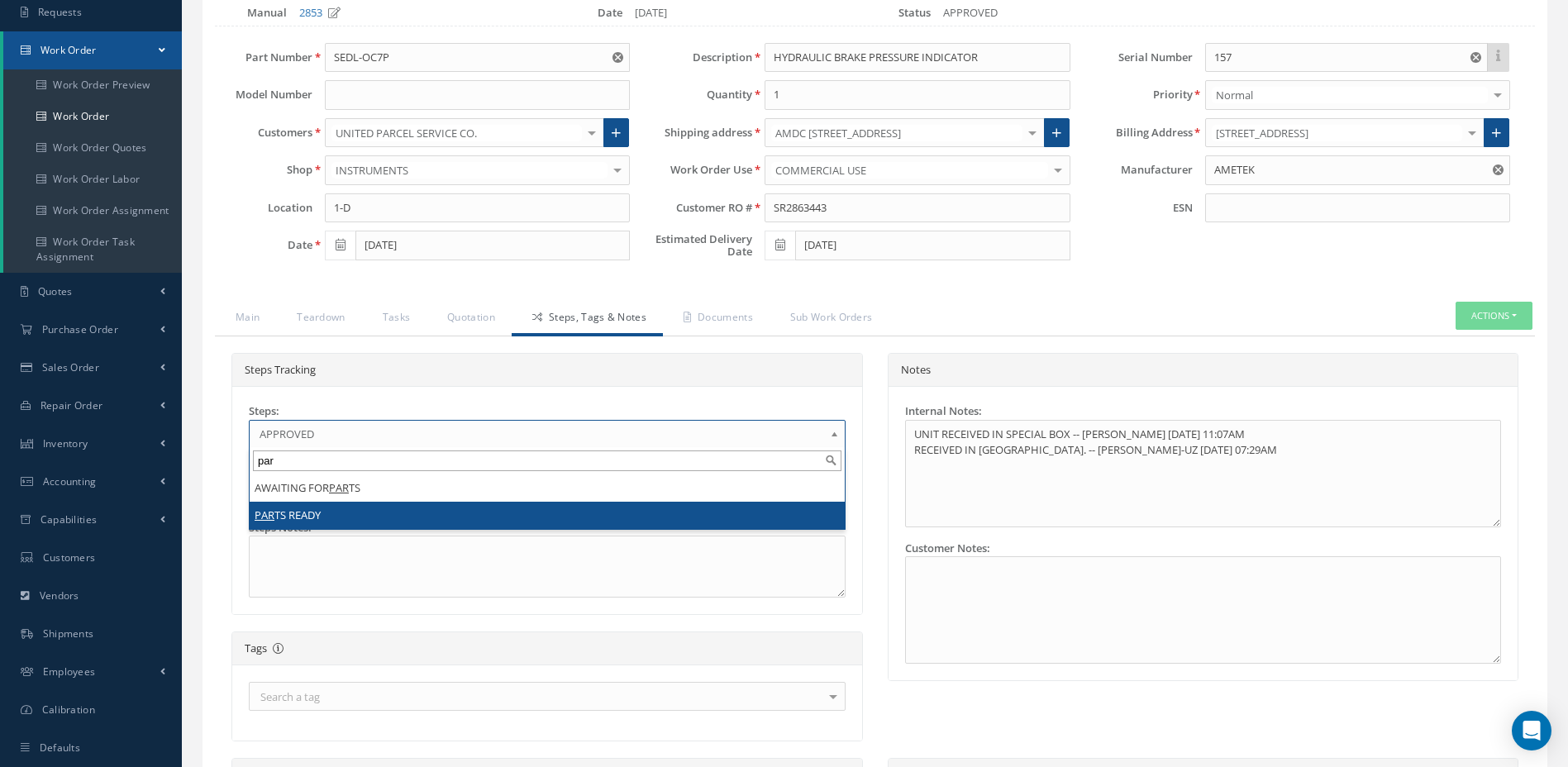
type input "par"
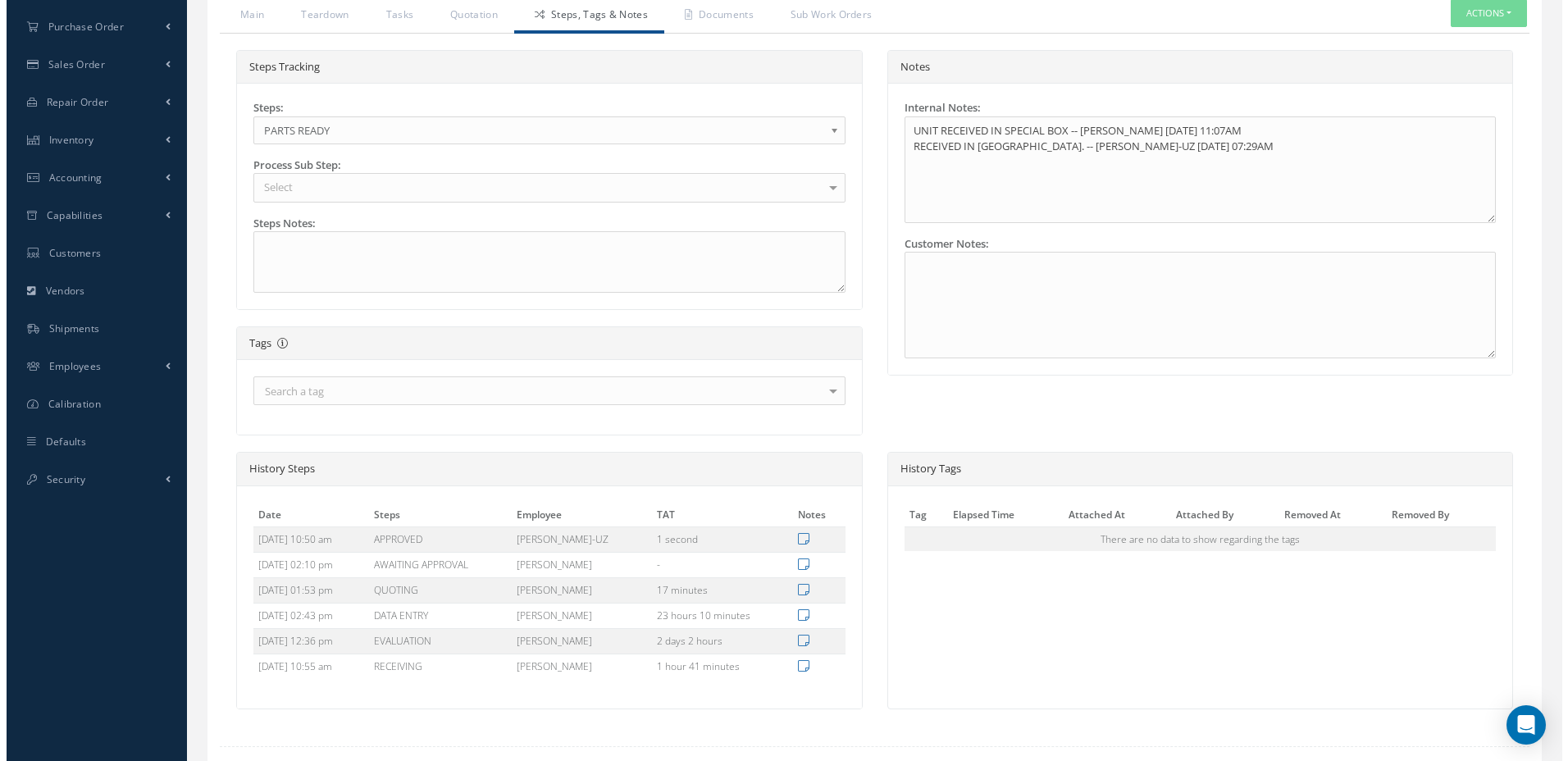
scroll to position [529, 0]
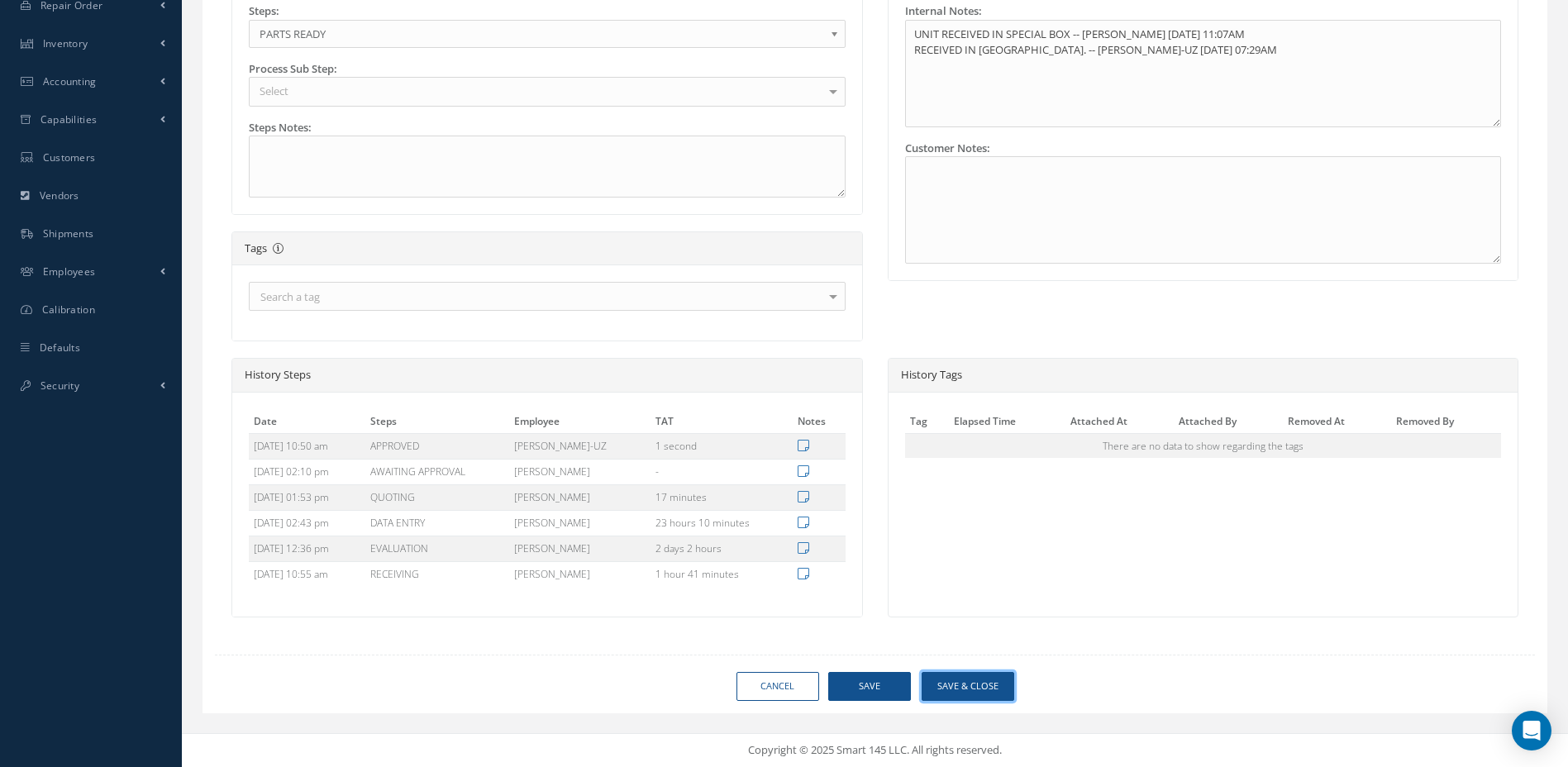
click at [972, 688] on button "Save & Close" at bounding box center [968, 686] width 93 height 29
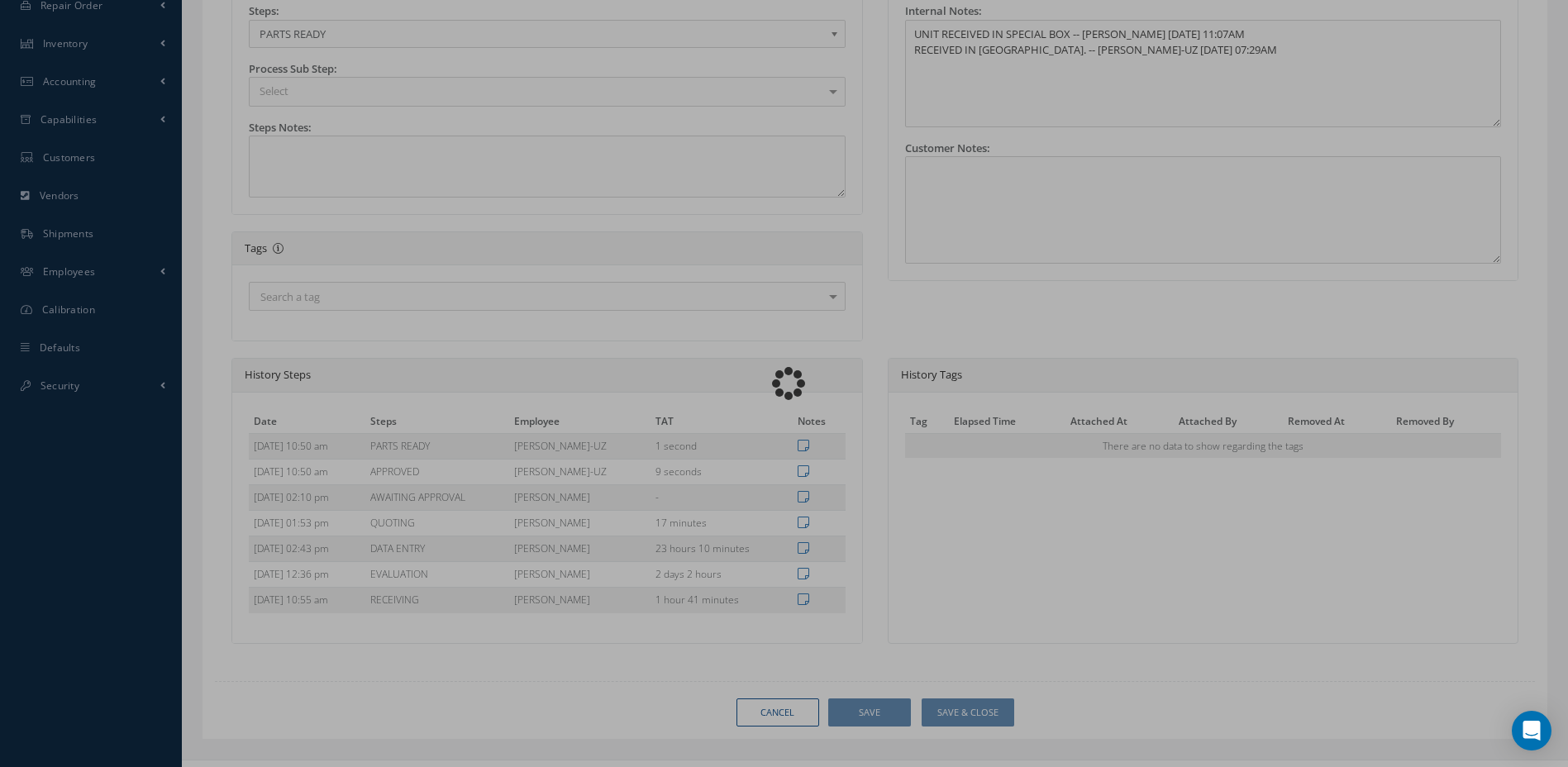
type input "AMETEK"
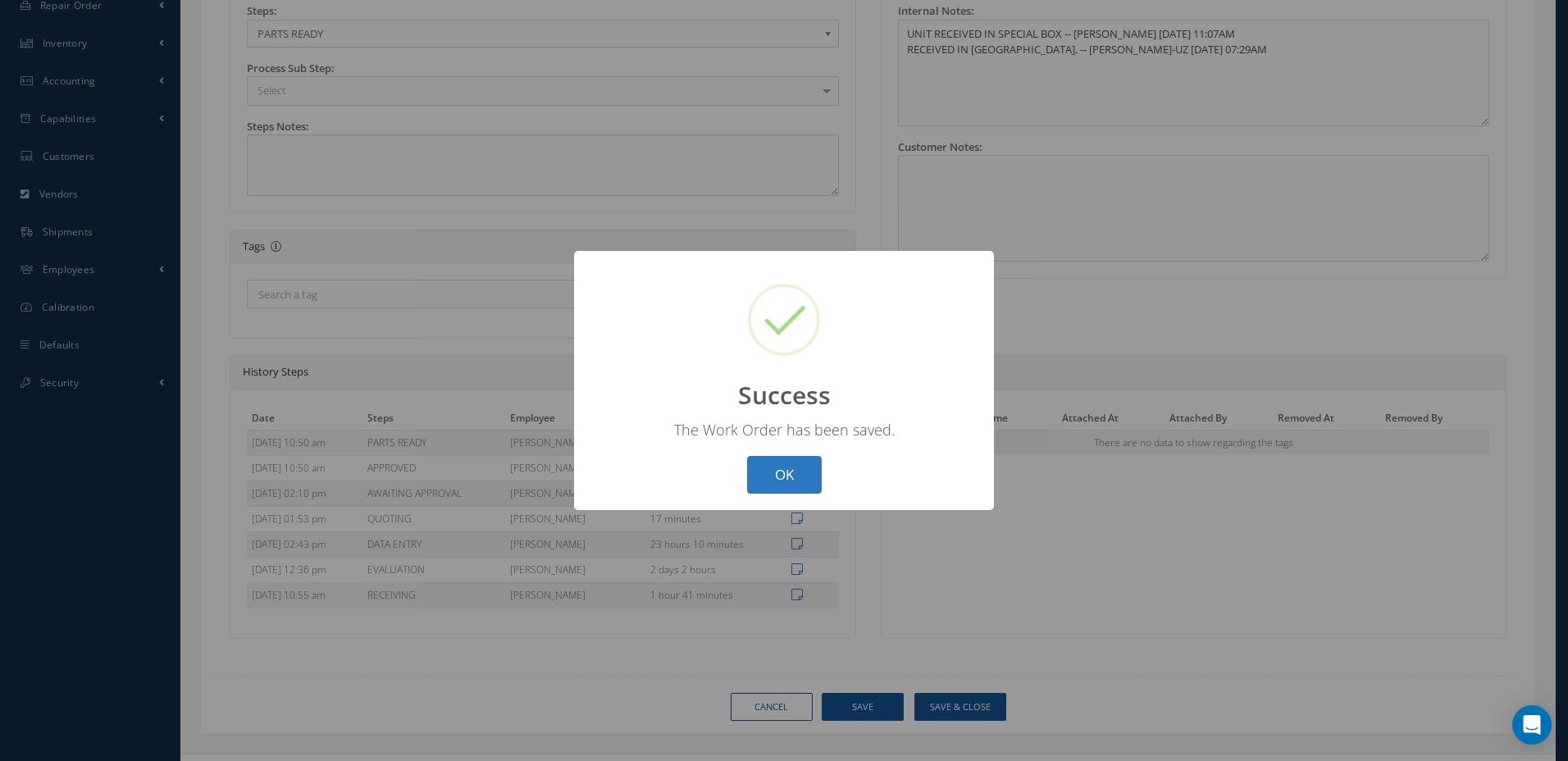
click at [792, 475] on button "OK" at bounding box center [784, 476] width 74 height 39
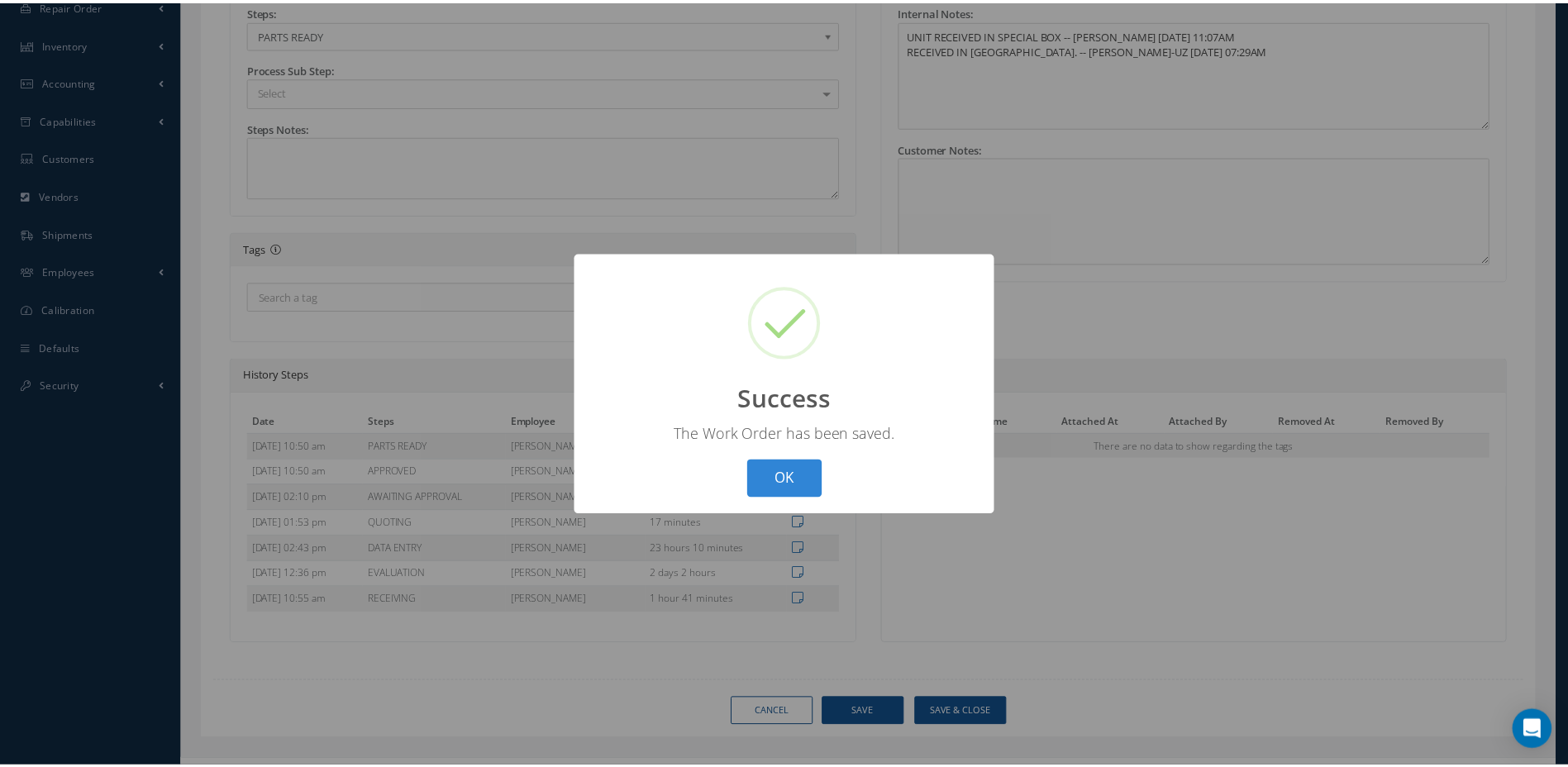
scroll to position [171, 0]
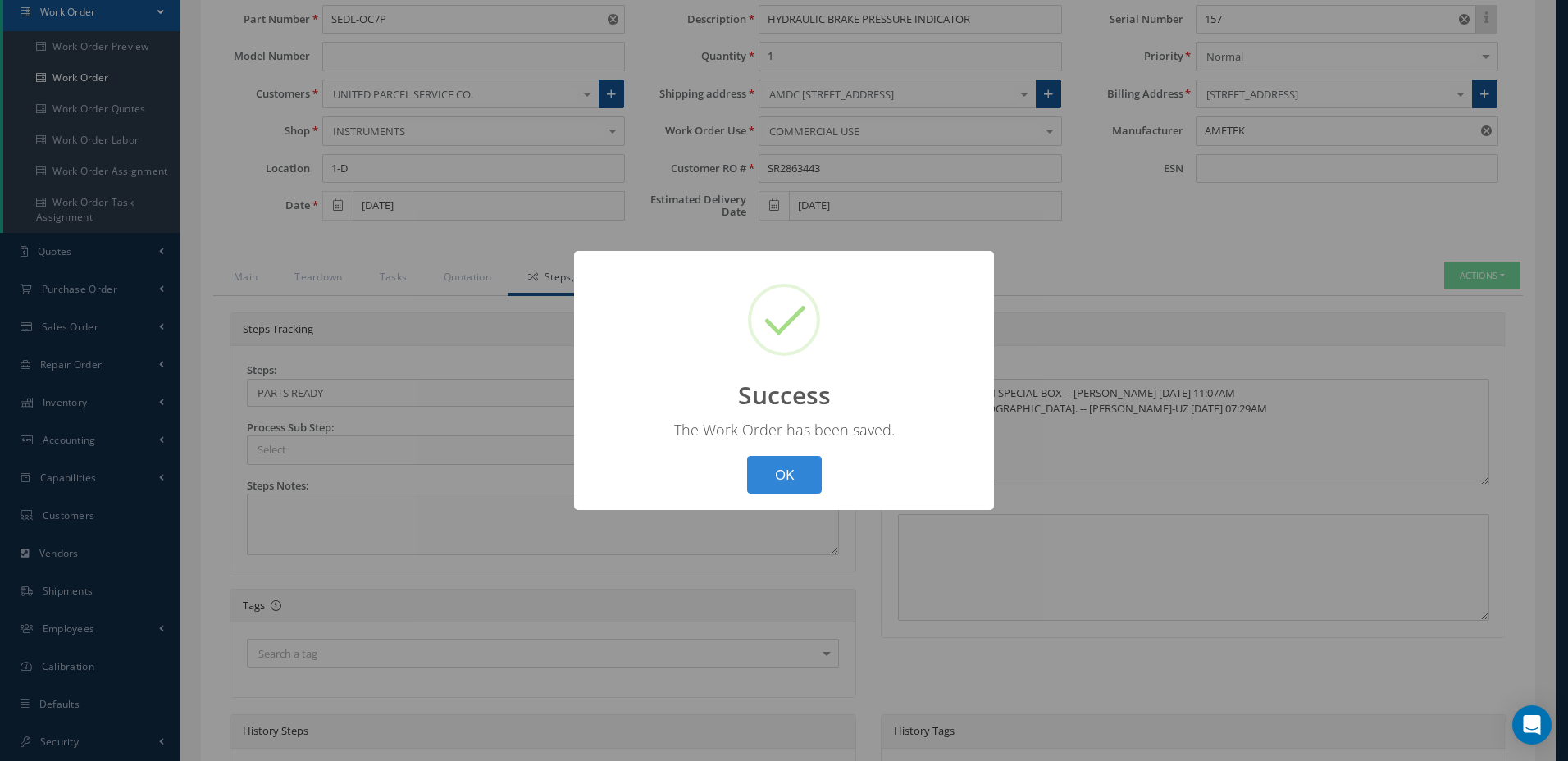
select select "25"
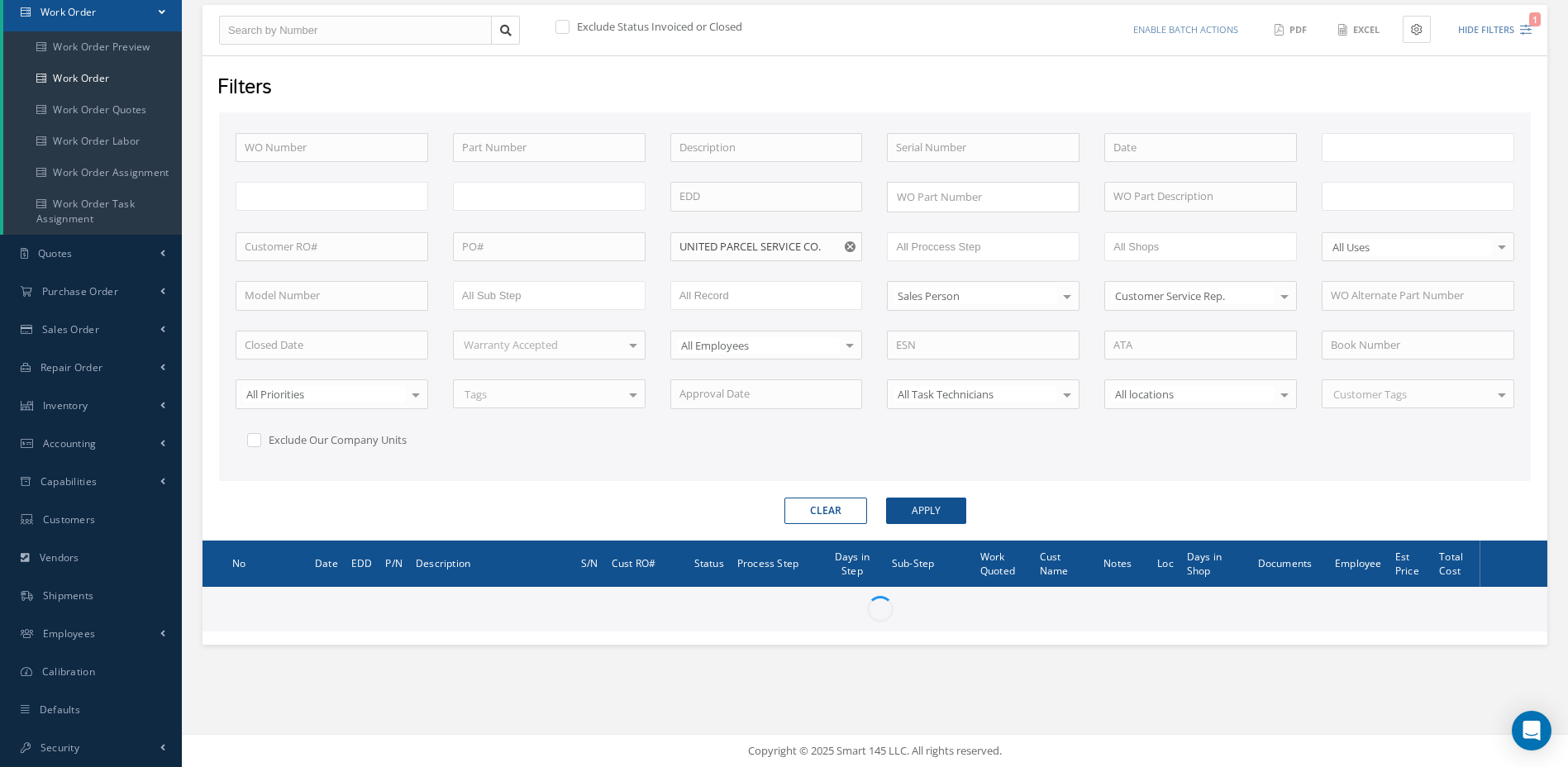
type input "All Work Request"
type input "All Work Performed"
type input "All Status"
type input "WO Part Status"
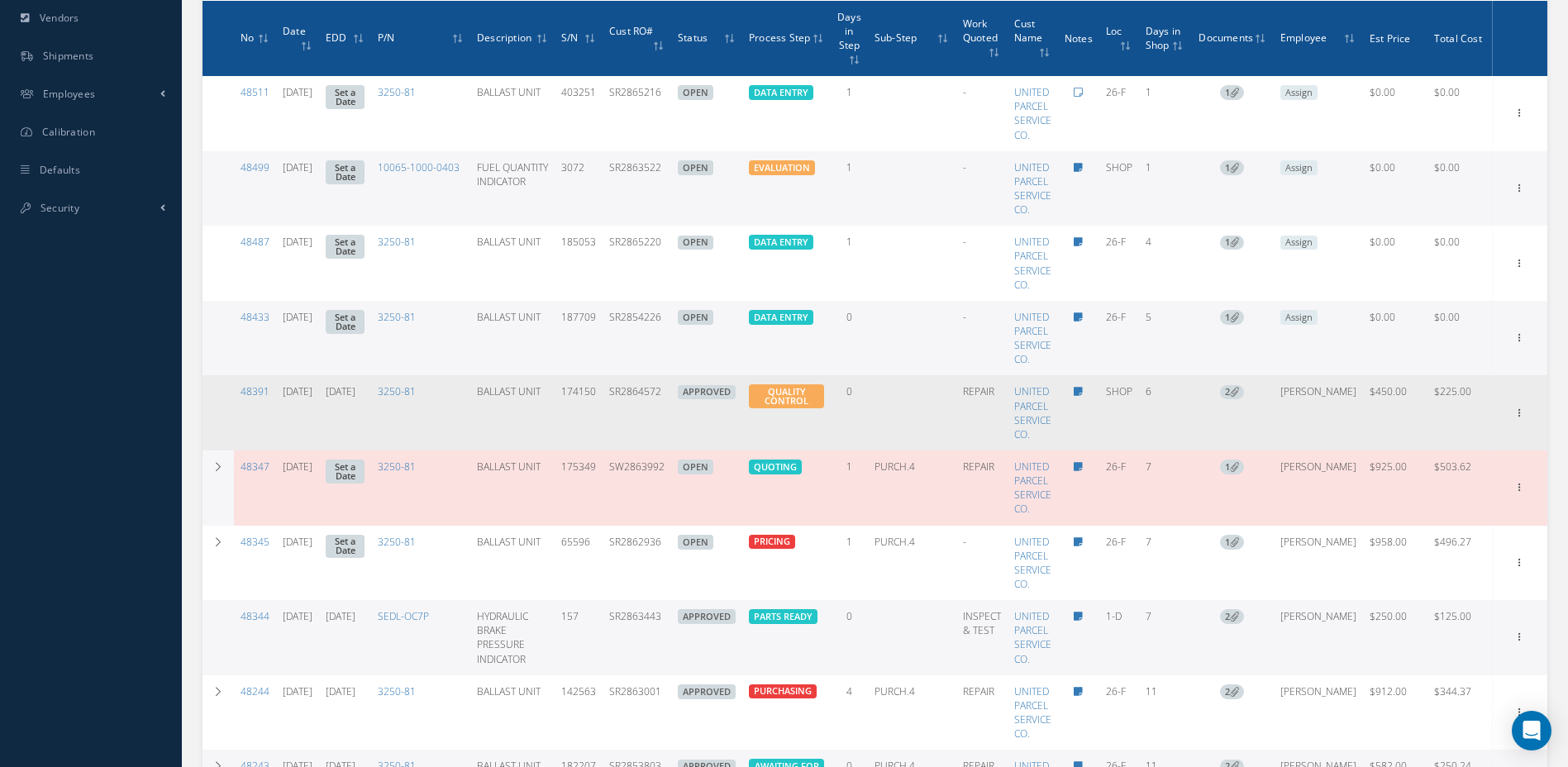
scroll to position [1245, 0]
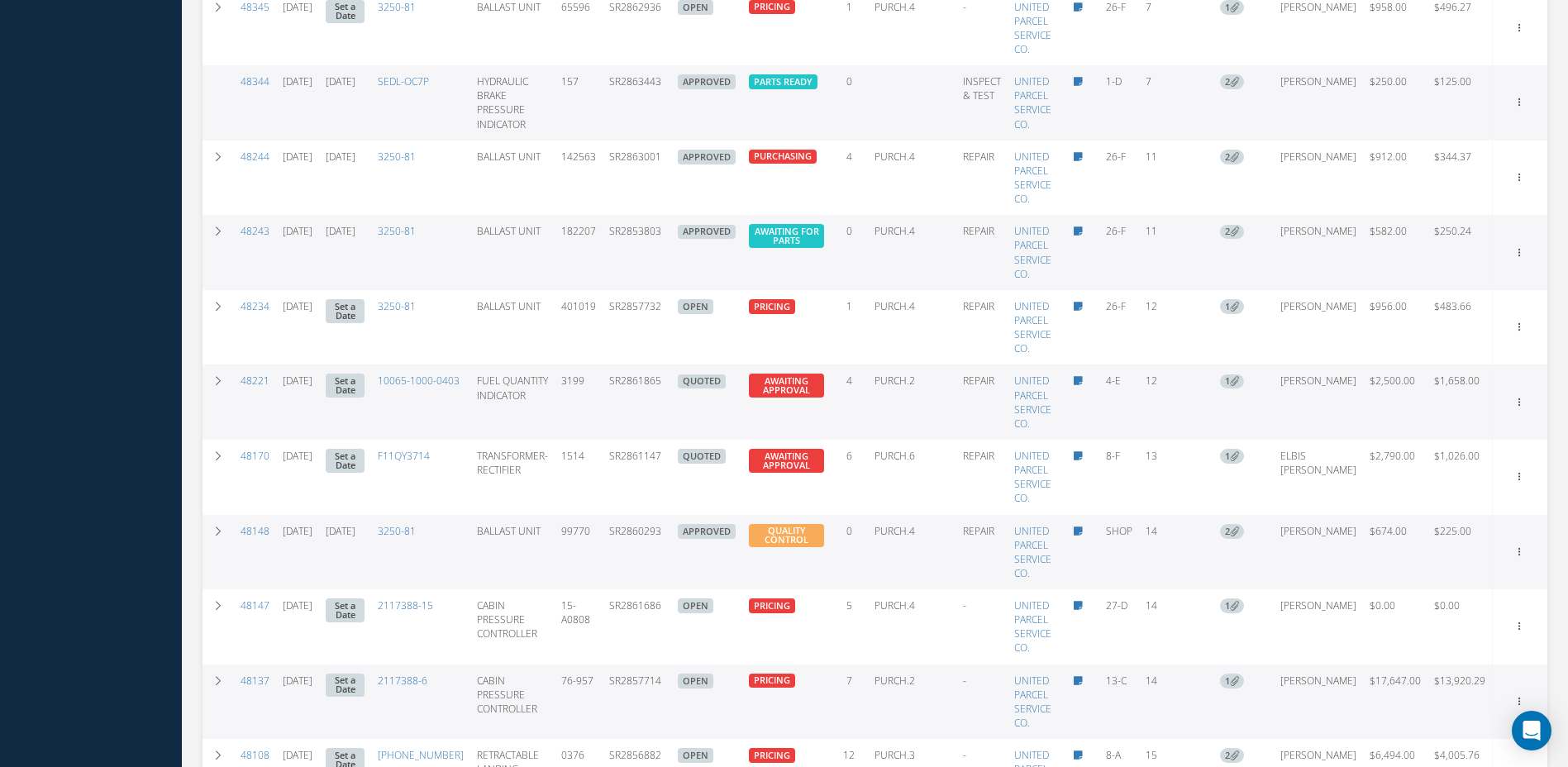
drag, startPoint x: 679, startPoint y: 388, endPoint x: 625, endPoint y: 392, distance: 54.1
click at [625, 392] on td "SR2861865" at bounding box center [637, 402] width 69 height 75
drag, startPoint x: 625, startPoint y: 392, endPoint x: 682, endPoint y: 396, distance: 57.1
click at [671, 396] on td "SR2861865" at bounding box center [637, 402] width 69 height 75
drag, startPoint x: 682, startPoint y: 387, endPoint x: 619, endPoint y: 391, distance: 63.1
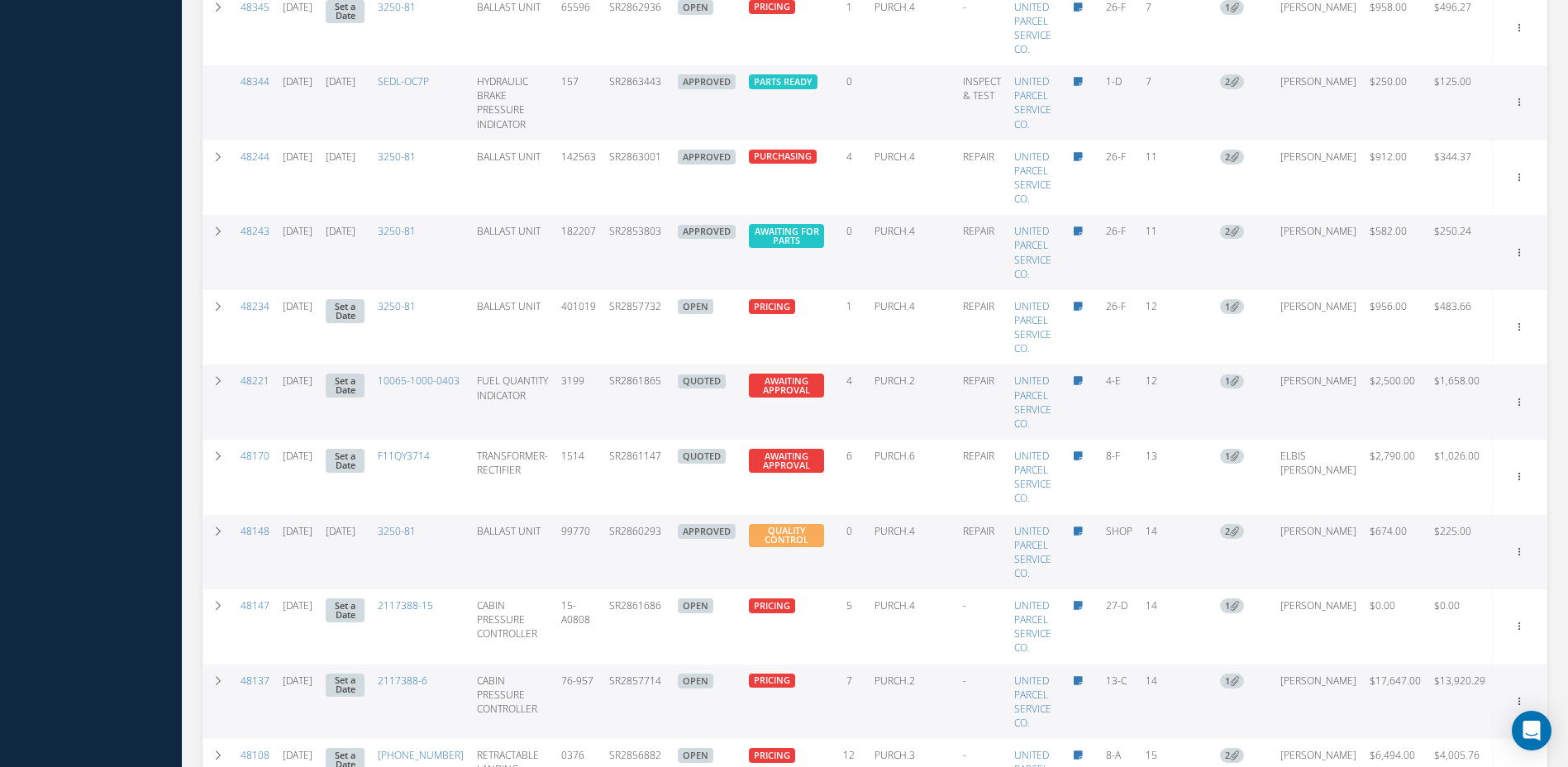
click at [619, 391] on td "SR2861865" at bounding box center [637, 402] width 69 height 75
copy td "SR2861865"
click at [1426, 433] on link "Edit" at bounding box center [1444, 433] width 131 height 21
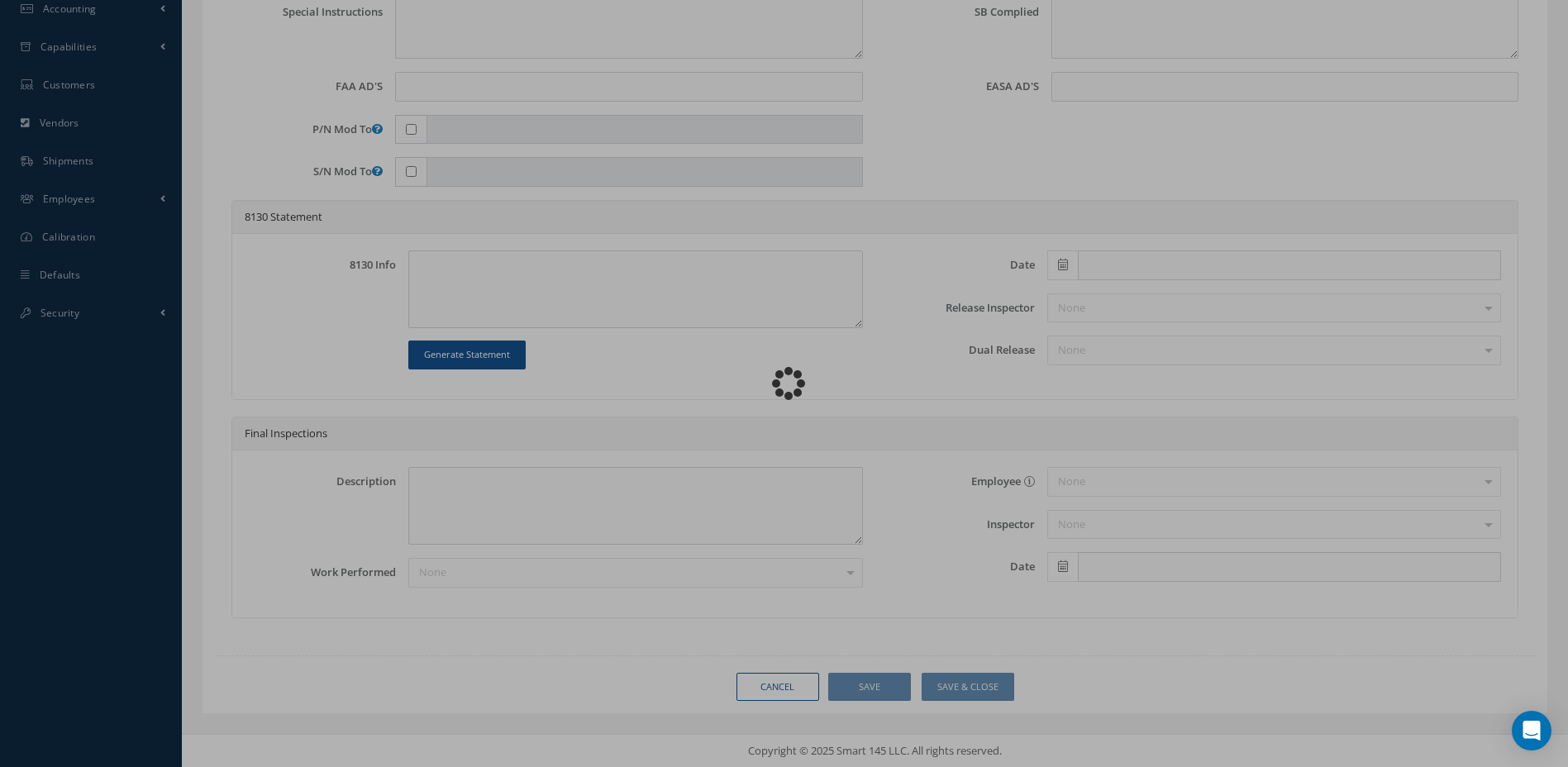
scroll to position [605, 0]
type input "10065-1000-0403"
type input "4-E"
type input "[DATE]"
type input "FUEL QUANTITY INDICATOR"
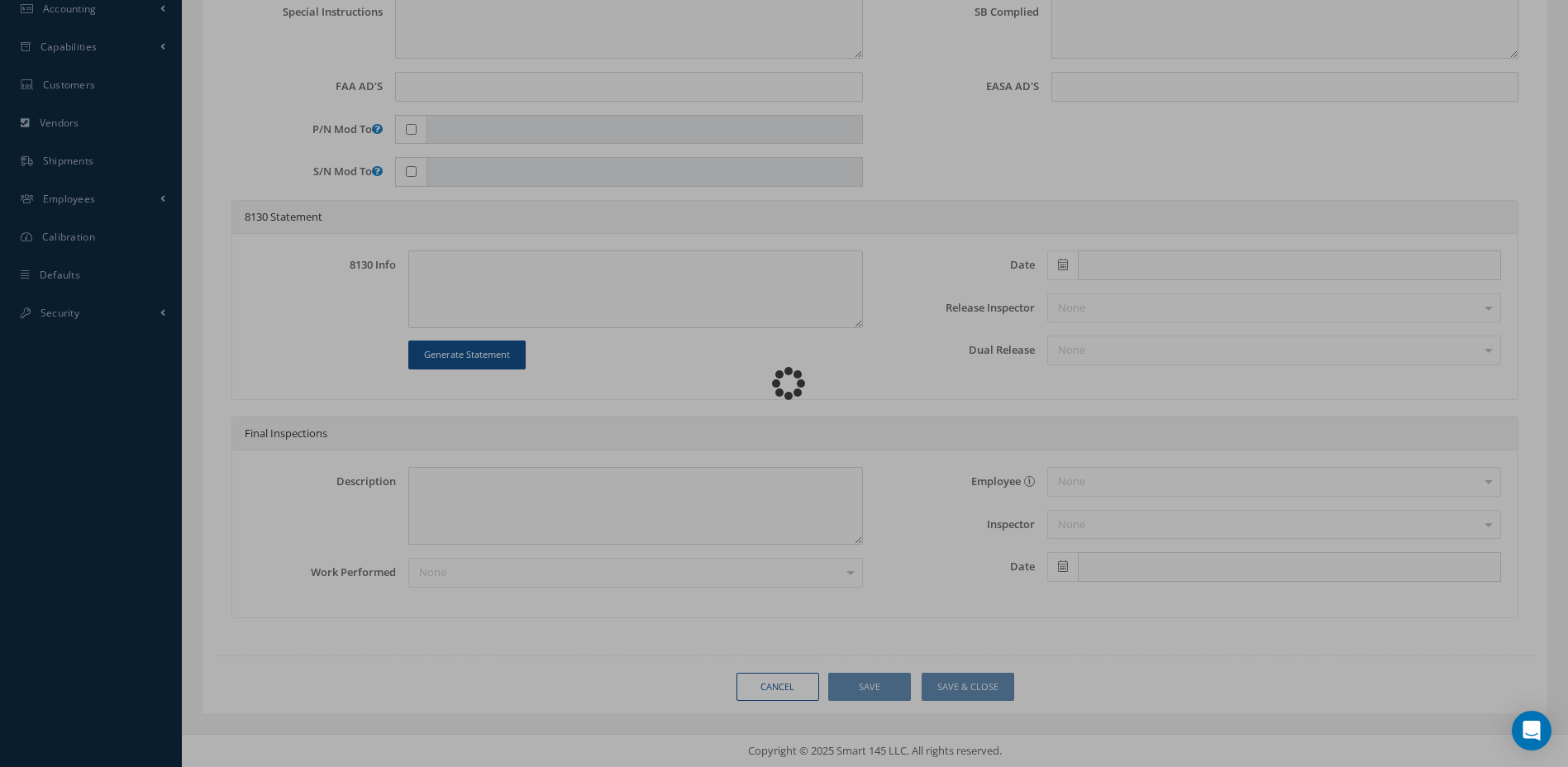
type input "SR2861865"
type input "3199"
type textarea "NONE"
type textarea "PLEASE SEE R.O. FOR DETAILS"
type textarea "NO VISUAL DAMAGE"
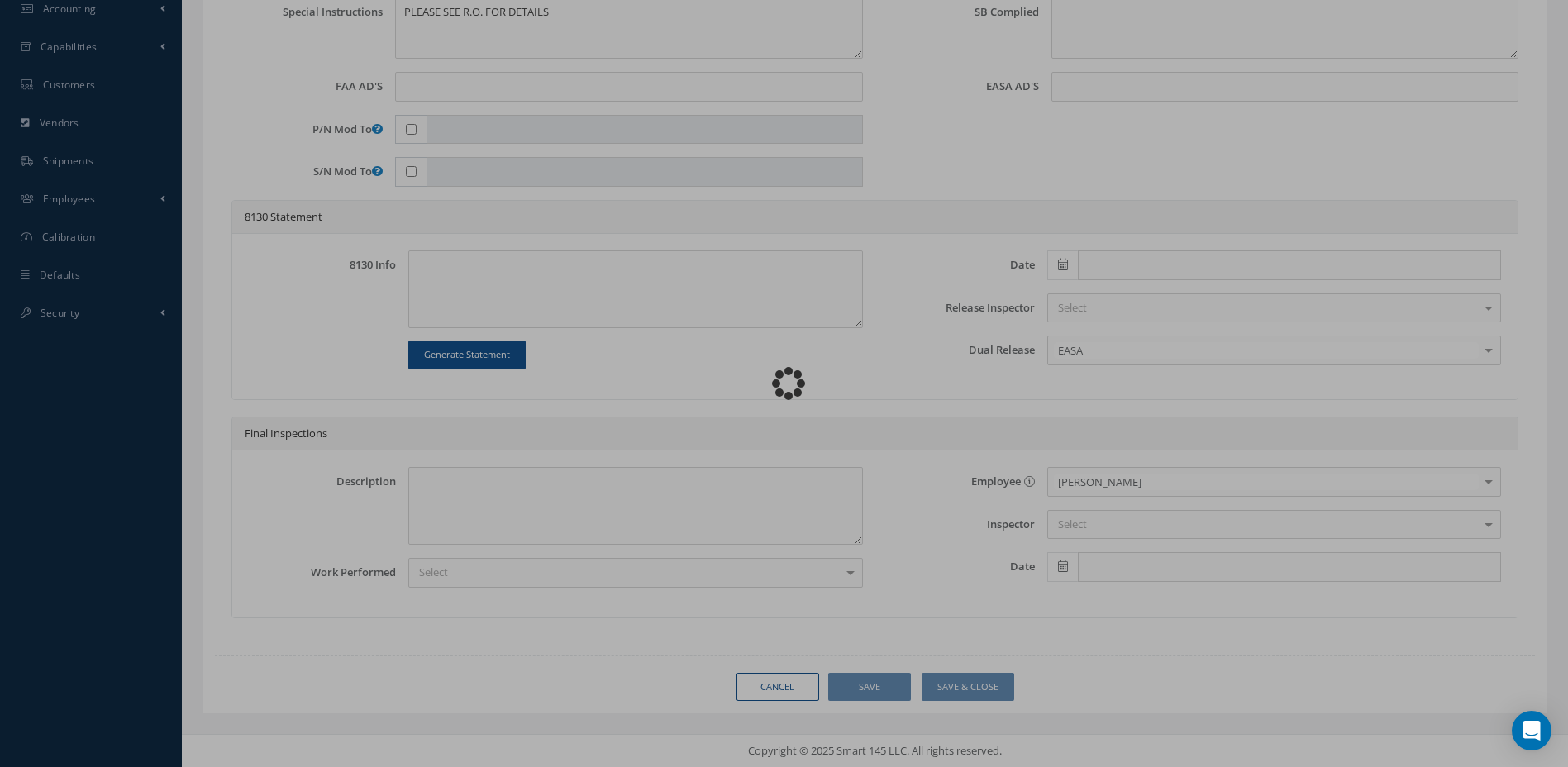
scroll to position [0, 0]
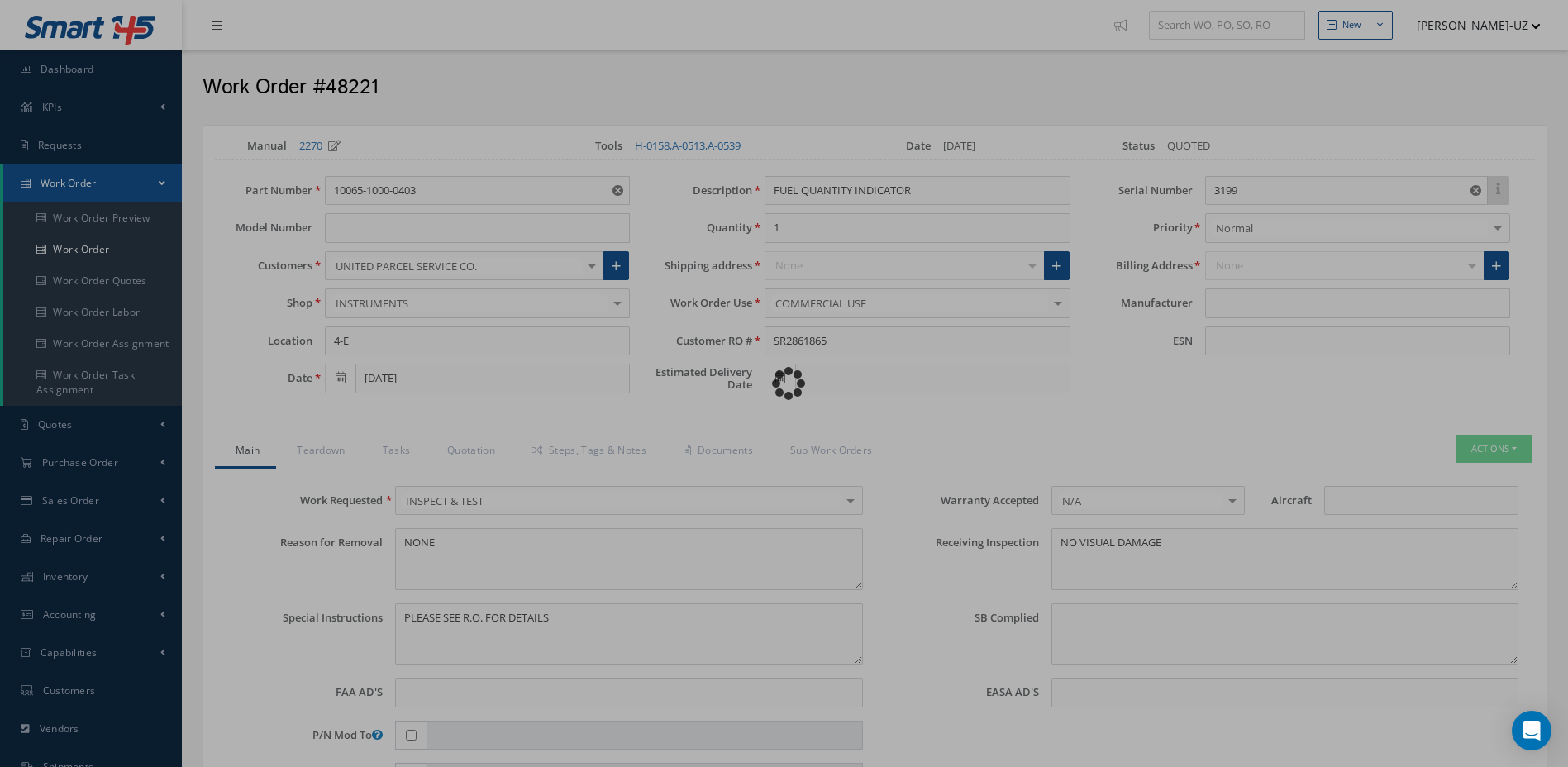
type input "[PERSON_NAME] PRECISION PRODUCTS"
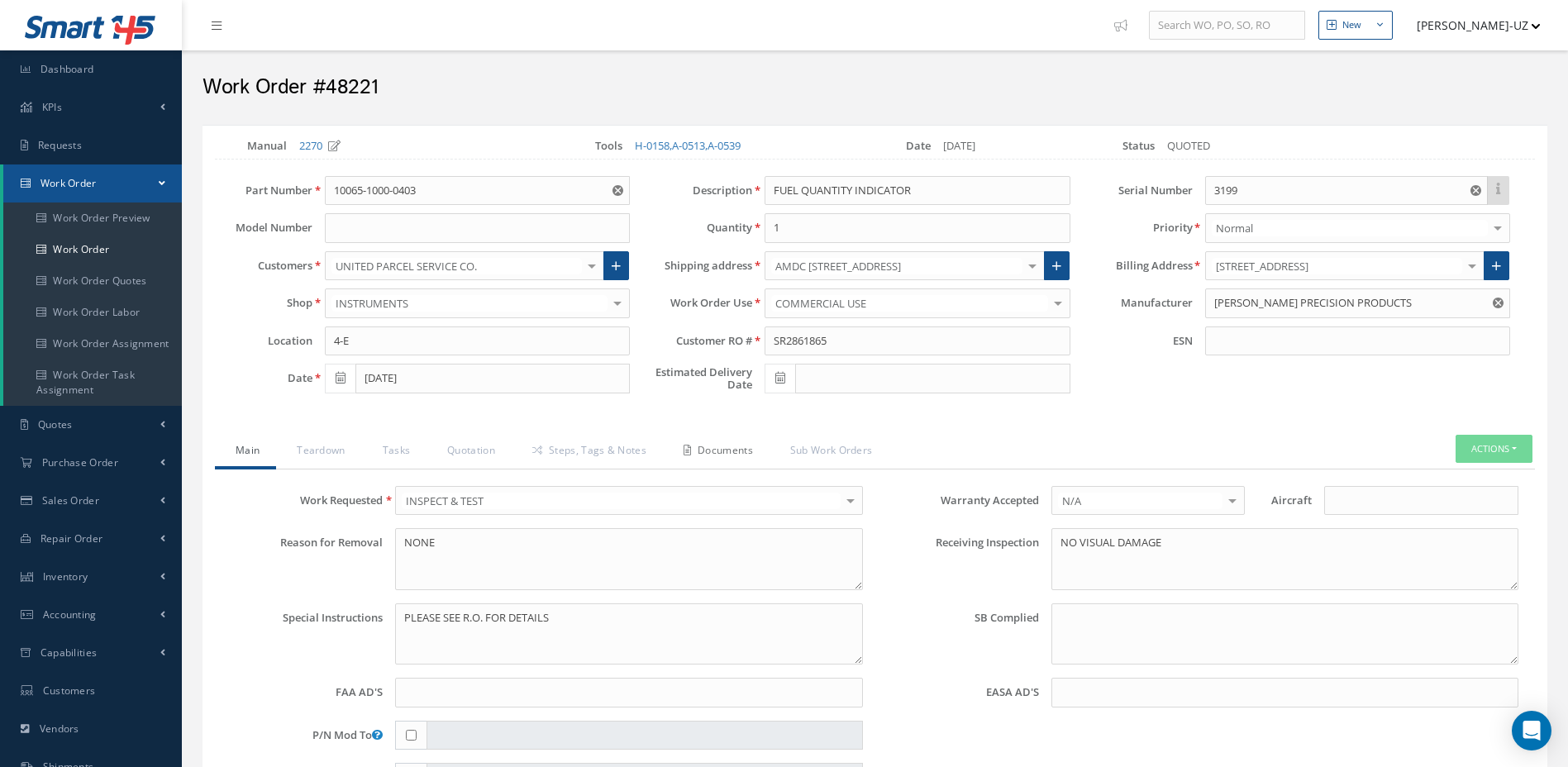
click at [737, 447] on link "Documents" at bounding box center [716, 452] width 107 height 34
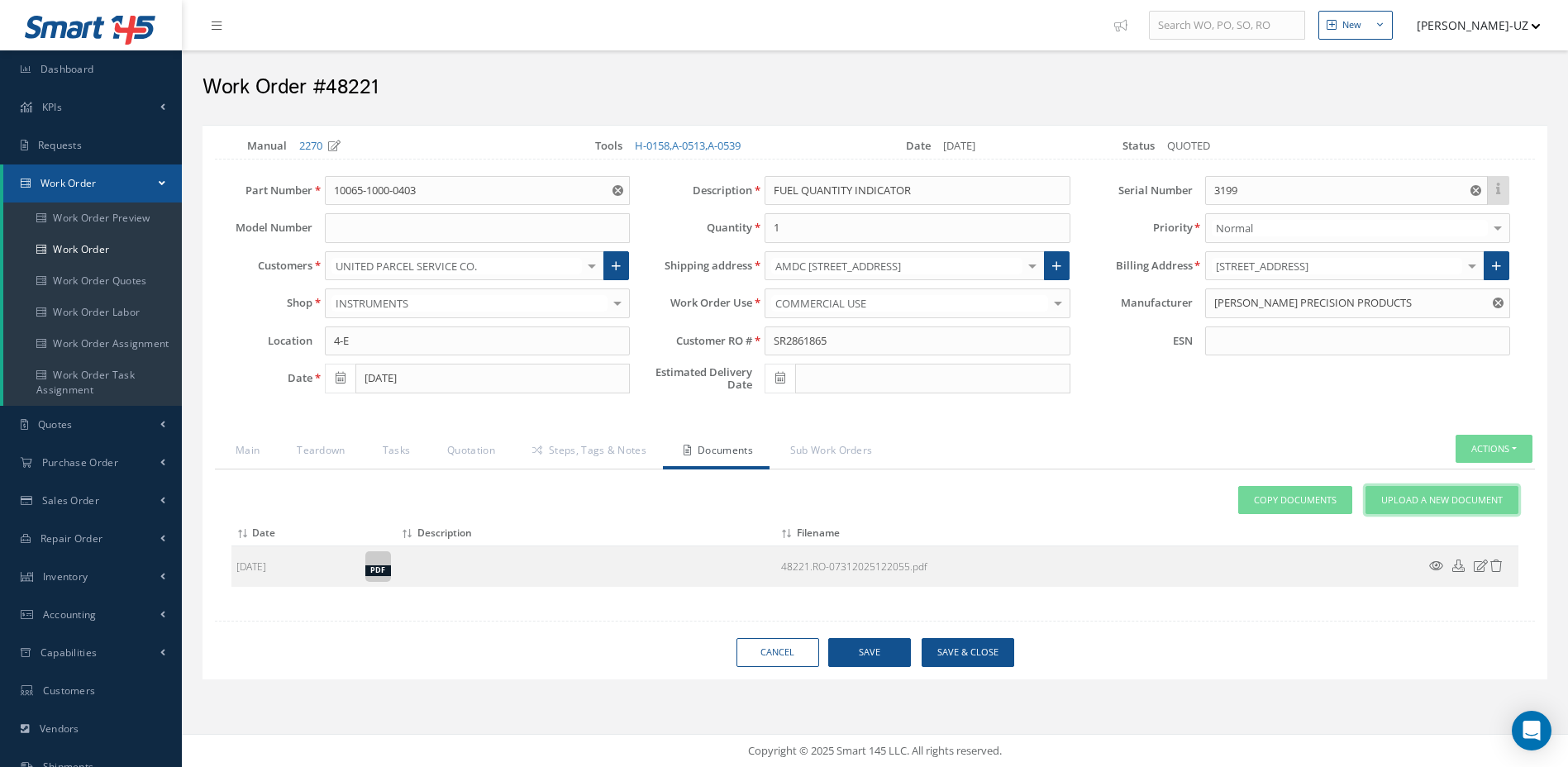
click at [1413, 507] on link "Upload a New Document" at bounding box center [1442, 500] width 153 height 29
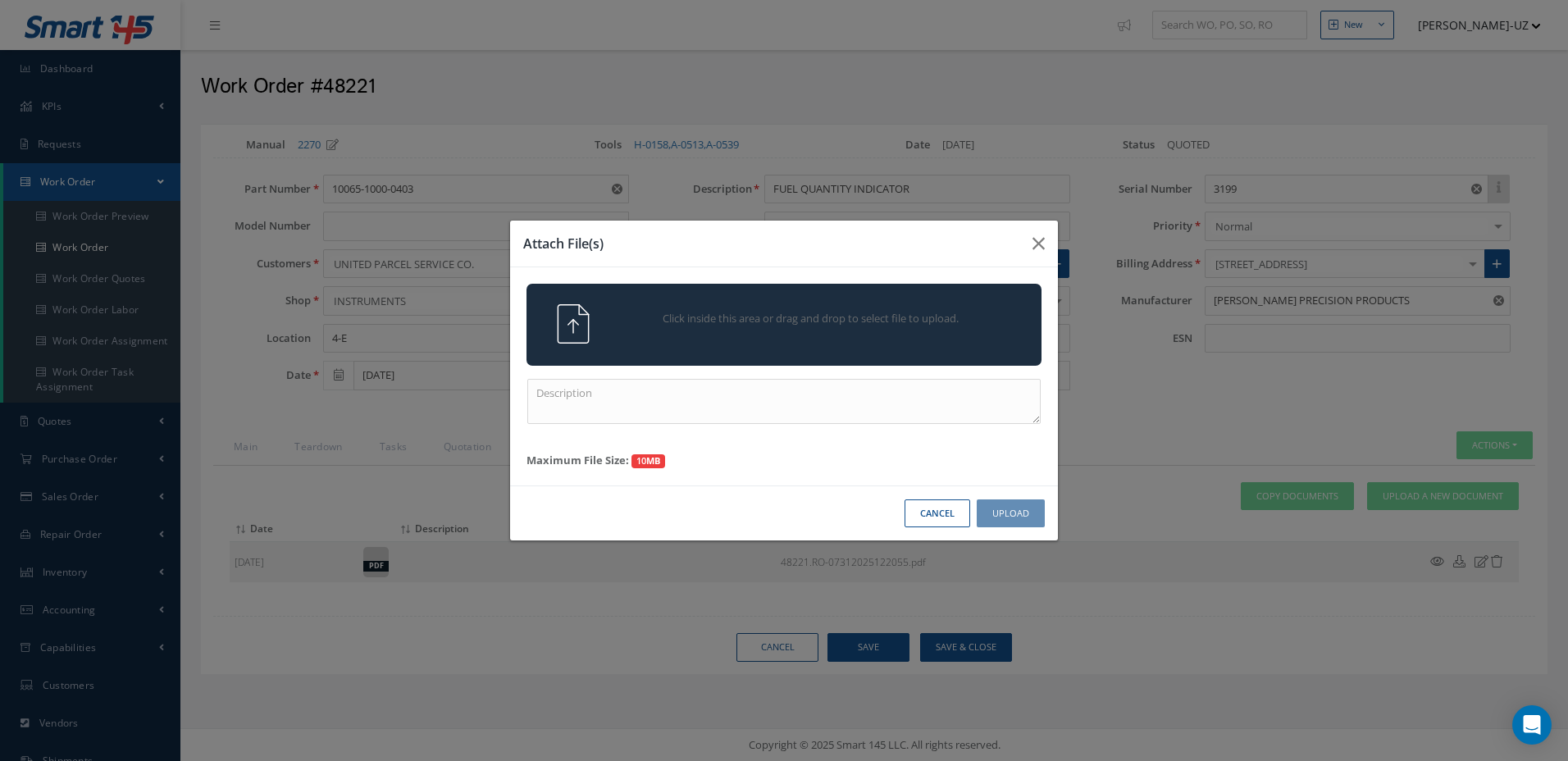
click at [969, 332] on div "Click inside this area or drag and drop to select file to upload." at bounding box center [807, 320] width 406 height 32
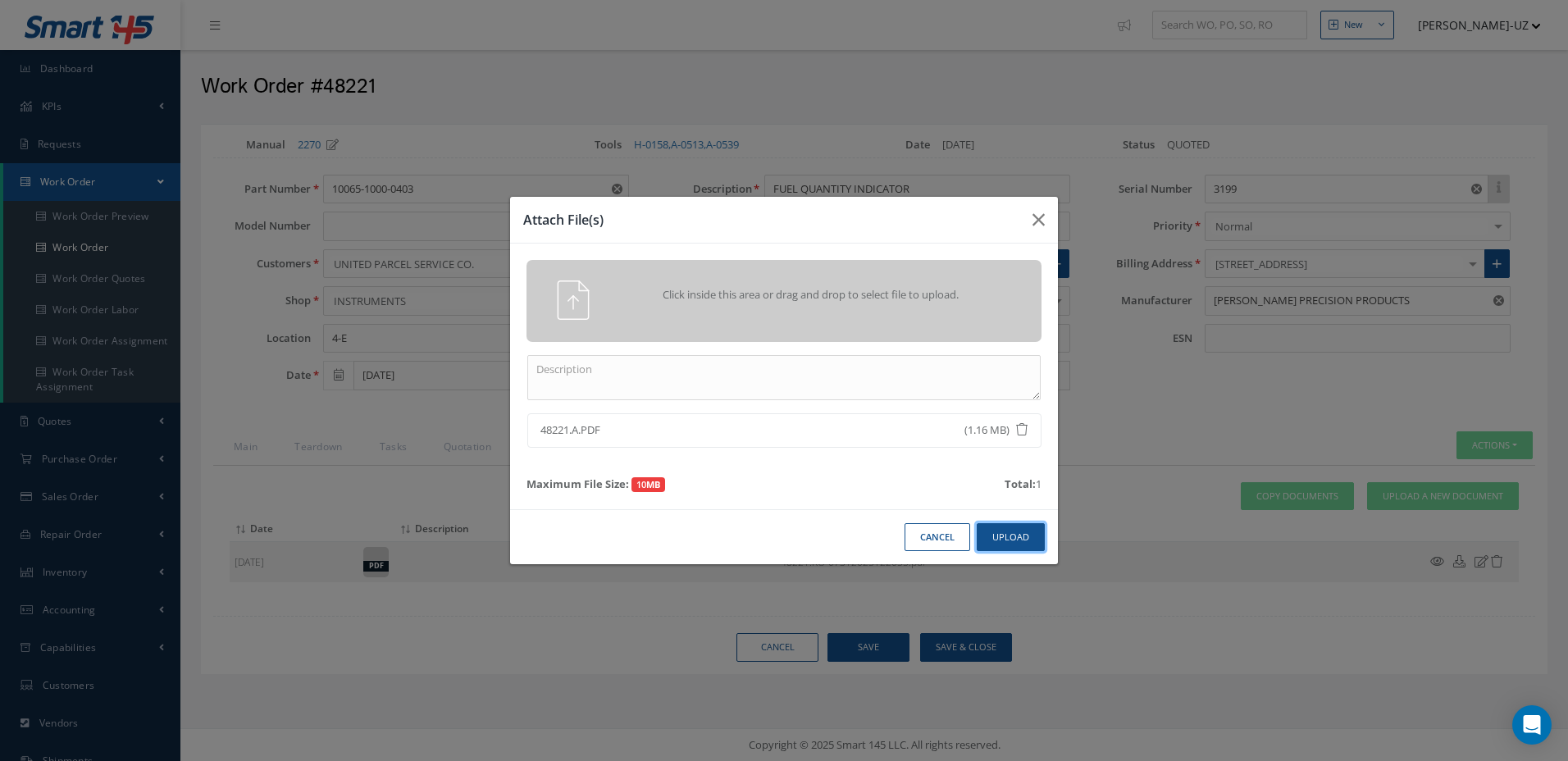
click at [1011, 531] on button "Upload" at bounding box center [1011, 537] width 68 height 29
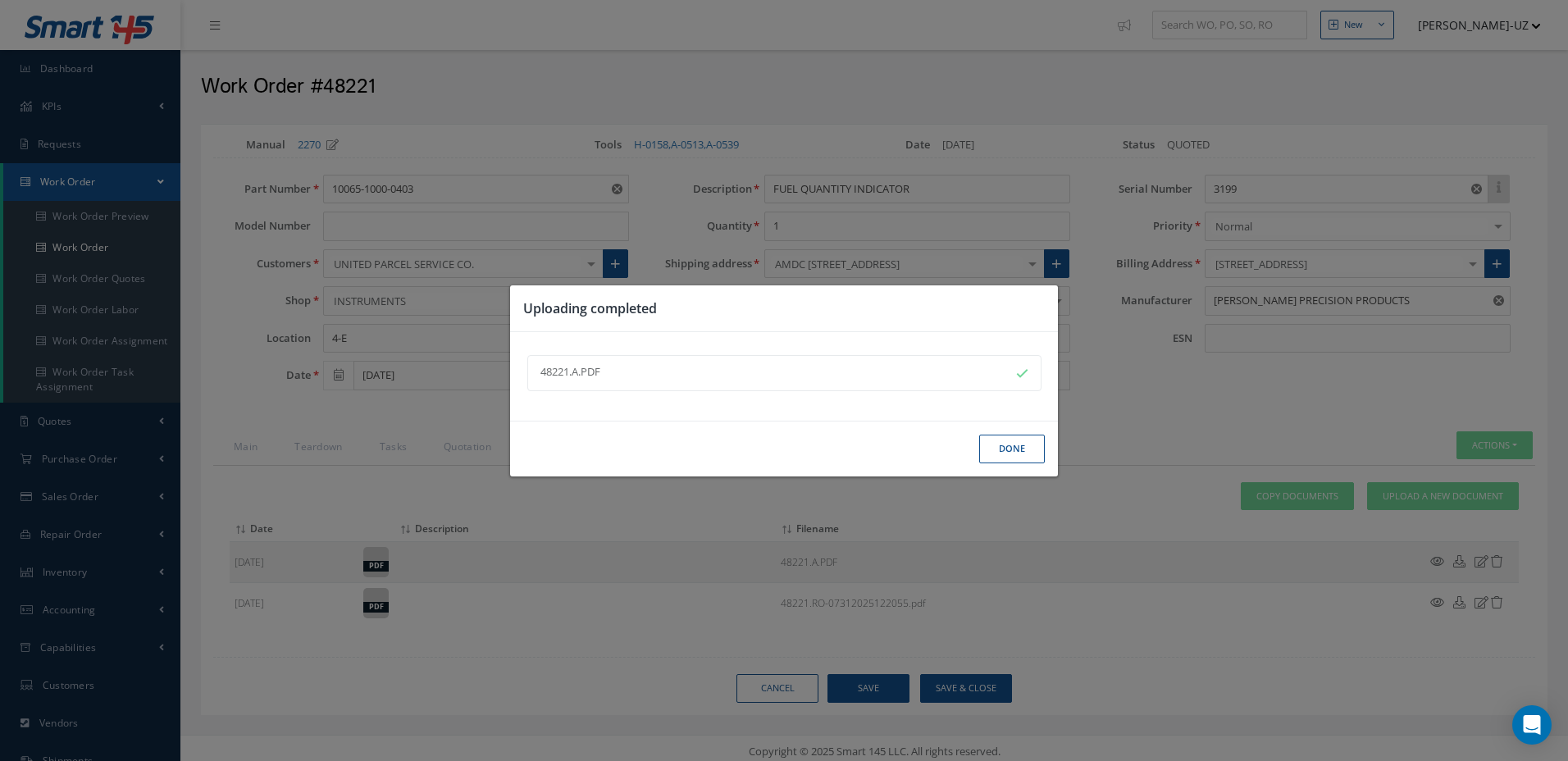
click at [1004, 450] on button "Done" at bounding box center [1012, 448] width 66 height 29
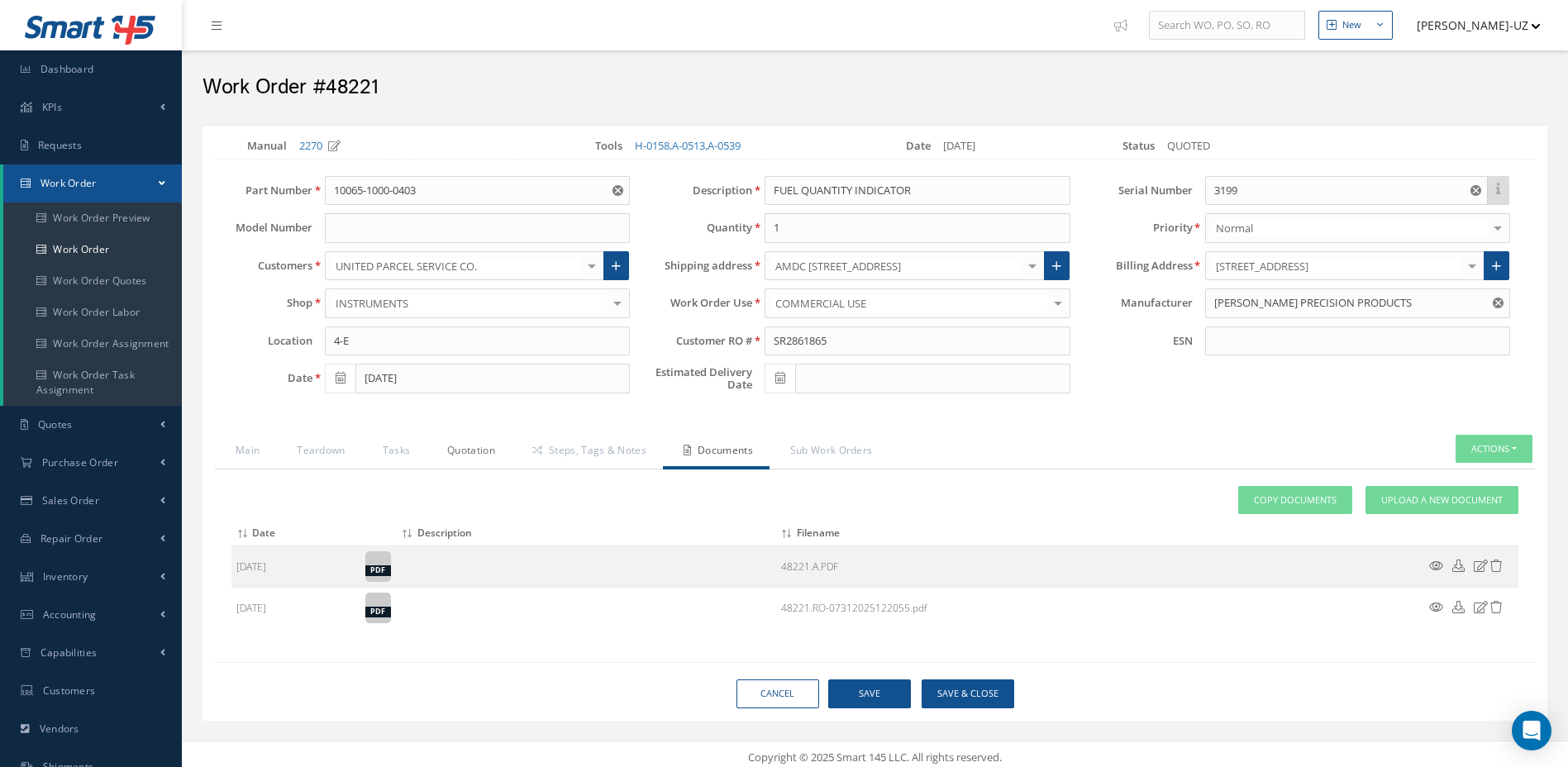
click at [471, 448] on link "Quotation" at bounding box center [469, 452] width 85 height 34
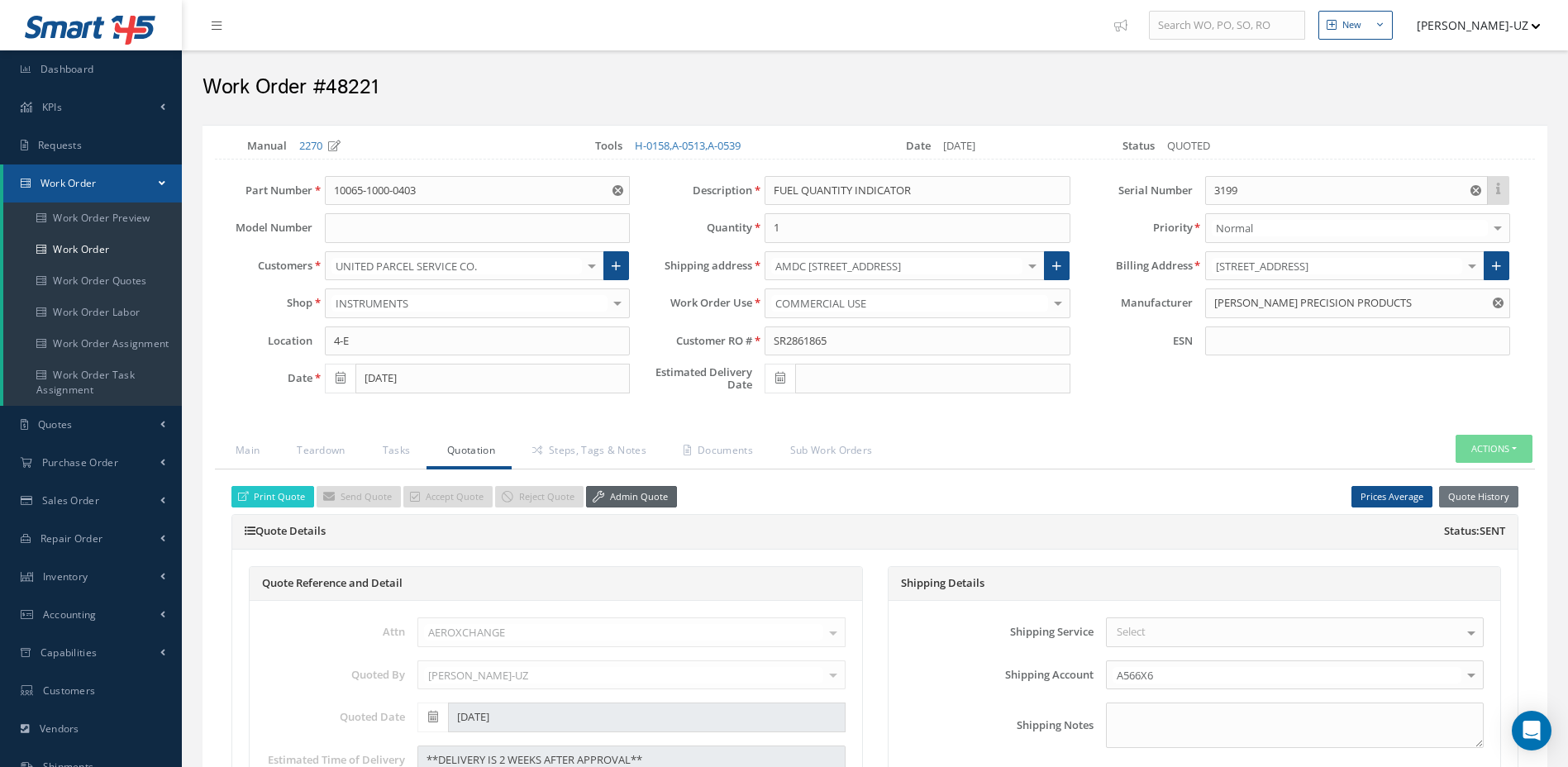
click at [618, 496] on link "Admin Quote" at bounding box center [631, 497] width 91 height 22
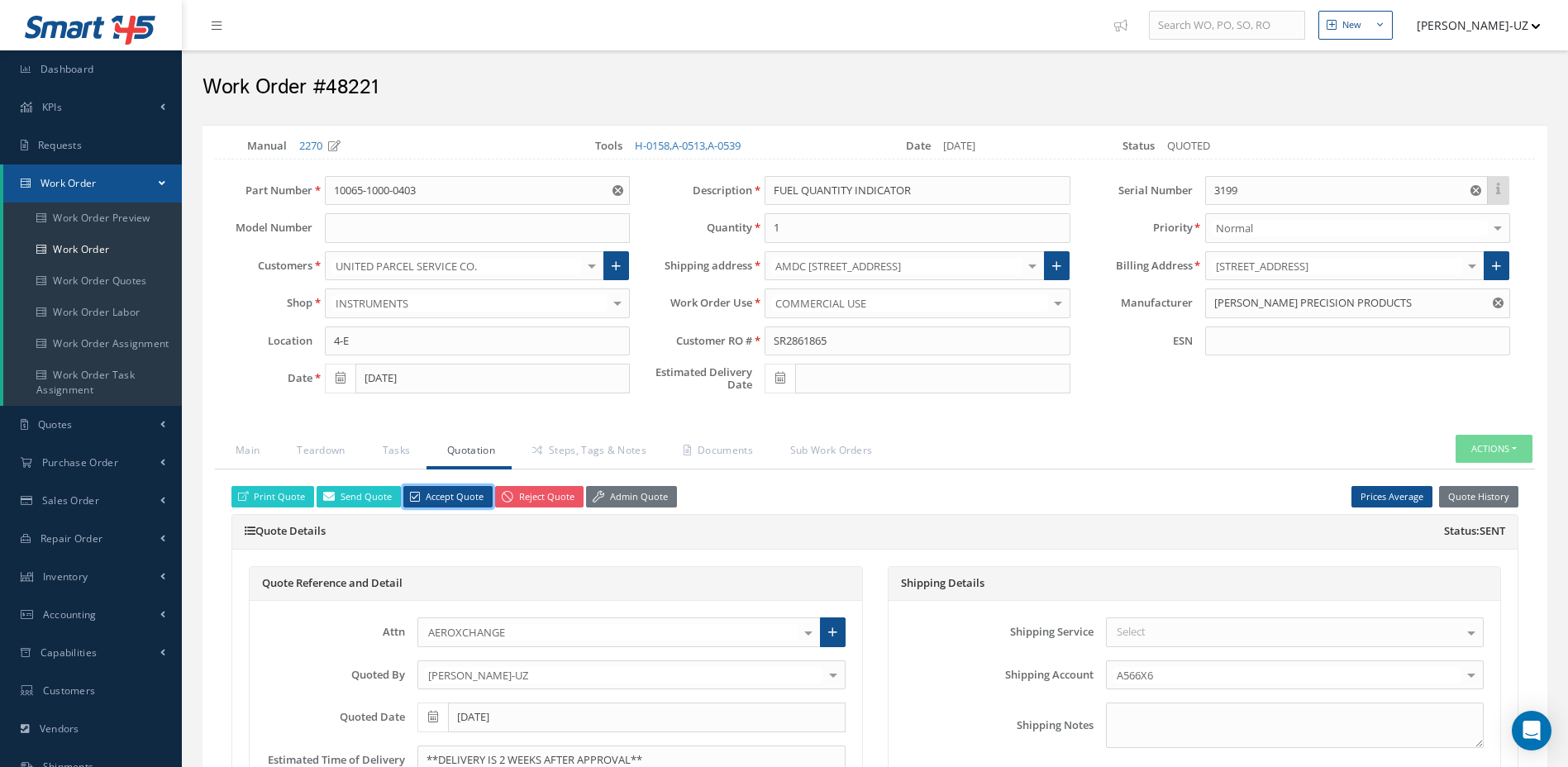
click at [456, 495] on link "Accept Quote" at bounding box center [448, 497] width 89 height 22
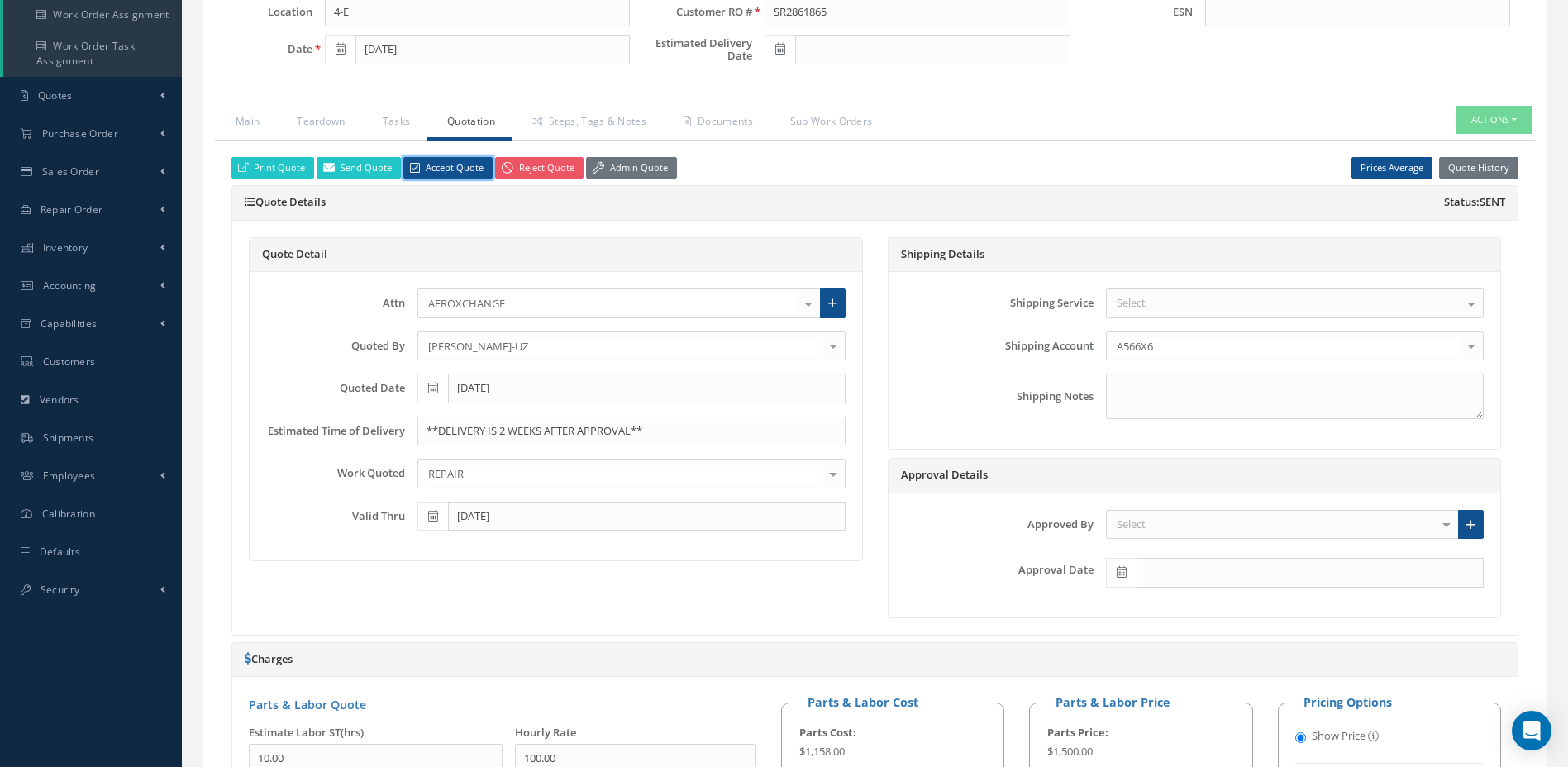
scroll to position [661, 0]
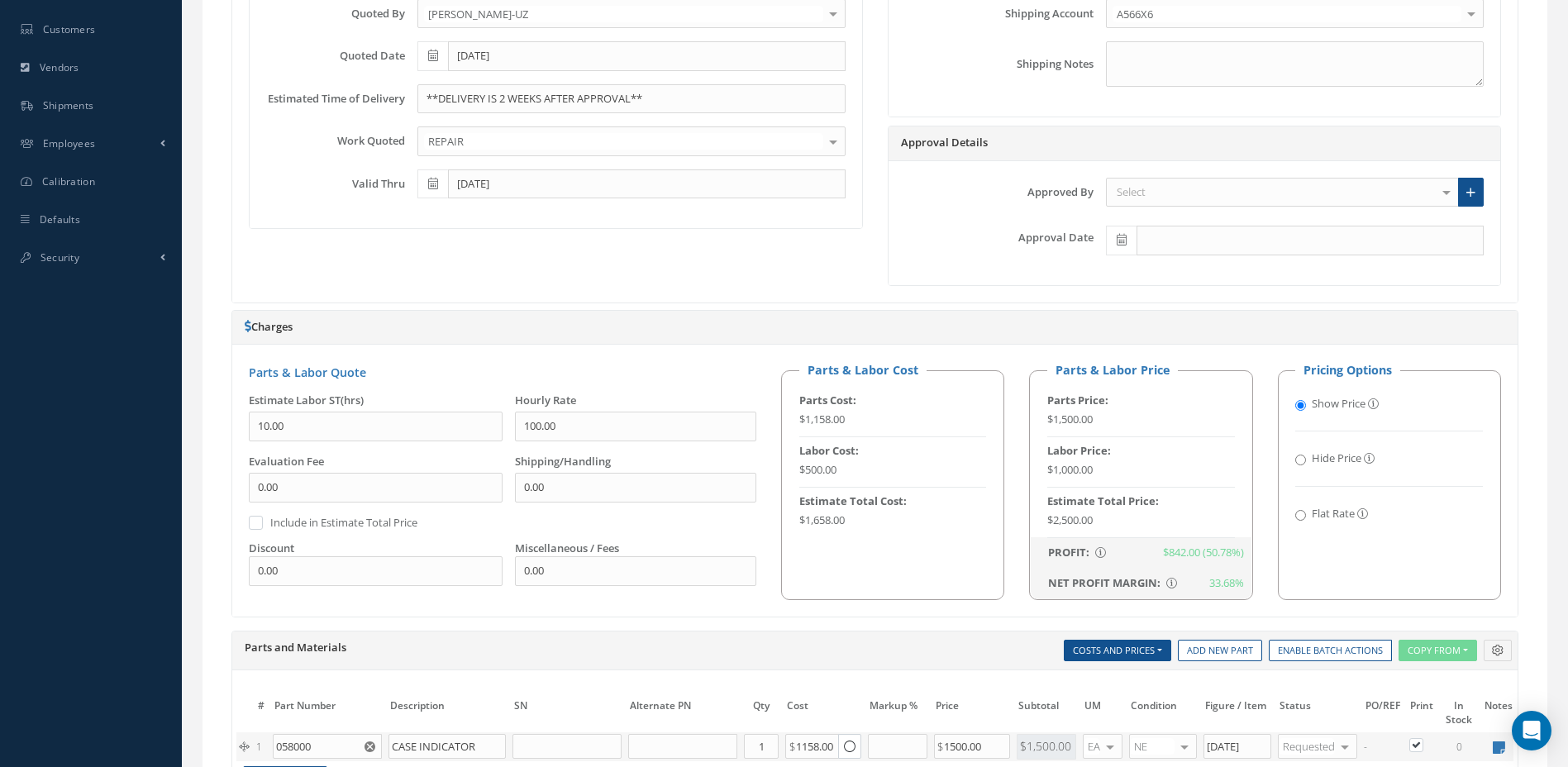
click at [1150, 185] on div "Select" at bounding box center [1283, 192] width 353 height 30
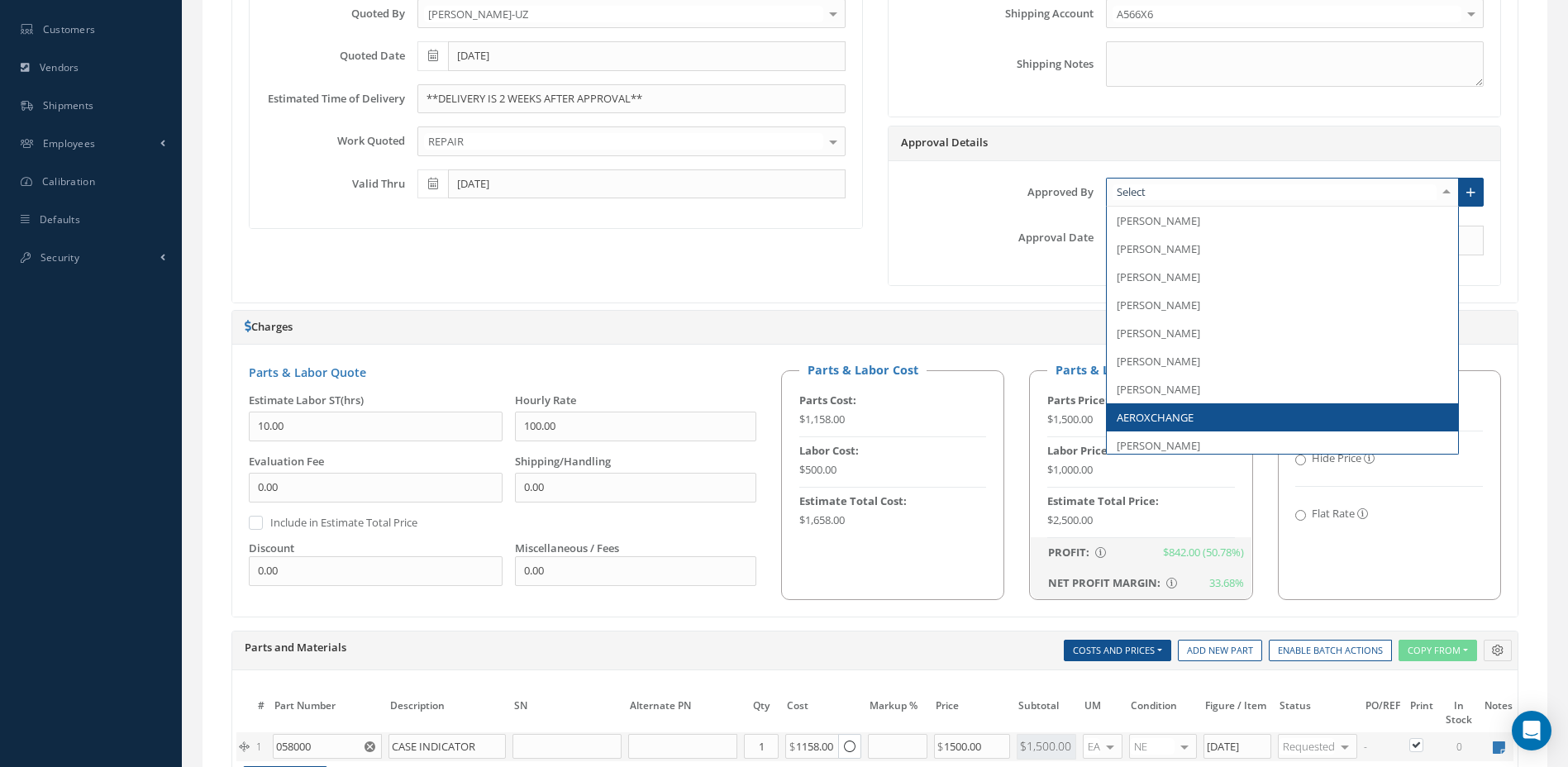
click at [1169, 421] on span "AEROXCHANGE" at bounding box center [1155, 417] width 77 height 15
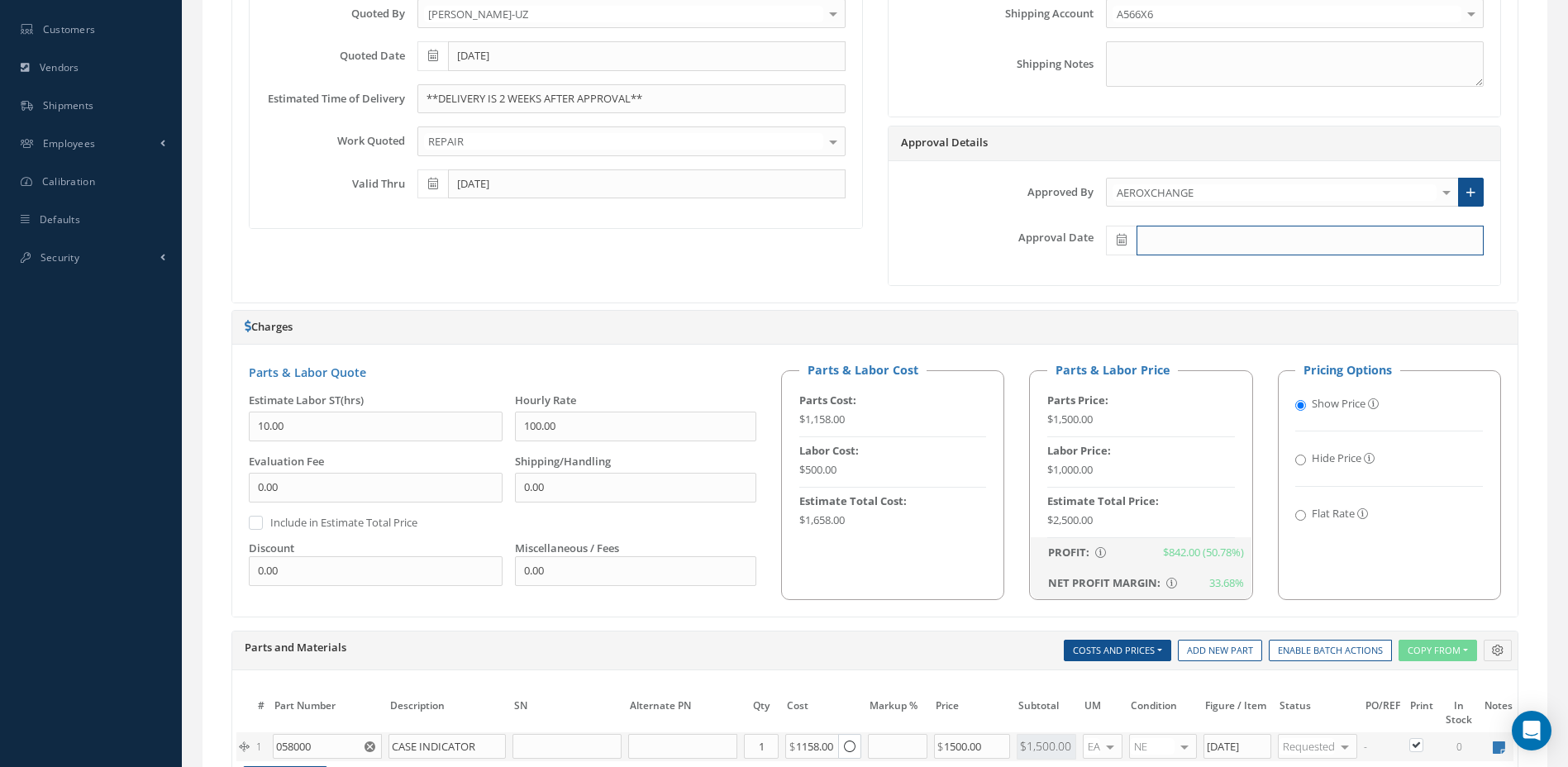
click at [1156, 235] on input "text" at bounding box center [1310, 241] width 347 height 30
click at [1181, 462] on th "[DATE]" at bounding box center [1193, 468] width 174 height 25
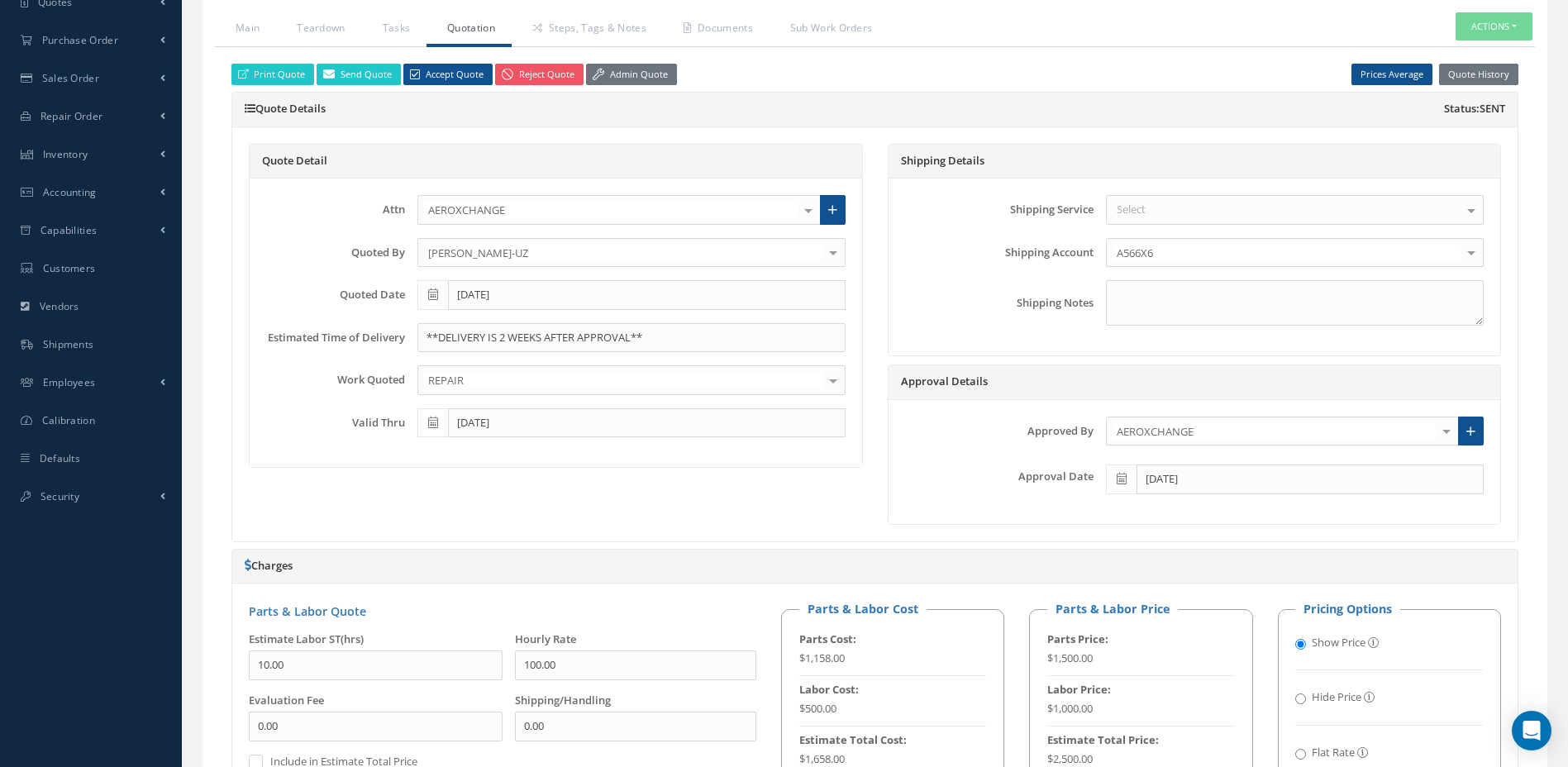
scroll to position [413, 0]
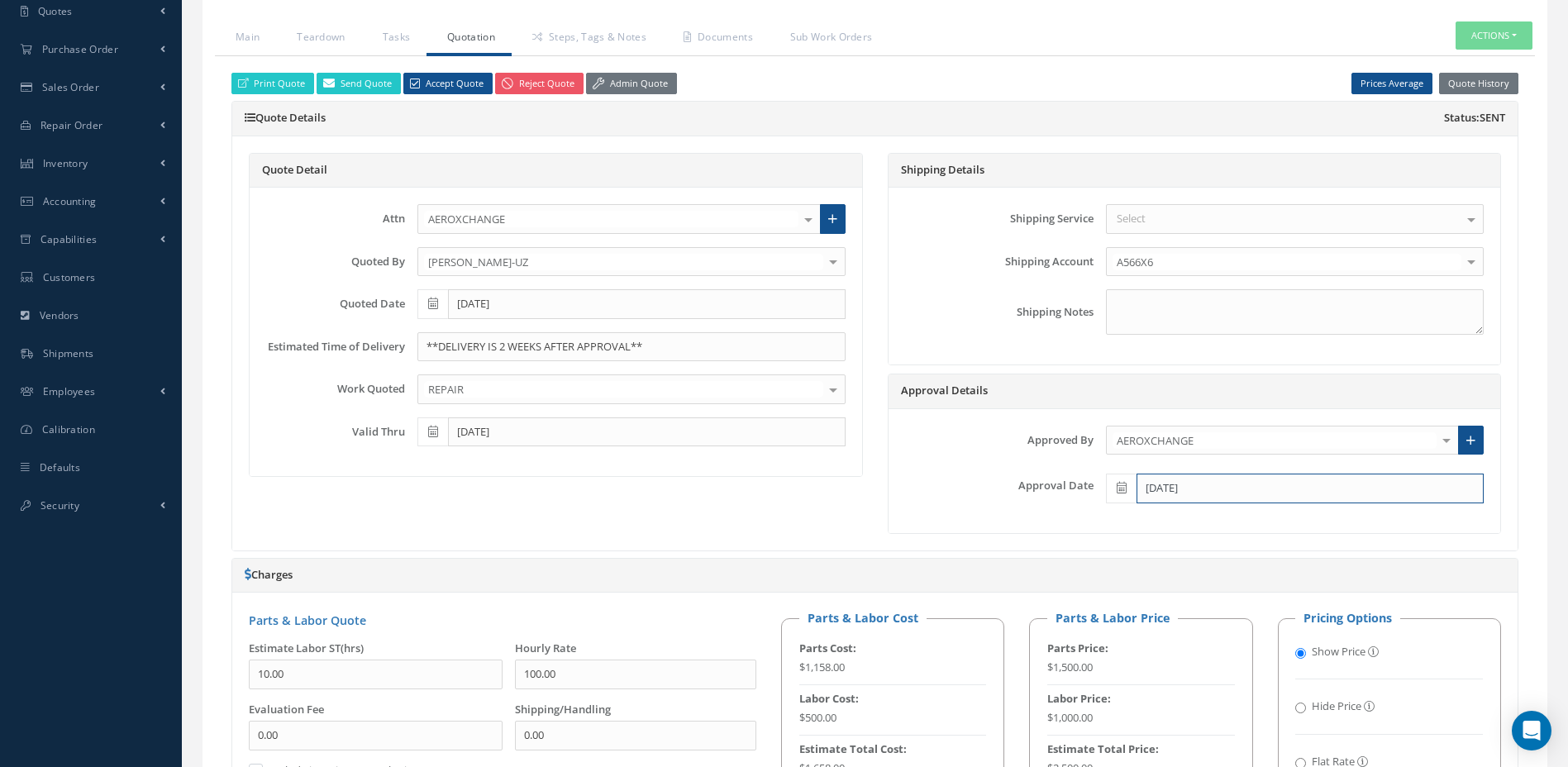
click at [1217, 493] on input "[DATE]" at bounding box center [1310, 489] width 347 height 30
click at [1151, 365] on td "11" at bounding box center [1143, 364] width 25 height 25
type input "[DATE]"
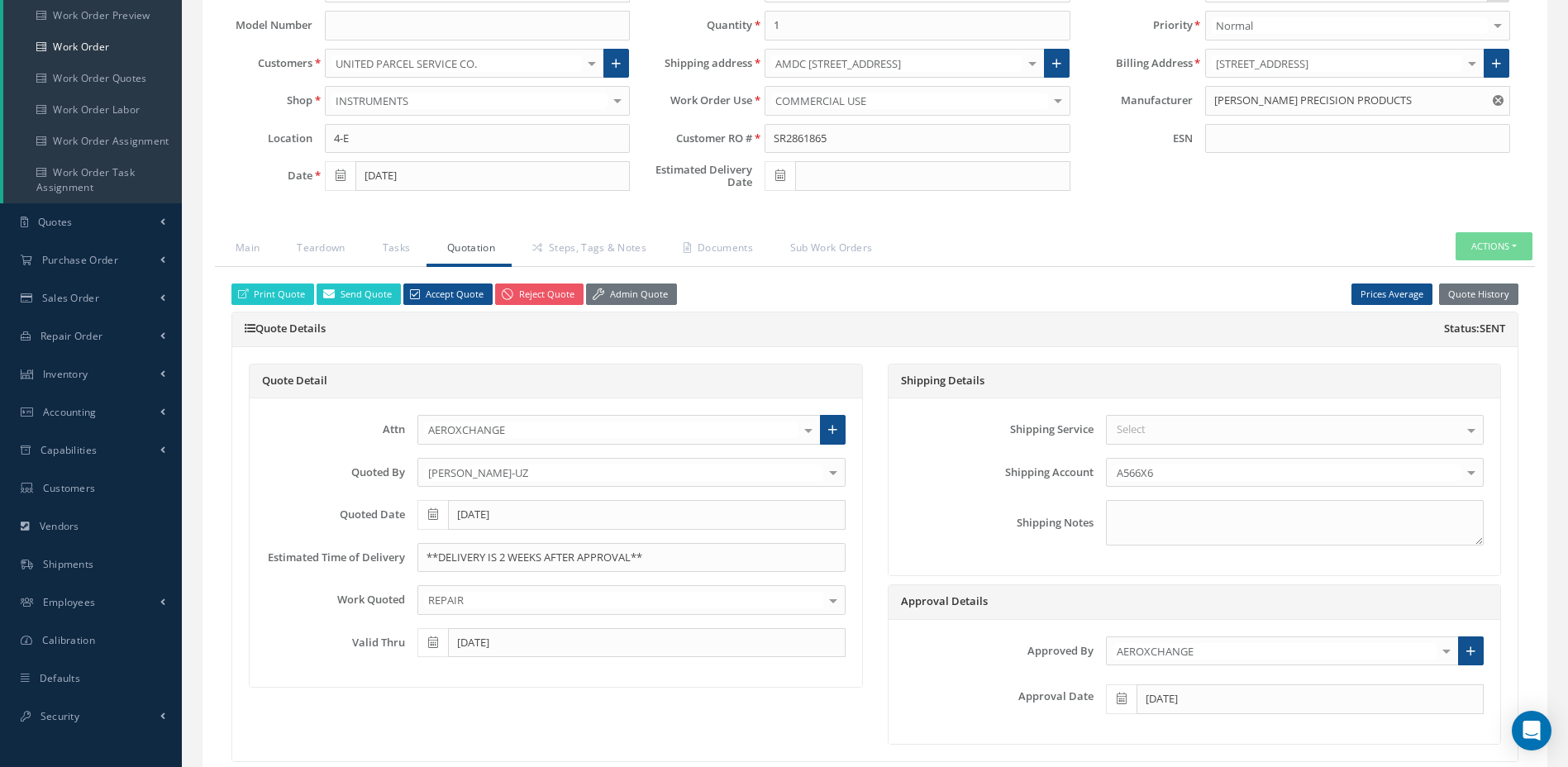
scroll to position [165, 0]
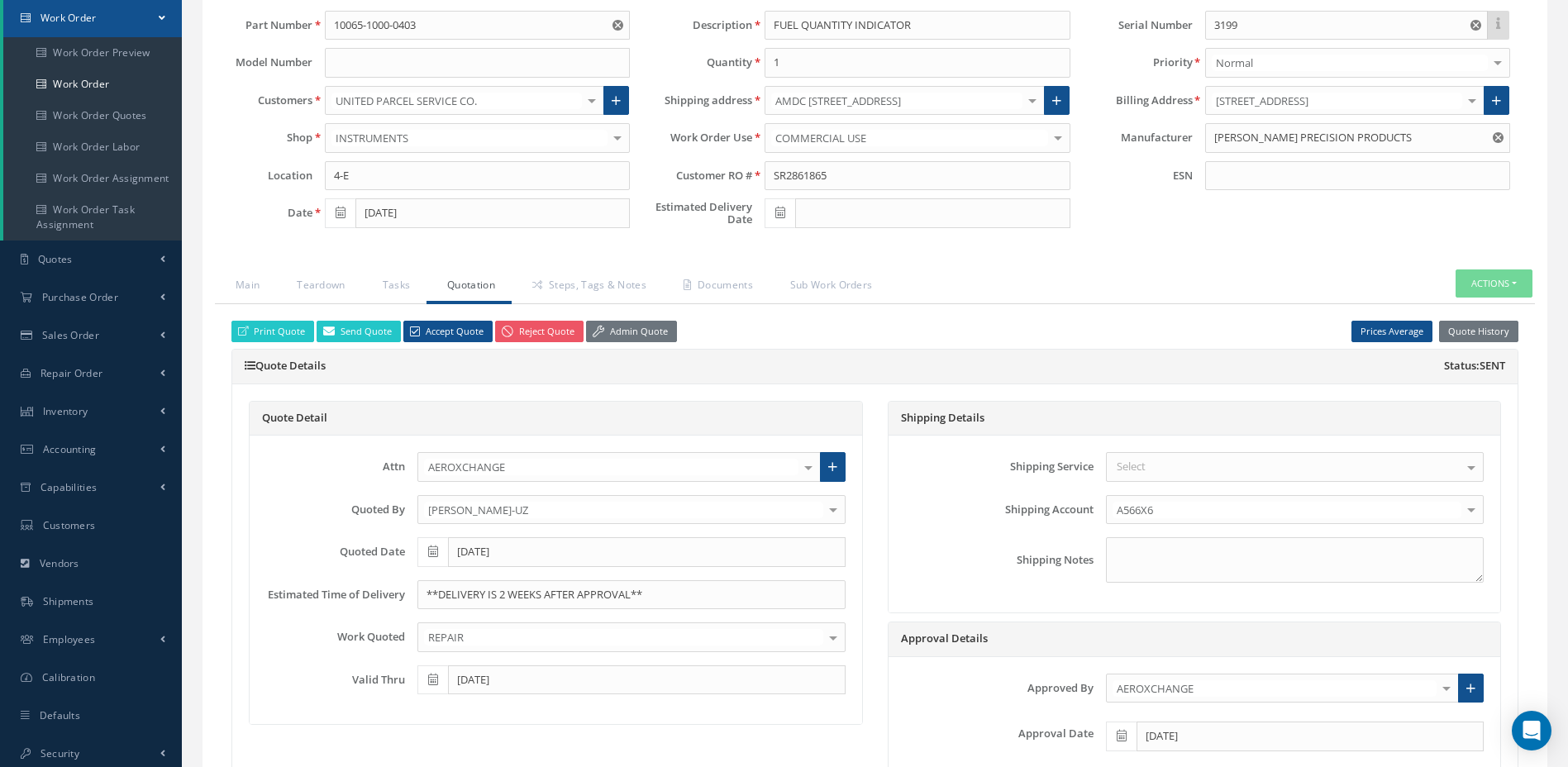
click at [778, 211] on icon at bounding box center [780, 212] width 10 height 11
click at [822, 391] on td "26" at bounding box center [826, 391] width 25 height 25
type input "[DATE]"
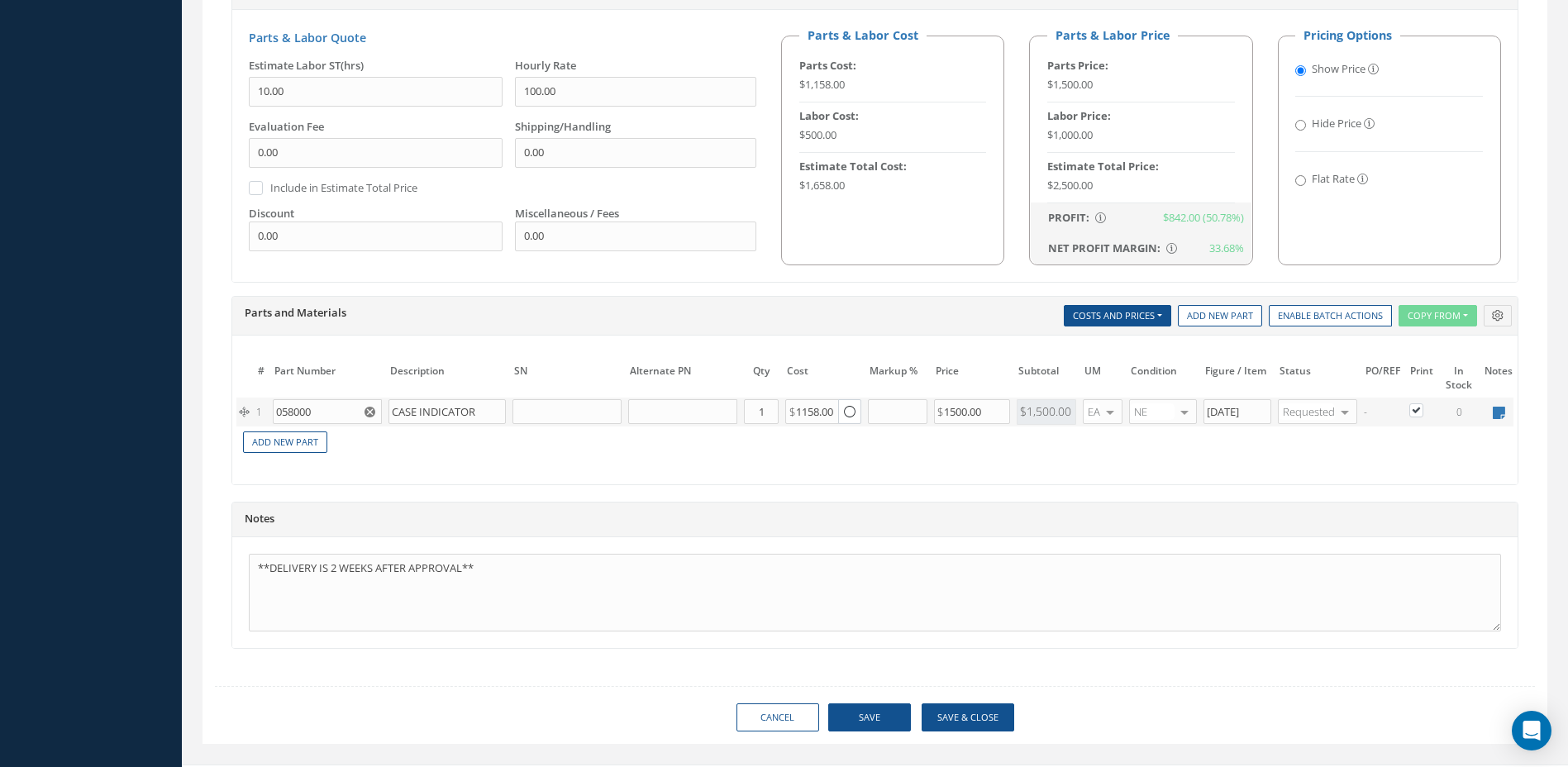
scroll to position [1039, 0]
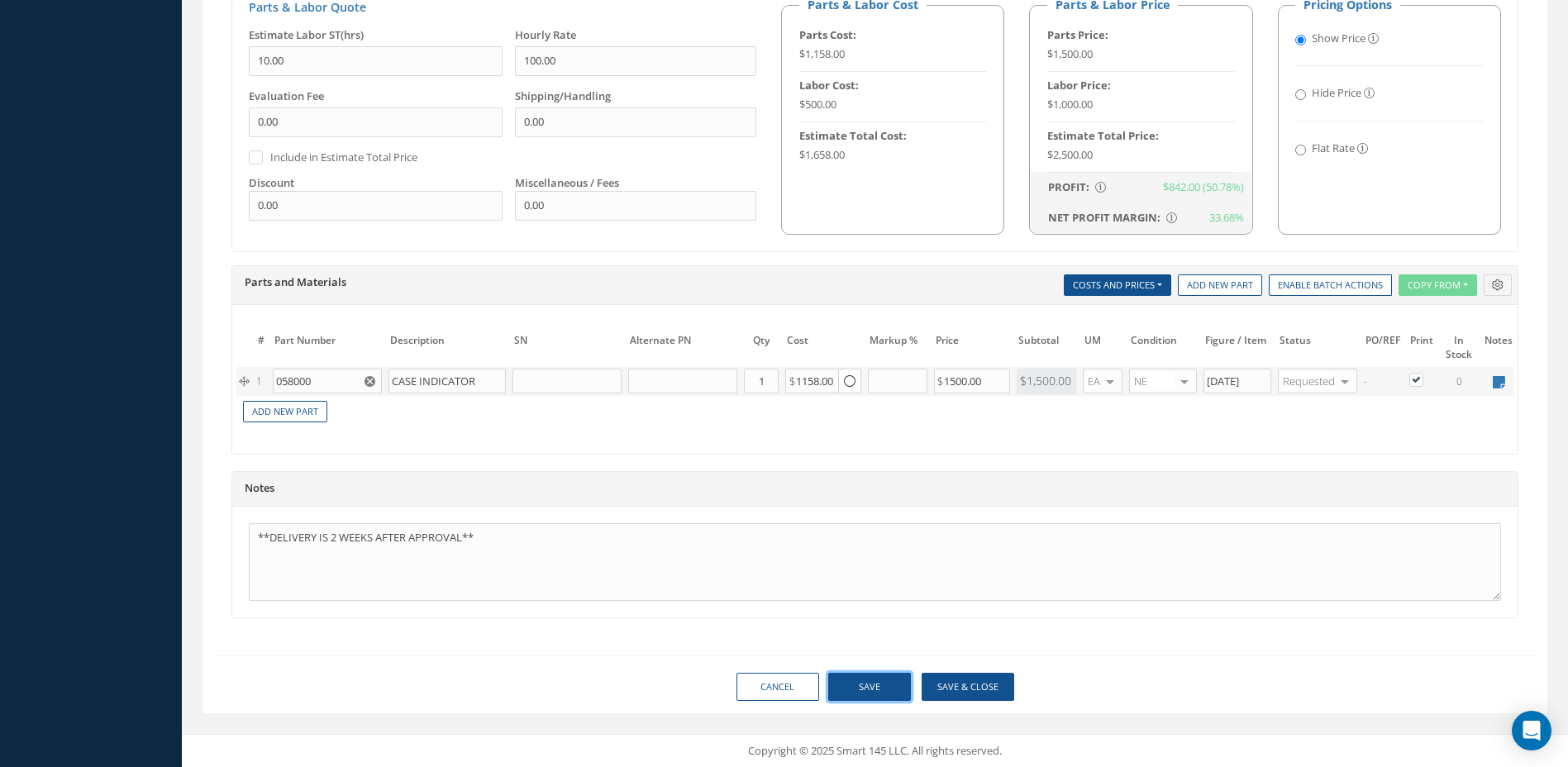
click at [861, 688] on button "Save" at bounding box center [870, 687] width 83 height 29
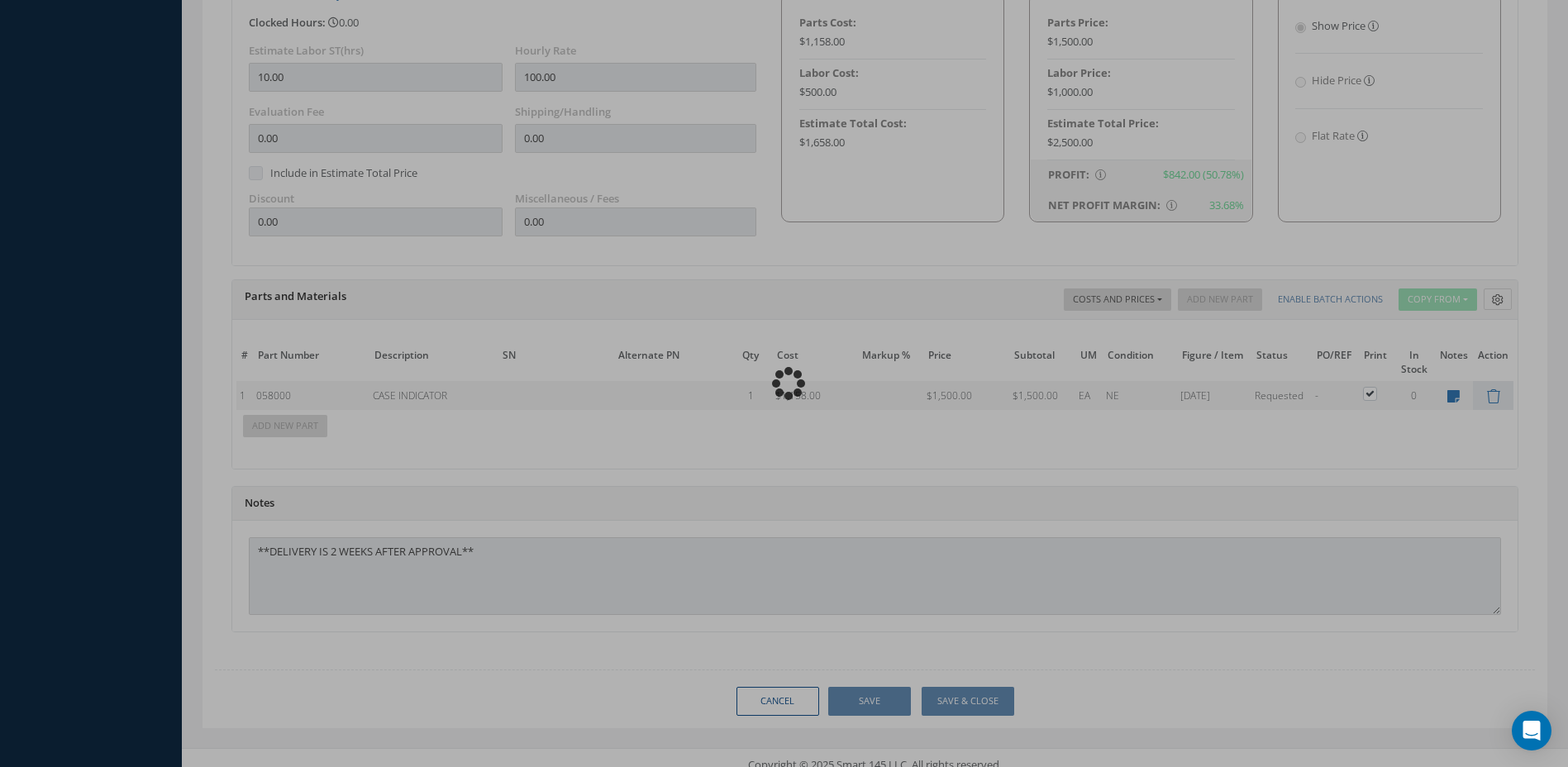
type input "[PERSON_NAME] PRECISION PRODUCTS"
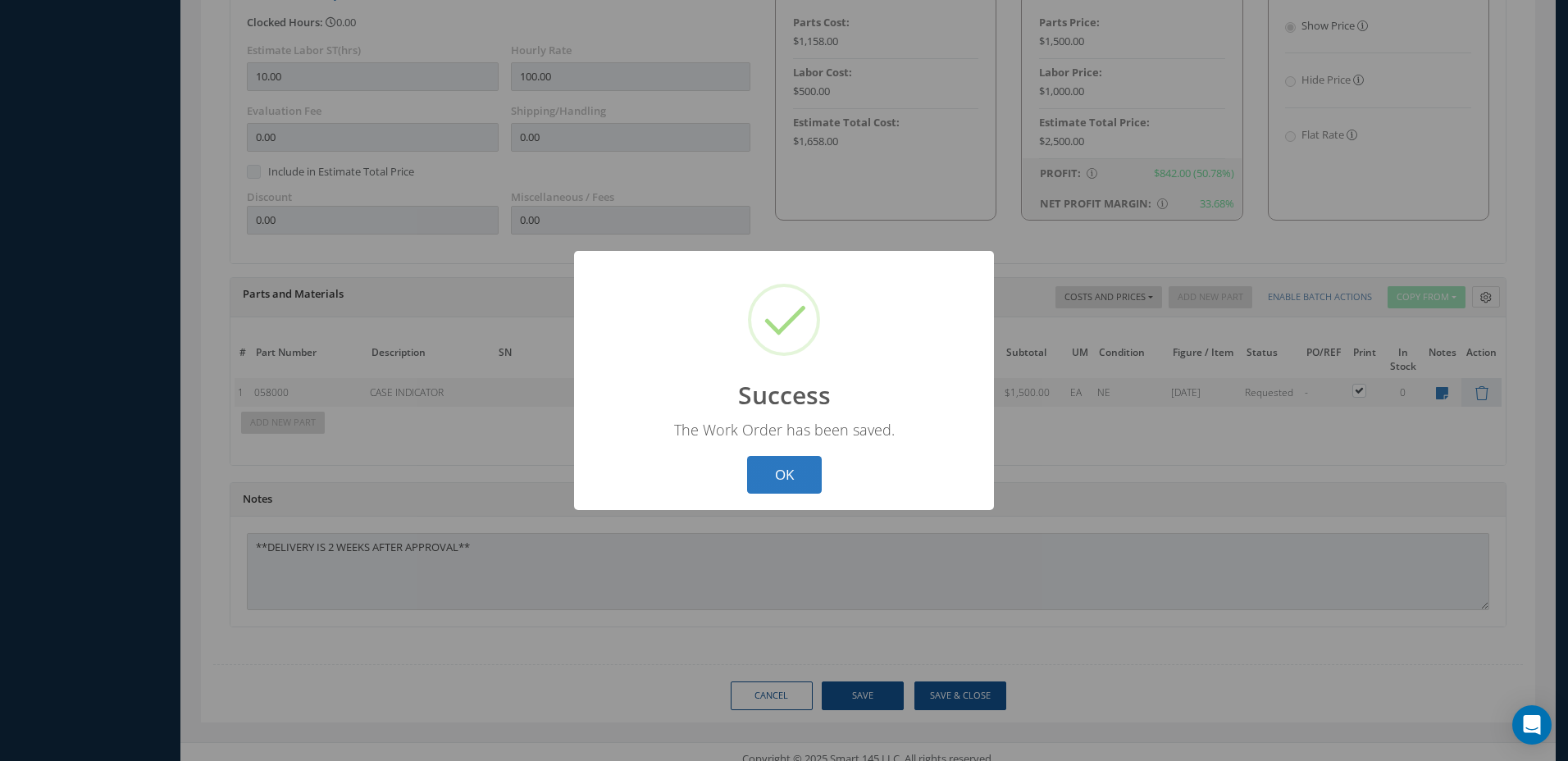
click at [796, 476] on button "OK" at bounding box center [784, 476] width 74 height 39
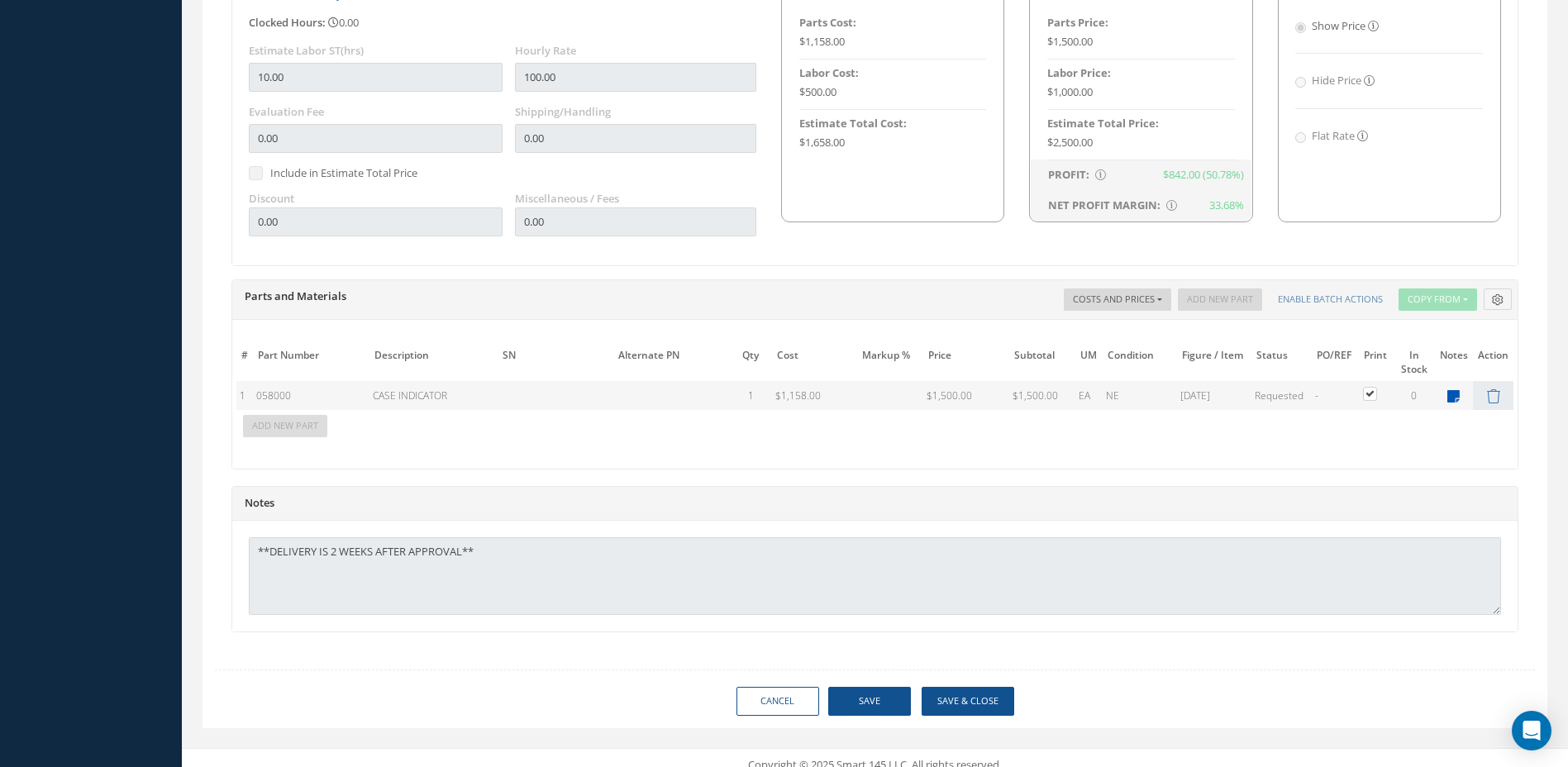
click at [1454, 398] on icon at bounding box center [1454, 396] width 12 height 14
type textarea "DASI/MIA"
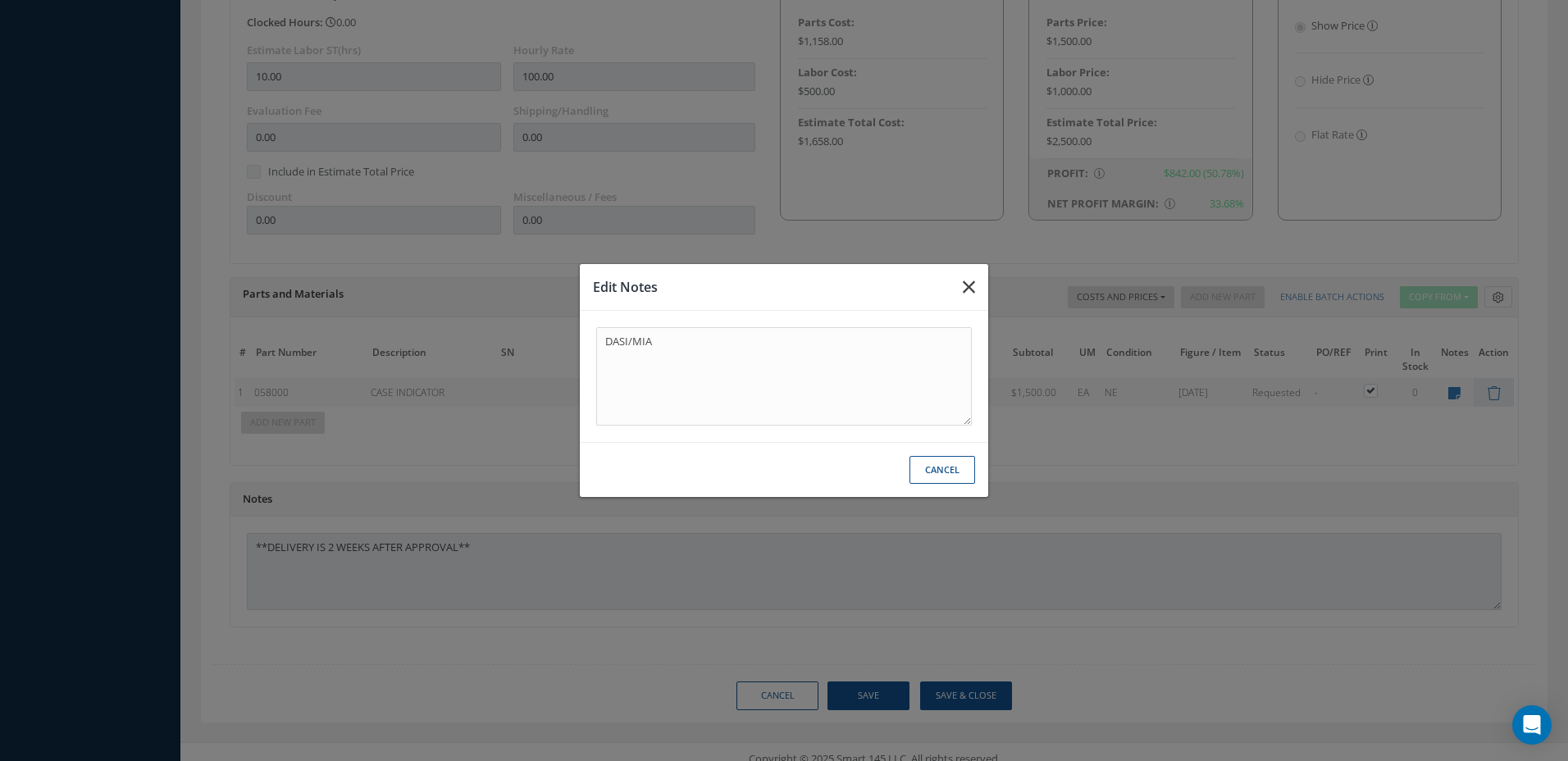
click at [967, 292] on icon "button" at bounding box center [969, 287] width 12 height 19
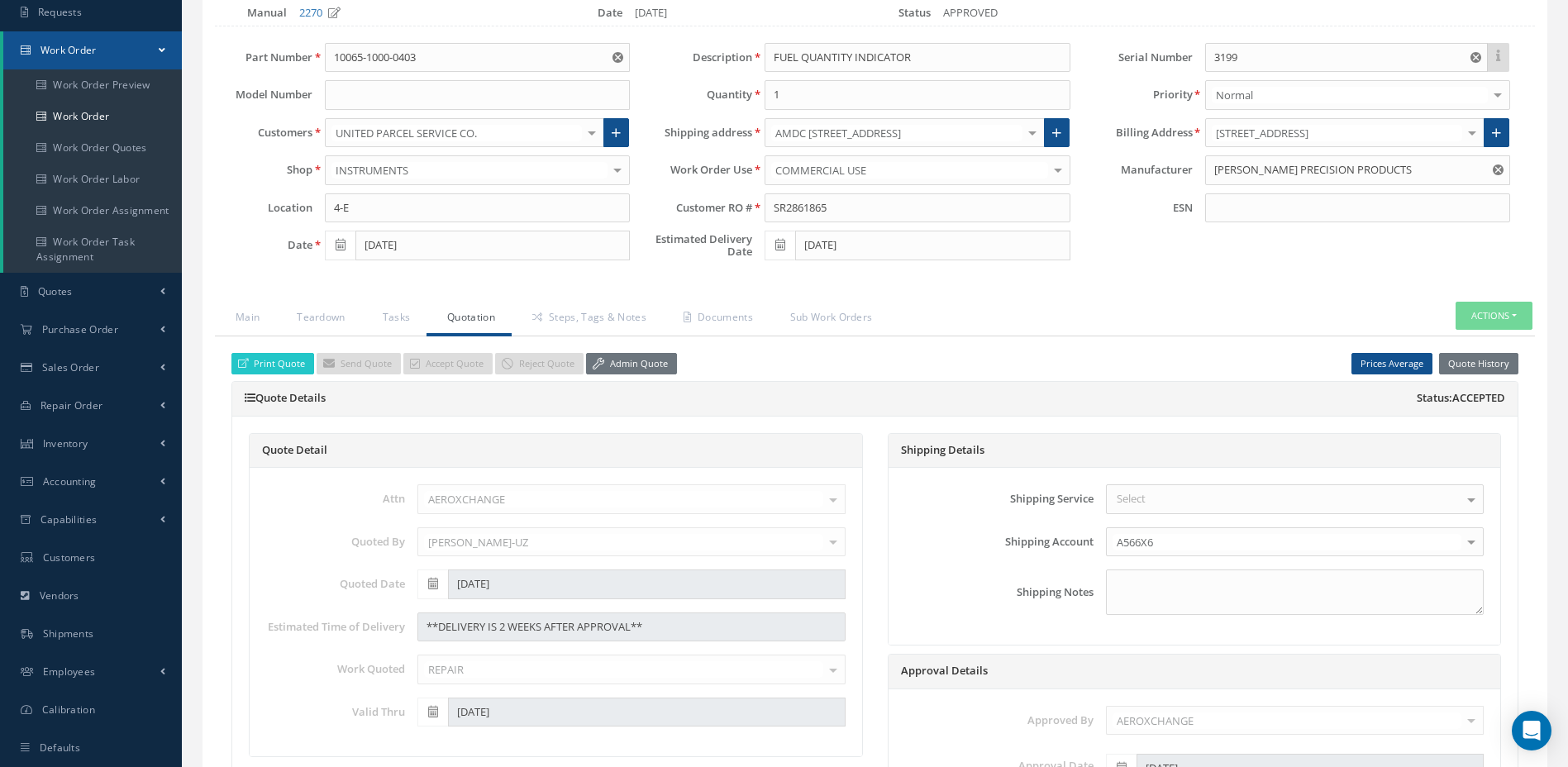
scroll to position [130, 0]
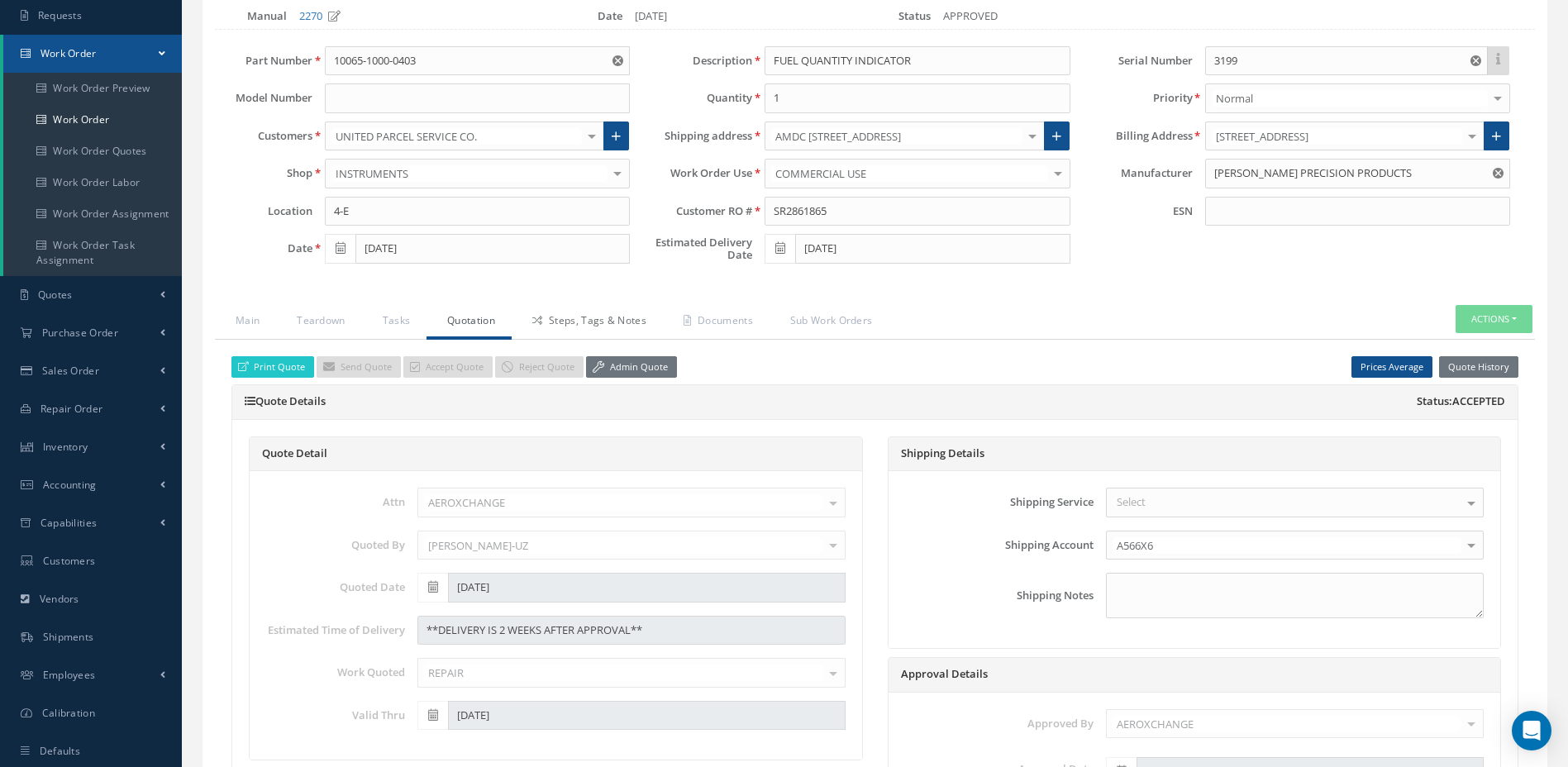
click at [566, 327] on link "Steps, Tags & Notes" at bounding box center [587, 322] width 151 height 34
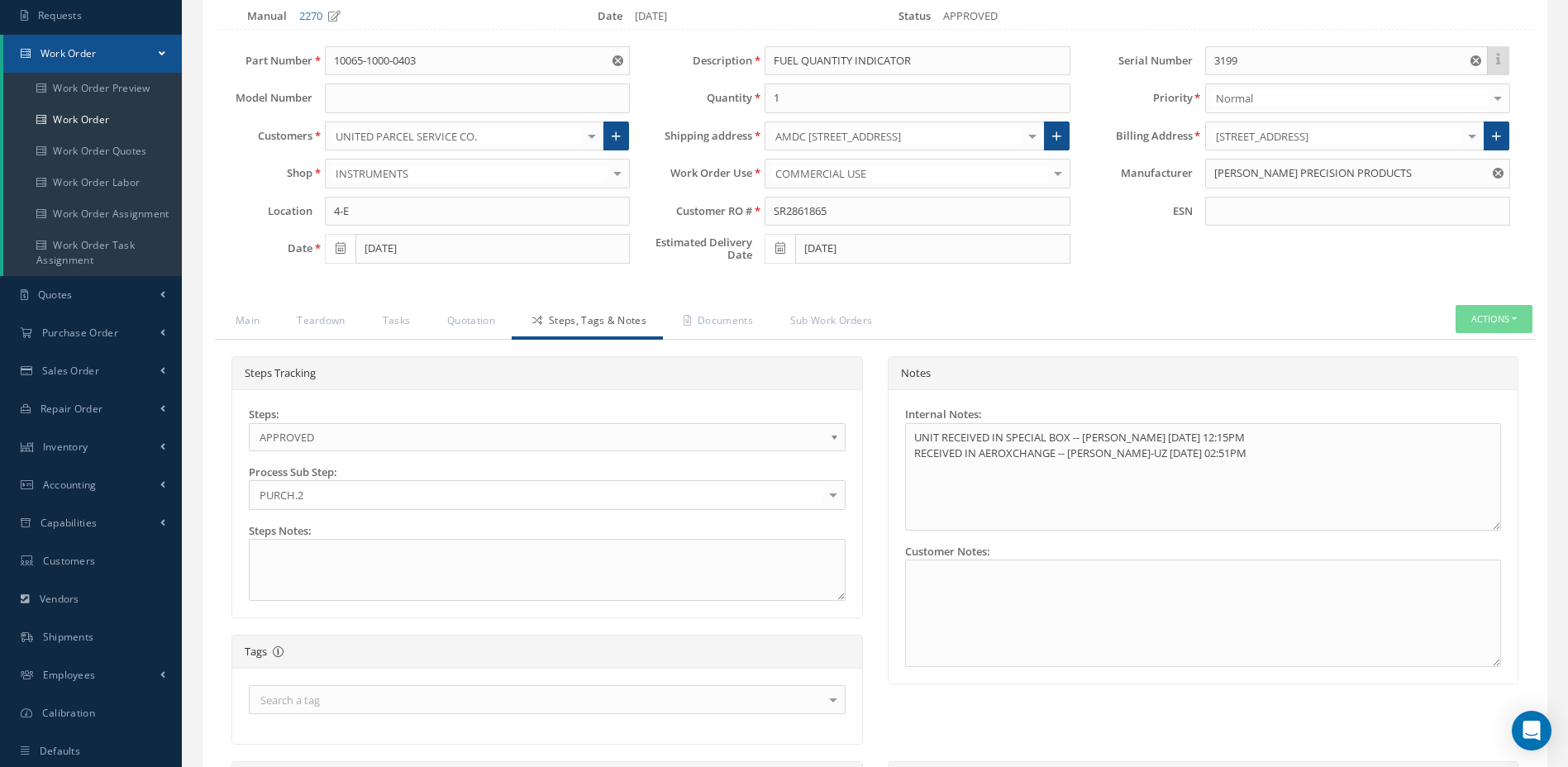
scroll to position [129, 0]
click at [529, 432] on span "APPROVED" at bounding box center [542, 437] width 565 height 19
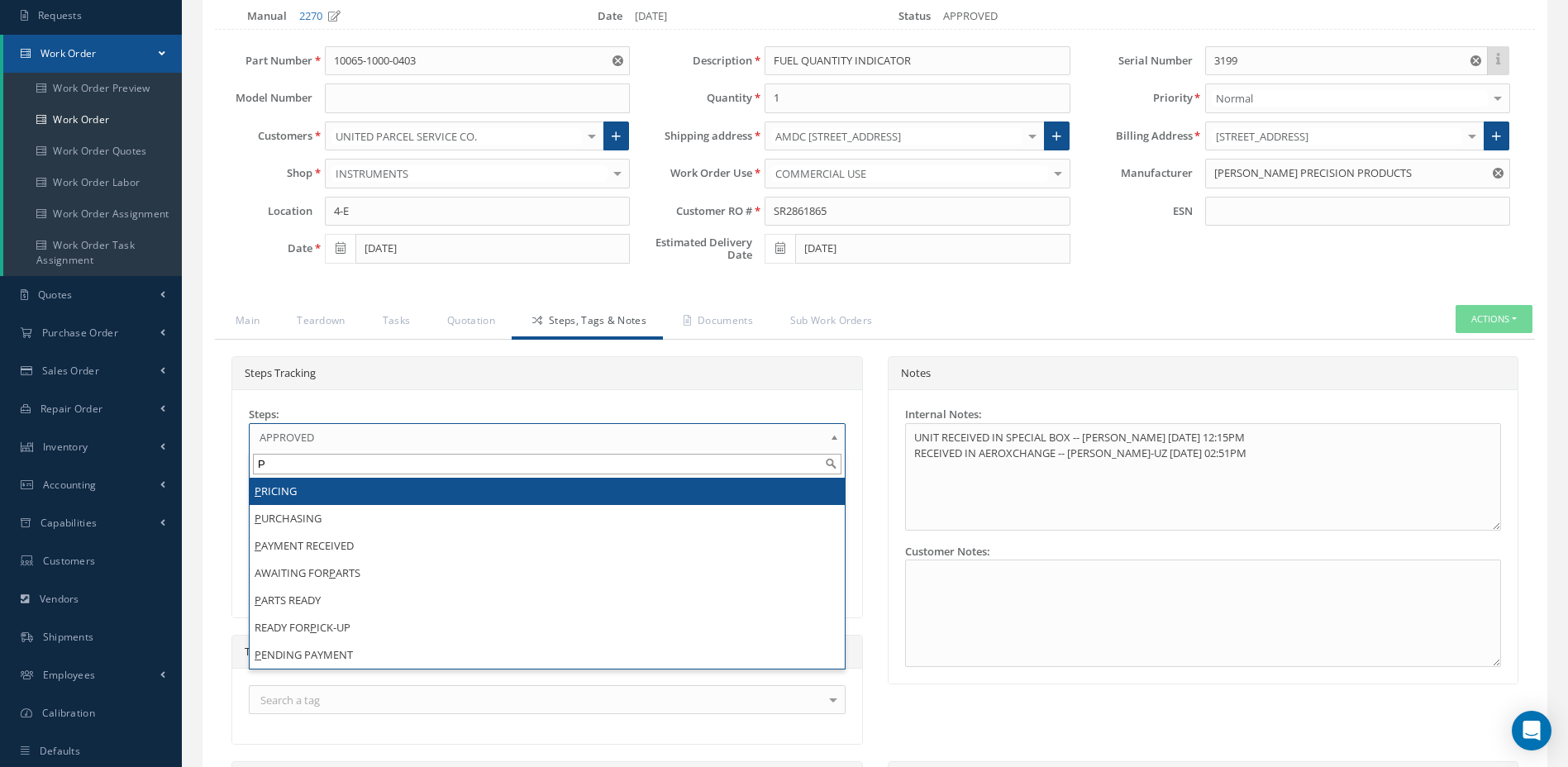
scroll to position [0, 0]
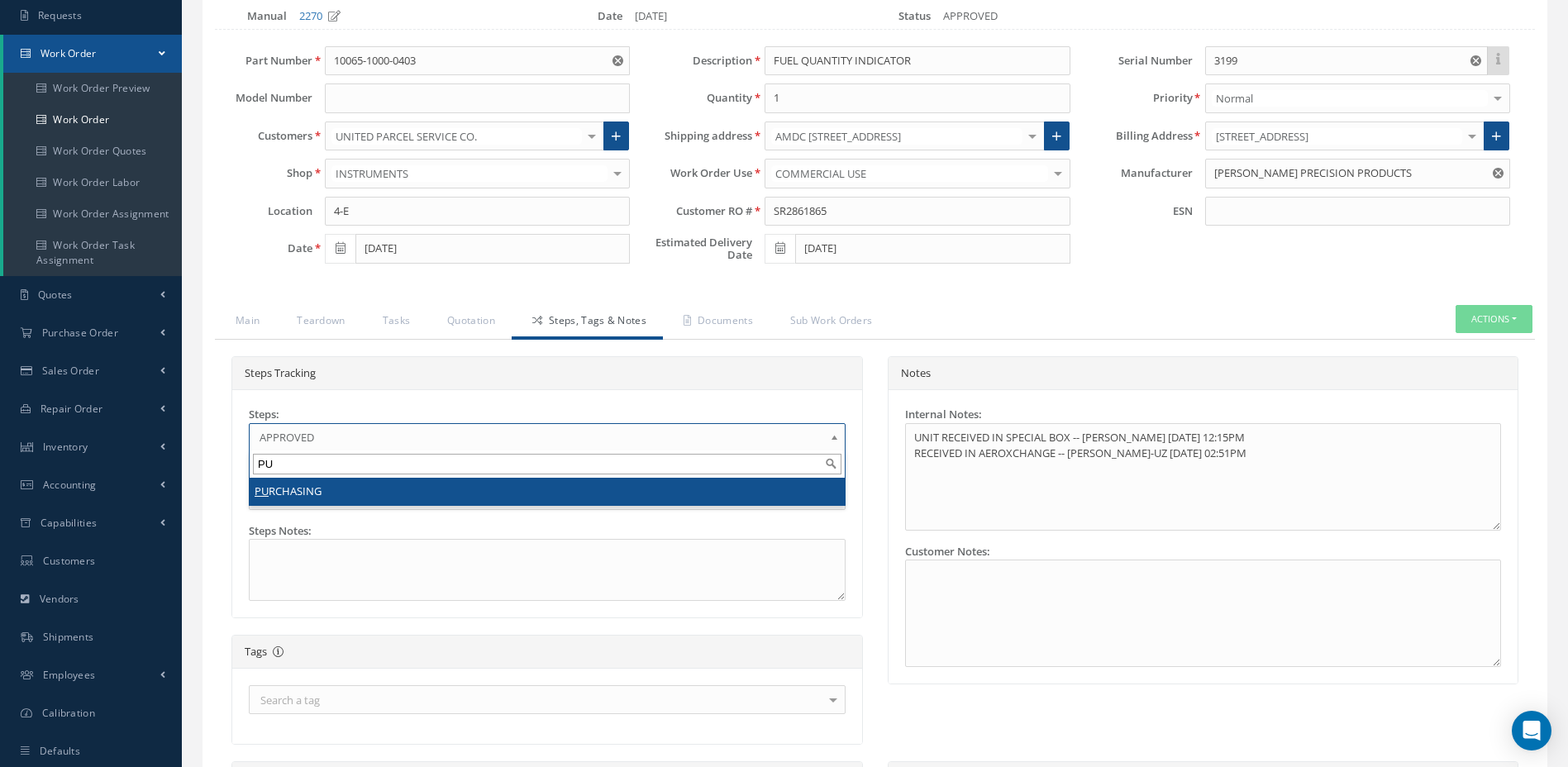
type input "PU"
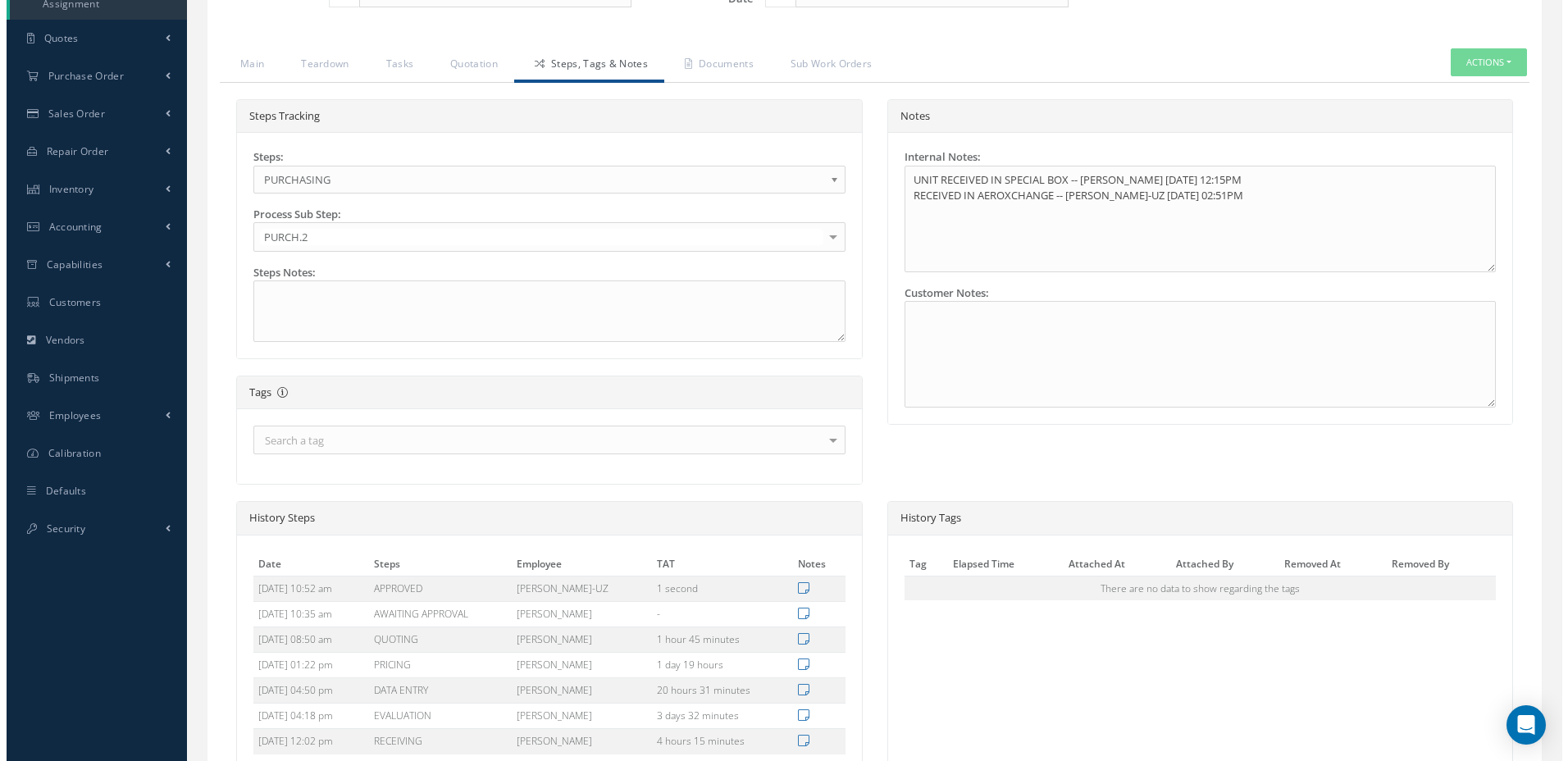
scroll to position [554, 0]
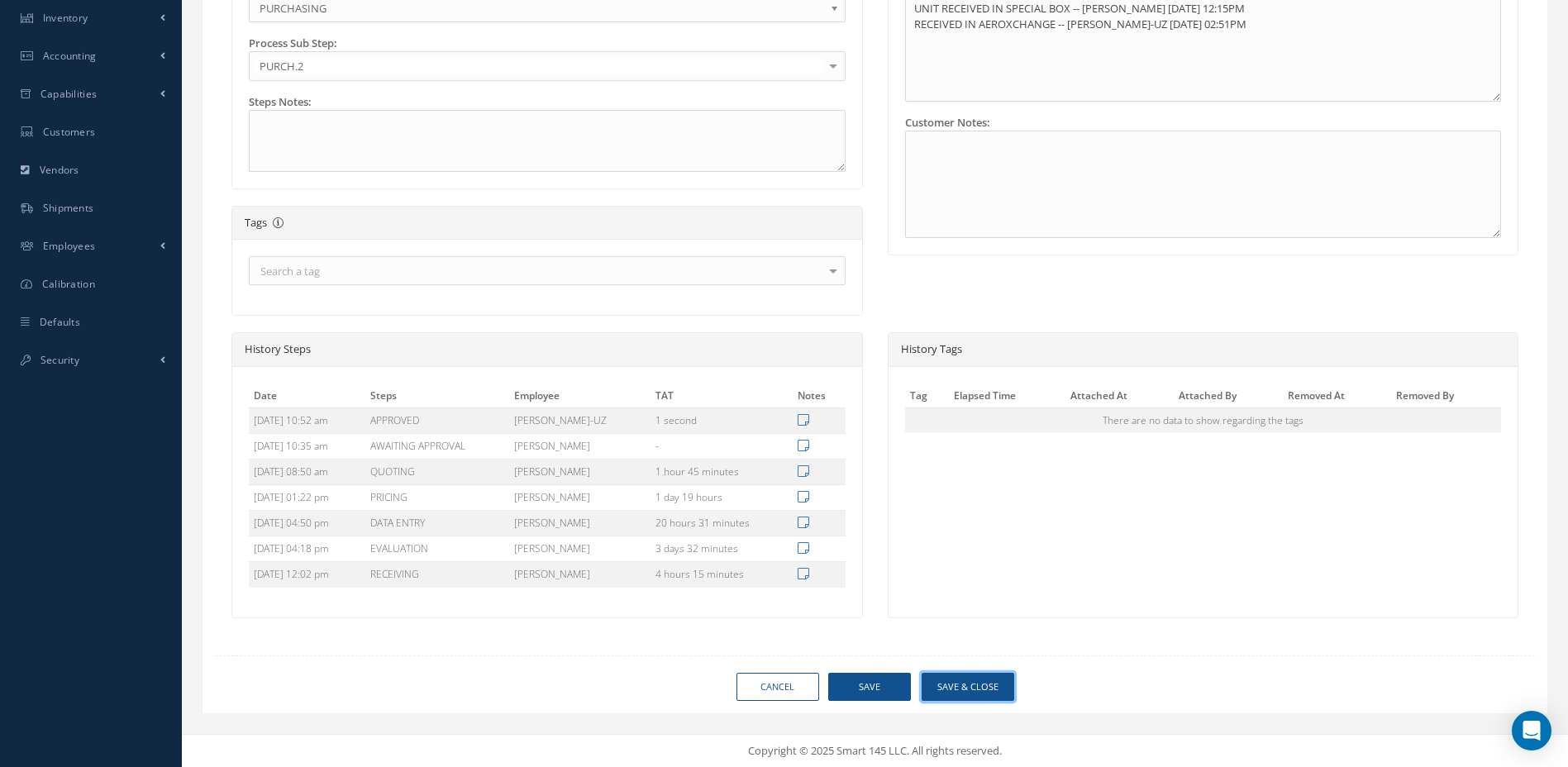
click at [961, 700] on button "Save & Close" at bounding box center [968, 687] width 93 height 29
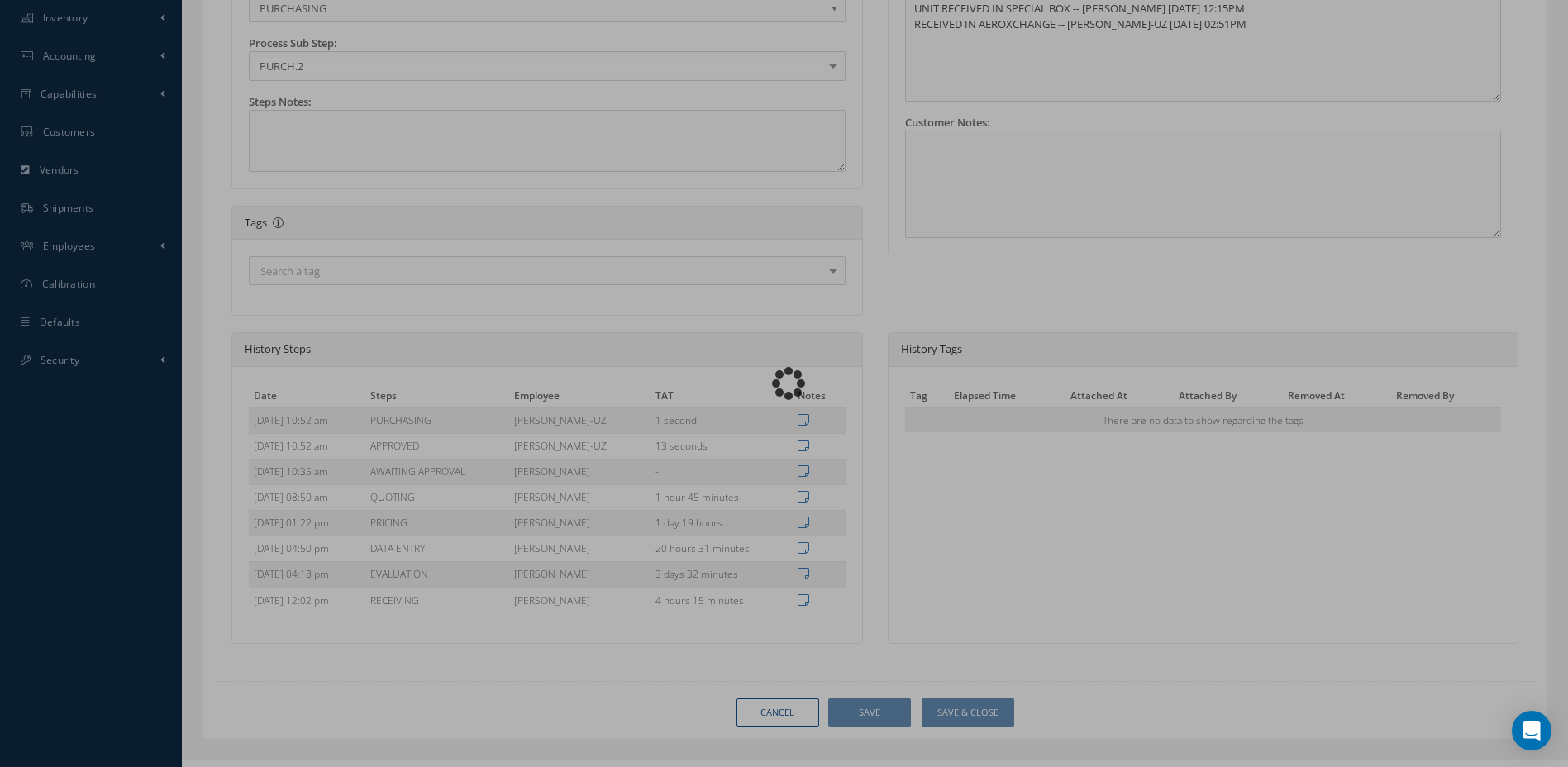
type input "[PERSON_NAME] PRECISION PRODUCTS"
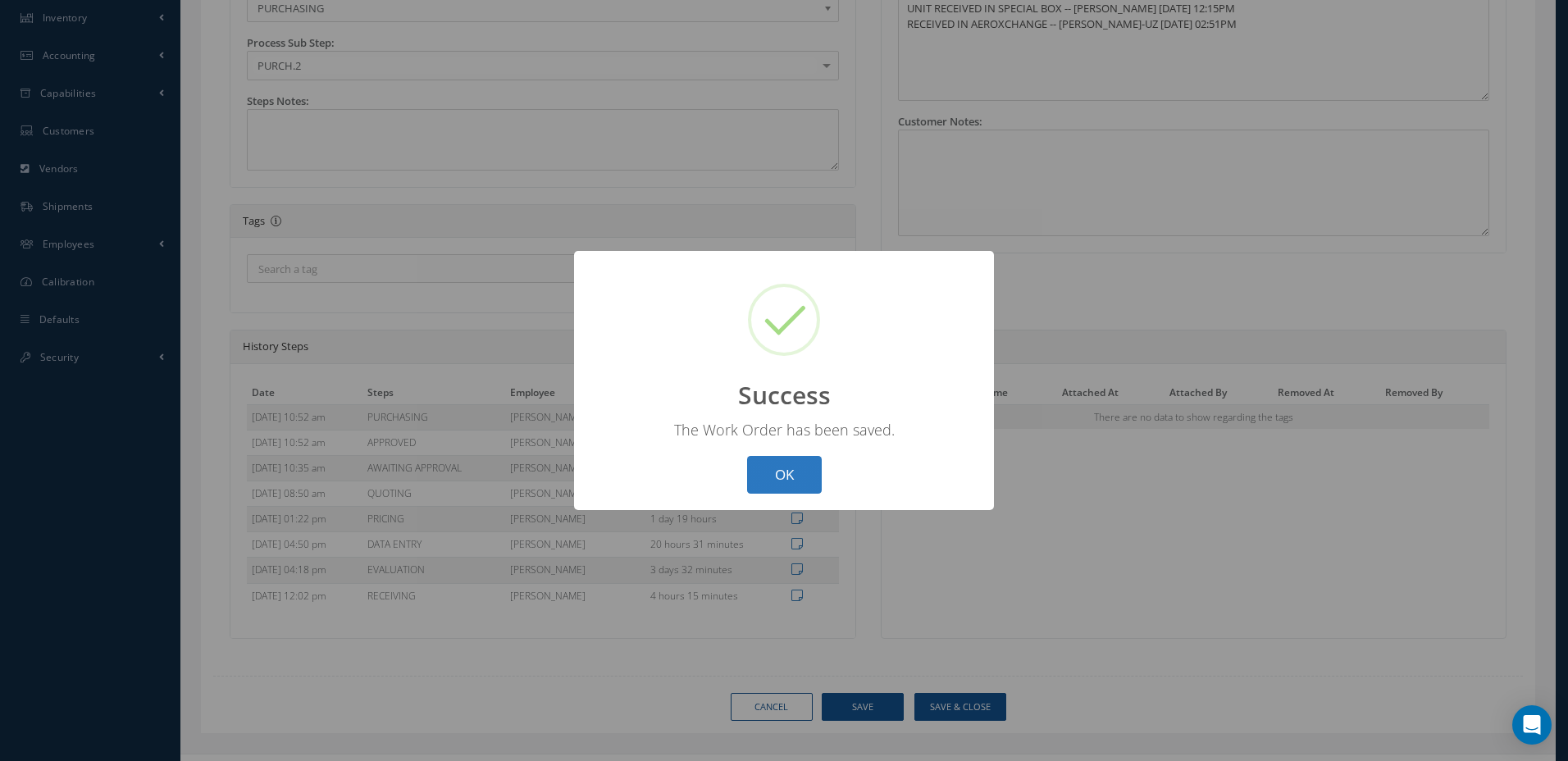
click at [800, 471] on button "OK" at bounding box center [784, 476] width 74 height 39
select select "25"
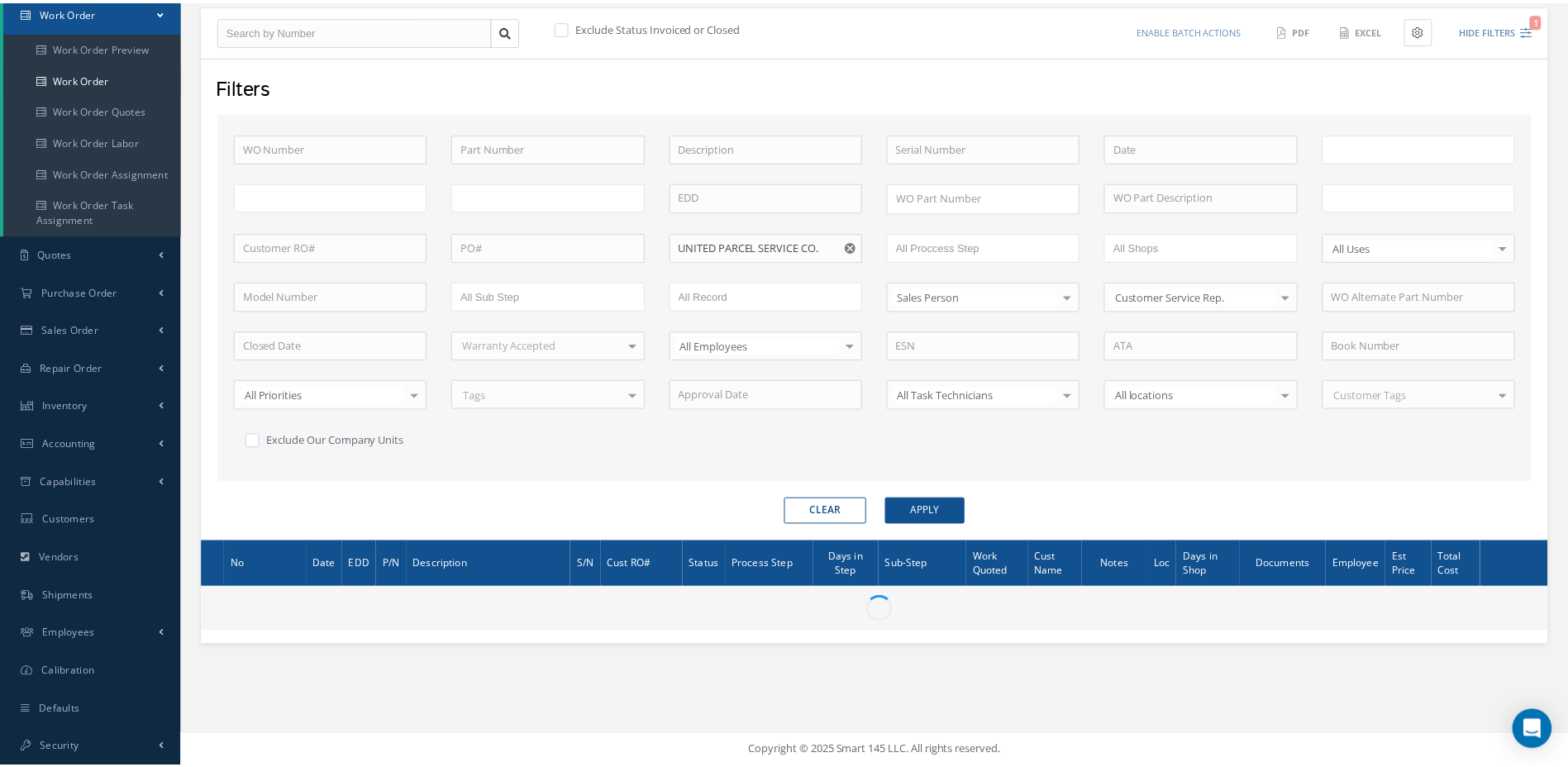
scroll to position [171, 0]
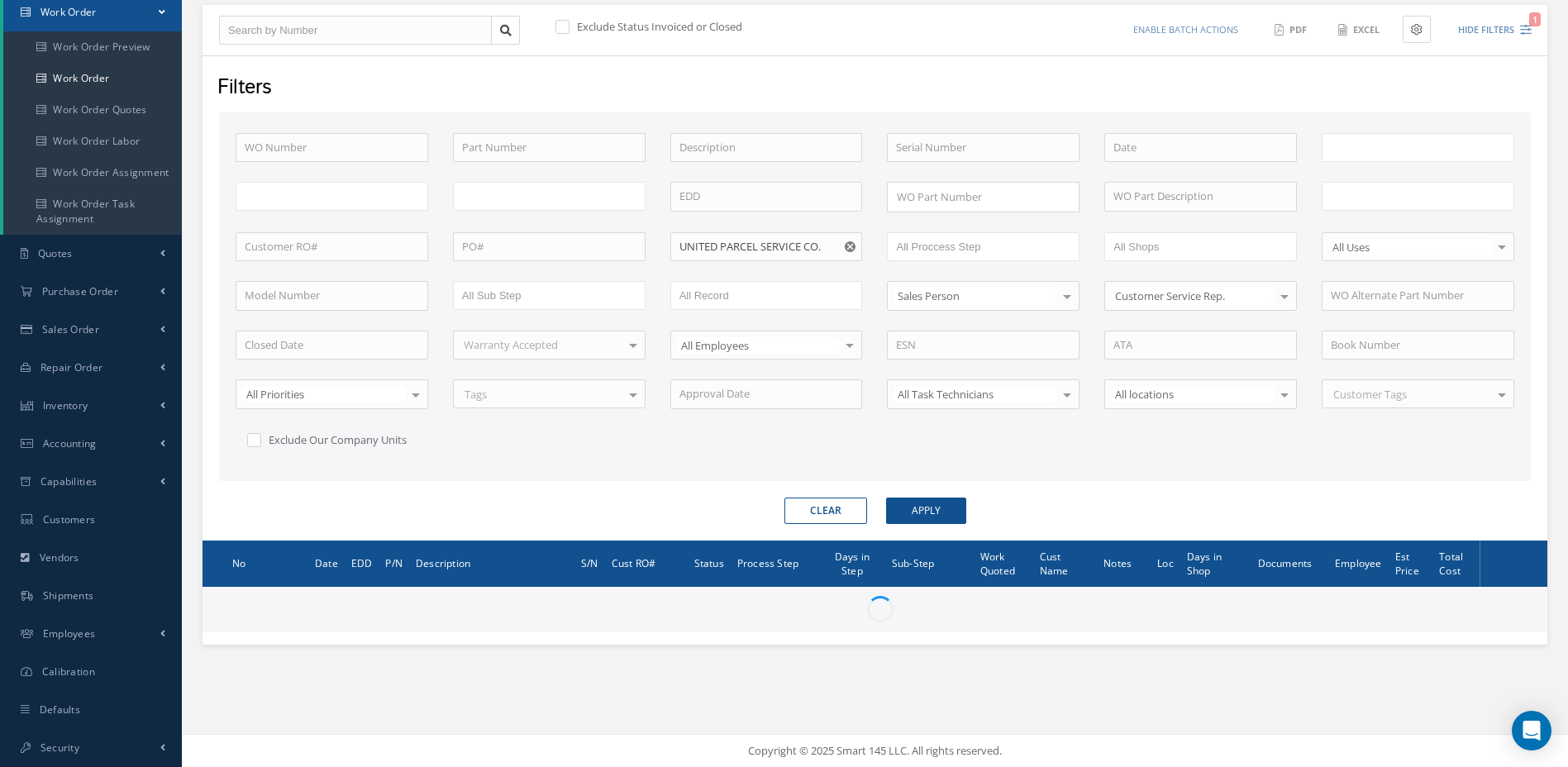
type input "All Work Request"
type input "All Work Performed"
type input "All Status"
type input "WO Part Status"
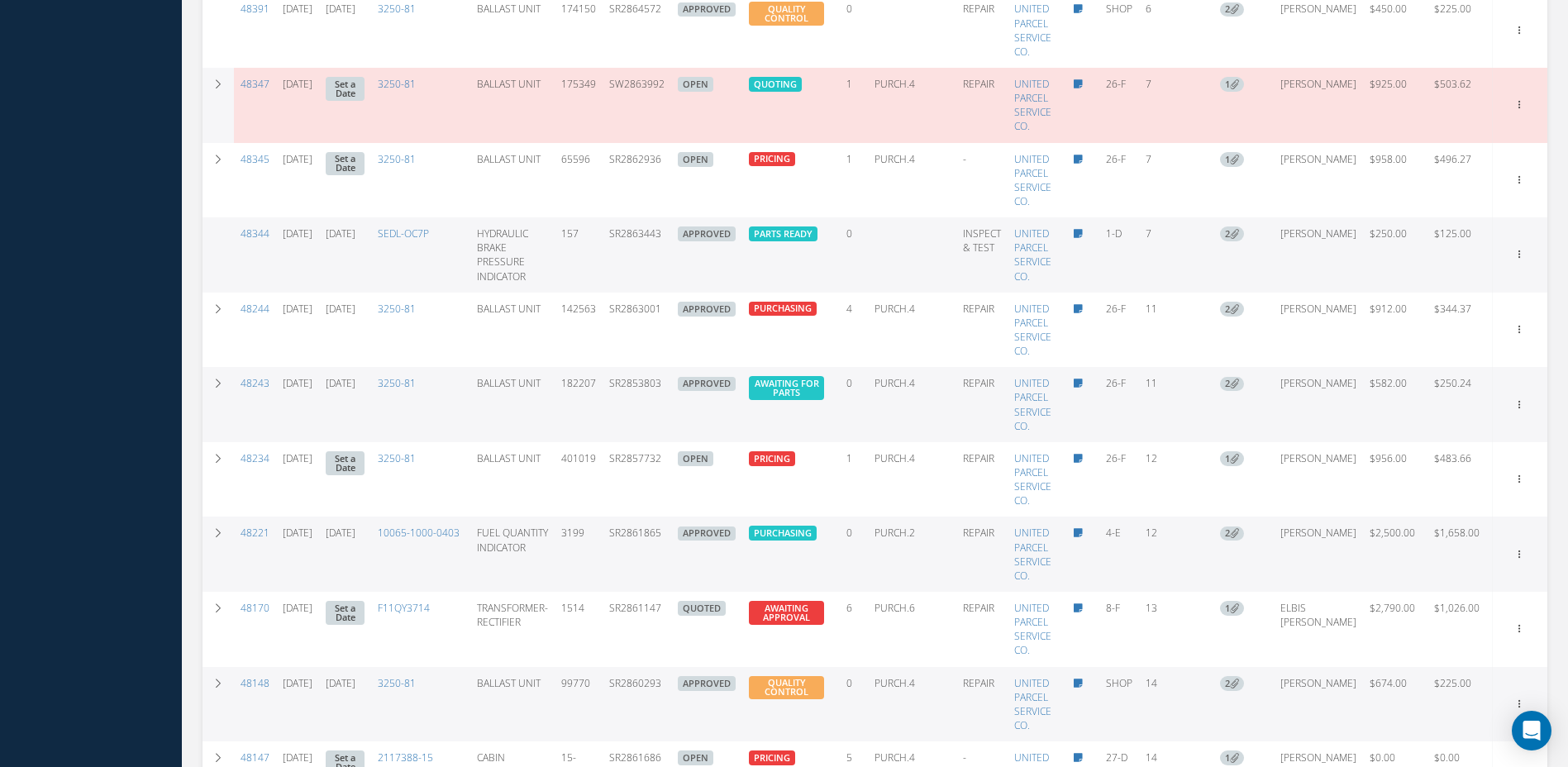
scroll to position [1410, 0]
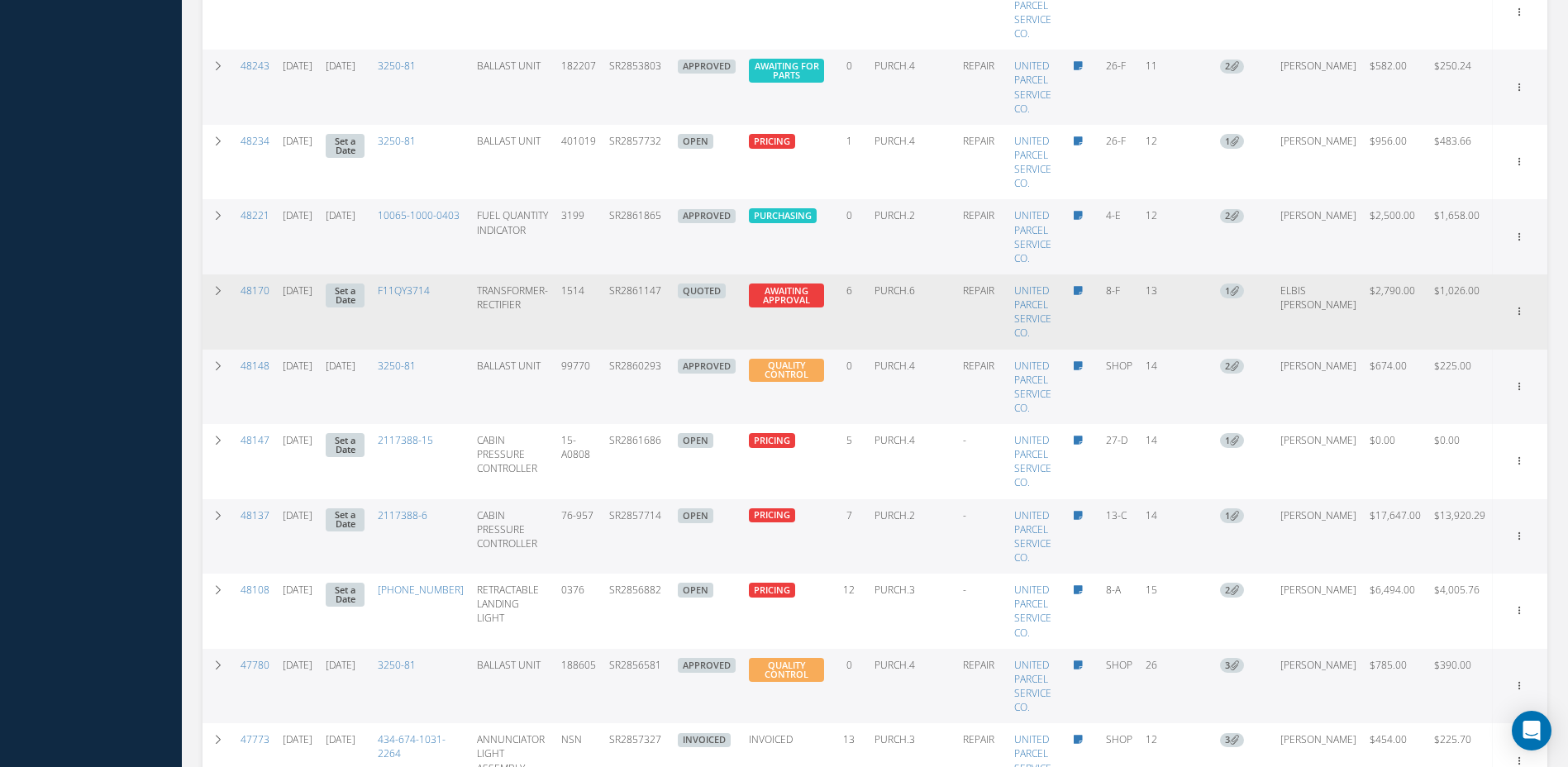
drag, startPoint x: 672, startPoint y: 293, endPoint x: 621, endPoint y: 297, distance: 51.2
click at [621, 297] on td "SR2861147" at bounding box center [637, 312] width 69 height 75
copy td "SR2861147"
click at [1422, 346] on link "Edit" at bounding box center [1444, 343] width 131 height 21
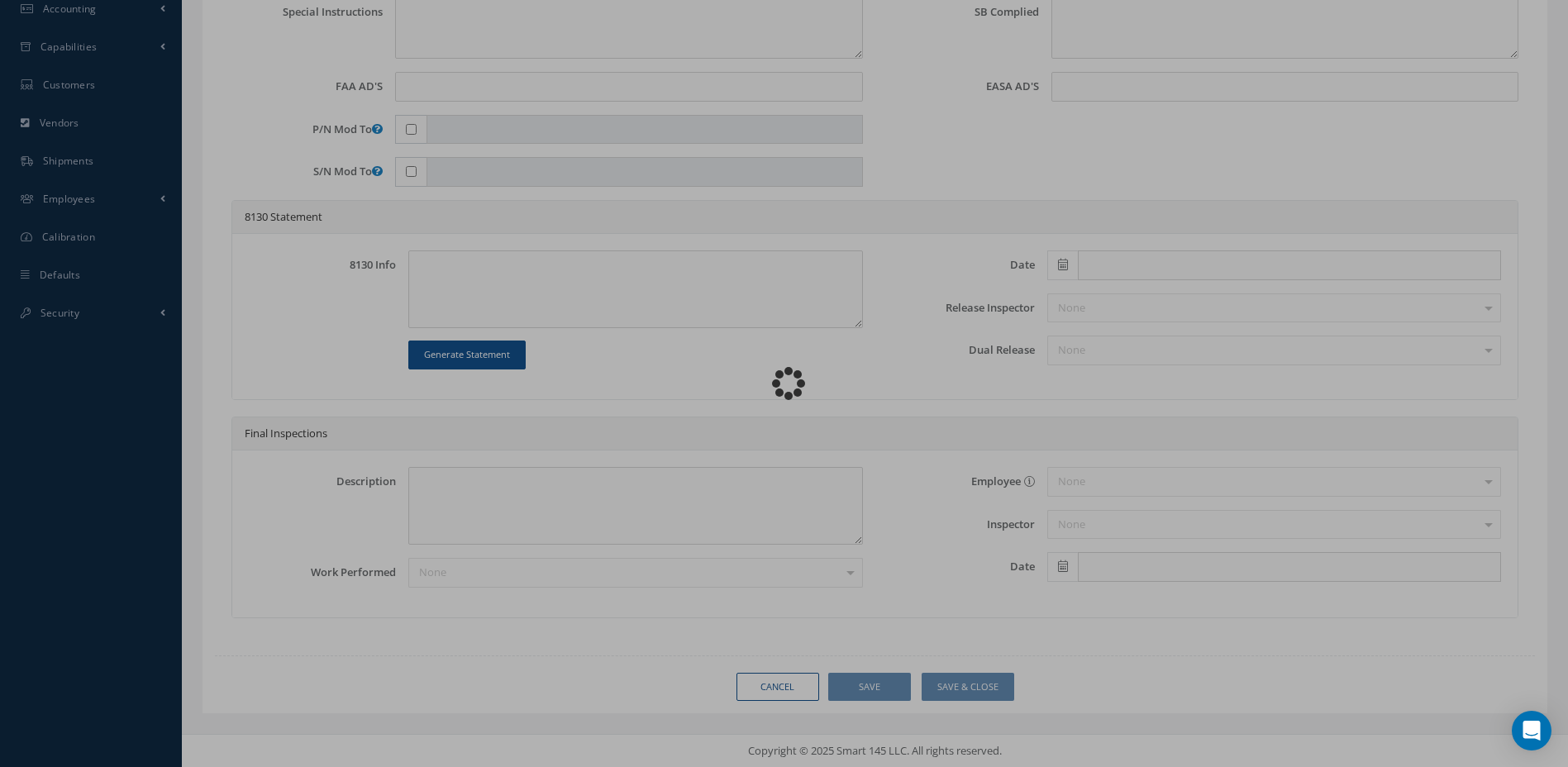
scroll to position [605, 0]
type input "F11QY3714"
type input "8-F"
type input "[DATE]"
type input "TRANSFORMER-RECTIFIER"
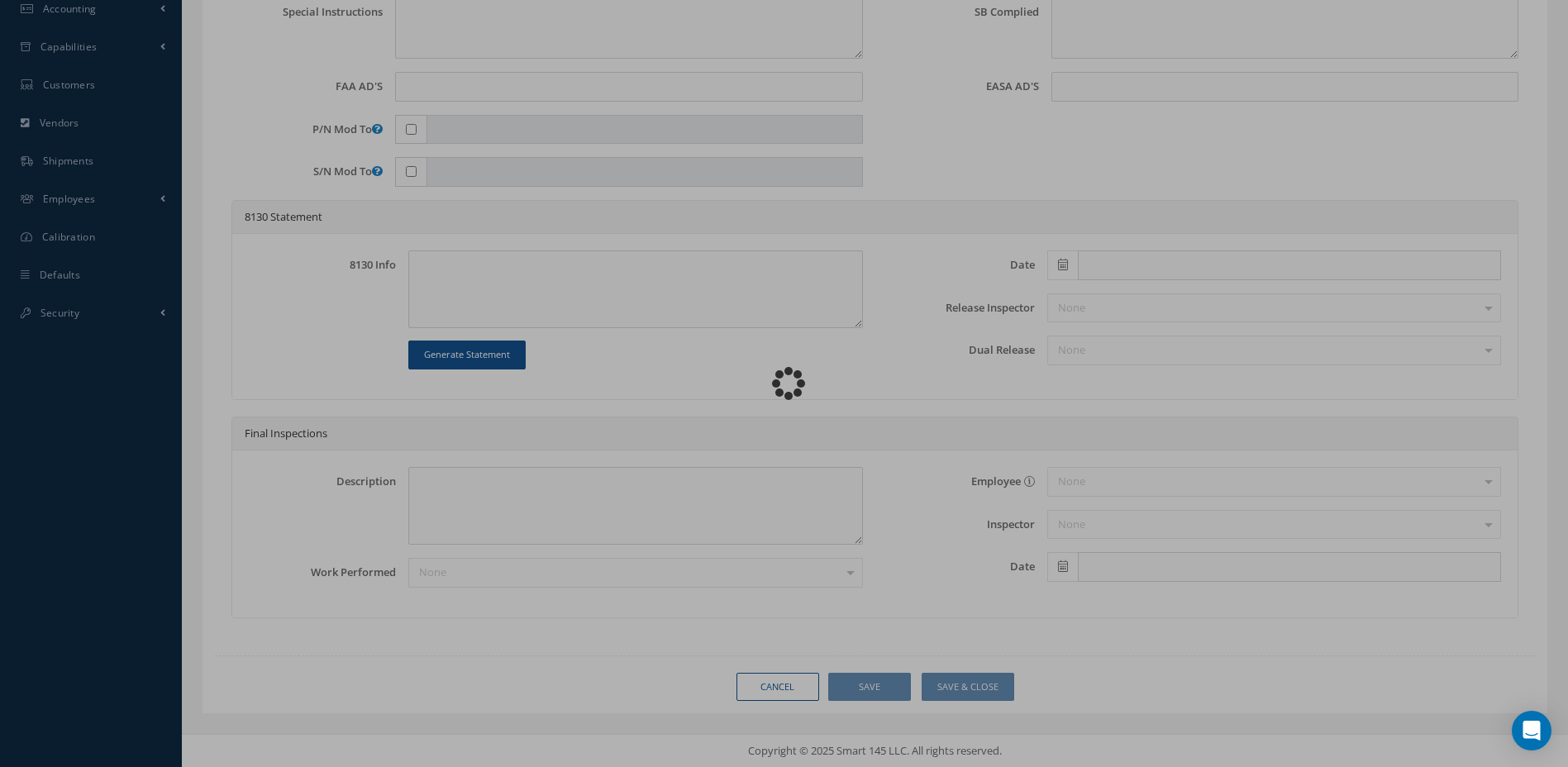
type input "SR2861147"
type input "1514"
type textarea "NONE"
type textarea "PLEASE SEE R.O. FOR DETAILS"
type input "[DATE]"
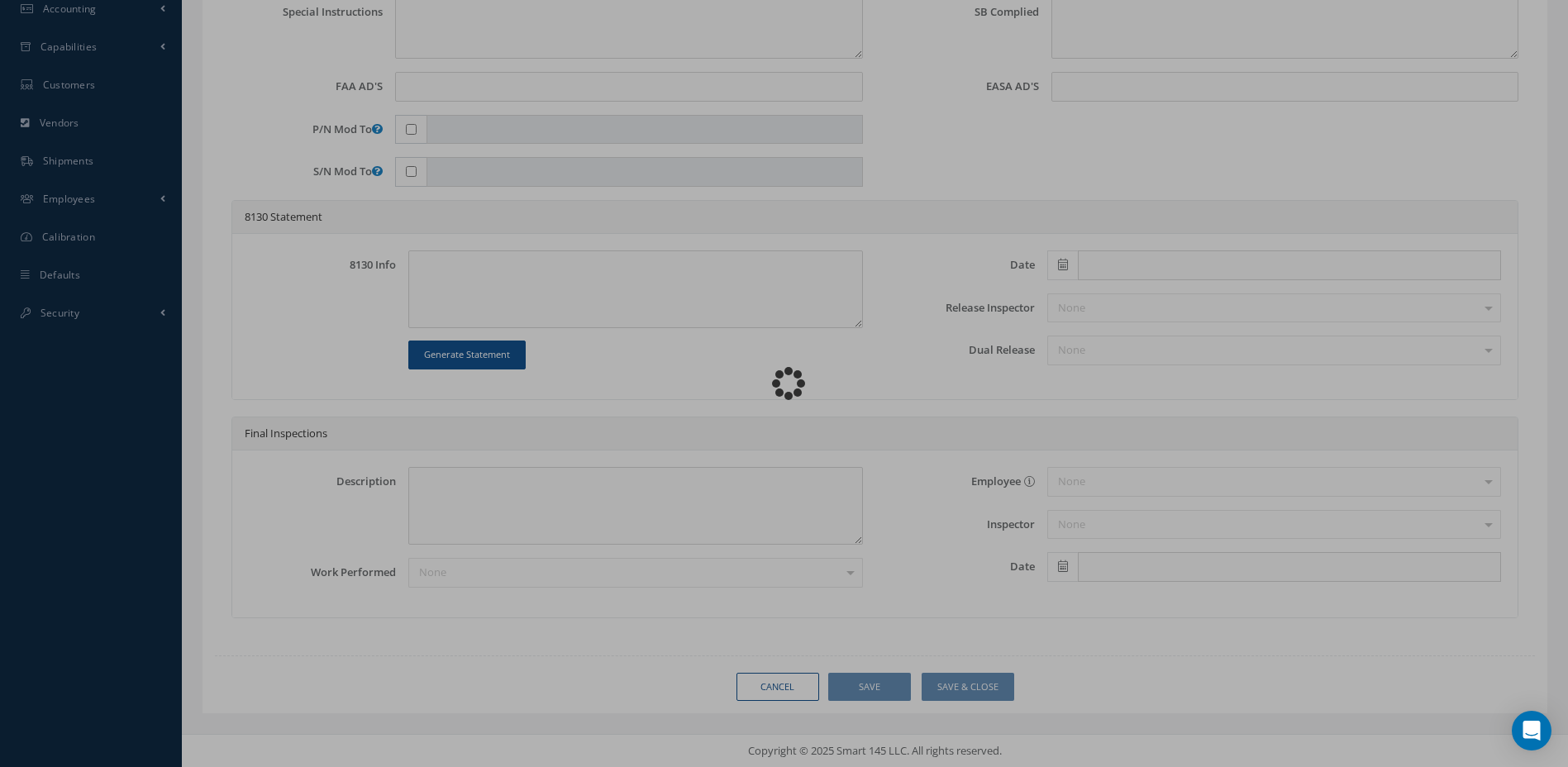
type textarea "NO VISUAL DAMAGE"
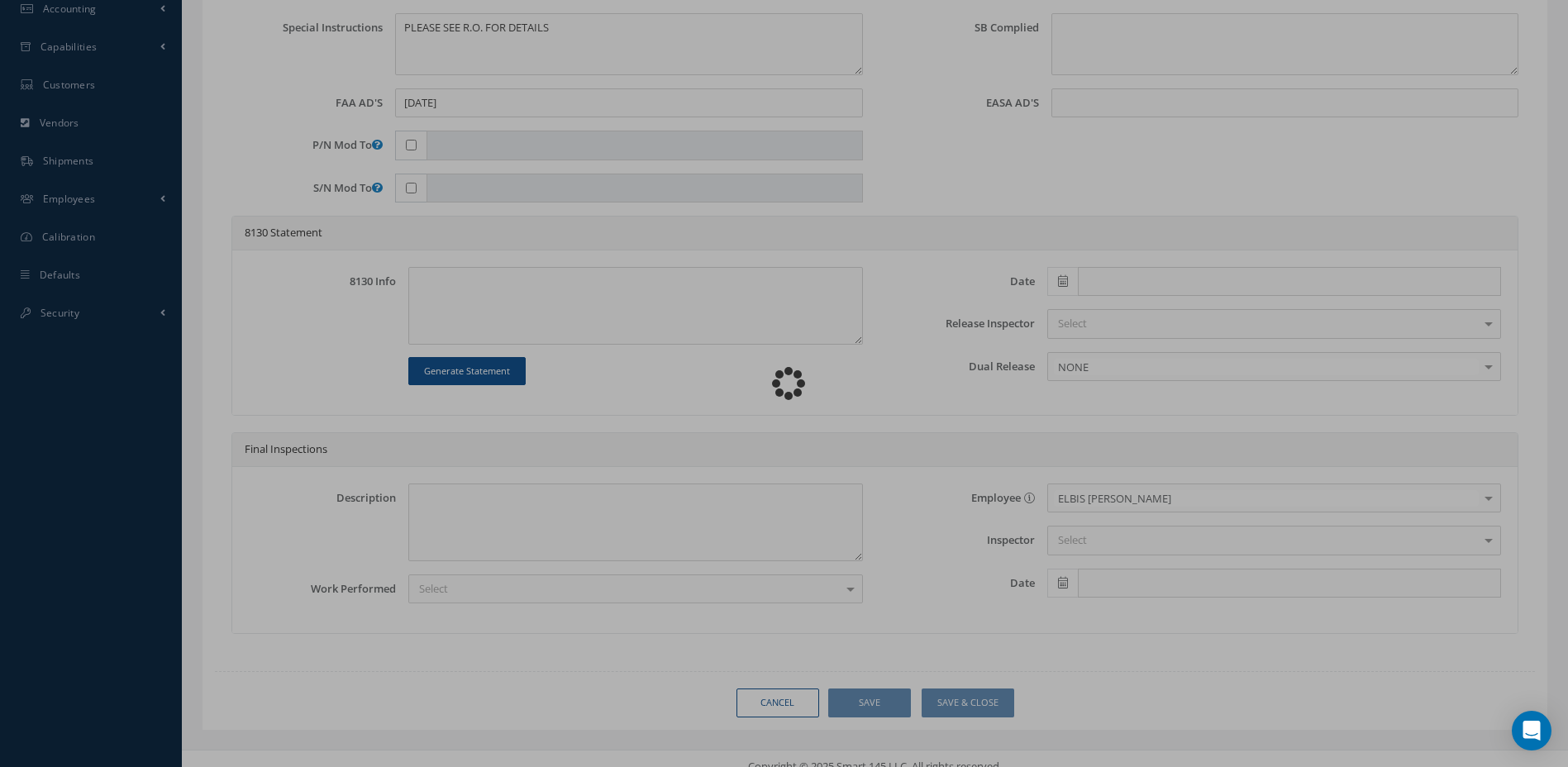
scroll to position [0, 0]
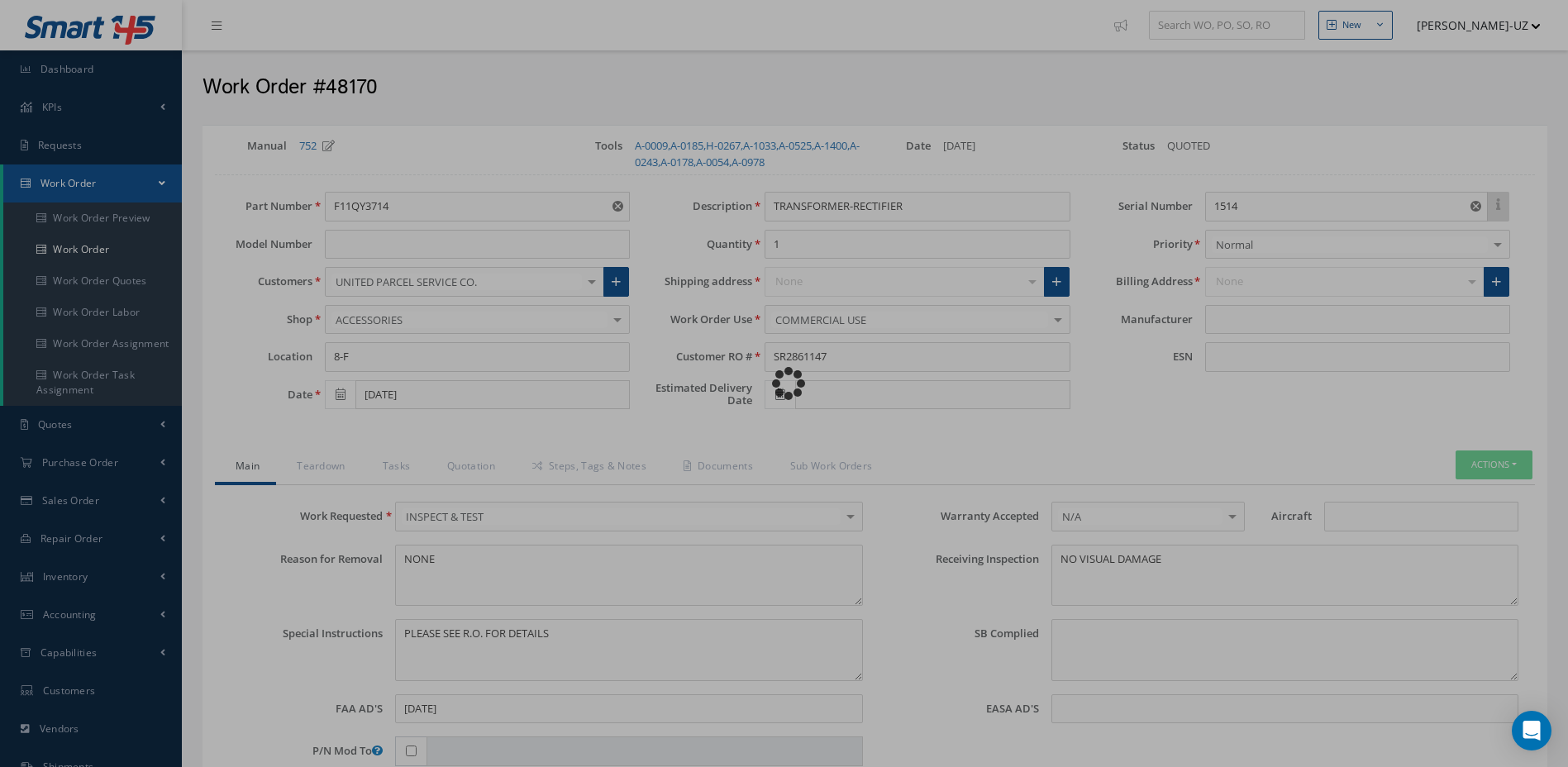
type input "THALES"
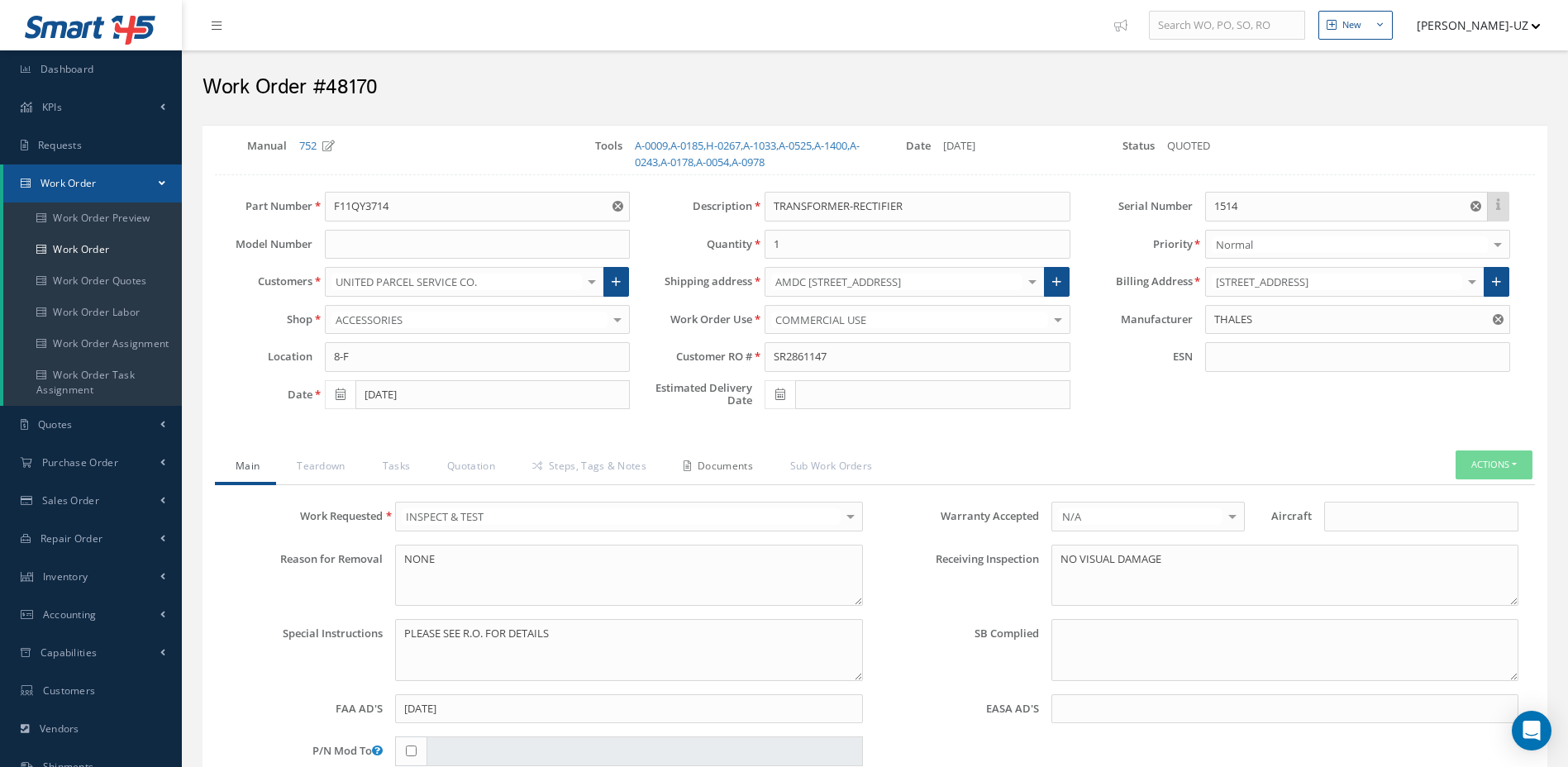
click at [728, 465] on link "Documents" at bounding box center [716, 467] width 107 height 34
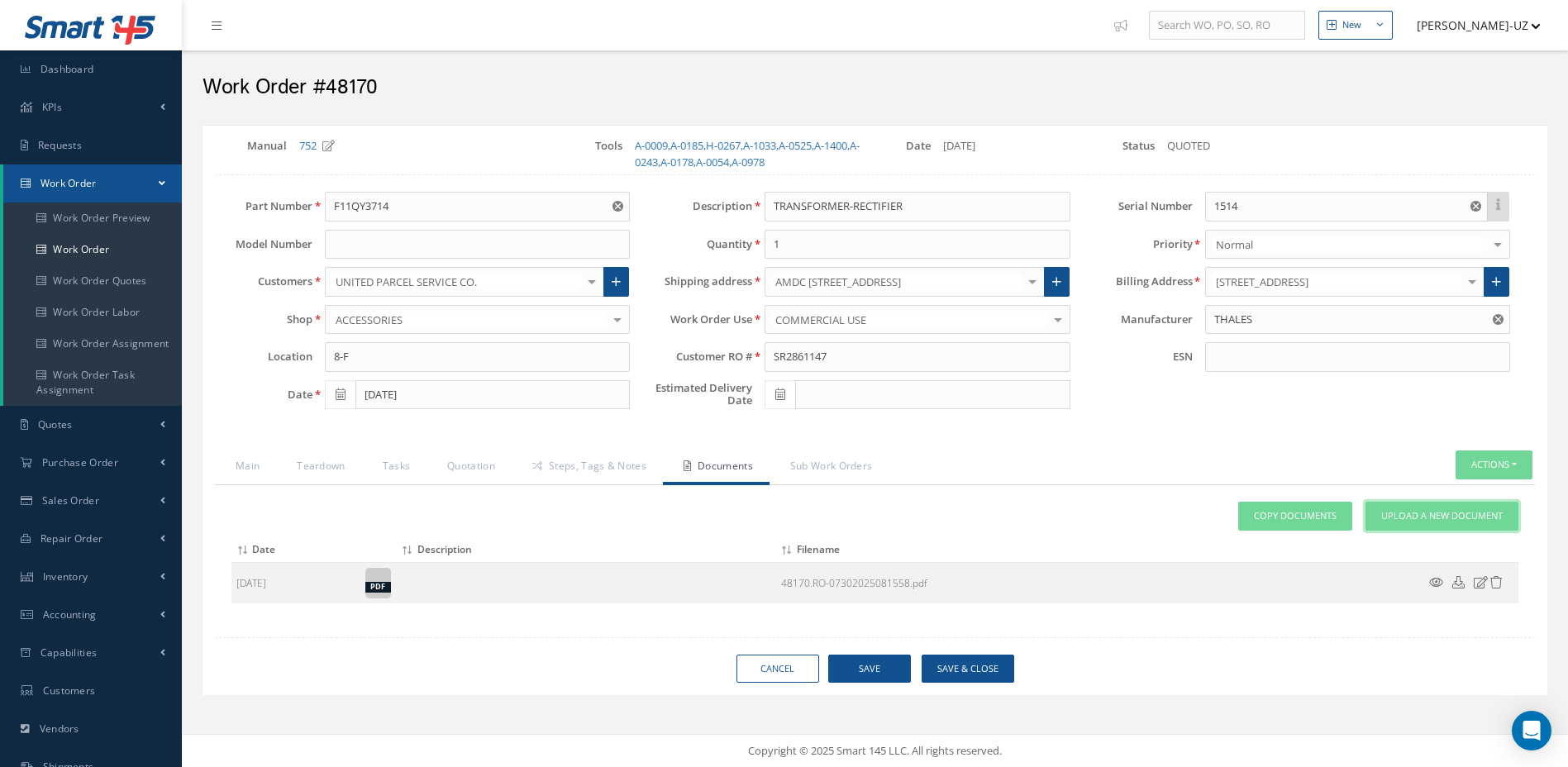
click at [1398, 509] on span "Upload a New Document" at bounding box center [1443, 516] width 122 height 14
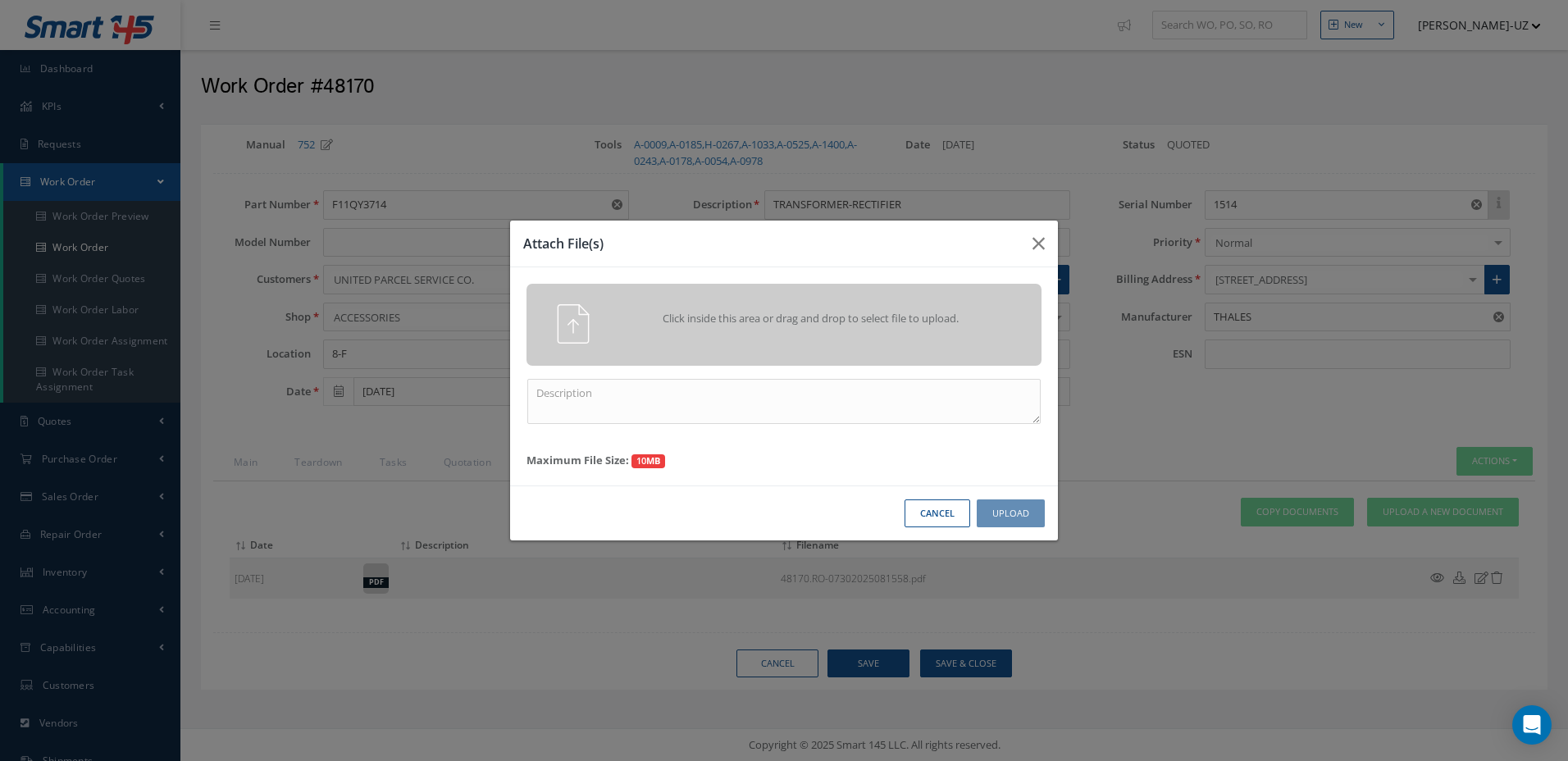
click at [955, 289] on div "Click inside this area or drag and drop to select file to upload." at bounding box center [784, 325] width 515 height 82
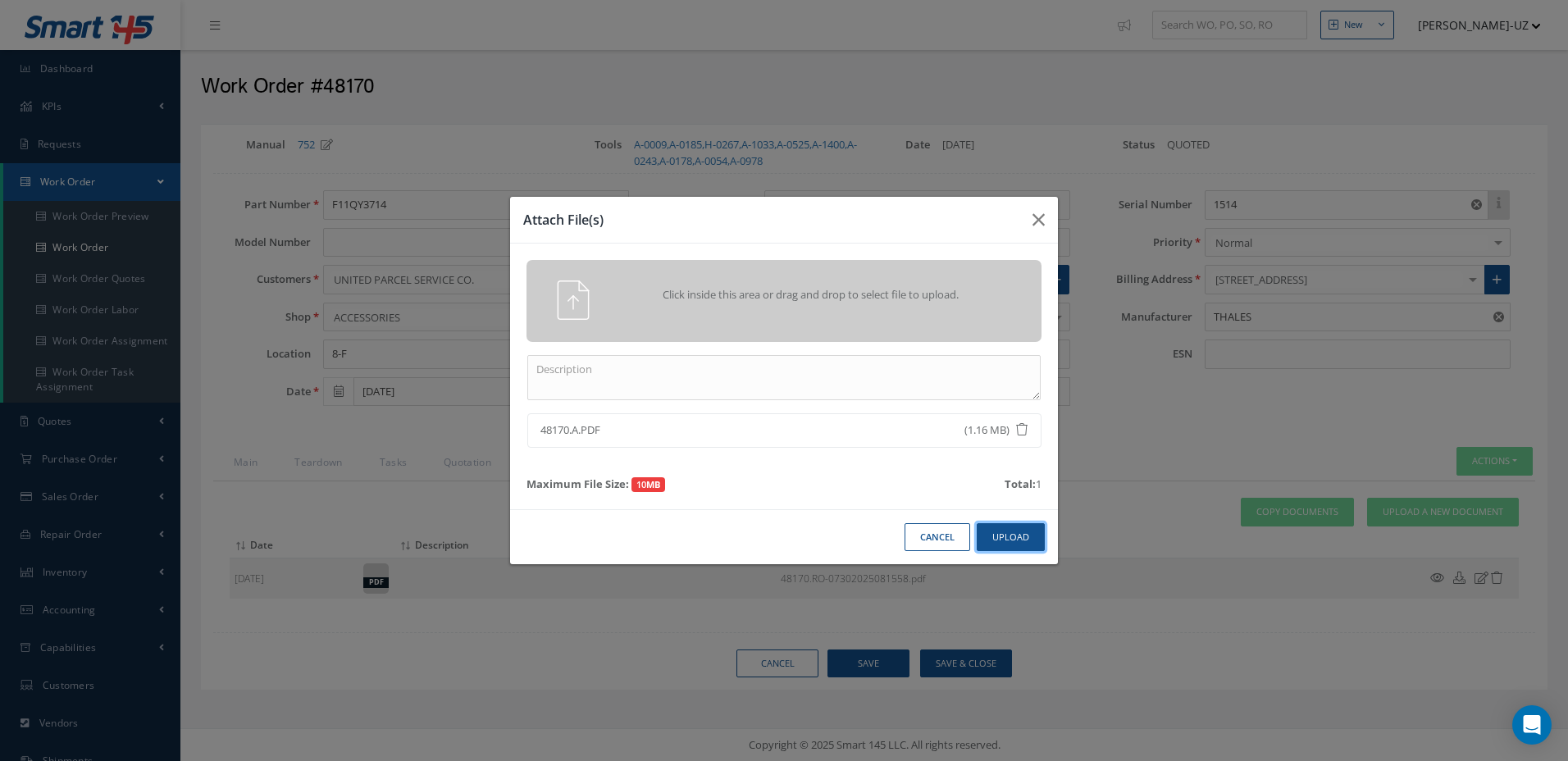
click at [998, 527] on button "Upload" at bounding box center [1011, 537] width 68 height 29
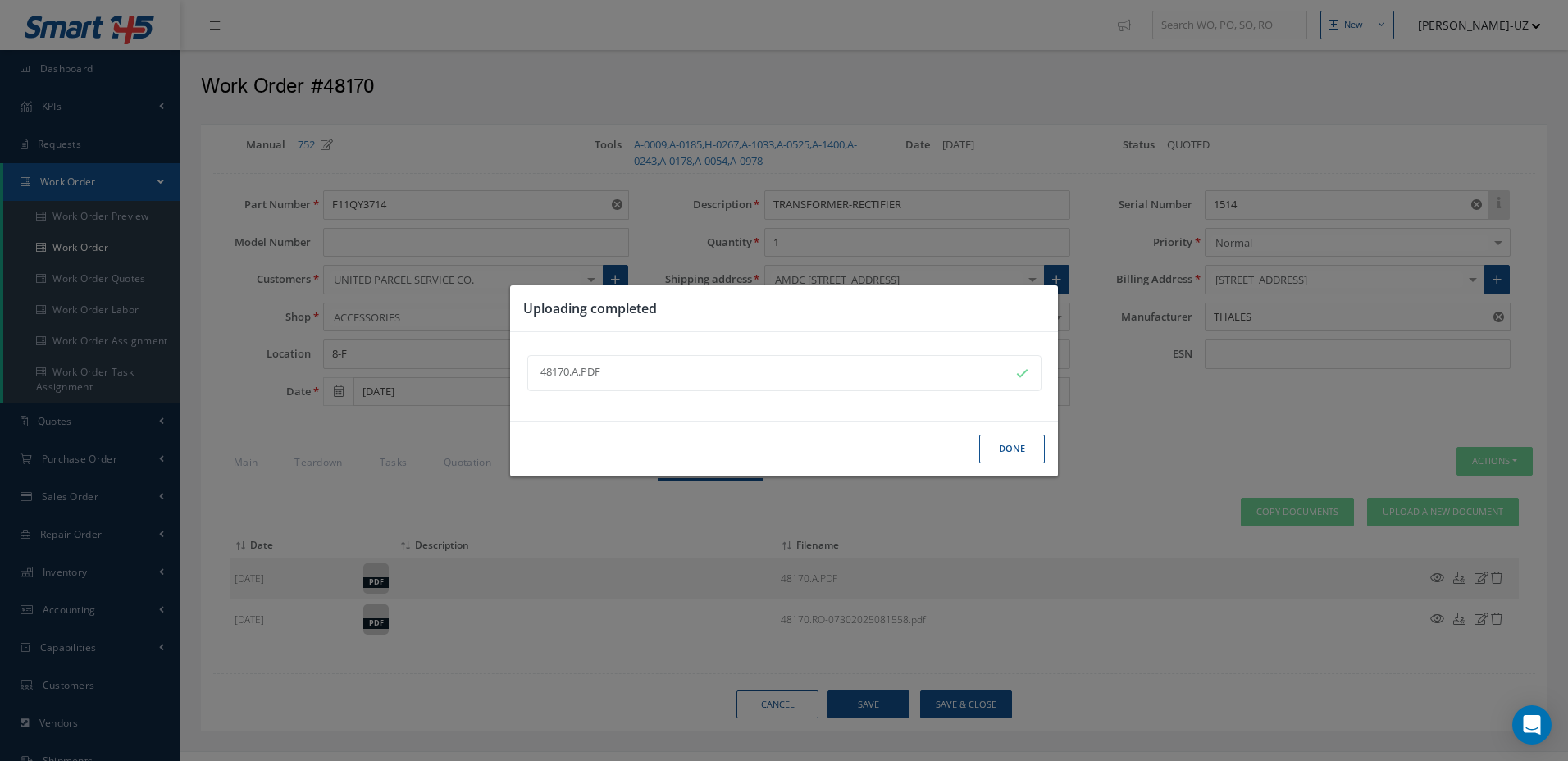
click at [1015, 451] on button "Done" at bounding box center [1012, 448] width 66 height 29
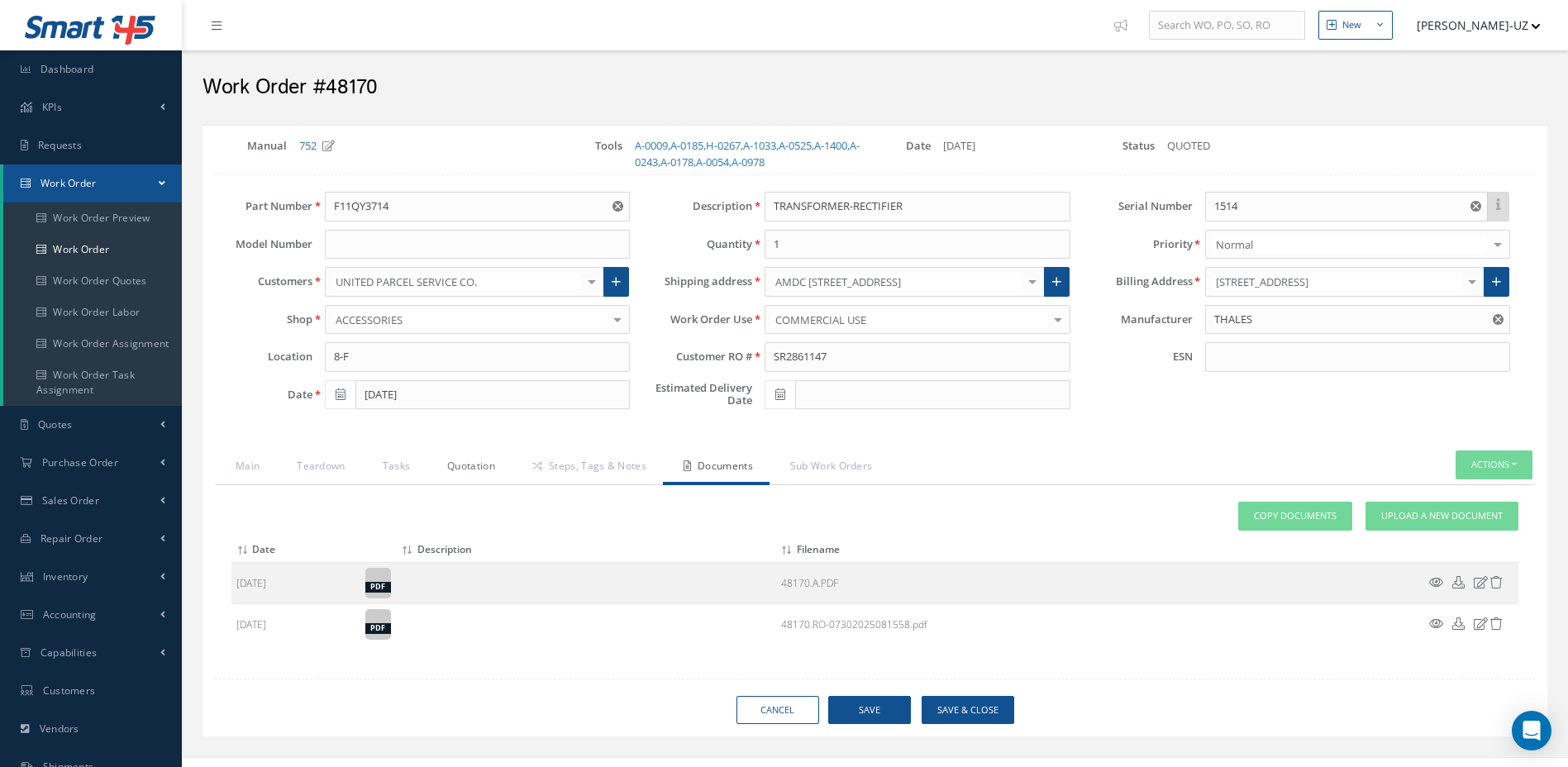
click at [482, 474] on link "Quotation" at bounding box center [469, 467] width 85 height 34
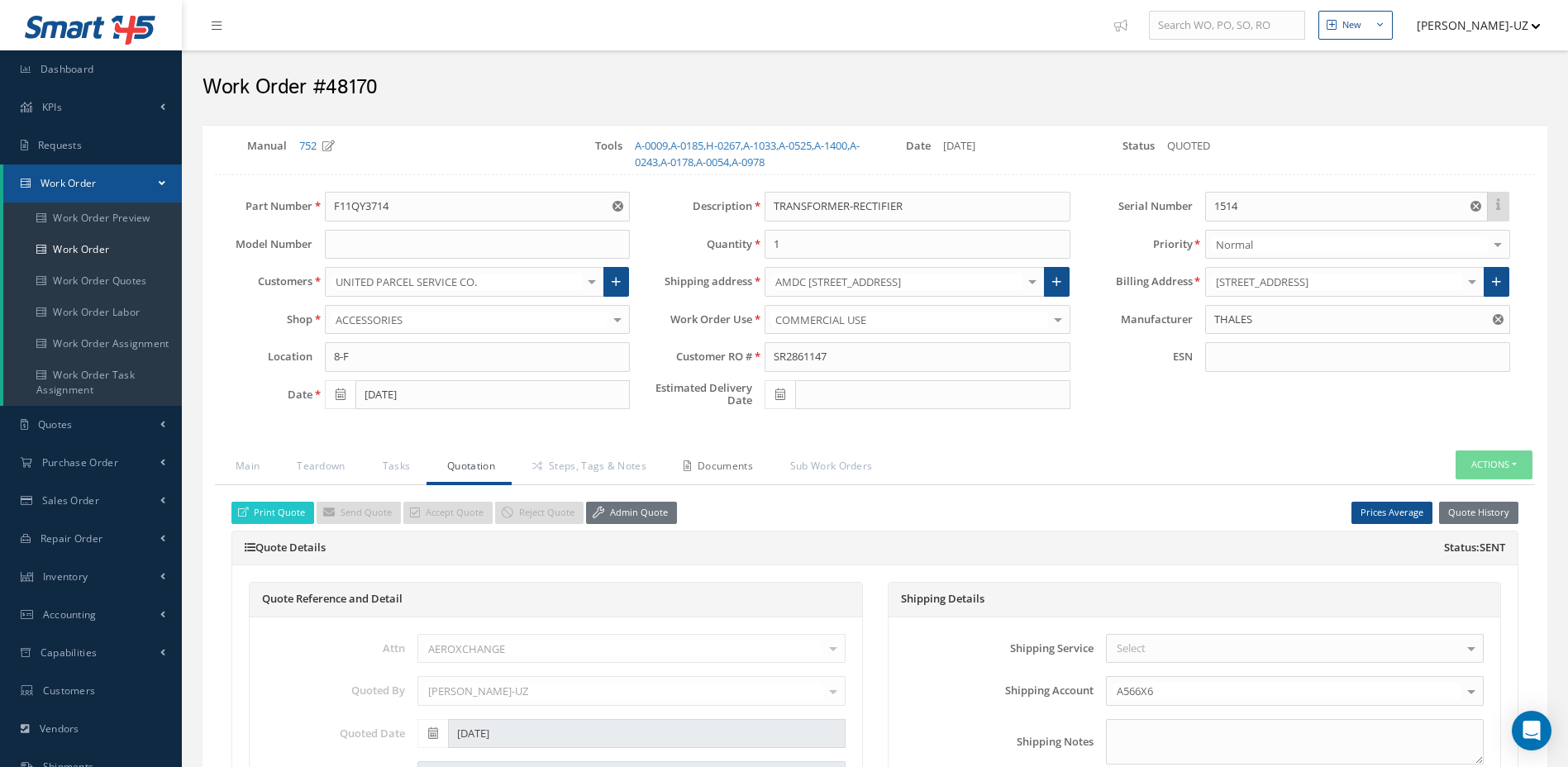
click at [709, 480] on link "Documents" at bounding box center [716, 467] width 107 height 34
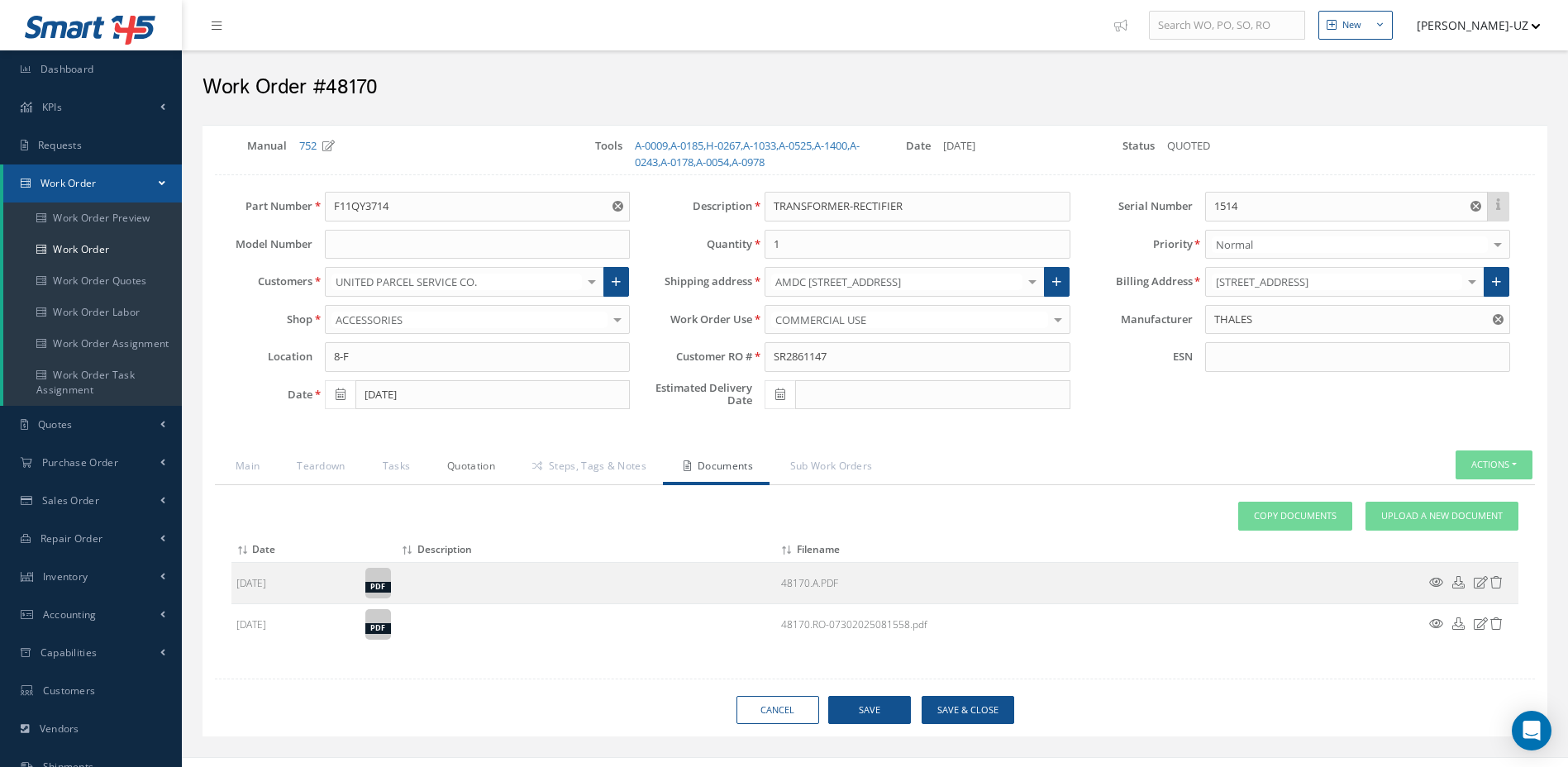
click at [444, 480] on link "Quotation" at bounding box center [469, 467] width 85 height 34
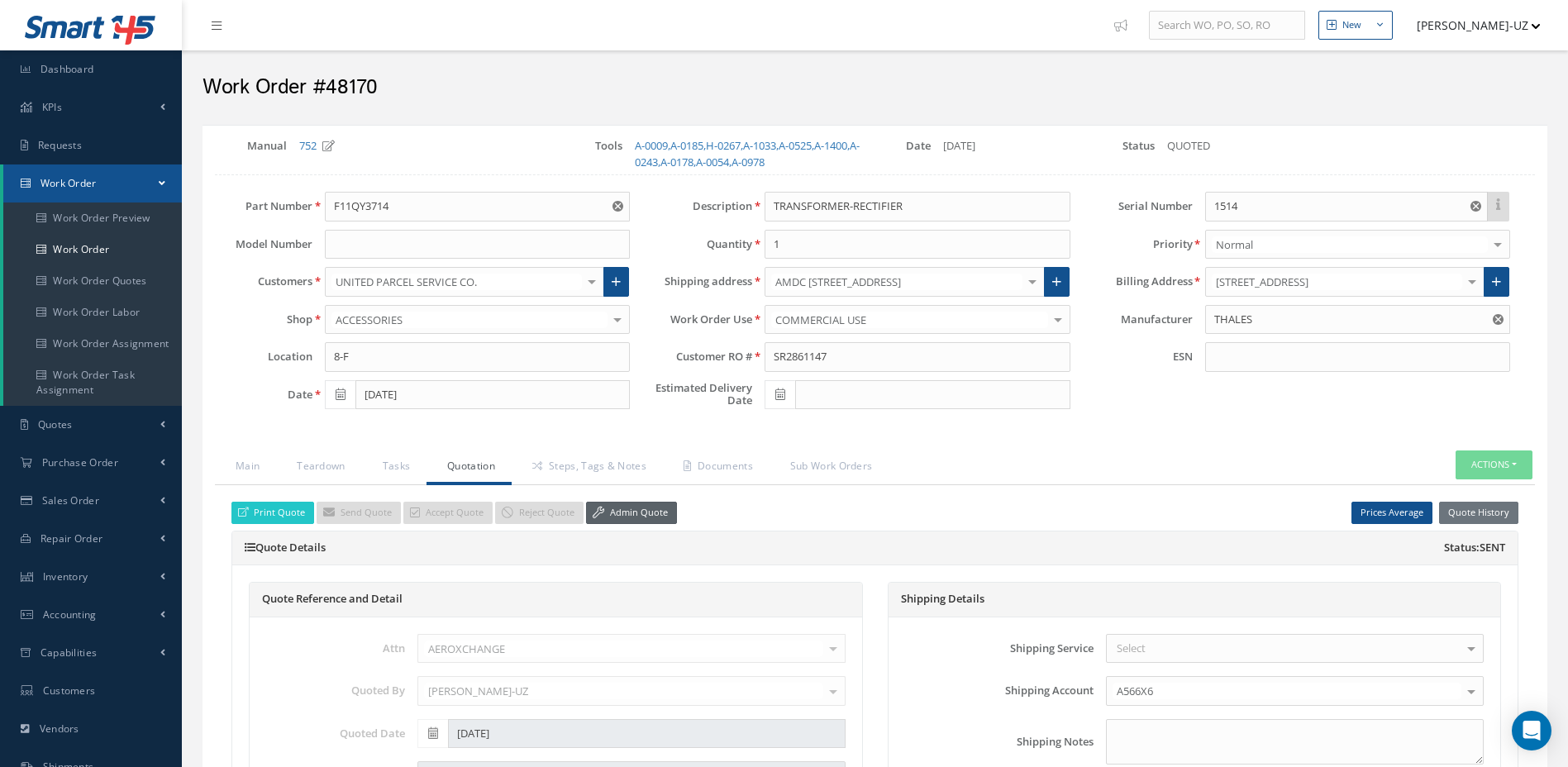
click at [617, 516] on link "Admin Quote" at bounding box center [631, 512] width 91 height 22
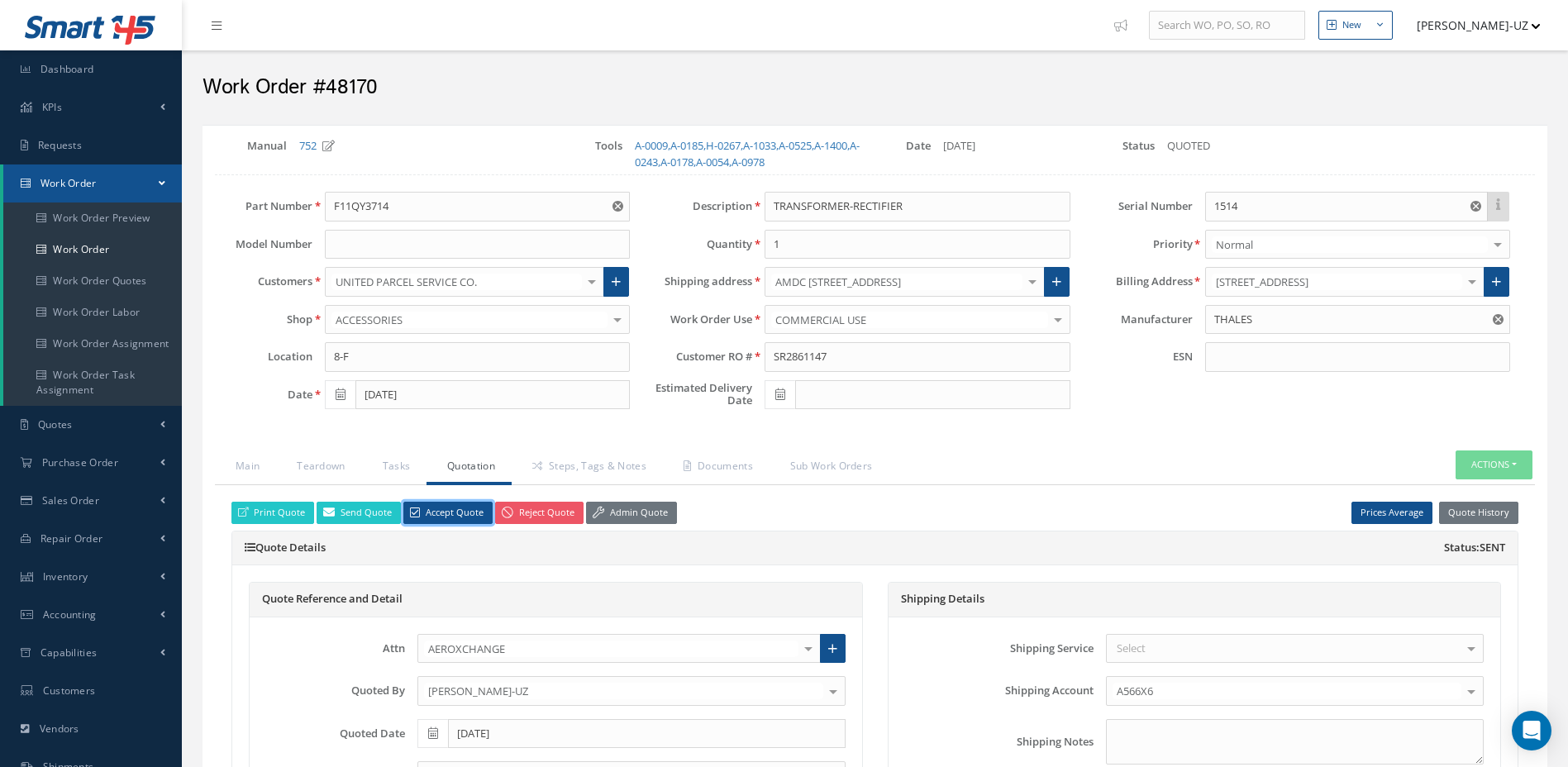
click at [450, 523] on link "Accept Quote" at bounding box center [448, 512] width 89 height 22
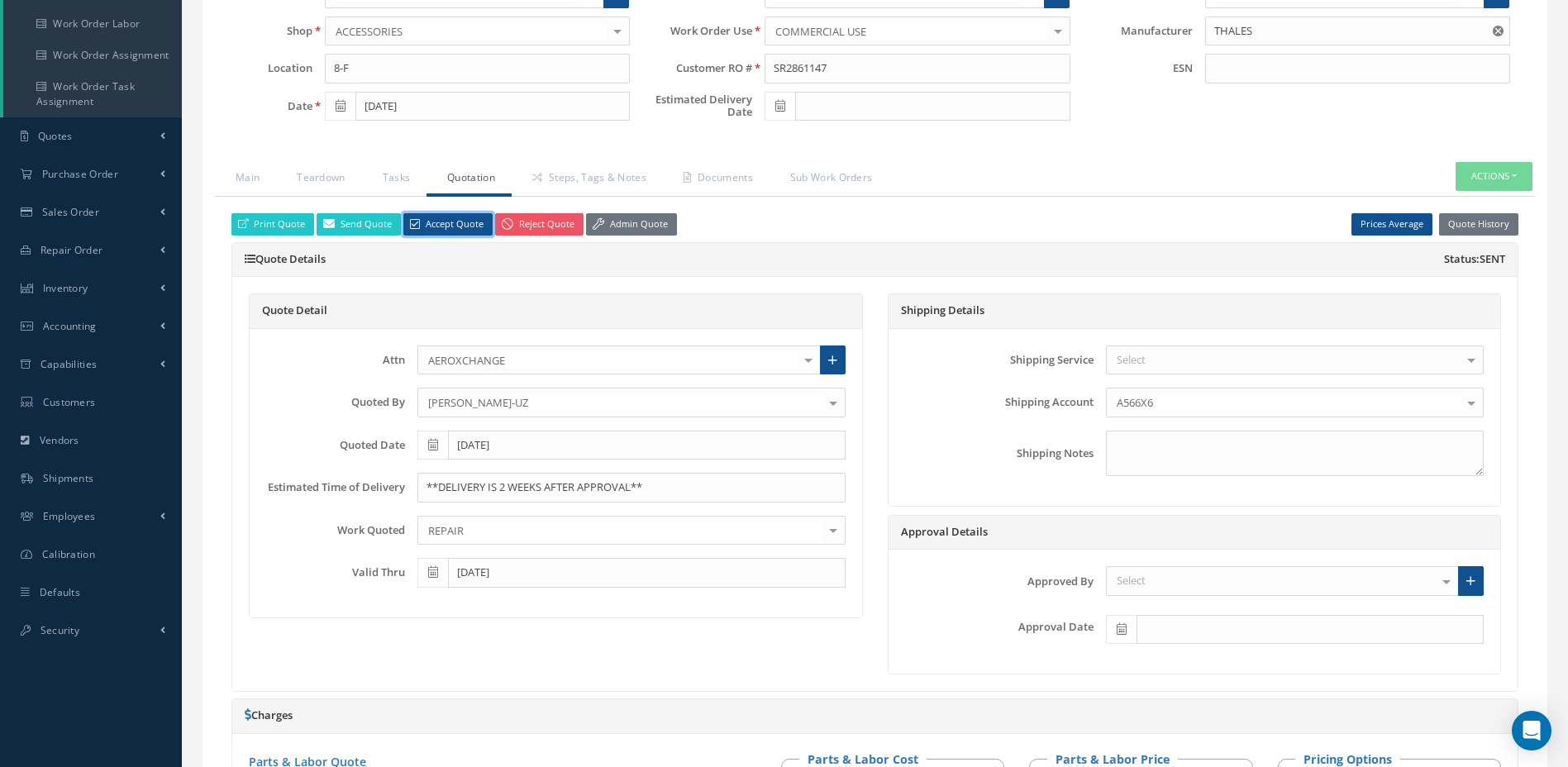
scroll to position [248, 0]
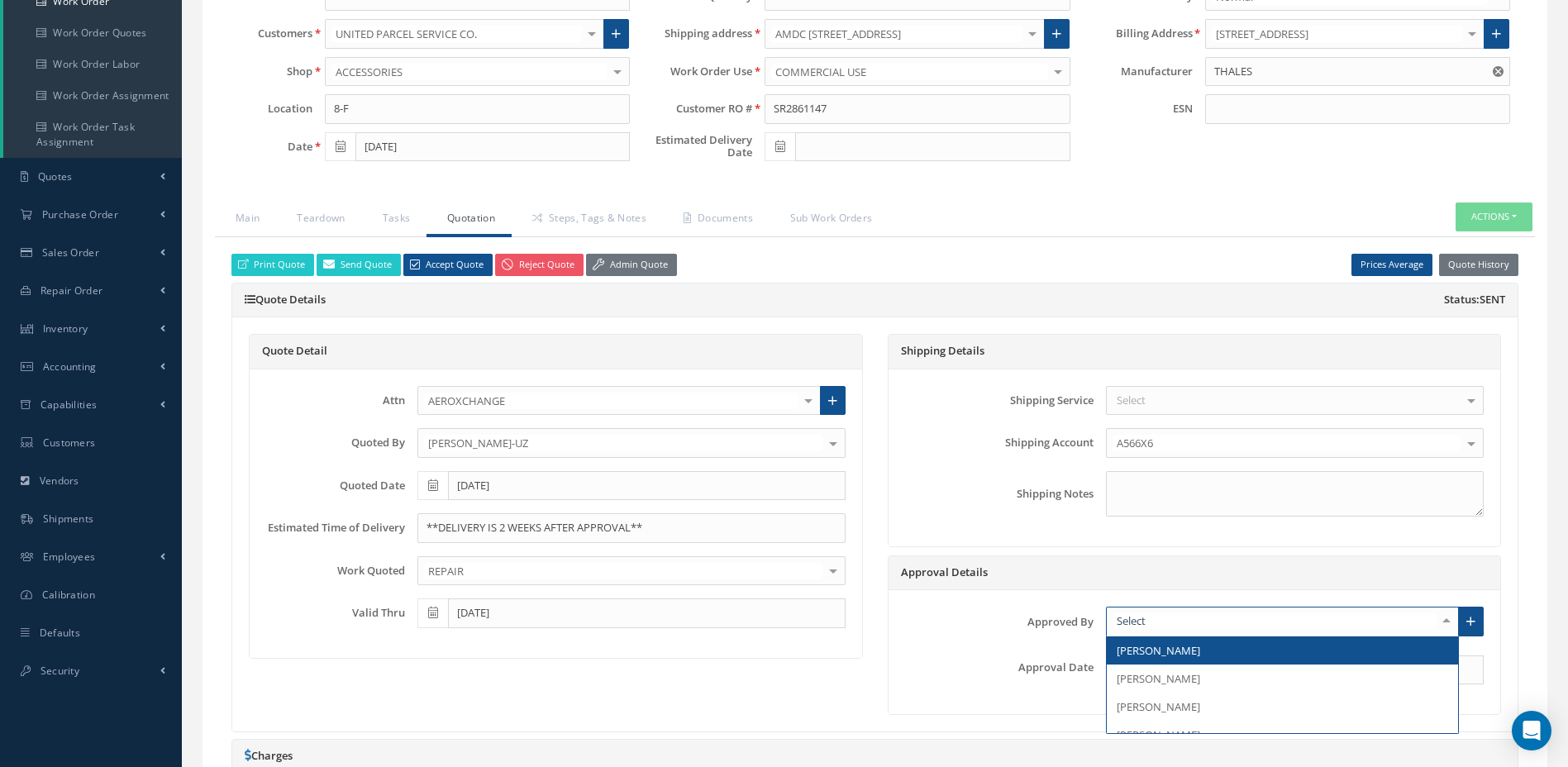
click at [1162, 630] on div at bounding box center [1283, 621] width 353 height 30
type input "AER"
click at [1183, 651] on span "AEROXCHANGE" at bounding box center [1155, 650] width 77 height 15
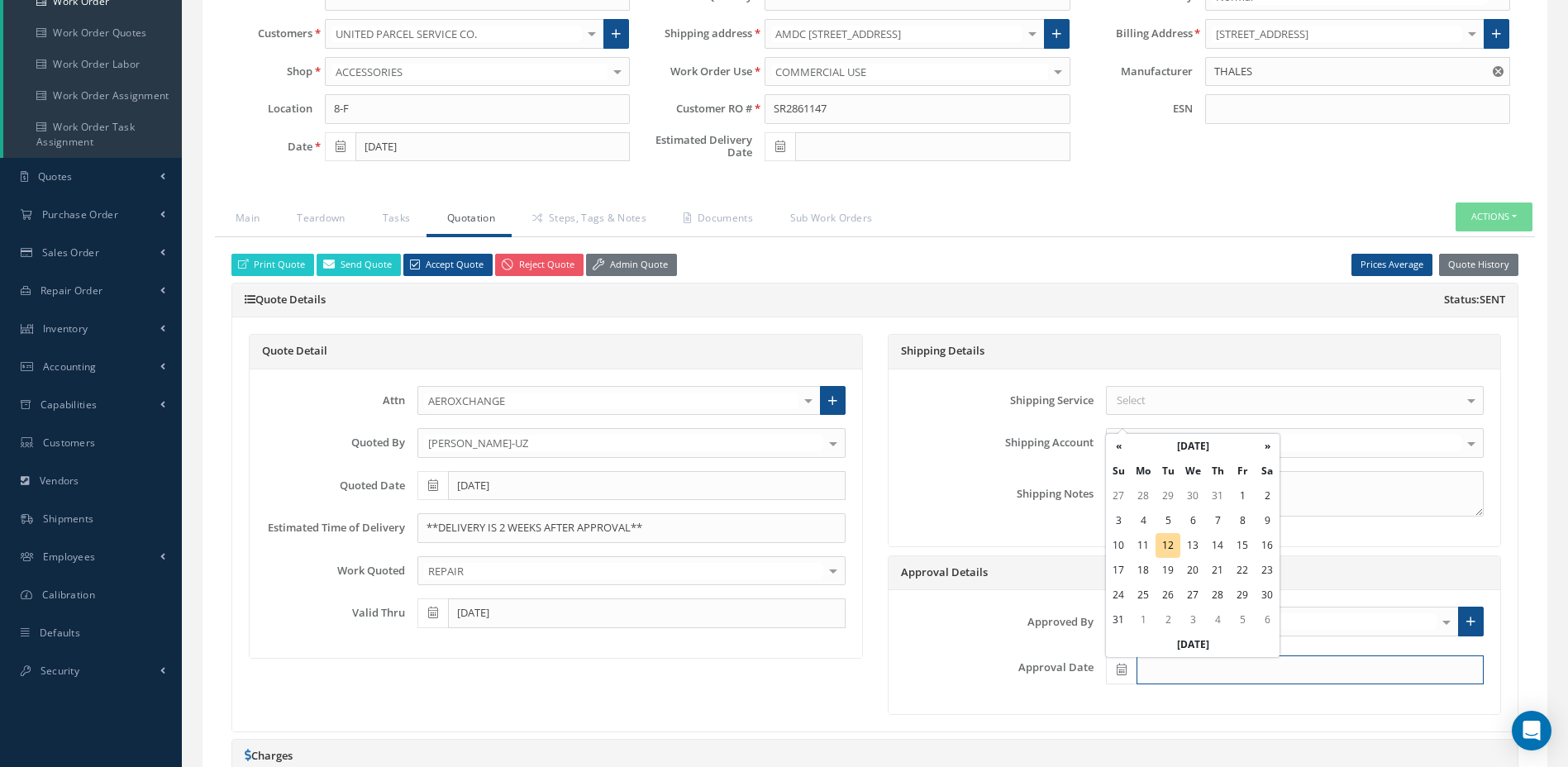
click at [1176, 667] on input "text" at bounding box center [1310, 671] width 347 height 30
click at [1193, 640] on th "[DATE]" at bounding box center [1193, 644] width 174 height 25
type input "[DATE]"
click at [778, 149] on icon at bounding box center [780, 146] width 10 height 11
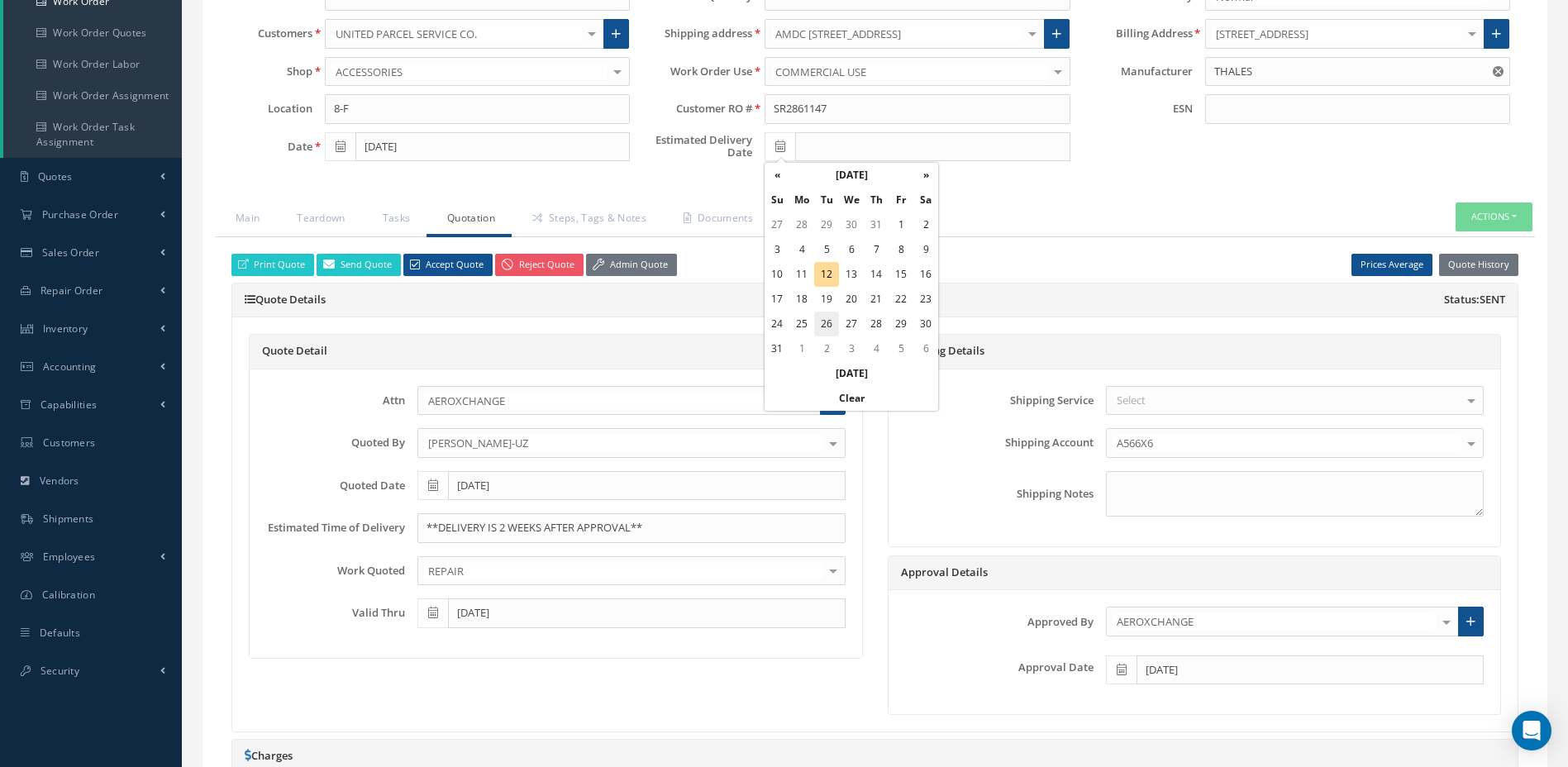
click at [833, 325] on td "26" at bounding box center [826, 324] width 25 height 25
type input "[DATE]"
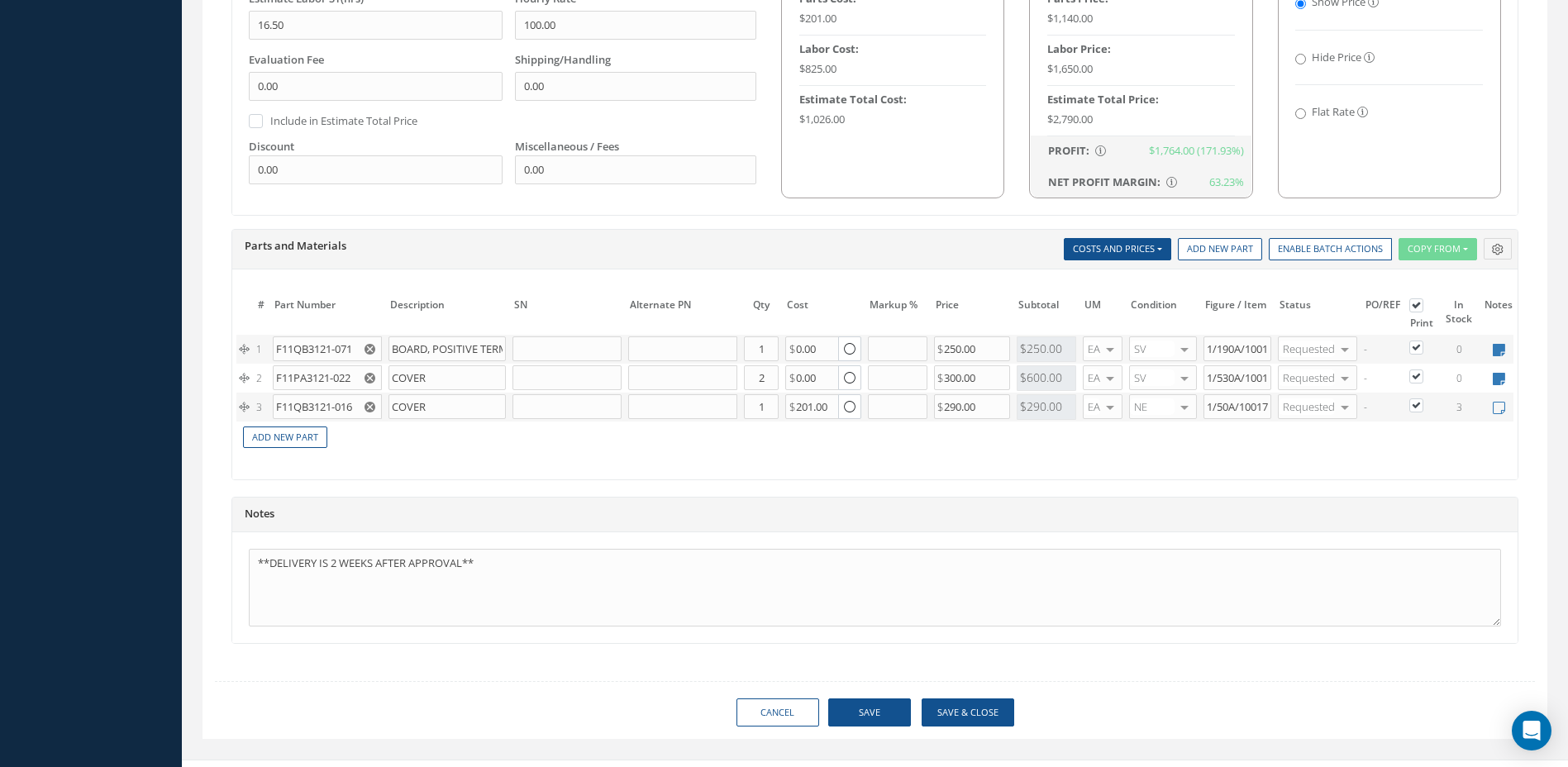
scroll to position [1117, 0]
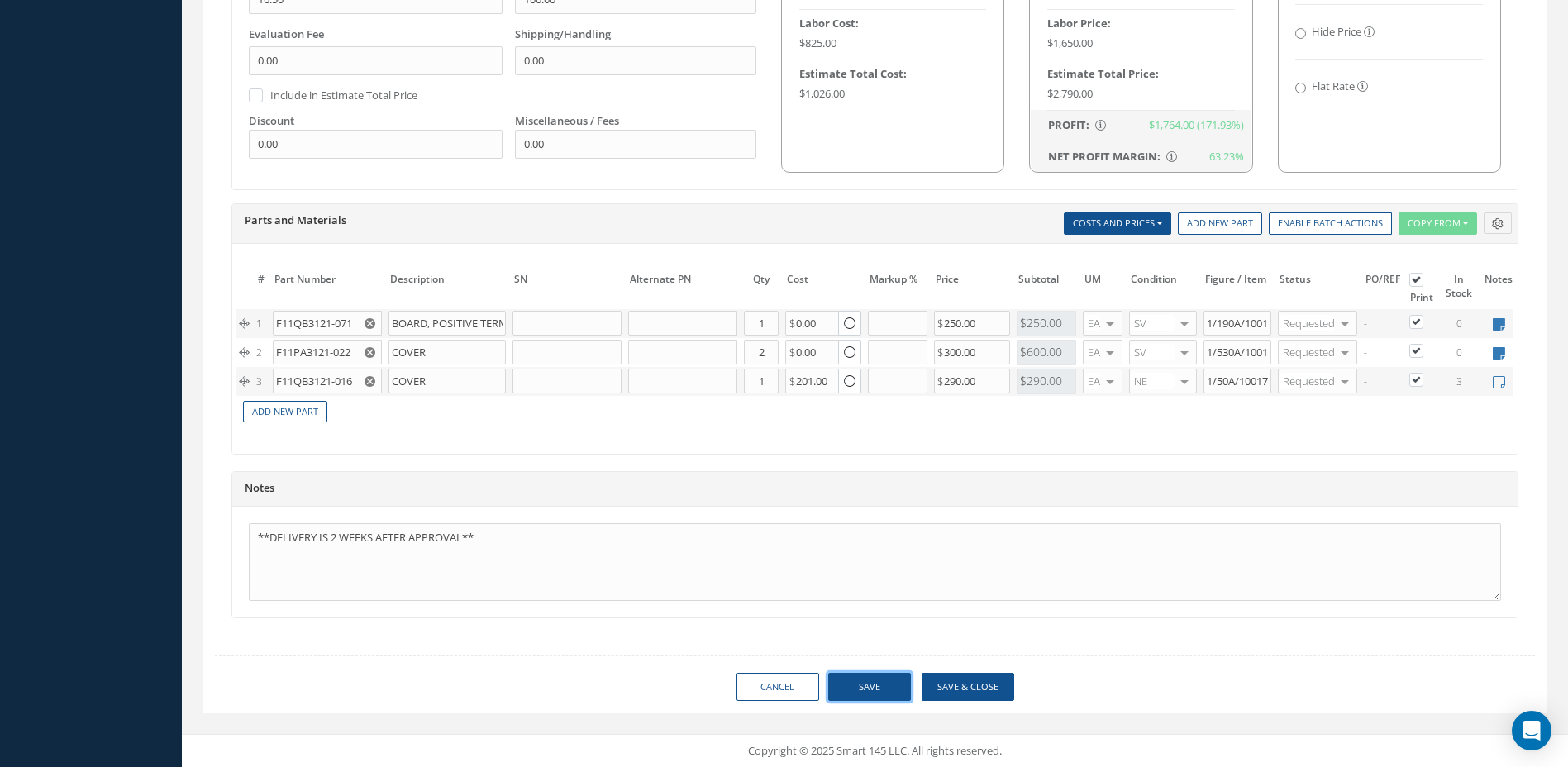
click at [886, 683] on button "Save" at bounding box center [870, 687] width 83 height 29
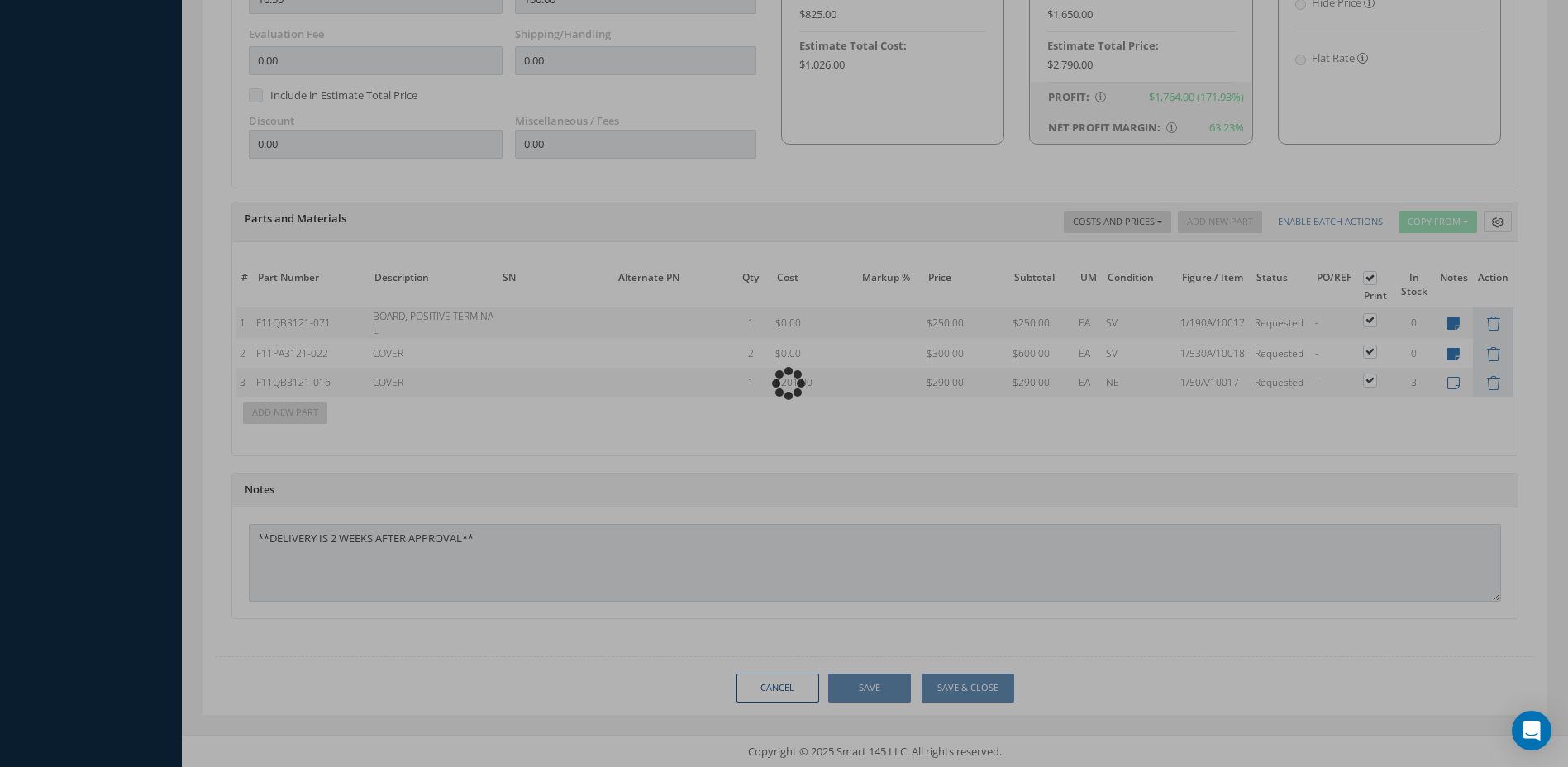
scroll to position [1118, 0]
type input "THALES"
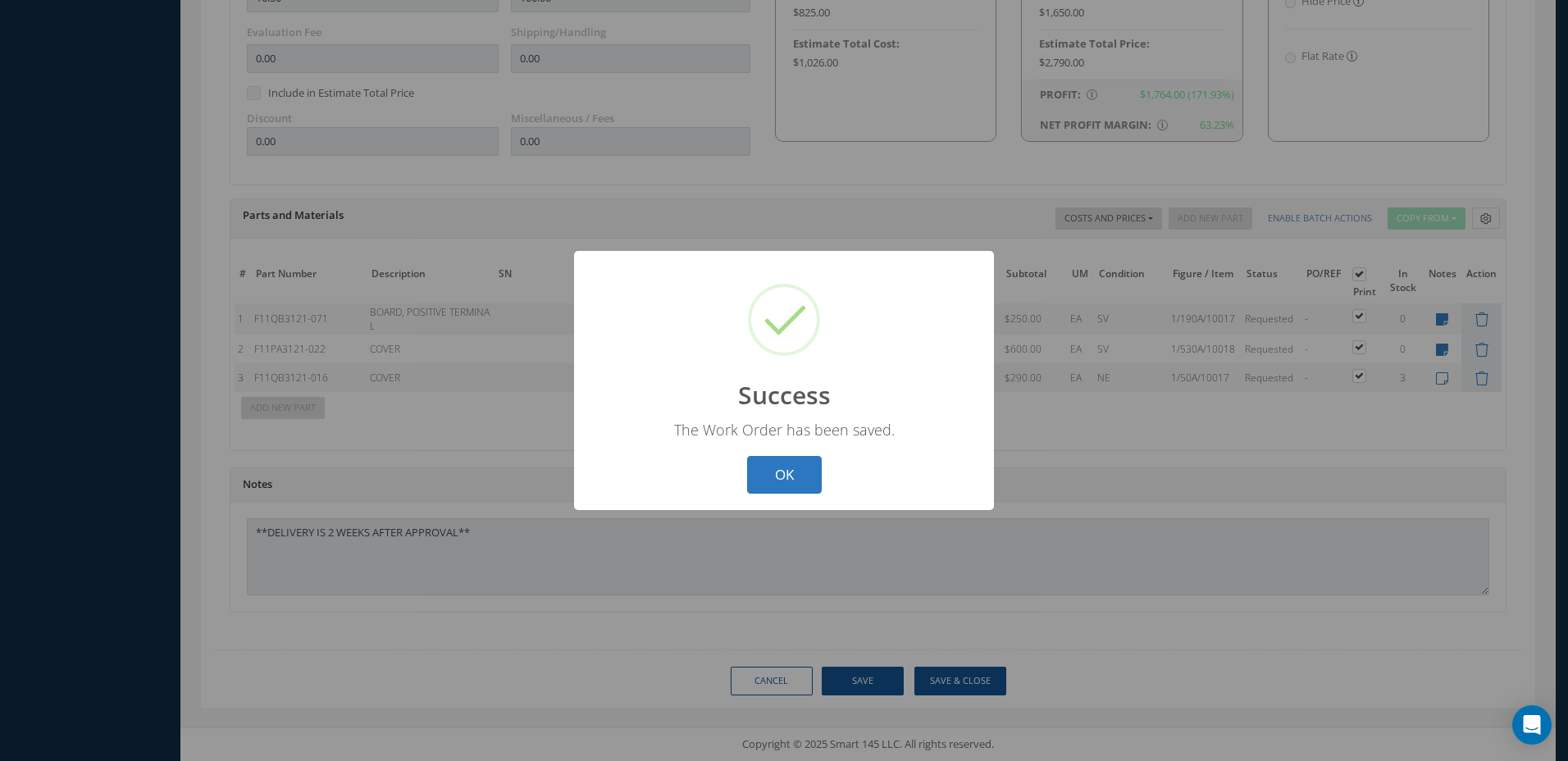
click at [780, 491] on button "OK" at bounding box center [784, 476] width 74 height 39
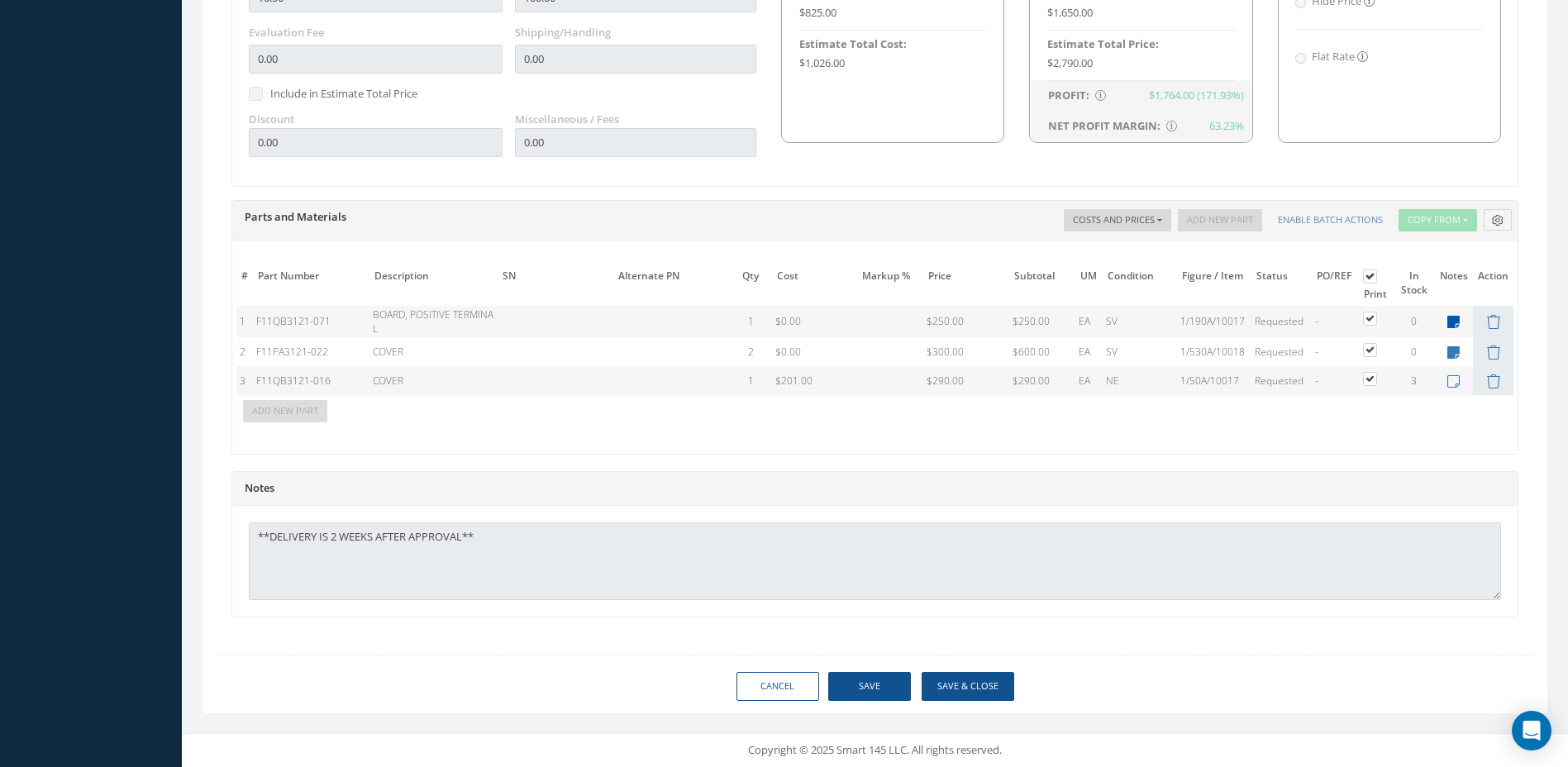
click at [1450, 324] on icon at bounding box center [1454, 322] width 12 height 14
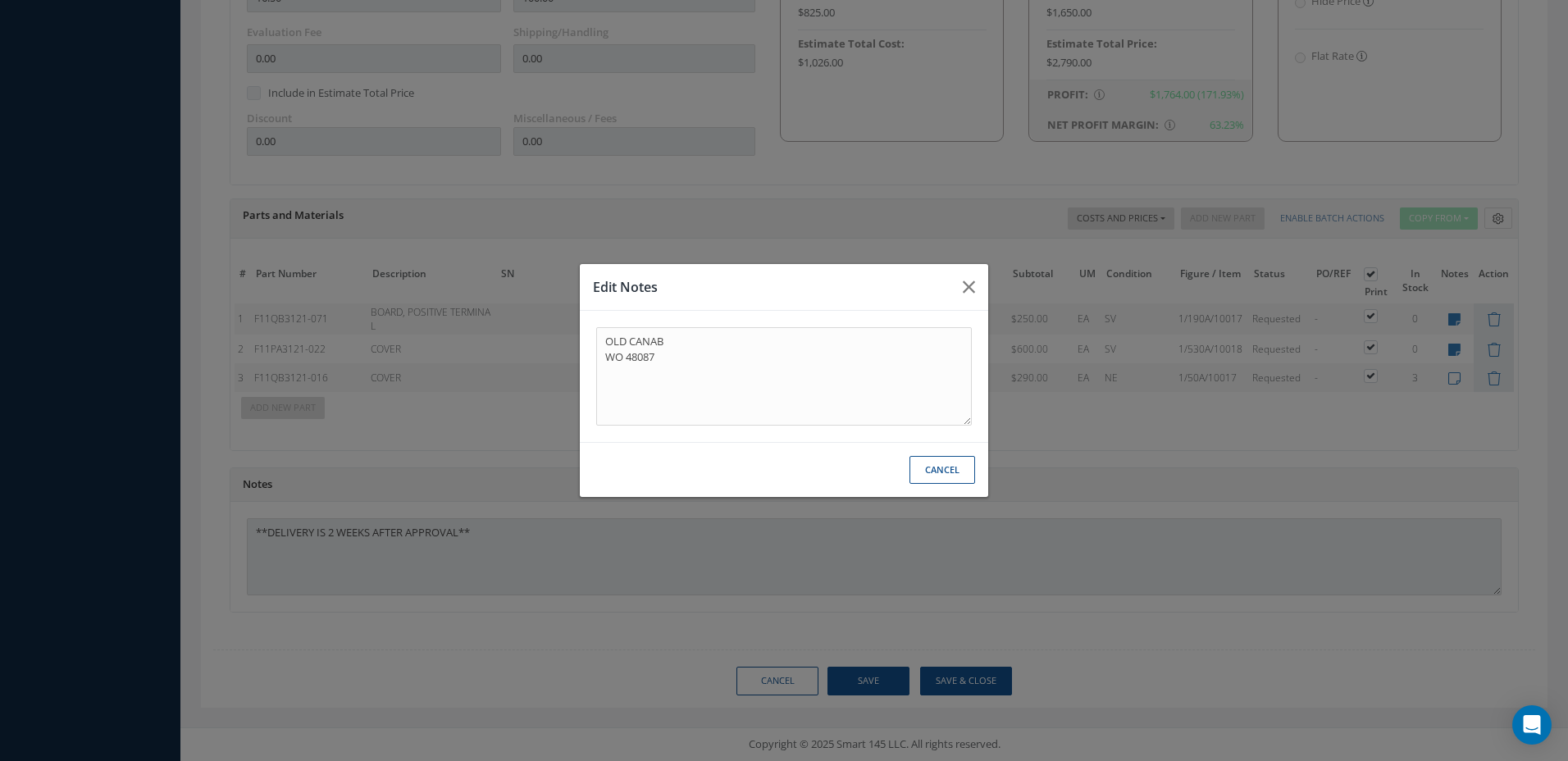
click at [0, 0] on div "Edit Notes OLD CANAB WO 48087 Cancel" at bounding box center [0, 0] width 0 height 0
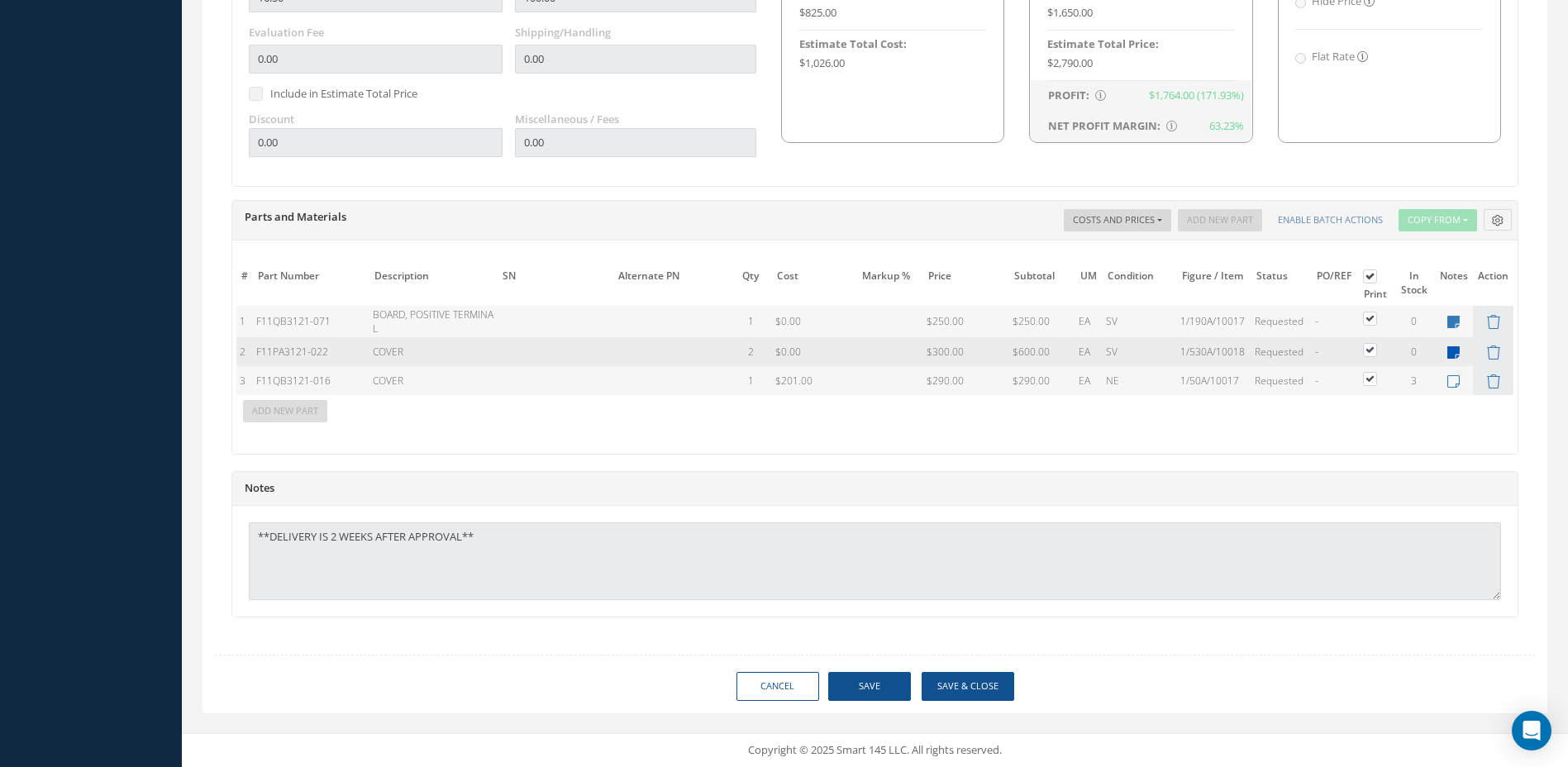
click at [1453, 355] on icon at bounding box center [1454, 352] width 12 height 14
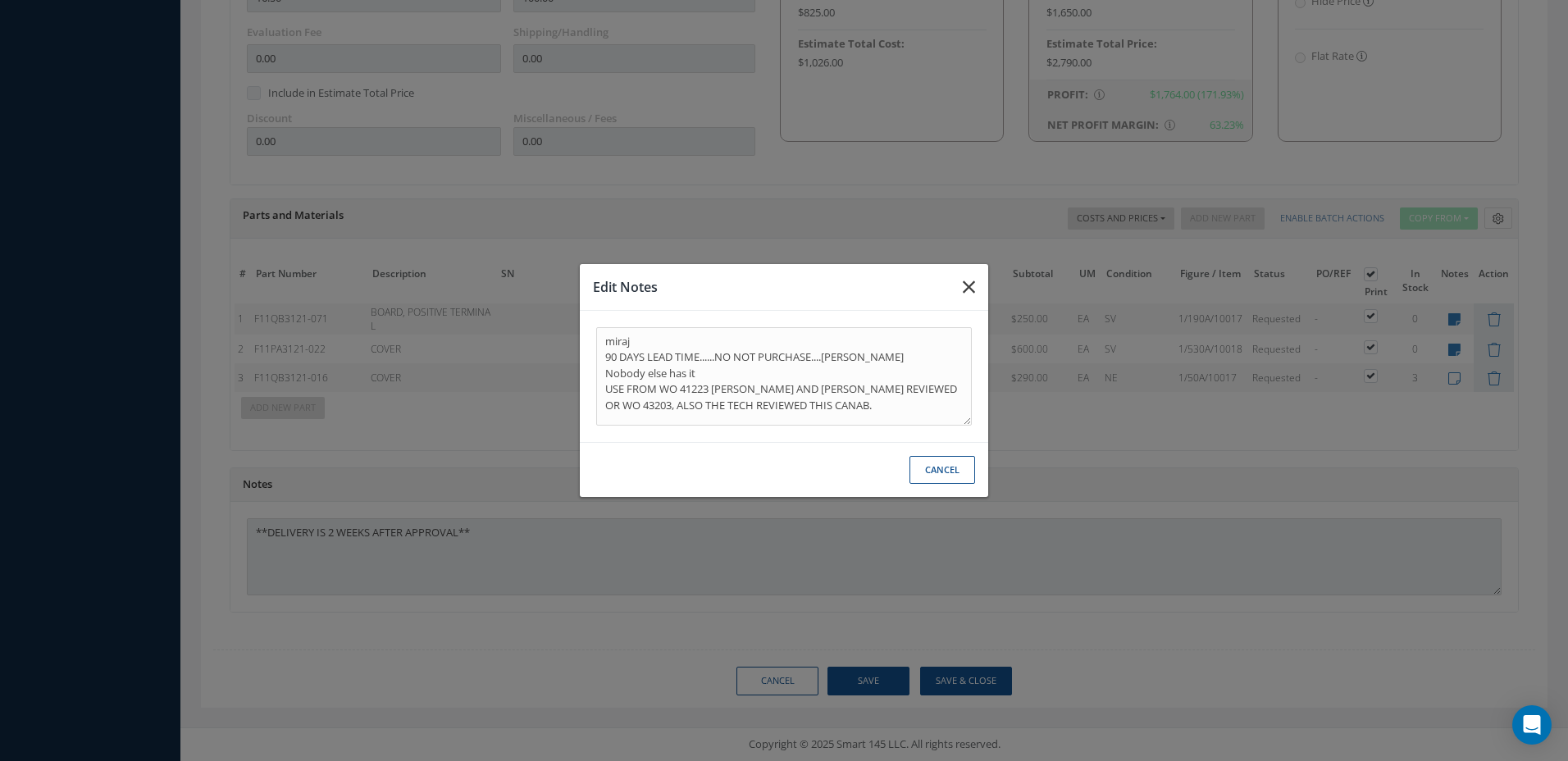
click at [967, 291] on icon "button" at bounding box center [969, 287] width 12 height 19
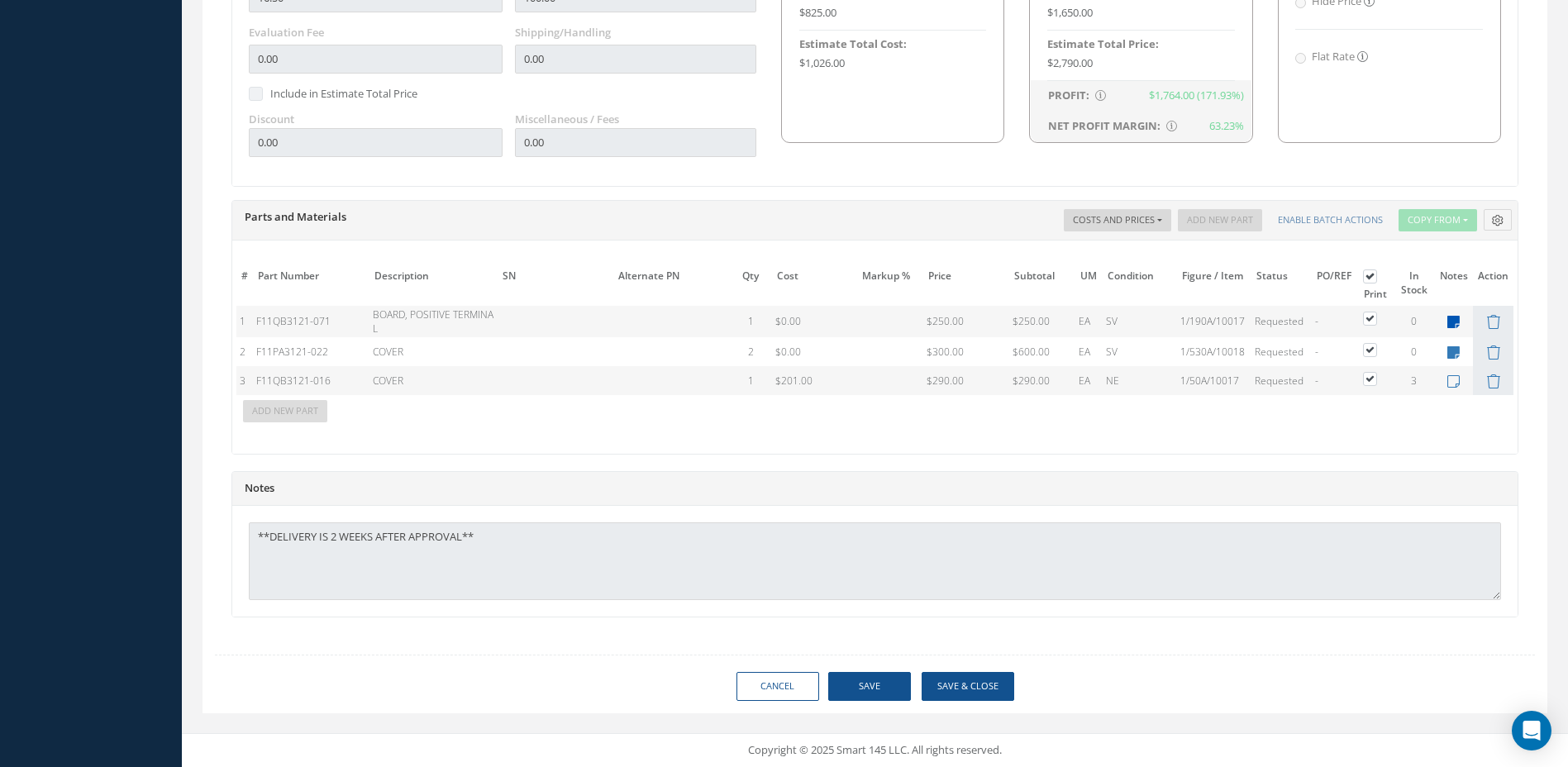
click at [1459, 323] on icon at bounding box center [1454, 322] width 12 height 14
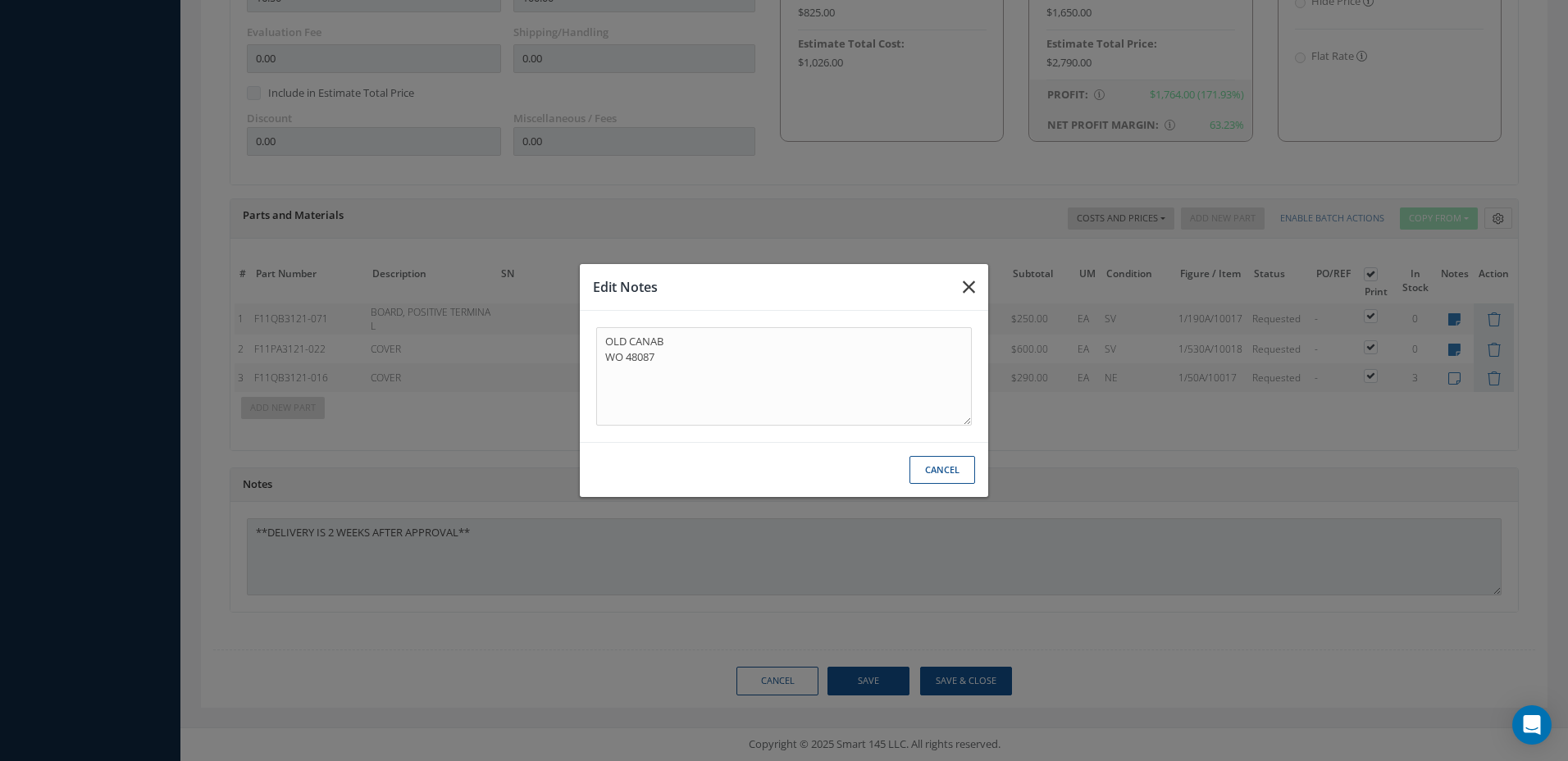
click at [972, 290] on icon "button" at bounding box center [969, 287] width 12 height 19
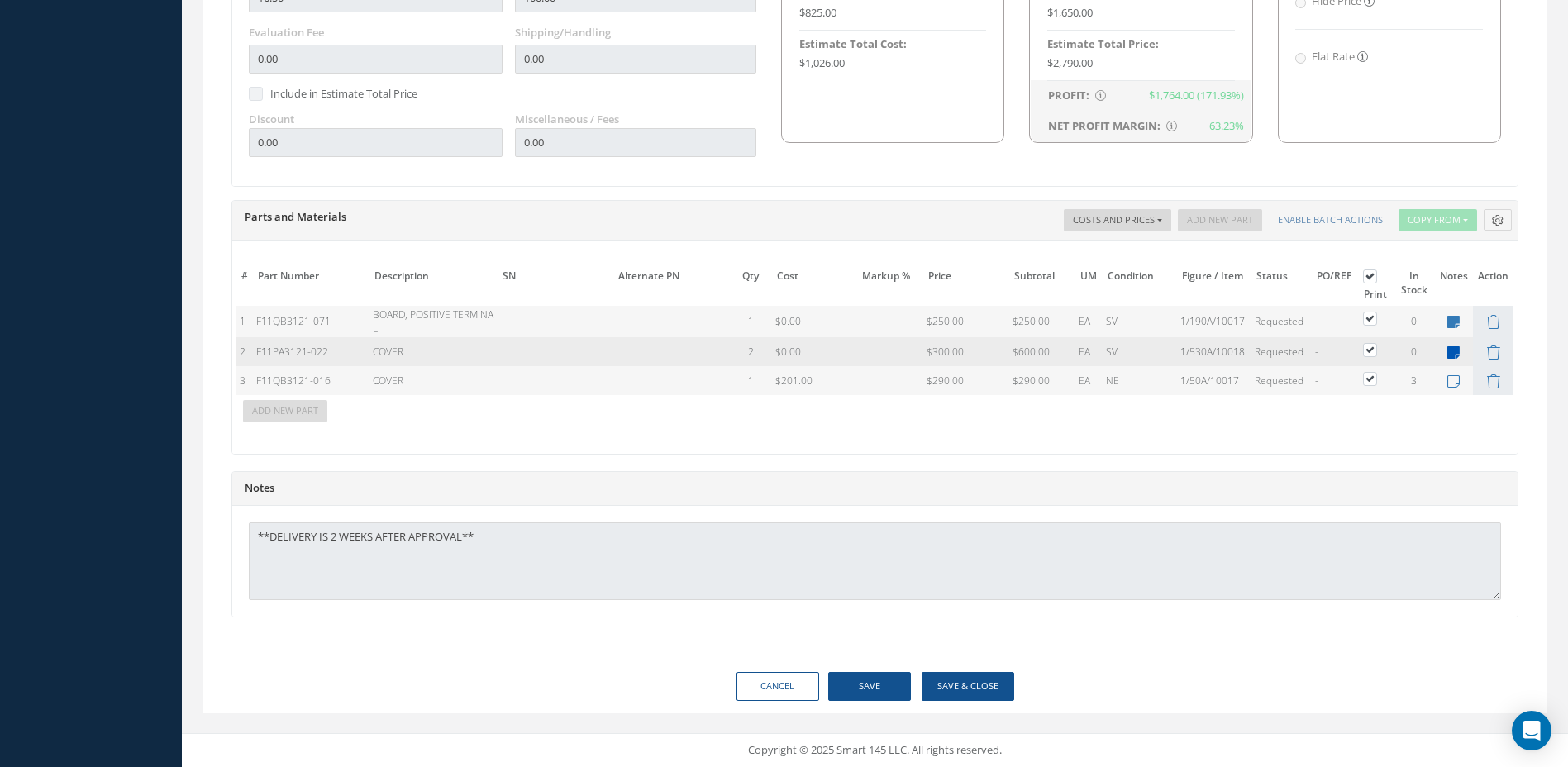
click at [1453, 356] on icon at bounding box center [1454, 352] width 12 height 14
type textarea "miraj 90 DAYS LEAD TIME......NO NOT PURCHASE....[PERSON_NAME] Nobody else has i…"
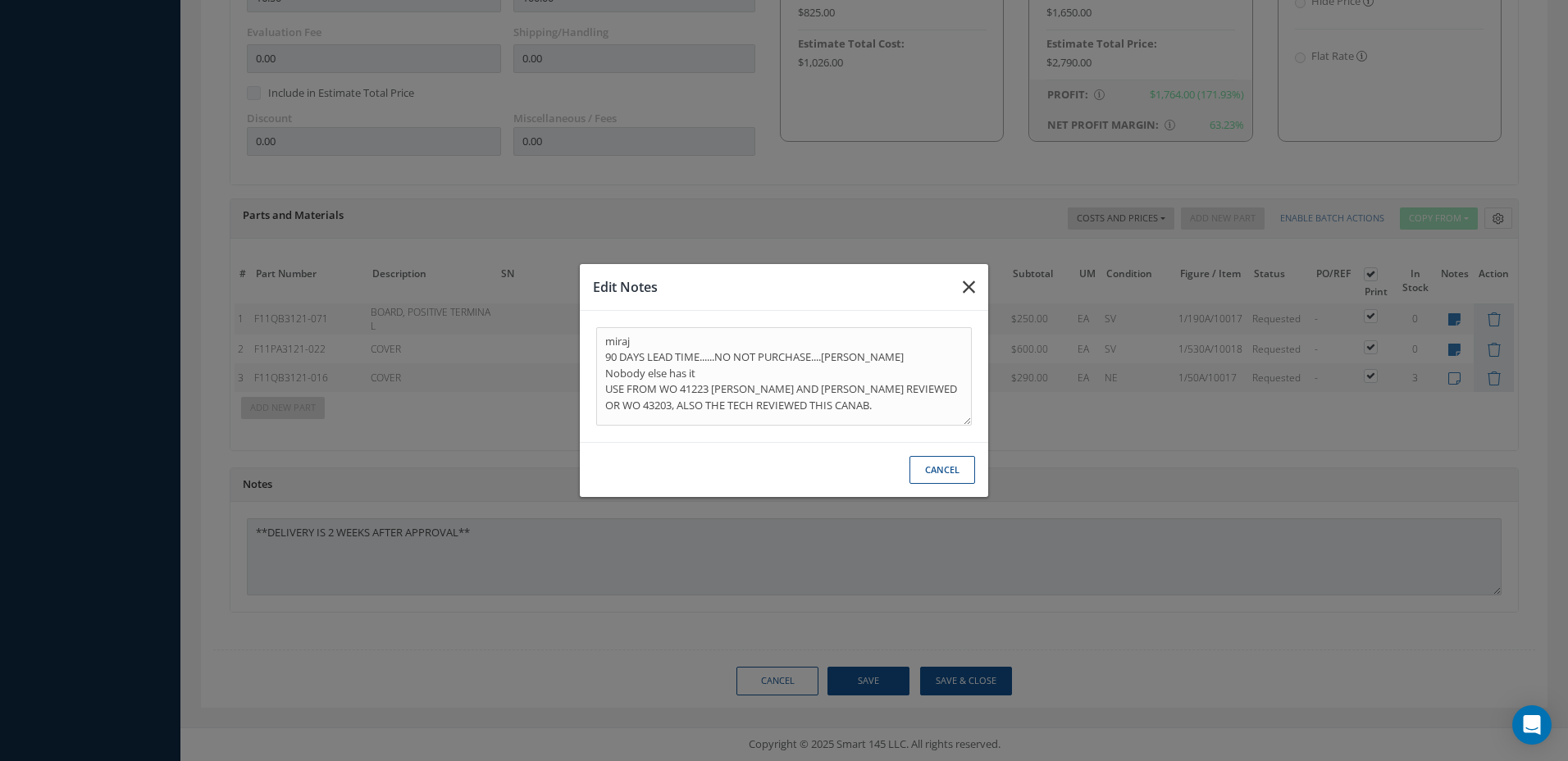
click at [965, 292] on icon "button" at bounding box center [969, 287] width 12 height 19
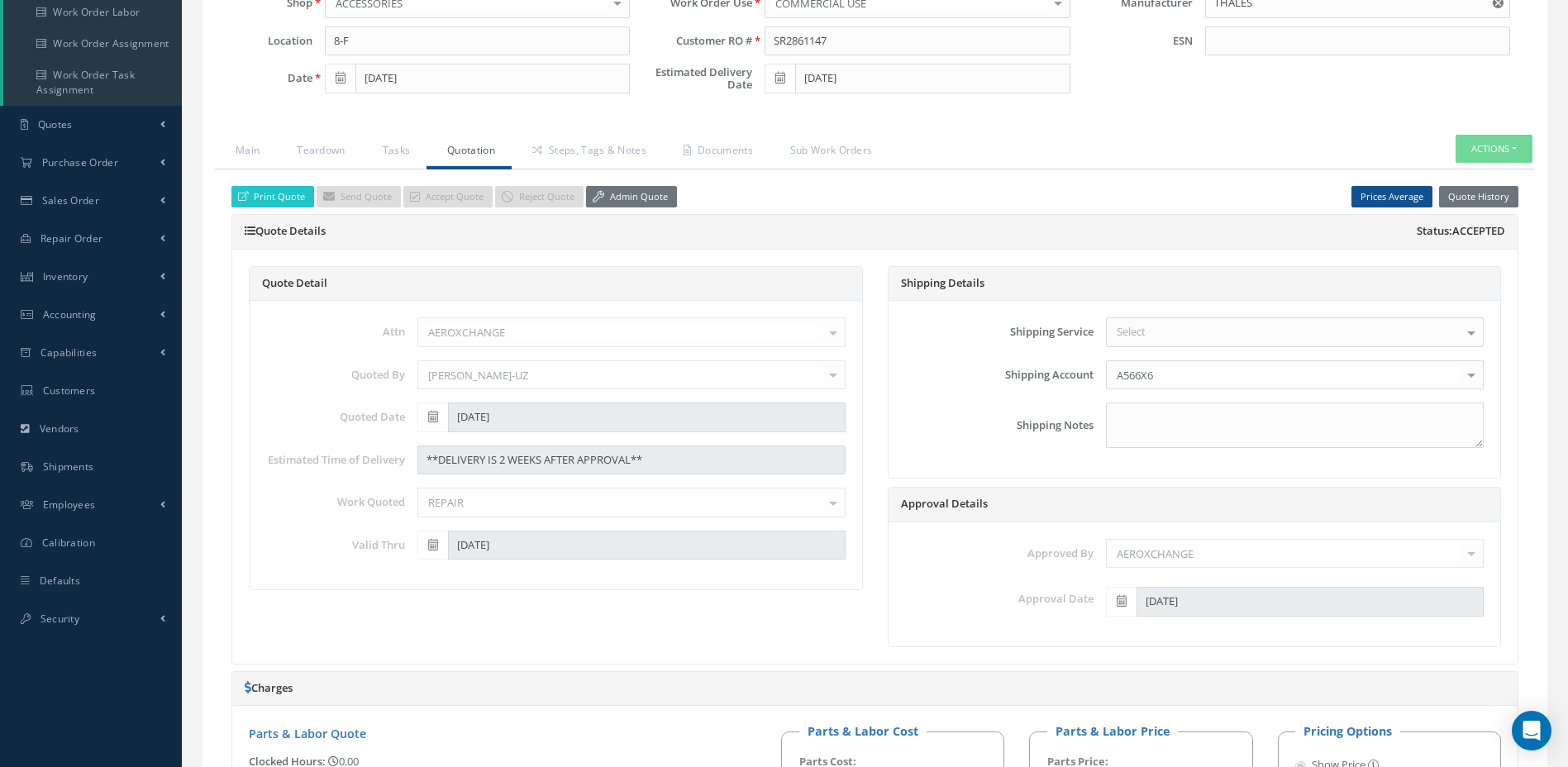
scroll to position [44, 0]
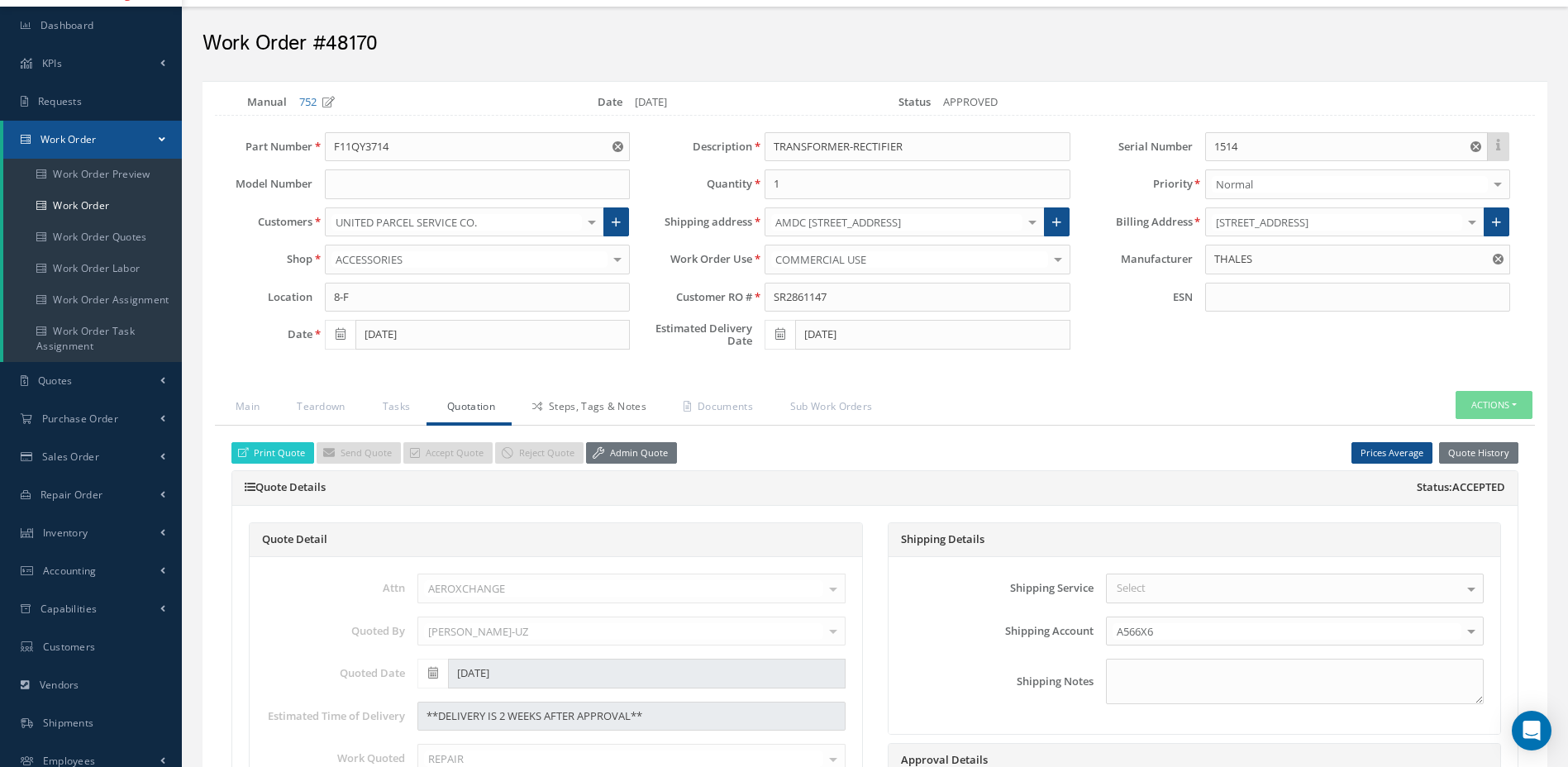
click at [612, 419] on link "Steps, Tags & Notes" at bounding box center [587, 408] width 151 height 34
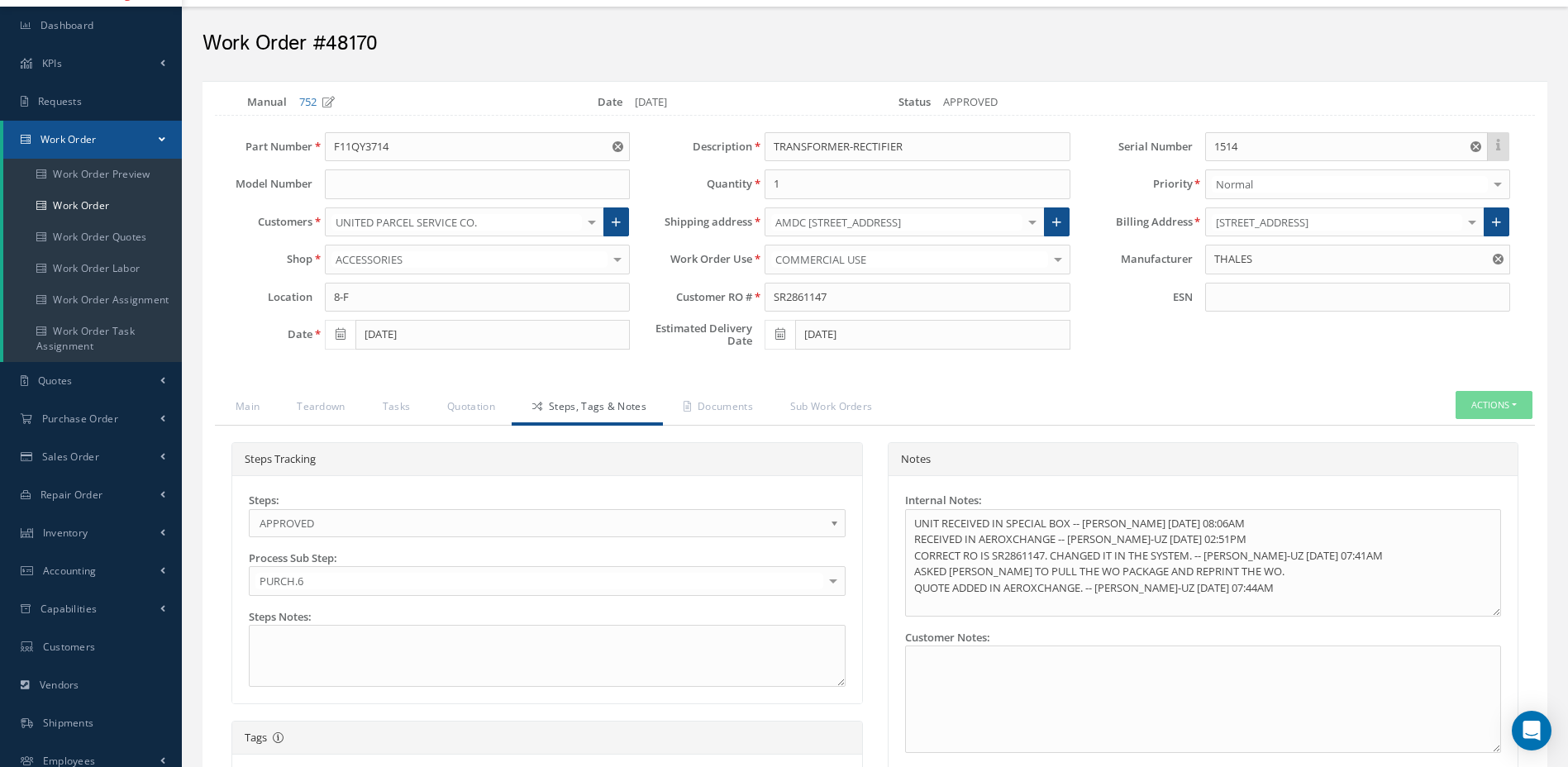
click at [345, 523] on span "APPROVED" at bounding box center [542, 523] width 565 height 19
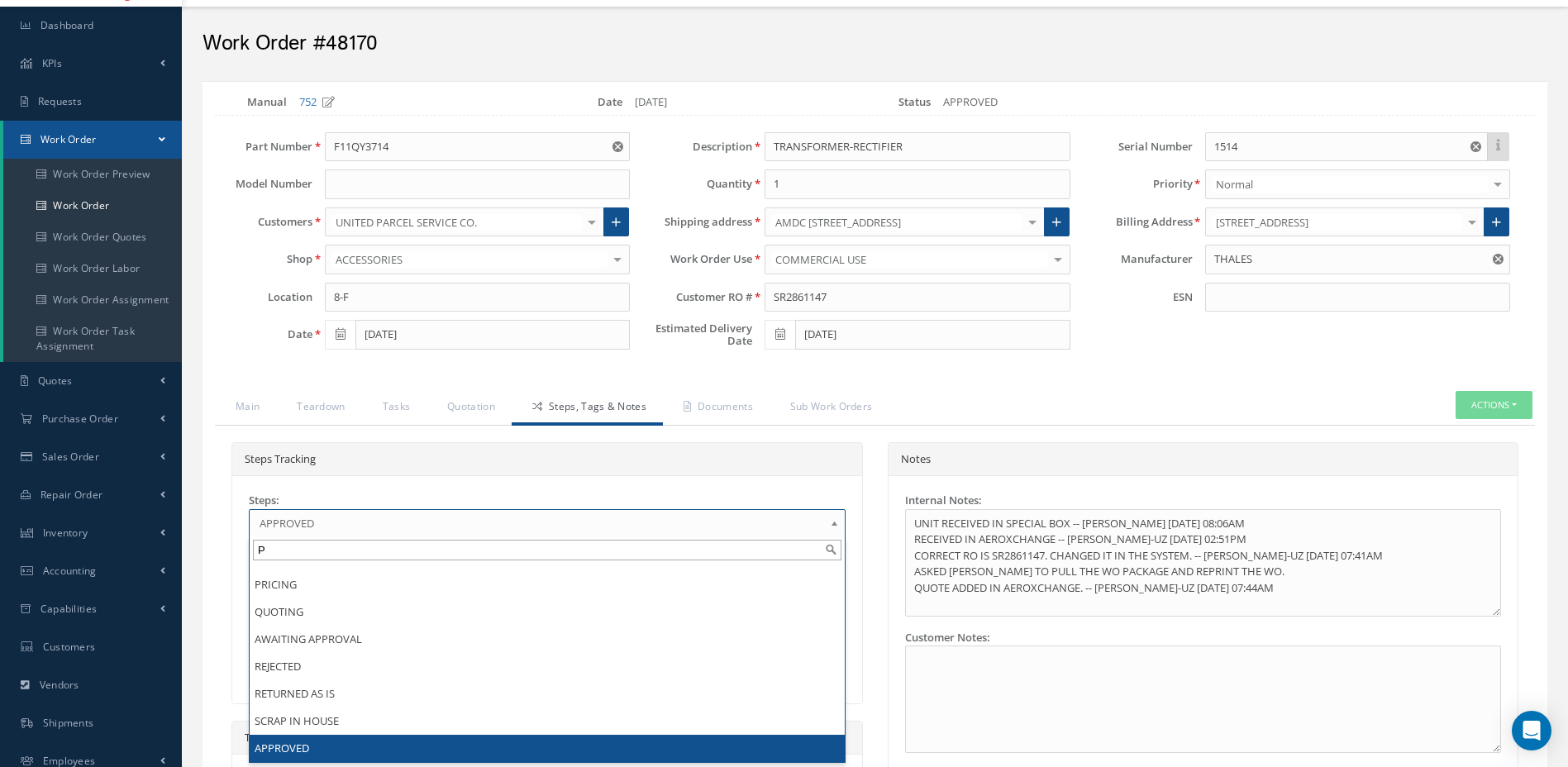
scroll to position [0, 0]
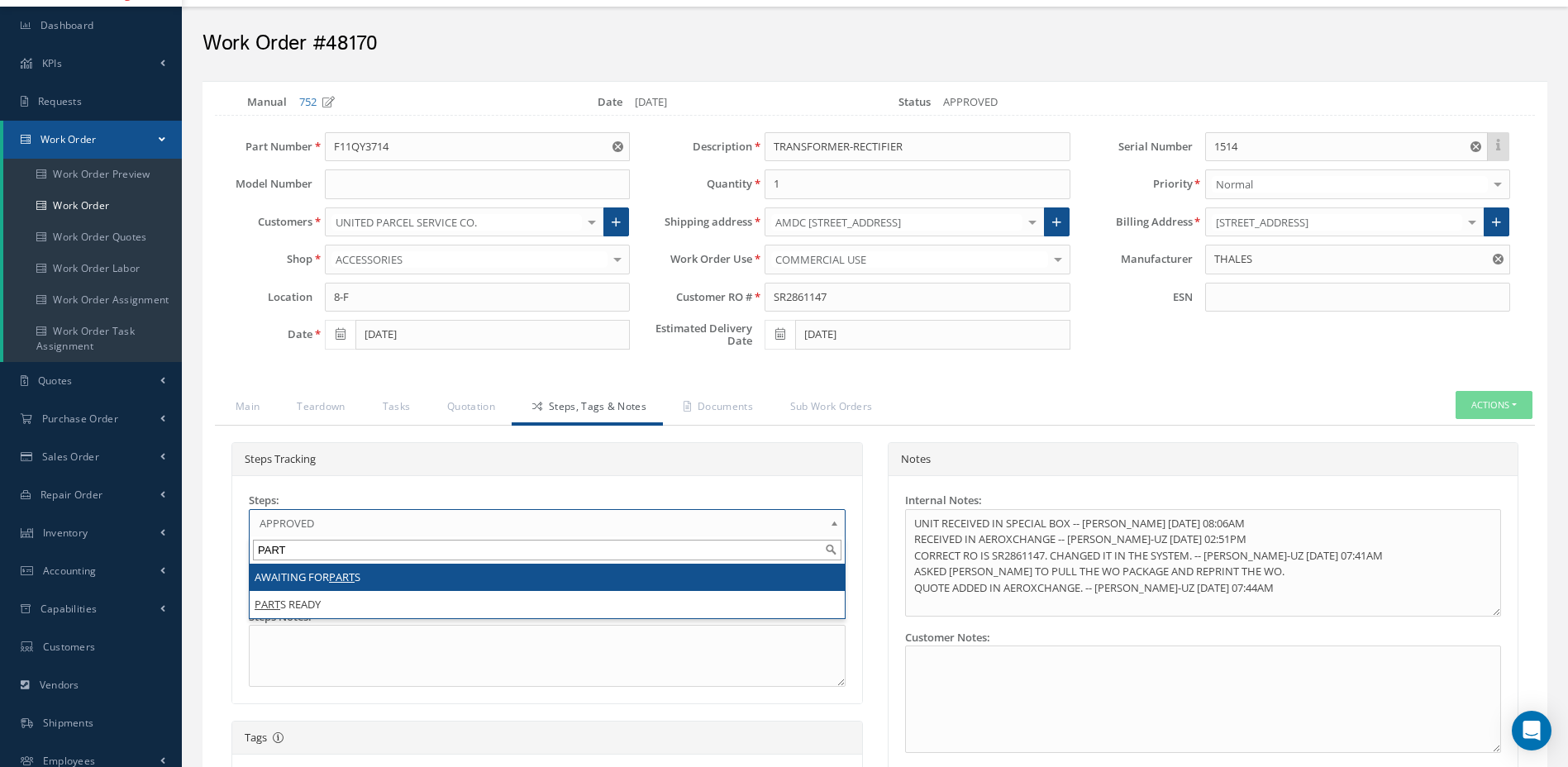
type input "PART"
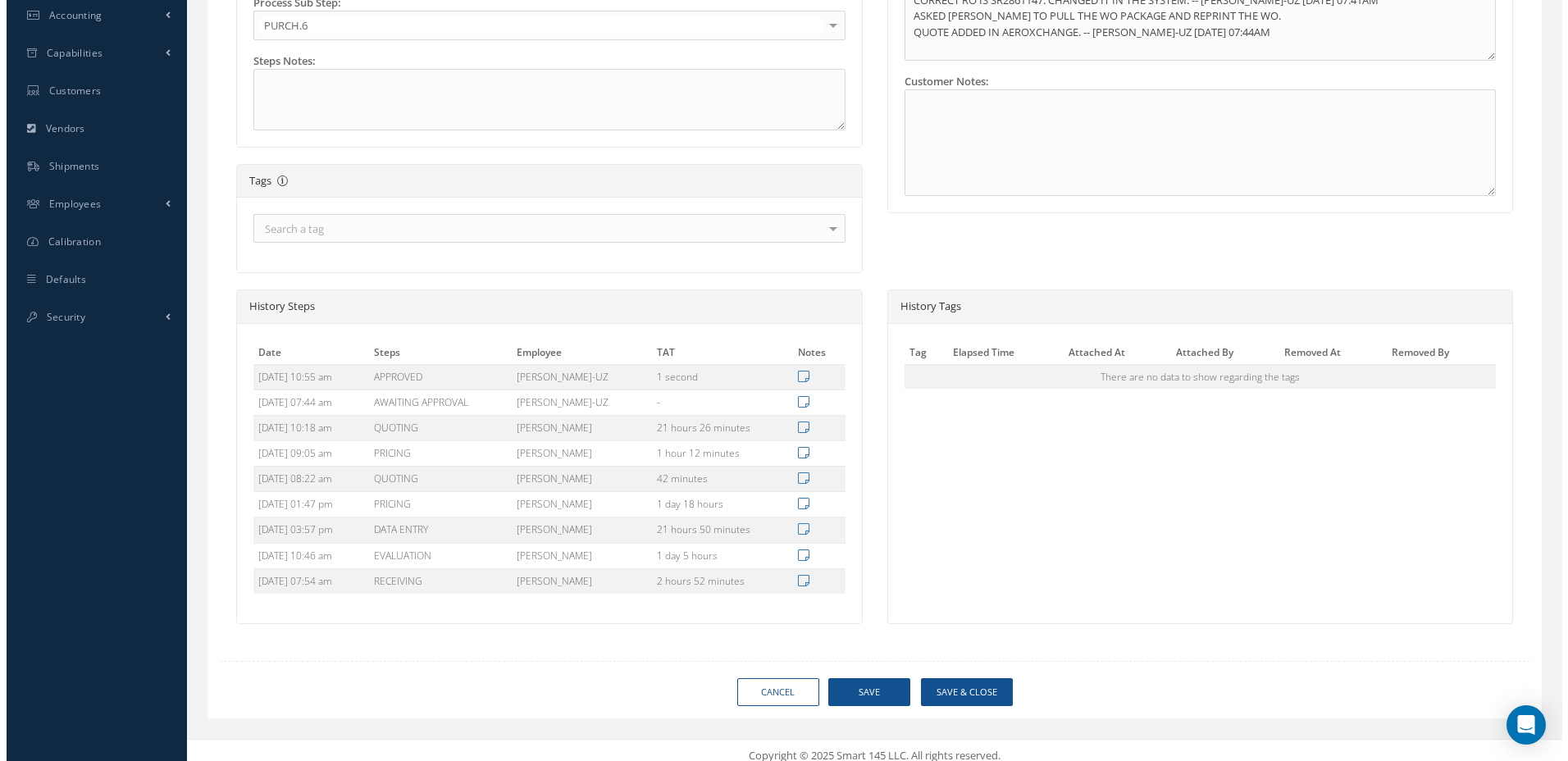
scroll to position [605, 0]
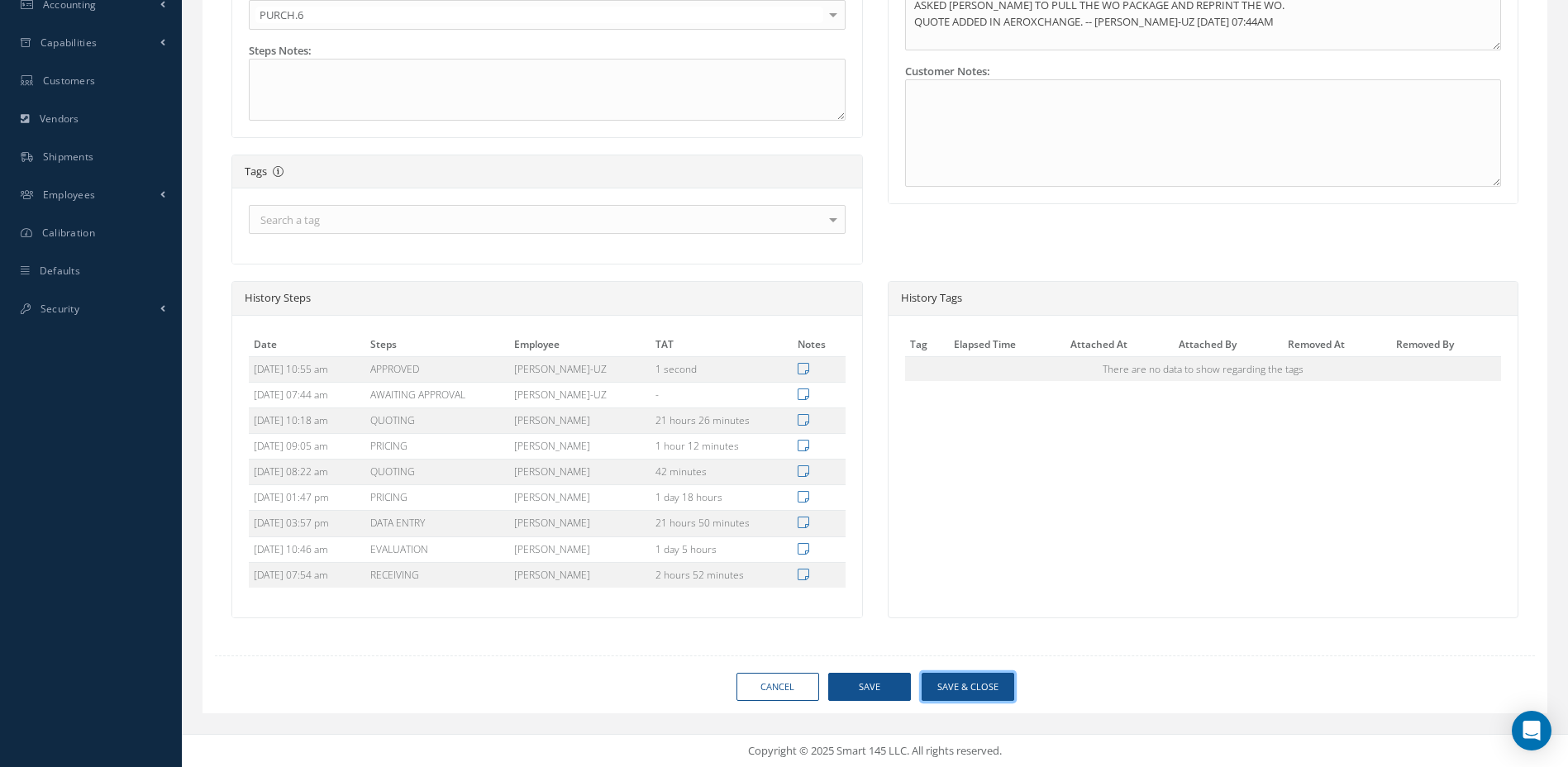
click at [971, 684] on button "Save & Close" at bounding box center [968, 687] width 93 height 29
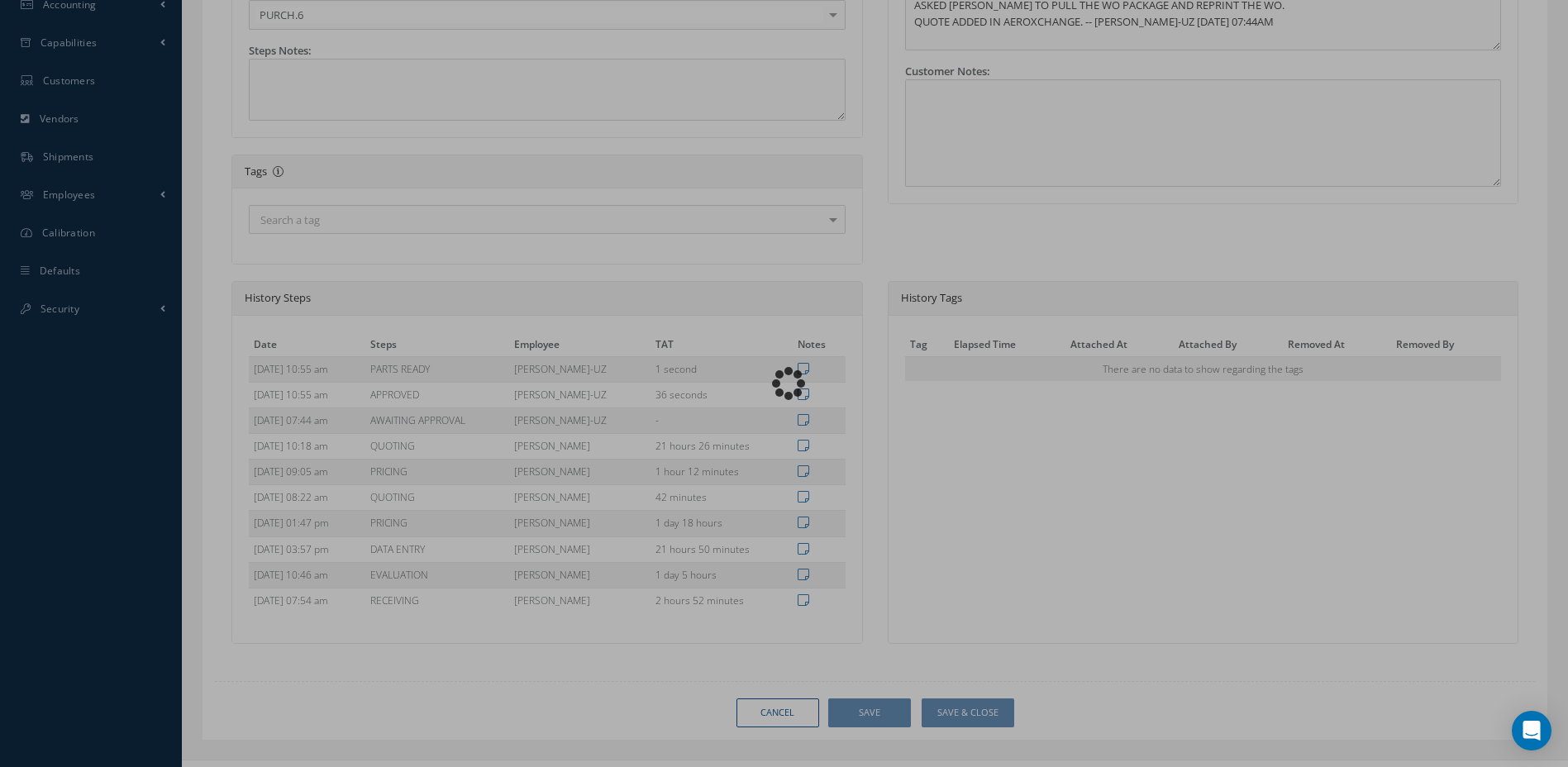
type input "THALES"
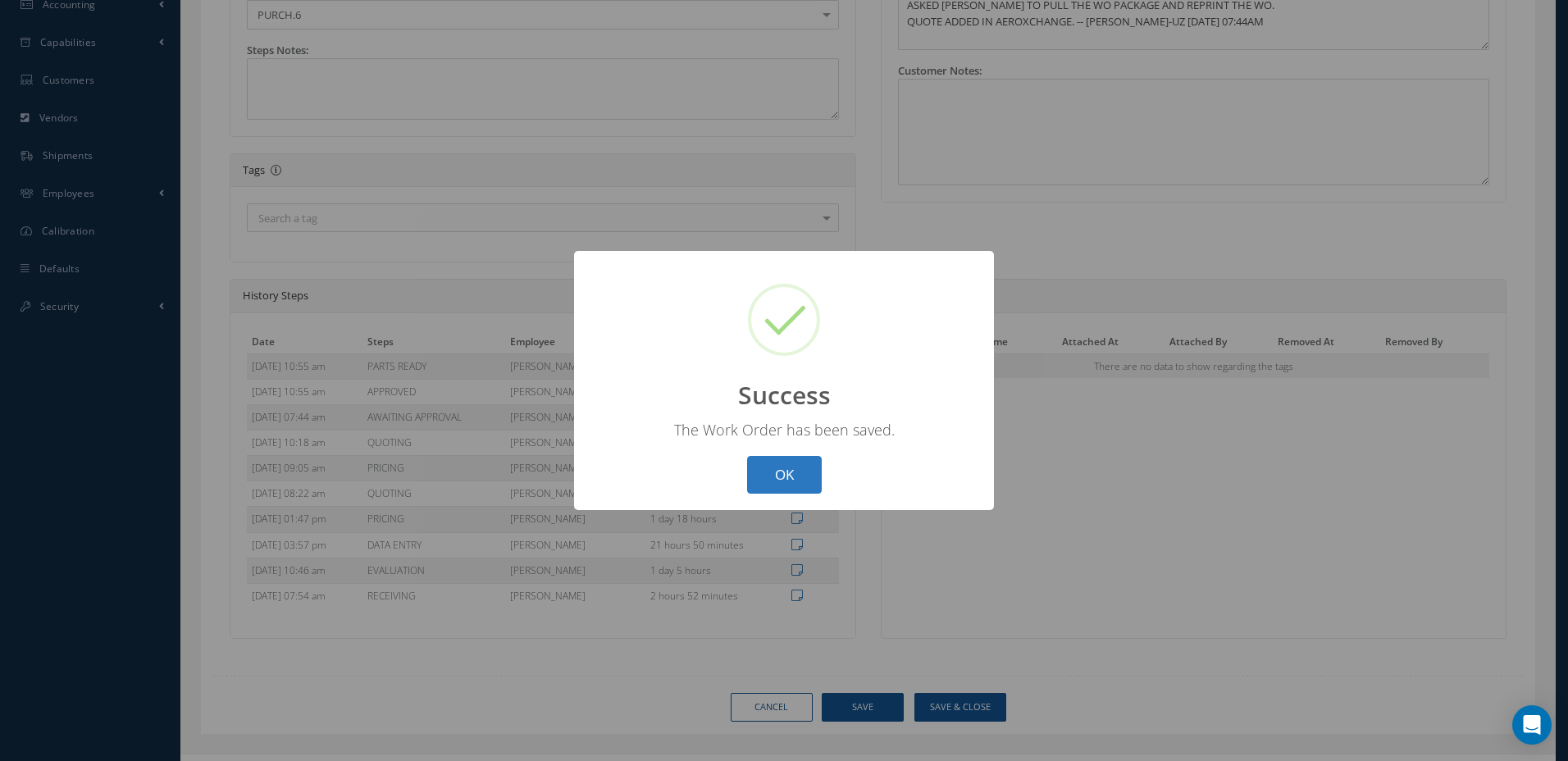
click at [775, 472] on button "OK" at bounding box center [784, 476] width 74 height 39
select select "25"
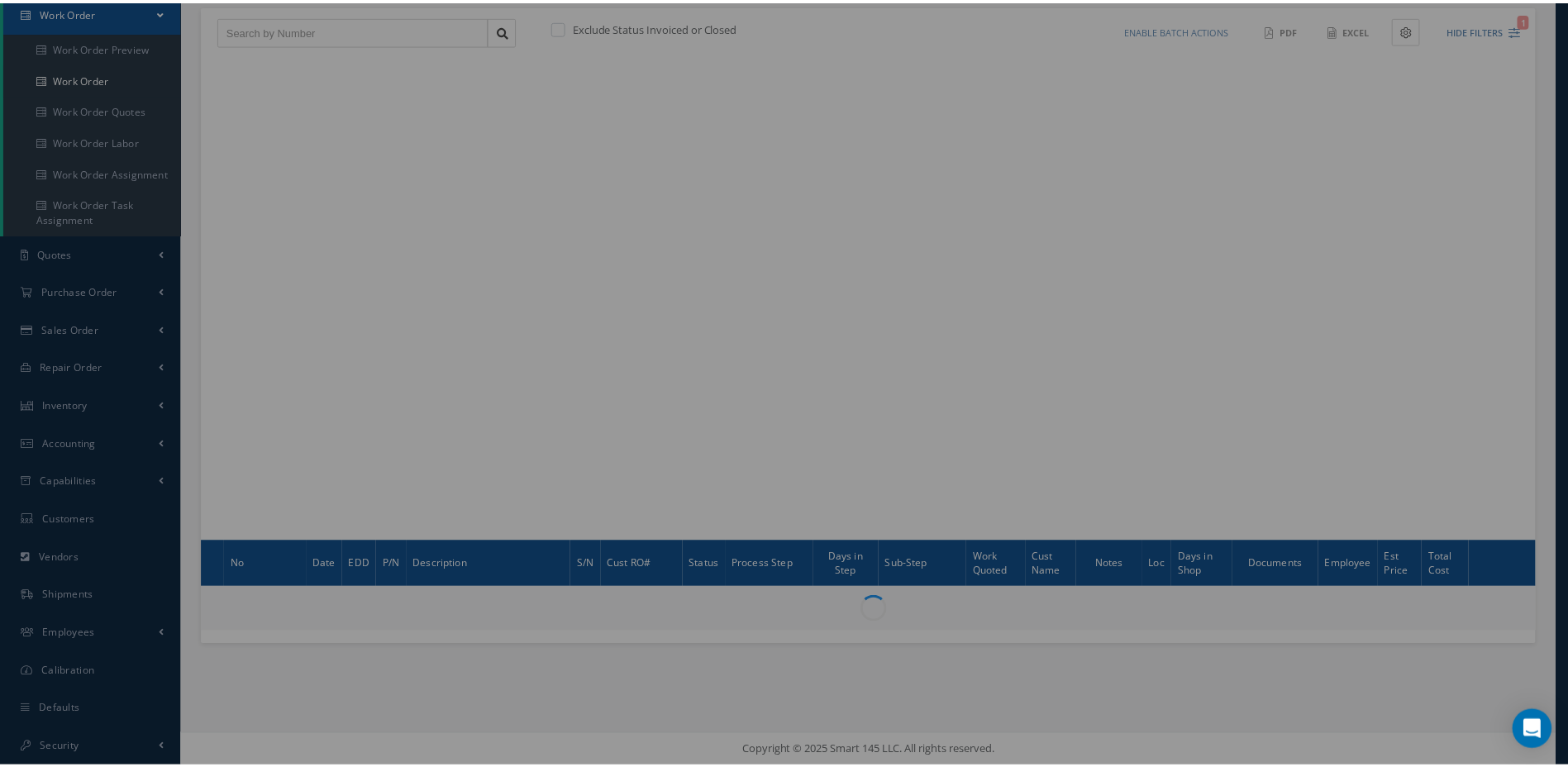
scroll to position [171, 0]
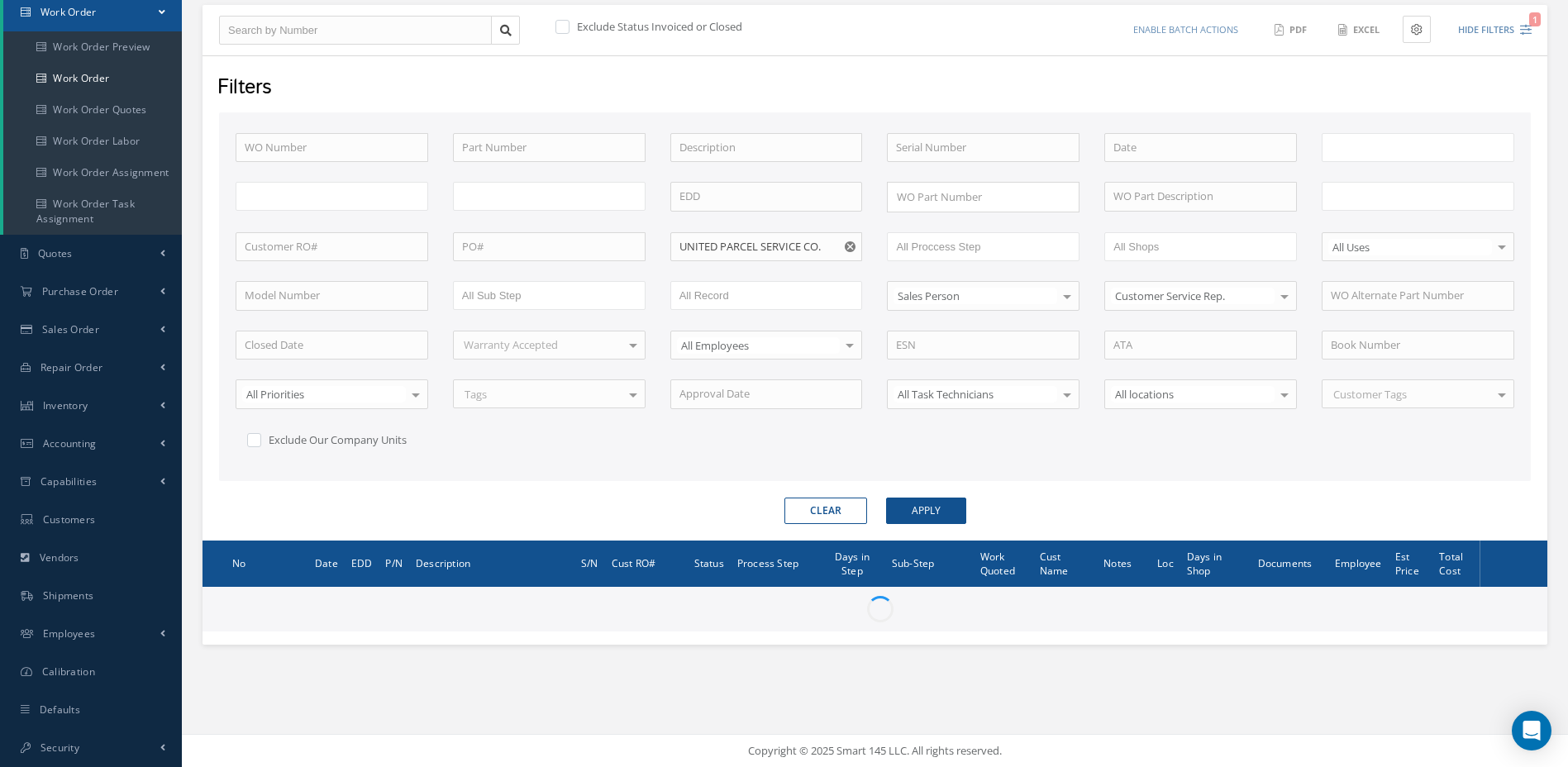
type input "All Work Request"
type input "All Work Performed"
type input "All Status"
type input "WO Part Status"
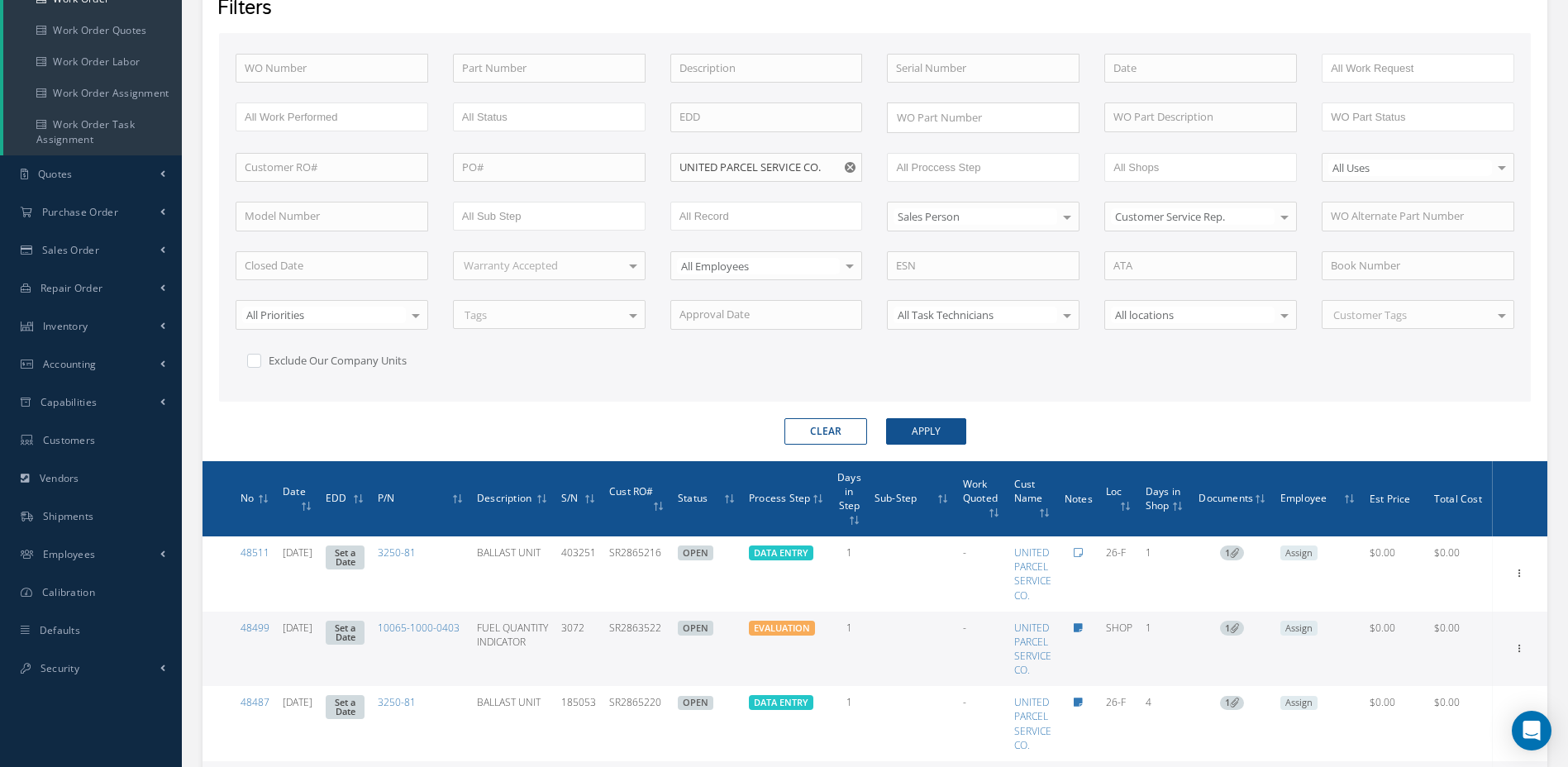
scroll to position [152, 0]
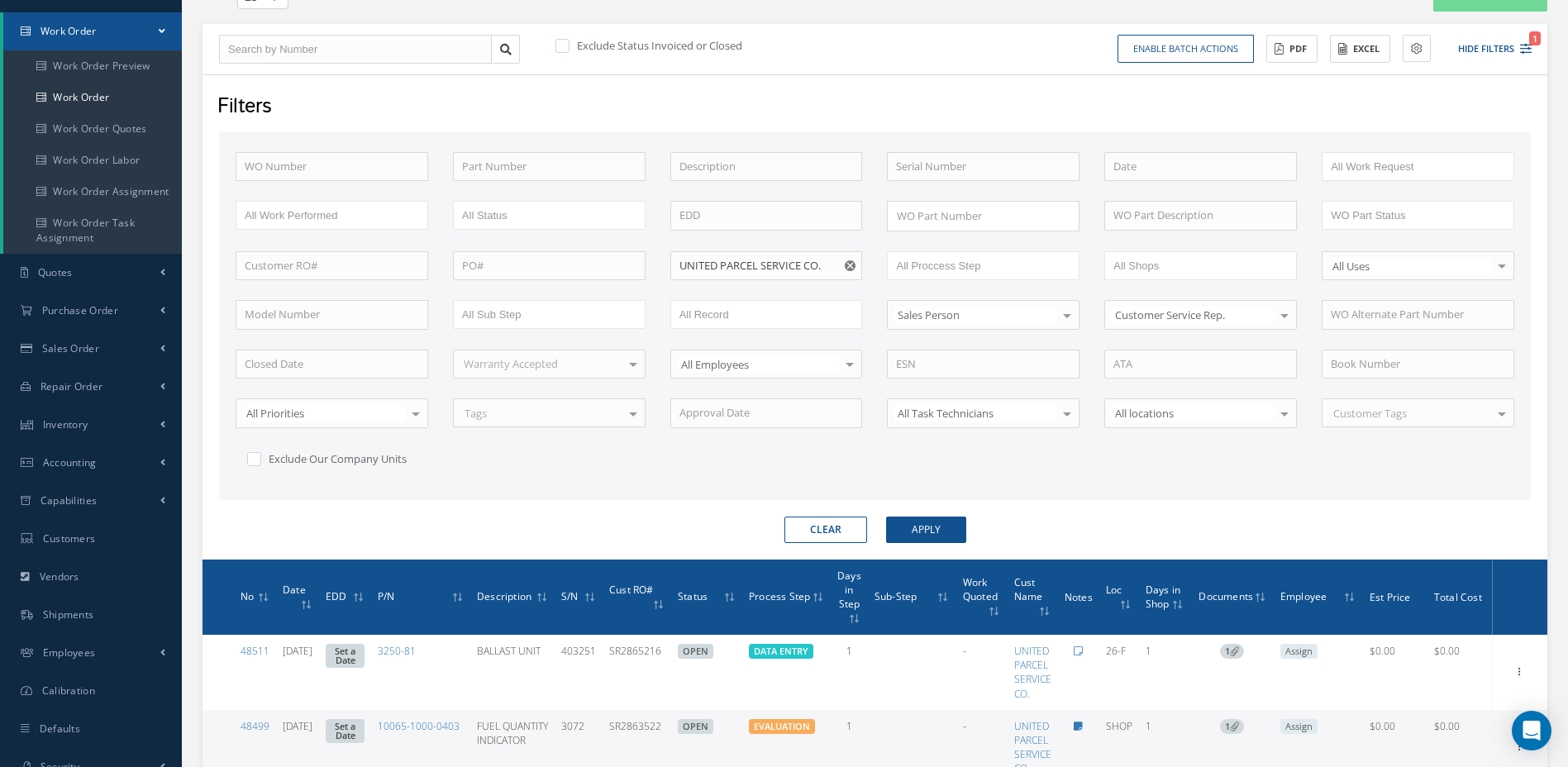
click at [860, 614] on icon at bounding box center [857, 619] width 5 height 10
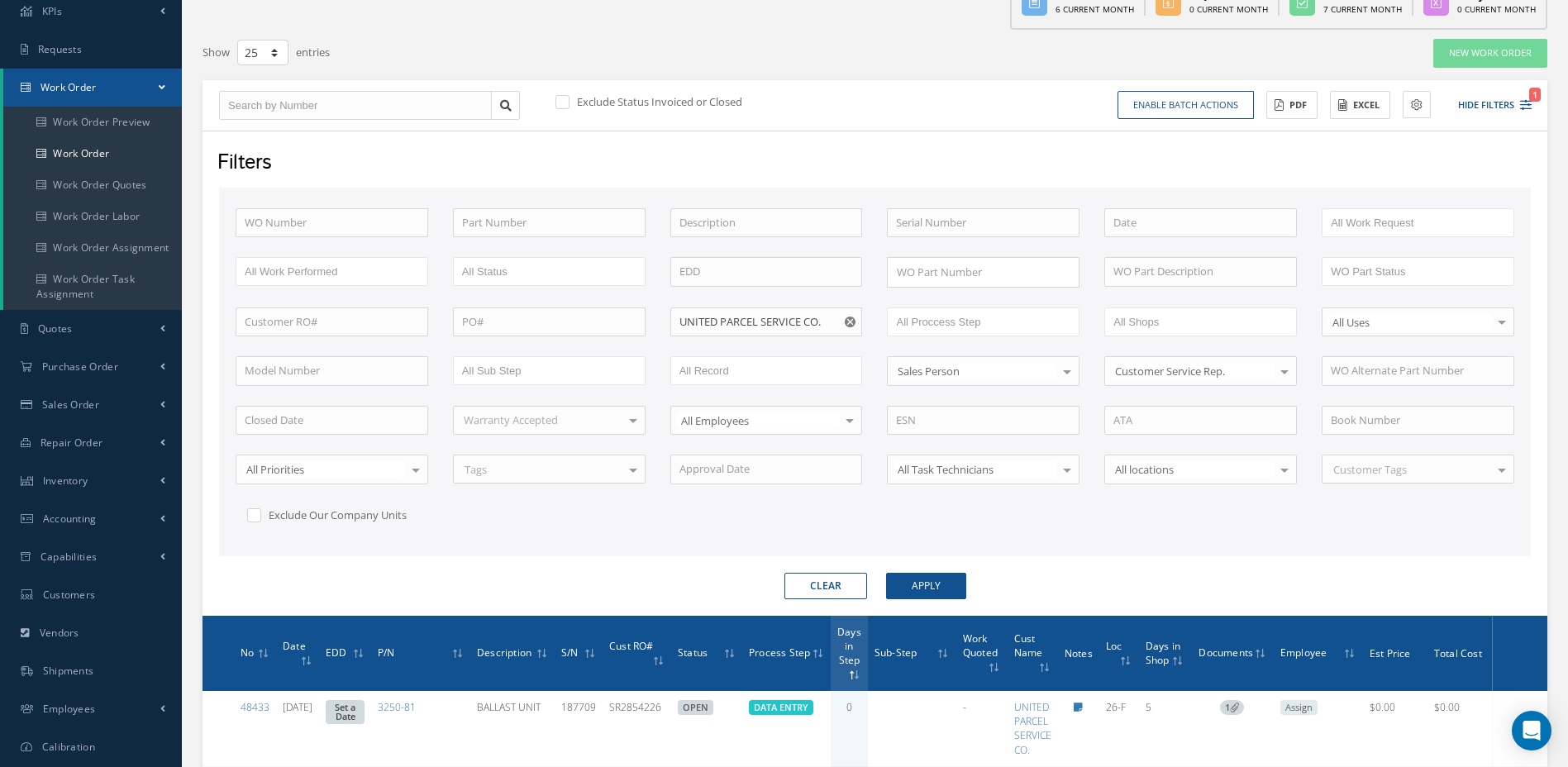
scroll to position [83, 0]
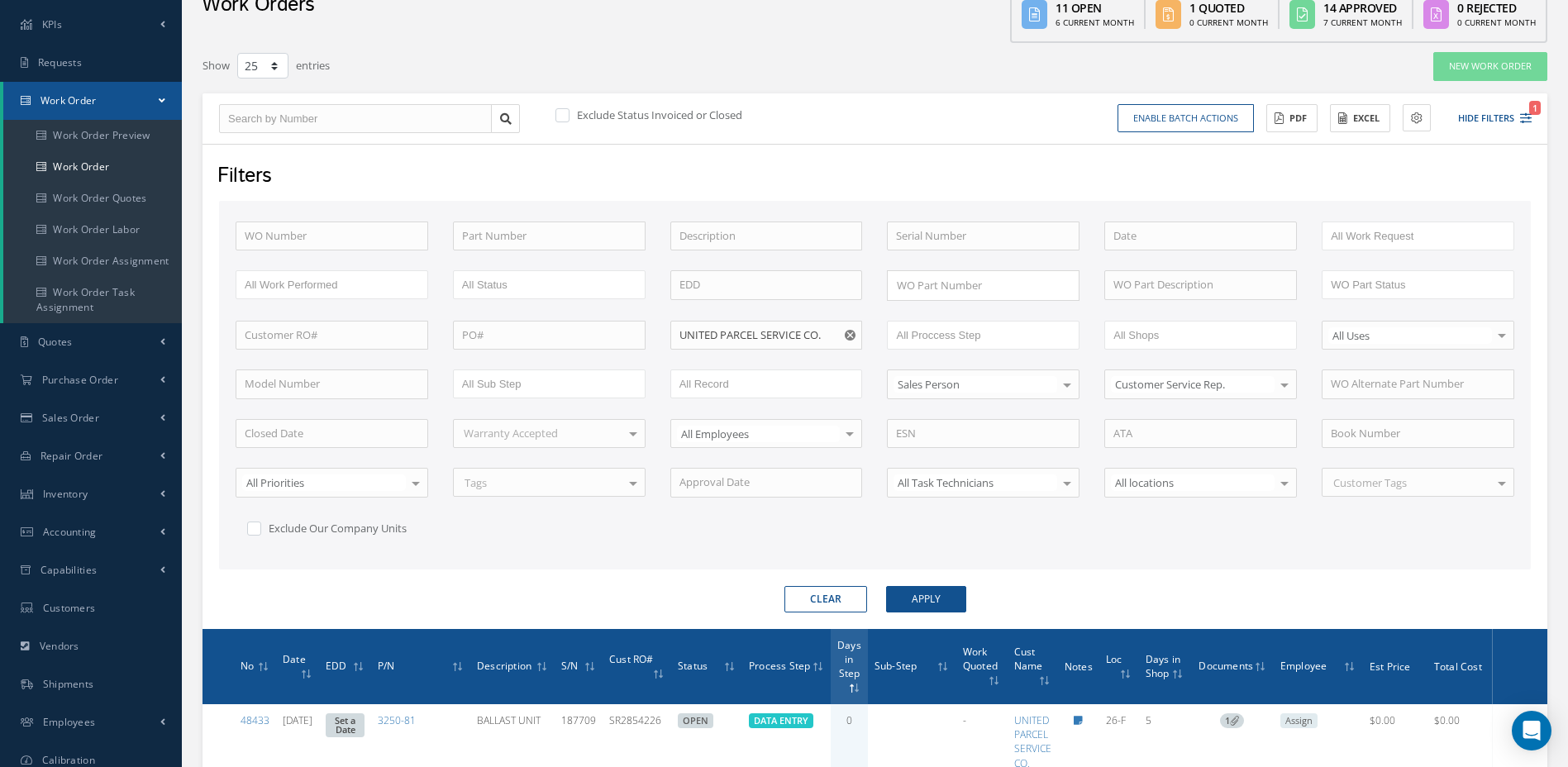
drag, startPoint x: 851, startPoint y: 336, endPoint x: 838, endPoint y: 333, distance: 13.3
click at [851, 336] on use "Reset" at bounding box center [850, 335] width 11 height 11
click at [916, 239] on input "text" at bounding box center [984, 237] width 192 height 30
paste input "D02053"
type input "D02053"
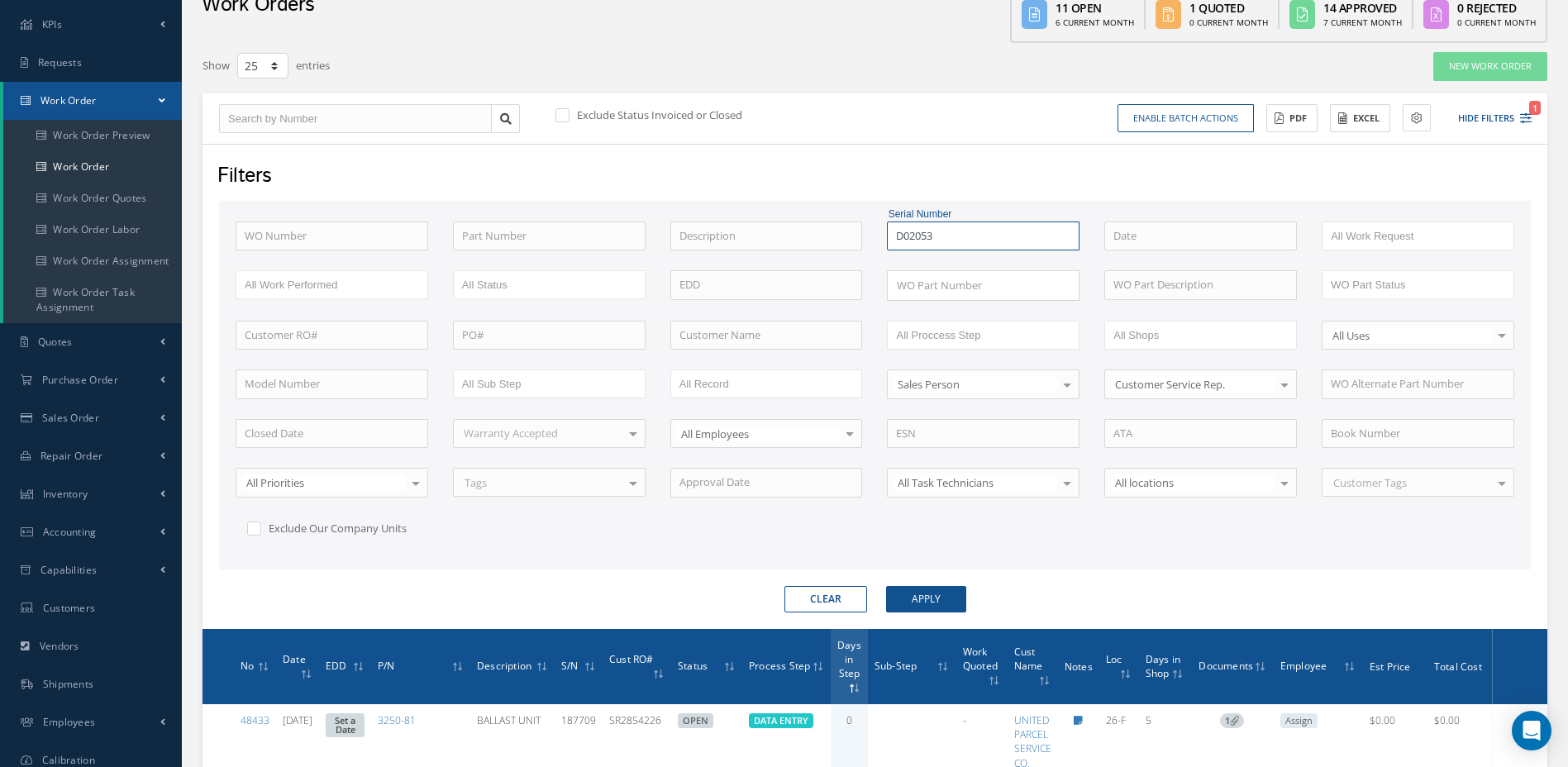
click at [886, 586] on button "Apply" at bounding box center [926, 599] width 80 height 26
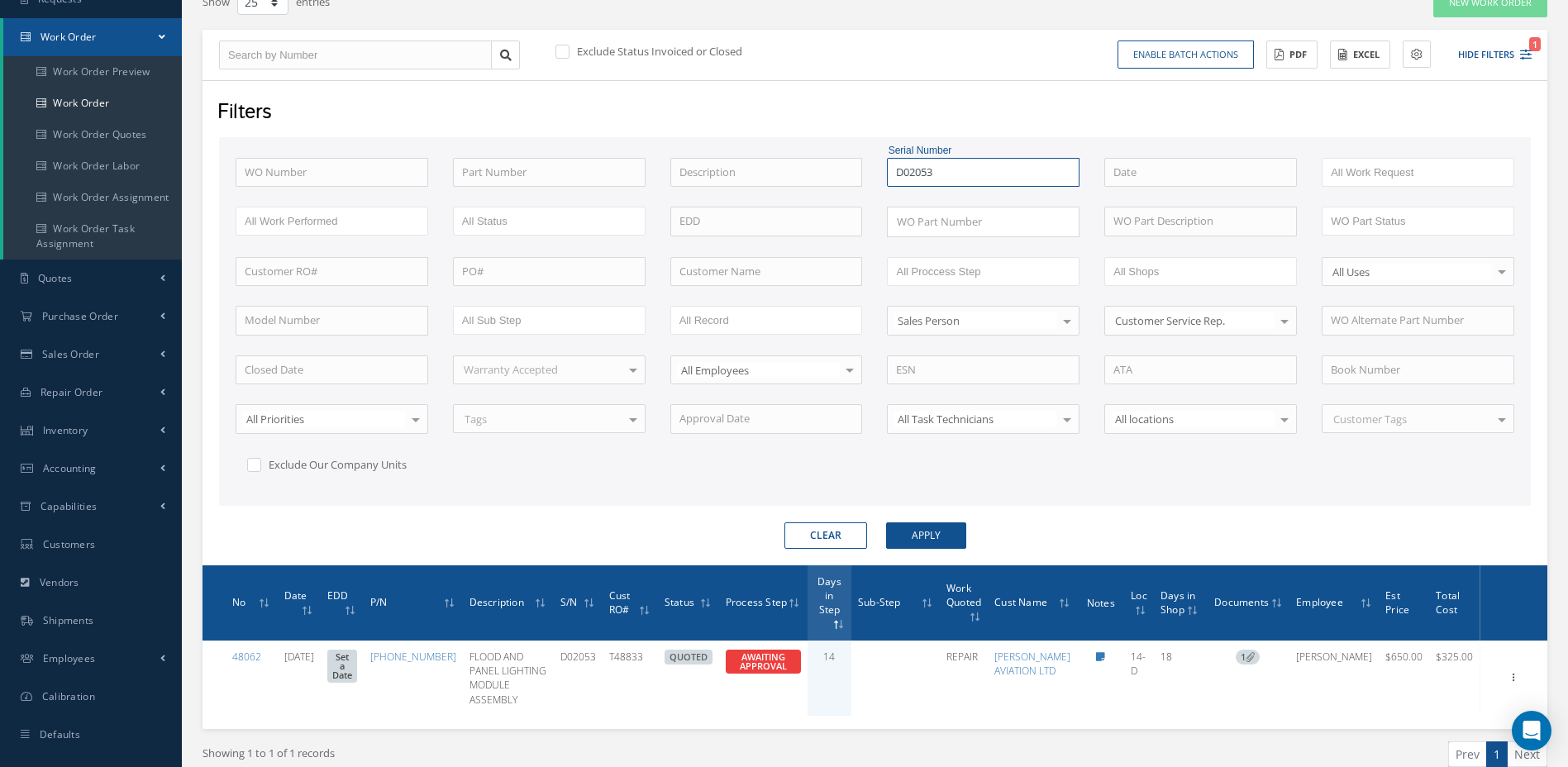
scroll to position [148, 0]
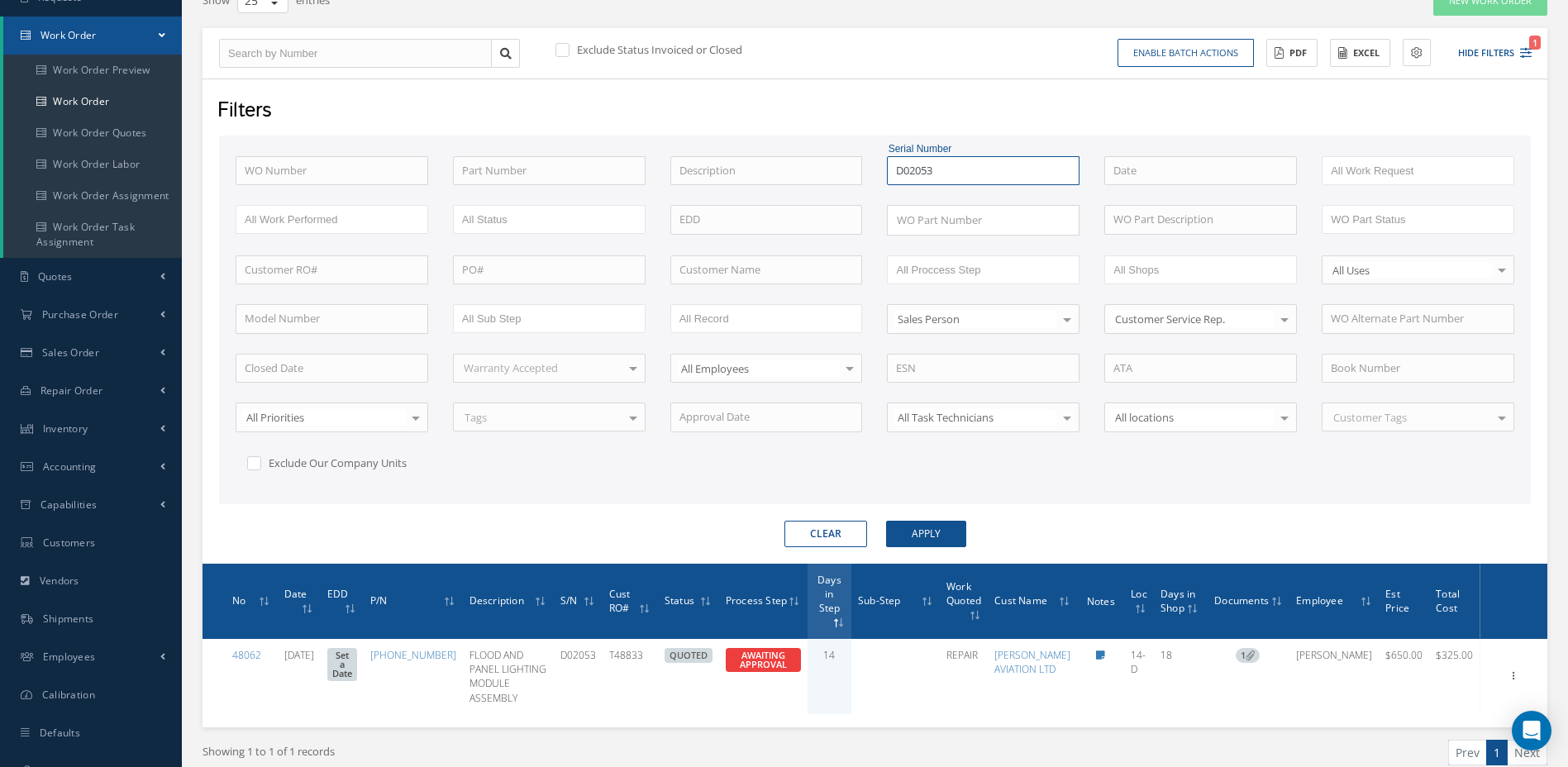
click at [1066, 175] on input "D02053" at bounding box center [984, 171] width 192 height 30
click at [313, 264] on input "text" at bounding box center [332, 270] width 192 height 30
paste input "RO2025-08-003"
type input "RO2025-08-003"
click at [886, 521] on button "Apply" at bounding box center [926, 534] width 80 height 26
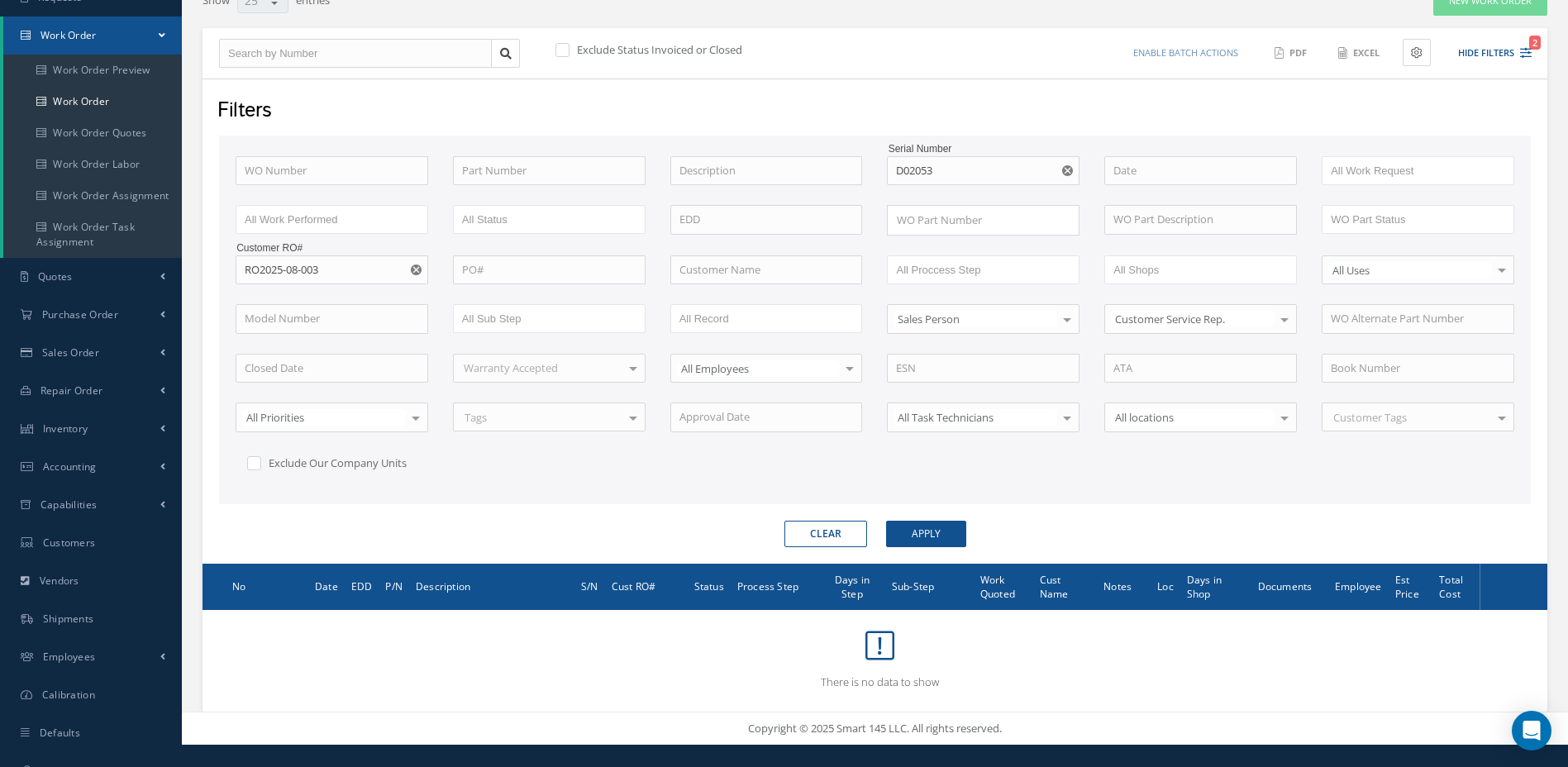
click at [1070, 176] on button "button" at bounding box center [1069, 171] width 20 height 30
click at [954, 538] on button "Apply" at bounding box center [926, 534] width 80 height 26
